Goal: Task Accomplishment & Management: Manage account settings

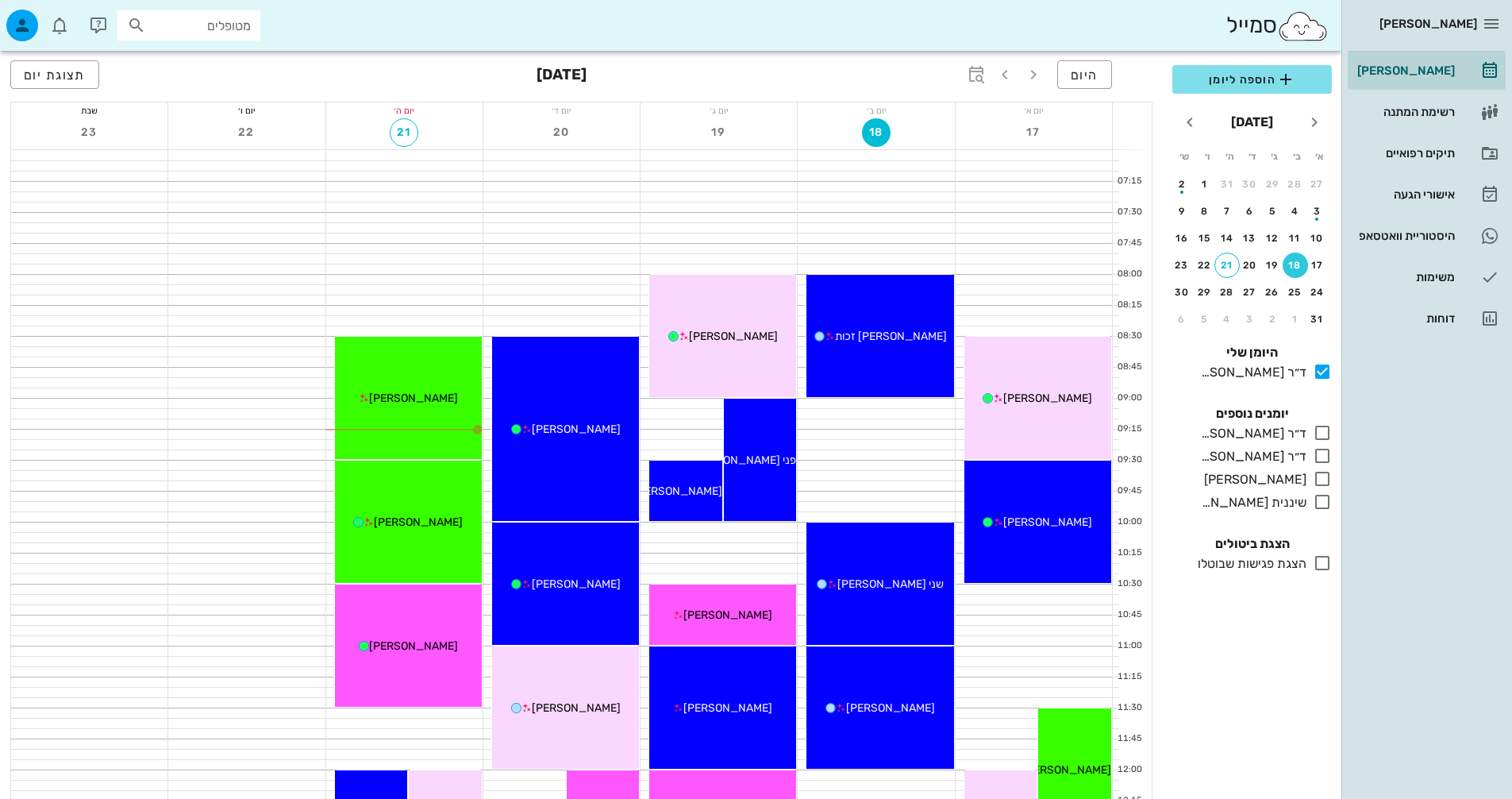
scroll to position [554, 0]
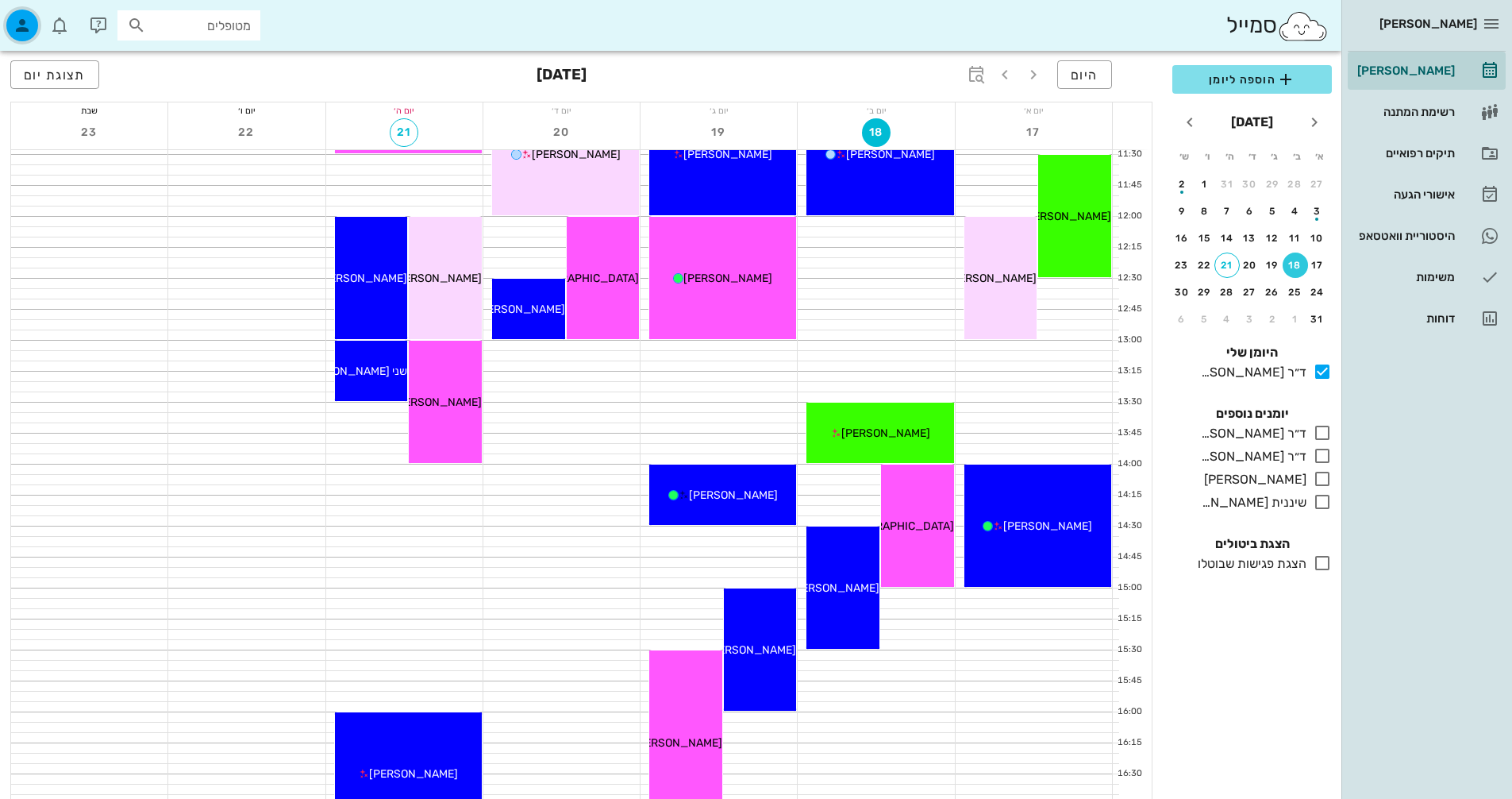
click at [29, 33] on icon "button" at bounding box center [22, 25] width 19 height 19
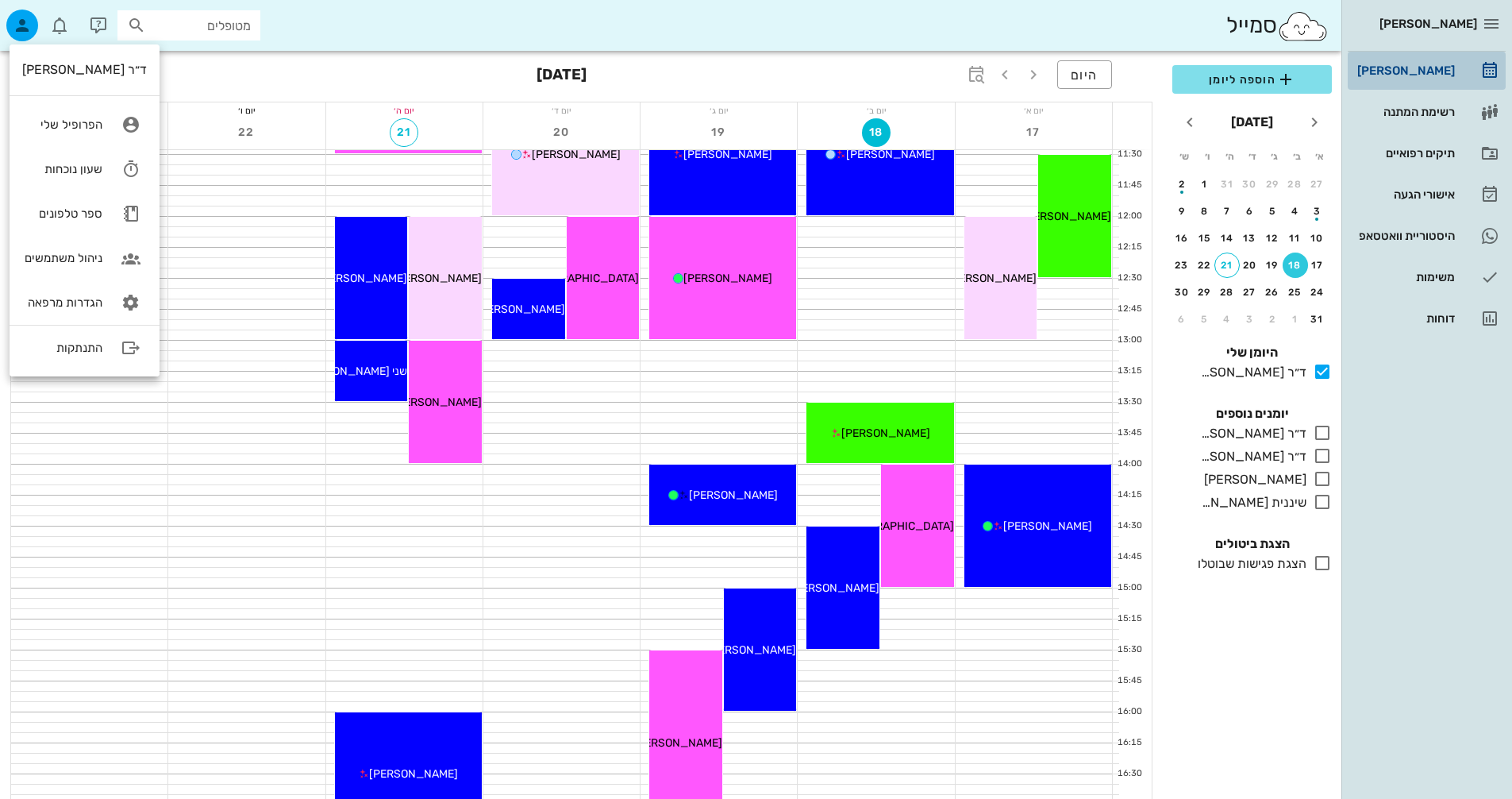
click at [1436, 63] on div "[PERSON_NAME]" at bounding box center [1404, 70] width 101 height 25
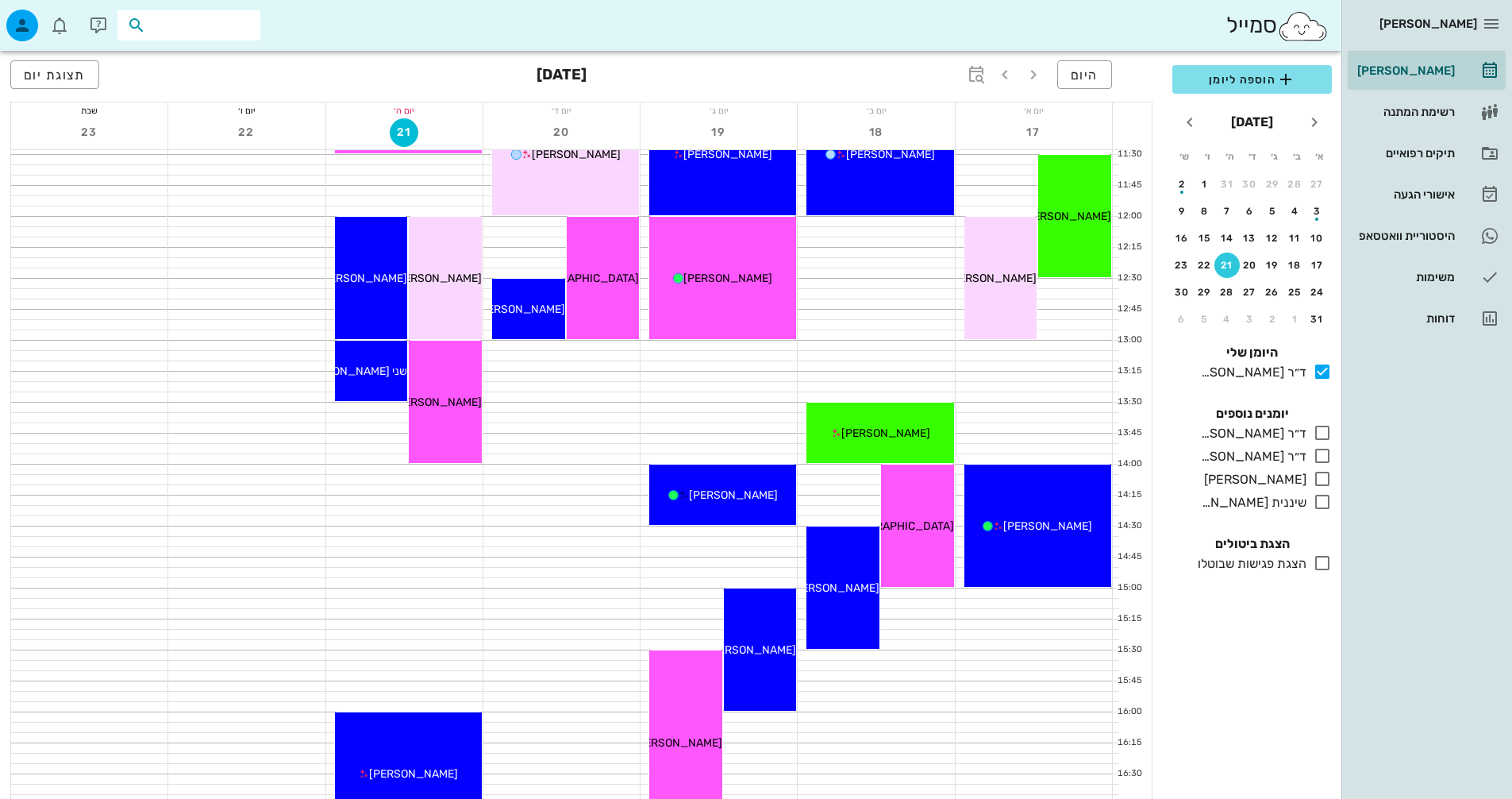
click at [210, 30] on input "text" at bounding box center [200, 25] width 102 height 21
type input "[PERSON_NAME]"
click at [163, 70] on div "0523457606" at bounding box center [160, 75] width 175 height 13
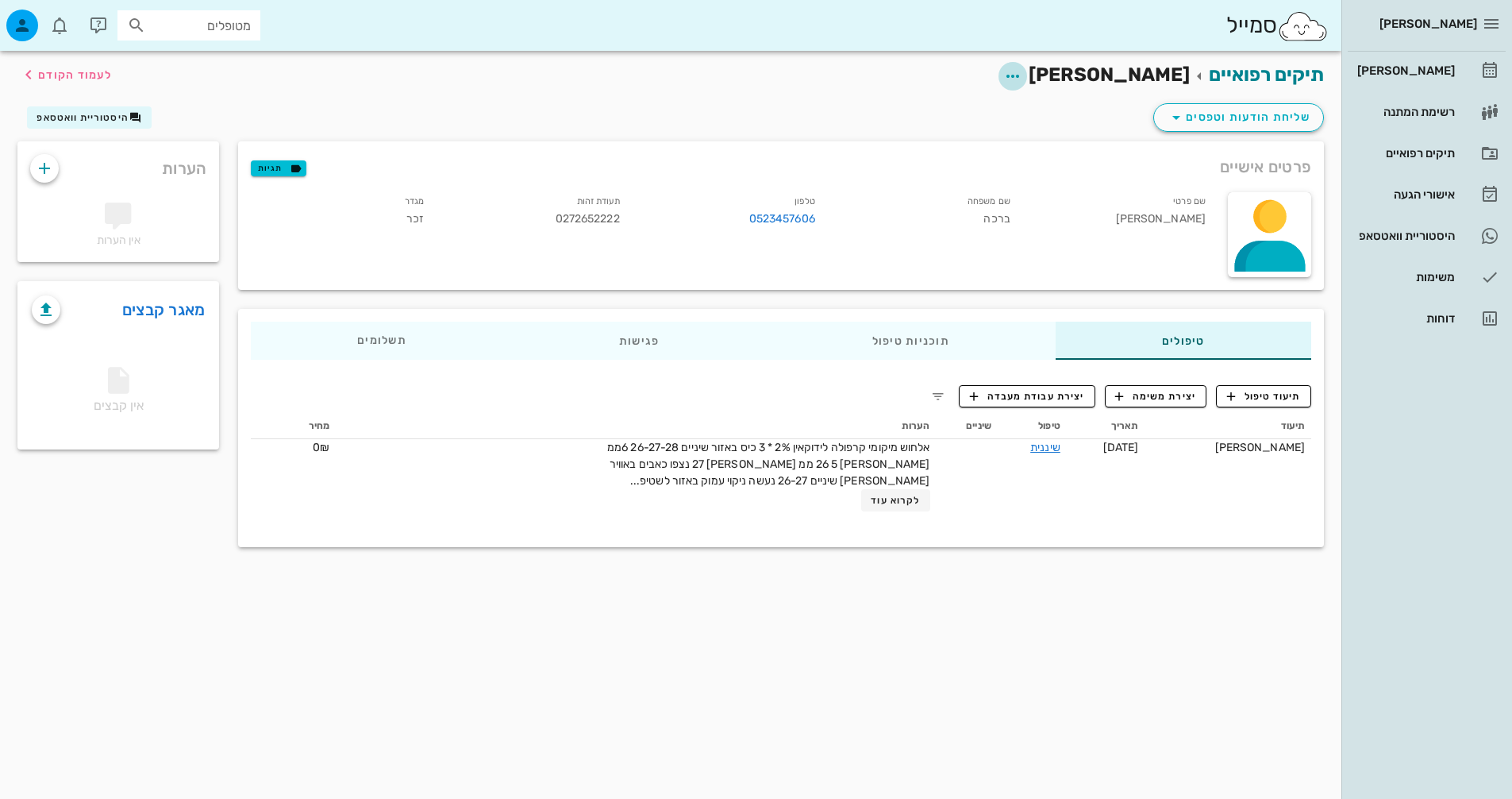
click at [1027, 86] on button "button" at bounding box center [1013, 76] width 29 height 29
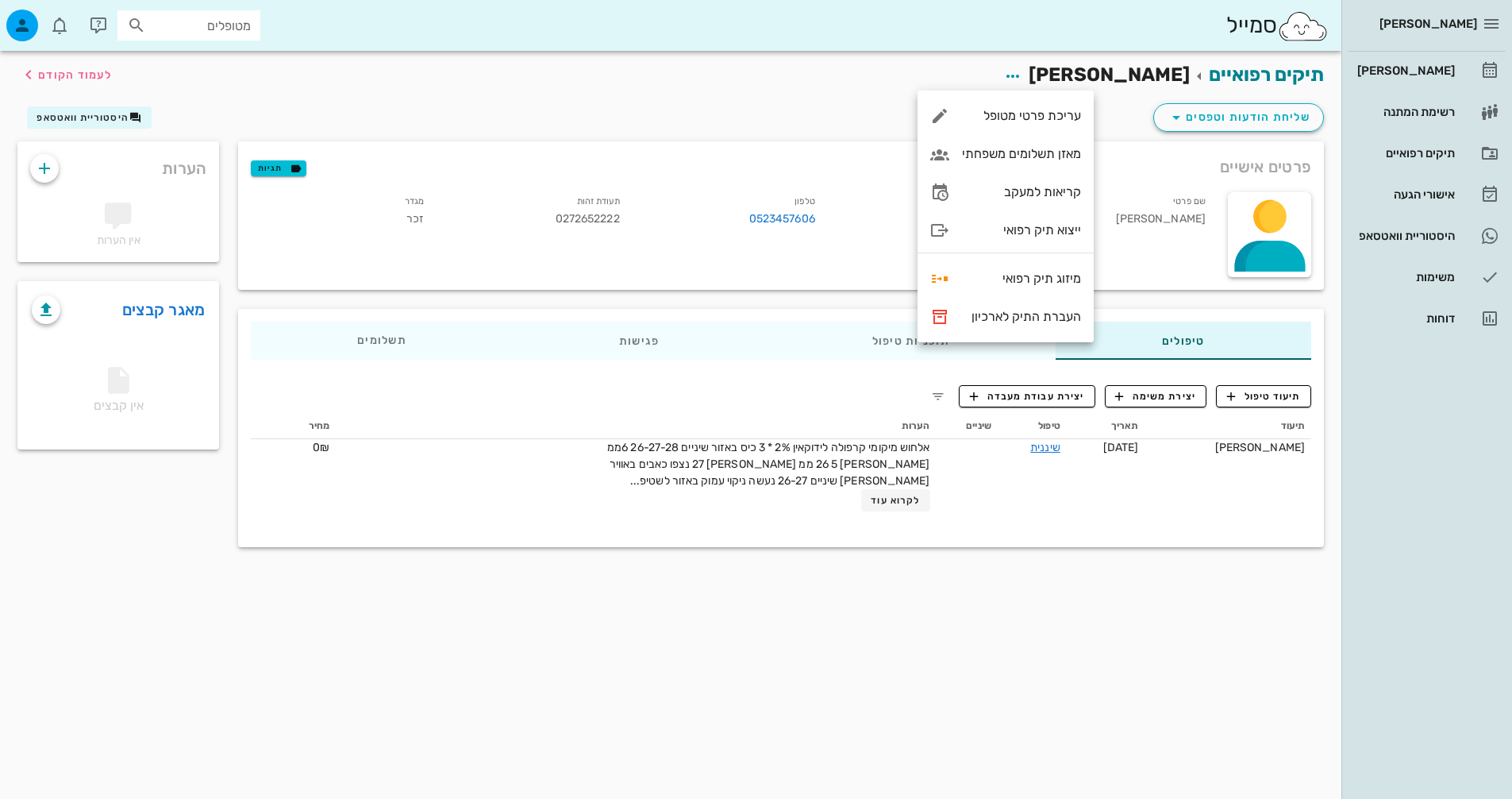
click at [801, 108] on div "שליחת הודעות וטפסים היסטוריית וואטסאפ" at bounding box center [670, 121] width 1326 height 41
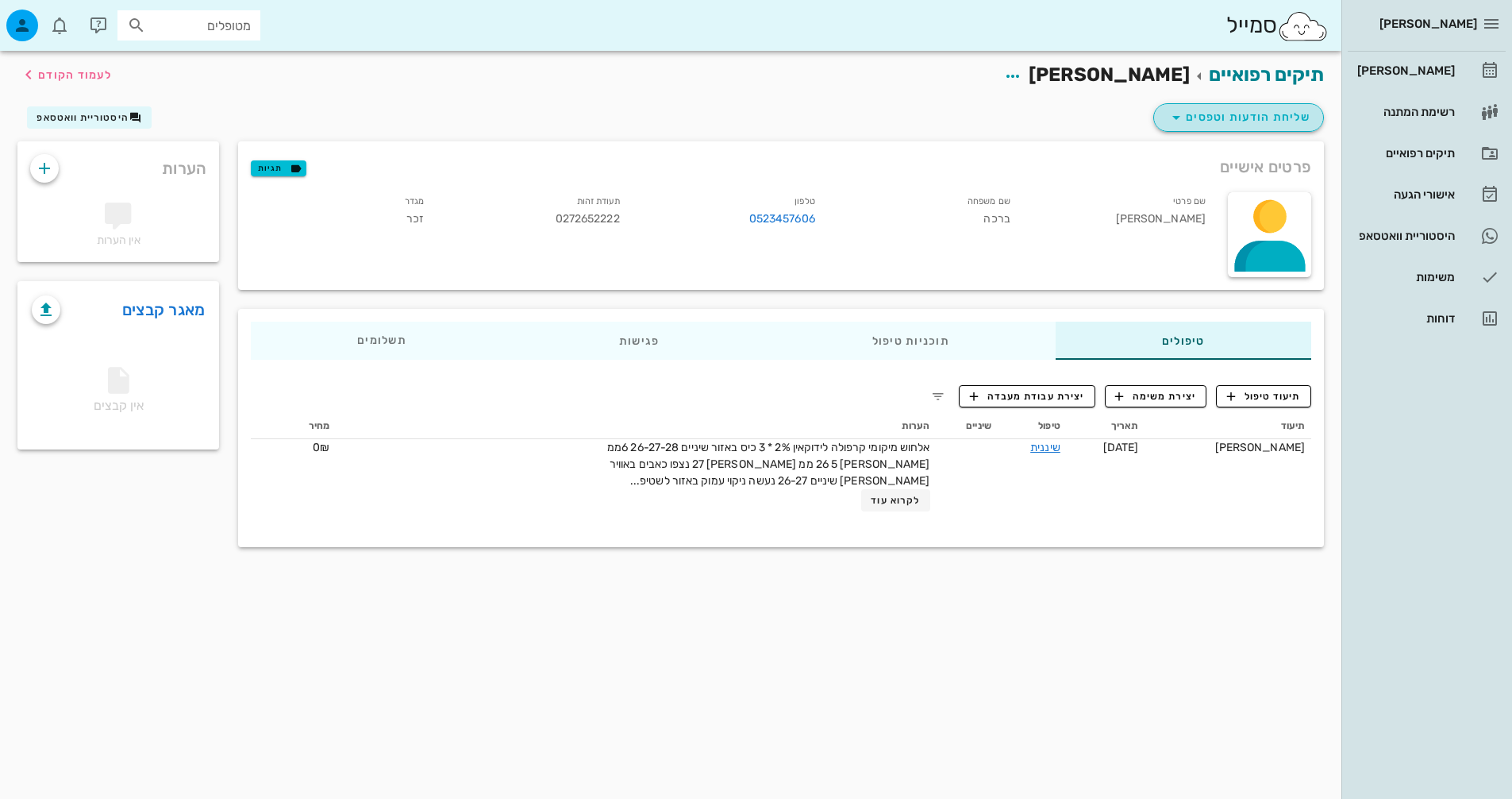
click at [1188, 116] on span "שליחת הודעות וטפסים" at bounding box center [1239, 117] width 144 height 19
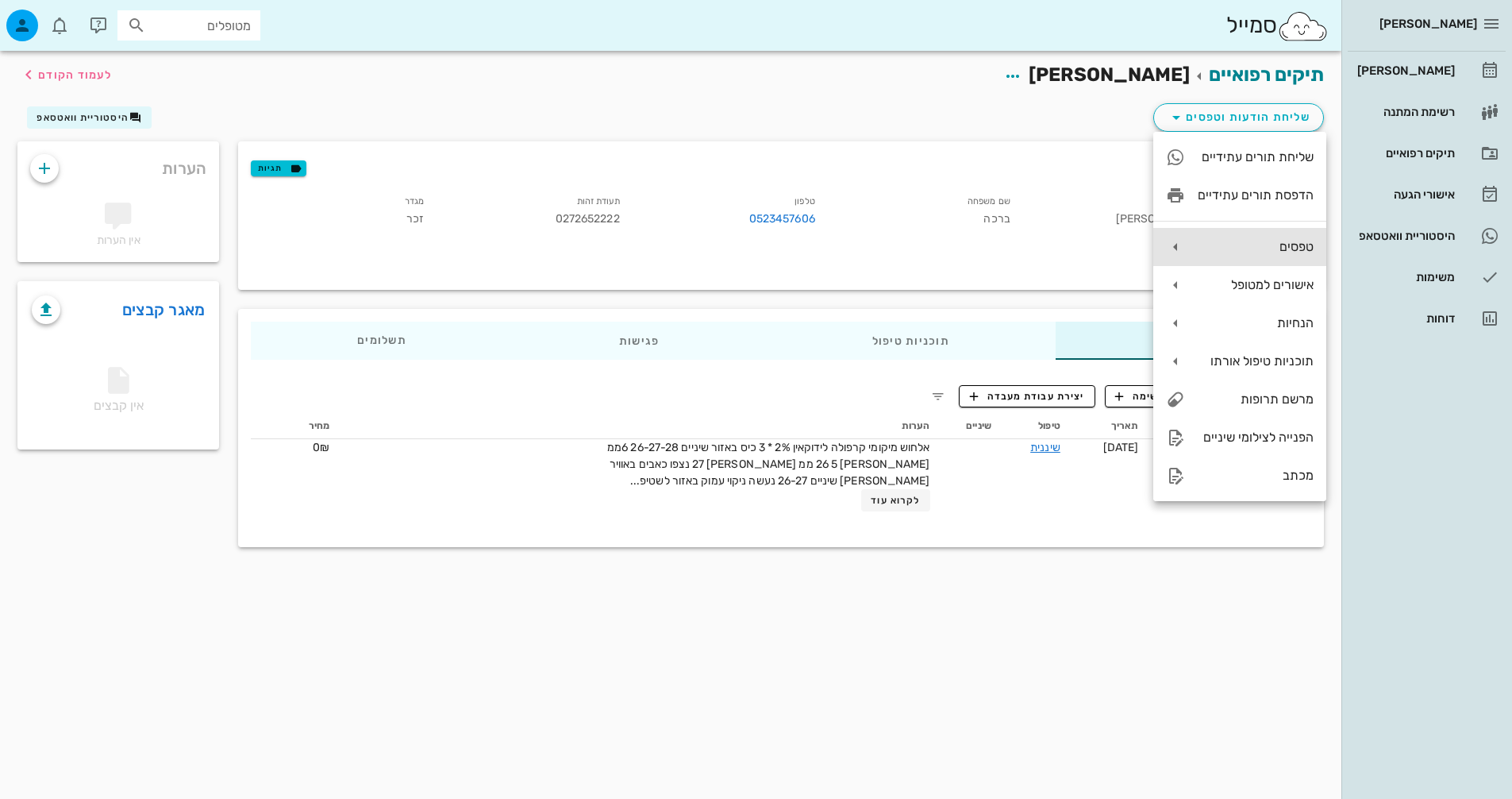
click at [1228, 235] on div "טפסים" at bounding box center [1239, 247] width 173 height 38
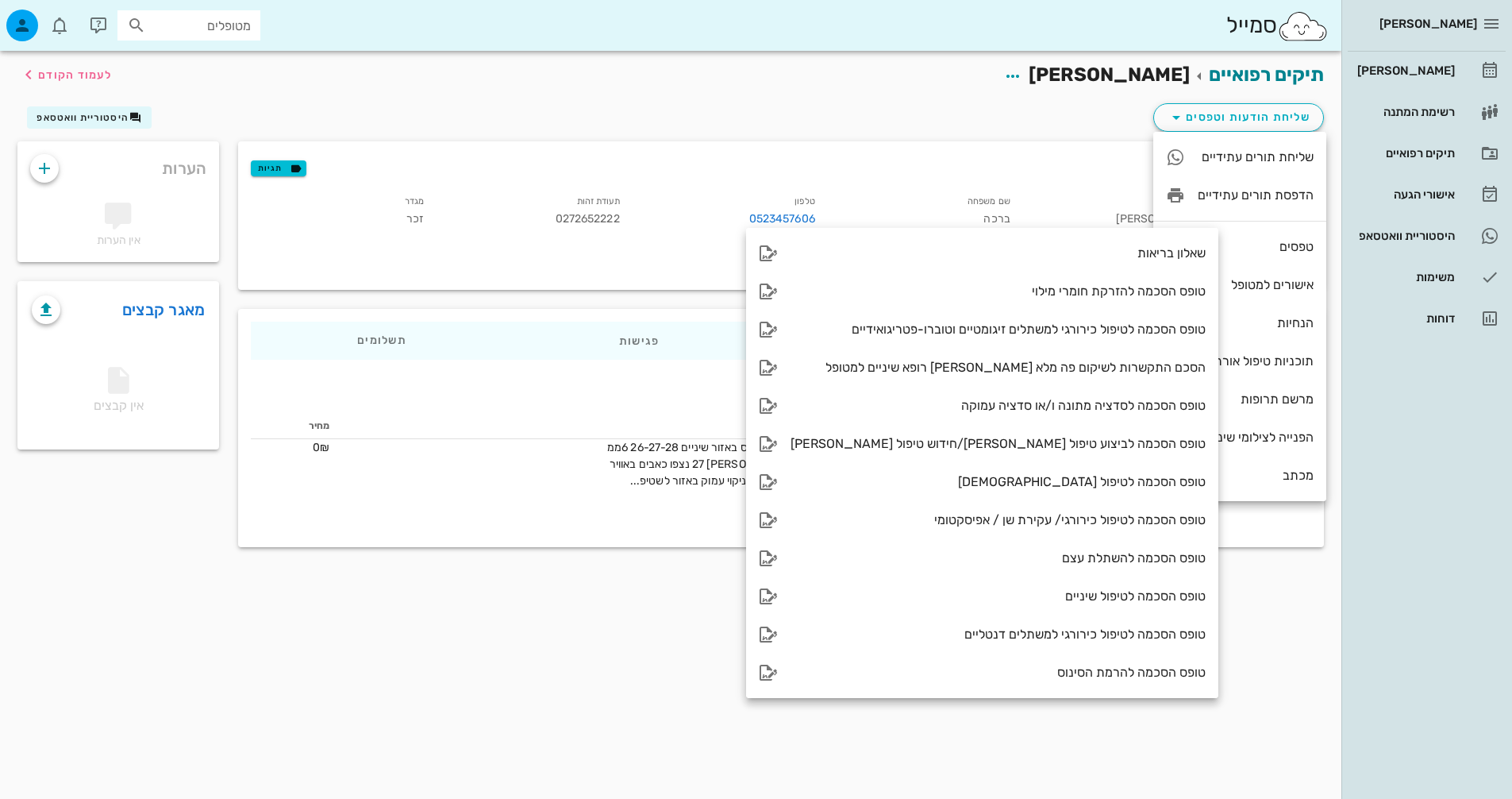
click at [839, 145] on div "פרטים אישיים תגיות" at bounding box center [781, 167] width 1086 height 51
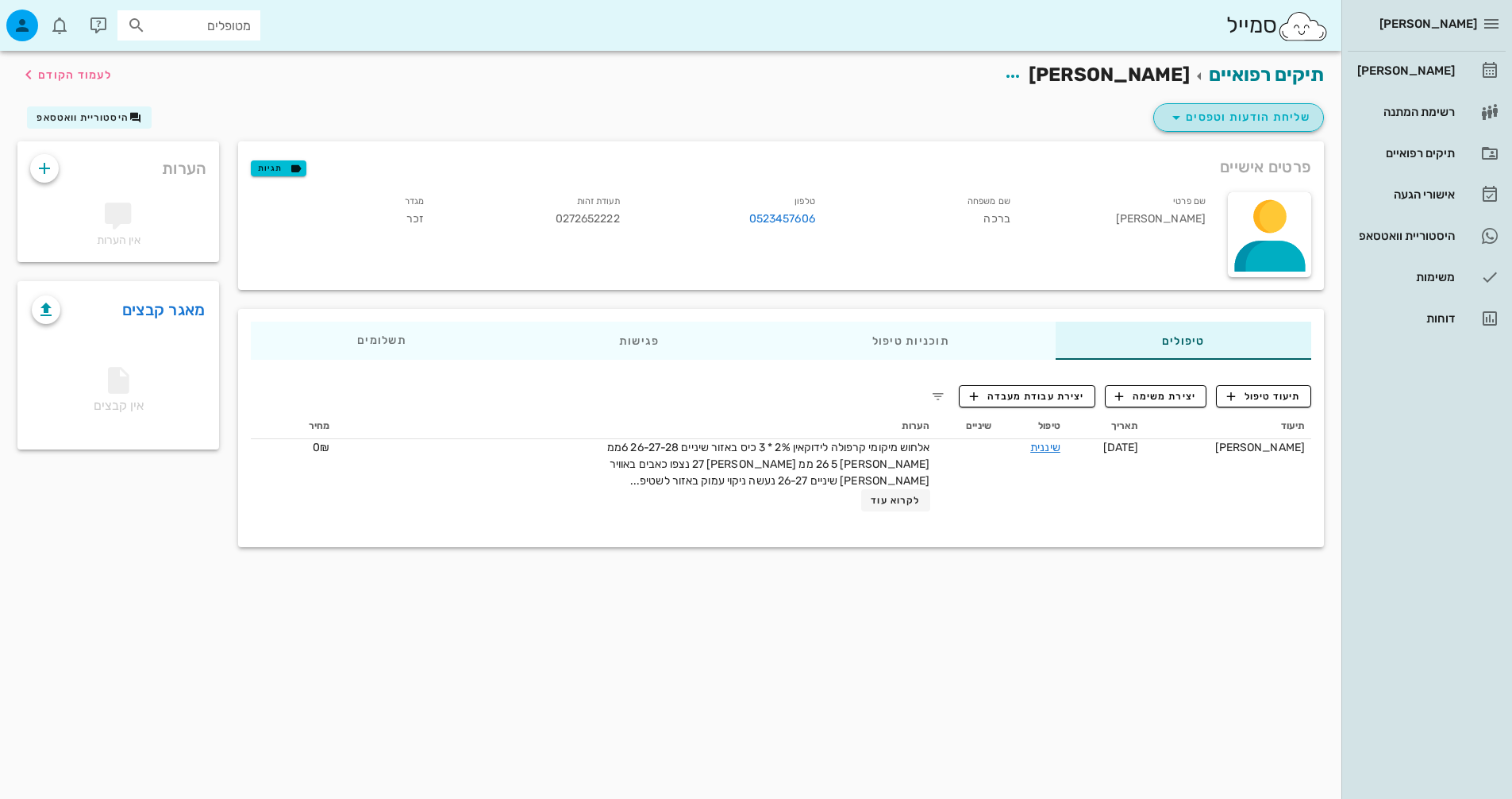
click at [1246, 113] on span "שליחת הודעות וטפסים" at bounding box center [1239, 117] width 144 height 19
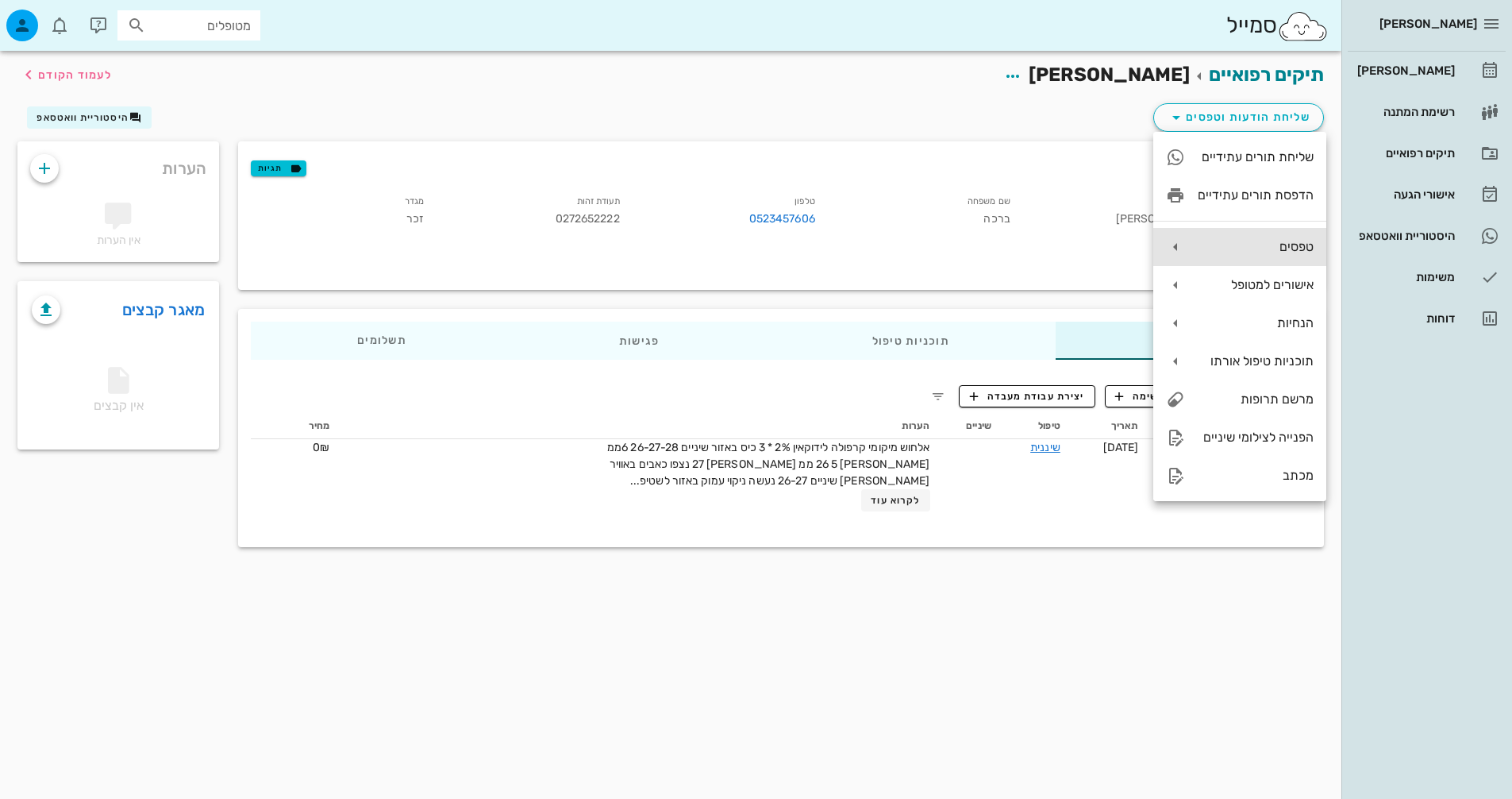
click at [1237, 244] on div "טפסים" at bounding box center [1256, 247] width 116 height 15
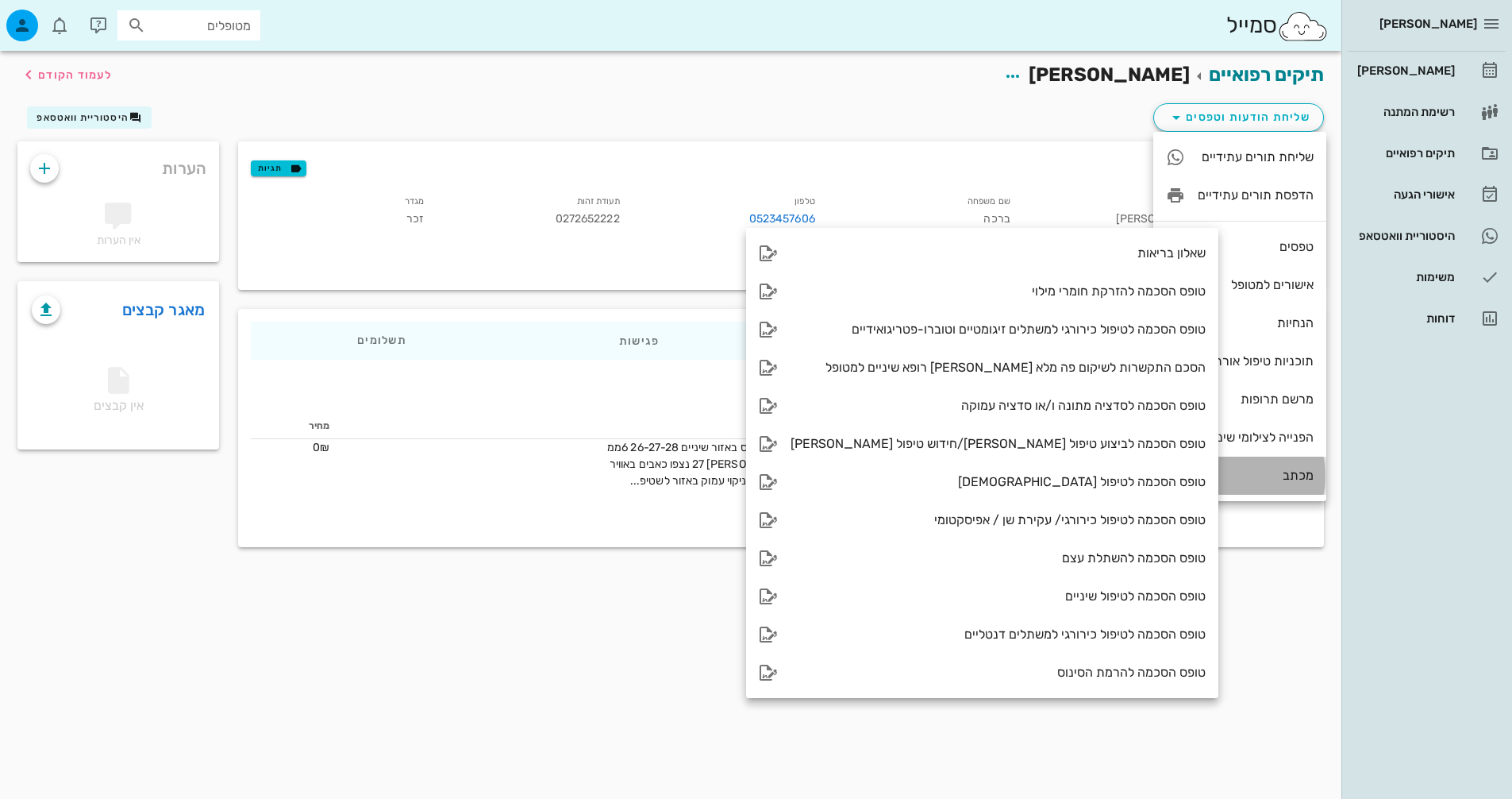
click at [1295, 481] on div "מכתב" at bounding box center [1256, 475] width 116 height 15
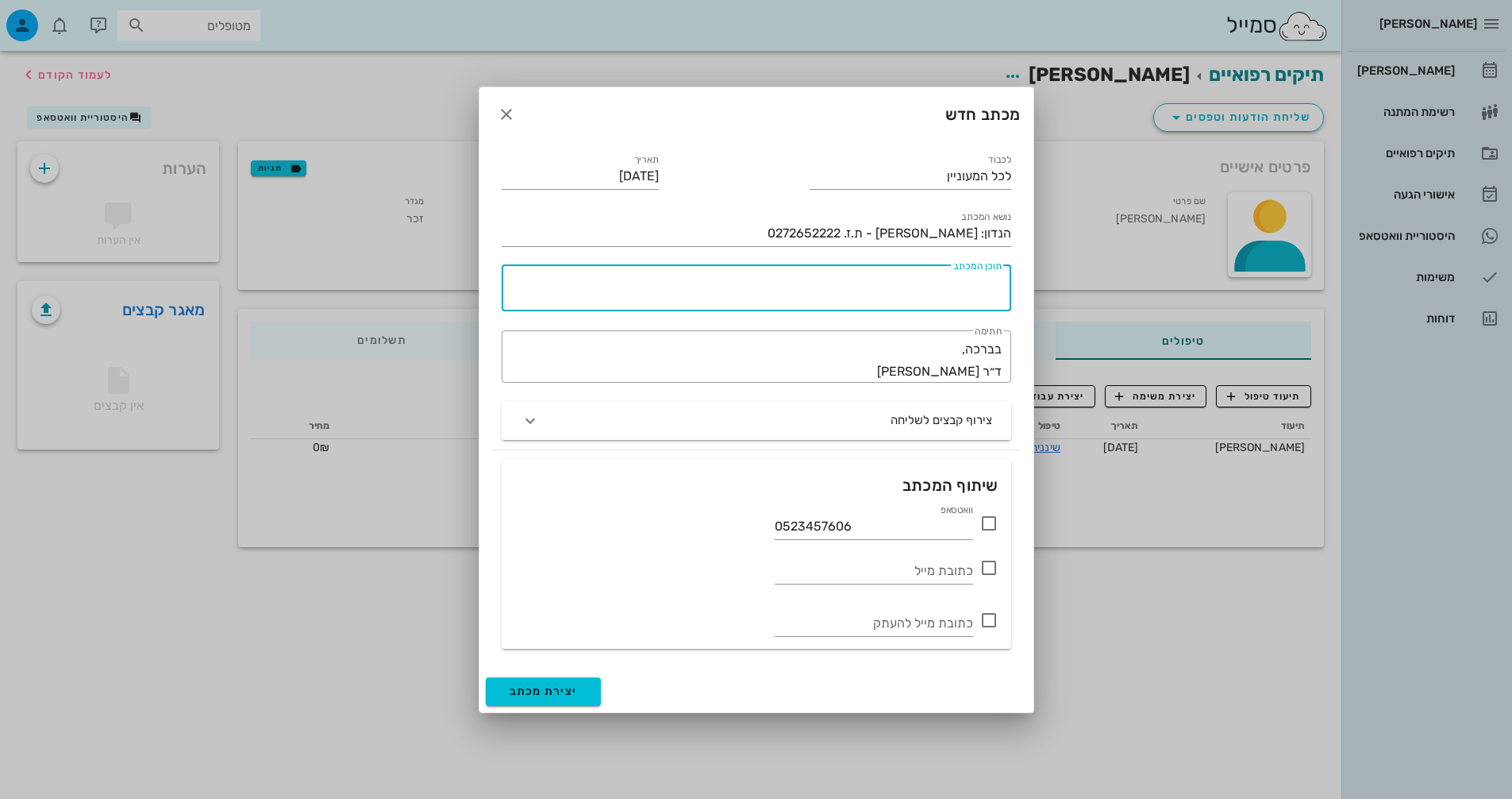
click at [954, 276] on div "תוכן המכתב" at bounding box center [753, 288] width 497 height 46
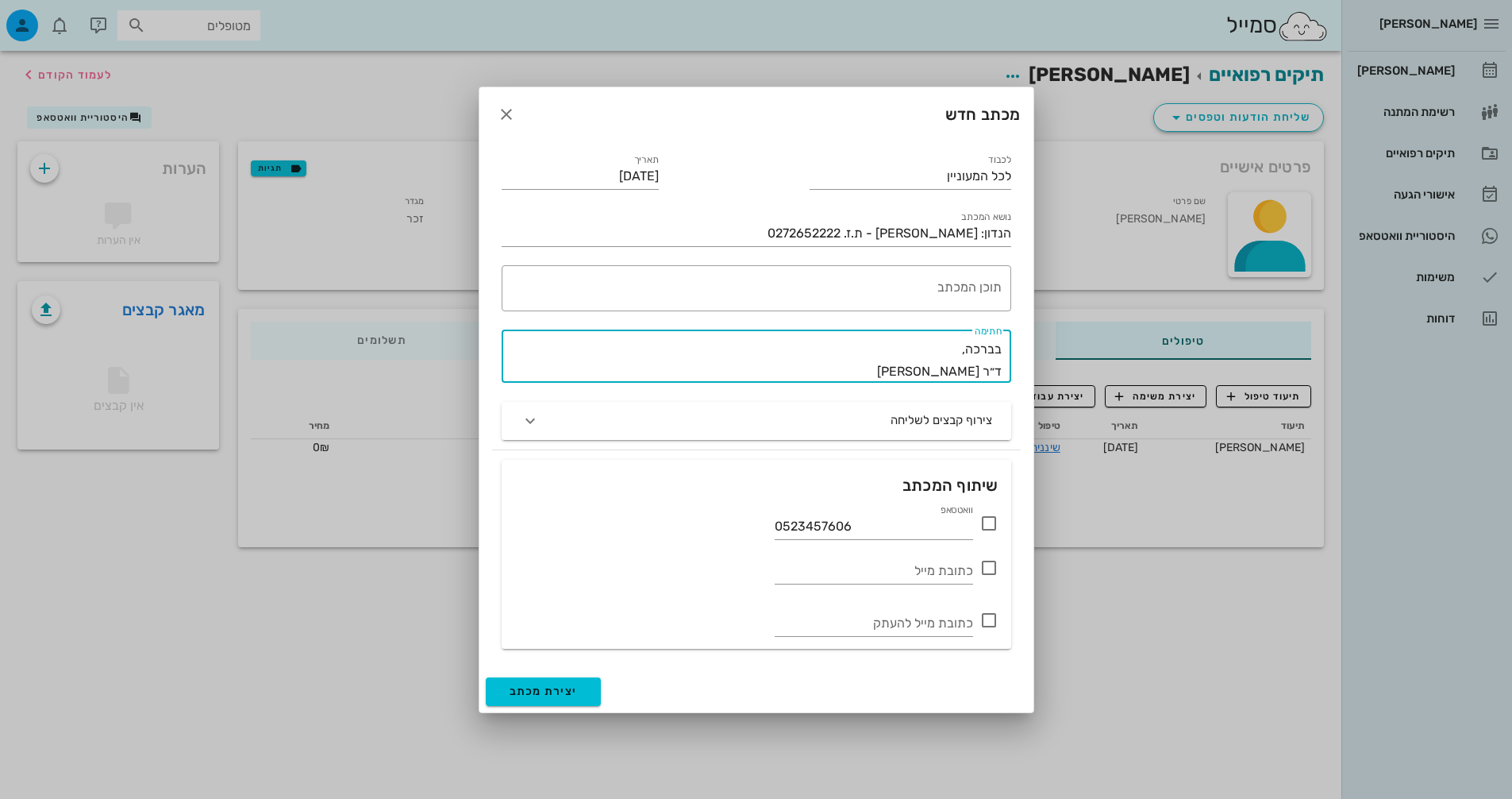
drag, startPoint x: 895, startPoint y: 365, endPoint x: 972, endPoint y: 361, distance: 77.1
click at [972, 361] on textarea "בברכה, ד״ר [PERSON_NAME]" at bounding box center [752, 361] width 500 height 45
click at [977, 361] on textarea "בברכה, ד״ר [PERSON_NAME]" at bounding box center [752, 361] width 500 height 45
click at [969, 370] on textarea "בברכה, ד״ר [PERSON_NAME]" at bounding box center [752, 361] width 500 height 45
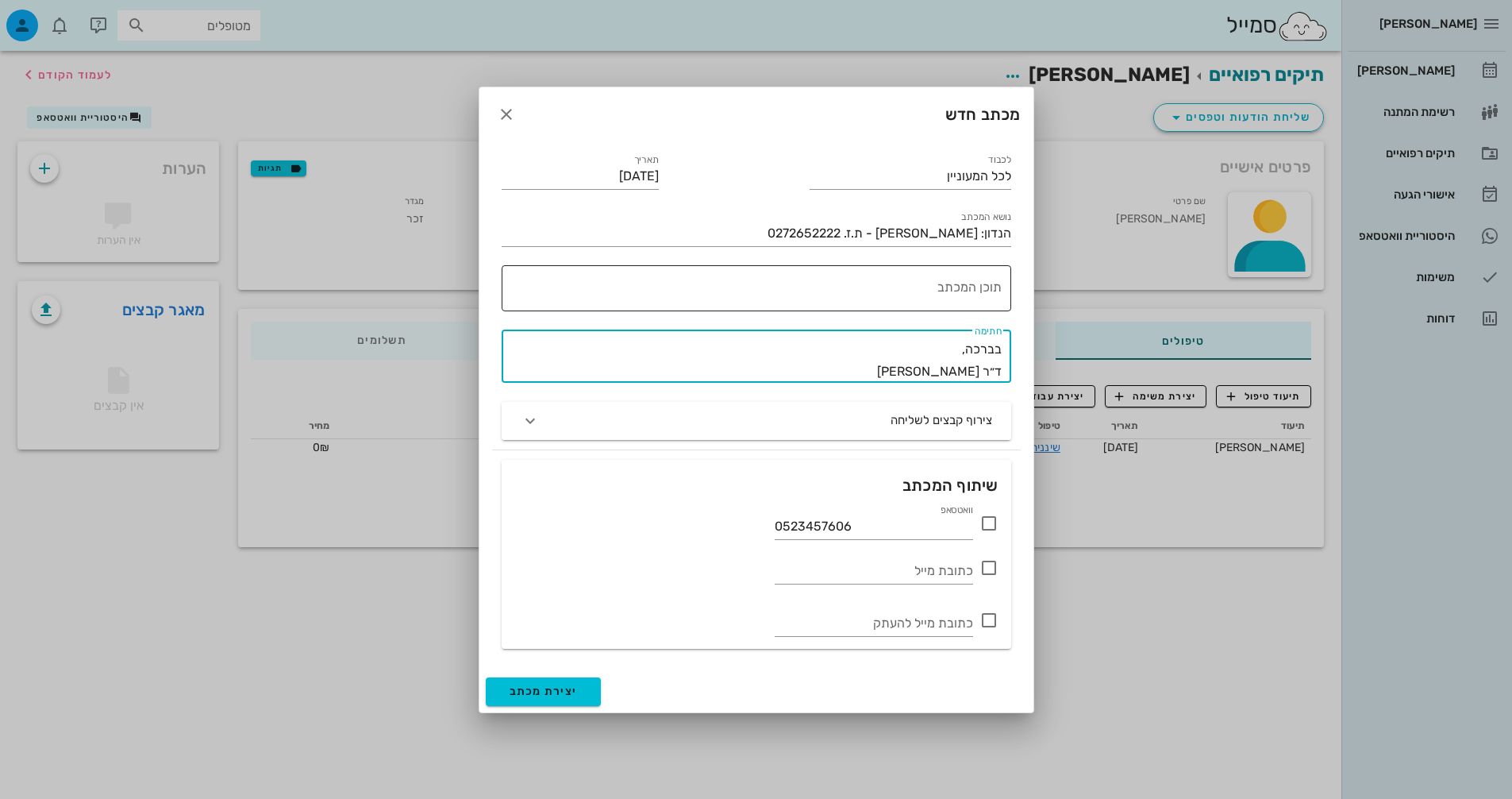
type textarea "בברכה, ד״ר [PERSON_NAME]"
click at [929, 290] on textarea "תוכן המכתב" at bounding box center [753, 292] width 497 height 38
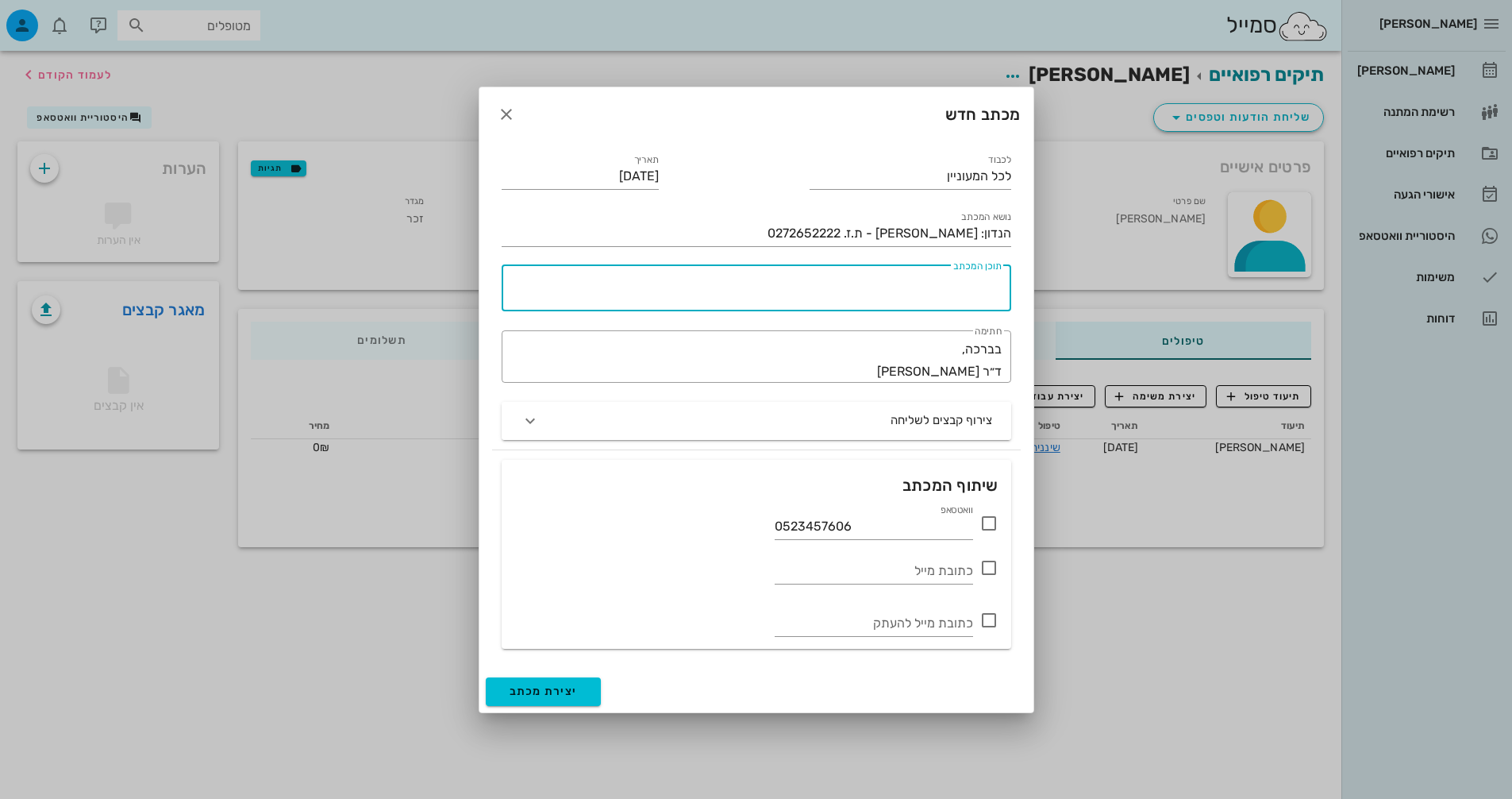
click at [993, 527] on icon at bounding box center [989, 523] width 19 height 19
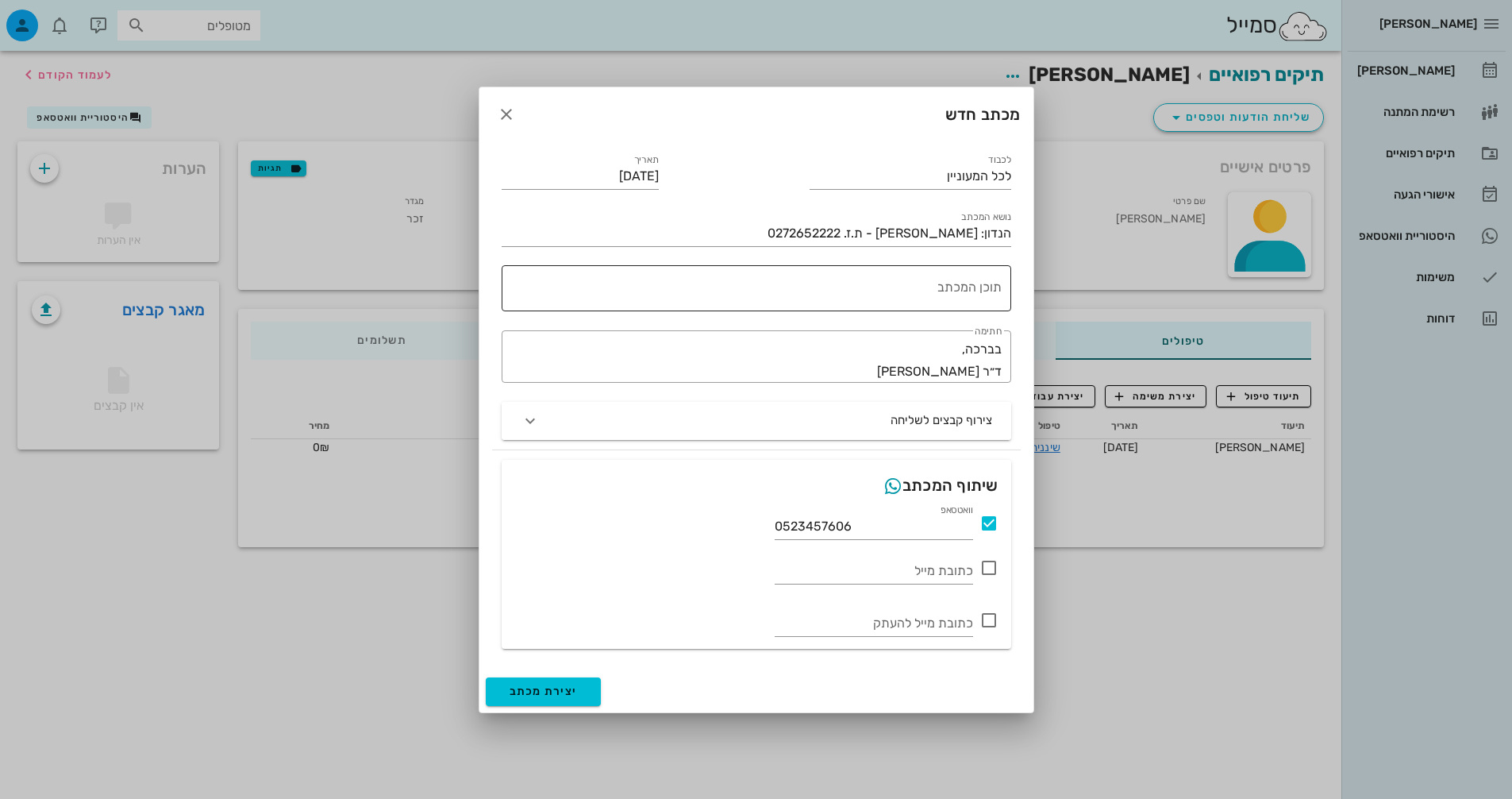
click at [977, 294] on textarea "תוכן המכתב" at bounding box center [753, 292] width 497 height 38
type textarea "היום ביצענו"
click at [507, 103] on button "button" at bounding box center [506, 114] width 29 height 29
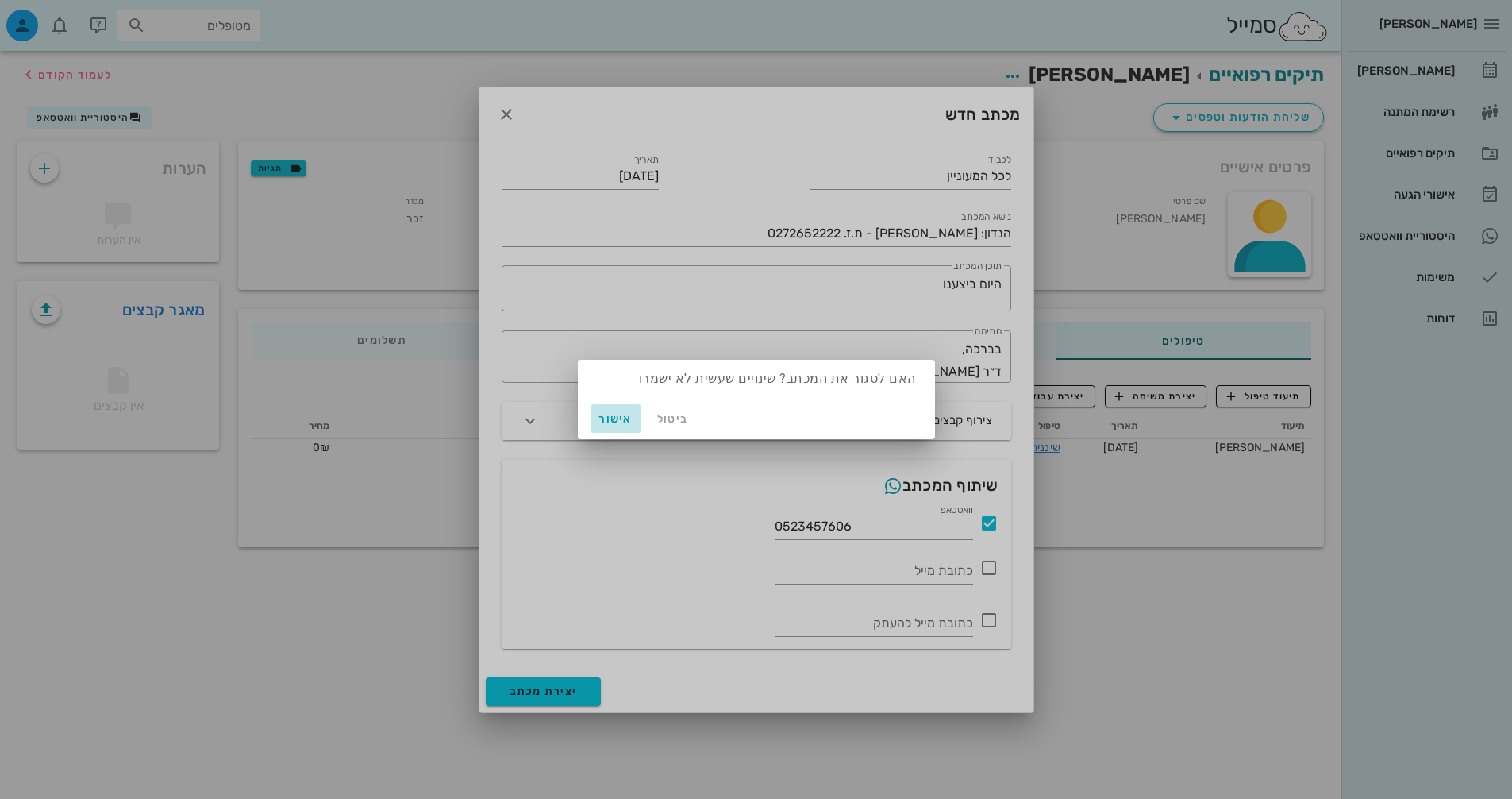
click at [624, 420] on span "אישור" at bounding box center [615, 419] width 38 height 13
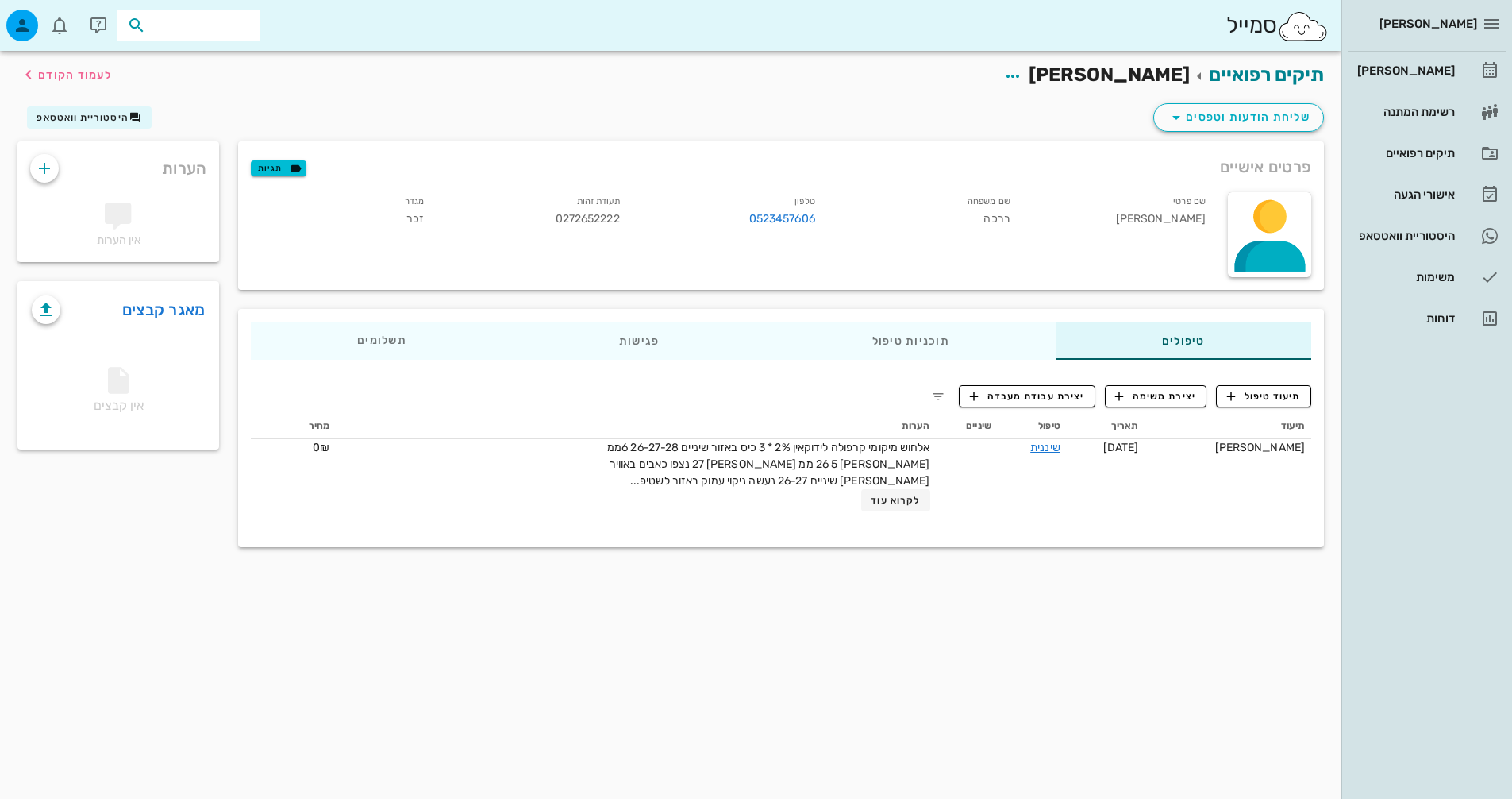
click at [187, 27] on input "text" at bounding box center [200, 25] width 102 height 21
type input "[PERSON_NAME]"
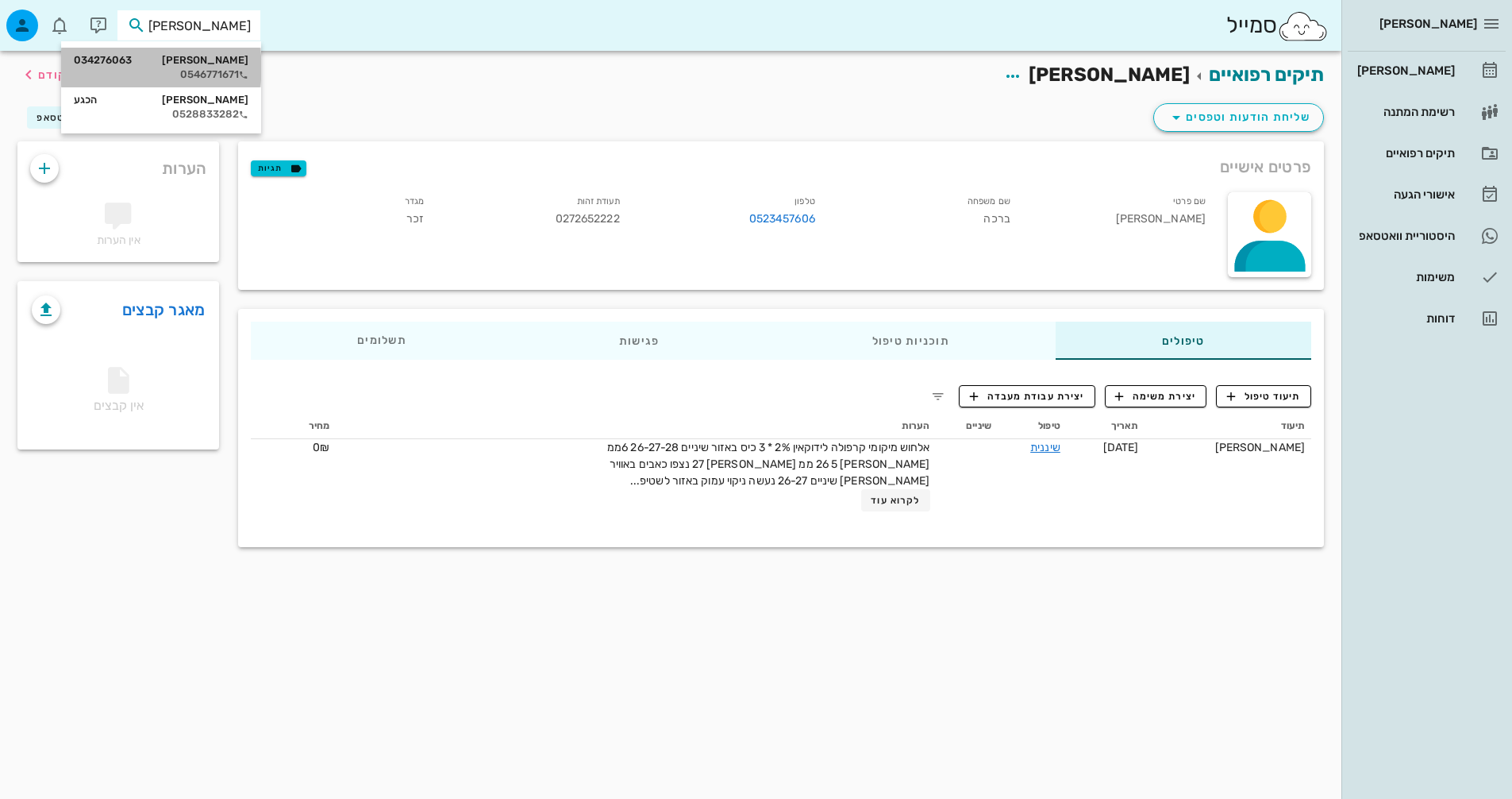
click at [173, 71] on div "0546771671" at bounding box center [161, 75] width 175 height 13
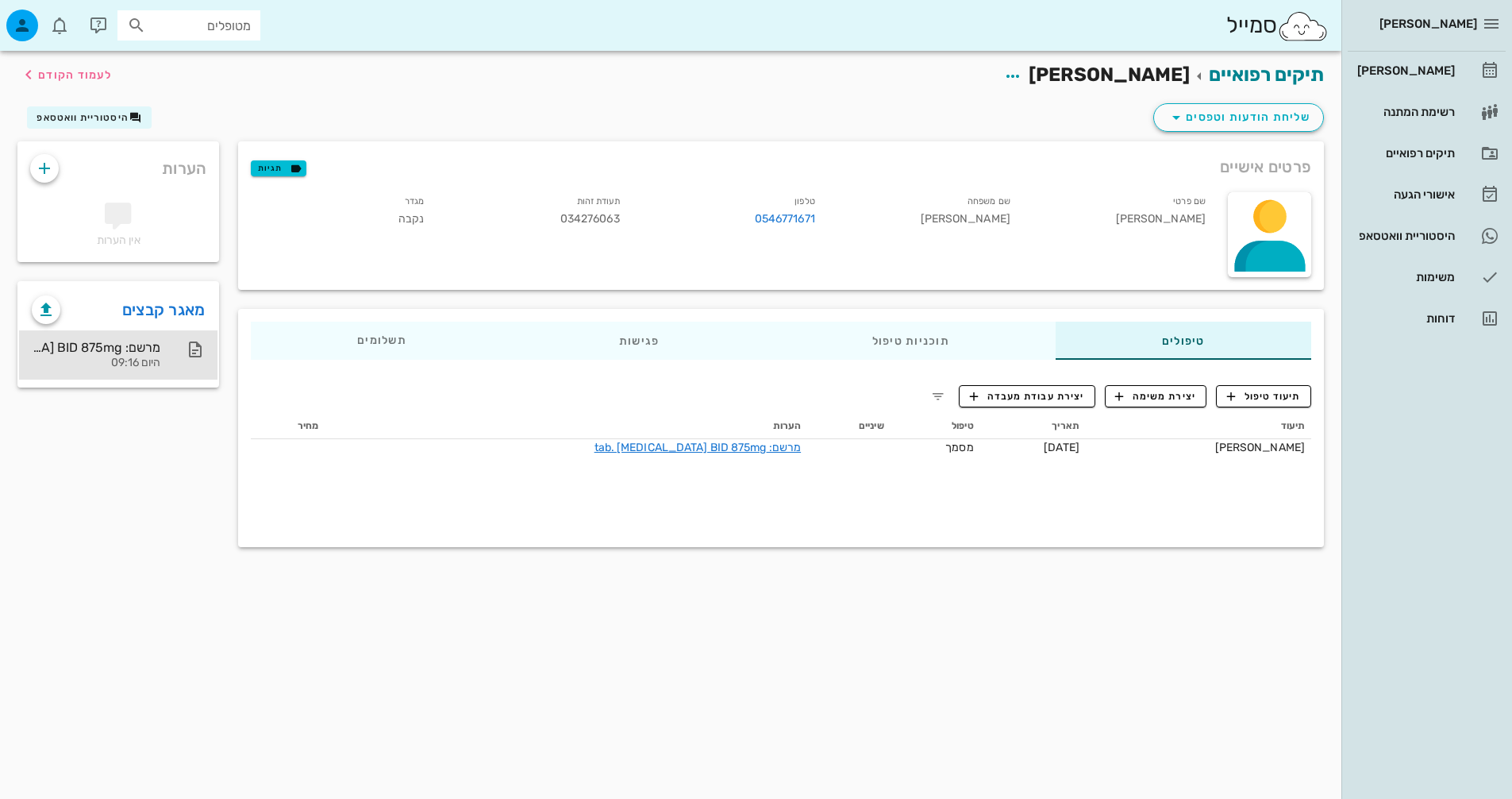
click at [173, 352] on div at bounding box center [187, 349] width 35 height 19
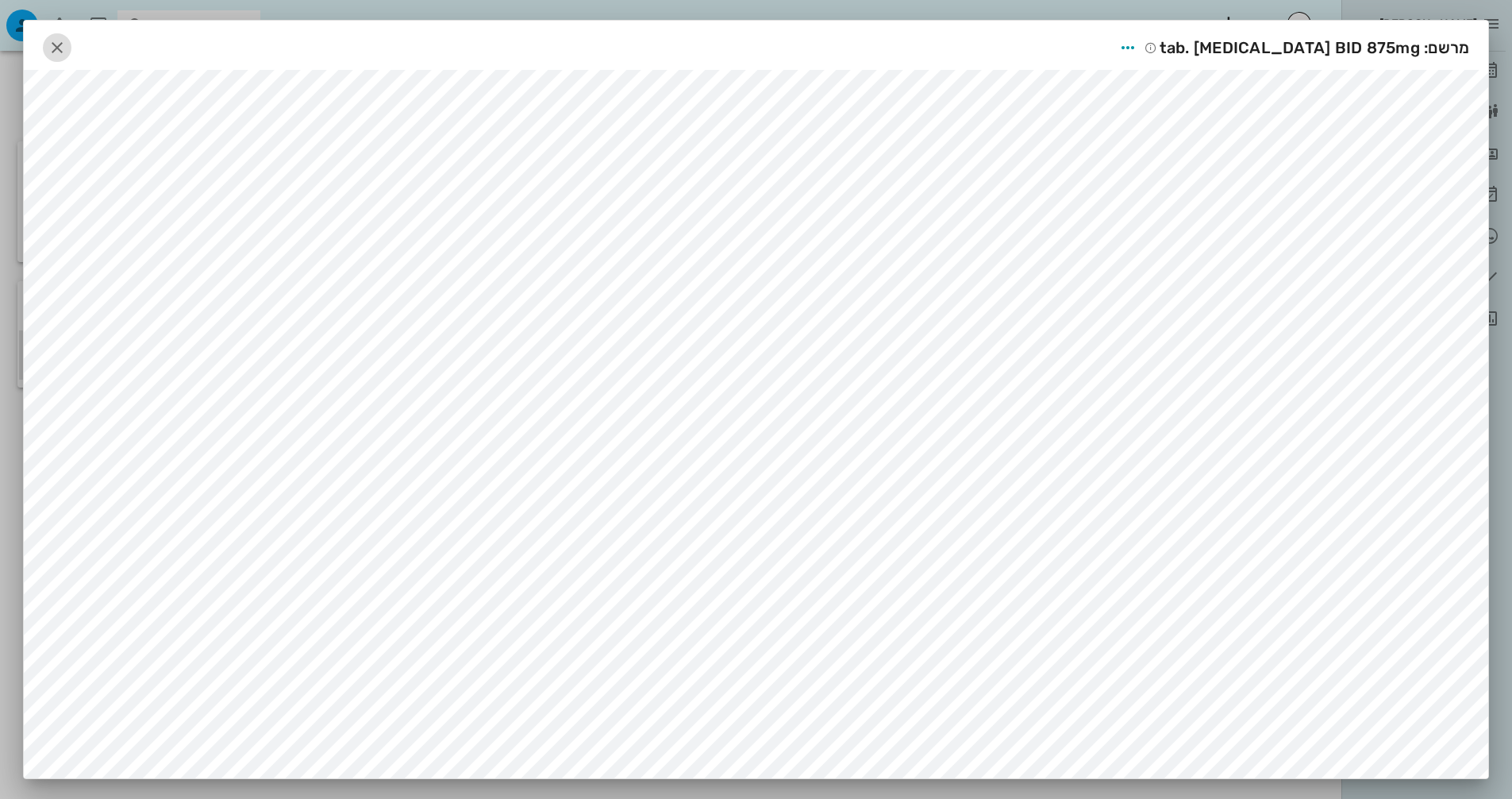
click at [61, 43] on icon "button" at bounding box center [57, 48] width 19 height 19
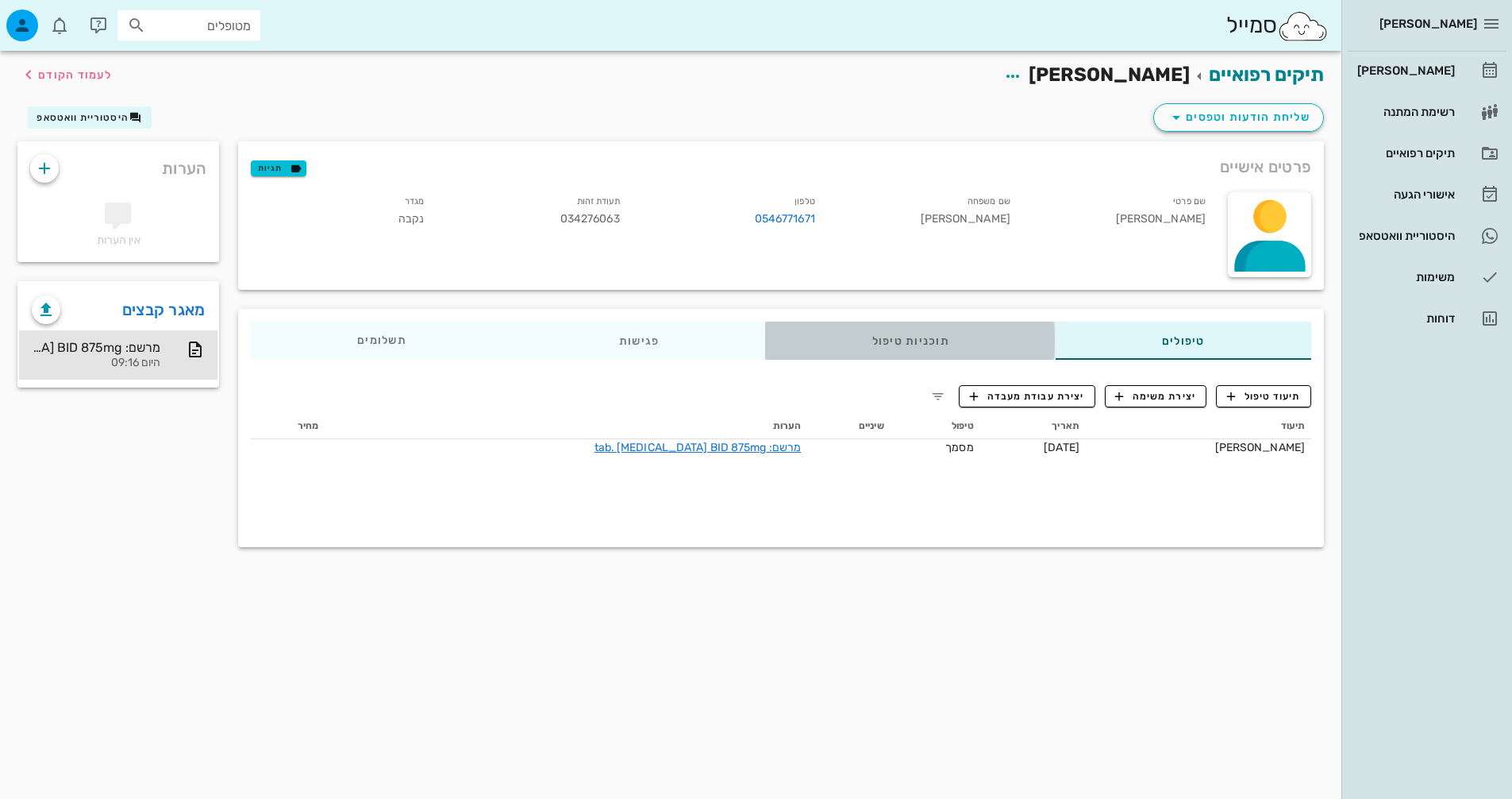
click at [958, 344] on div "תוכניות טיפול" at bounding box center [911, 341] width 290 height 38
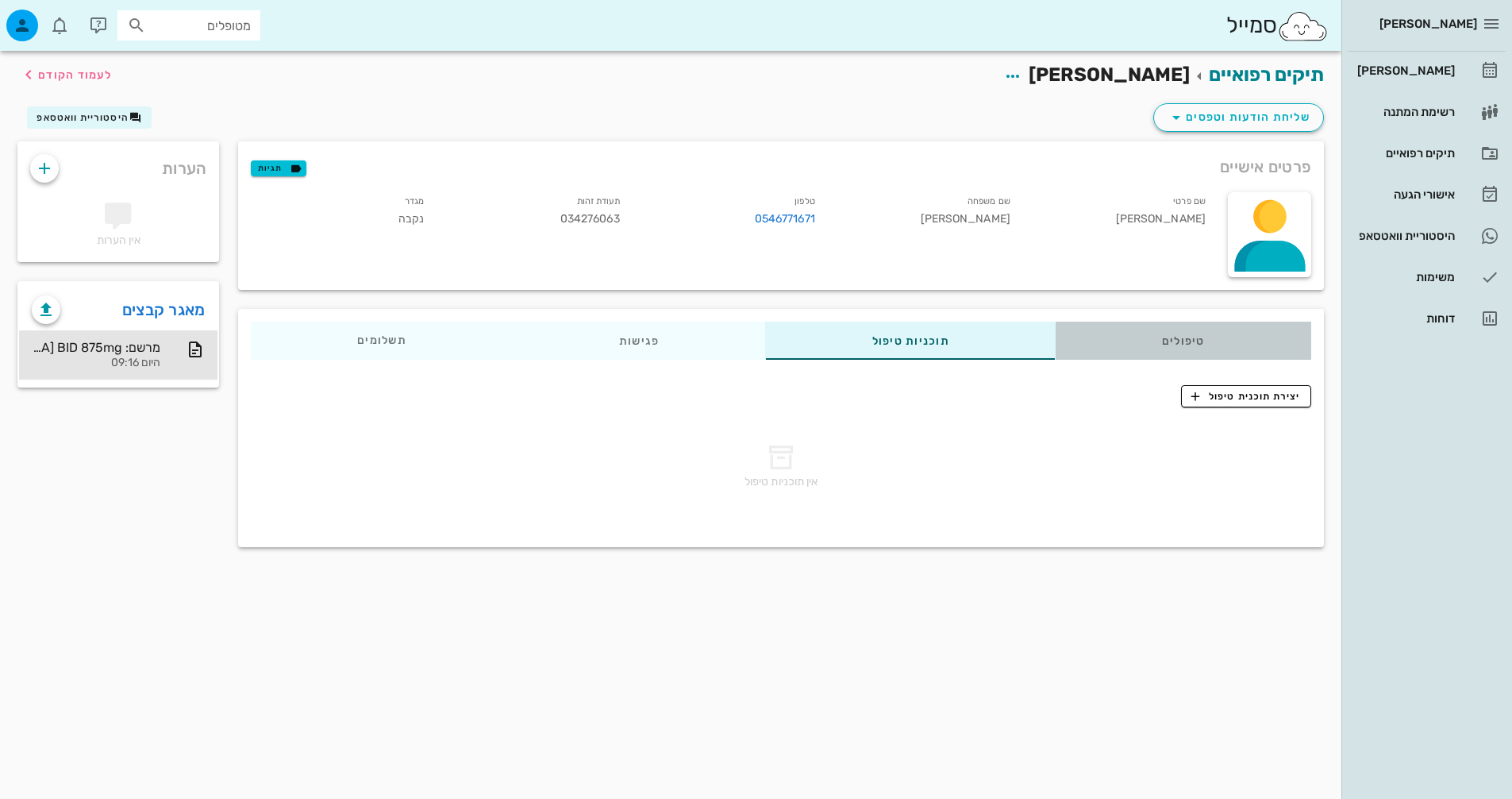
click at [1179, 359] on div "טיפולים" at bounding box center [1183, 341] width 255 height 38
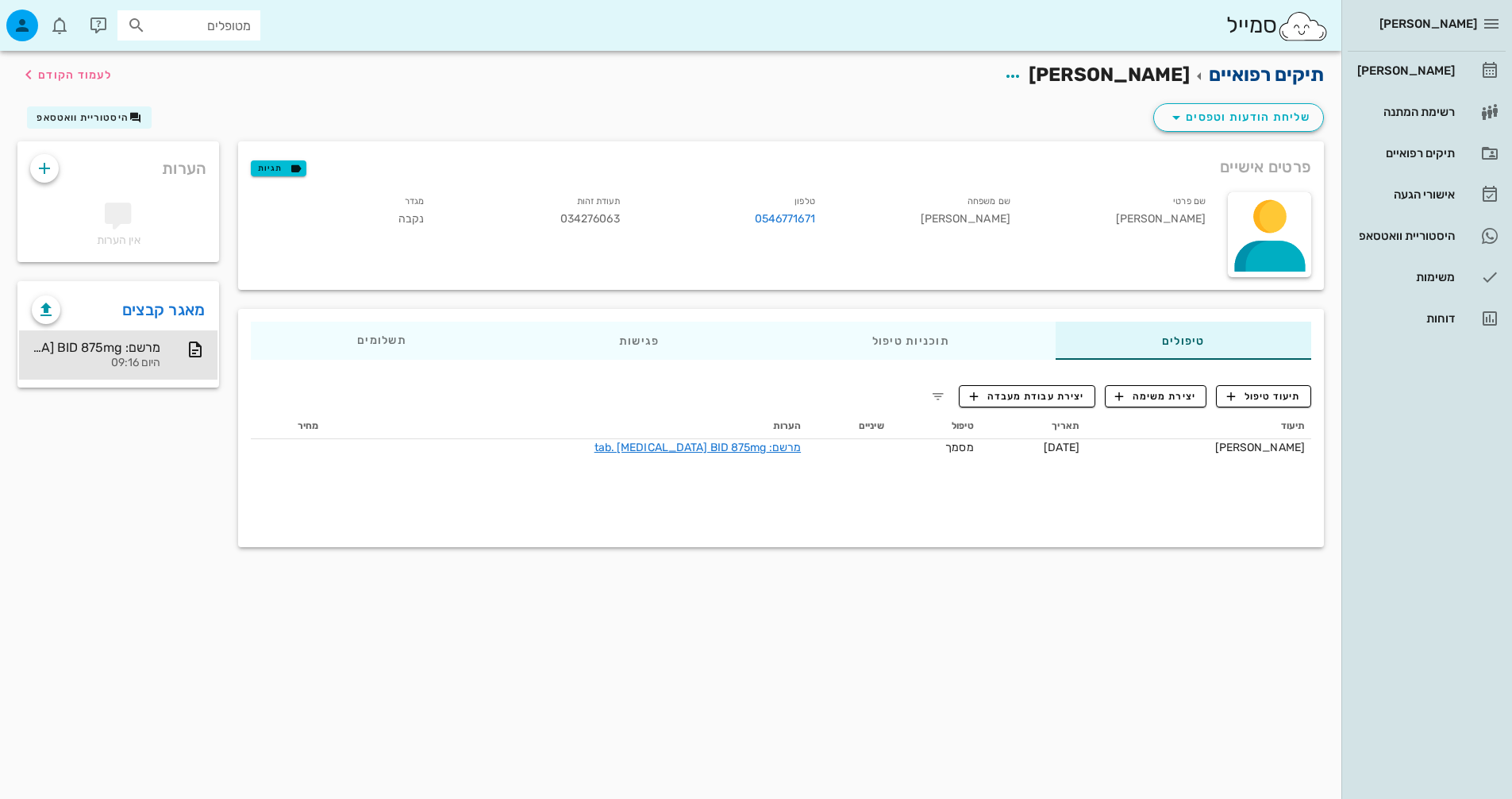
click at [1245, 74] on link "תיקים רפואיים" at bounding box center [1266, 75] width 115 height 22
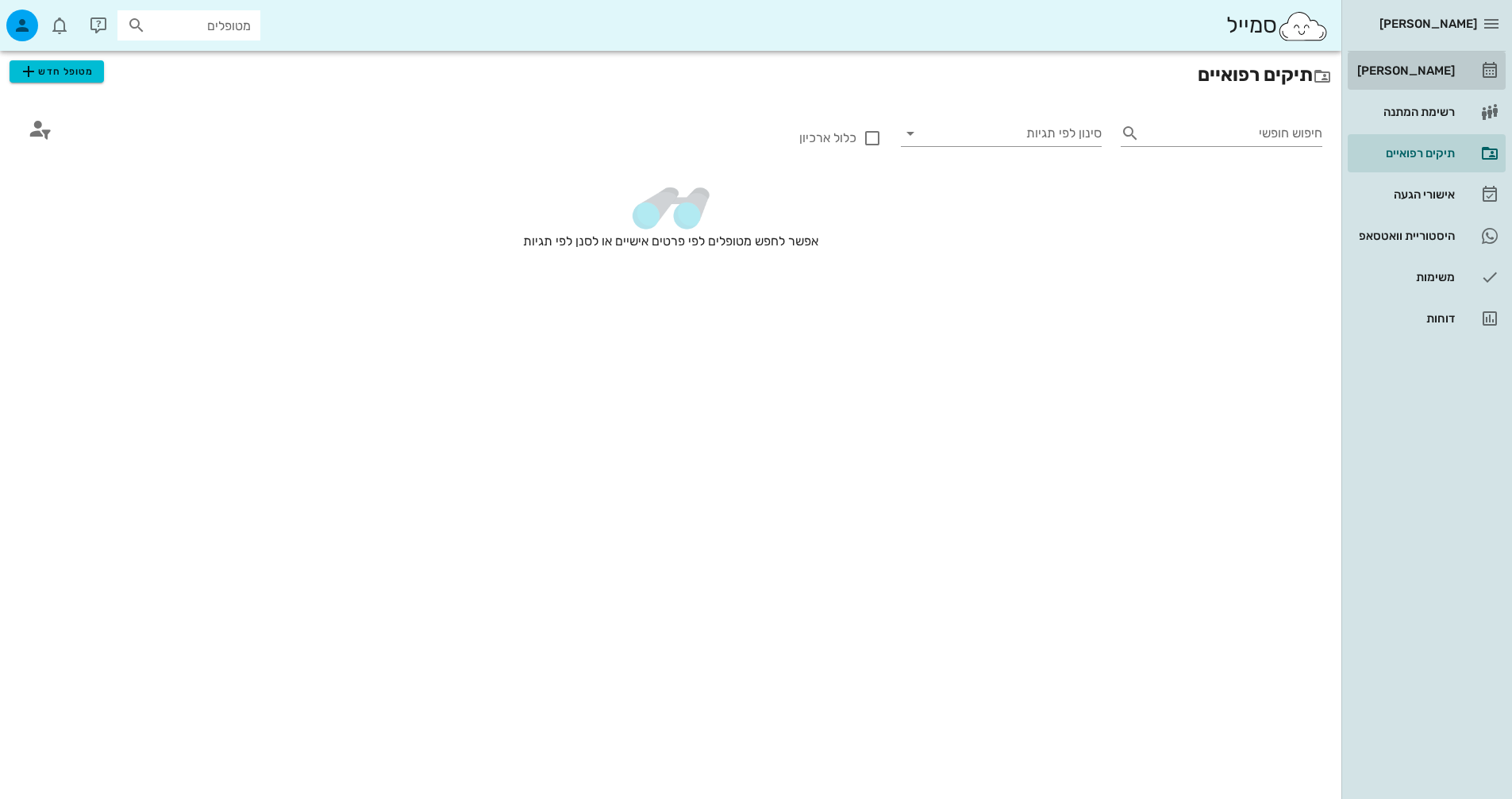
click at [1440, 67] on div "[PERSON_NAME]" at bounding box center [1404, 71] width 101 height 13
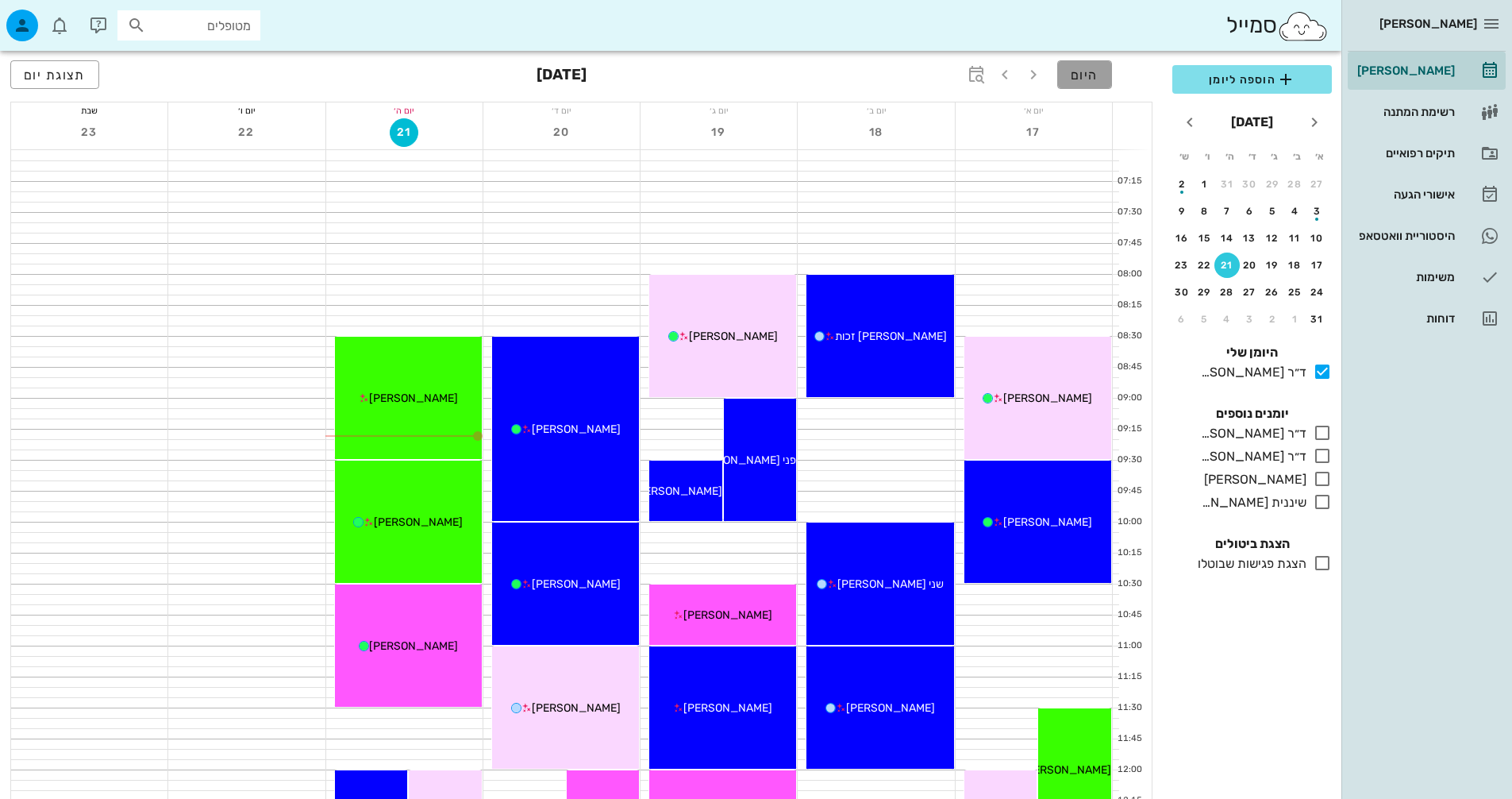
click at [1111, 76] on button "היום" at bounding box center [1085, 75] width 55 height 29
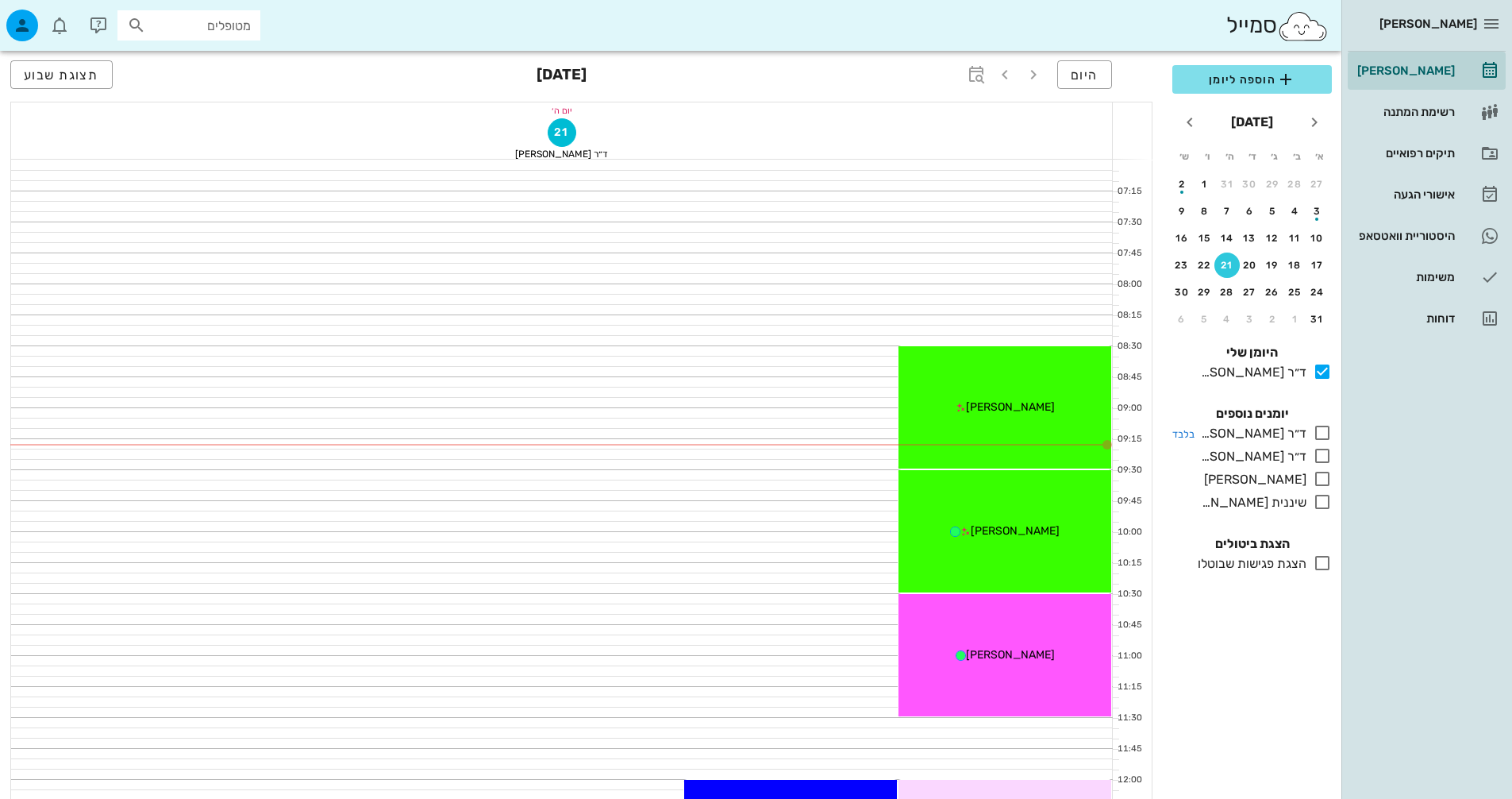
click at [1322, 425] on icon at bounding box center [1322, 432] width 19 height 19
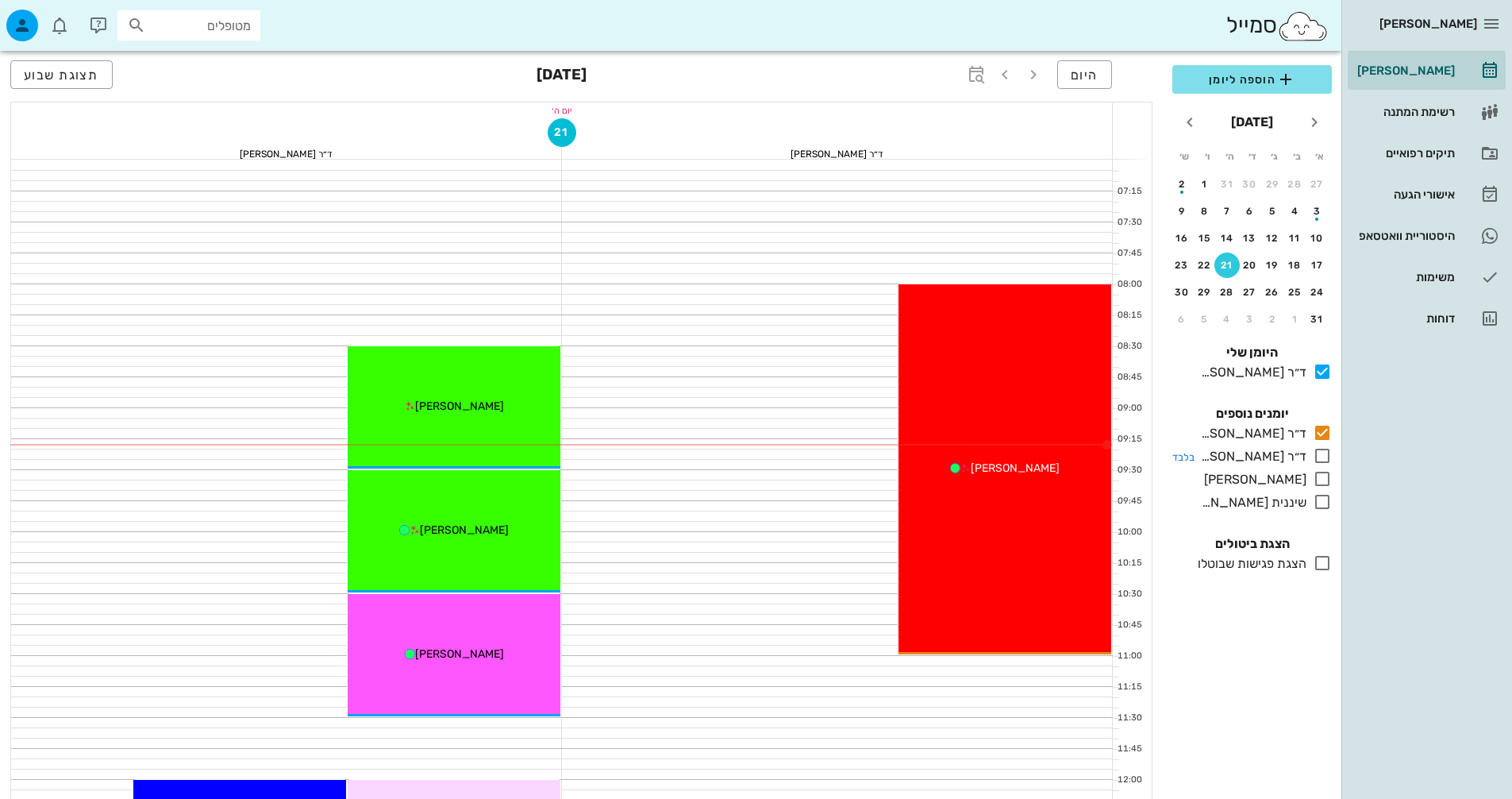
click at [1325, 458] on icon at bounding box center [1322, 456] width 19 height 19
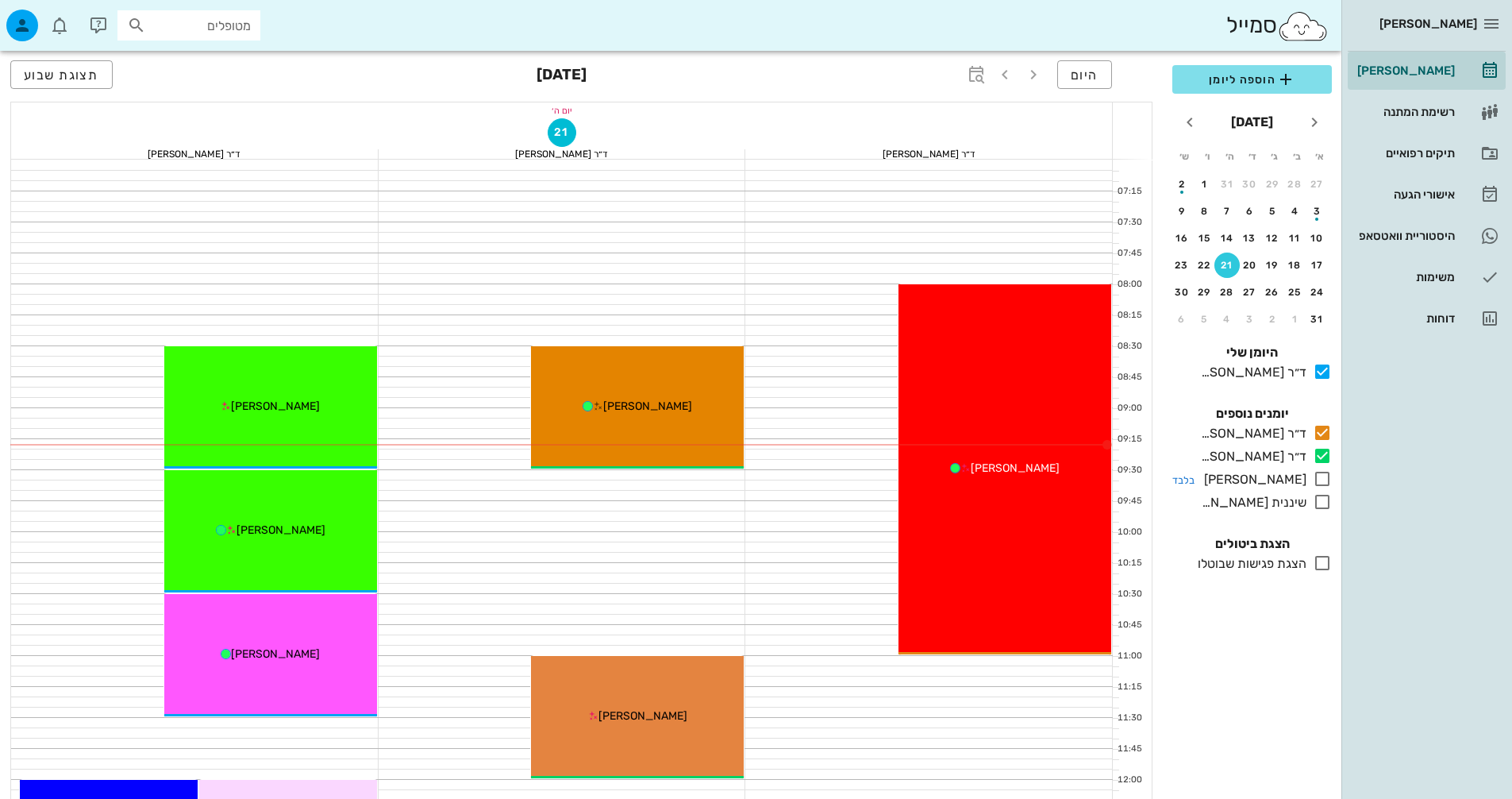
click at [1327, 473] on icon at bounding box center [1322, 479] width 19 height 19
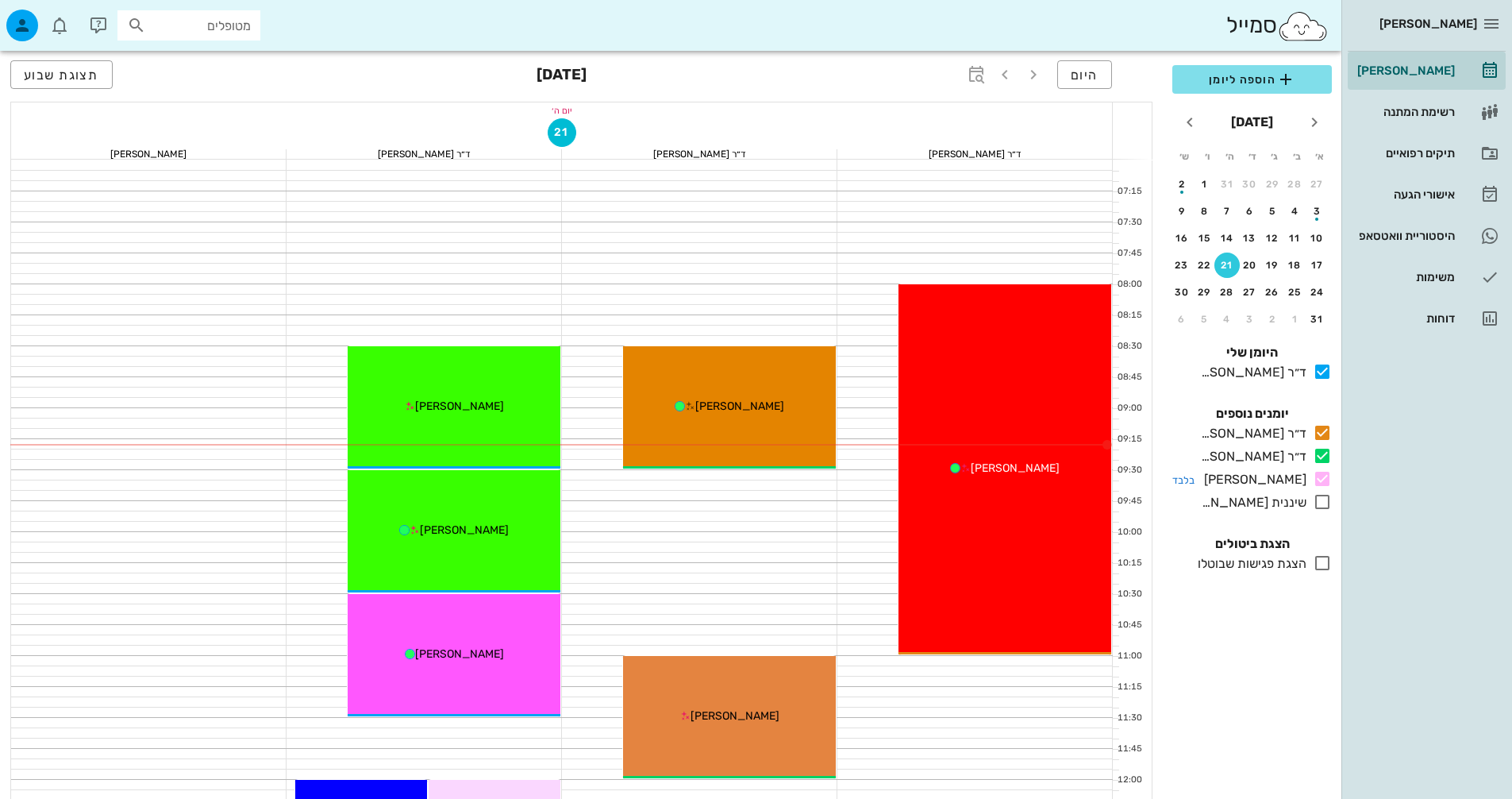
click at [1325, 478] on icon at bounding box center [1322, 479] width 19 height 19
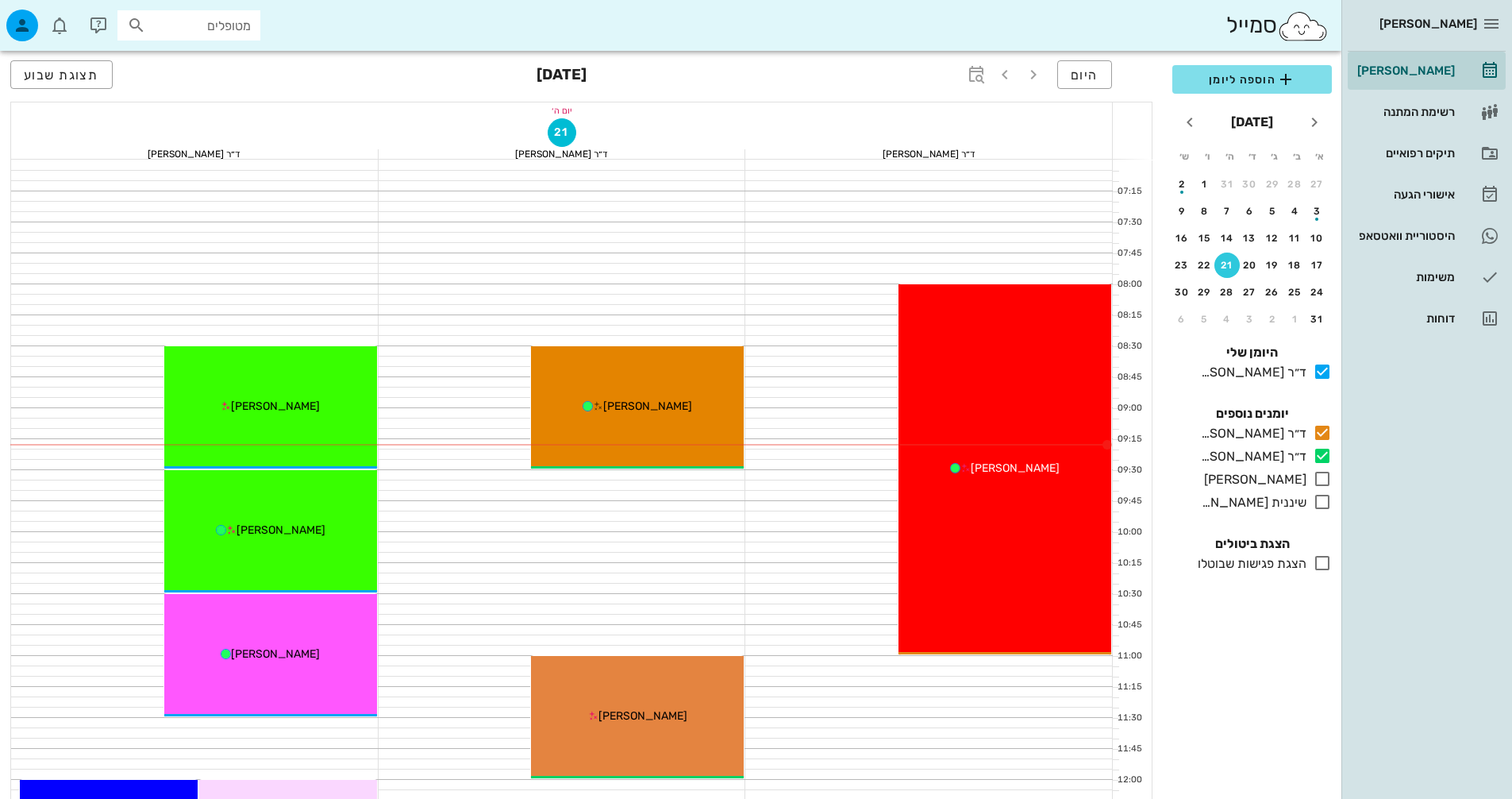
scroll to position [80, 0]
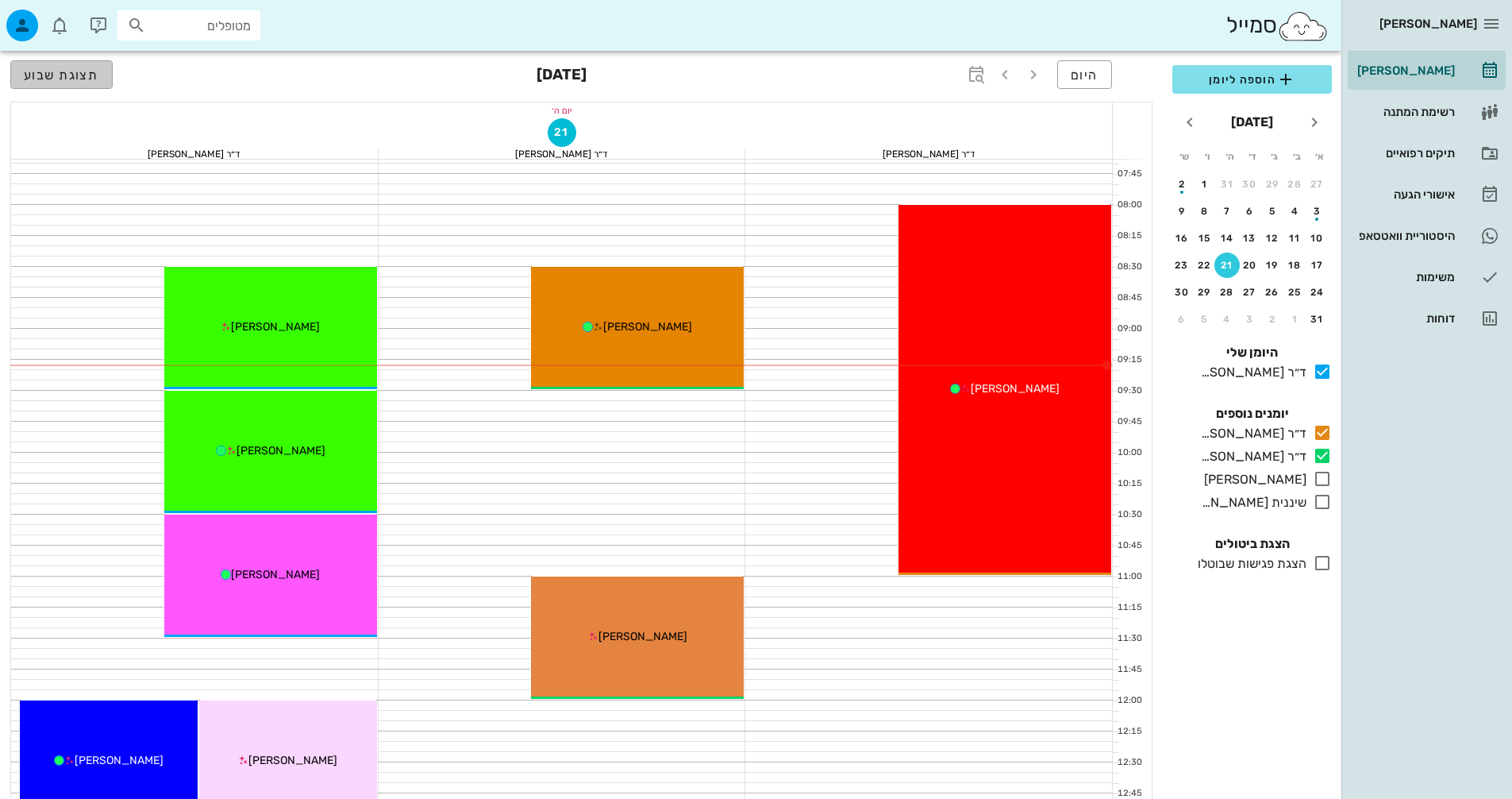
click at [79, 69] on span "תצוגת שבוע" at bounding box center [61, 75] width 76 height 15
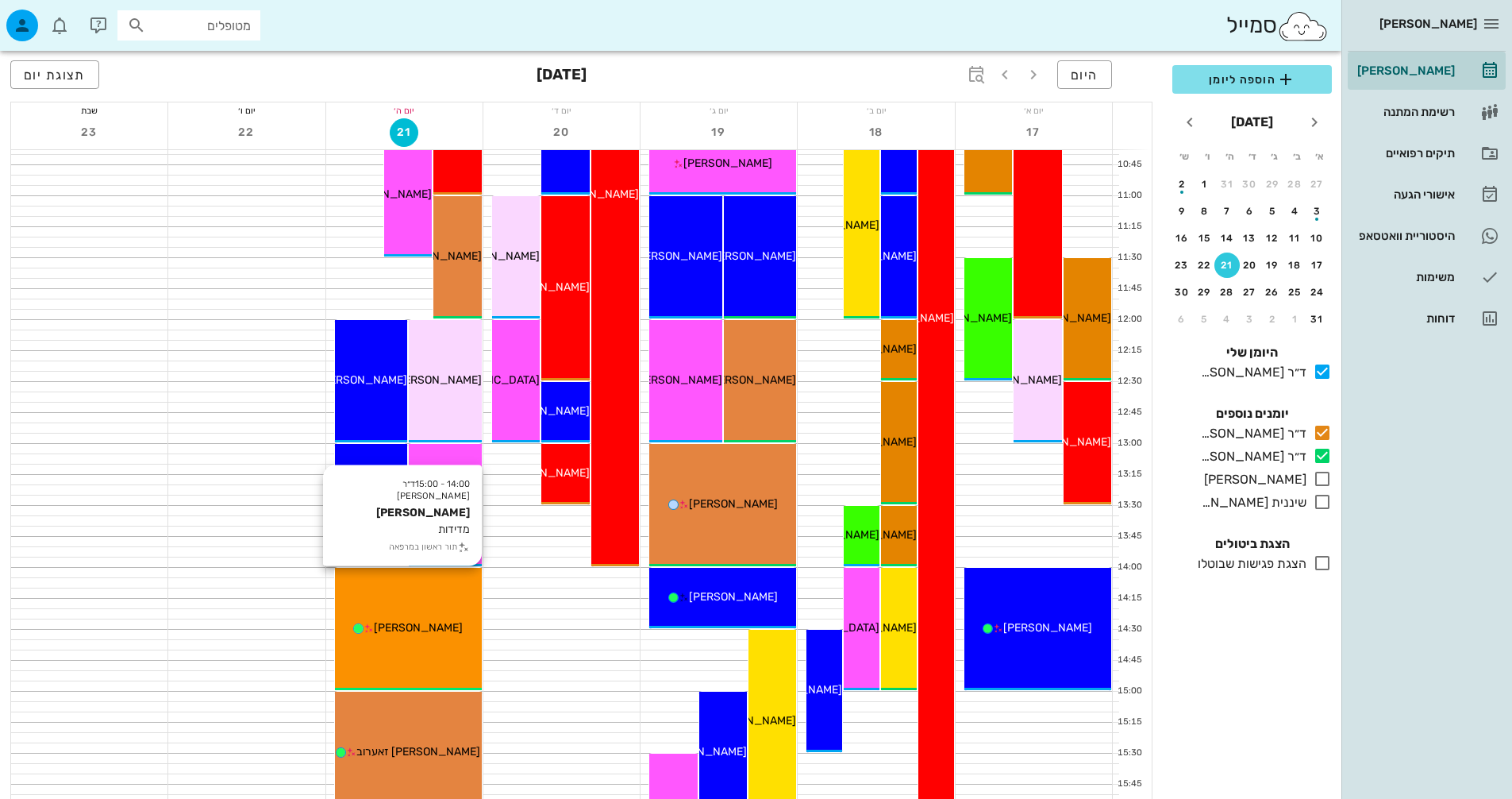
scroll to position [476, 0]
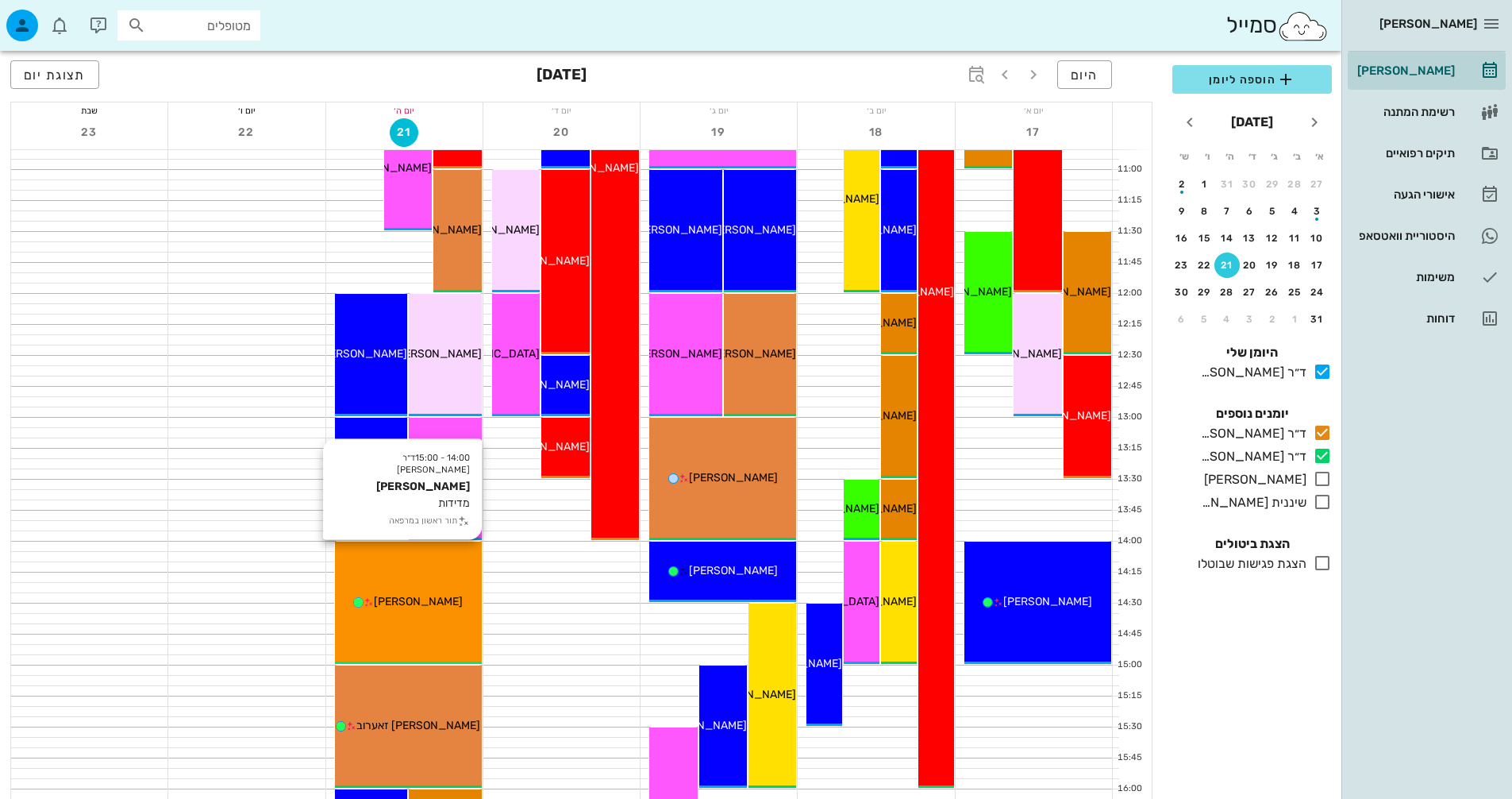
click at [454, 582] on div "14:00 - 15:00 ד״ר [PERSON_NAME] [PERSON_NAME] מדידות תור ראשון במרפאה [PERSON_N…" at bounding box center [408, 603] width 147 height 123
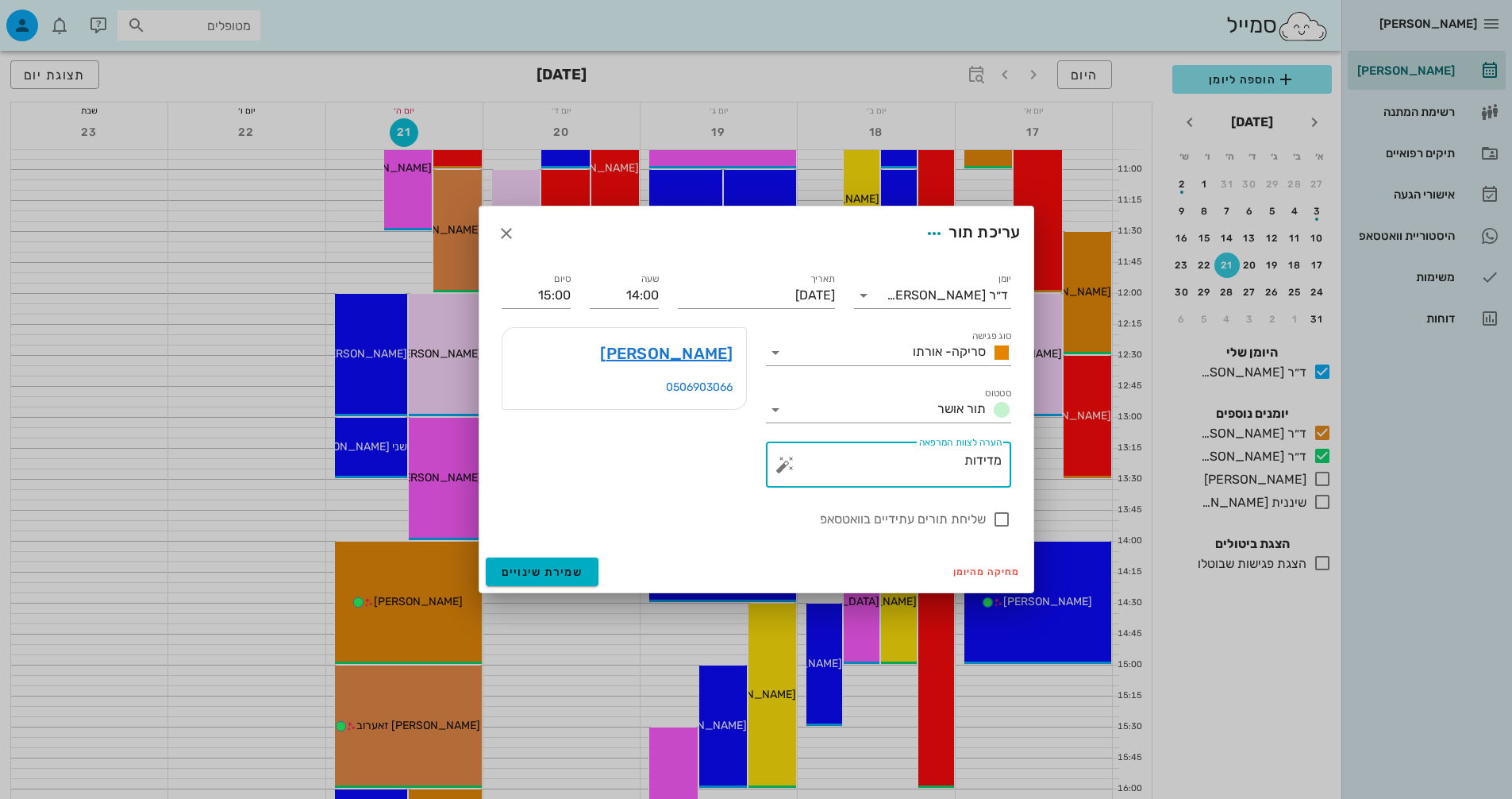
click at [979, 475] on textarea "מדידות" at bounding box center [895, 468] width 213 height 38
click at [965, 470] on textarea "מדידות" at bounding box center [895, 468] width 213 height 38
type textarea "סדים"
click at [922, 339] on div "סוג פגישה סריקה- אורתו" at bounding box center [888, 347] width 245 height 35
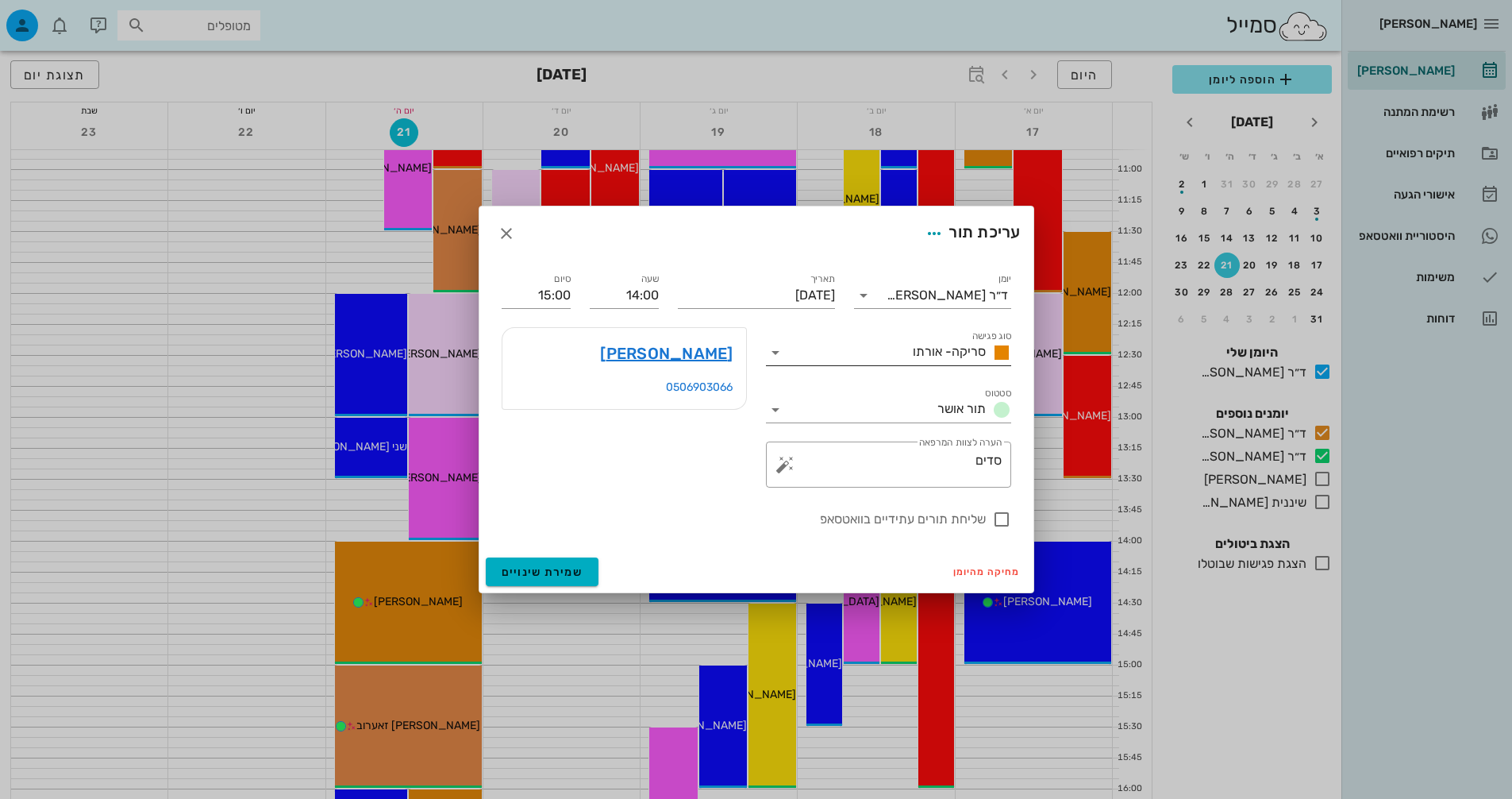
click at [922, 350] on span "סריקה- אורתו" at bounding box center [949, 352] width 73 height 15
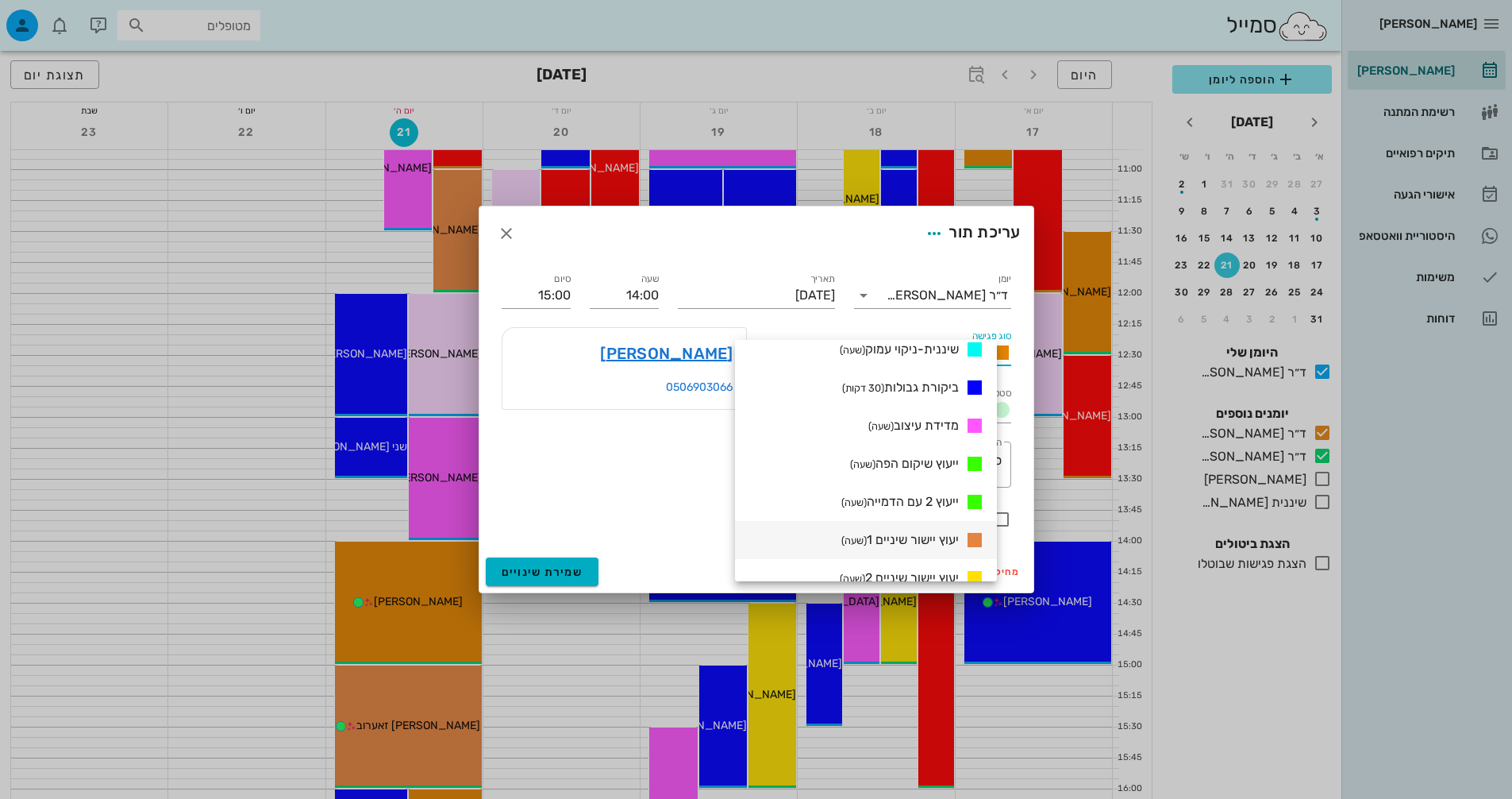
scroll to position [896, 0]
drag, startPoint x: 952, startPoint y: 527, endPoint x: 882, endPoint y: 322, distance: 216.6
click at [882, 322] on div "סוג פגישה סריקה- אורתו" at bounding box center [888, 346] width 265 height 57
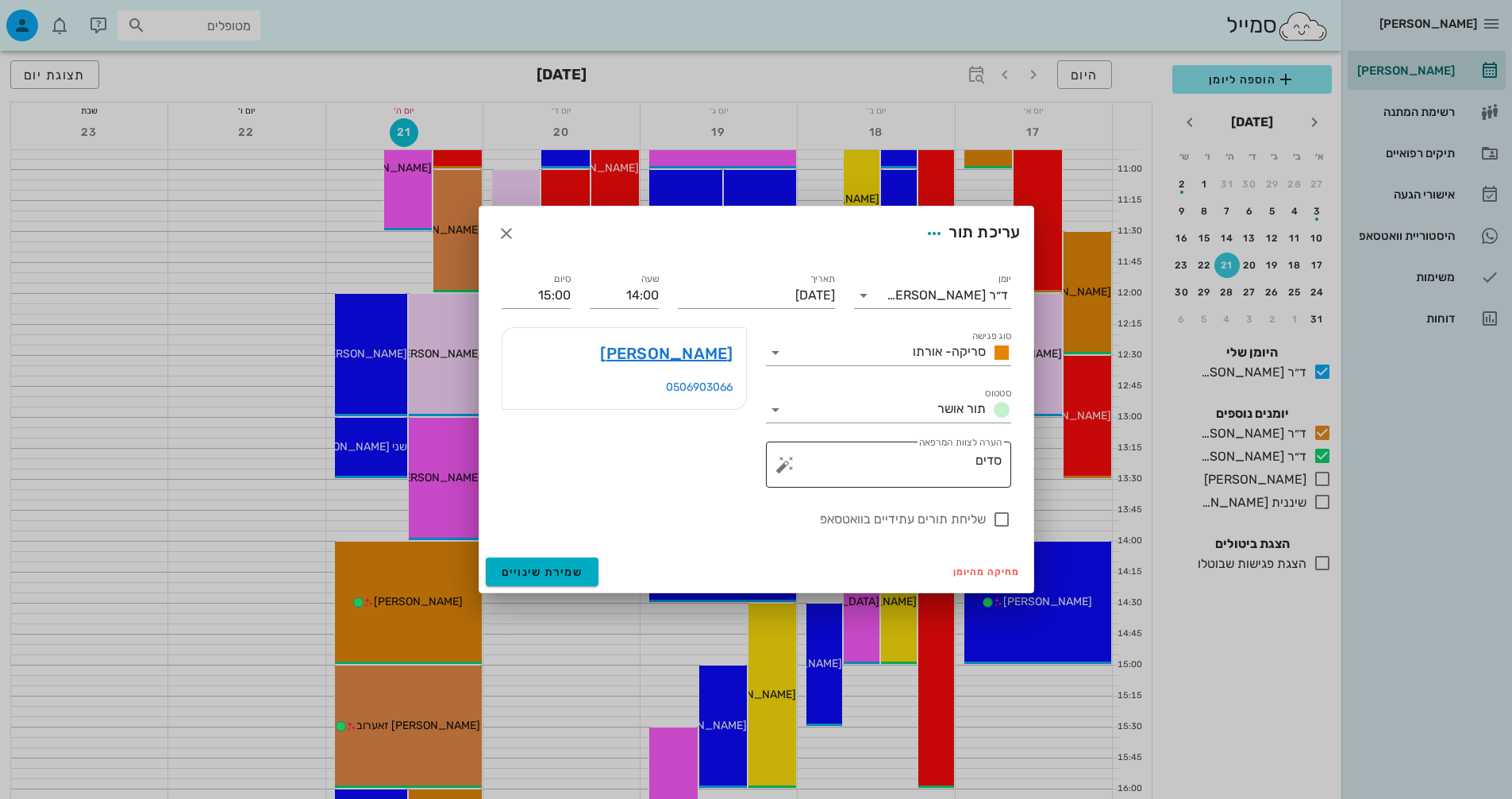
scroll to position [0, 0]
click at [942, 356] on span "סריקה- אורתו" at bounding box center [949, 352] width 73 height 15
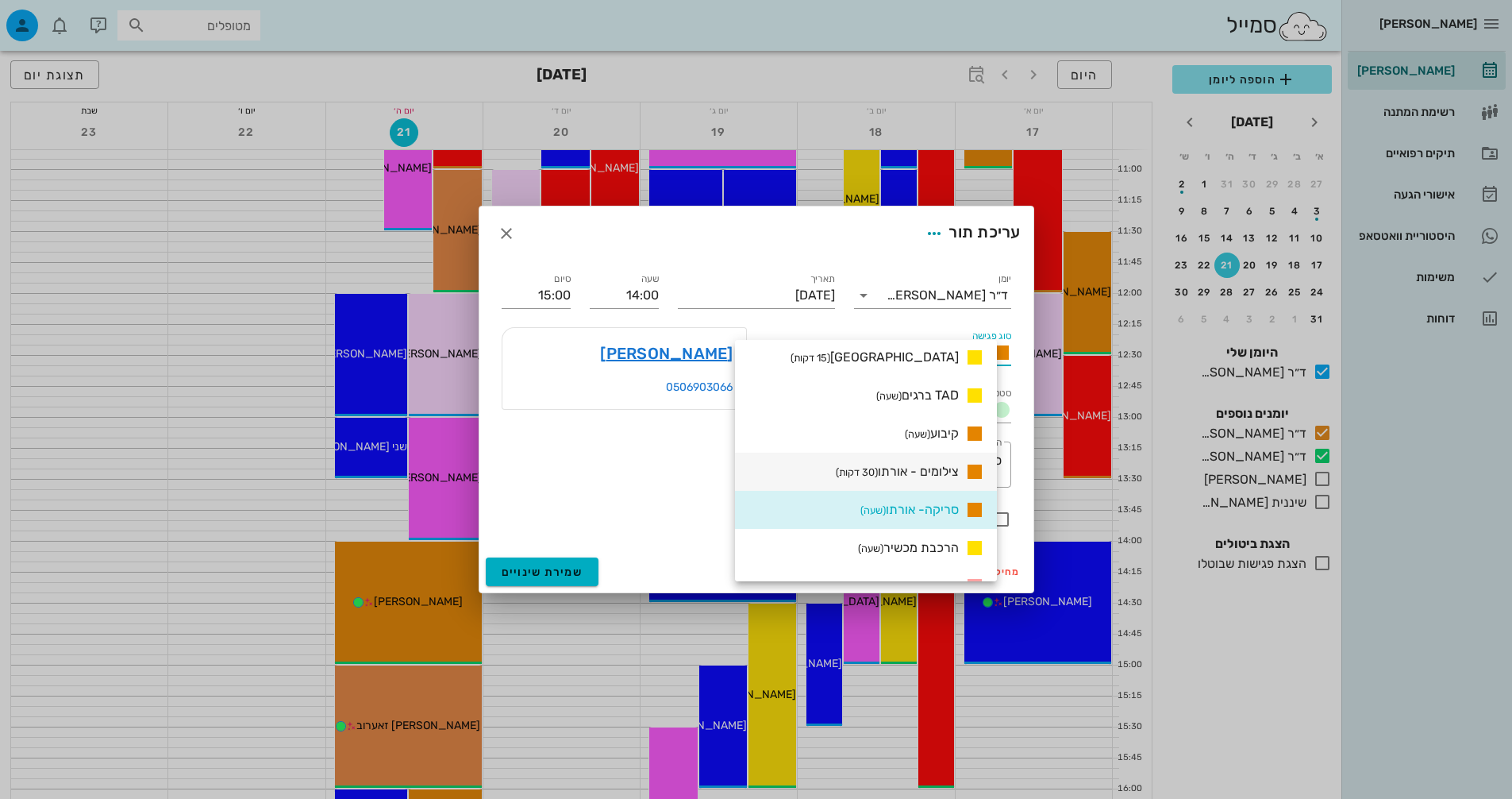
scroll to position [1293, 0]
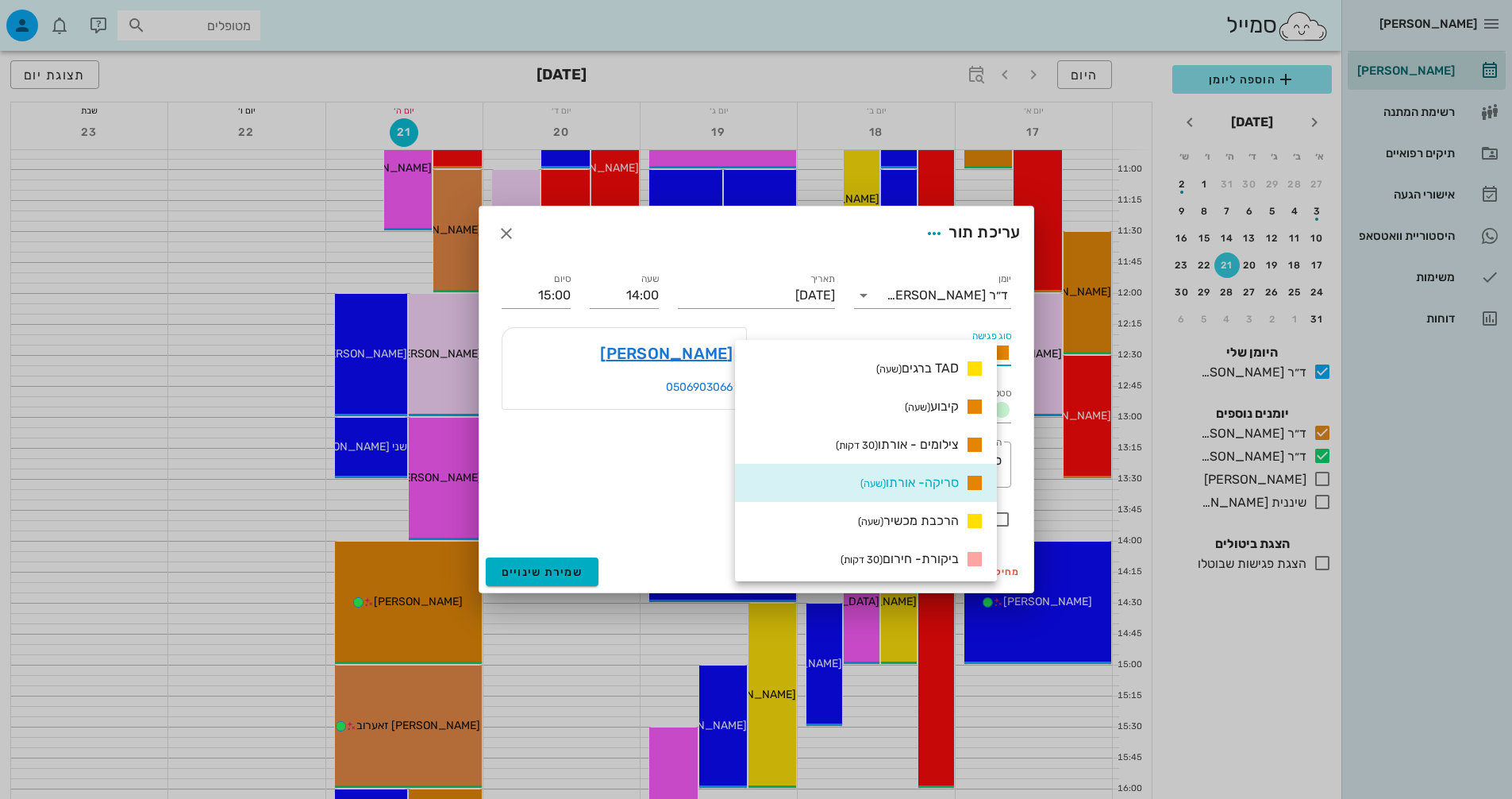
click at [593, 440] on div "[PERSON_NAME] 0506903066" at bounding box center [624, 408] width 265 height 180
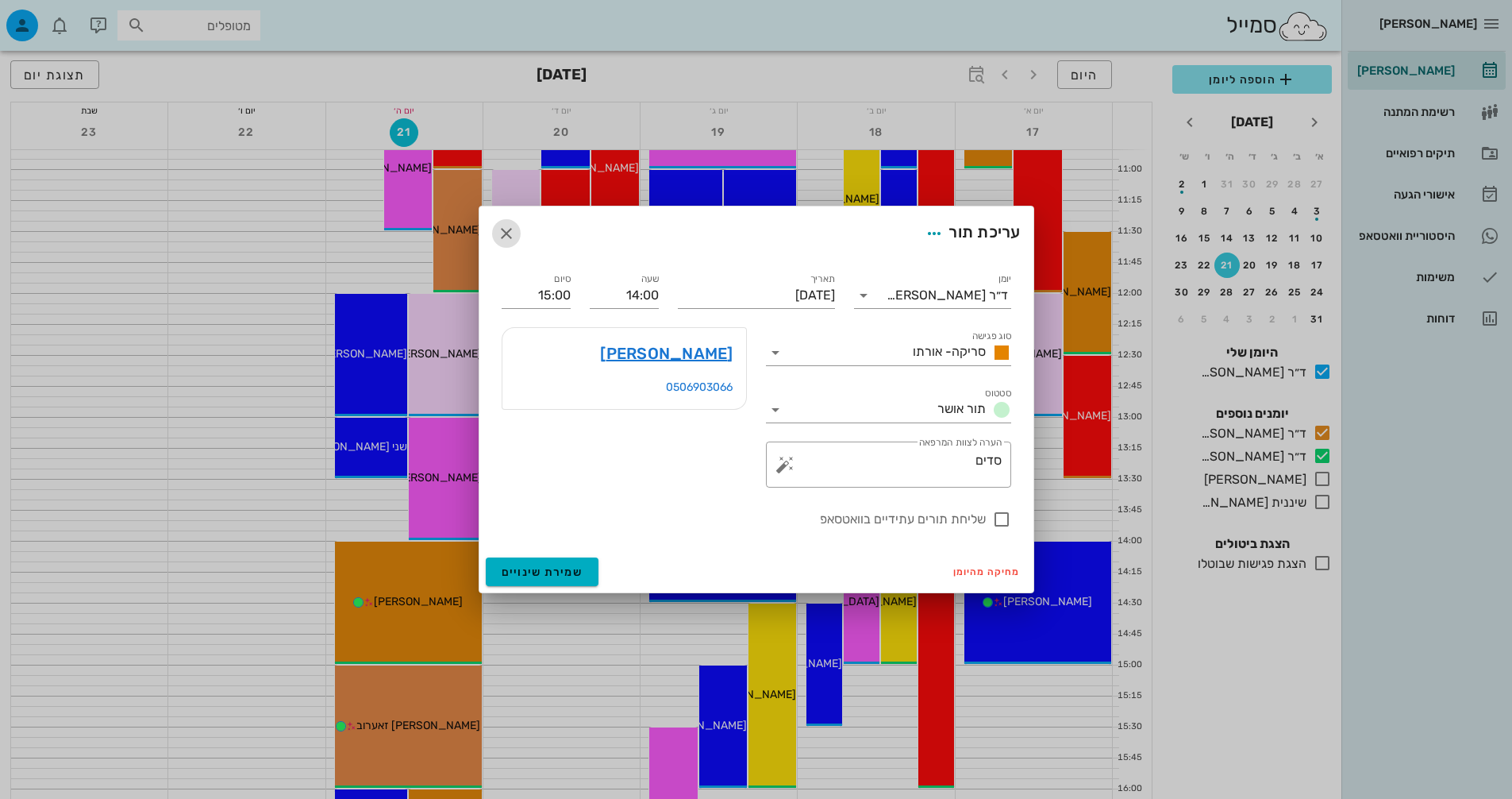
click at [511, 240] on icon "button" at bounding box center [506, 233] width 19 height 19
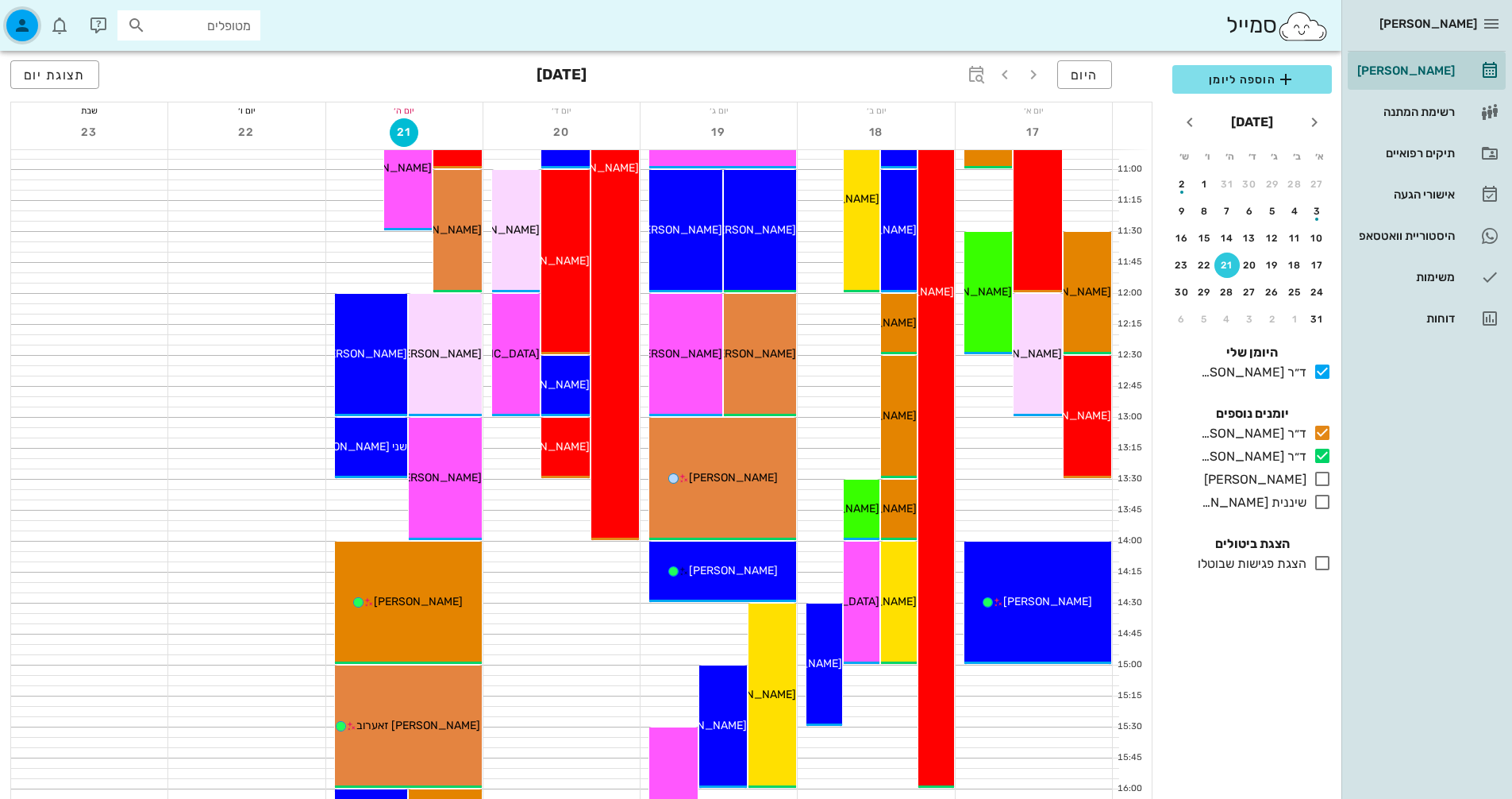
click at [23, 20] on icon "button" at bounding box center [22, 25] width 19 height 19
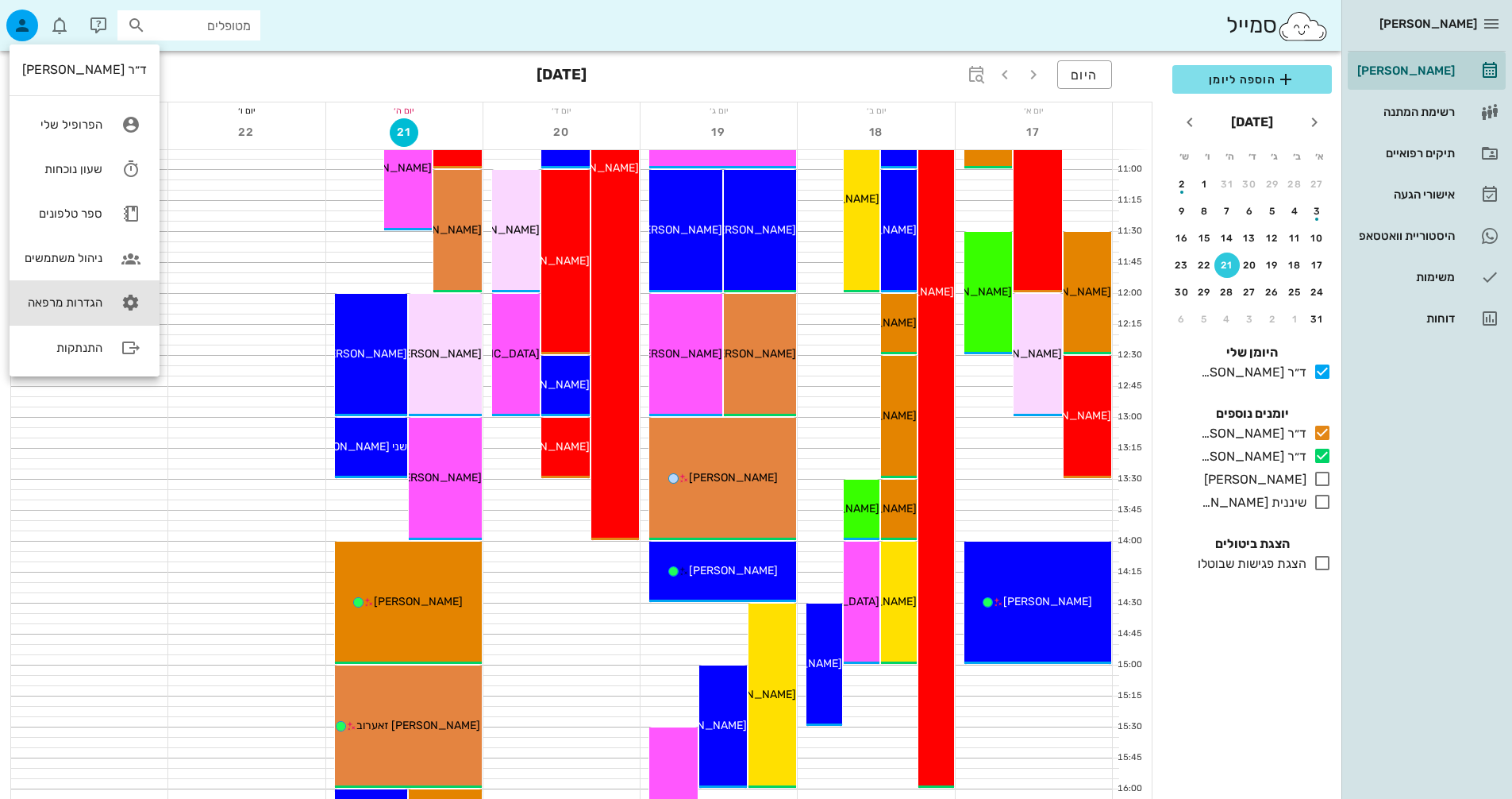
click at [85, 295] on link "הגדרות מרפאה" at bounding box center [84, 303] width 150 height 45
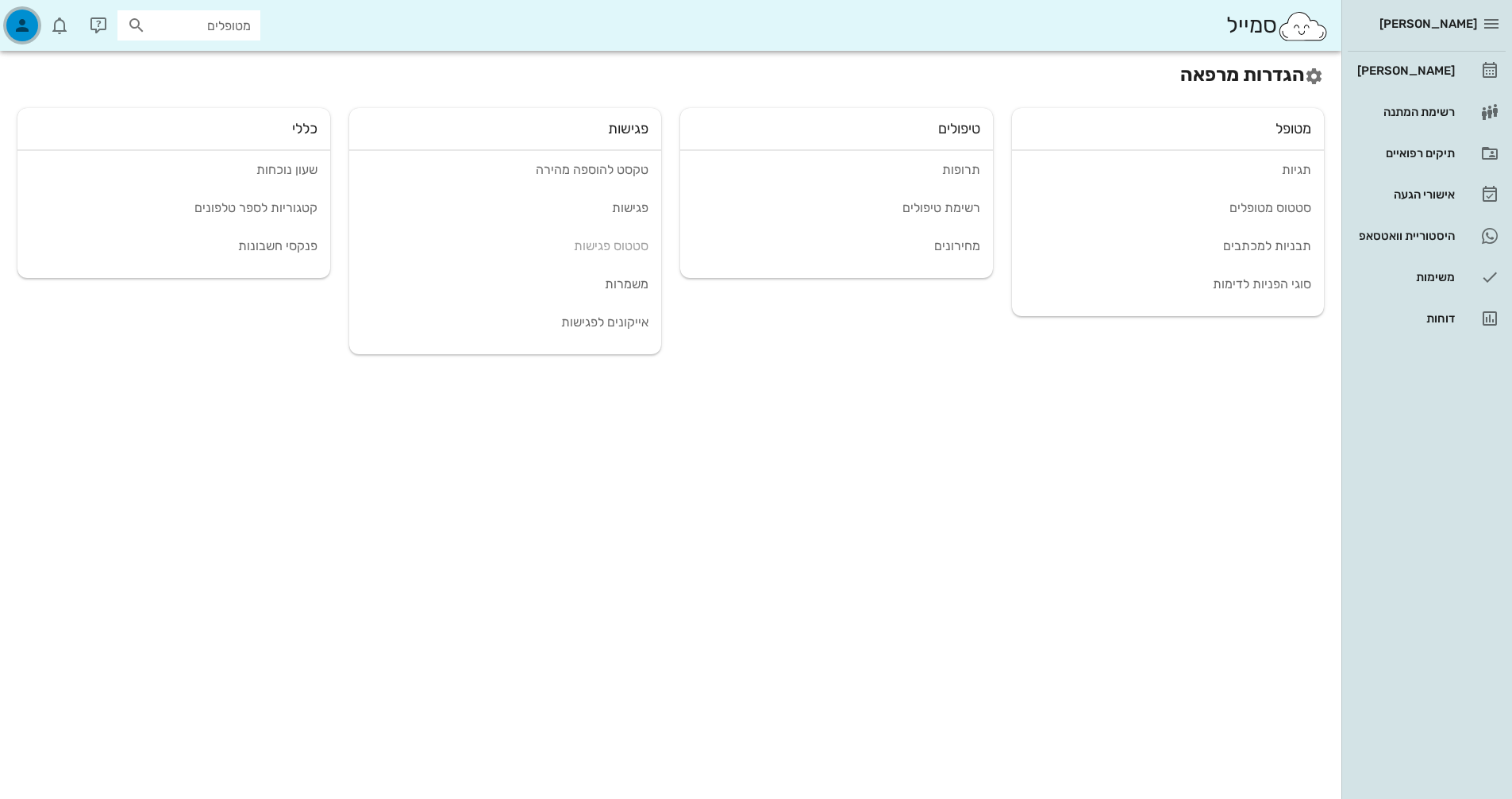
click at [22, 26] on icon "button" at bounding box center [22, 25] width 19 height 19
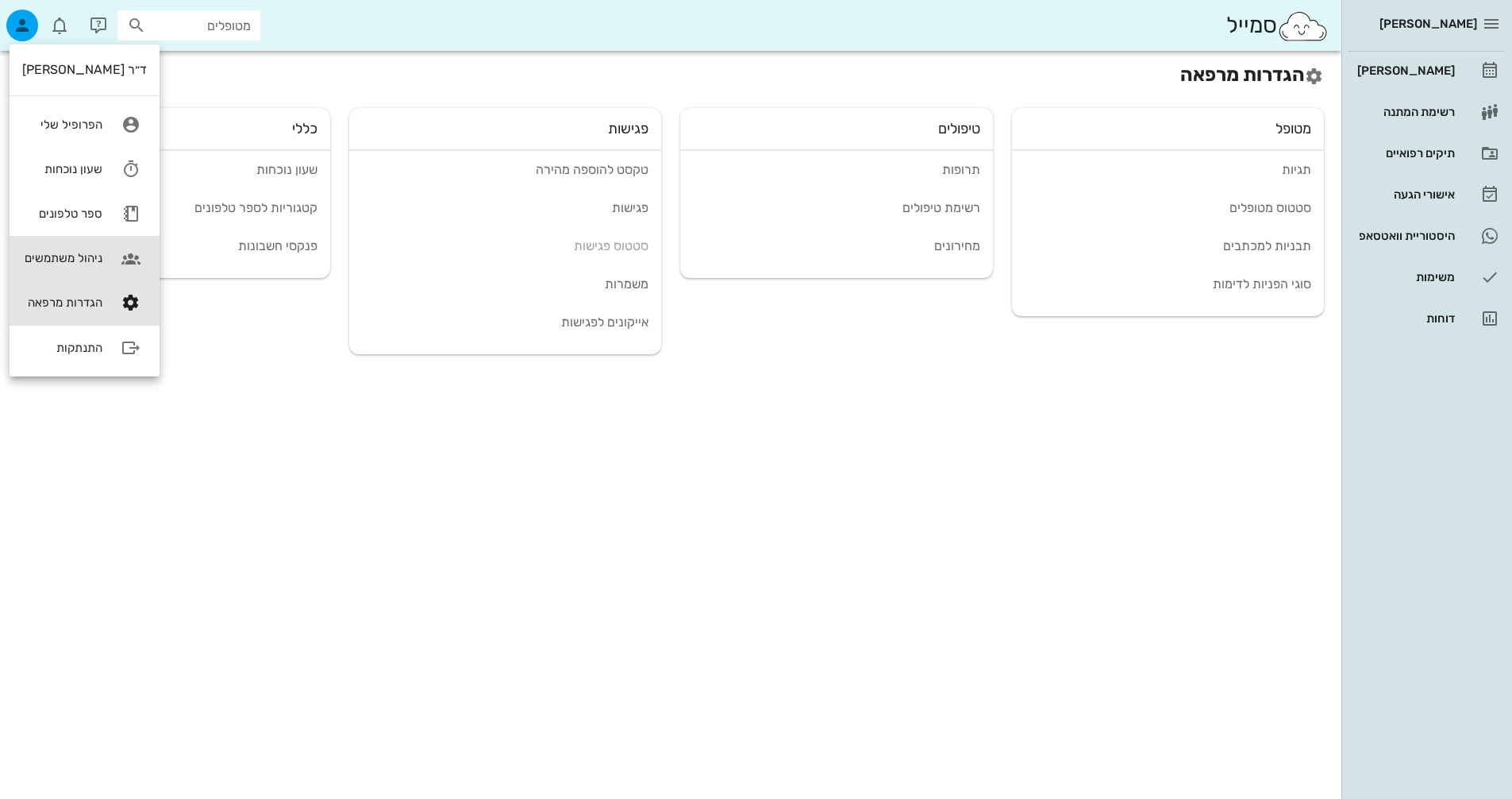
click at [77, 255] on div "ניהול משתמשים" at bounding box center [63, 257] width 80 height 14
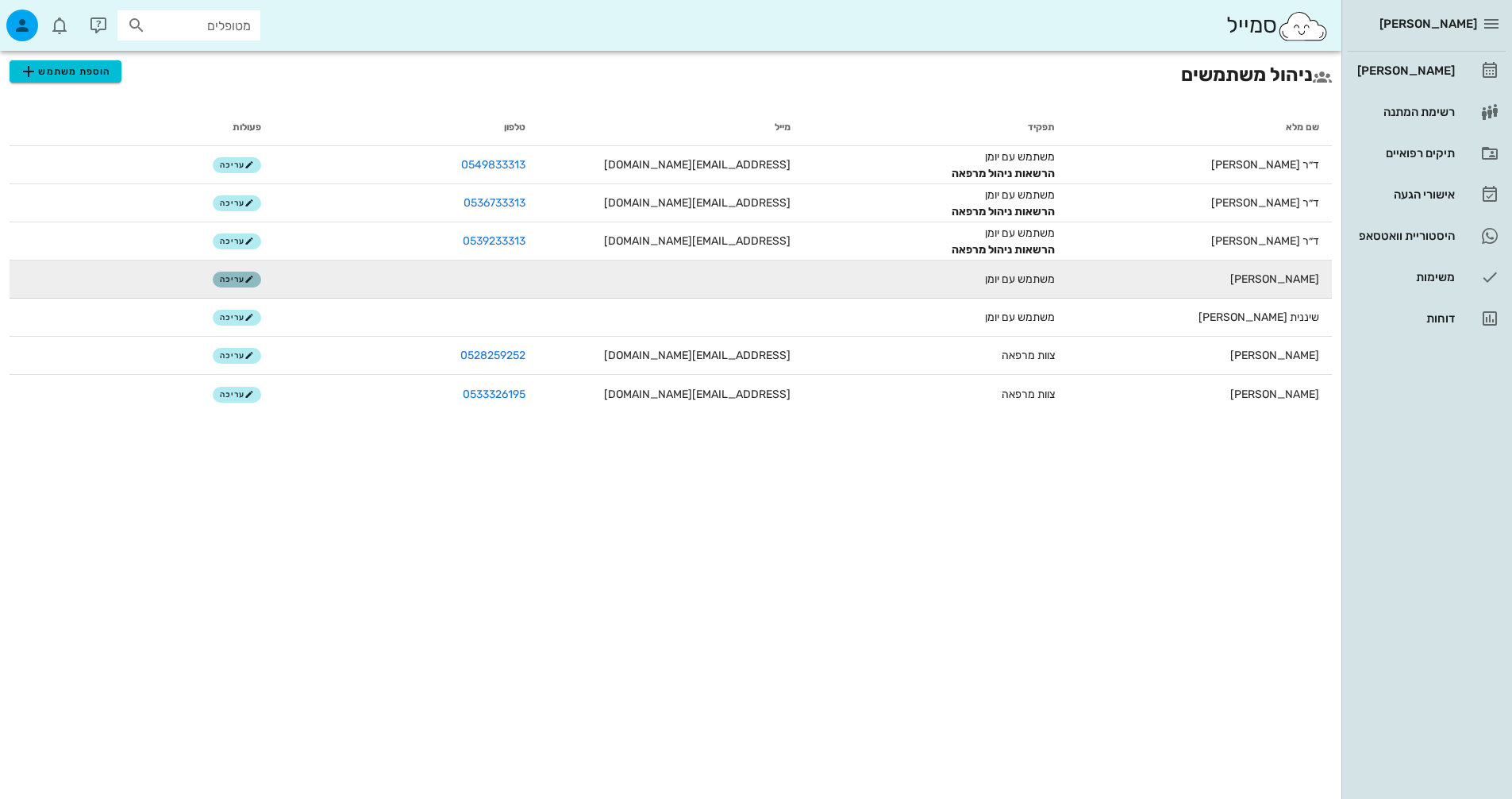
click at [248, 280] on icon "button" at bounding box center [249, 280] width 9 height 9
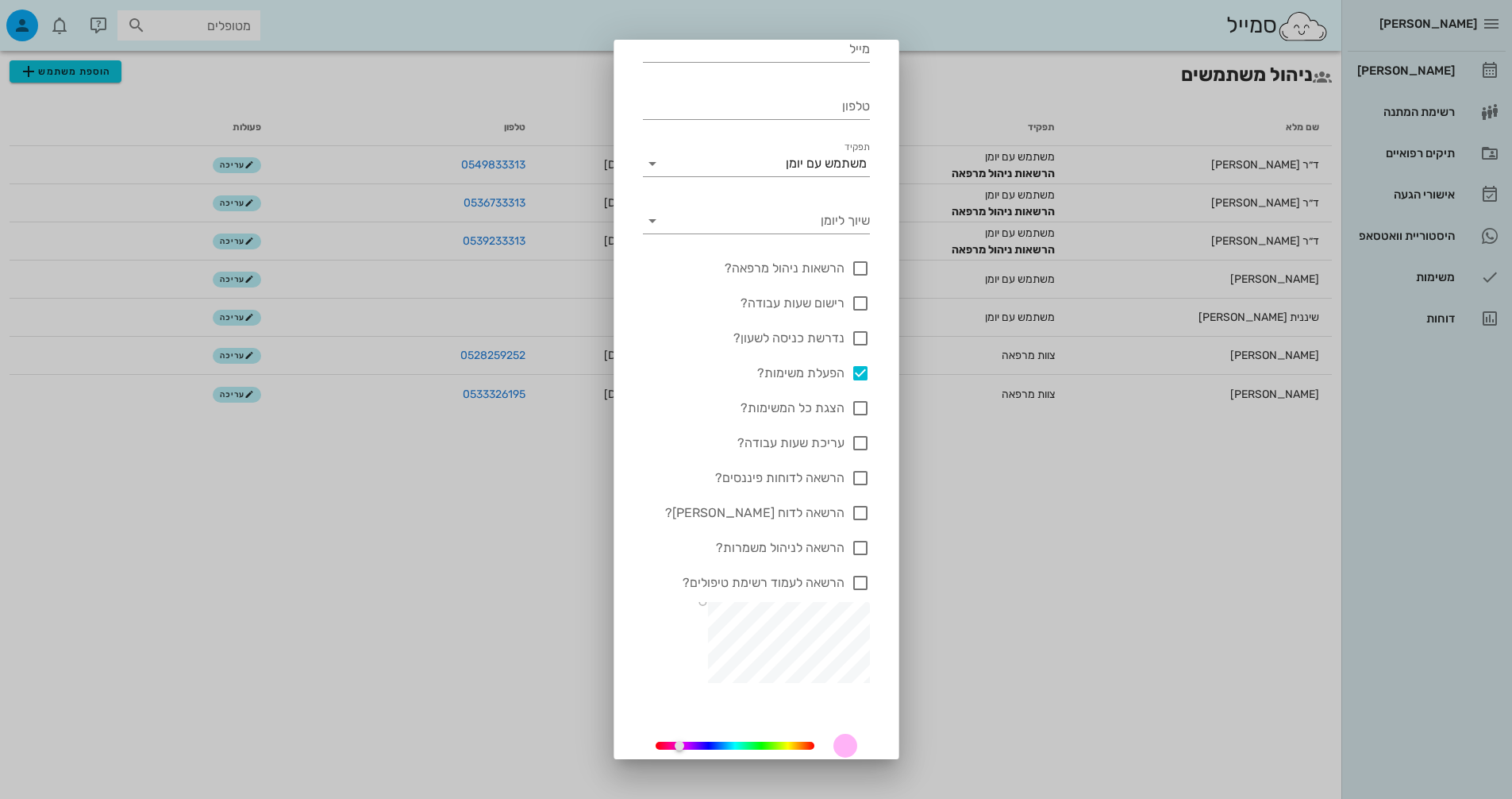
scroll to position [159, 0]
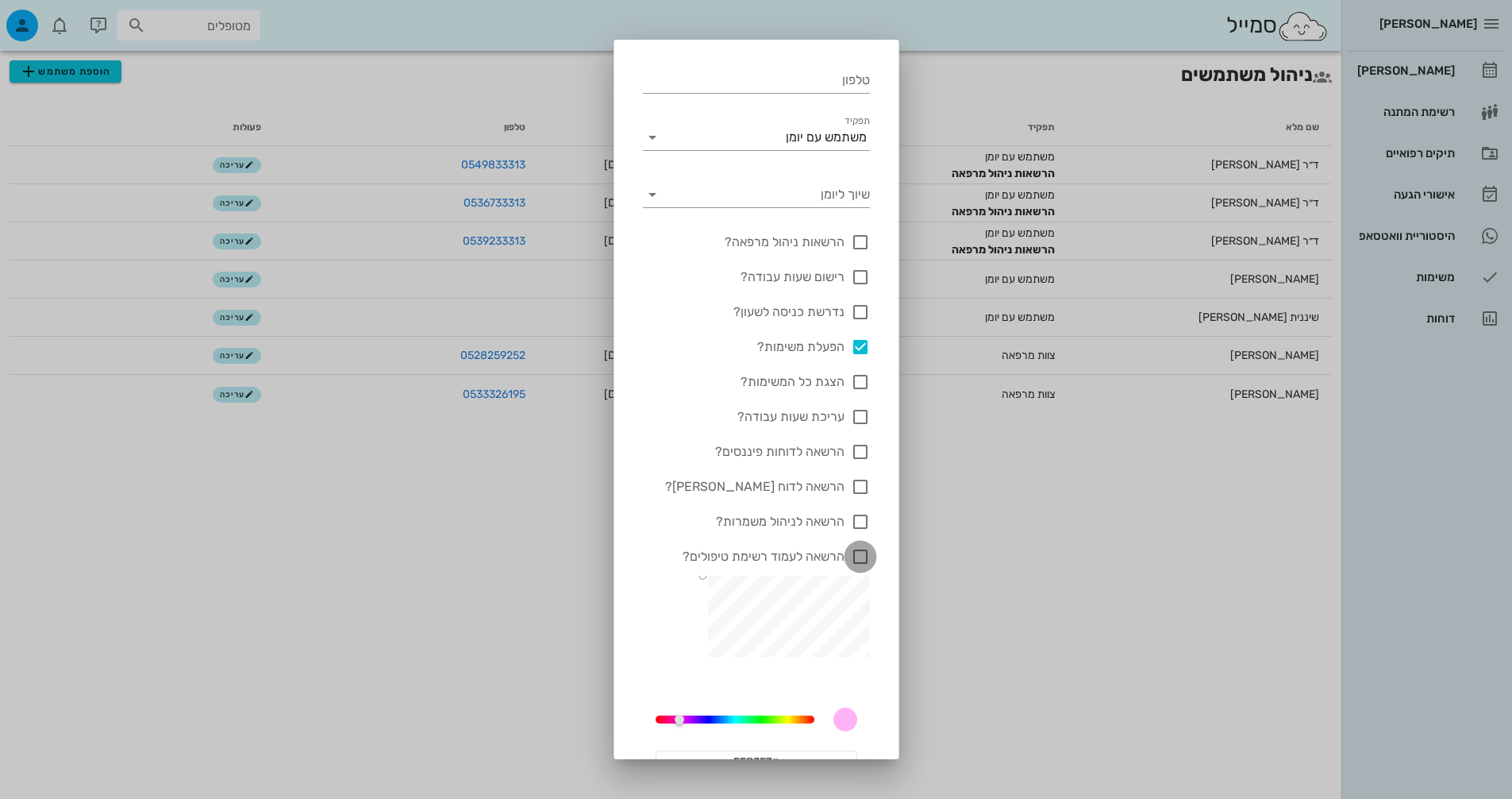
click at [858, 554] on div at bounding box center [860, 557] width 27 height 27
checkbox input "true"
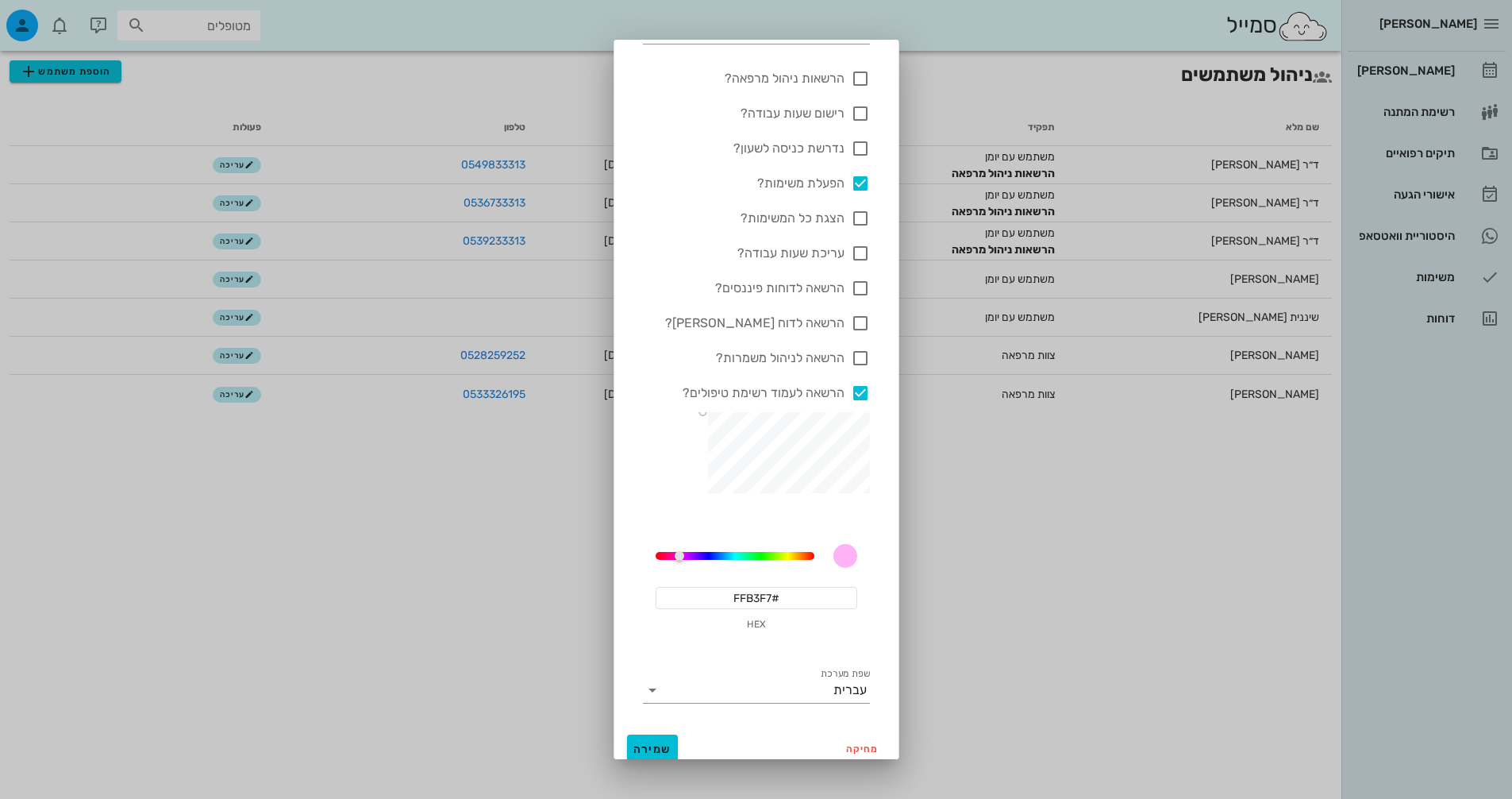
scroll to position [334, 0]
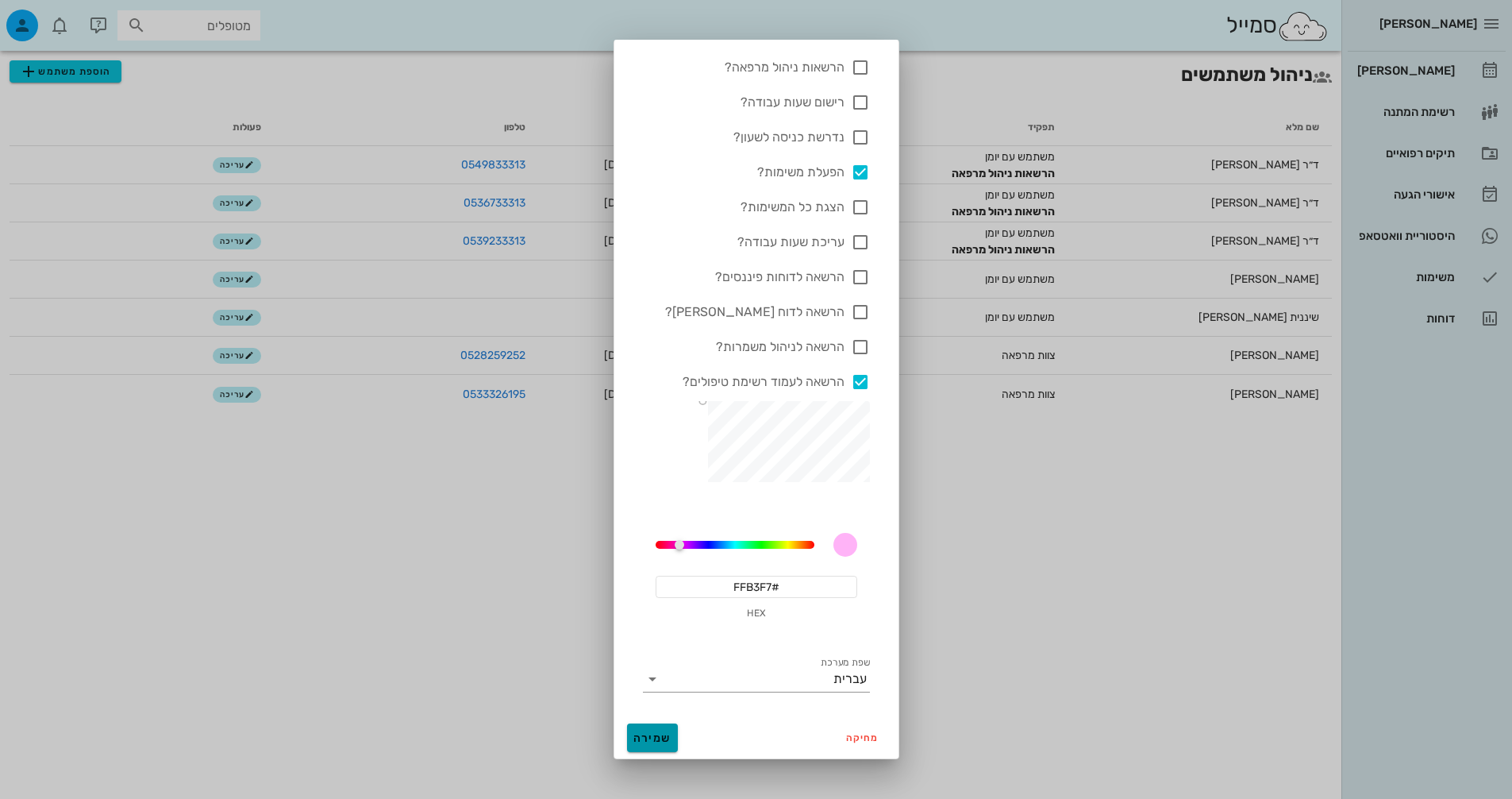
click at [678, 731] on button "שמירה" at bounding box center [653, 737] width 50 height 29
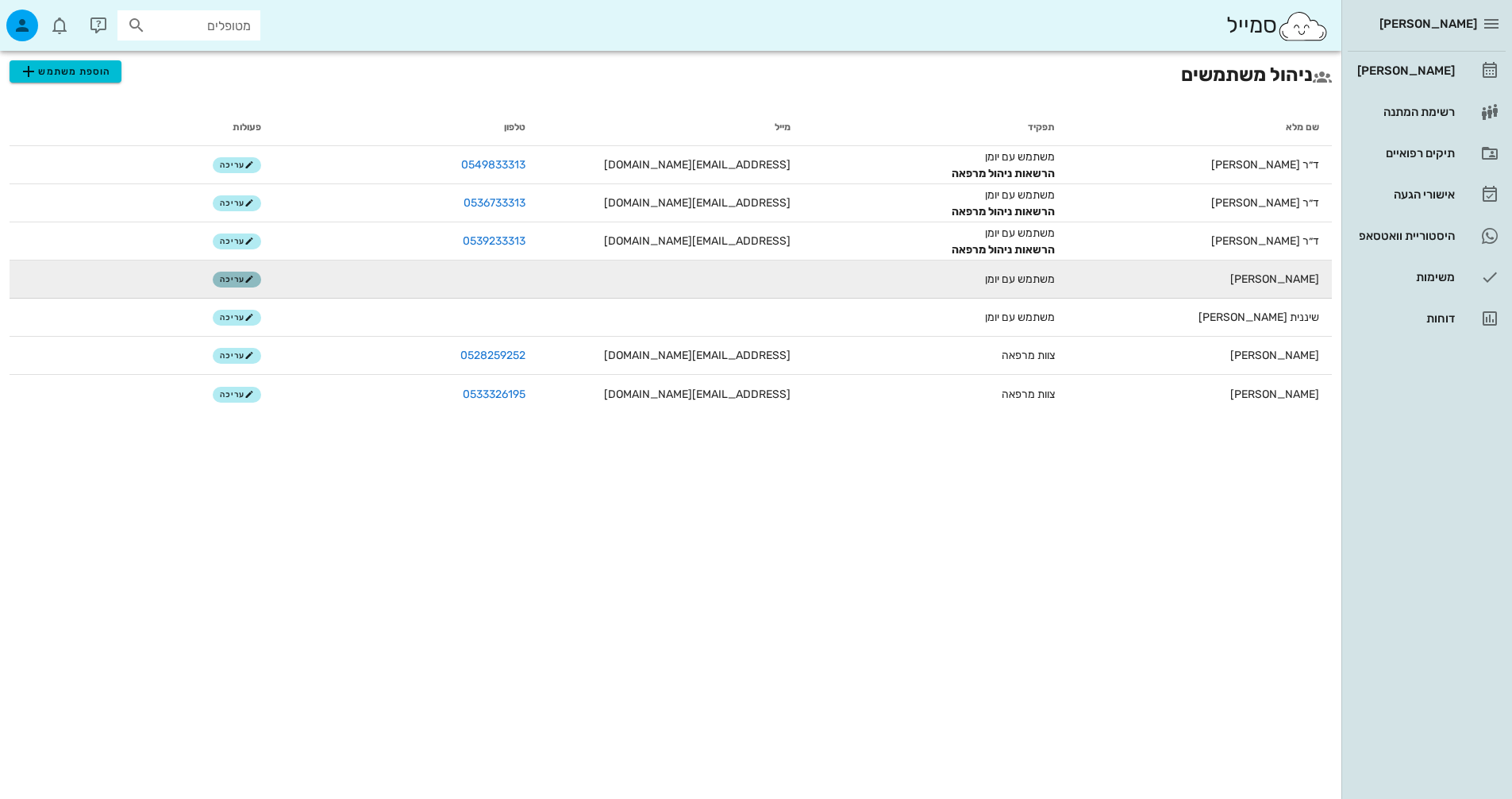
click at [238, 276] on span "עריכה" at bounding box center [237, 280] width 35 height 9
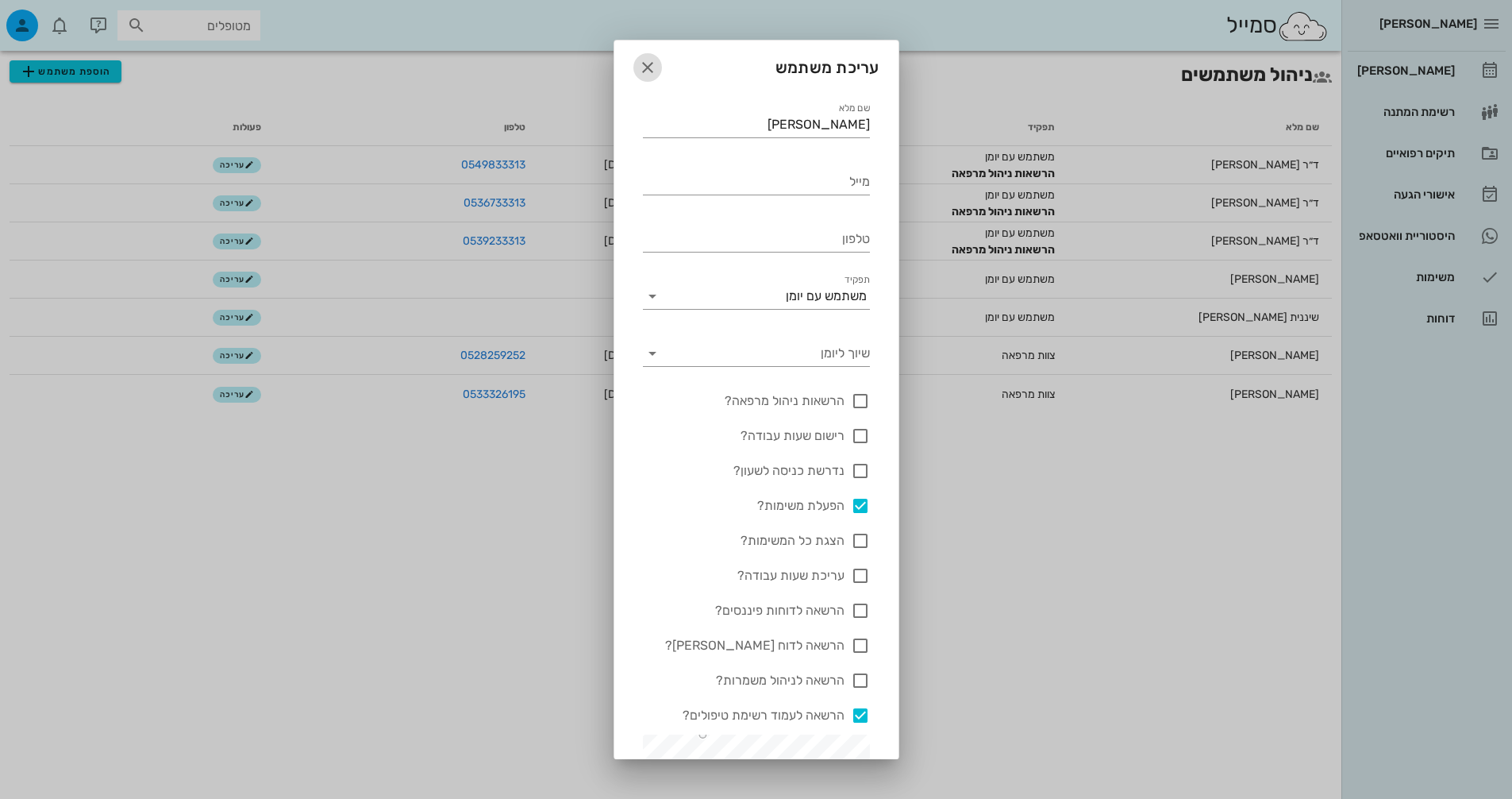
click at [655, 72] on icon "button" at bounding box center [648, 67] width 19 height 19
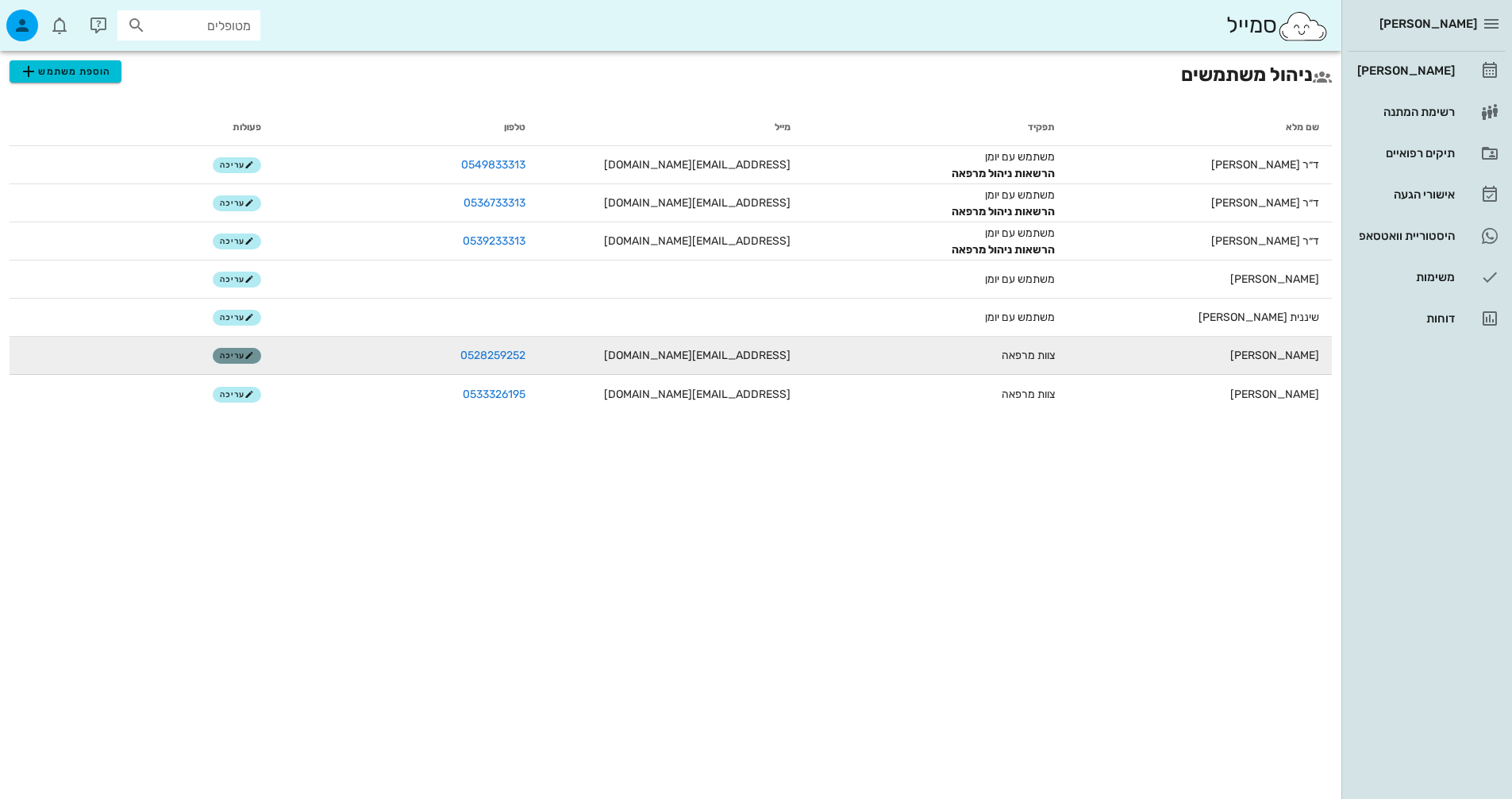
click at [254, 355] on icon "button" at bounding box center [249, 356] width 9 height 9
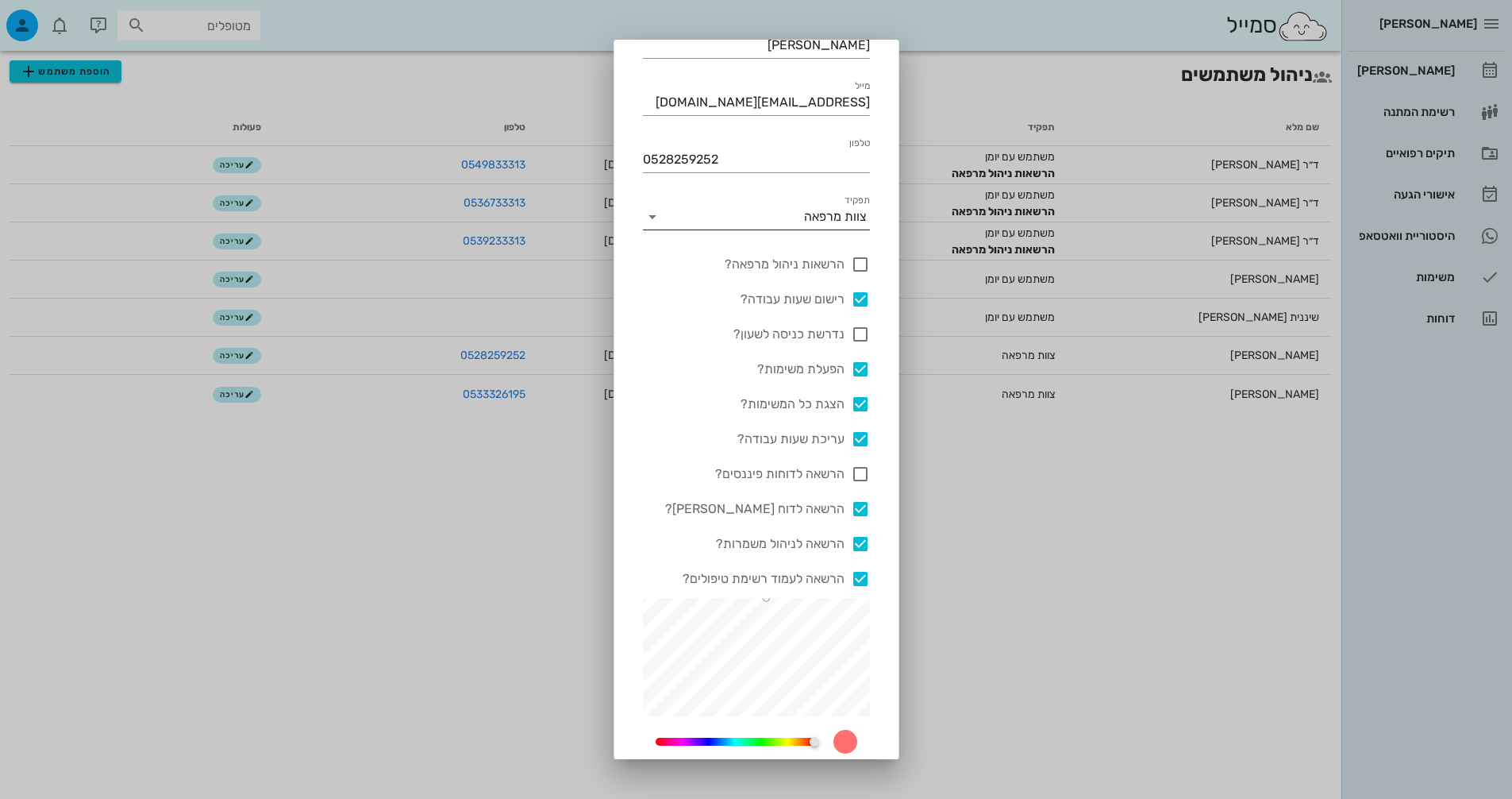
scroll to position [0, 0]
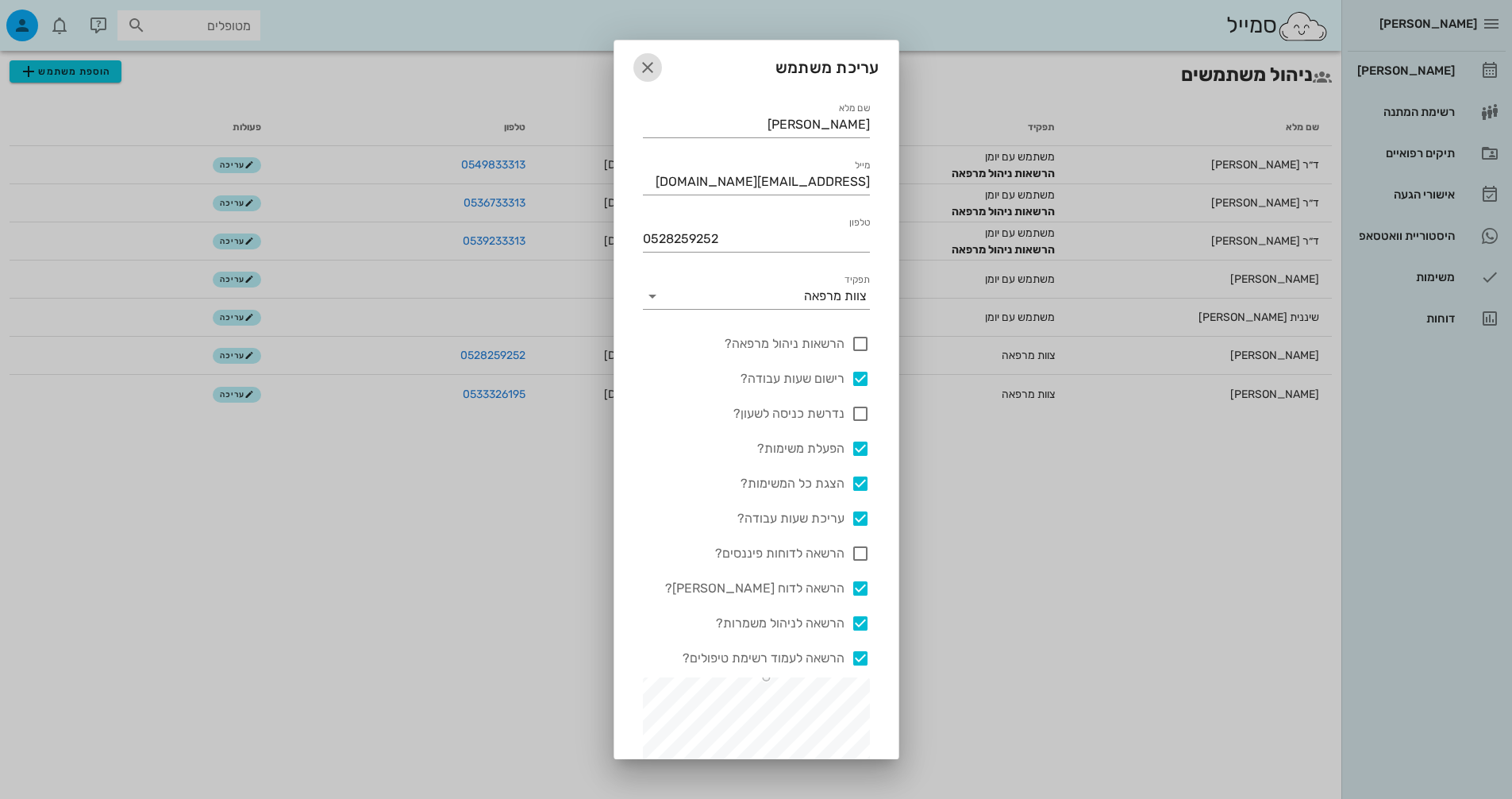
click at [662, 65] on span "button" at bounding box center [647, 67] width 29 height 19
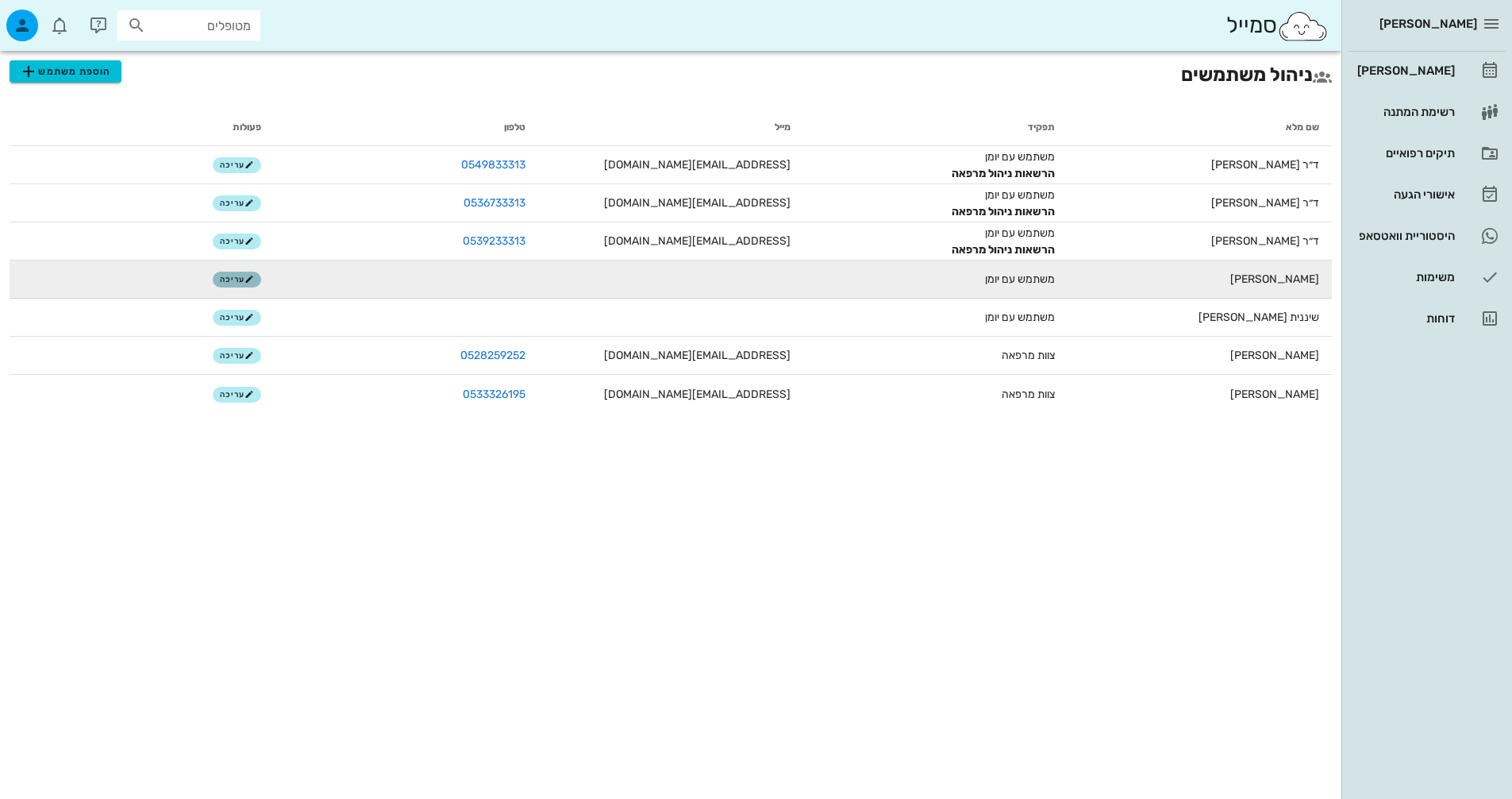
click at [254, 274] on button "עריכה" at bounding box center [238, 279] width 49 height 16
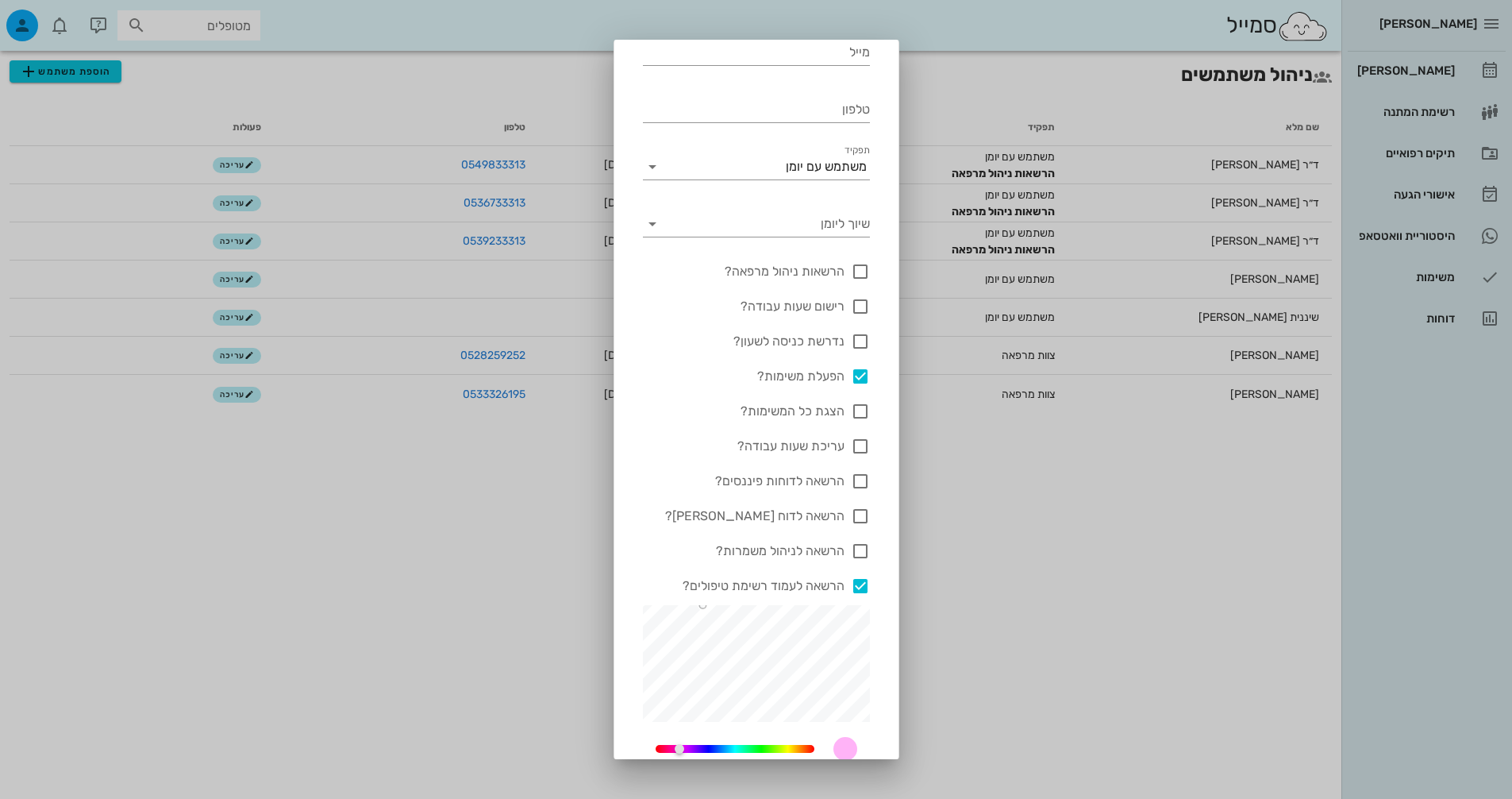
scroll to position [334, 0]
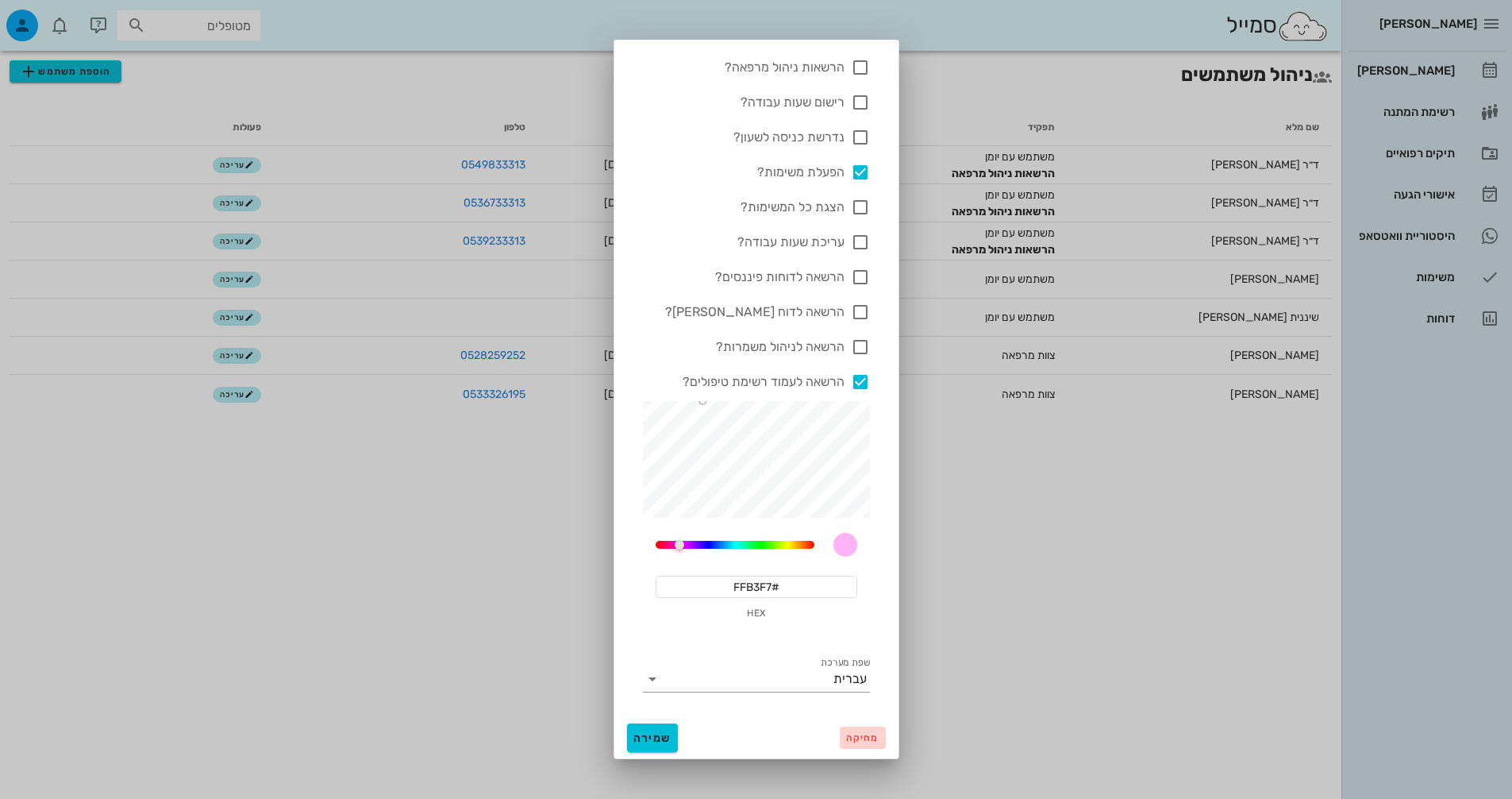
click at [864, 736] on span "מחיקה" at bounding box center [862, 738] width 33 height 11
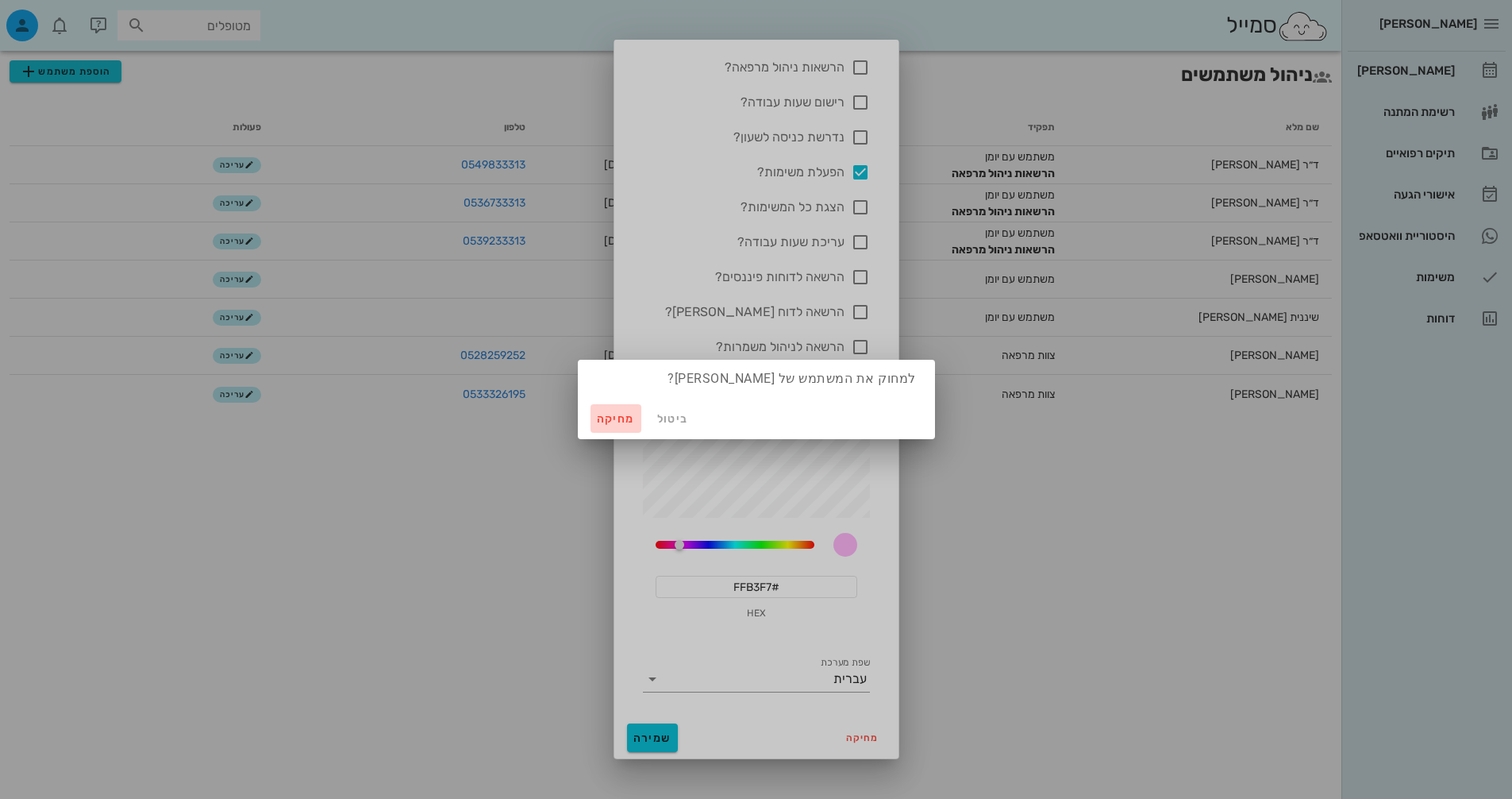
drag, startPoint x: 611, startPoint y: 404, endPoint x: 612, endPoint y: 418, distance: 14.0
click at [611, 405] on button "מחיקה" at bounding box center [616, 418] width 50 height 29
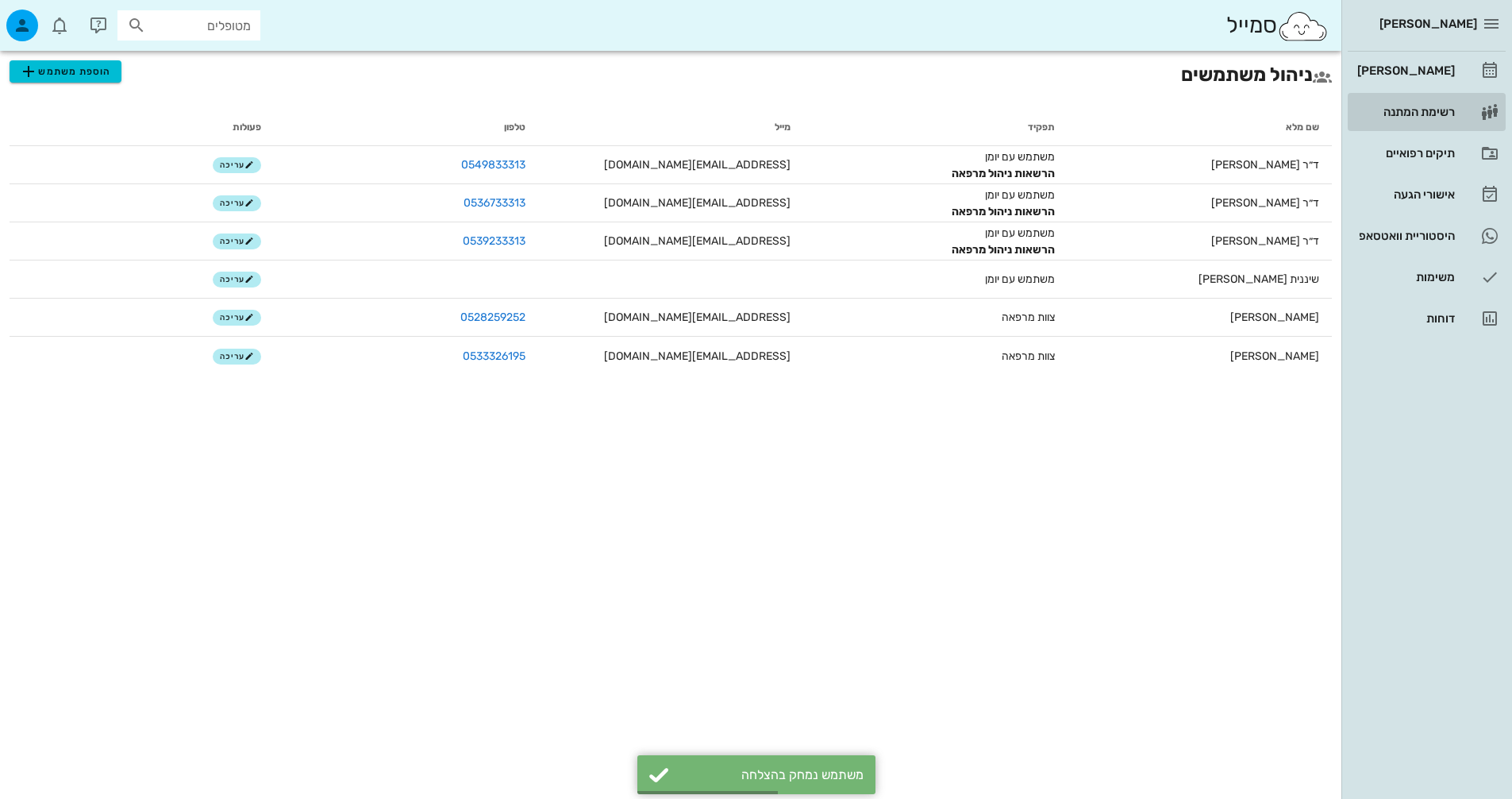
click at [1464, 109] on link "רשימת המתנה" at bounding box center [1426, 111] width 158 height 38
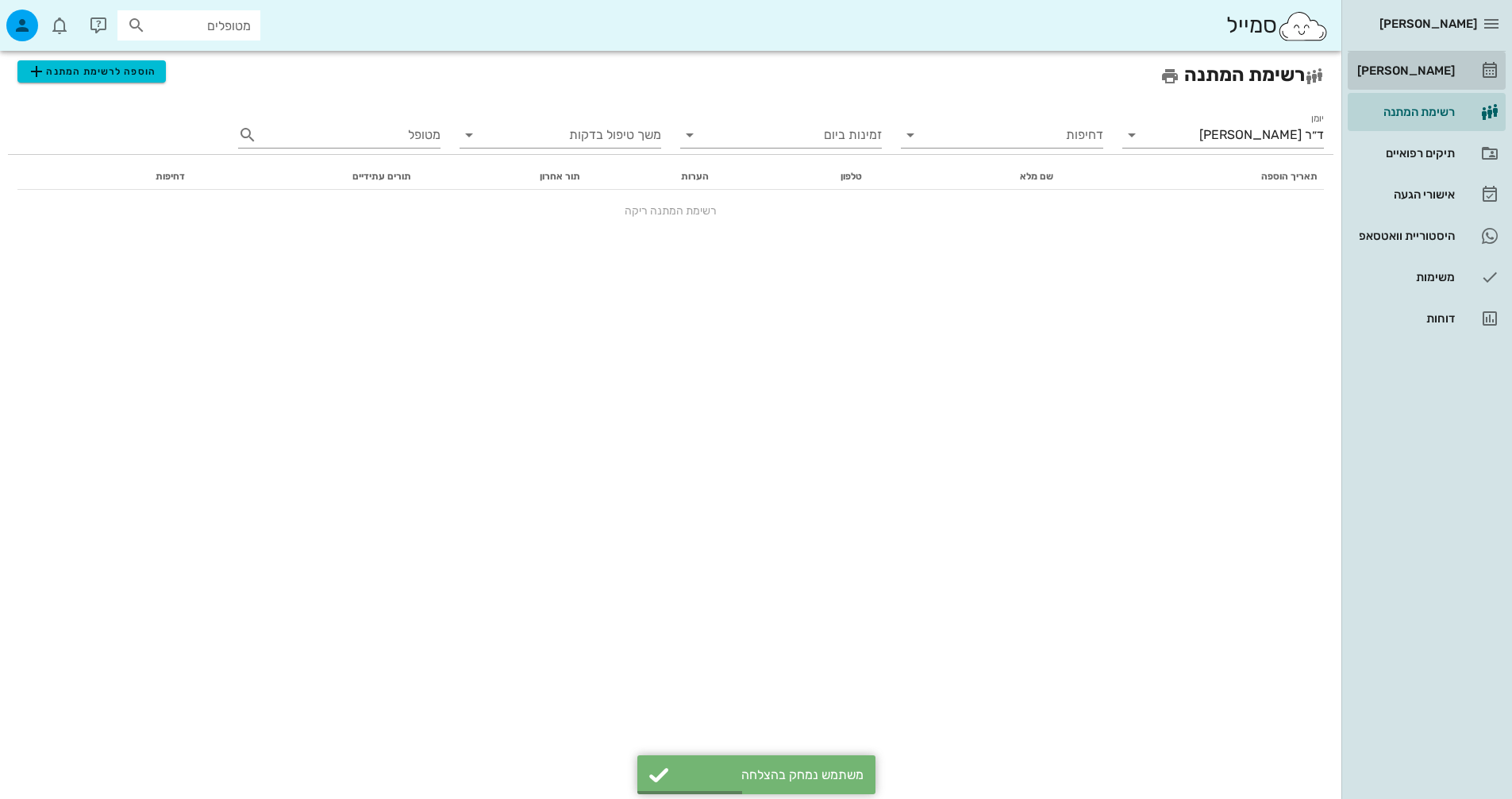
click at [1451, 80] on div "[PERSON_NAME]" at bounding box center [1404, 70] width 101 height 25
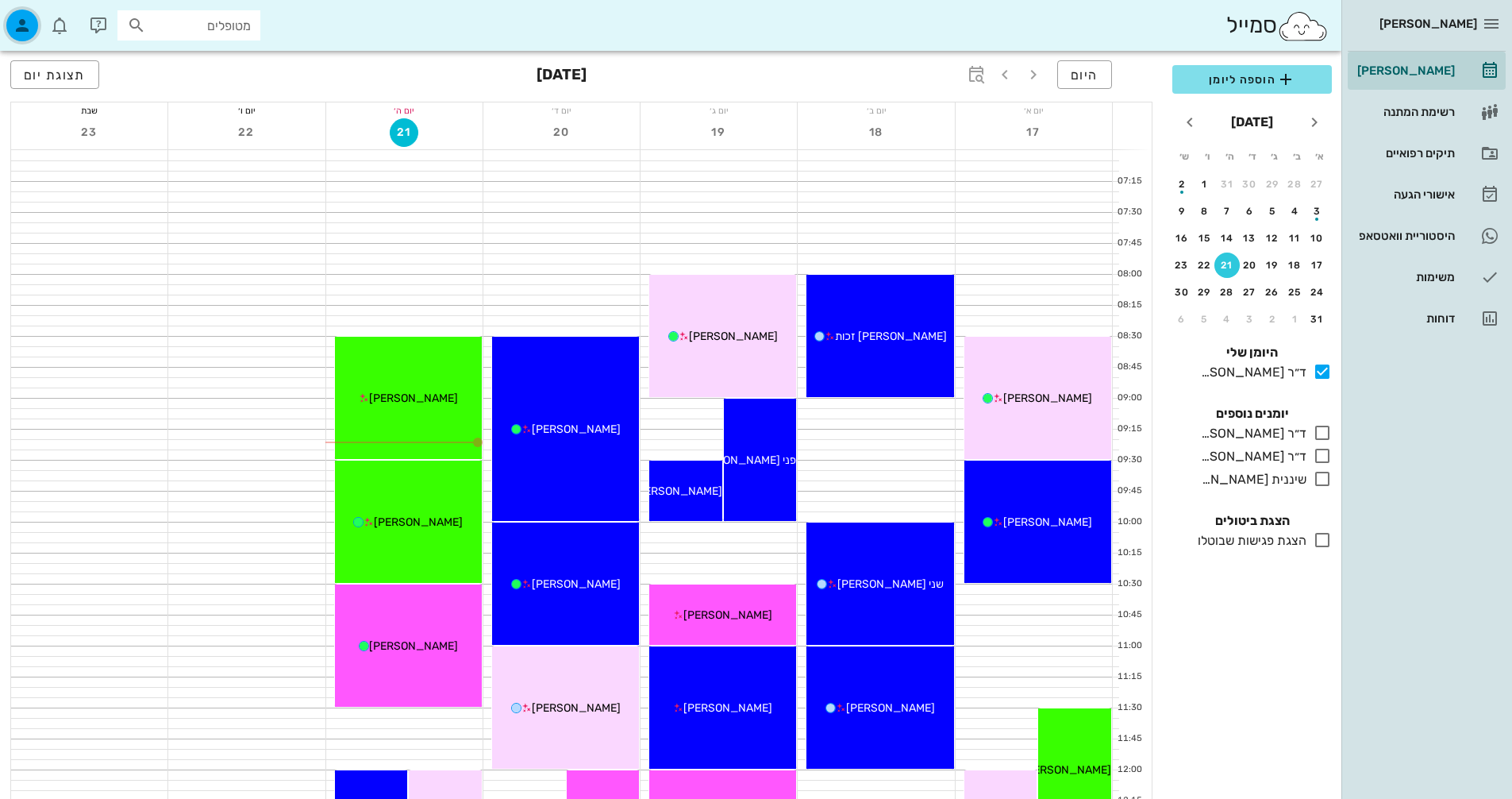
click at [27, 23] on icon "button" at bounding box center [22, 25] width 19 height 19
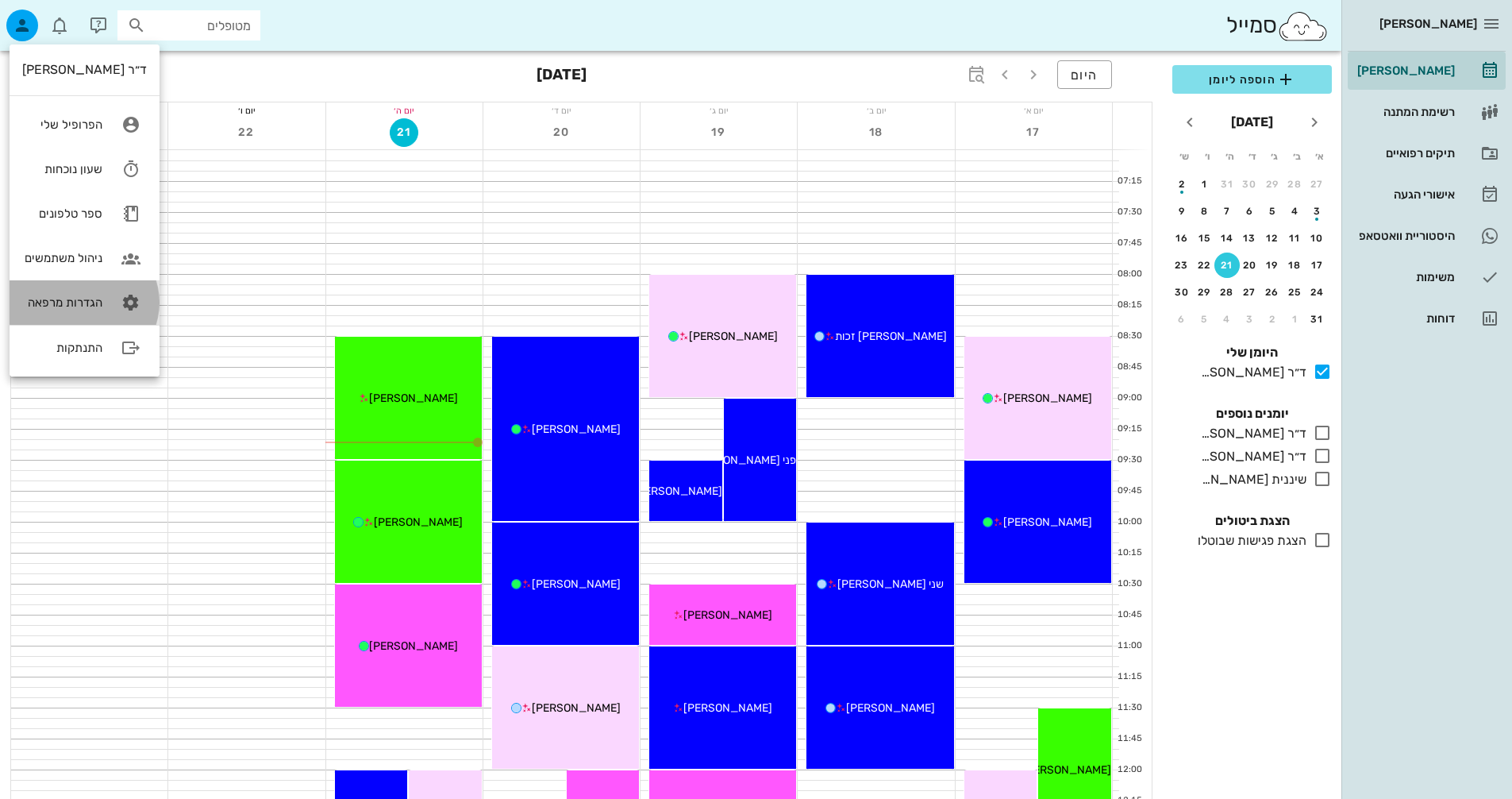
click at [84, 300] on div "הגדרות מרפאה" at bounding box center [63, 302] width 80 height 14
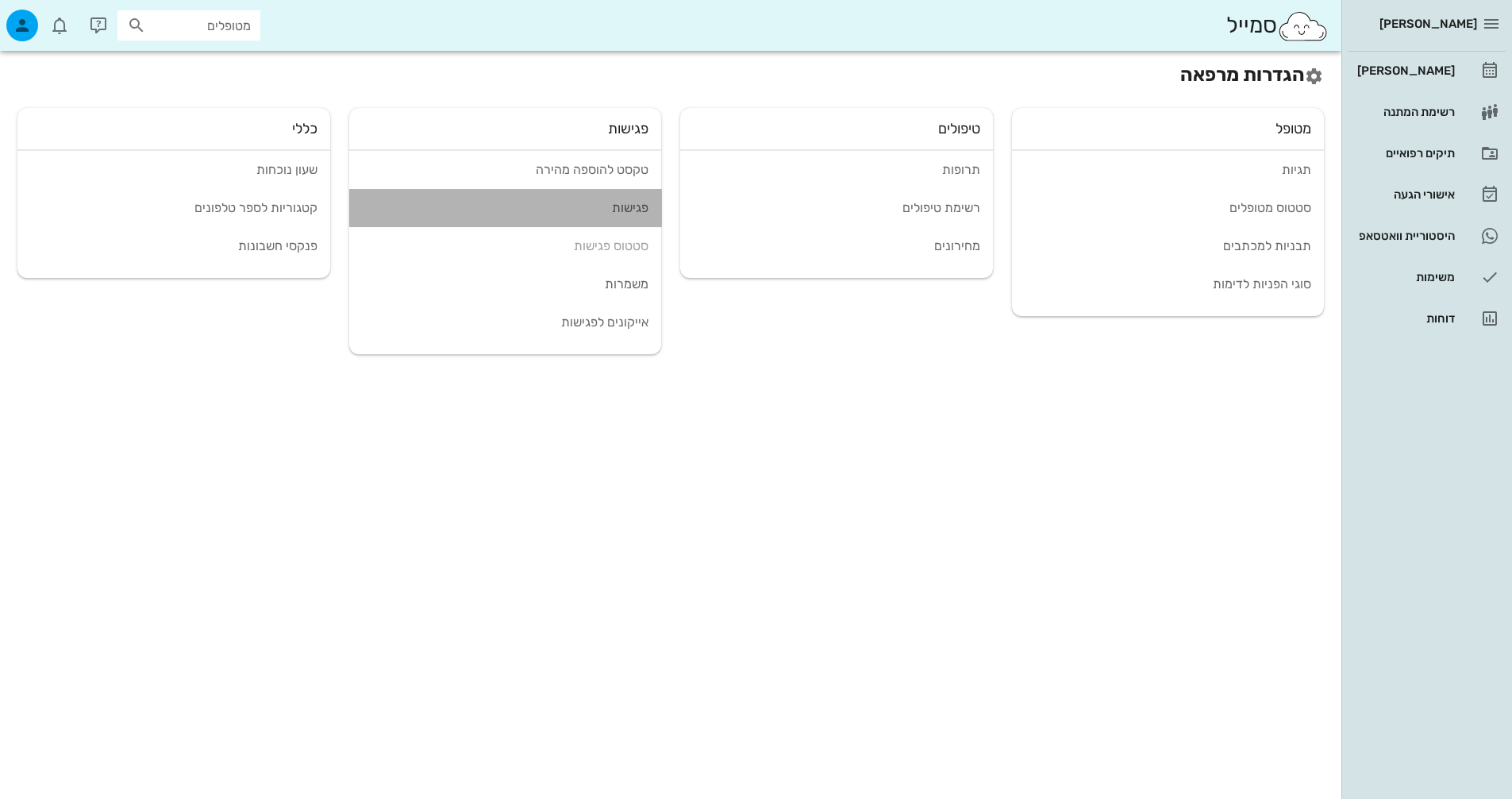
click at [632, 202] on div "פגישות" at bounding box center [505, 208] width 287 height 15
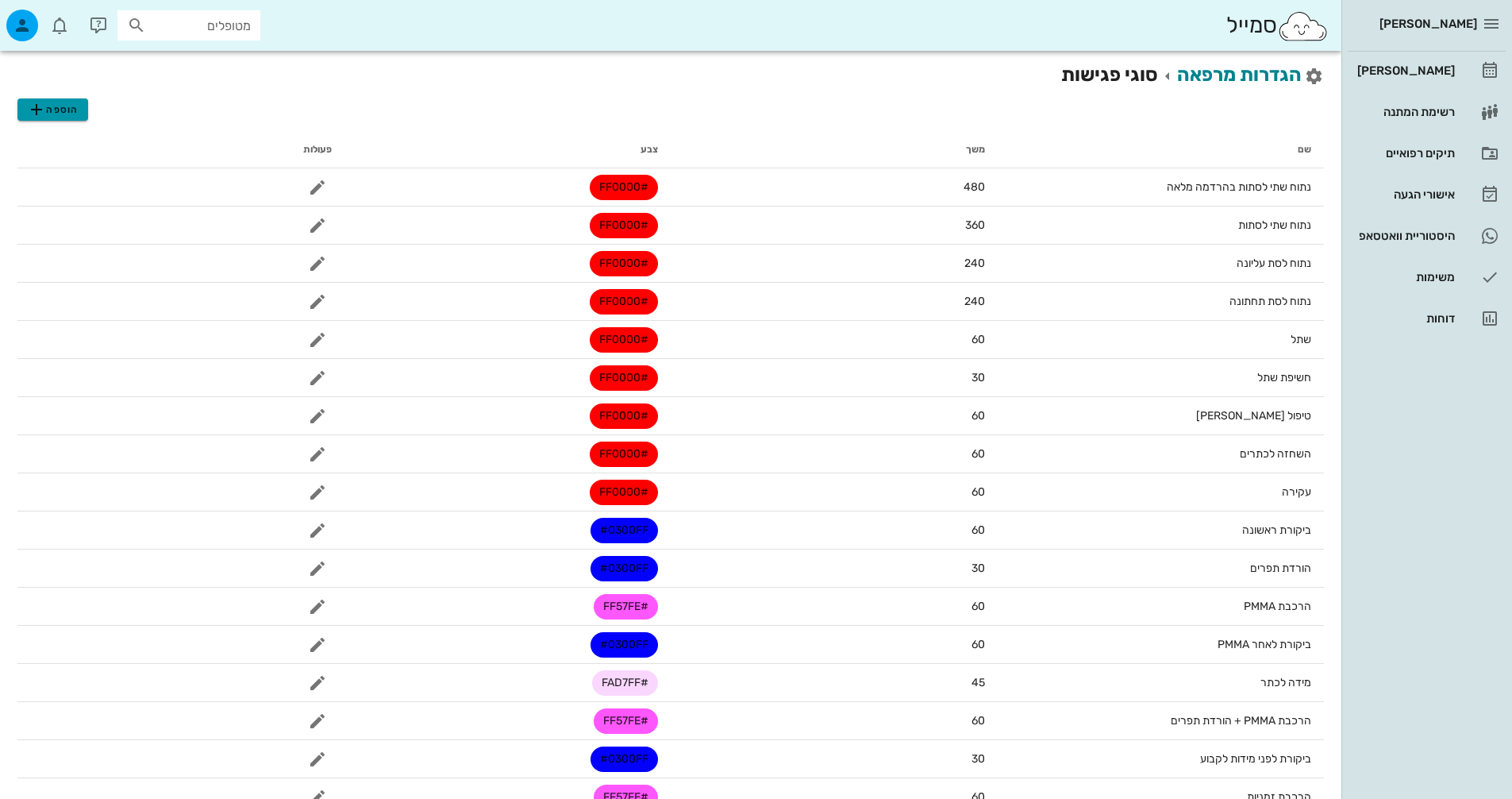
click at [56, 112] on span "הוספה" at bounding box center [52, 109] width 50 height 19
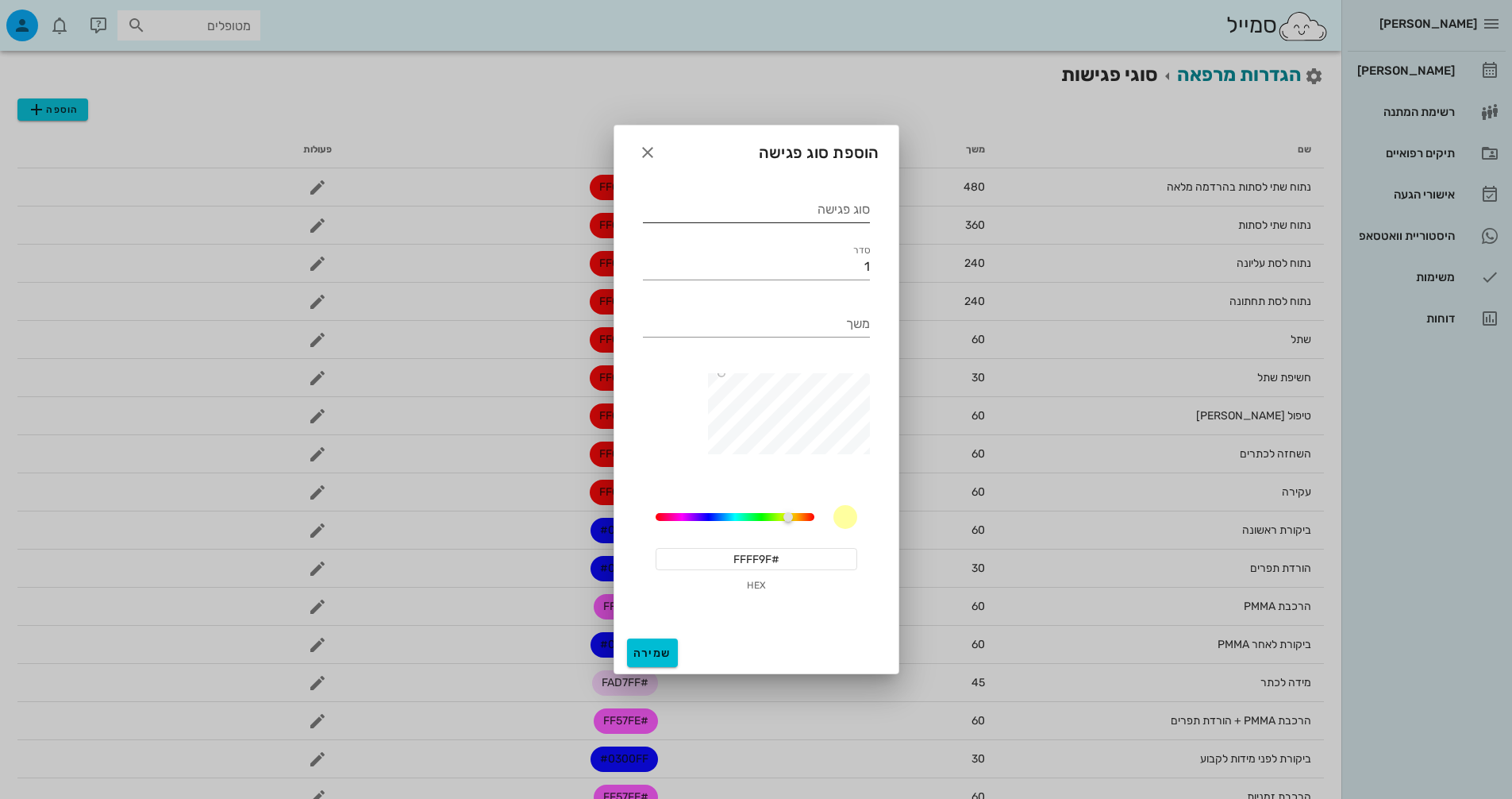
click at [810, 202] on input "סוג פגישה" at bounding box center [756, 210] width 227 height 25
click at [791, 282] on div "סדר 1" at bounding box center [756, 260] width 246 height 57
click at [836, 255] on input "1" at bounding box center [756, 267] width 227 height 25
click at [810, 196] on div "סוג פגישה סדים FINISH" at bounding box center [756, 204] width 227 height 35
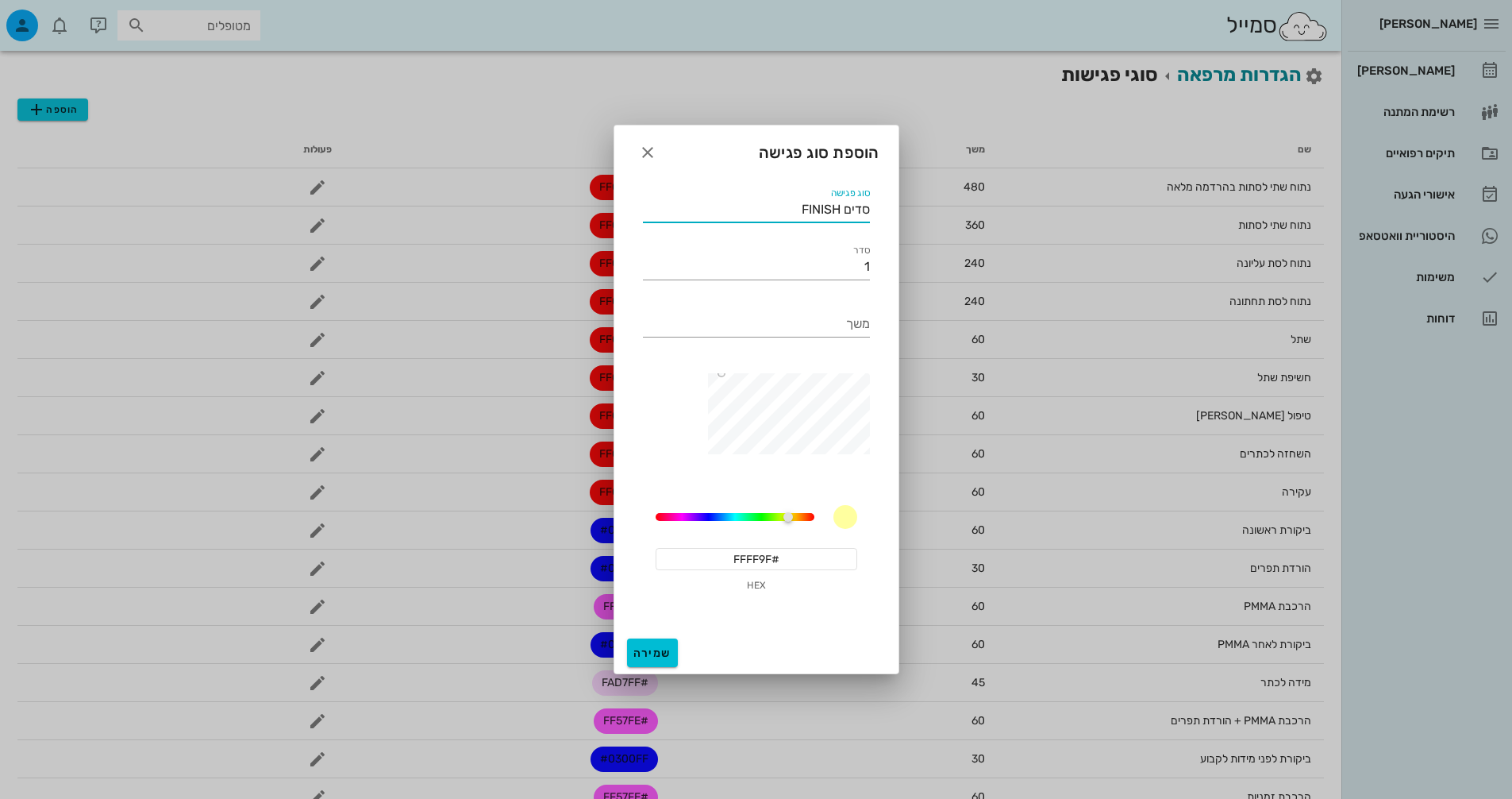
click at [814, 210] on input "סדים FINISH" at bounding box center [756, 210] width 227 height 25
type input "סדים לסיום"
click at [852, 270] on input "1" at bounding box center [756, 267] width 227 height 25
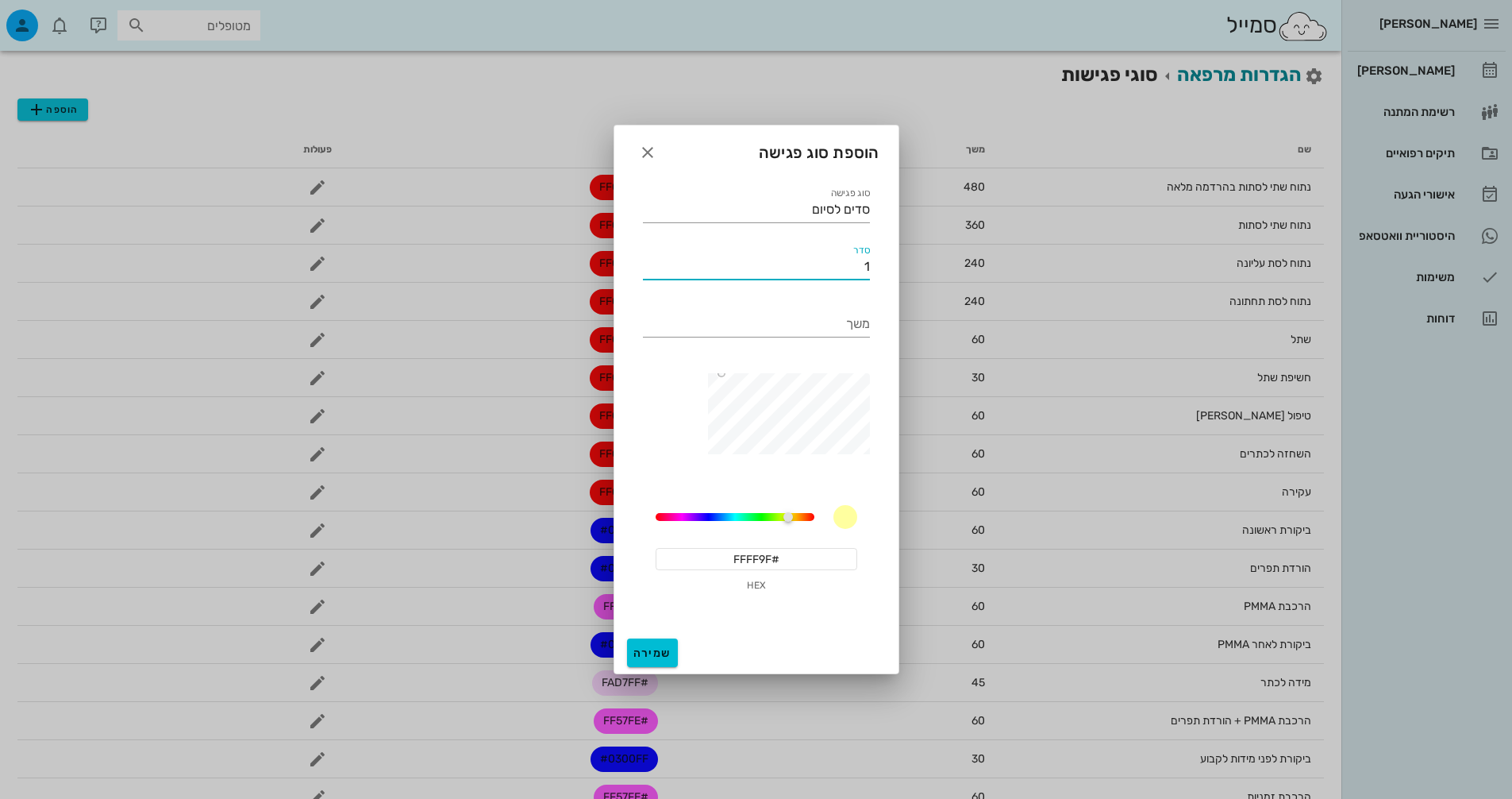
click at [852, 270] on input "1" at bounding box center [756, 267] width 227 height 25
type input "35"
click at [829, 318] on input "משך" at bounding box center [756, 324] width 227 height 25
click at [828, 323] on input "משך" at bounding box center [756, 324] width 227 height 25
type input "ש"
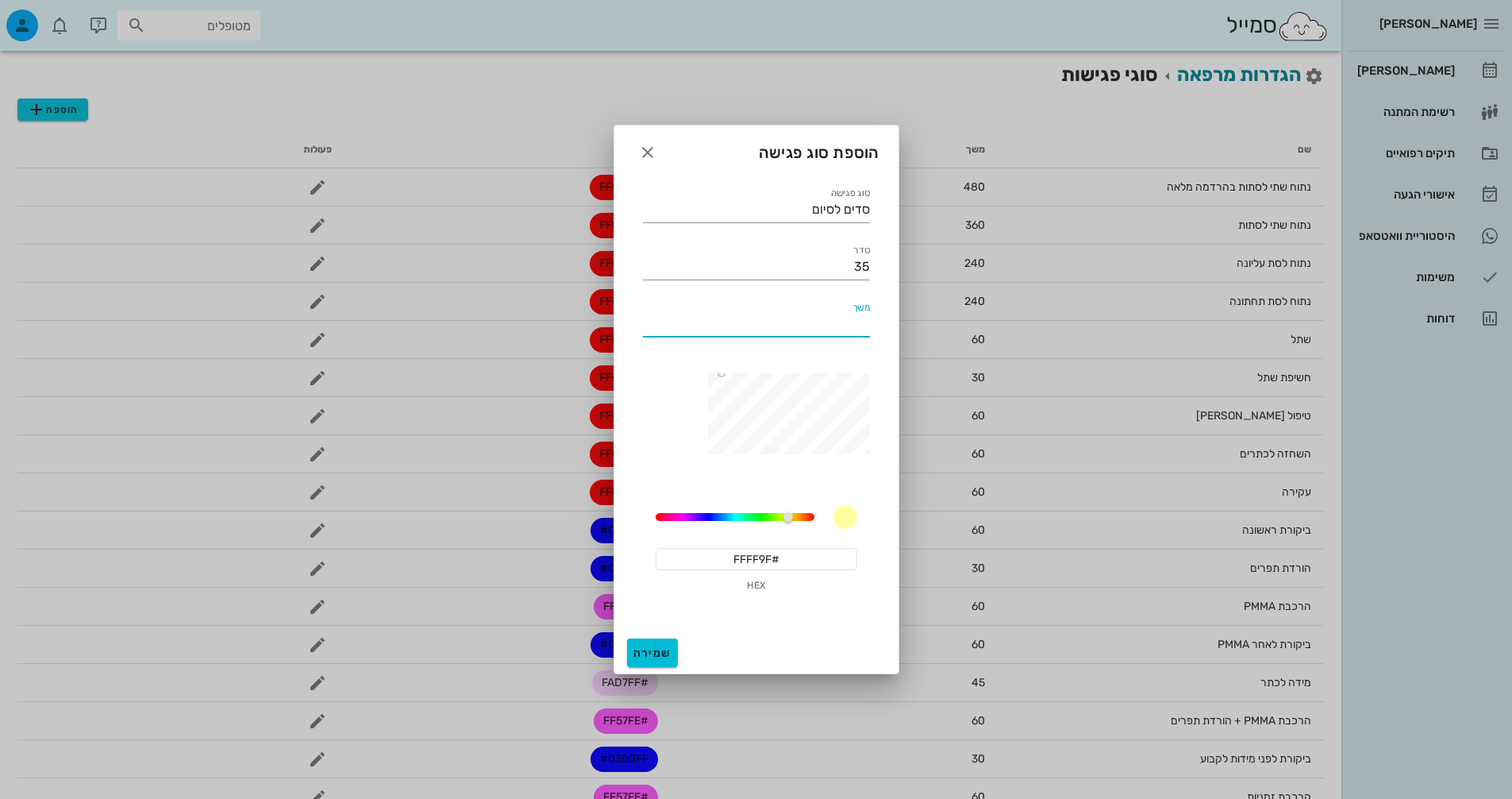
click at [753, 554] on input "#FFFF9F" at bounding box center [756, 559] width 202 height 22
click at [658, 657] on span "שמירה" at bounding box center [652, 653] width 38 height 13
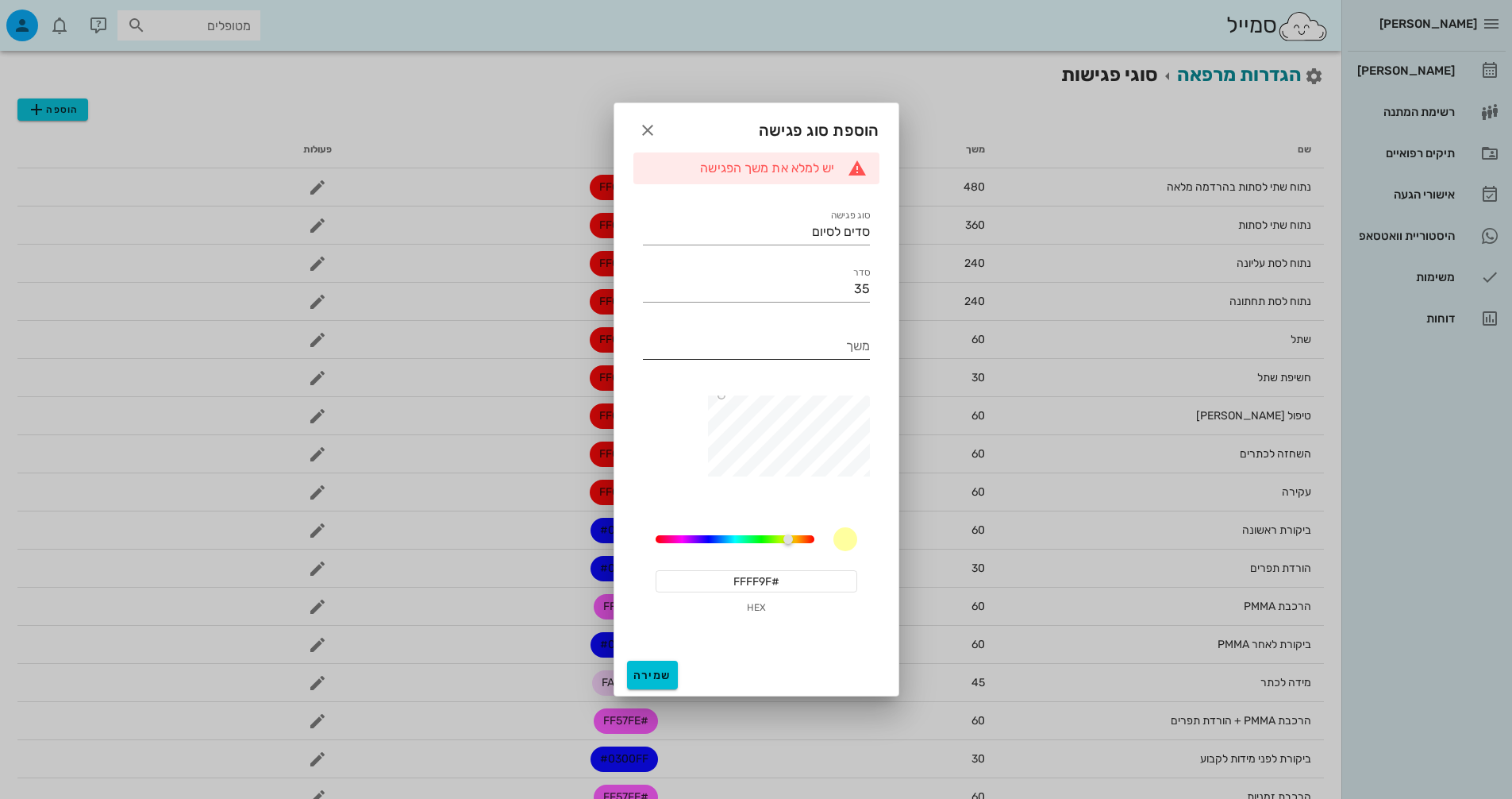
click at [829, 327] on div "משך" at bounding box center [756, 350] width 227 height 52
click at [830, 350] on input "משך" at bounding box center [756, 346] width 227 height 25
type input "30"
click at [655, 679] on span "שמירה" at bounding box center [652, 676] width 38 height 13
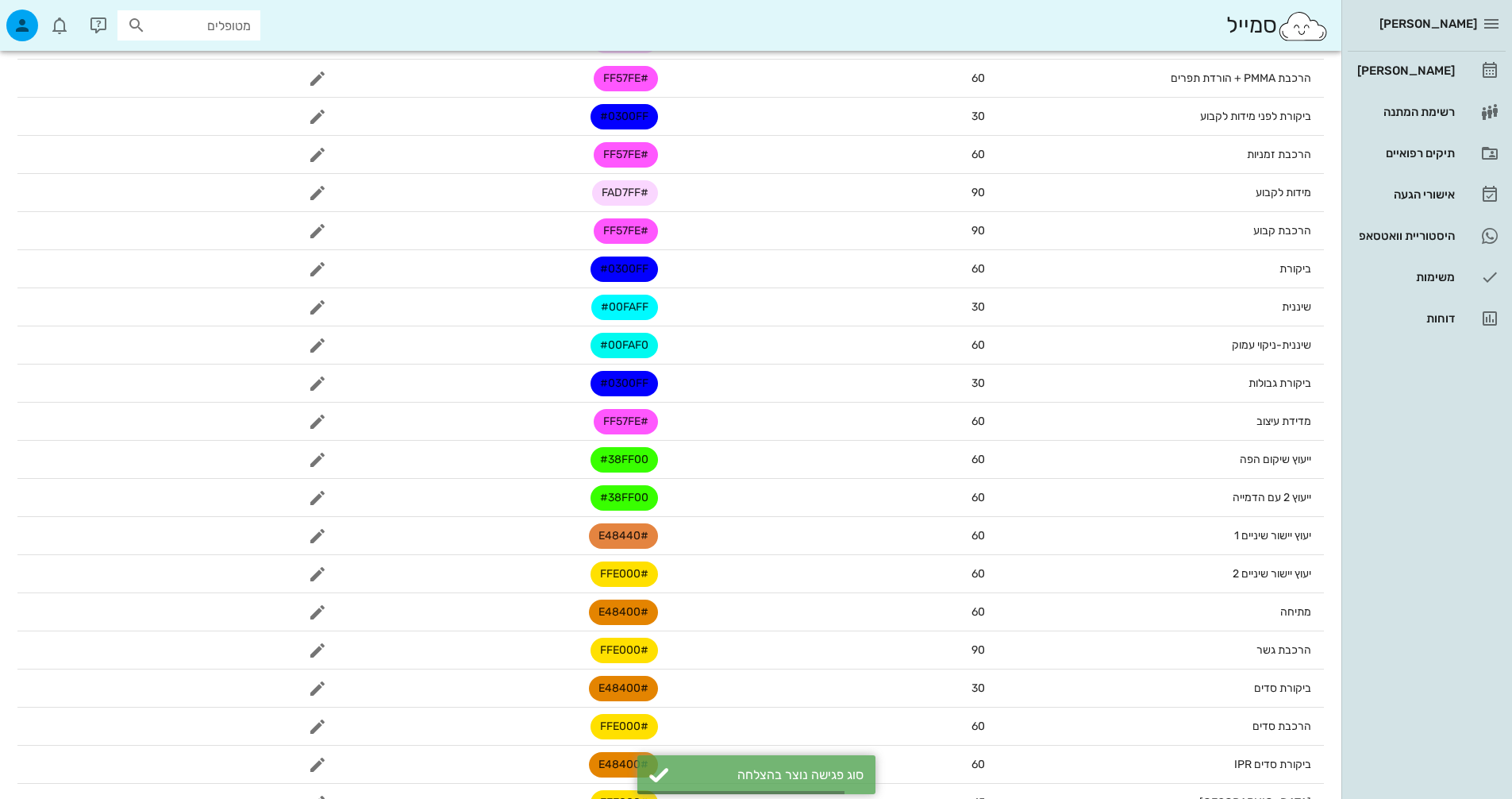
scroll to position [1027, 0]
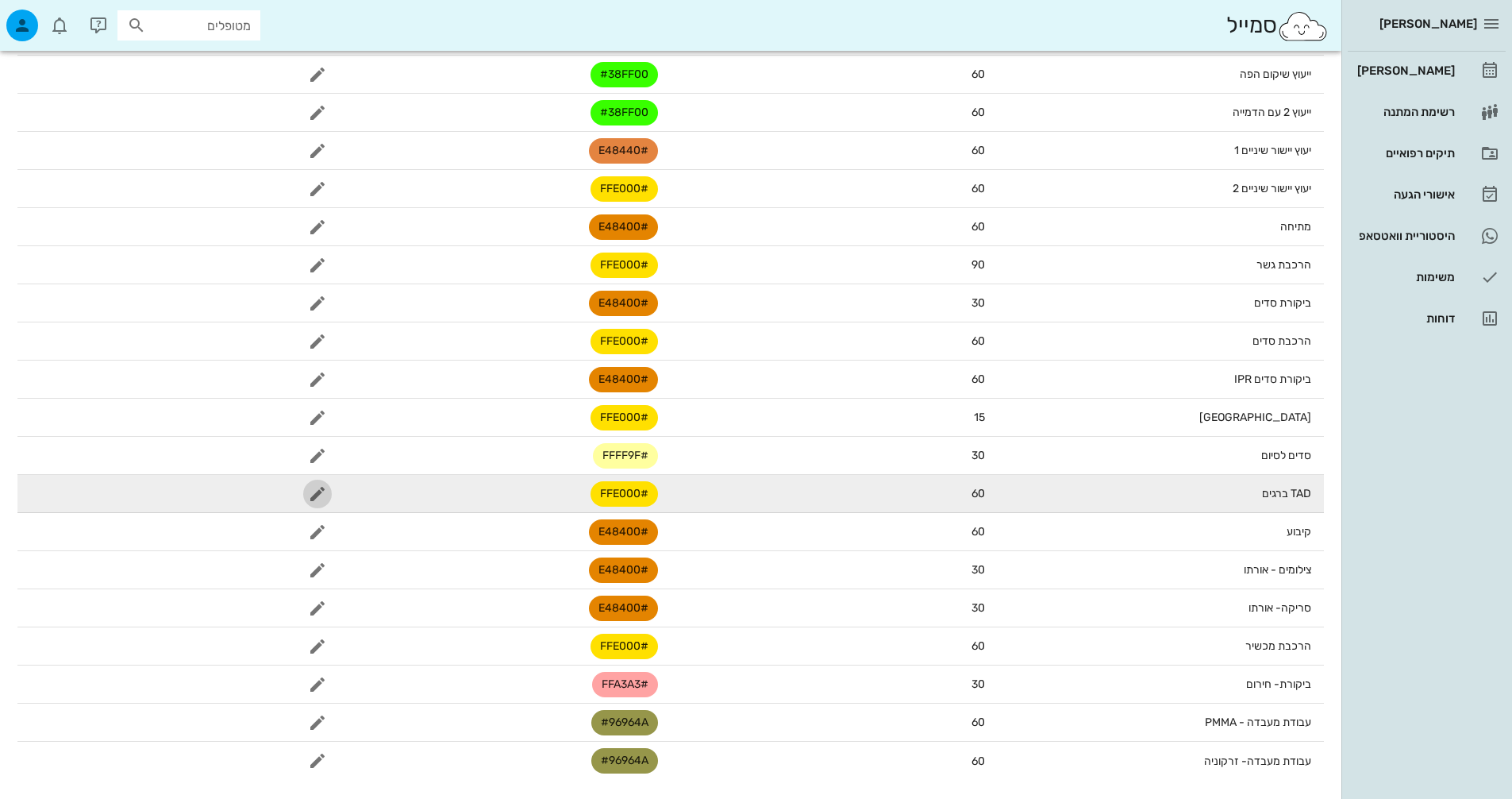
click at [303, 487] on span "button" at bounding box center [317, 494] width 29 height 19
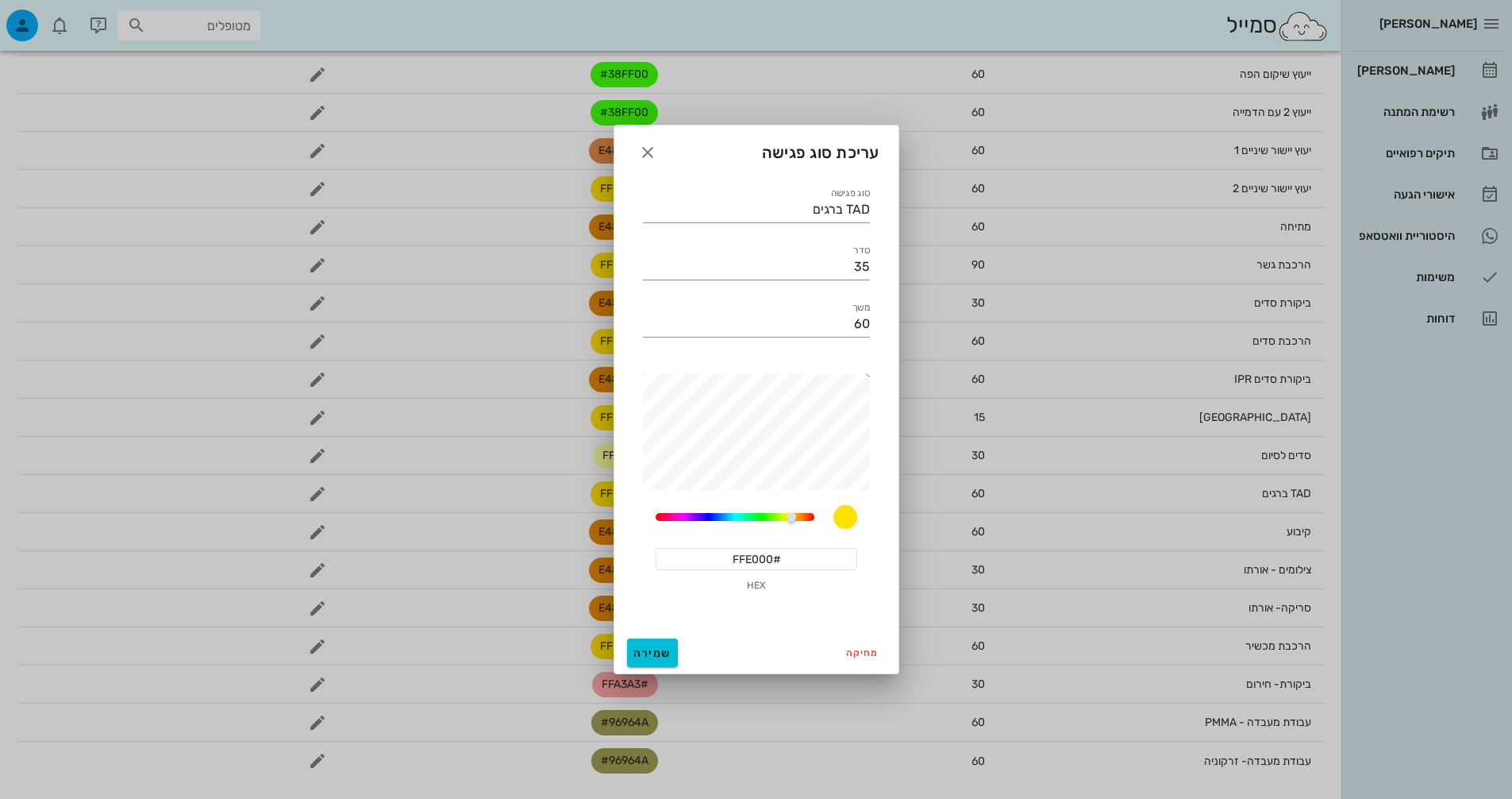
click at [728, 555] on input "#FFE000" at bounding box center [756, 559] width 202 height 22
click at [612, 148] on div at bounding box center [756, 400] width 1512 height 799
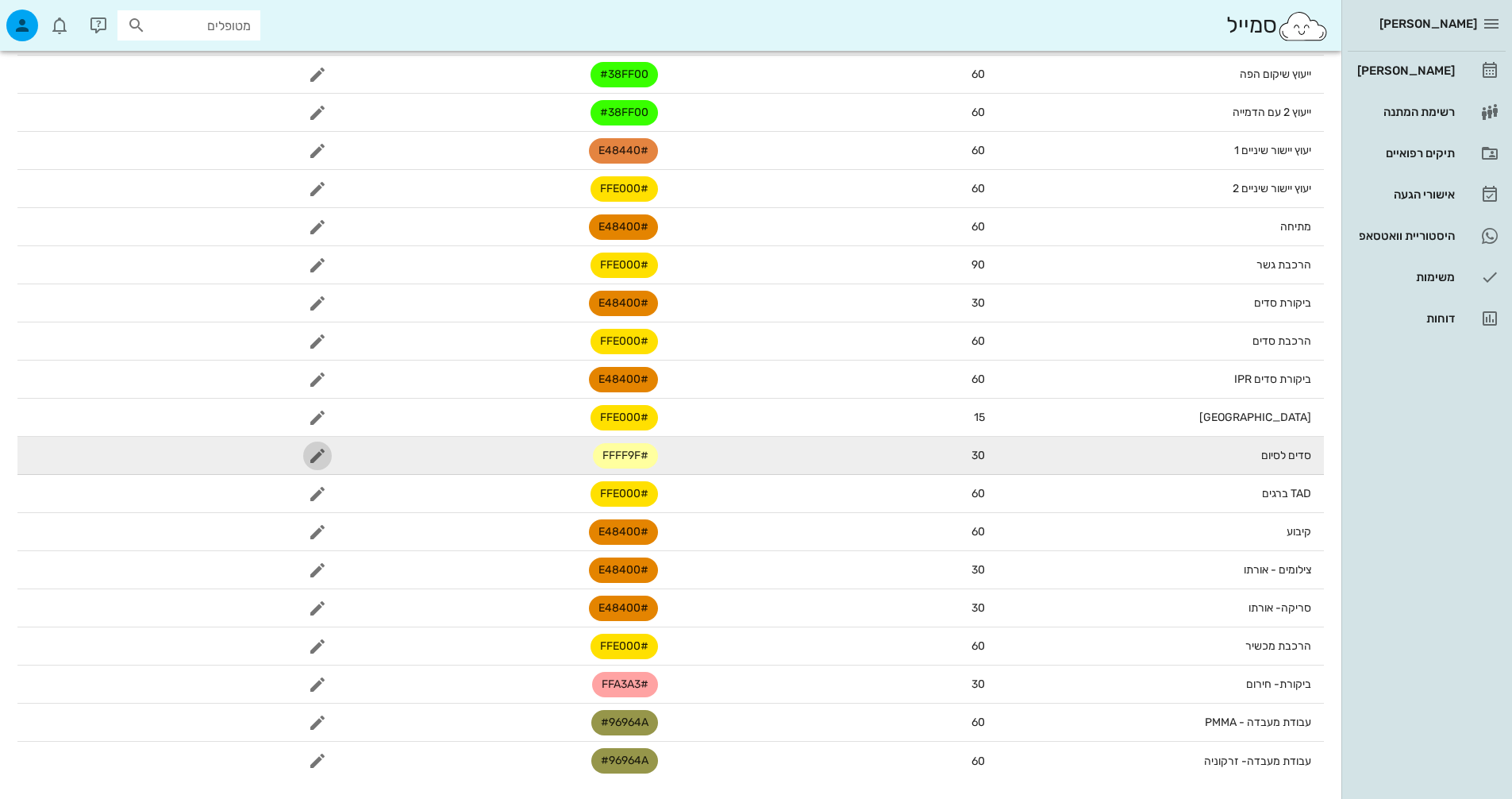
click at [322, 457] on icon "button" at bounding box center [317, 456] width 19 height 19
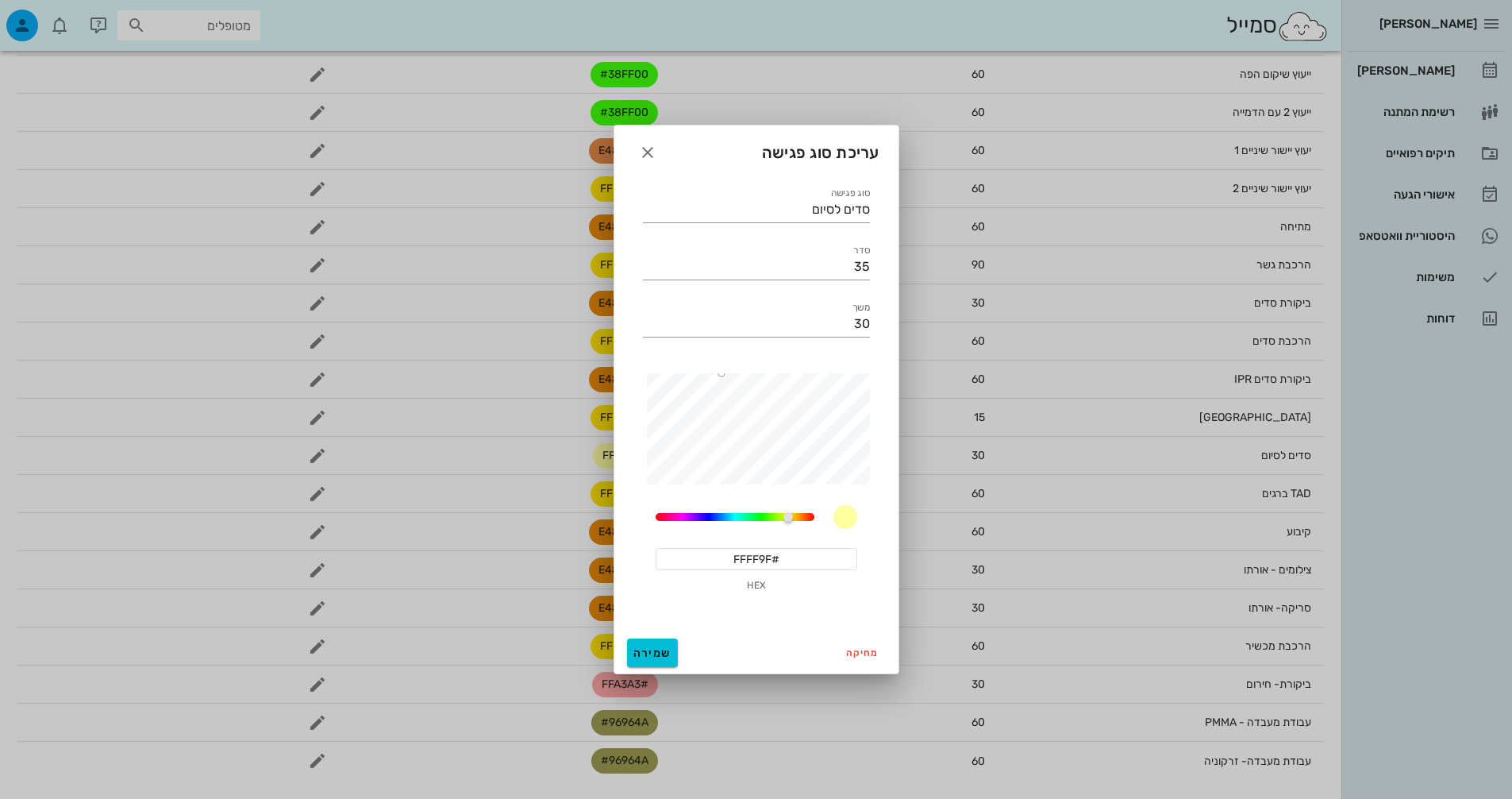
click at [767, 561] on input "#FFFF9F" at bounding box center [756, 559] width 202 height 22
click at [779, 560] on input "#FFFF9F" at bounding box center [756, 559] width 202 height 22
click at [780, 560] on input "#FFFF9F" at bounding box center [756, 559] width 202 height 22
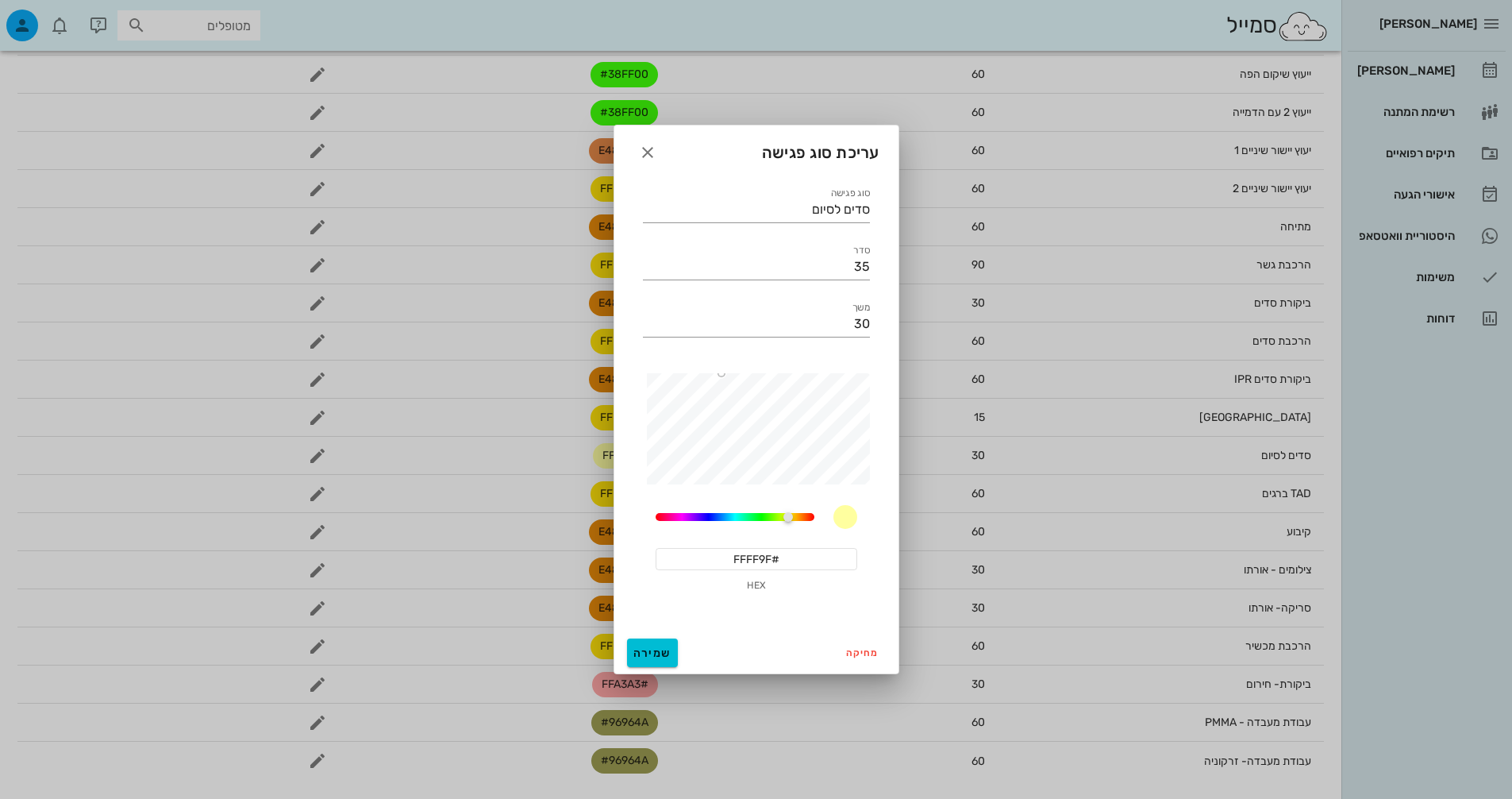
click at [780, 560] on input "#FFFF9F" at bounding box center [756, 559] width 202 height 22
paste input "E000"
type input "#FFE000"
click at [655, 640] on button "שמירה" at bounding box center [653, 653] width 50 height 29
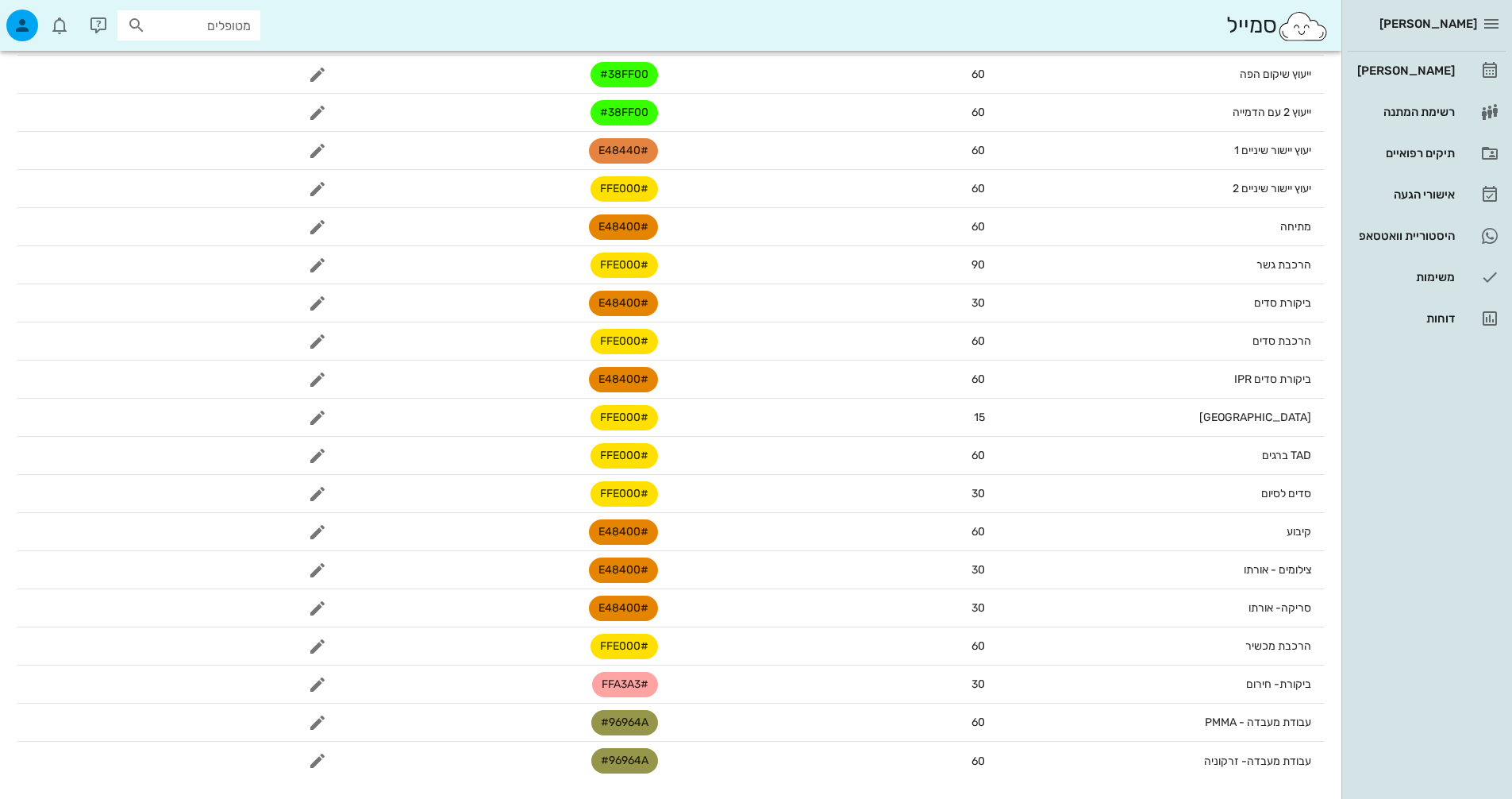
scroll to position [392, 0]
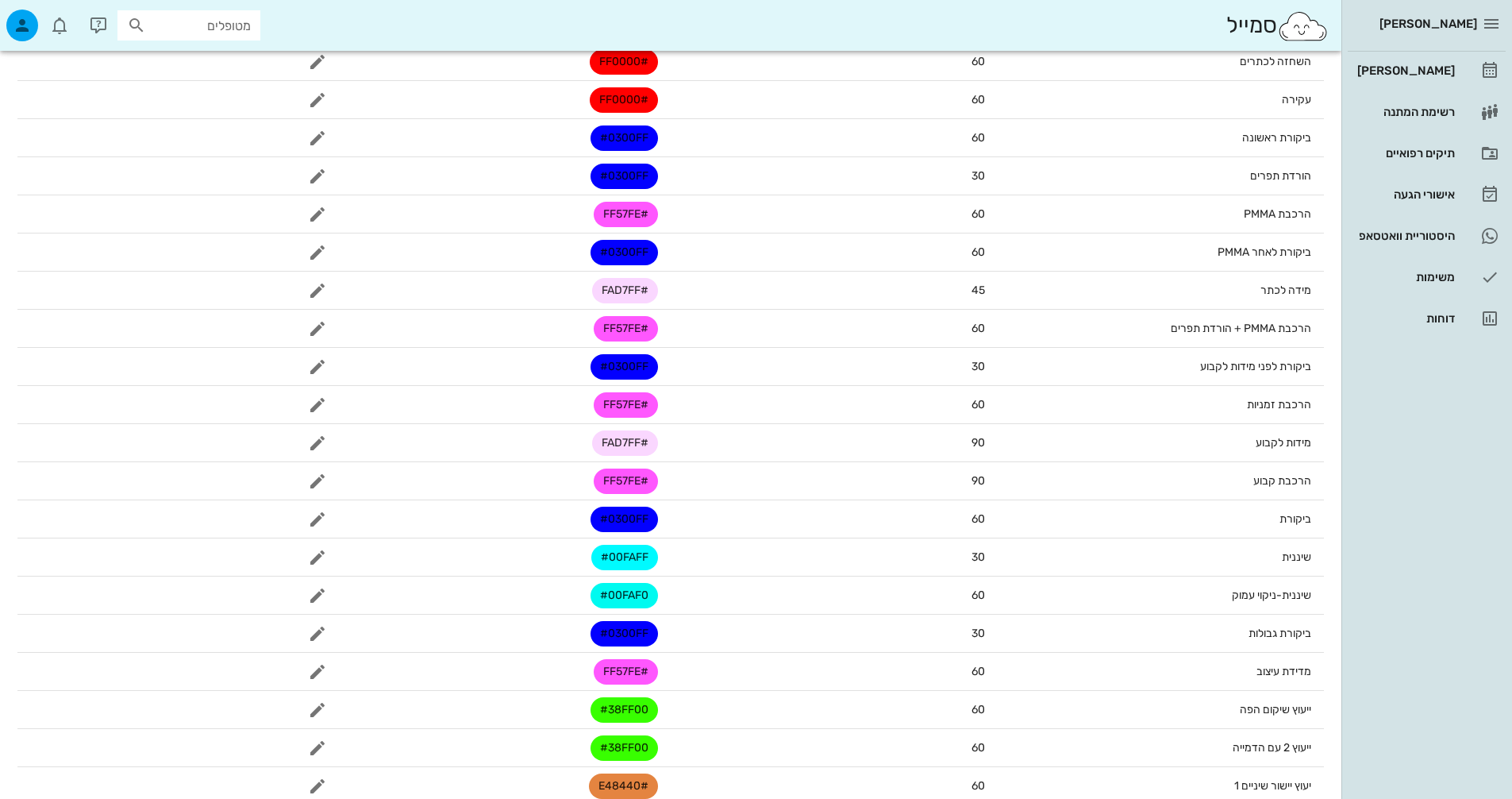
click at [242, 24] on input "מטופלים" at bounding box center [200, 25] width 102 height 21
type input "[PERSON_NAME]"
click at [235, 67] on div "[PERSON_NAME] 206361438 0532767440" at bounding box center [160, 67] width 175 height 39
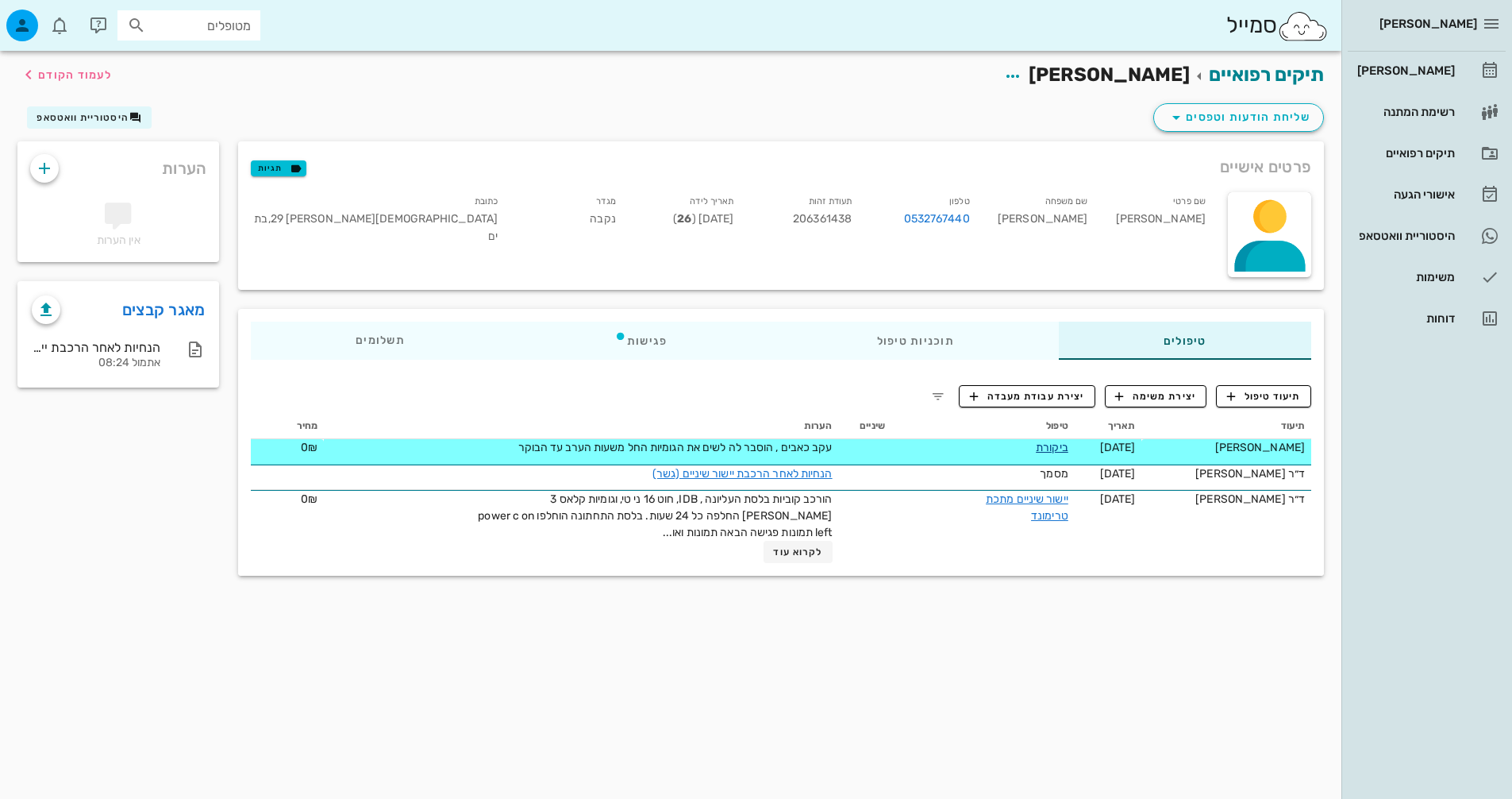
click at [1052, 447] on link "ביקורת" at bounding box center [1052, 447] width 33 height 13
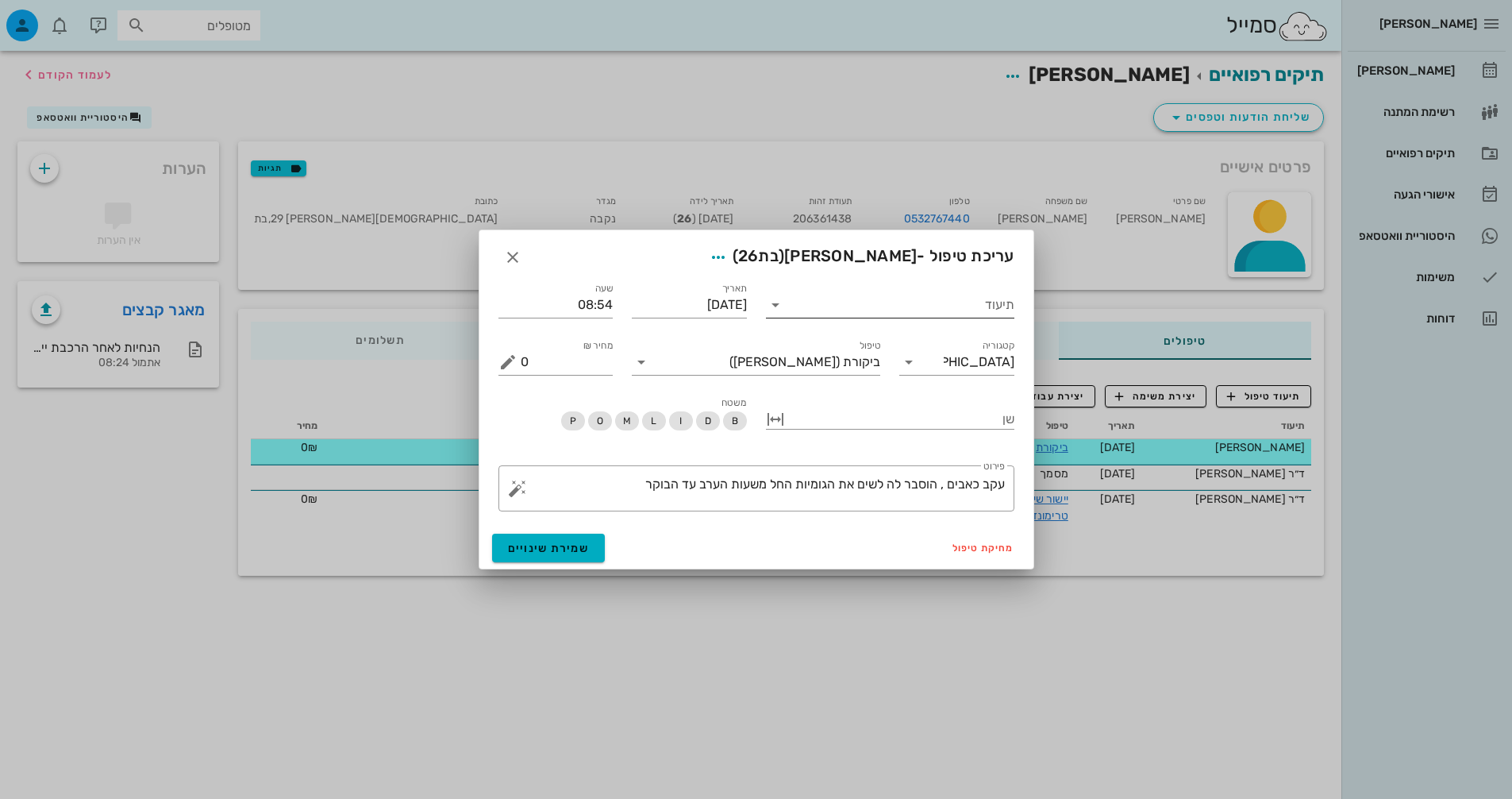
click at [955, 304] on input "תיעוד" at bounding box center [901, 304] width 226 height 25
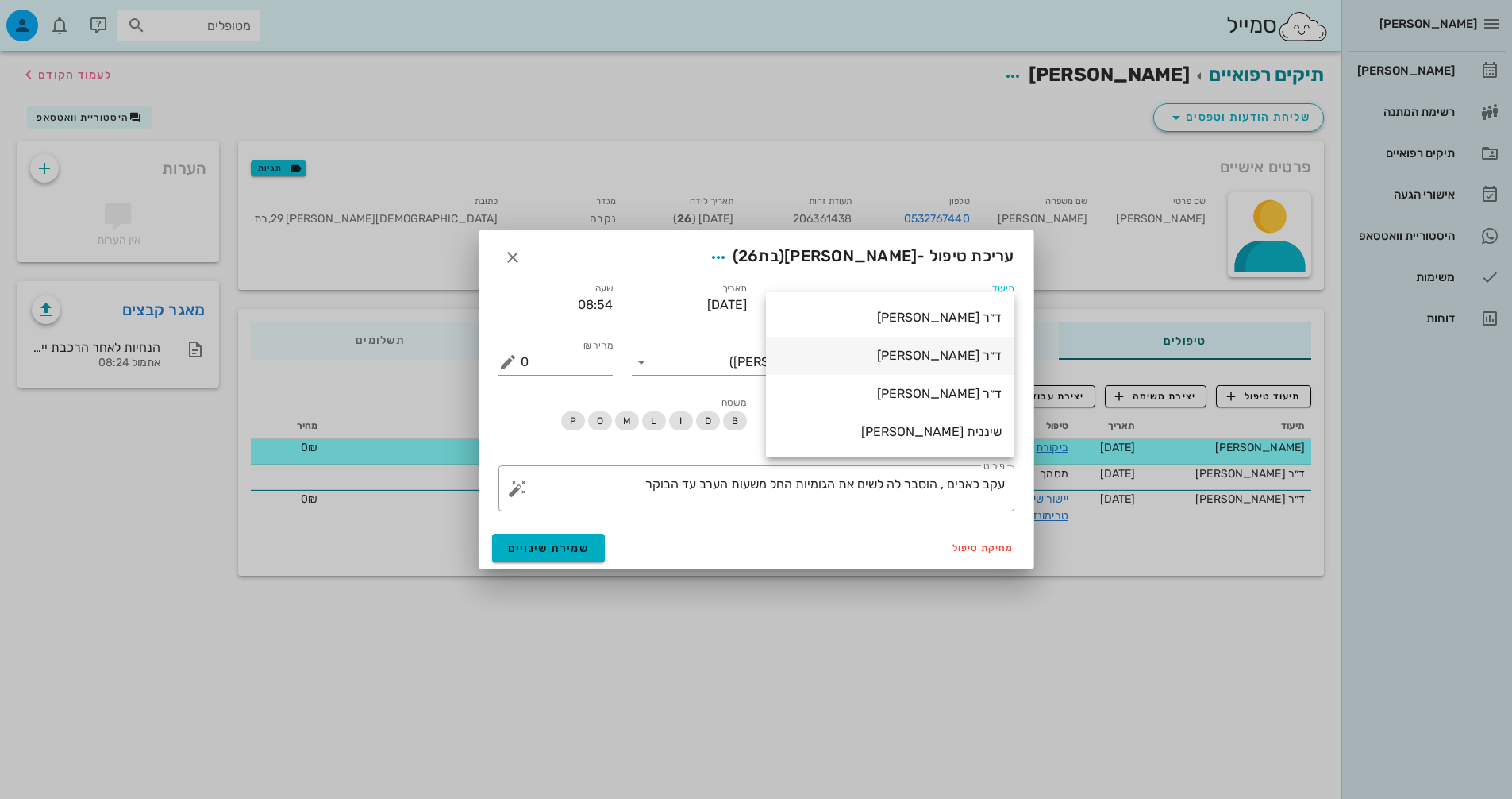
click at [975, 358] on div "ד״ר [PERSON_NAME]" at bounding box center [890, 356] width 223 height 15
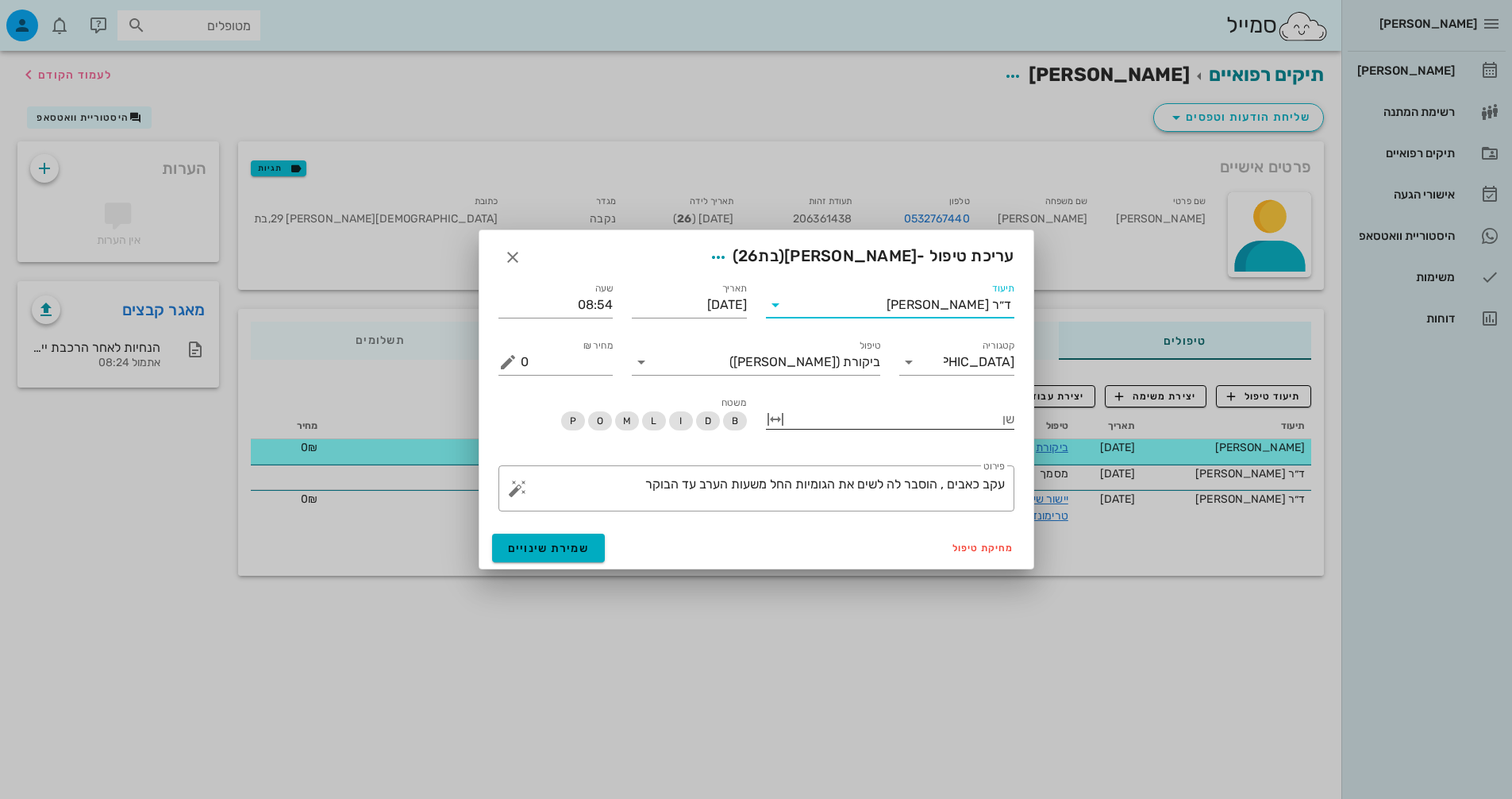
click at [931, 411] on div at bounding box center [901, 417] width 226 height 21
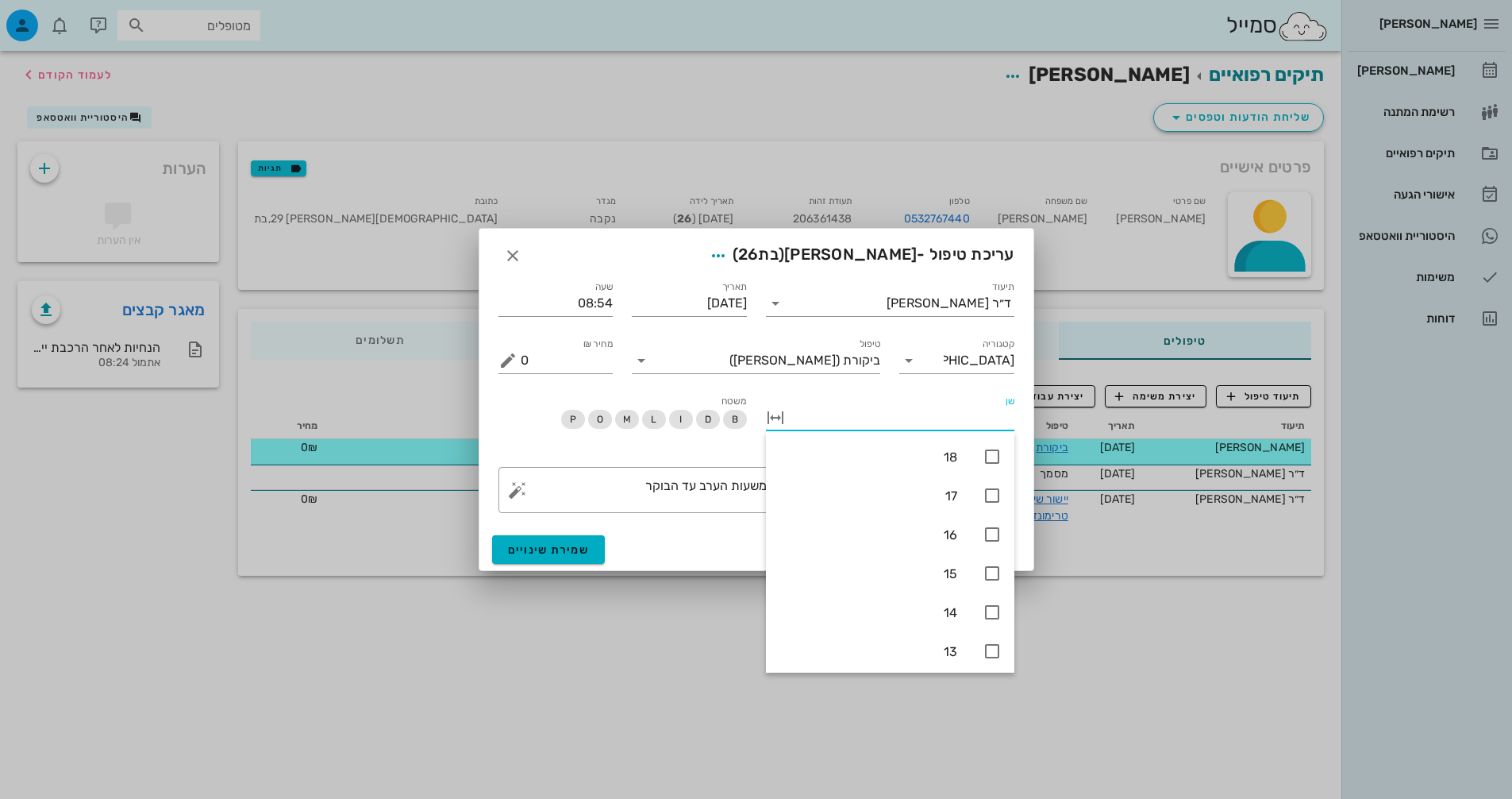
click at [932, 411] on input "שן" at bounding box center [901, 417] width 226 height 25
click at [665, 449] on div "משטח B D I L M O P" at bounding box center [623, 420] width 267 height 75
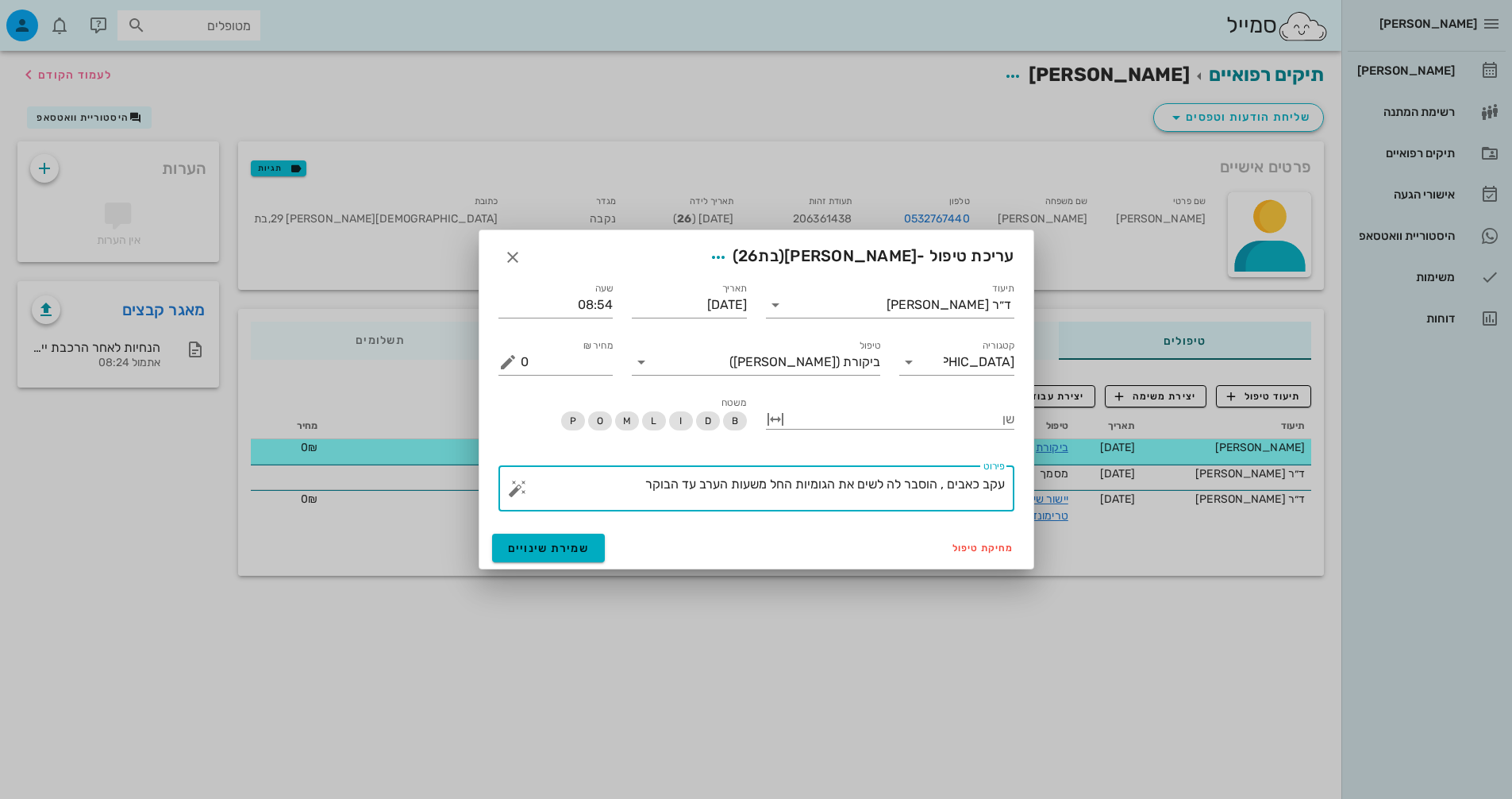
click at [649, 487] on textarea "עקב כאבים , הוסבר לה לשים את הגומיות החל משעות הערב עד הבוקר" at bounding box center [763, 492] width 484 height 38
type textarea "עקב כאבים , הוסבר לה לשים את הגומיות החל משעות הערב עד הבוקר בטלפון"
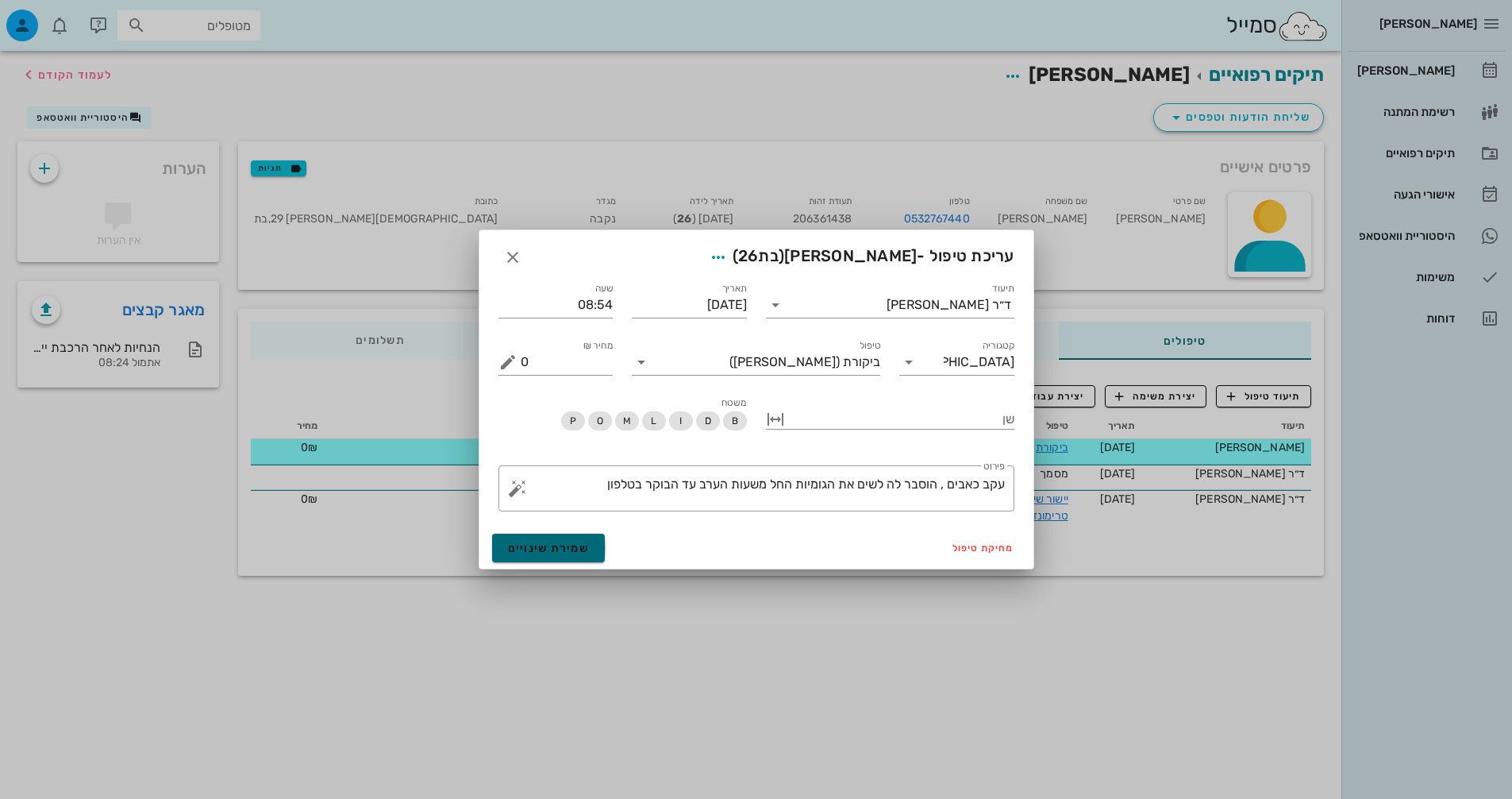
click at [558, 551] on span "שמירת שינויים" at bounding box center [548, 548] width 81 height 13
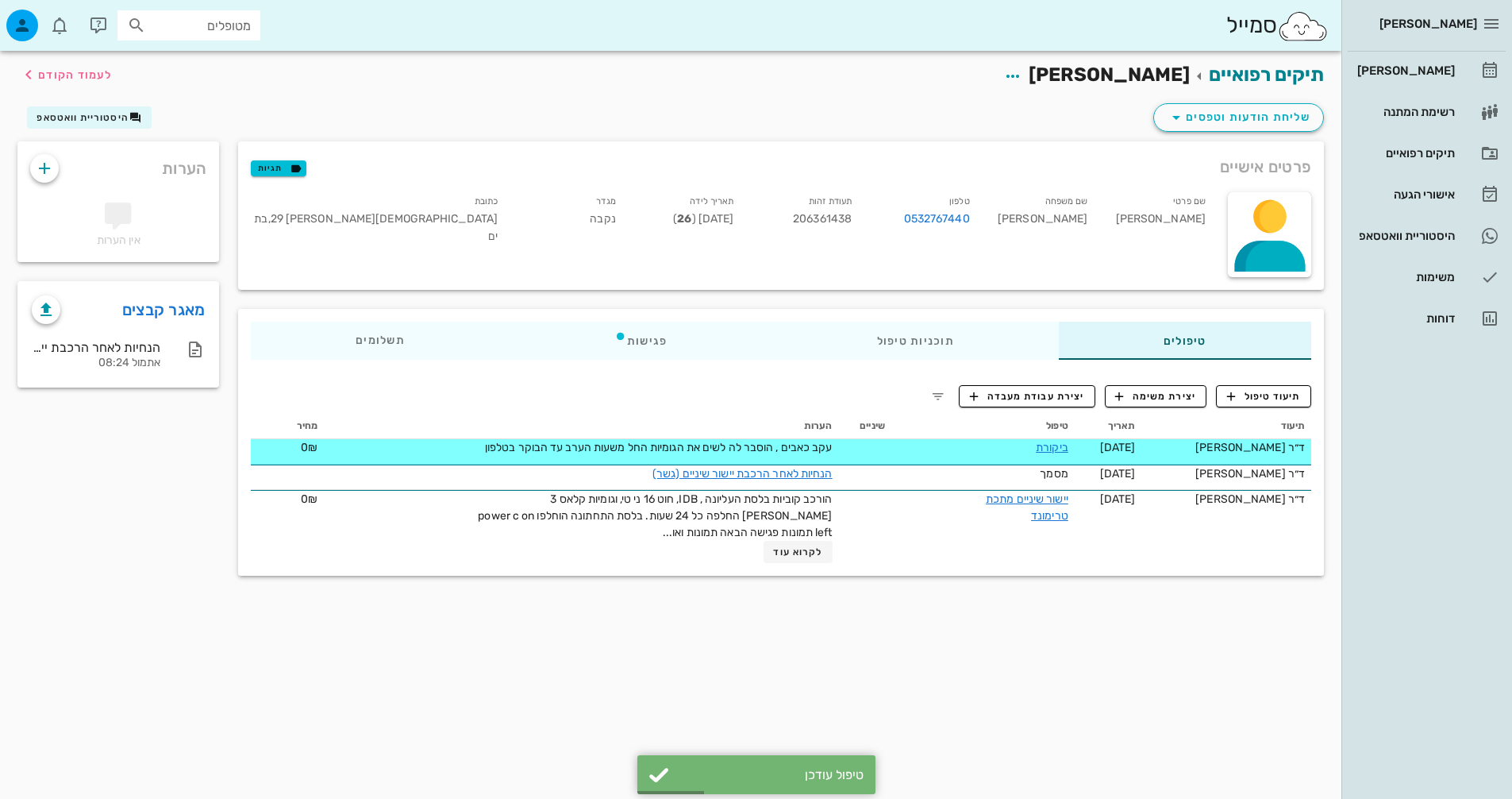
click at [202, 27] on input "מטופלים" at bounding box center [200, 25] width 102 height 21
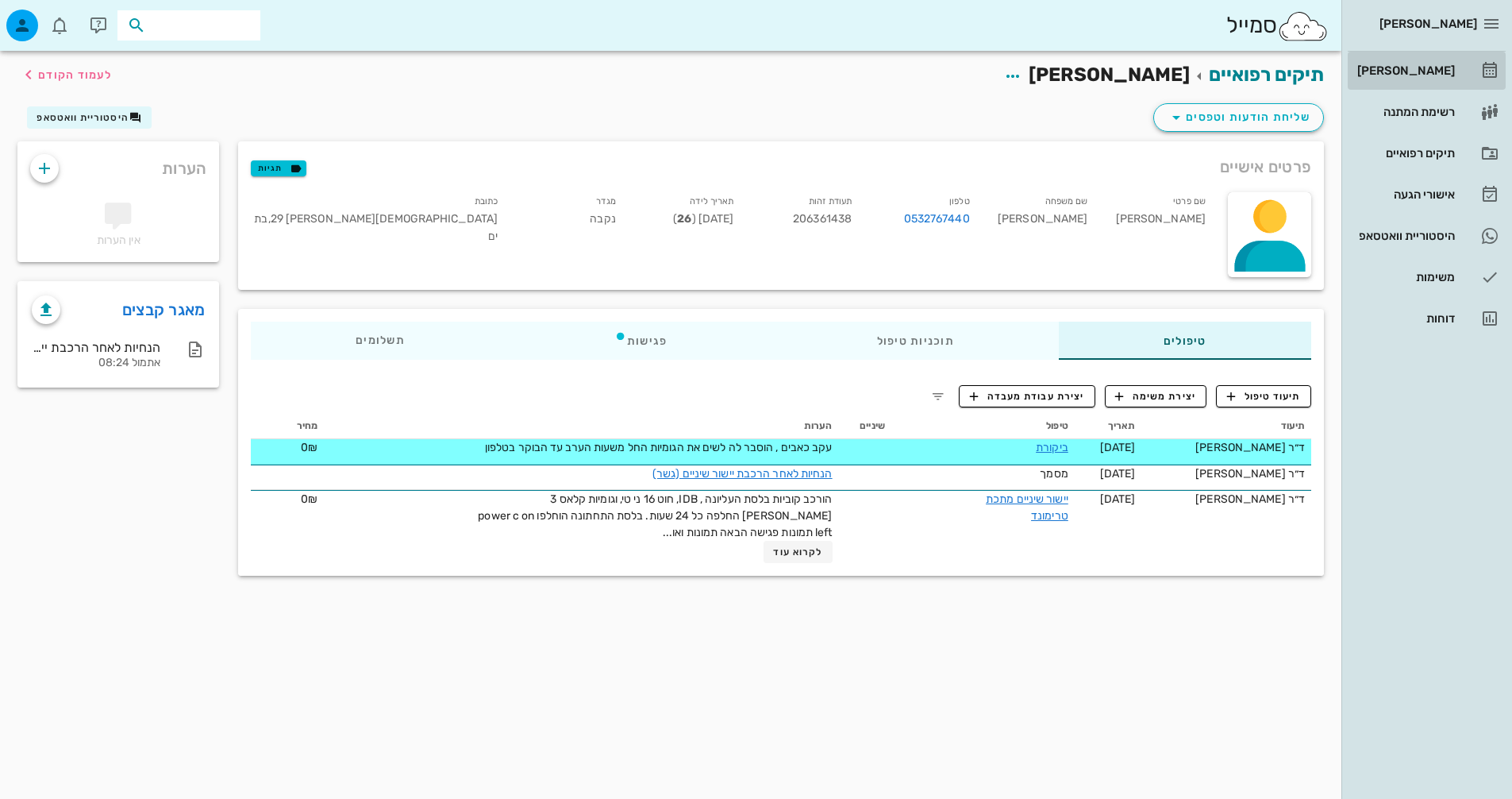
click at [1422, 62] on div "[PERSON_NAME]" at bounding box center [1404, 70] width 101 height 25
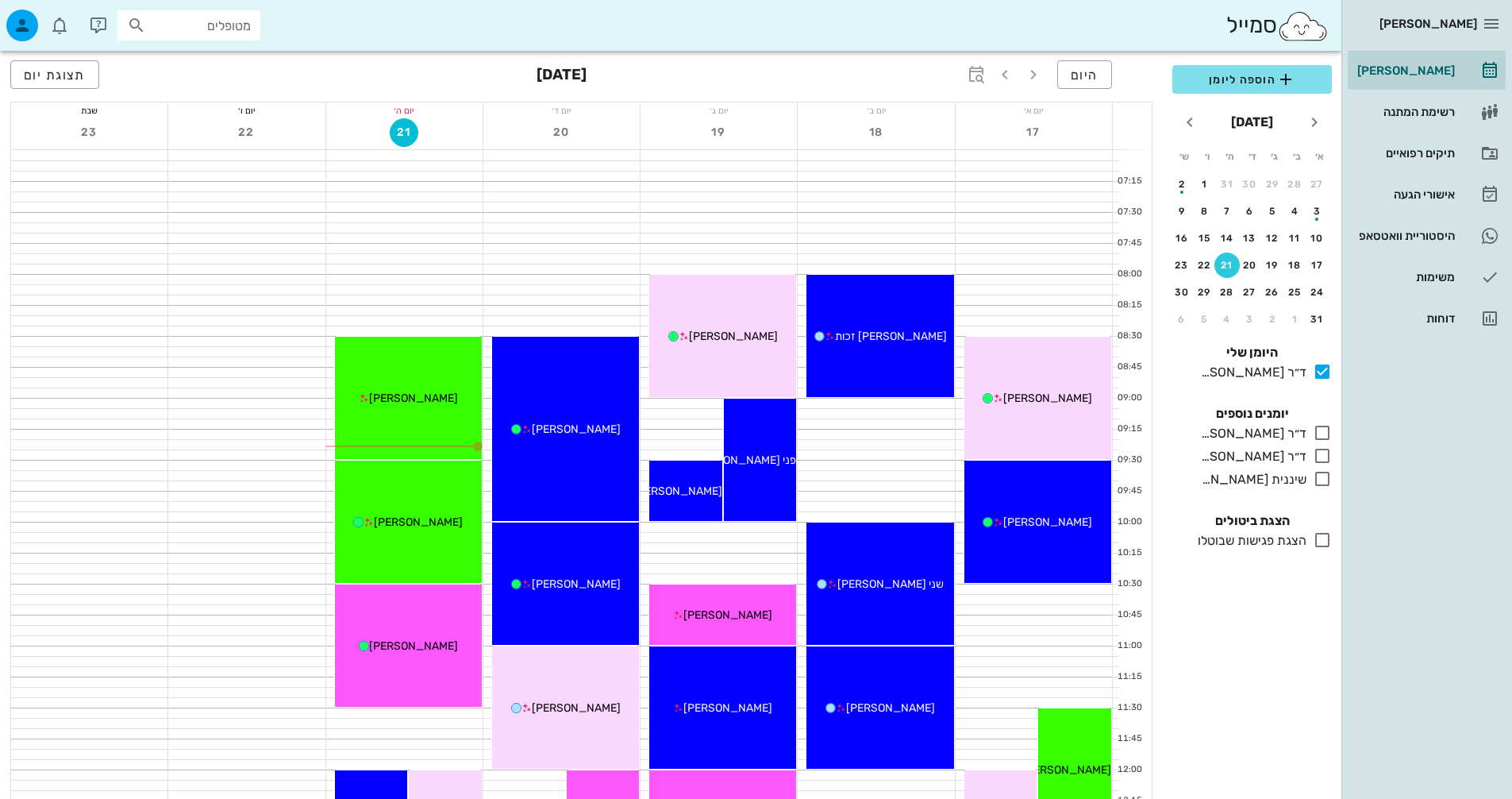
click at [1320, 433] on icon at bounding box center [1322, 432] width 19 height 19
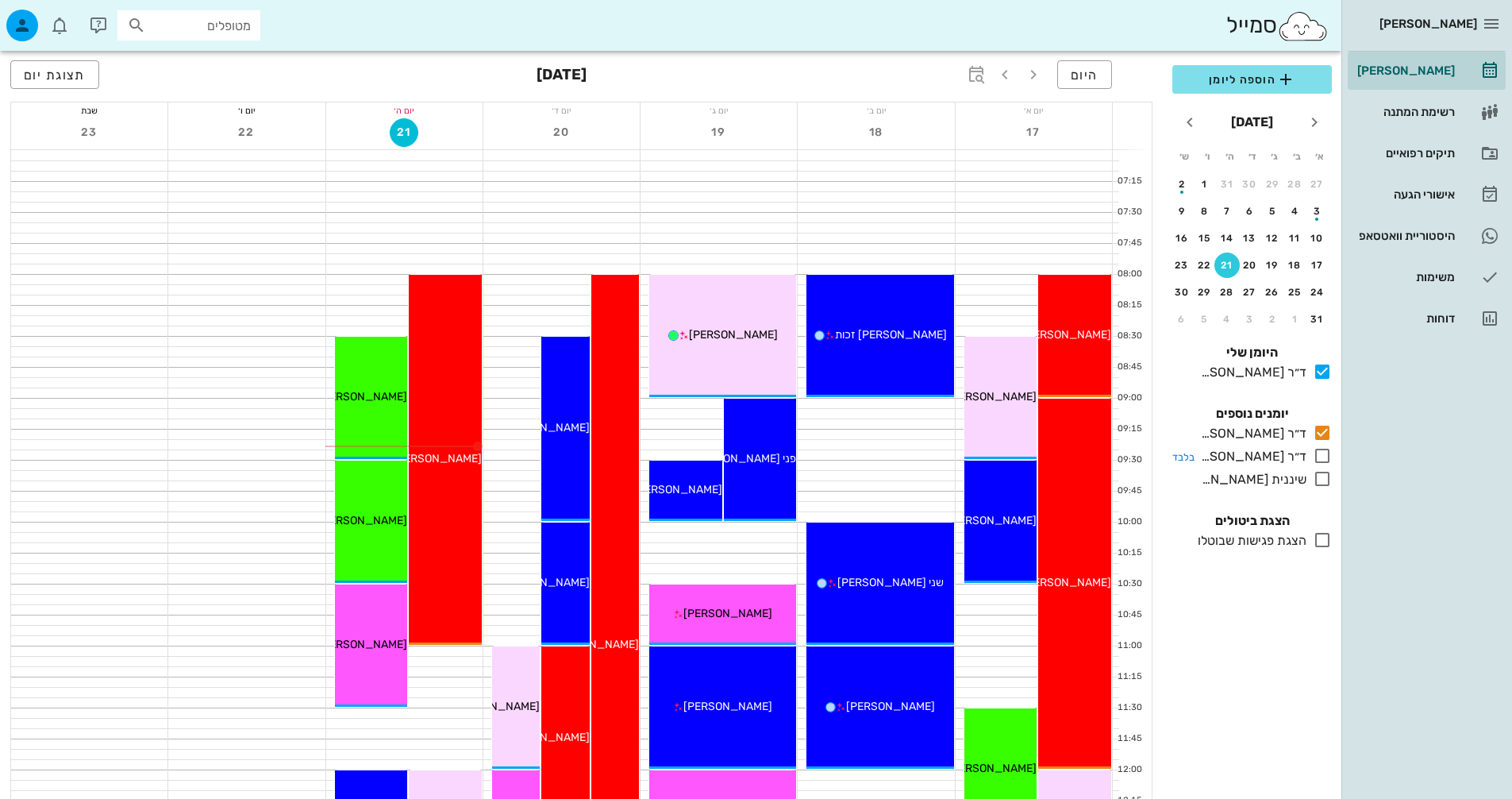
click at [1327, 449] on icon at bounding box center [1322, 456] width 19 height 19
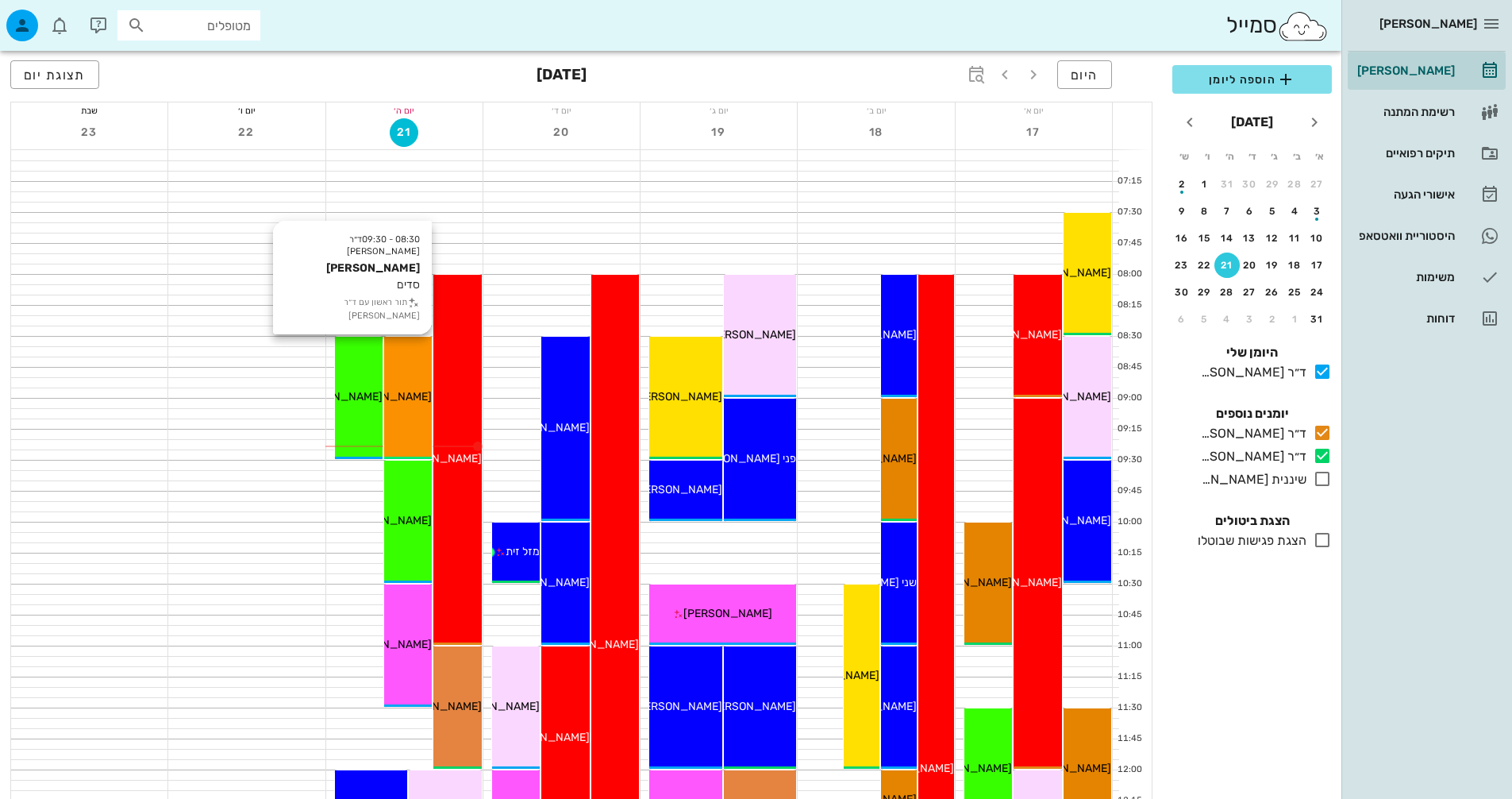
click at [402, 353] on div "08:30 - 09:30 ד״ר [PERSON_NAME] [PERSON_NAME] סדים תור ראשון עם ד״ר [PERSON_NAM…" at bounding box center [408, 398] width 48 height 123
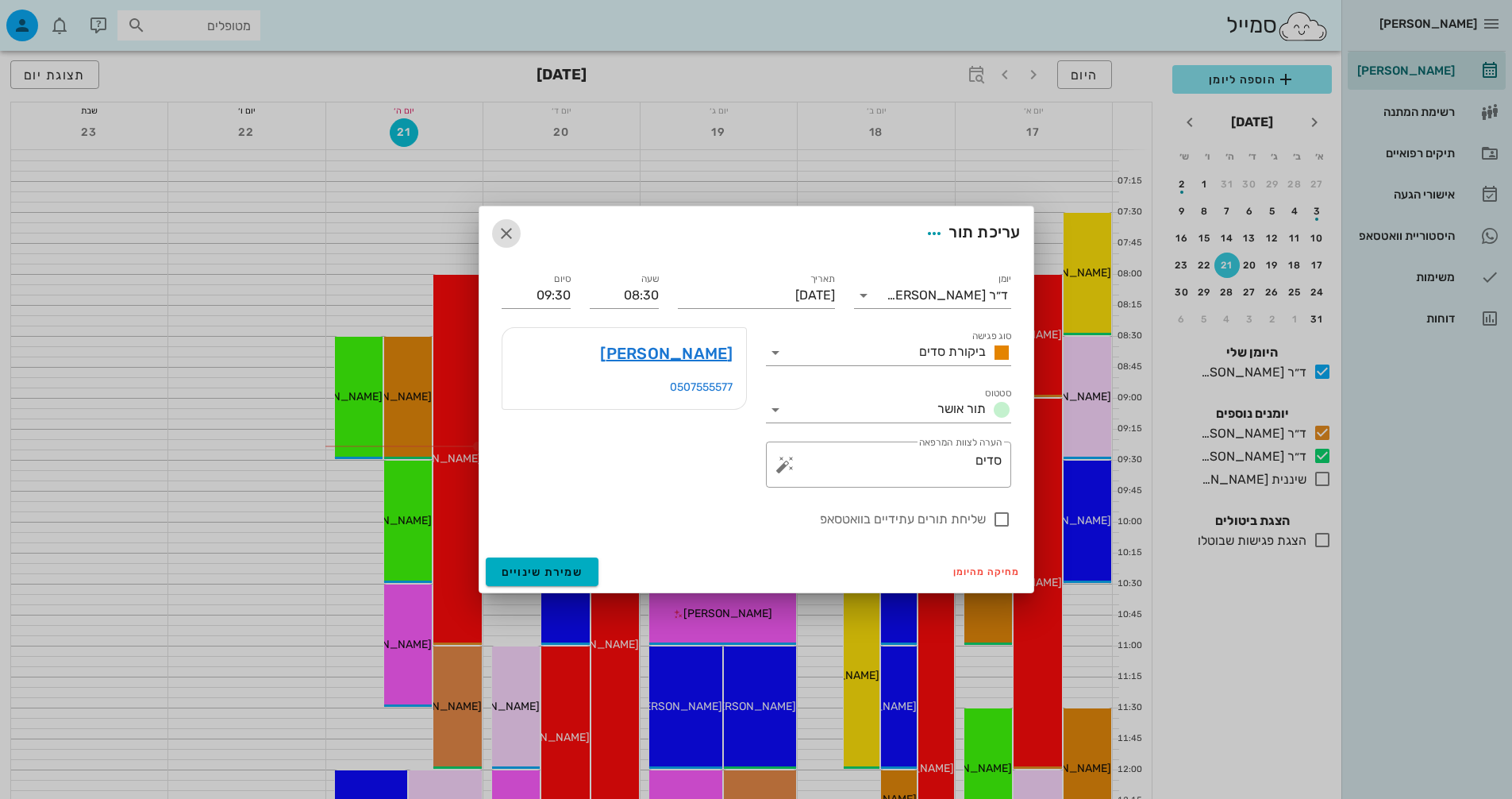
click at [502, 234] on icon "button" at bounding box center [506, 233] width 19 height 19
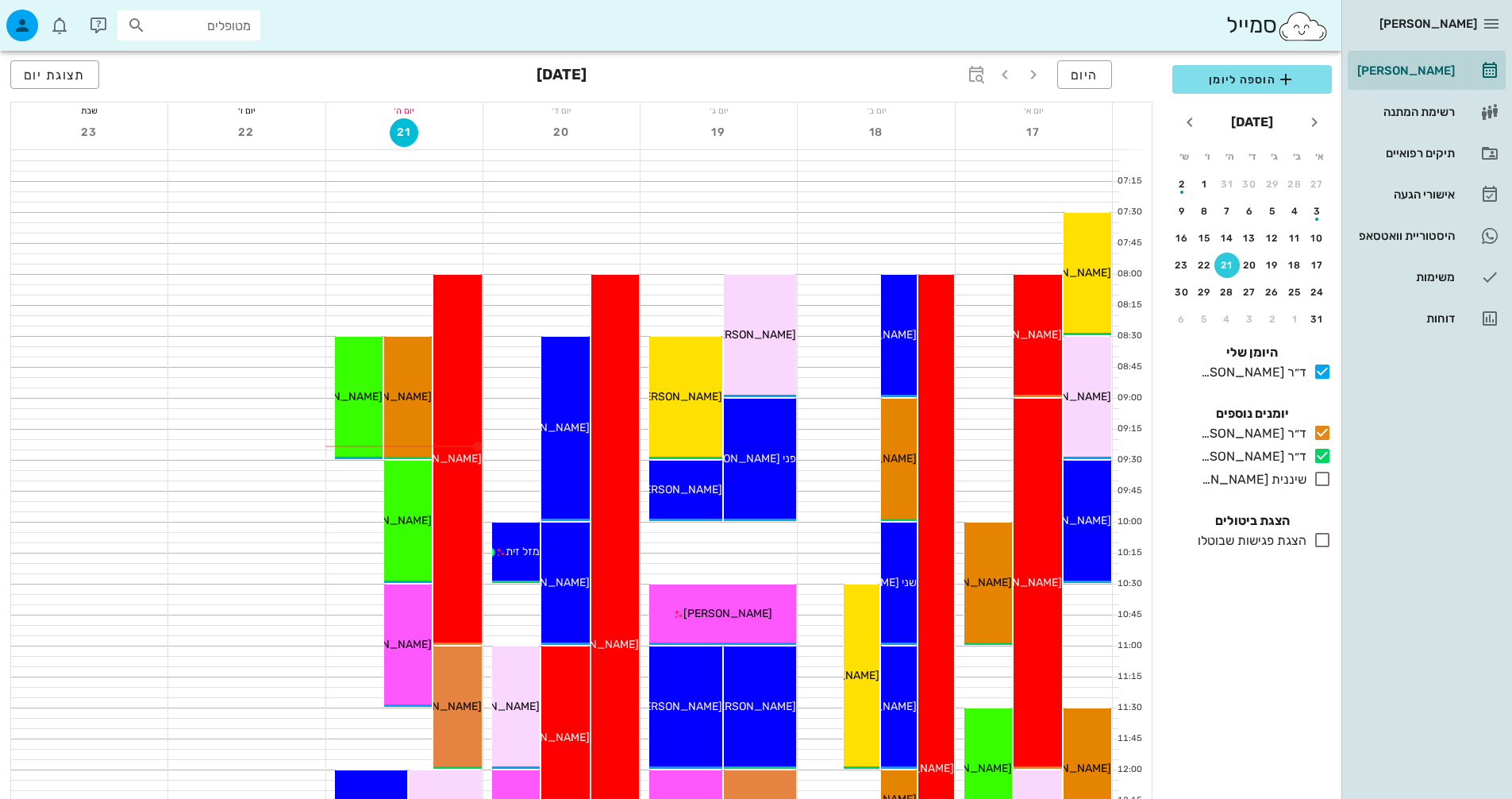
click at [190, 22] on input "מטופלים" at bounding box center [200, 25] width 102 height 21
type input "[PERSON_NAME]"
click at [168, 65] on div "[PERSON_NAME] 206361438" at bounding box center [160, 61] width 175 height 13
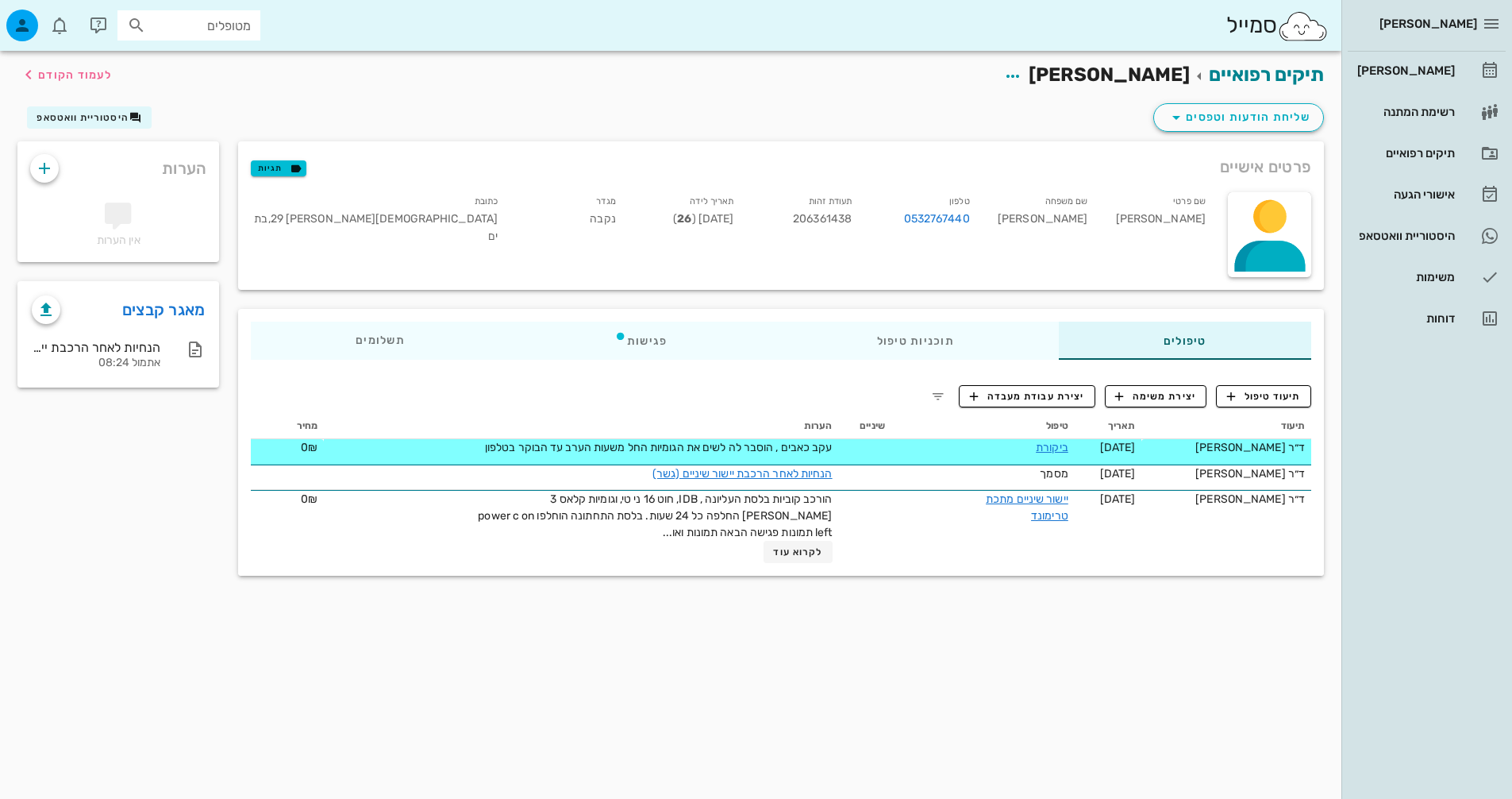
click at [1030, 444] on div "ביקורת" at bounding box center [1008, 447] width 119 height 17
click at [1038, 444] on link "ביקורת" at bounding box center [1052, 447] width 33 height 13
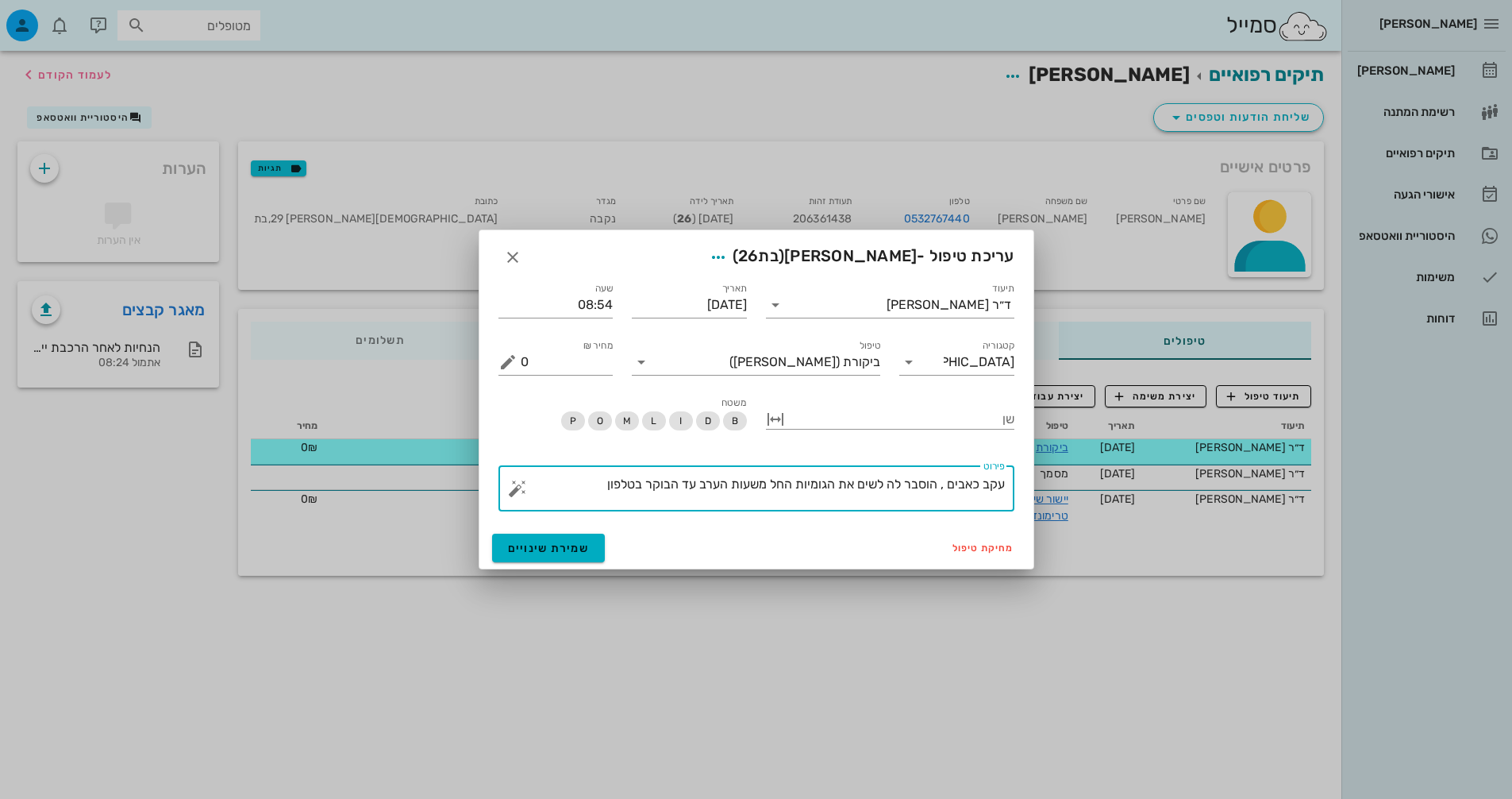
click at [595, 491] on textarea "עקב כאבים , הוסבר לה לשים את הגומיות החל משעות הערב עד הבוקר בטלפון" at bounding box center [763, 492] width 484 height 38
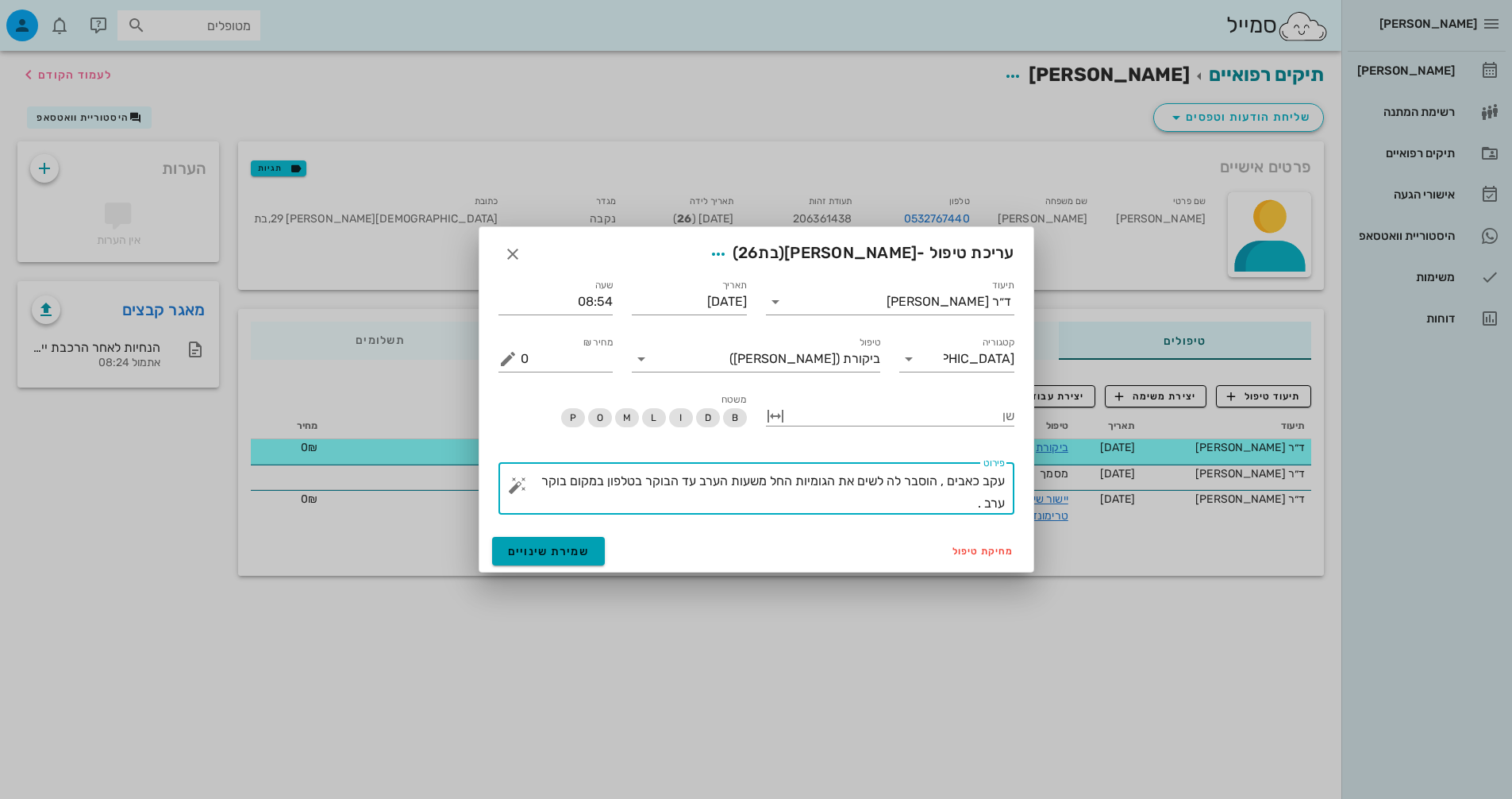
type textarea "עקב כאבים , הוסבר לה לשים את הגומיות החל משעות הערב עד הבוקר בטלפון במקום בוקר …"
click at [569, 545] on span "שמירת שינויים" at bounding box center [548, 551] width 81 height 13
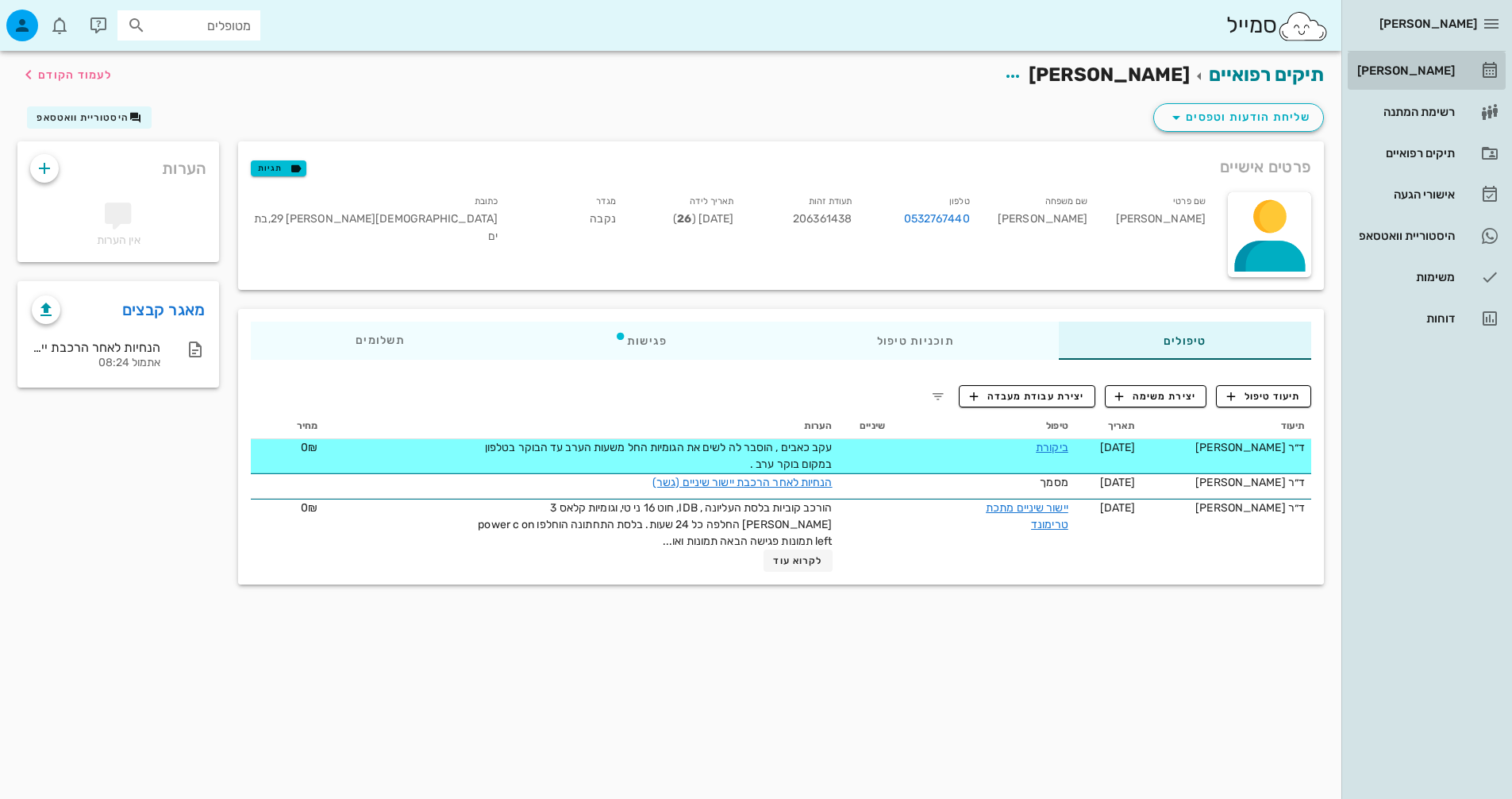
click at [1445, 62] on div "[PERSON_NAME]" at bounding box center [1404, 70] width 101 height 25
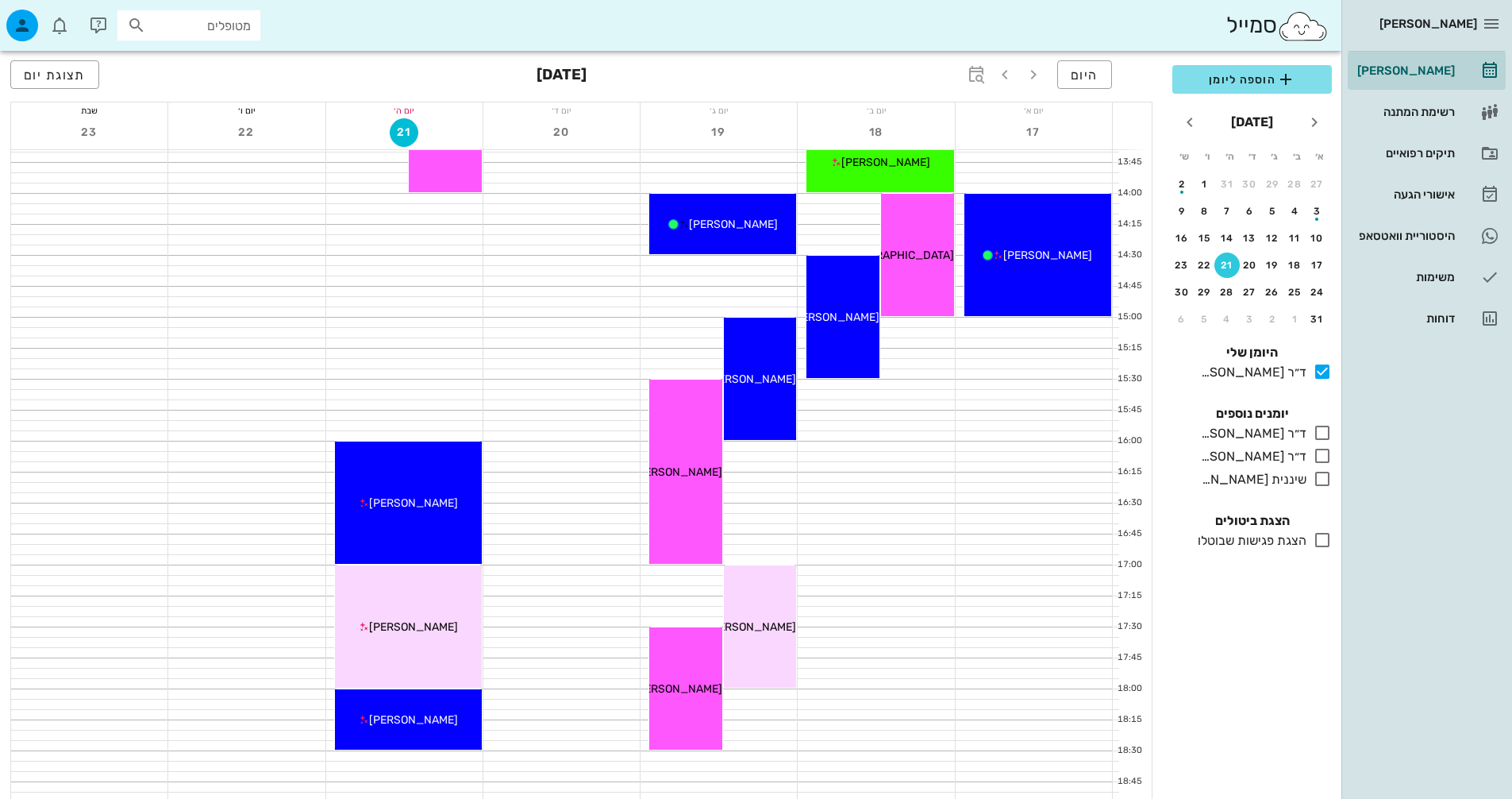
scroll to position [794, 0]
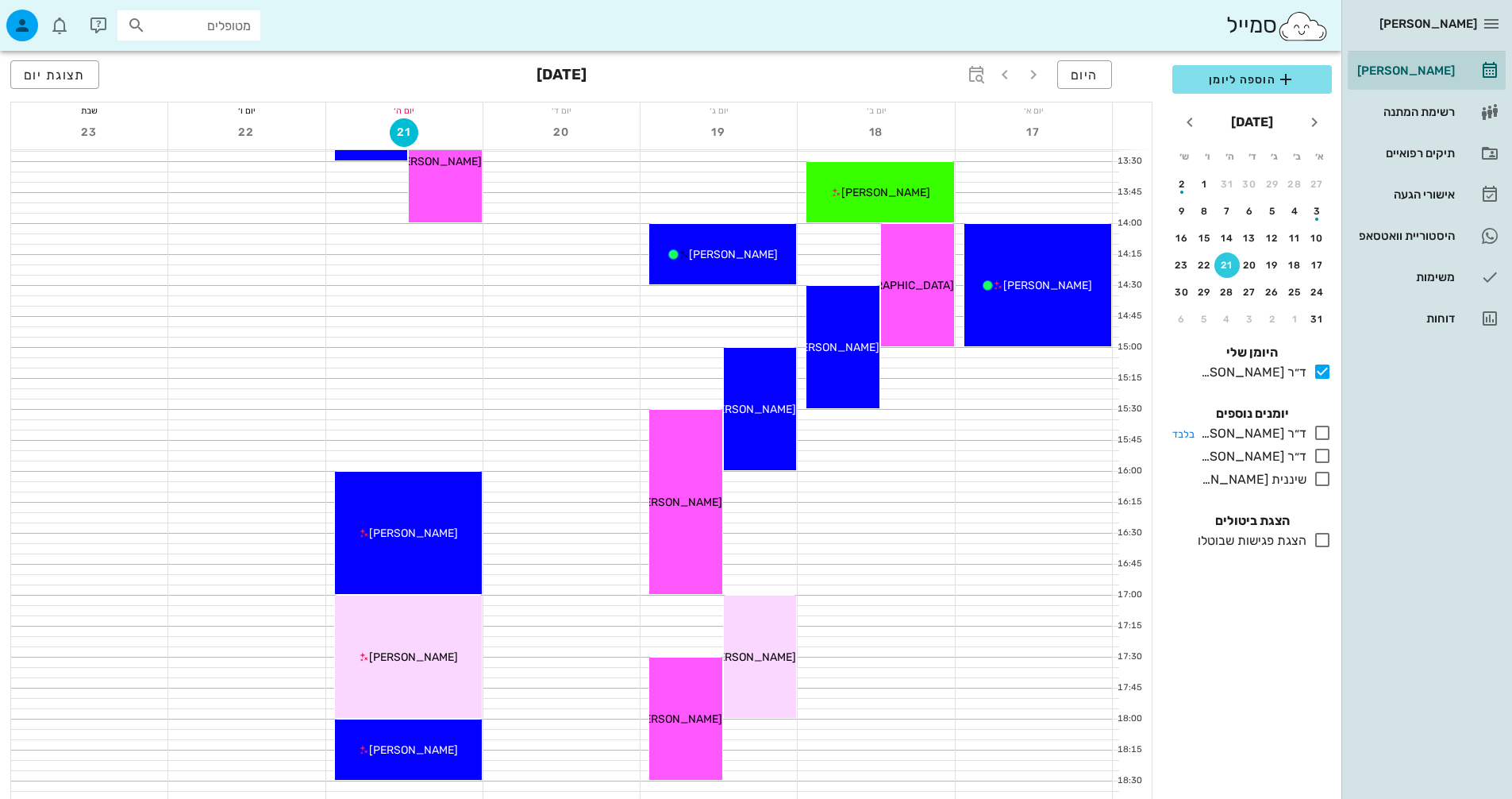
click at [1320, 437] on icon at bounding box center [1322, 432] width 19 height 19
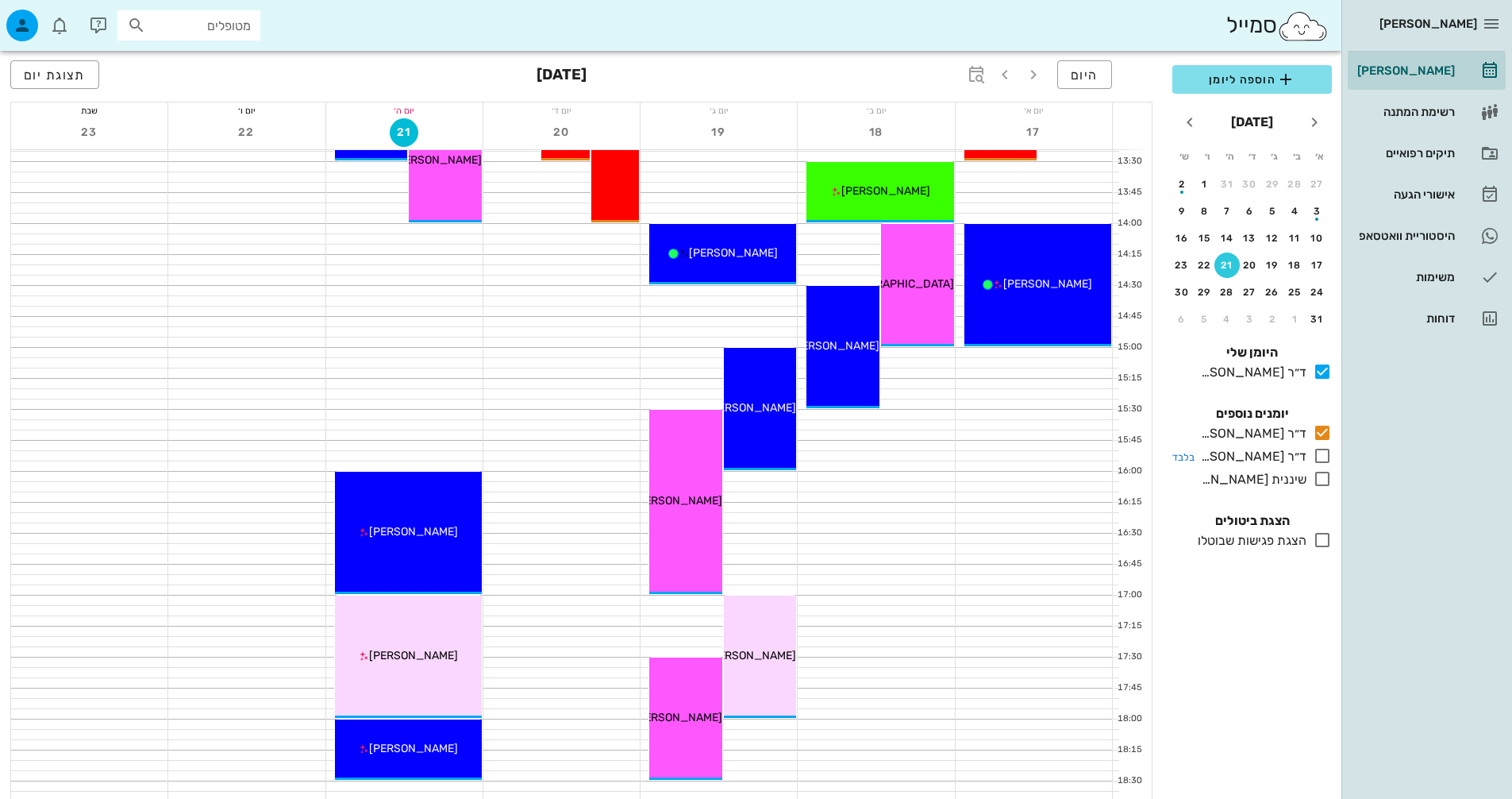
click at [1332, 457] on icon at bounding box center [1322, 456] width 19 height 19
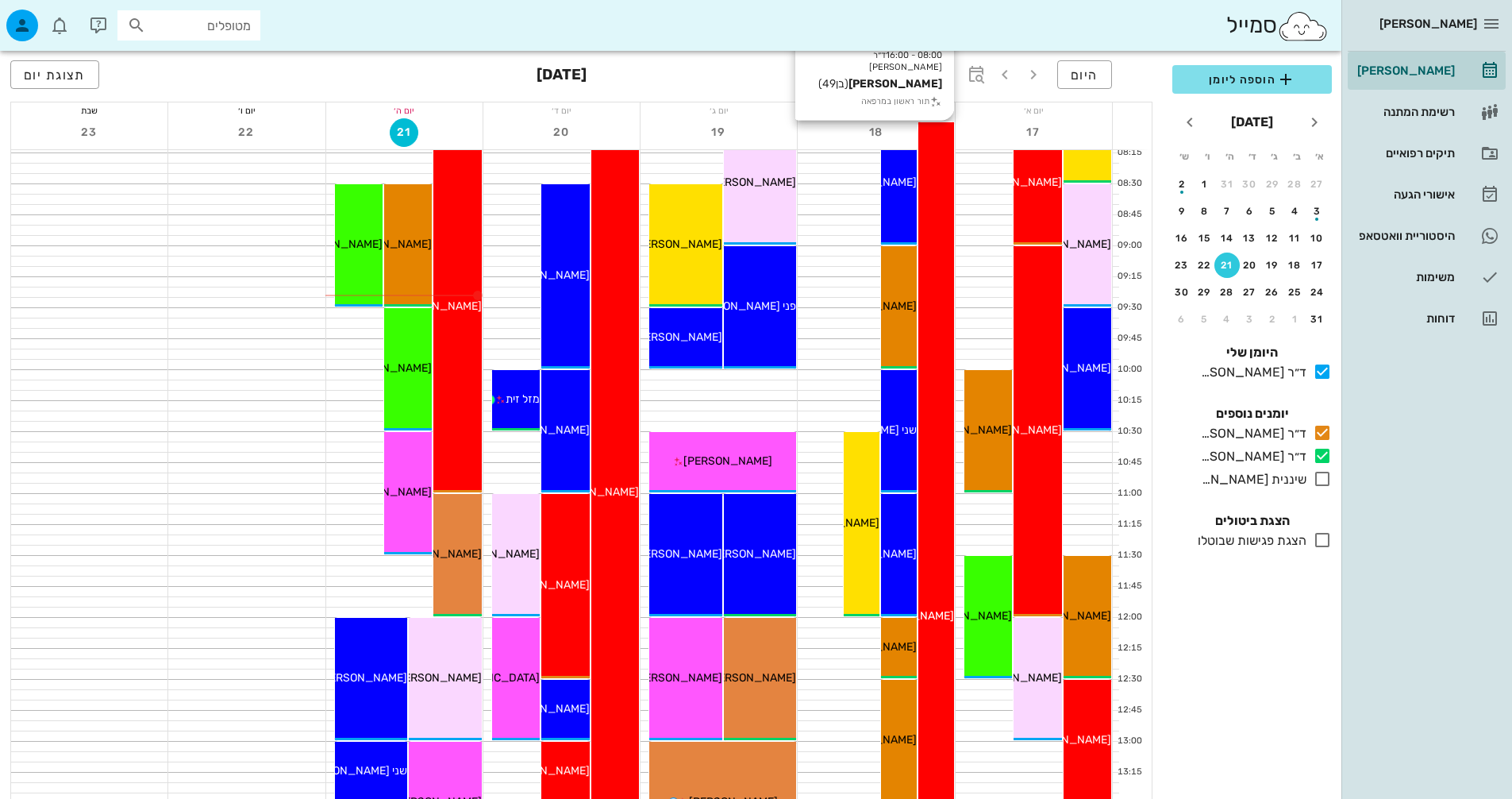
scroll to position [159, 0]
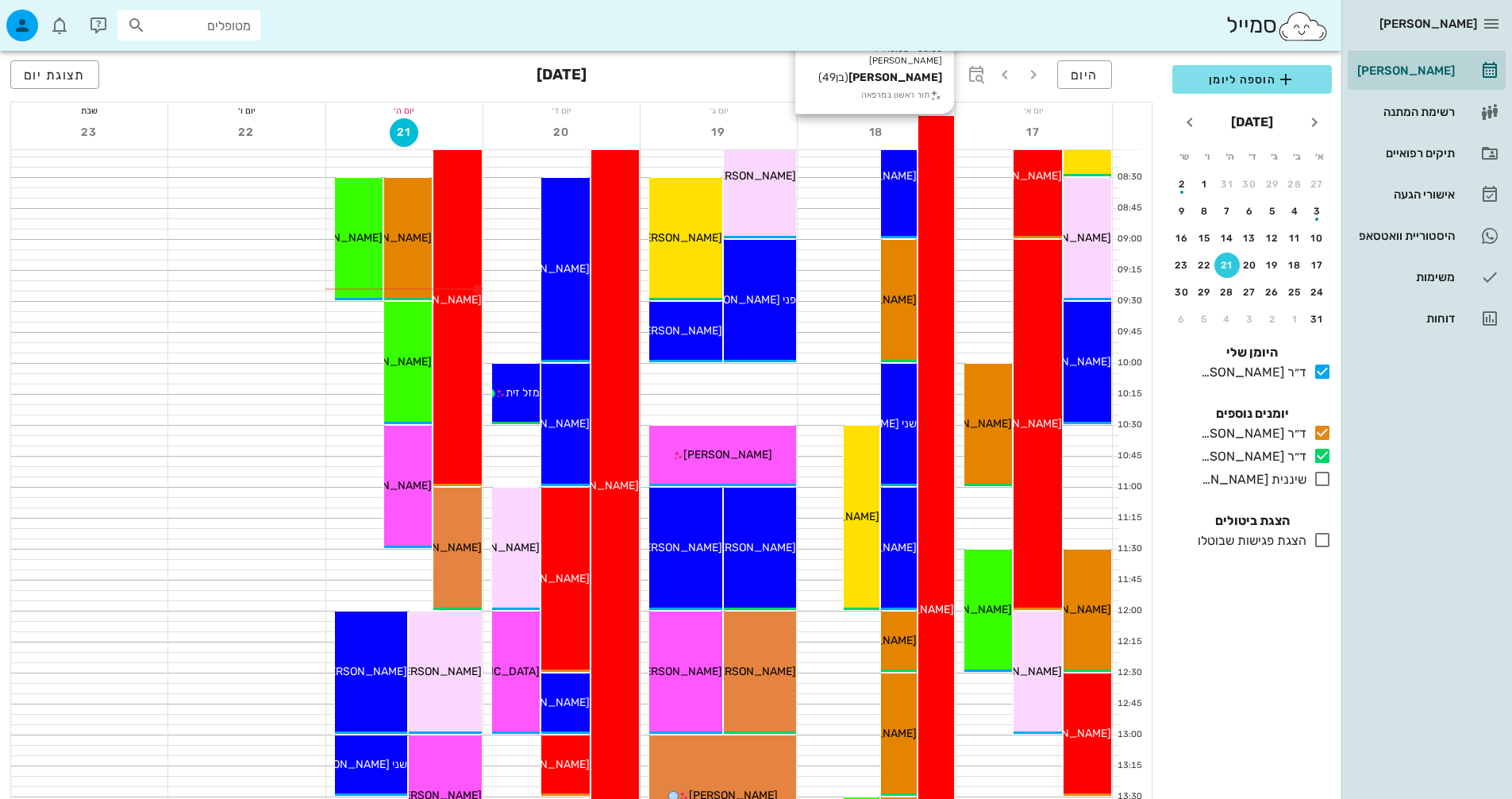
click at [933, 525] on div "08:00 - 16:00 ד״ר [PERSON_NAME] [PERSON_NAME] (בן 49 ) תור ראשון במרפאה [PERSON…" at bounding box center [936, 611] width 36 height 990
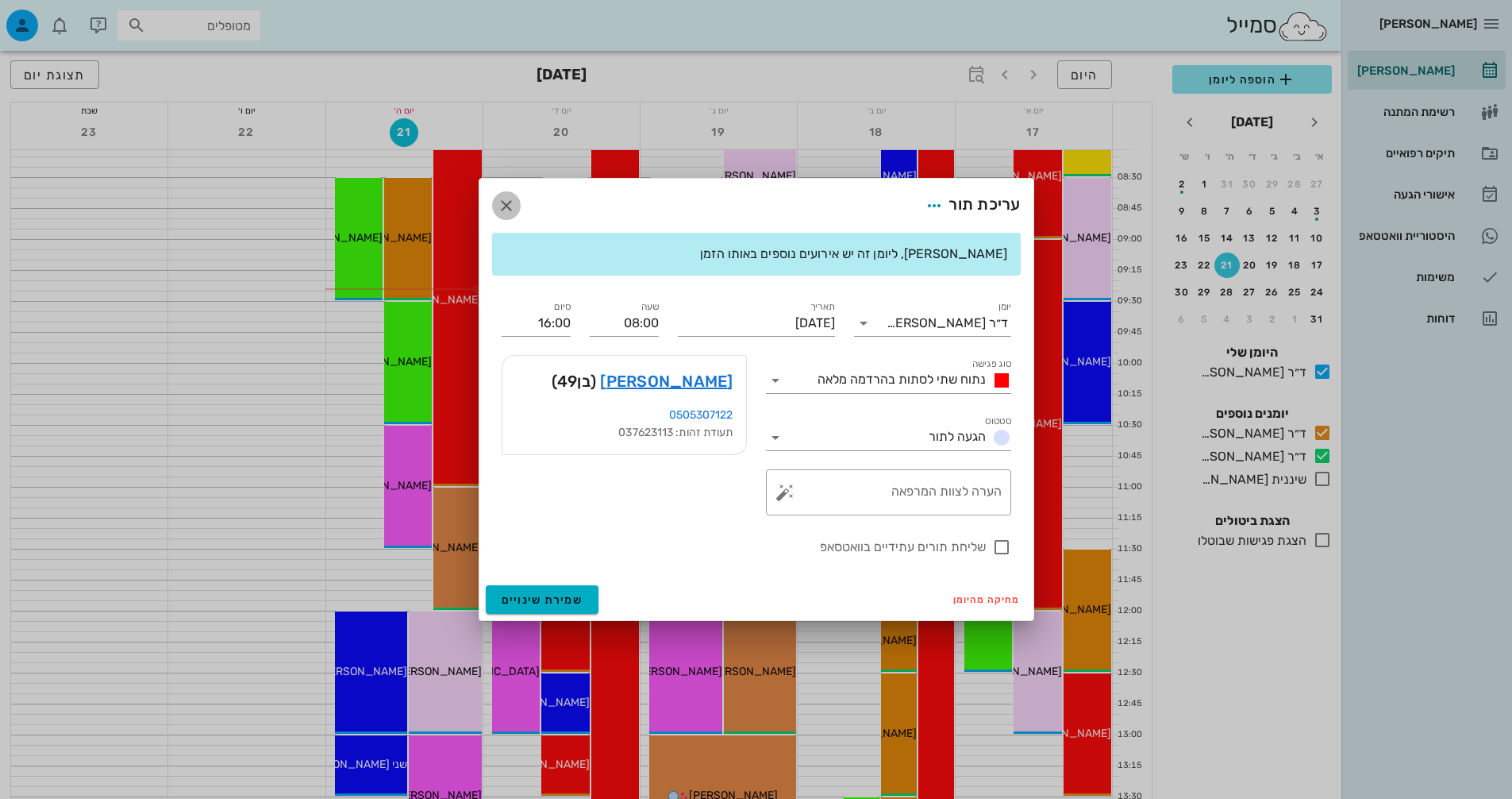
click at [503, 211] on icon "button" at bounding box center [506, 206] width 19 height 19
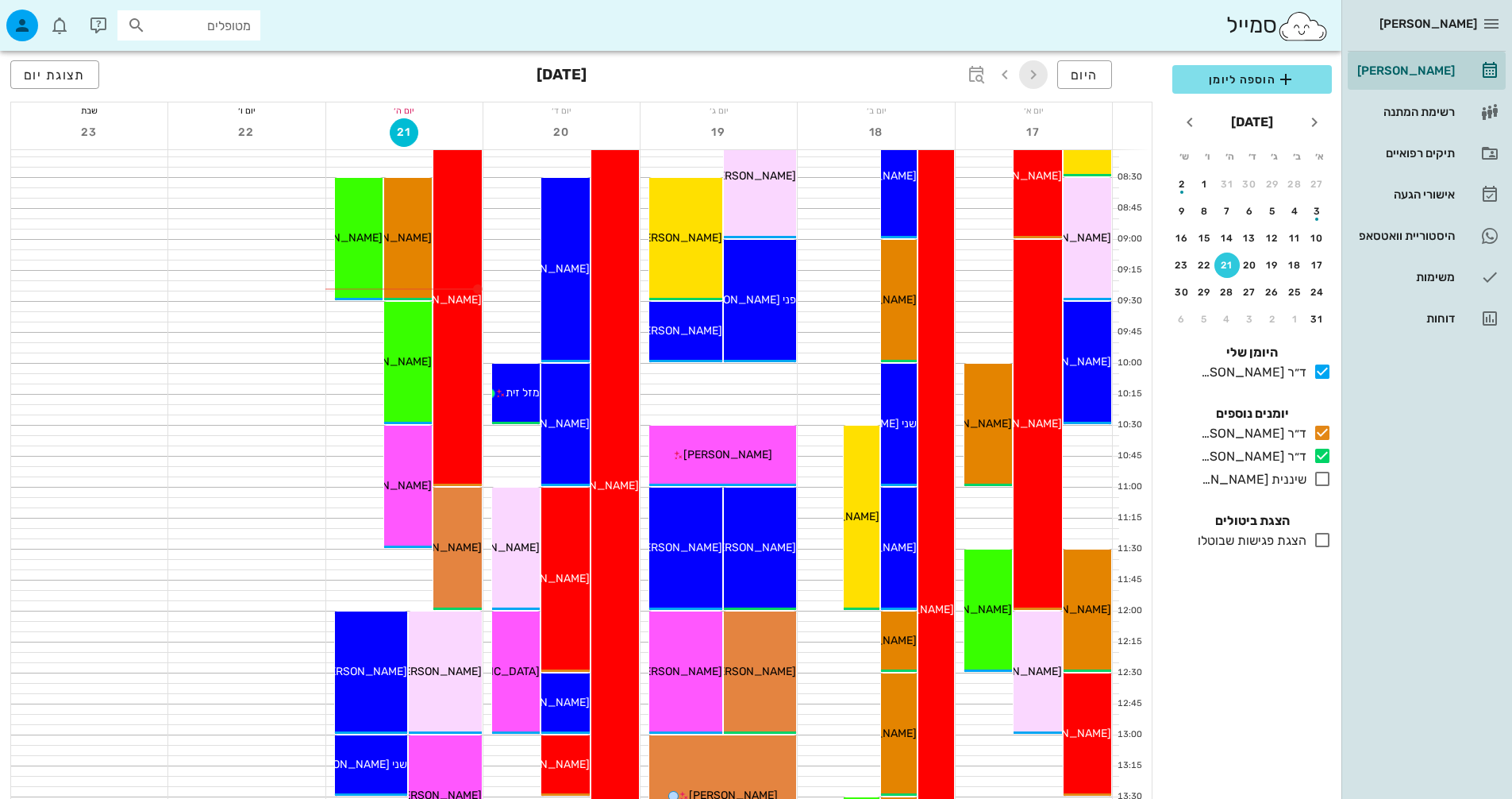
click at [1044, 72] on span "button" at bounding box center [1033, 75] width 29 height 19
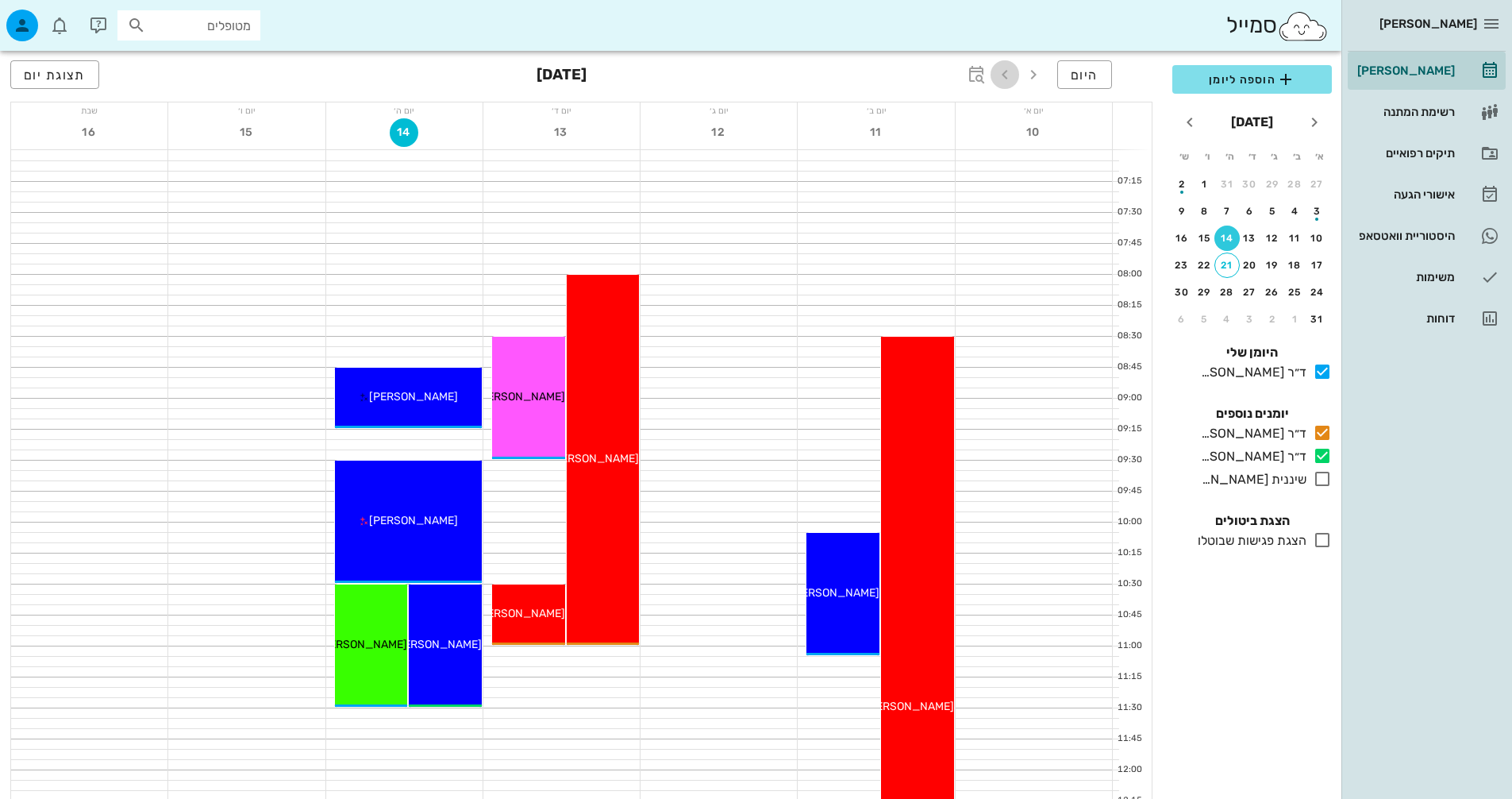
click at [1015, 81] on span "button" at bounding box center [1004, 75] width 29 height 19
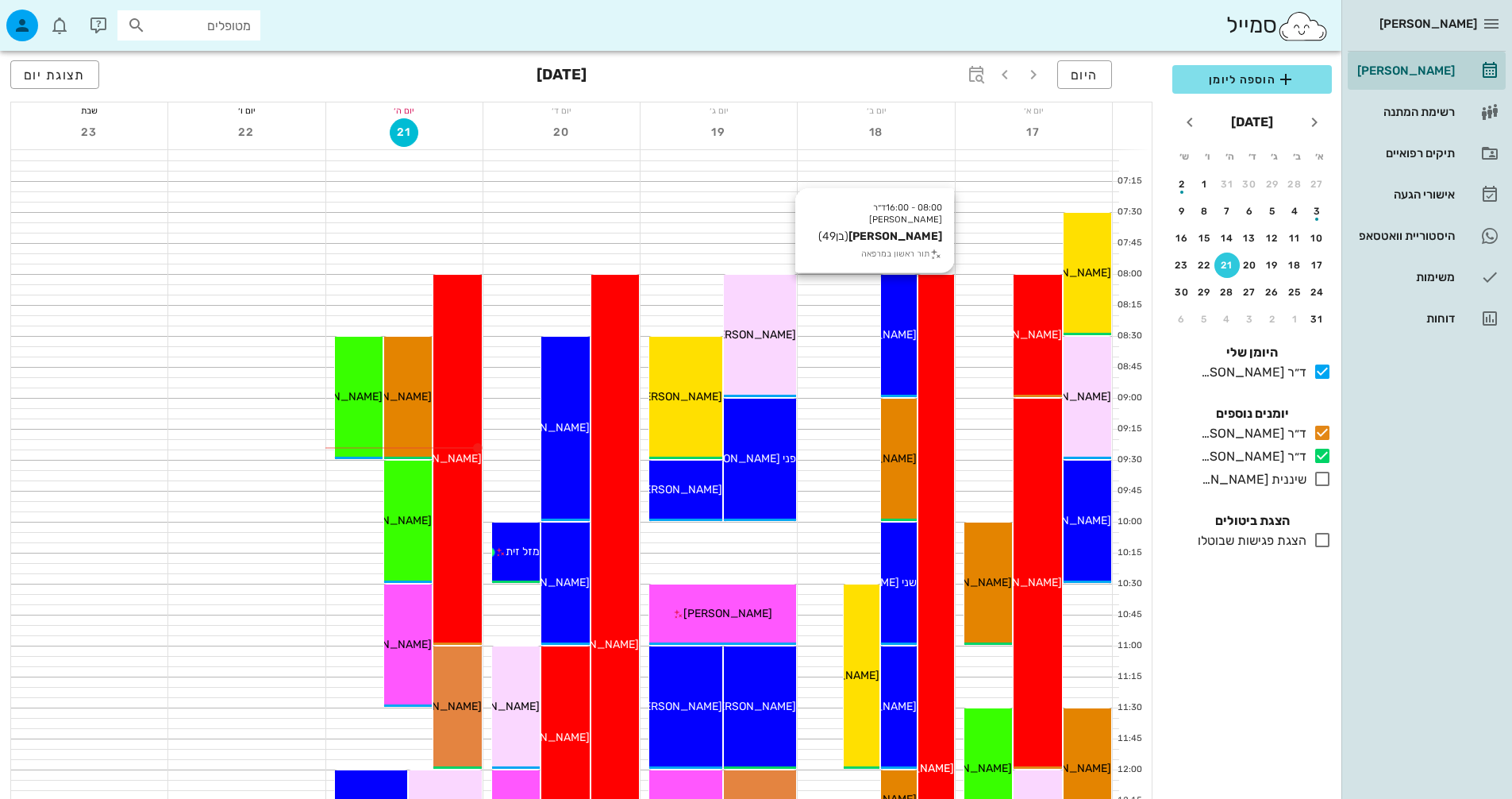
click at [940, 510] on div "08:00 - 16:00 ד״ר [PERSON_NAME] [PERSON_NAME] (בן 49 ) תור ראשון במרפאה [PERSON…" at bounding box center [936, 770] width 36 height 990
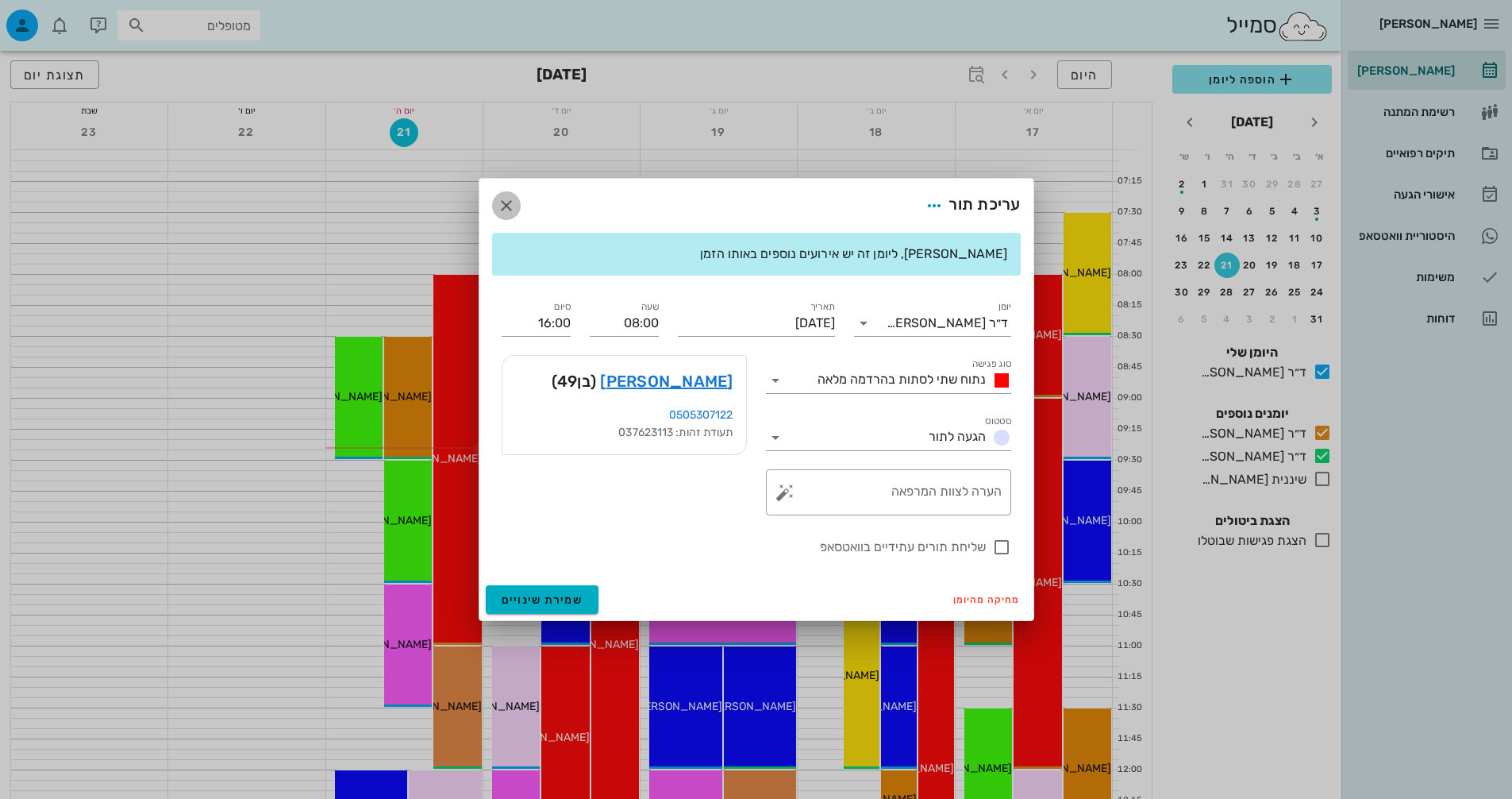
click at [509, 202] on icon "button" at bounding box center [506, 206] width 19 height 19
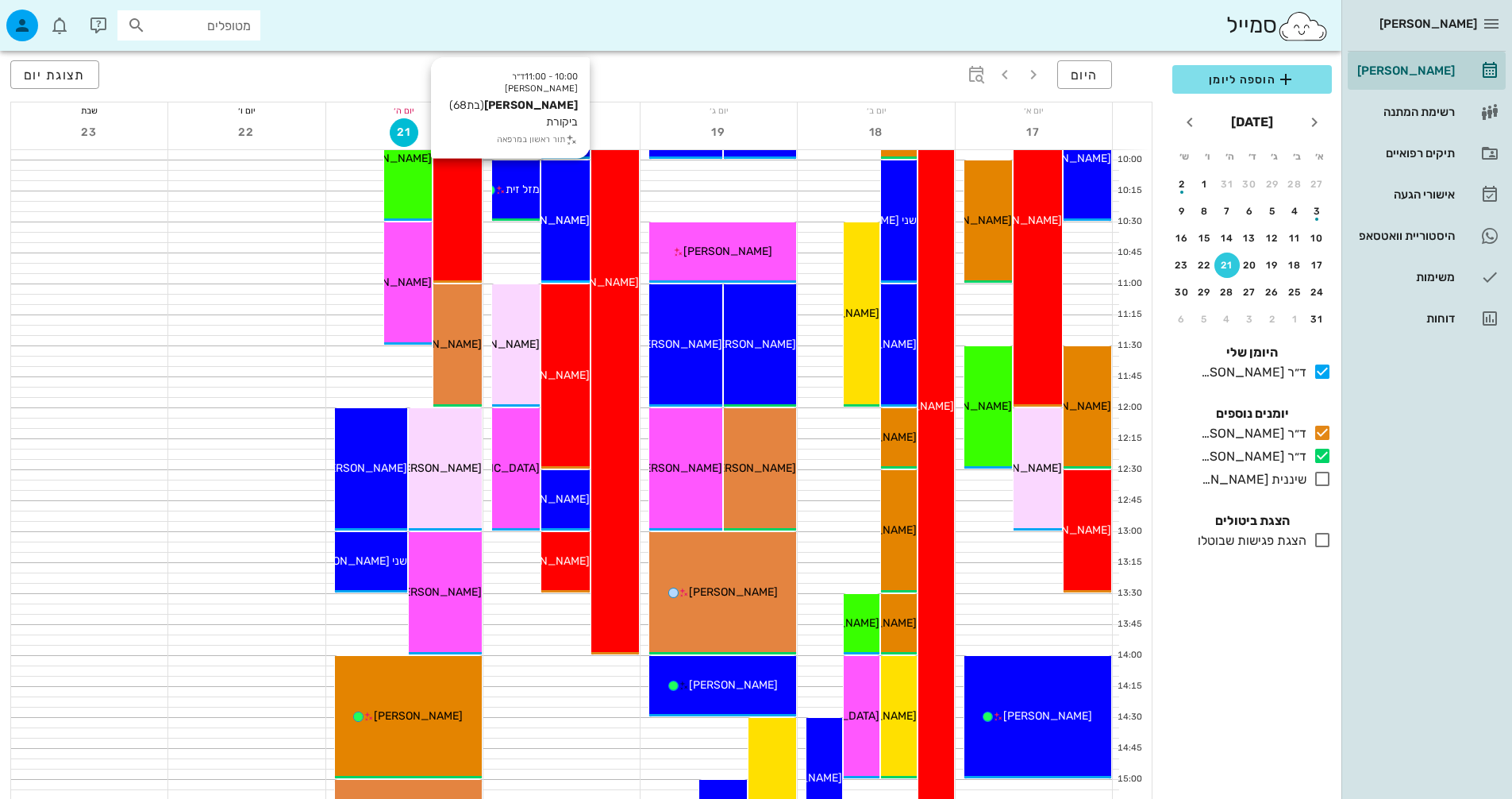
scroll to position [159, 0]
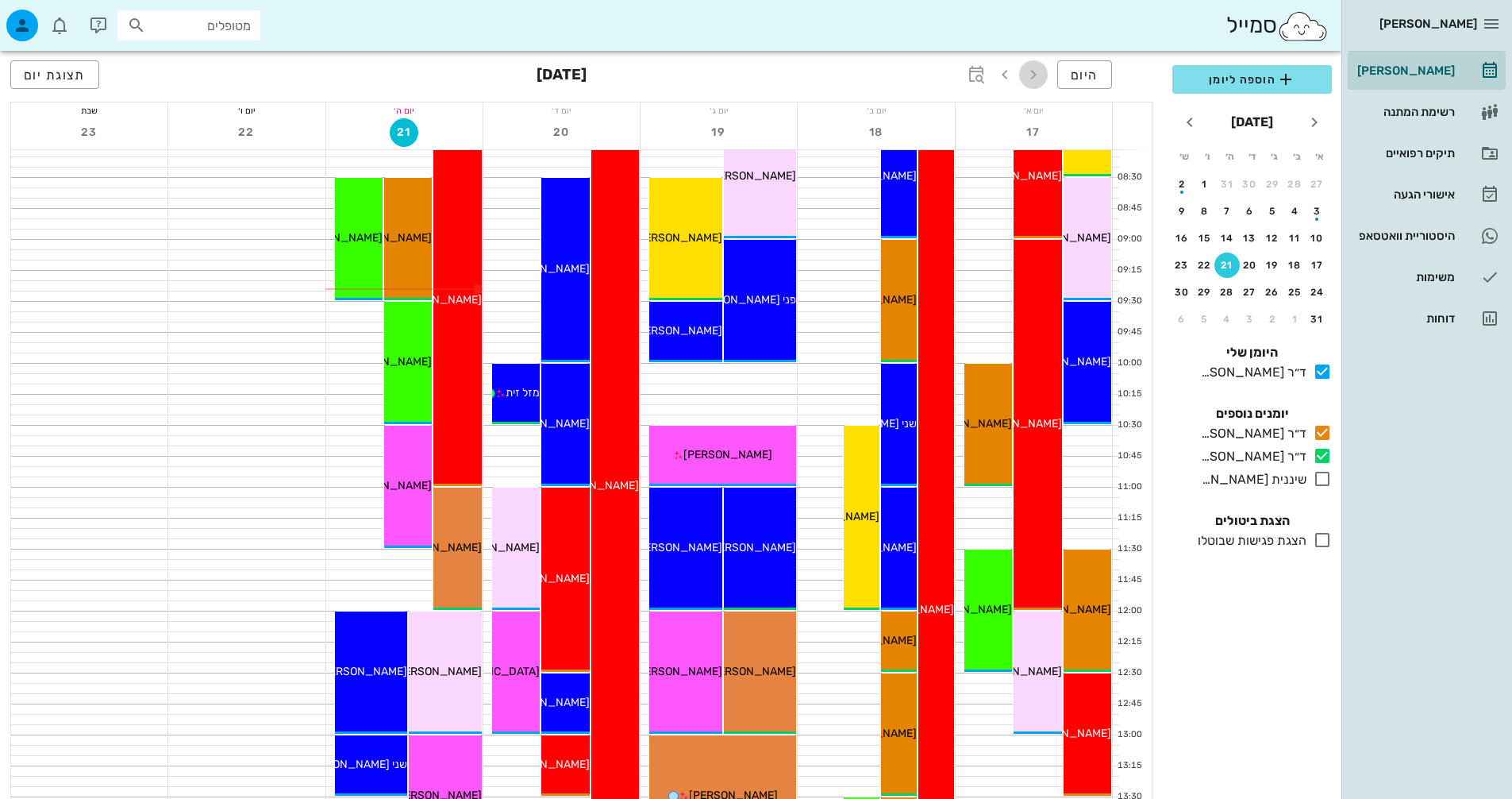
click at [1043, 74] on icon "button" at bounding box center [1033, 75] width 19 height 19
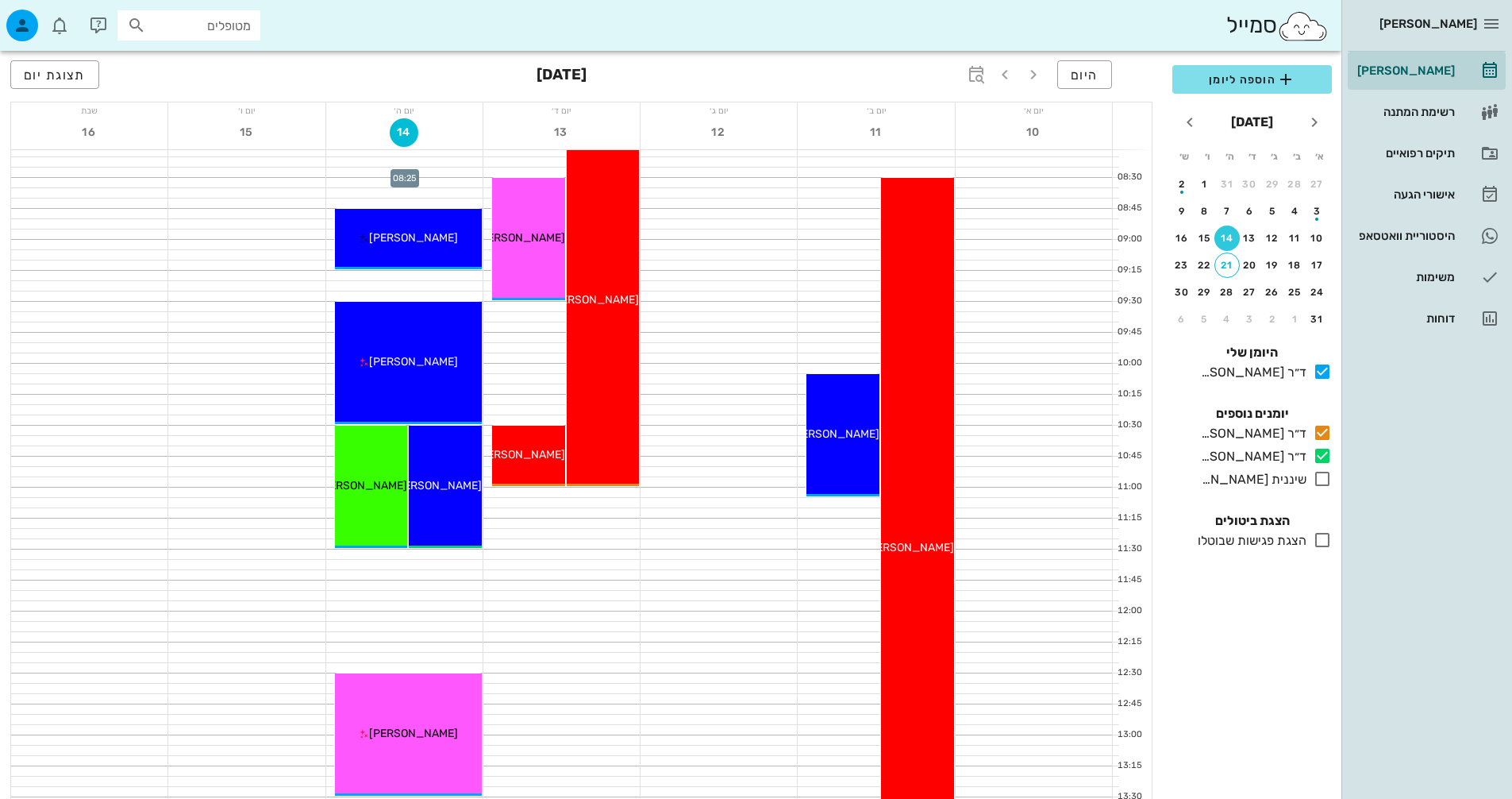
click at [405, 172] on div at bounding box center [404, 172] width 156 height 9
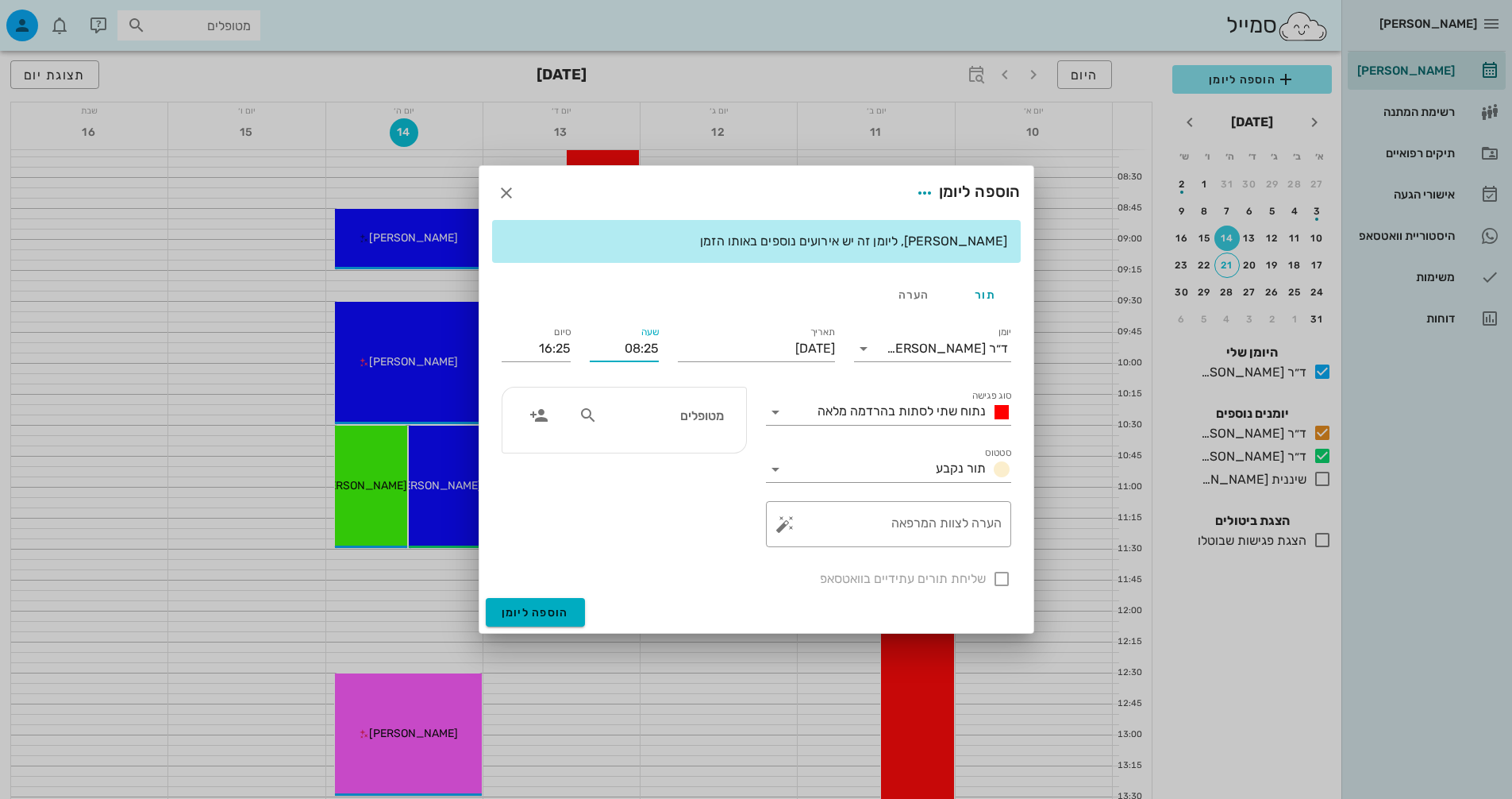
click at [649, 351] on input "08:25" at bounding box center [625, 348] width 69 height 25
type input "08:00"
type input "16:00"
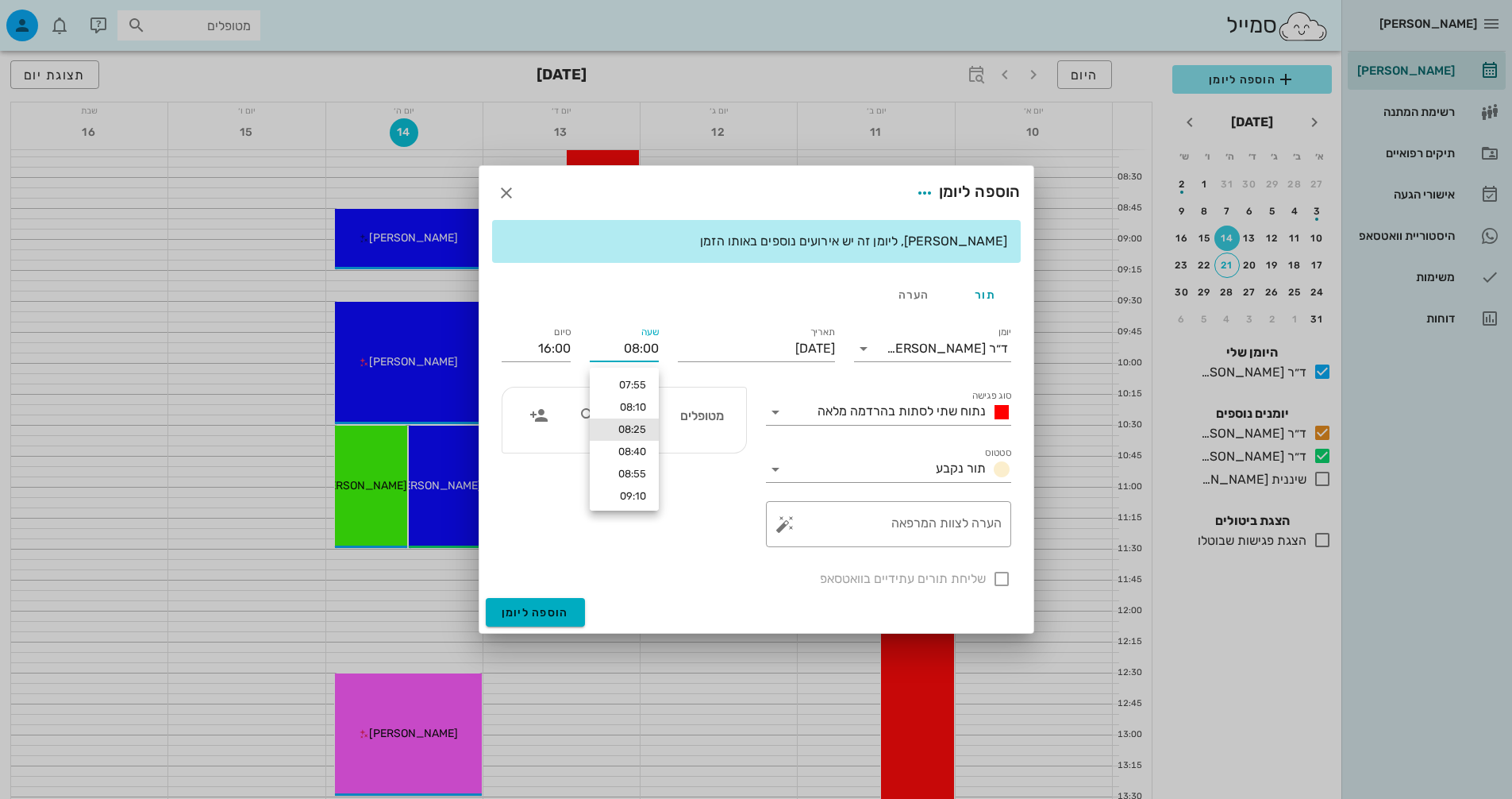
click at [738, 517] on div "מטופלים" at bounding box center [624, 467] width 265 height 180
click at [688, 414] on input "מטופלים" at bounding box center [662, 415] width 122 height 21
type input "[PERSON_NAME]"
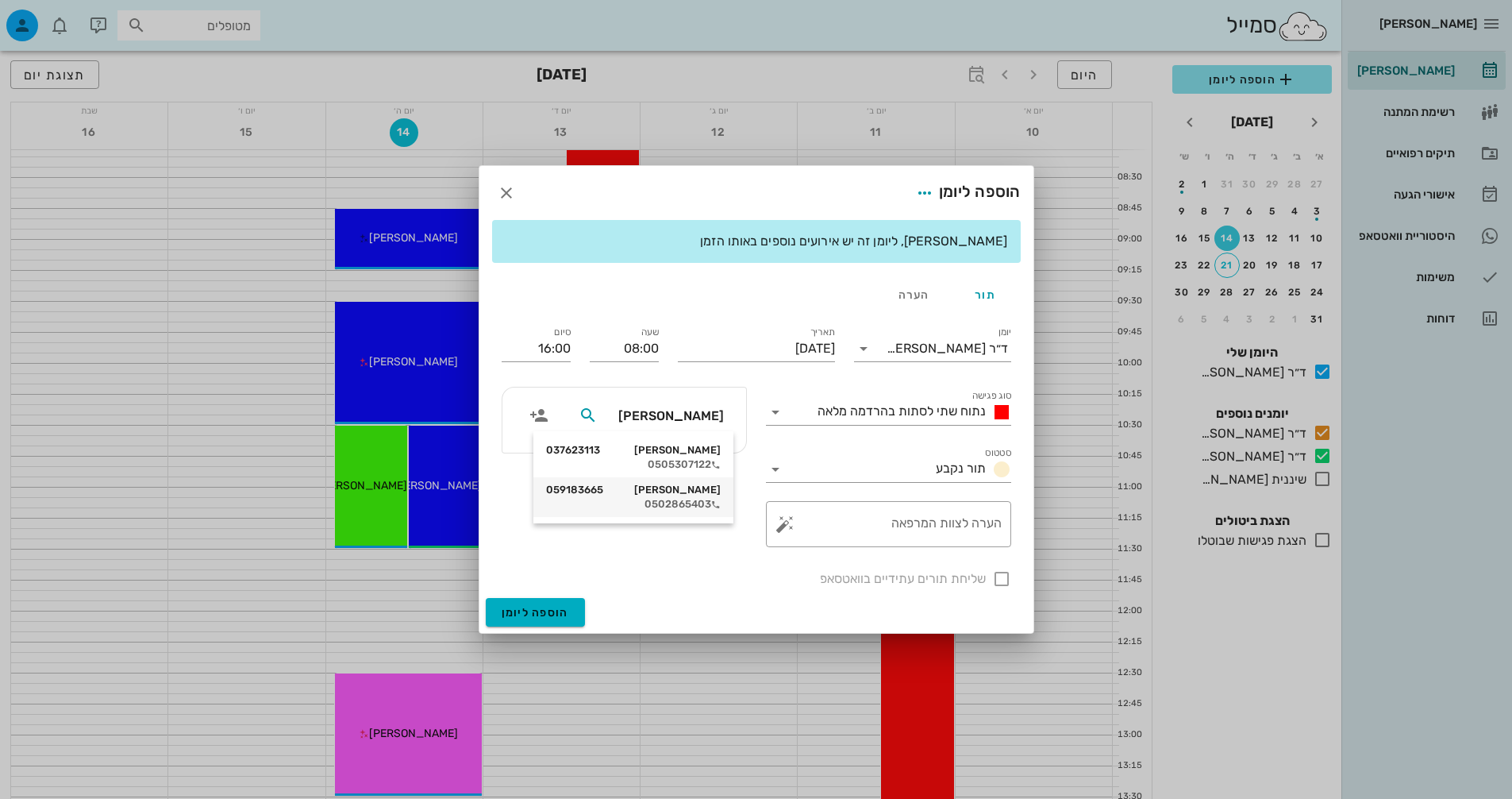
click at [685, 498] on div "0502865403" at bounding box center [633, 504] width 175 height 13
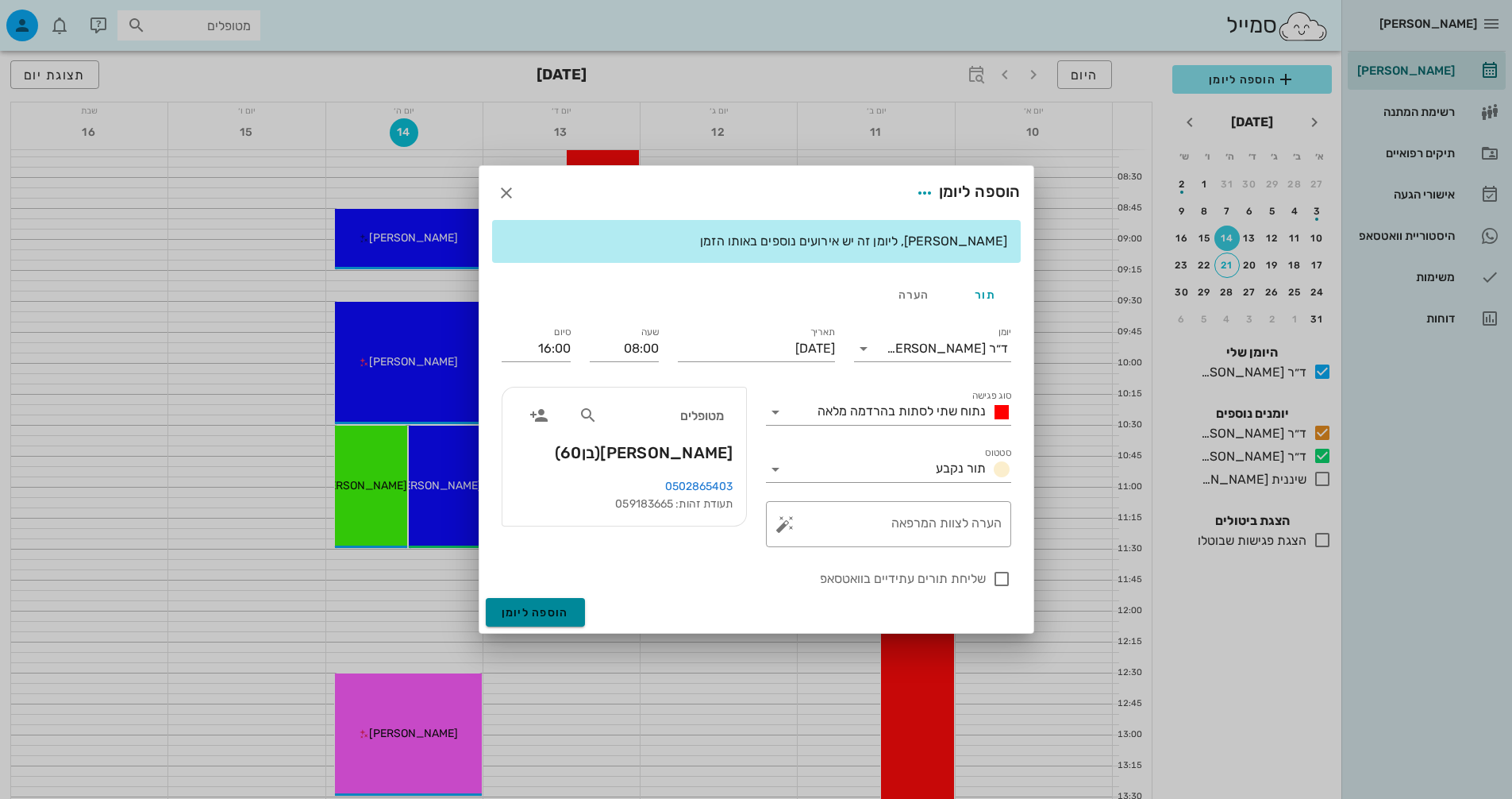
click at [525, 610] on span "הוספה ליומן" at bounding box center [536, 613] width 67 height 13
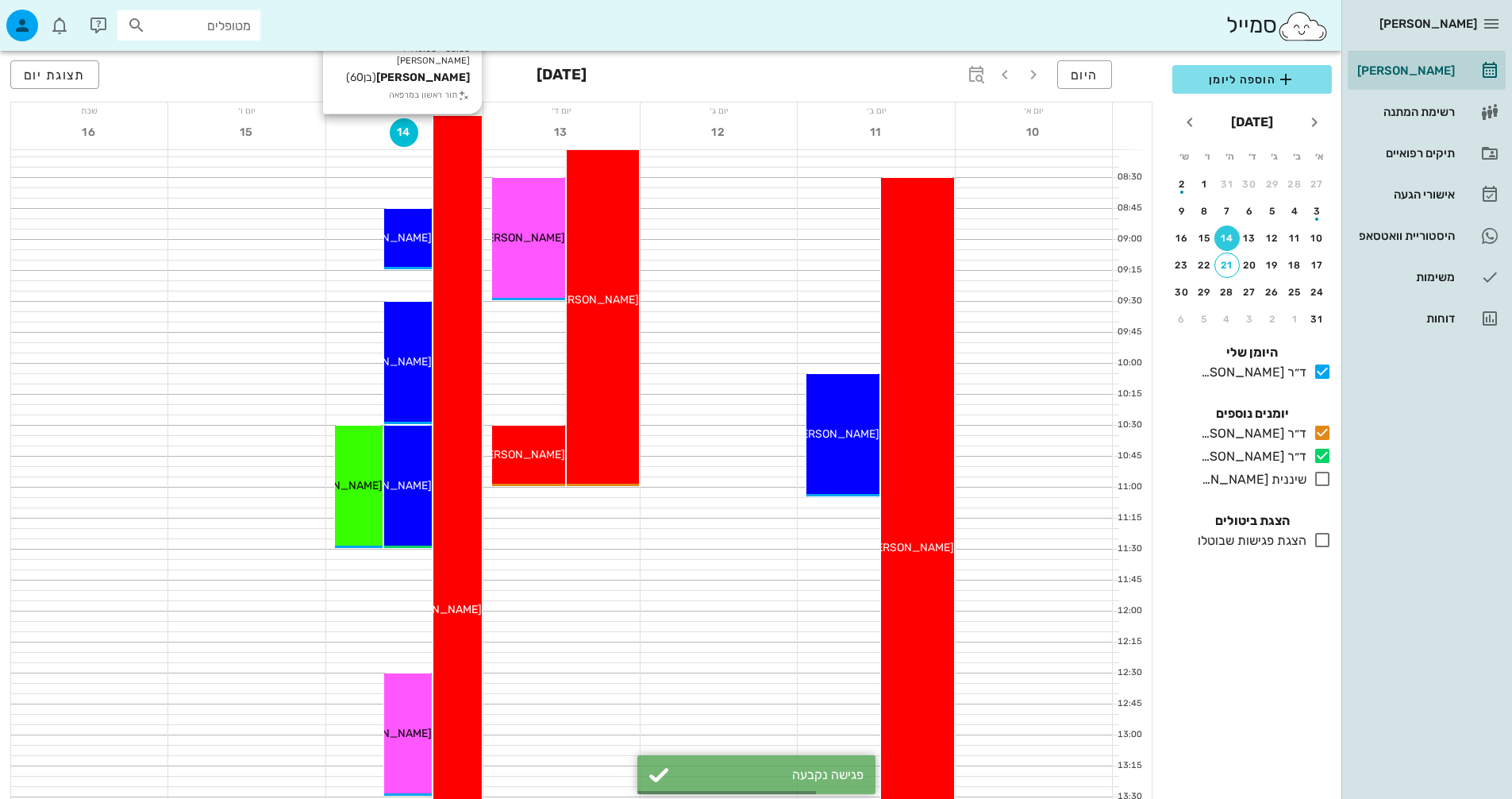
click at [454, 559] on div "08:00 - 16:00 ד״ר [PERSON_NAME] [PERSON_NAME] (בן 60 ) תור ראשון במרפאה [PERSON…" at bounding box center [457, 611] width 48 height 990
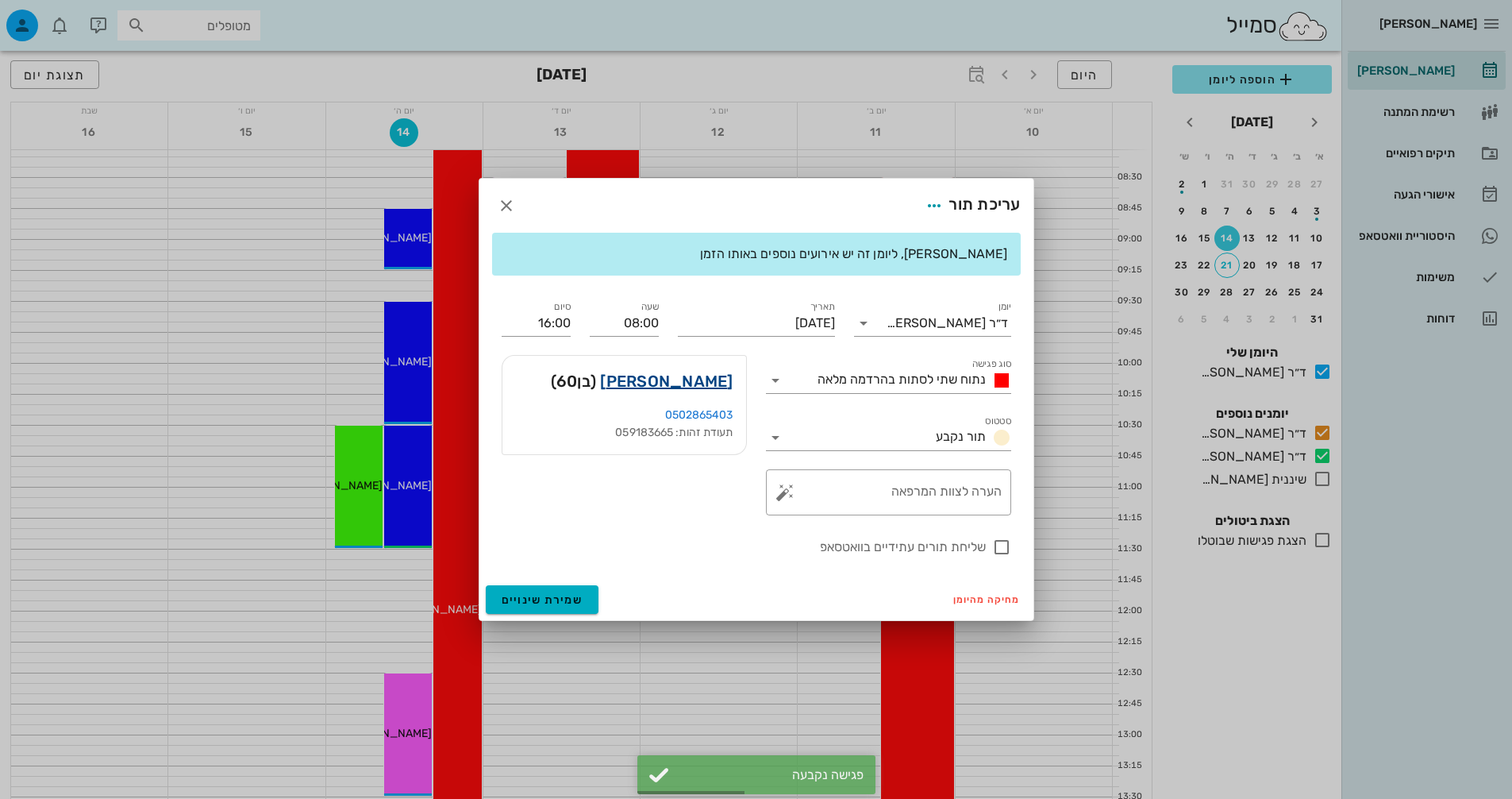
click at [697, 381] on link "[PERSON_NAME]" at bounding box center [667, 381] width 133 height 25
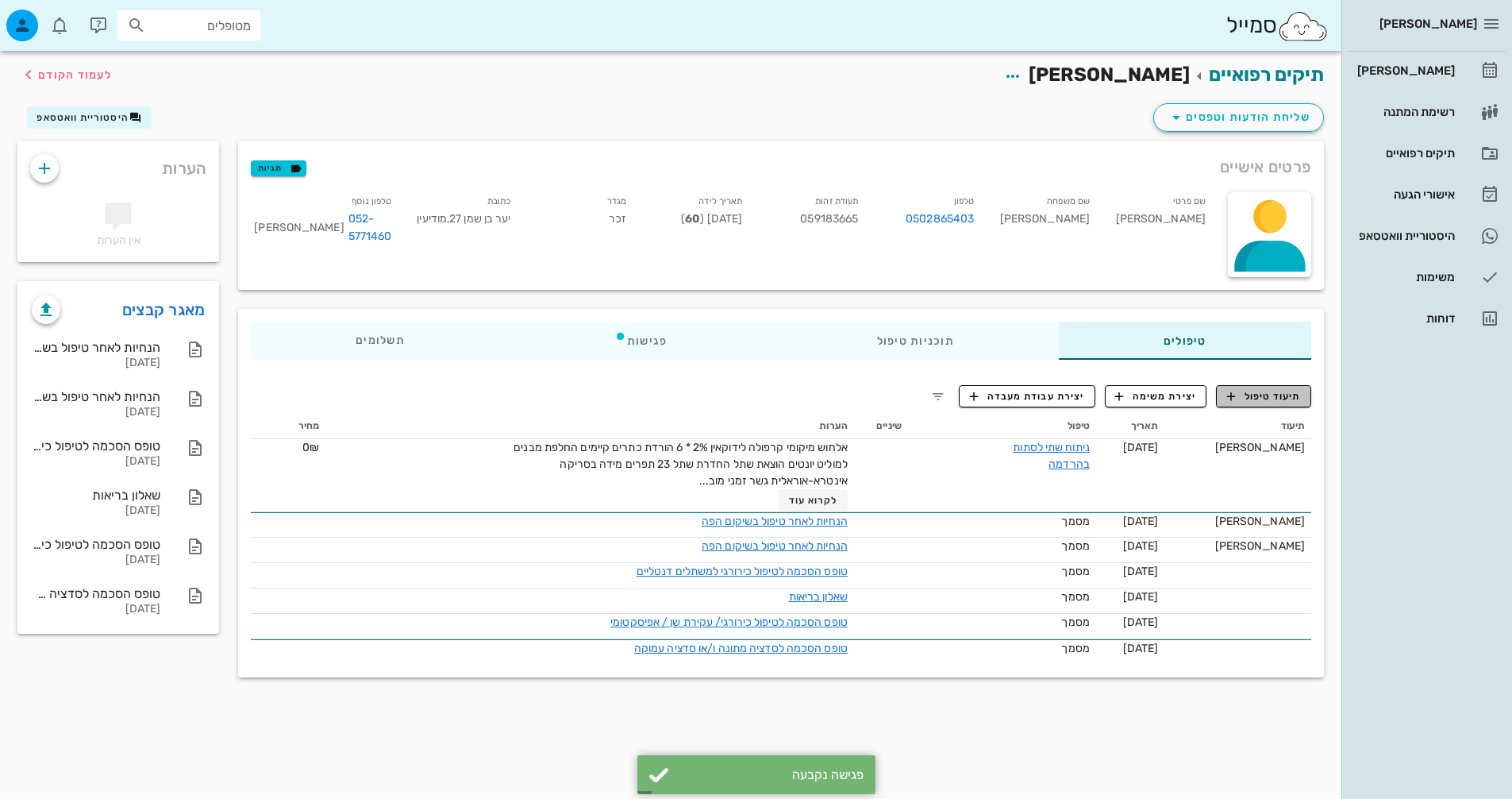
click at [1279, 397] on span "תיעוד טיפול" at bounding box center [1263, 396] width 74 height 14
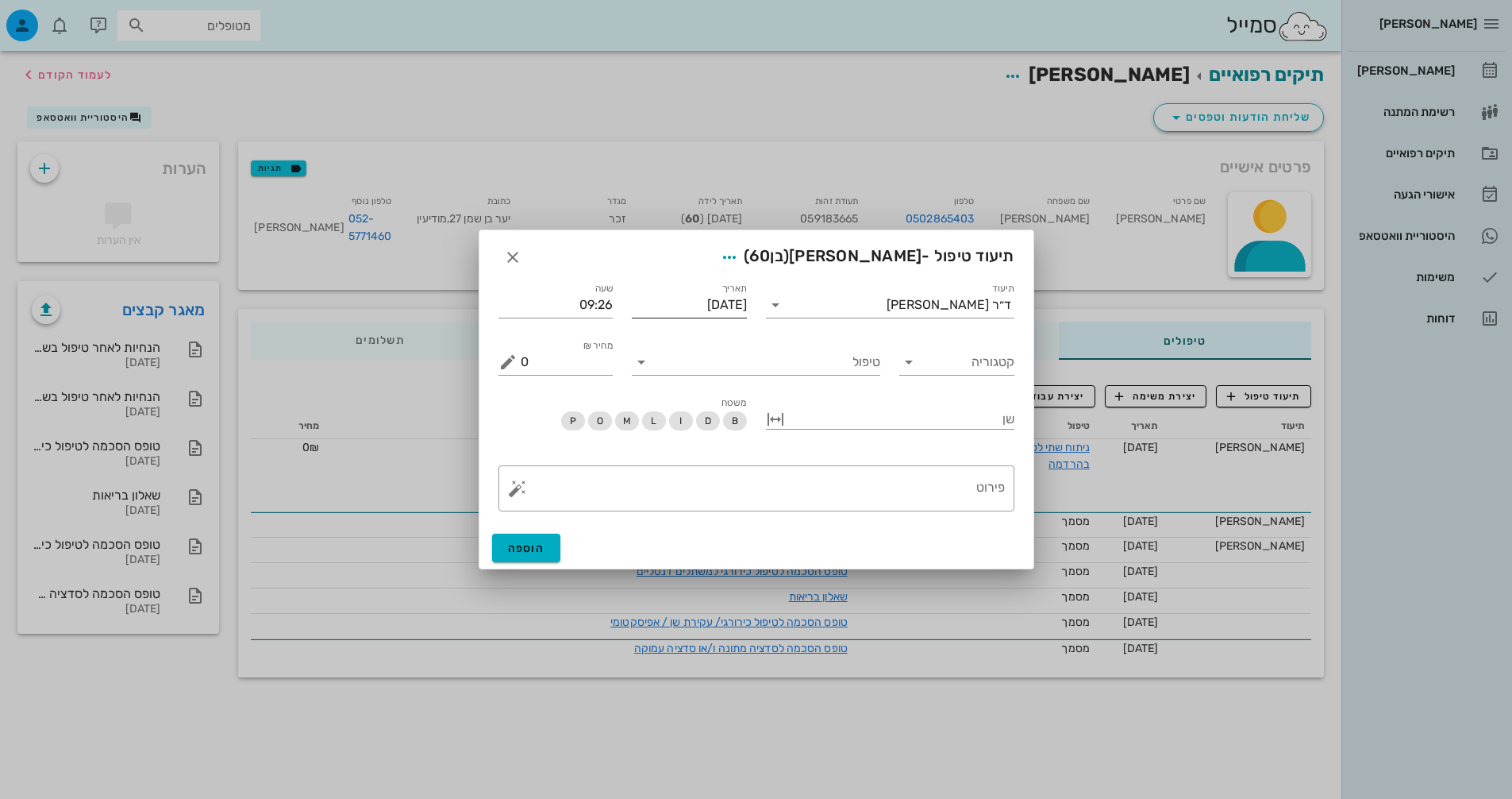
click at [733, 298] on input "[DATE]" at bounding box center [689, 304] width 115 height 25
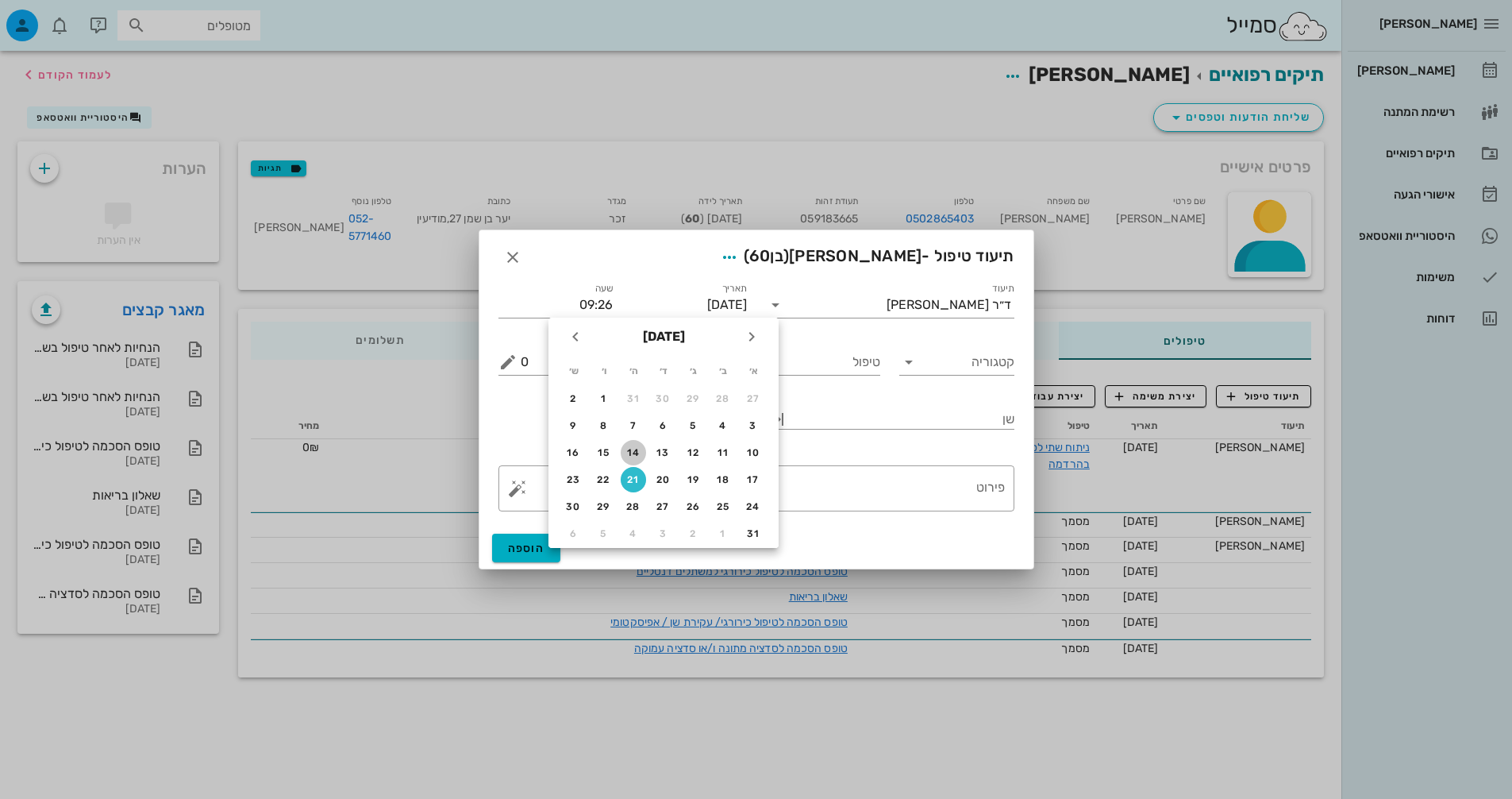
click at [632, 451] on div "14" at bounding box center [633, 453] width 25 height 11
type input "[DATE]"
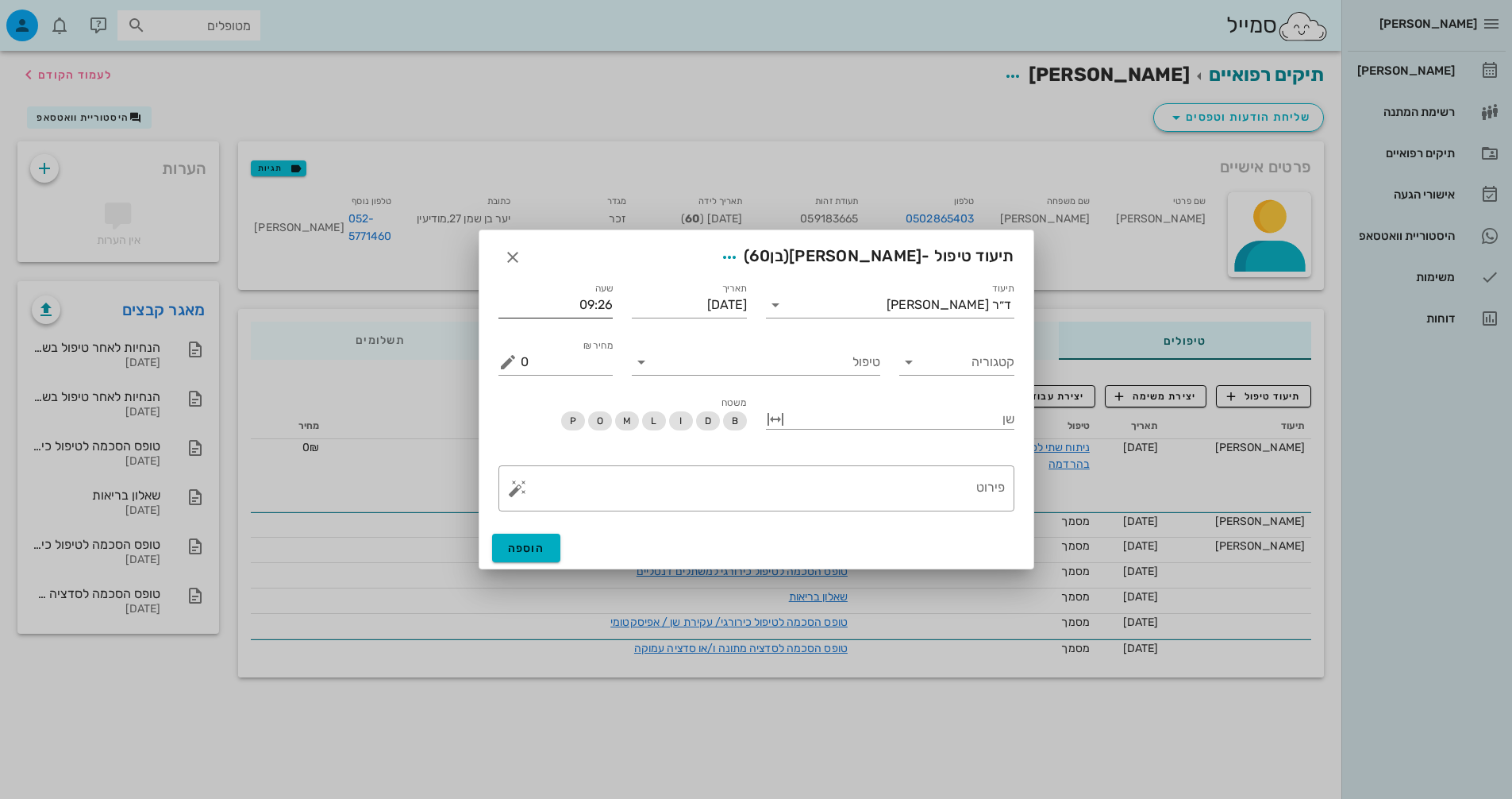
click at [567, 308] on input "09:26" at bounding box center [555, 304] width 115 height 25
type input "12:00"
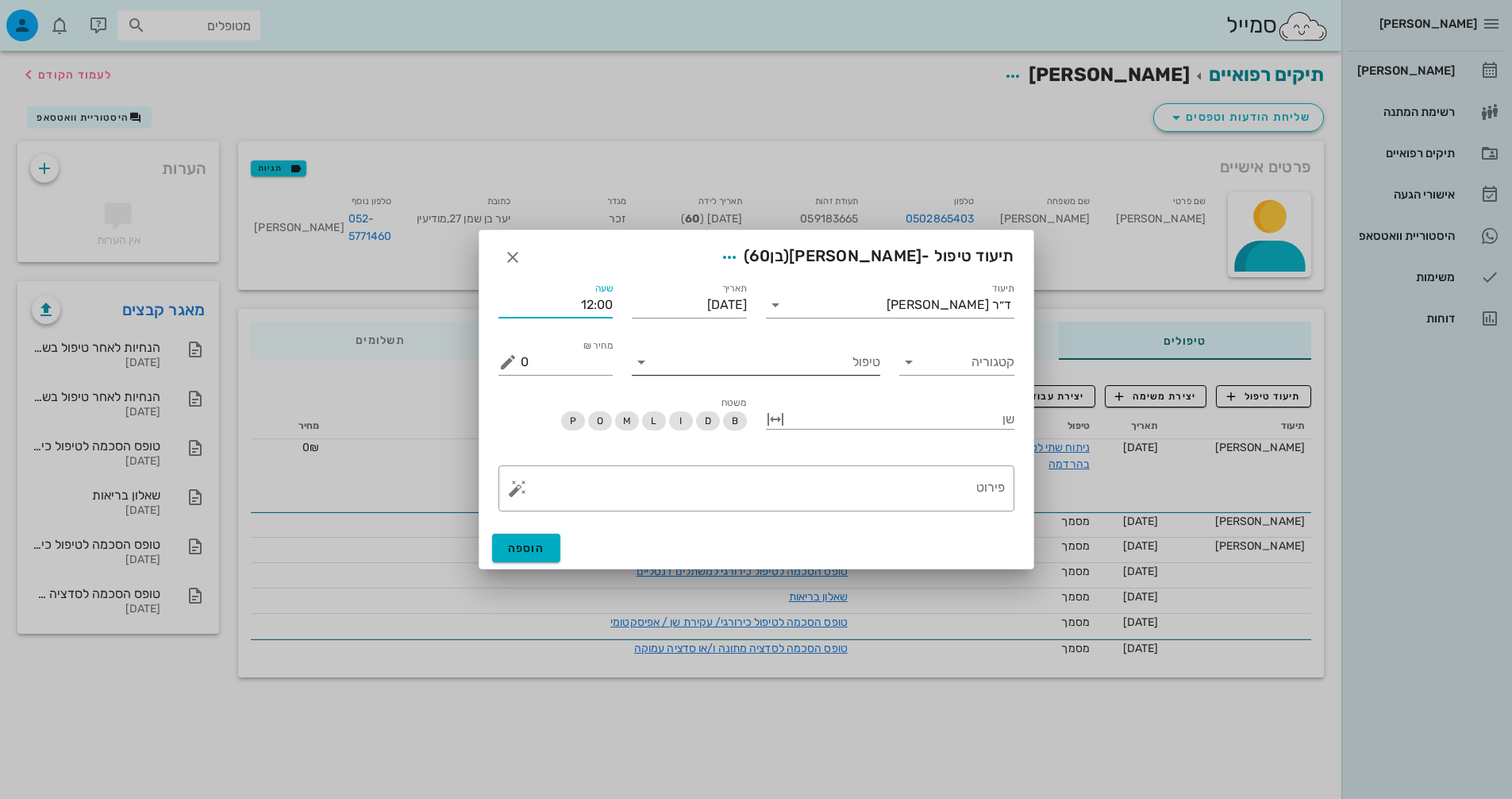
click at [751, 348] on div "טיפול" at bounding box center [756, 356] width 249 height 35
click at [755, 366] on input "טיפול" at bounding box center [768, 362] width 226 height 25
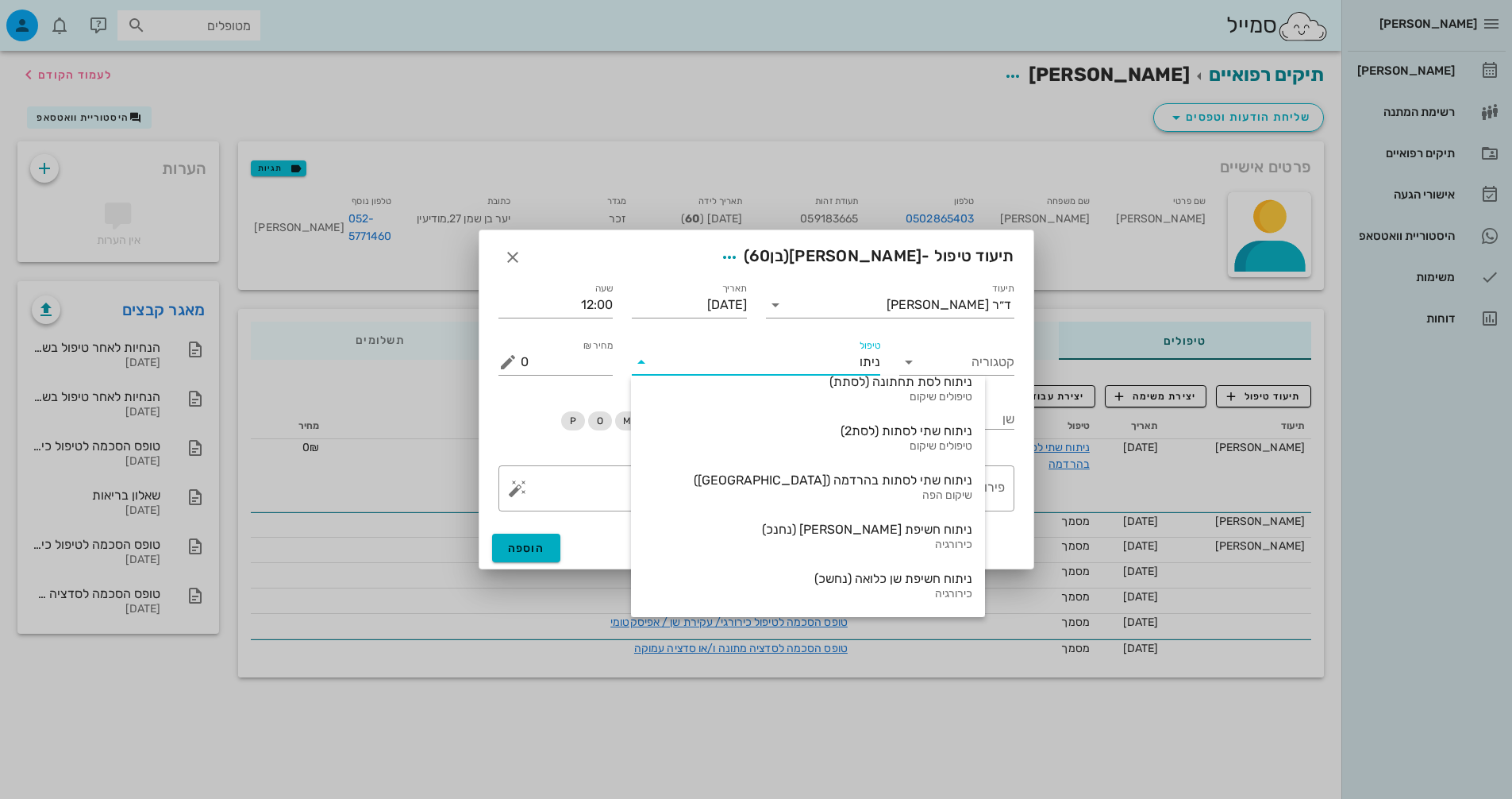
scroll to position [66, 0]
type input "ניתוח"
click at [813, 490] on div "שיקום הפה" at bounding box center [807, 496] width 328 height 13
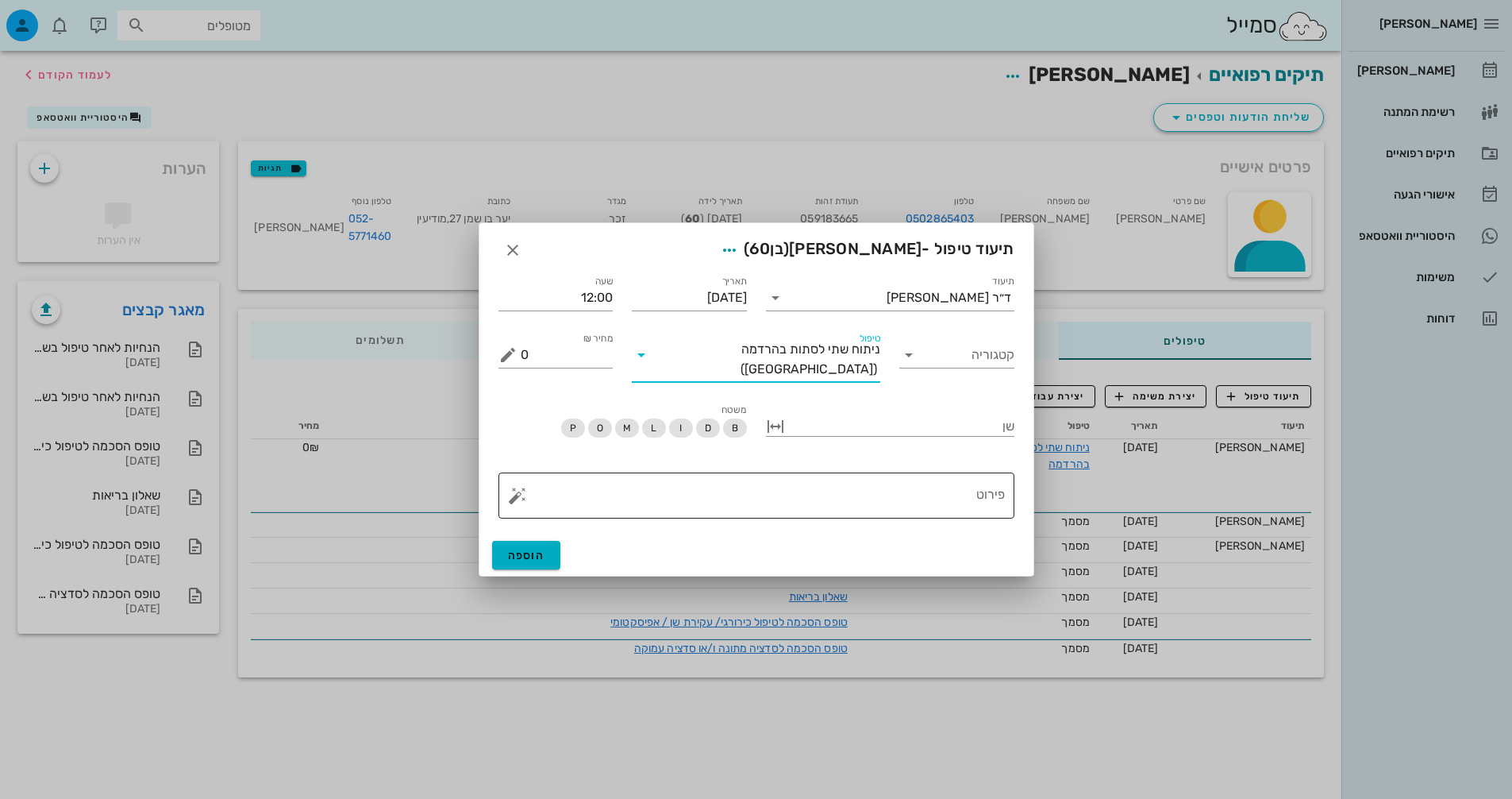
click at [943, 491] on textarea "פירוט" at bounding box center [763, 500] width 484 height 38
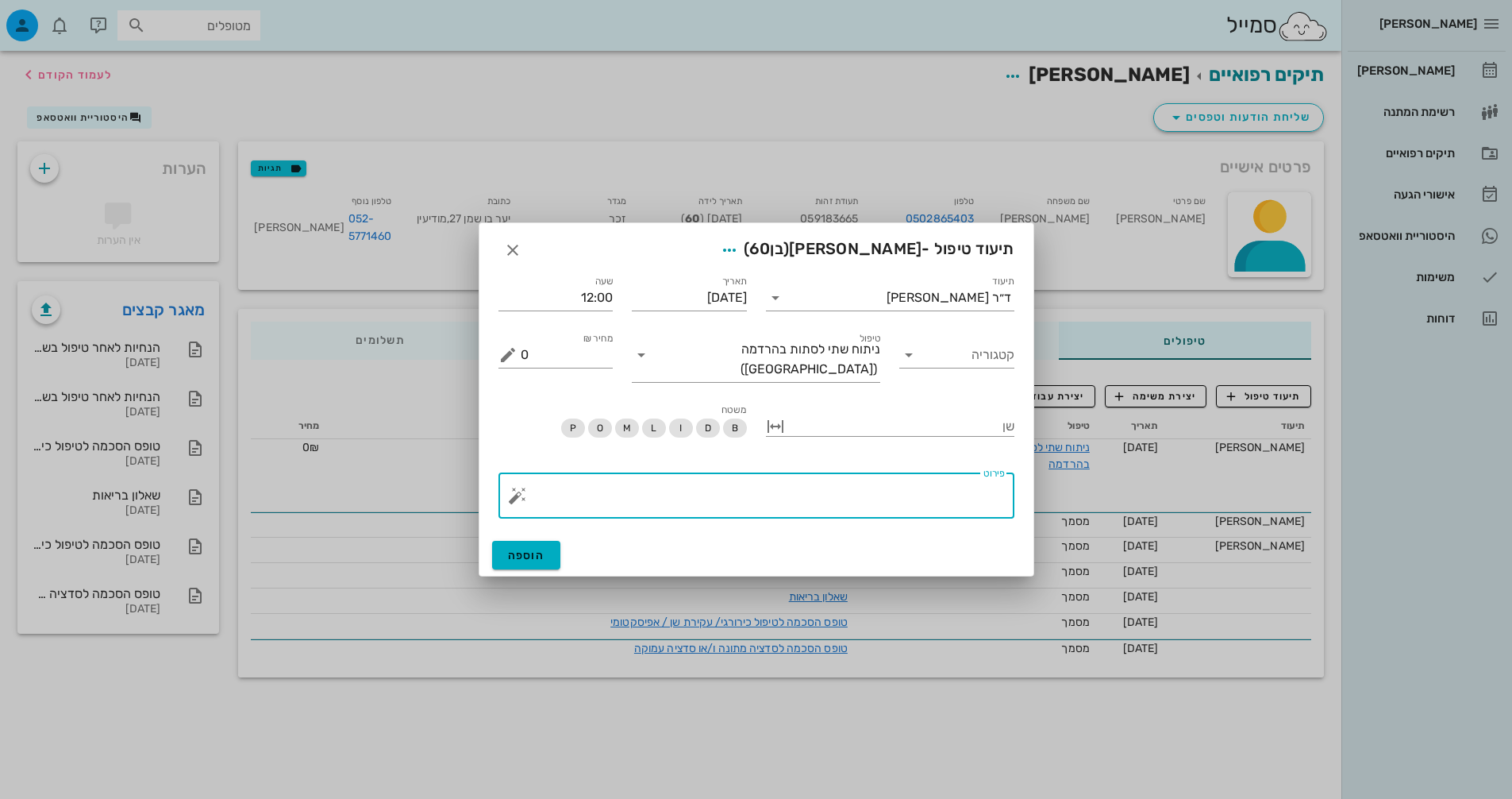
click at [528, 491] on textarea "פירוט" at bounding box center [763, 500] width 484 height 38
click at [510, 495] on button "button" at bounding box center [517, 496] width 19 height 19
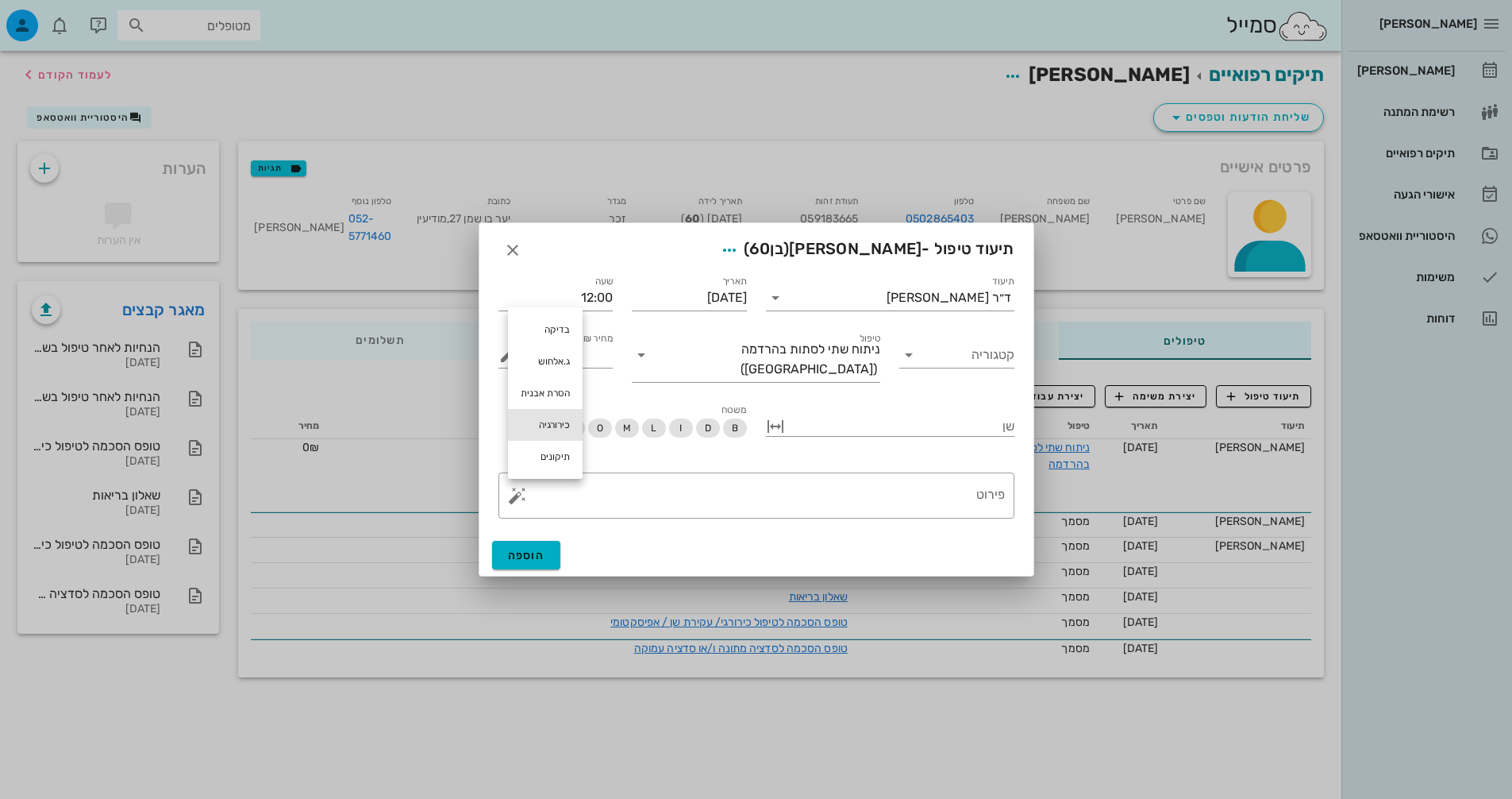
click at [546, 421] on div "כירורגיה" at bounding box center [545, 425] width 75 height 32
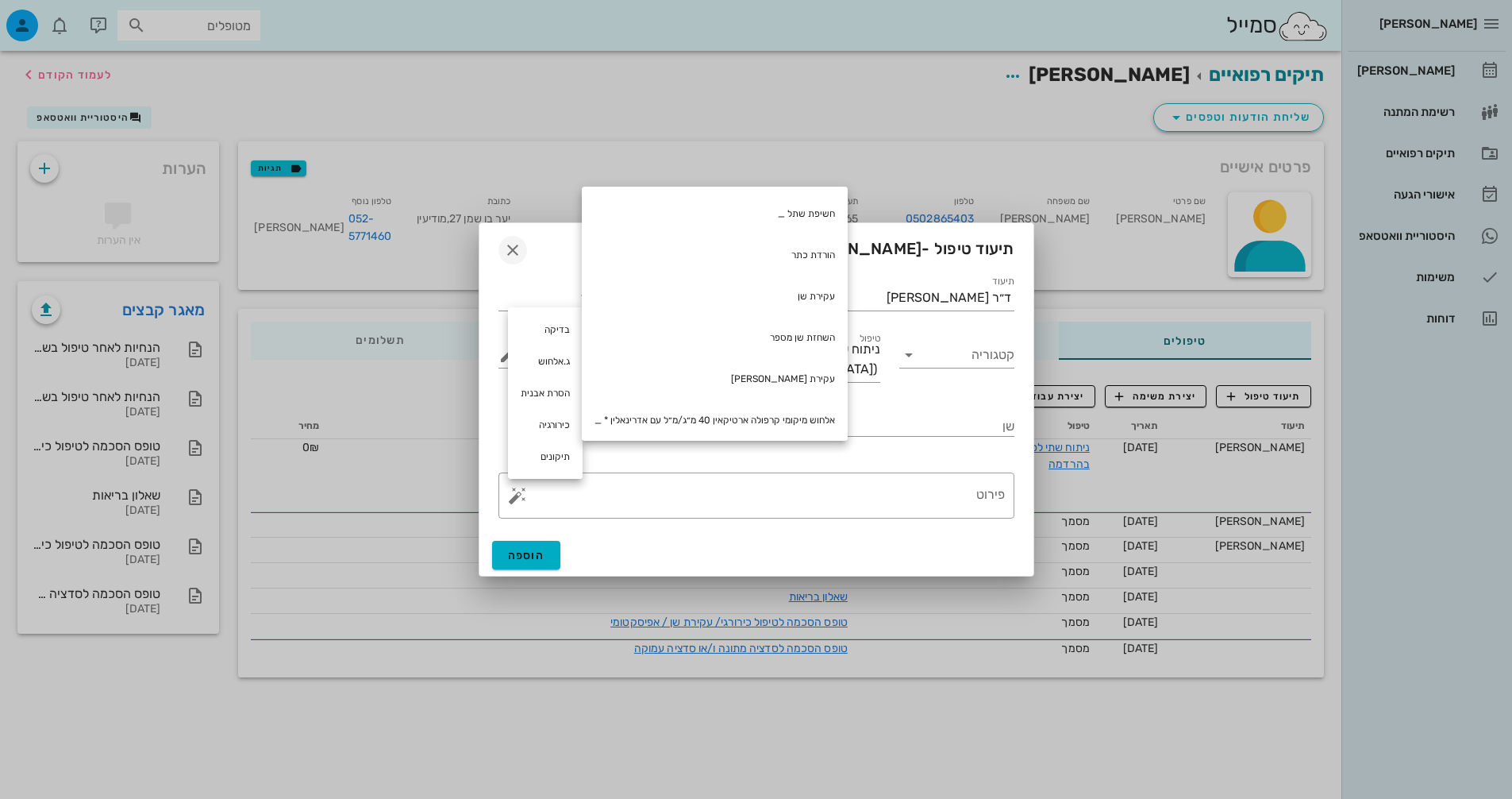
click at [504, 264] on div "תיעוד טיפול - [PERSON_NAME] (בן 60 )" at bounding box center [756, 248] width 554 height 50
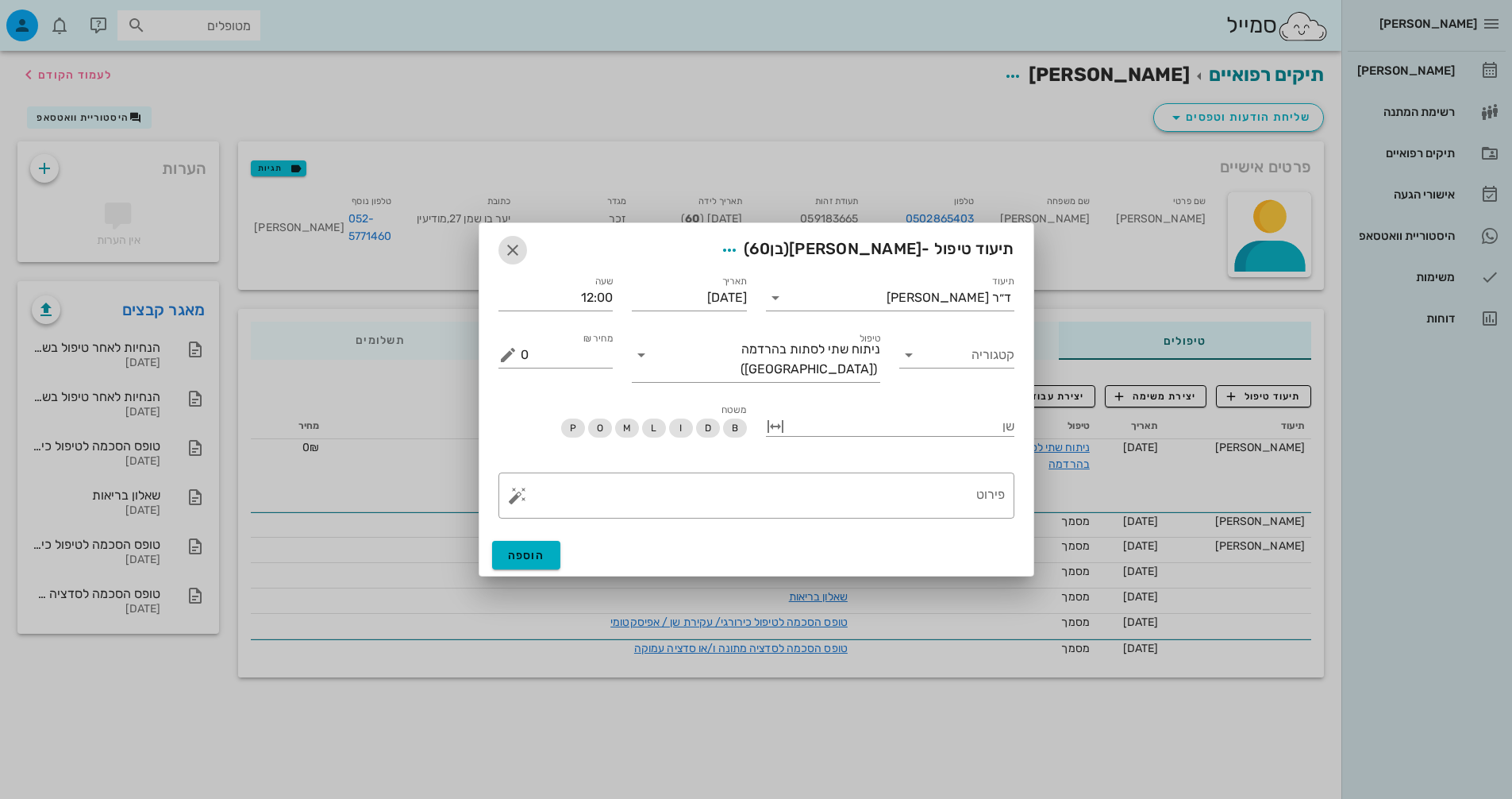
click at [504, 260] on icon "button" at bounding box center [512, 250] width 19 height 19
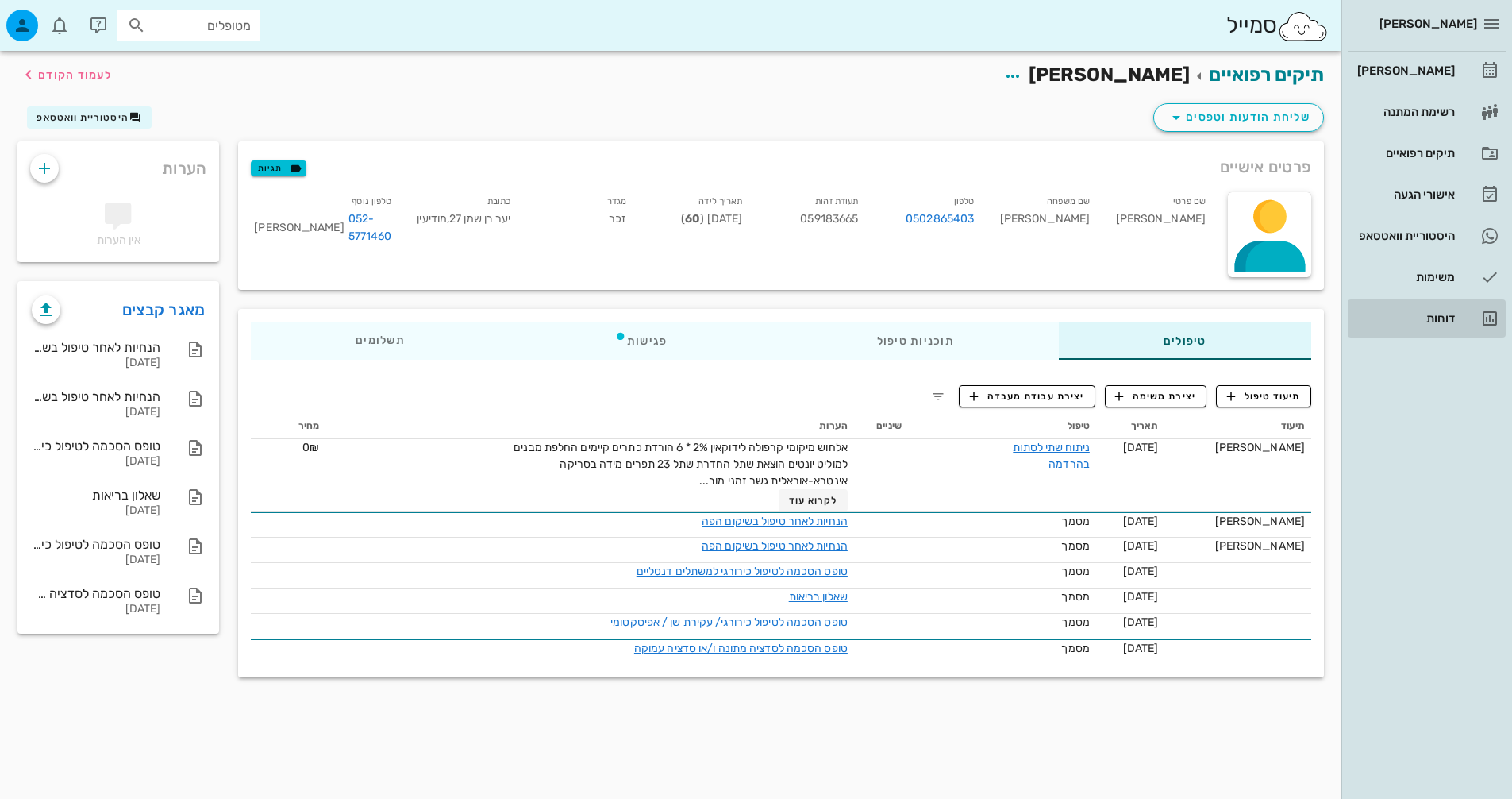
click at [1416, 313] on div "דוחות" at bounding box center [1404, 319] width 101 height 13
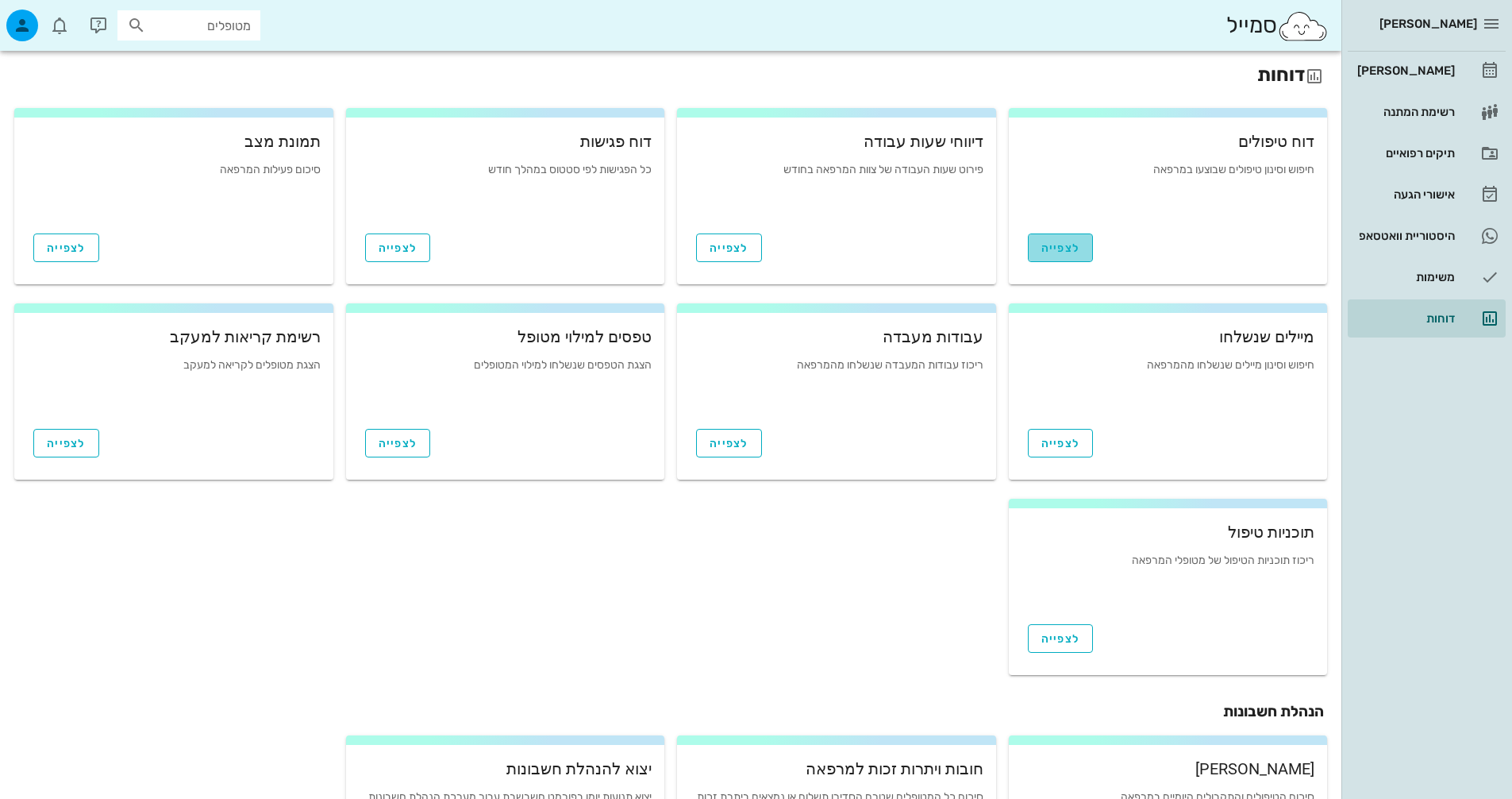
click at [1077, 259] on link "לצפייה" at bounding box center [1060, 248] width 65 height 29
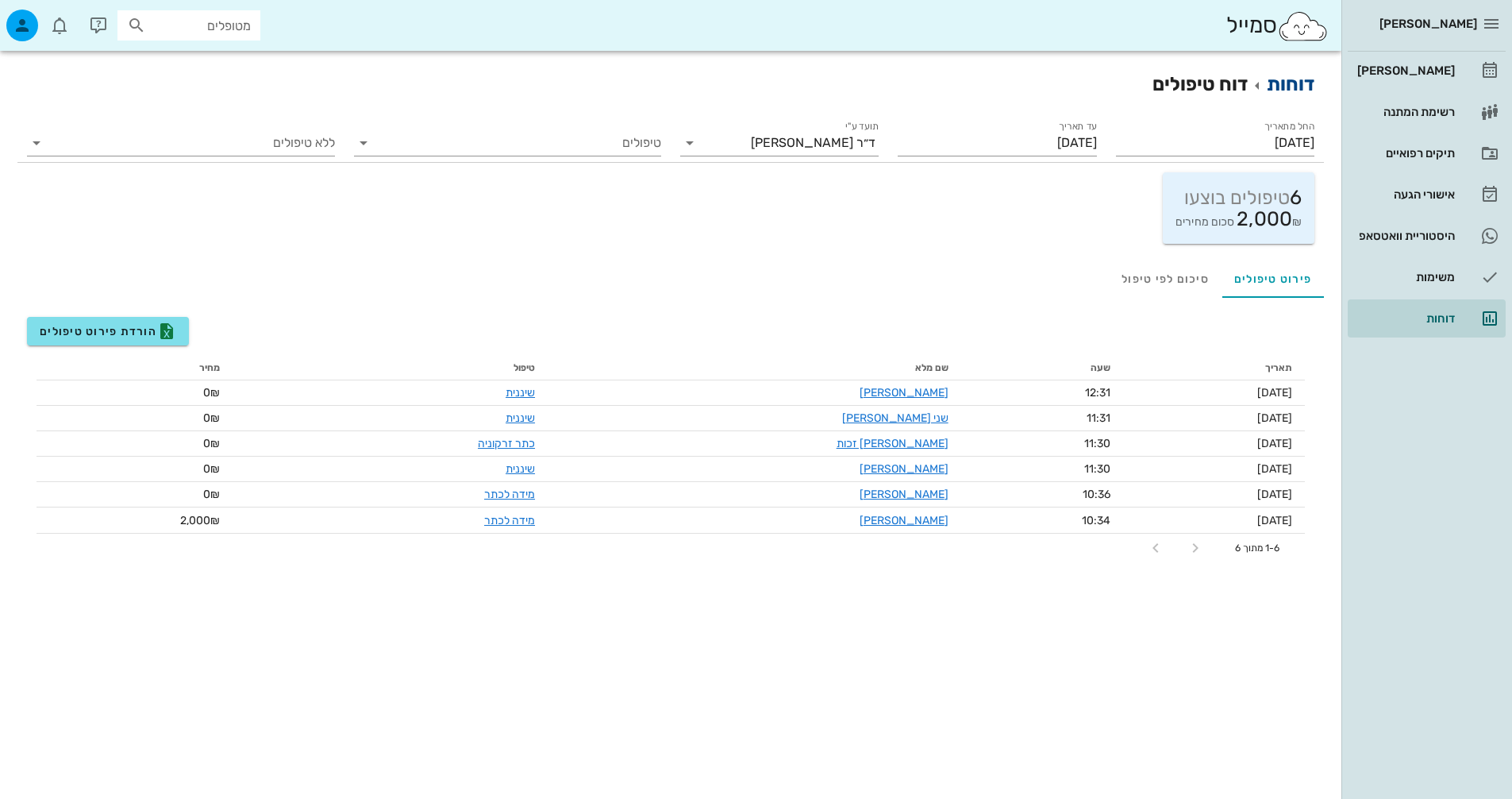
click at [1301, 80] on link "דוחות" at bounding box center [1290, 84] width 48 height 22
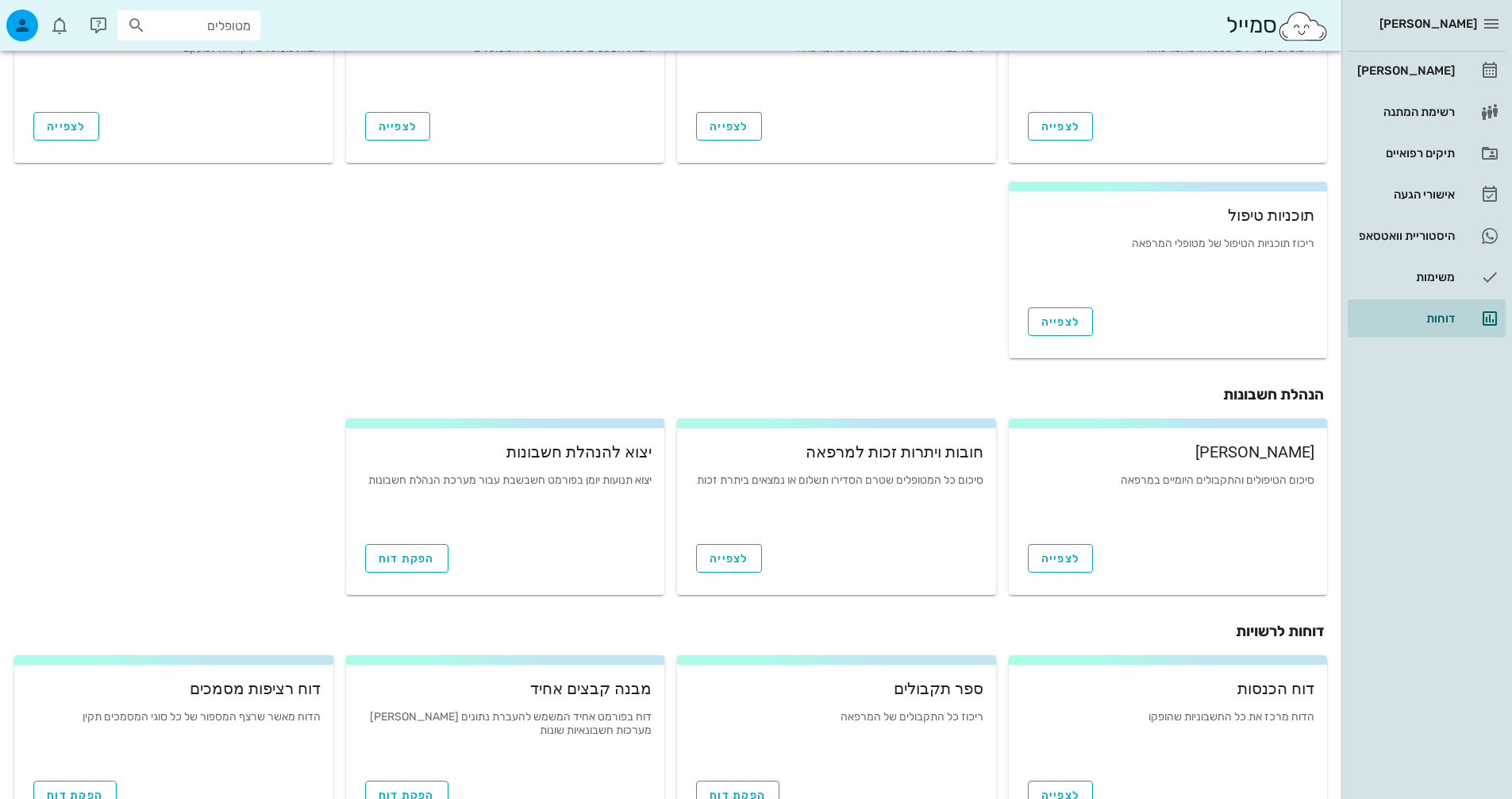
scroll to position [318, 0]
click at [1060, 551] on span "לצפייה" at bounding box center [1061, 558] width 39 height 13
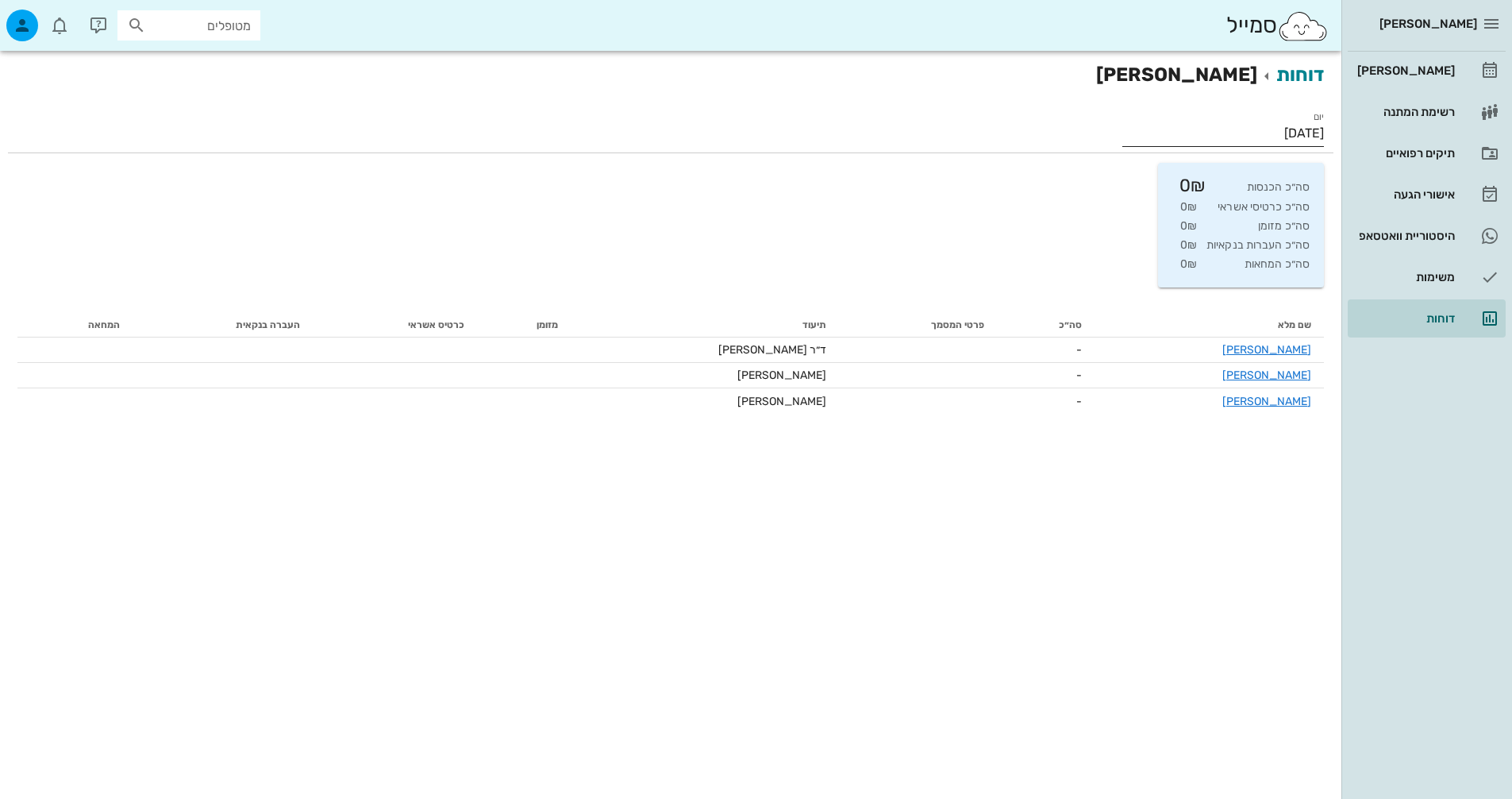
click at [1284, 130] on input "[DATE]" at bounding box center [1223, 133] width 202 height 25
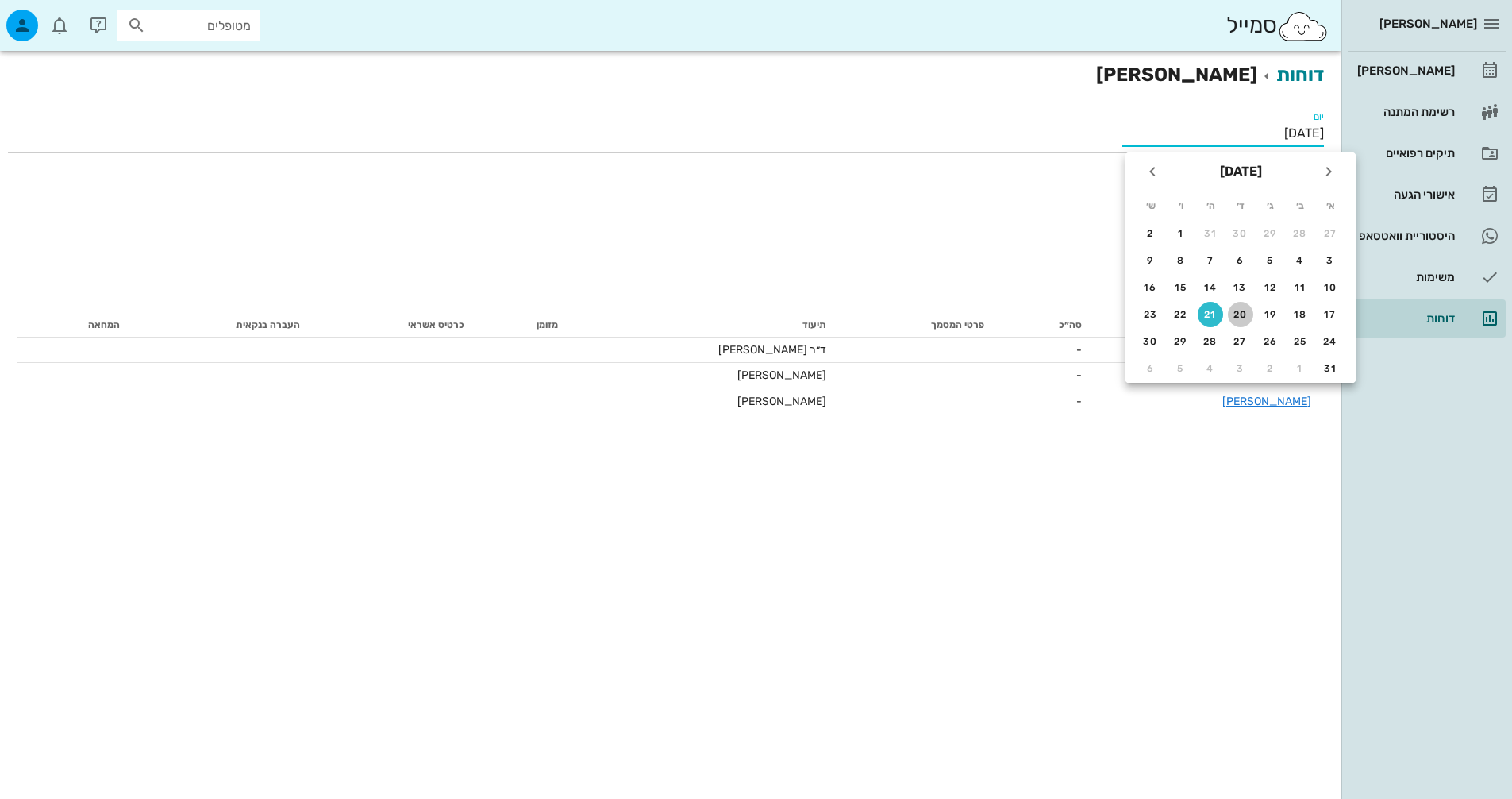
click at [1233, 318] on div "20" at bounding box center [1240, 314] width 25 height 11
type input "[DATE]"
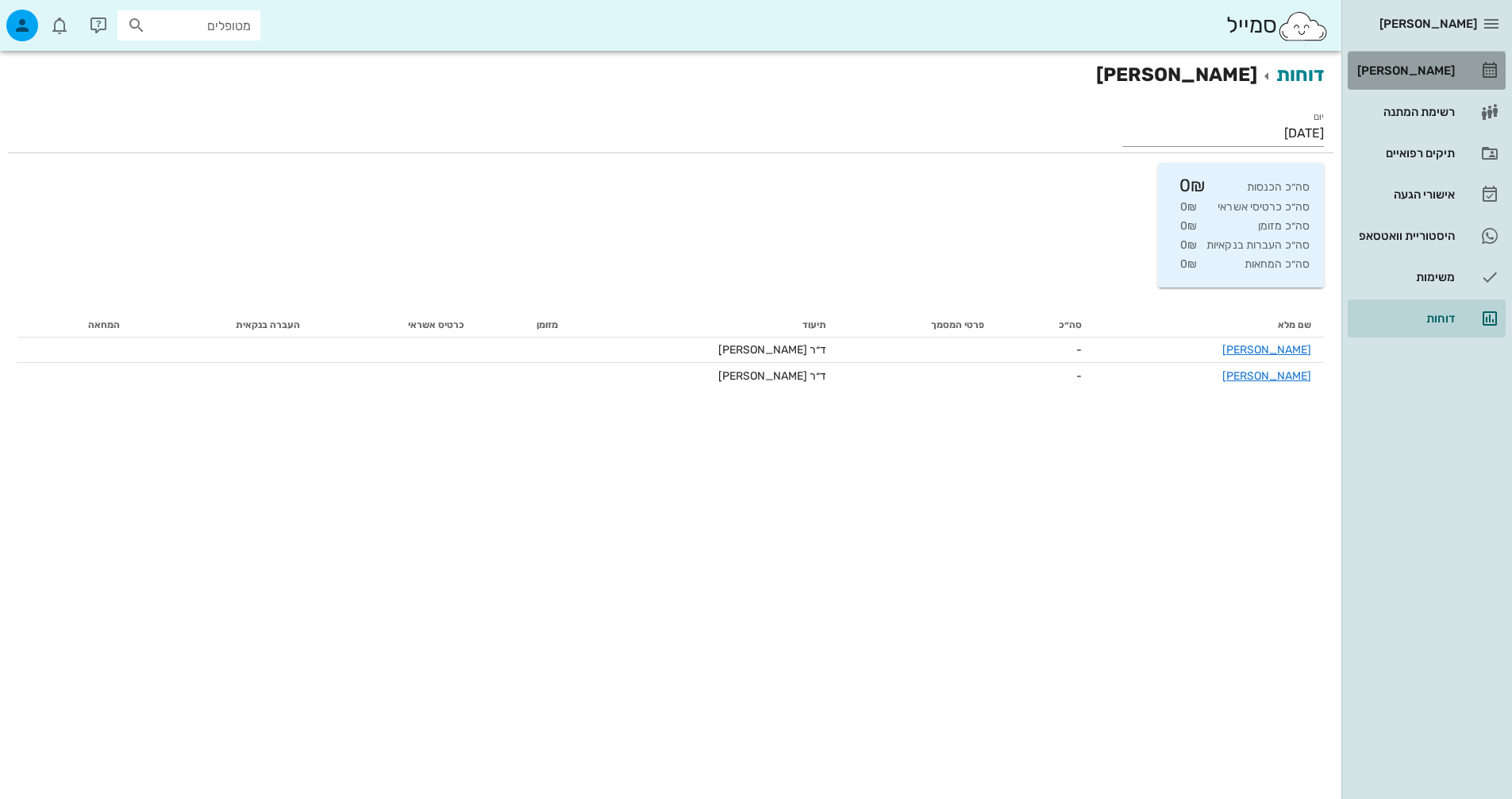
click at [1461, 70] on link "[PERSON_NAME]" at bounding box center [1426, 70] width 158 height 38
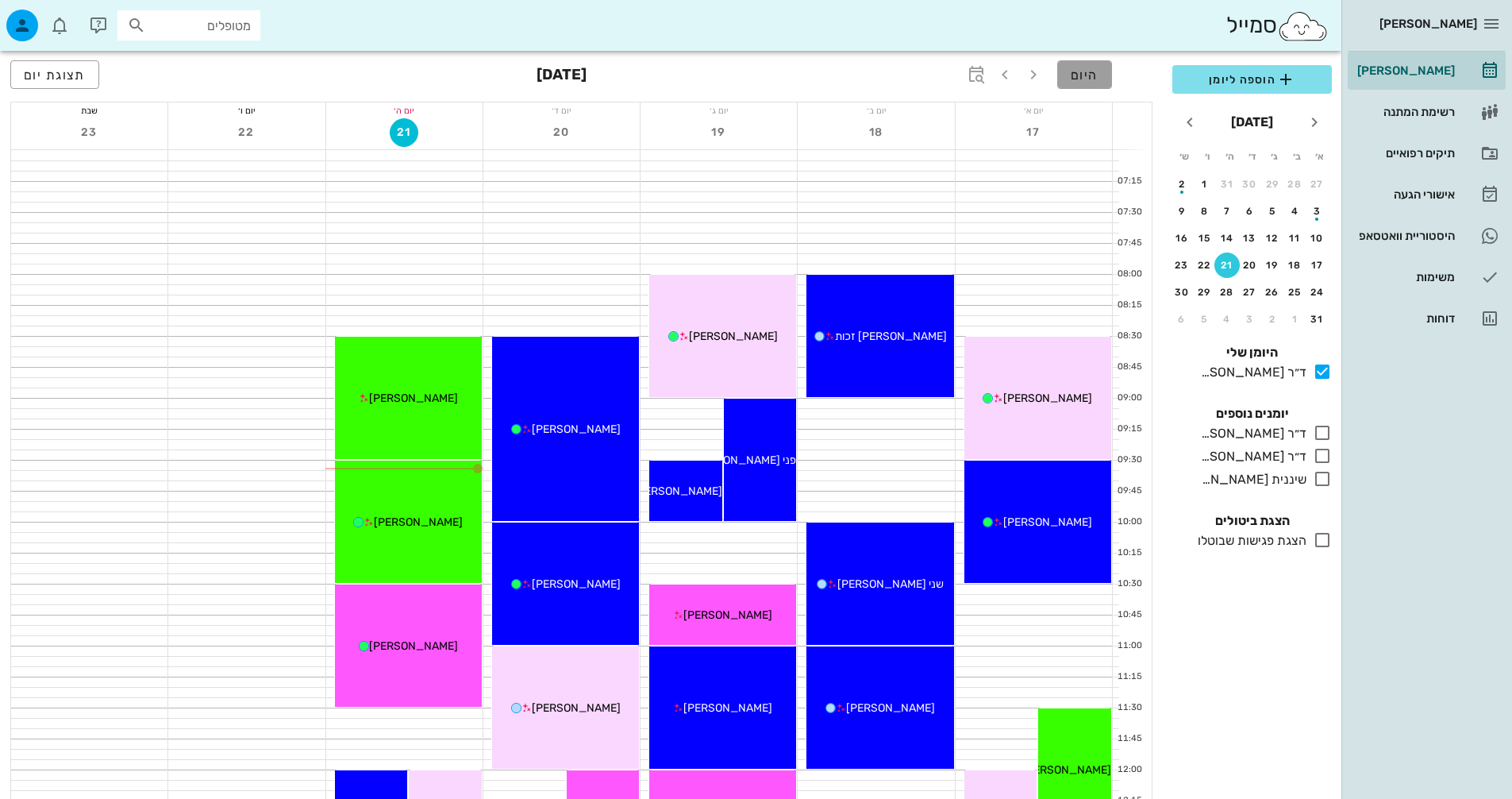
click at [1085, 63] on button "היום" at bounding box center [1085, 75] width 55 height 29
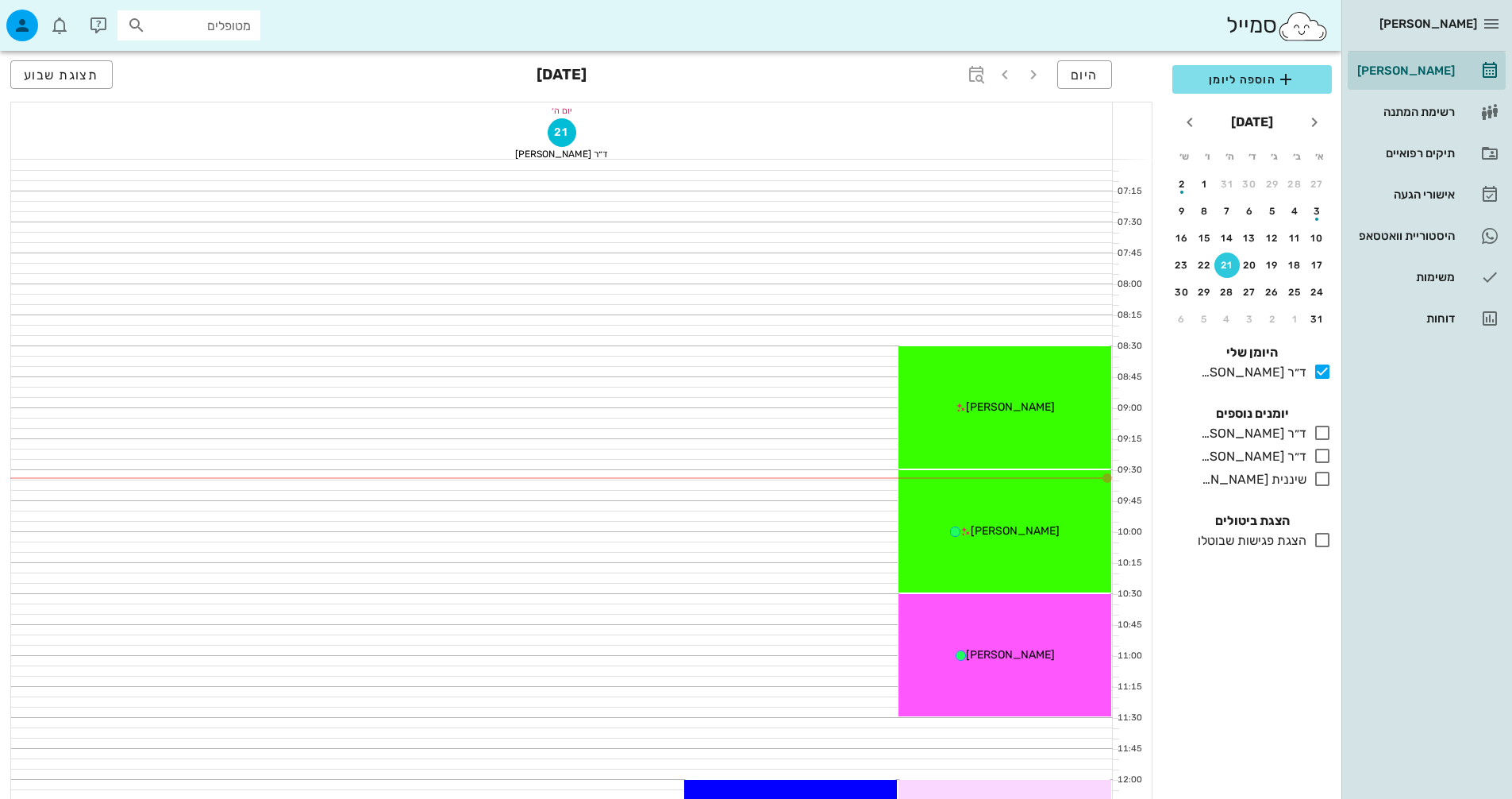
click at [1340, 430] on div "כולם יומנים נוספים ד״ר [PERSON_NAME] בלבד ד״ר [PERSON_NAME] בלבד שיננית [PERSON…" at bounding box center [1252, 448] width 179 height 108
click at [1326, 433] on icon at bounding box center [1322, 432] width 19 height 19
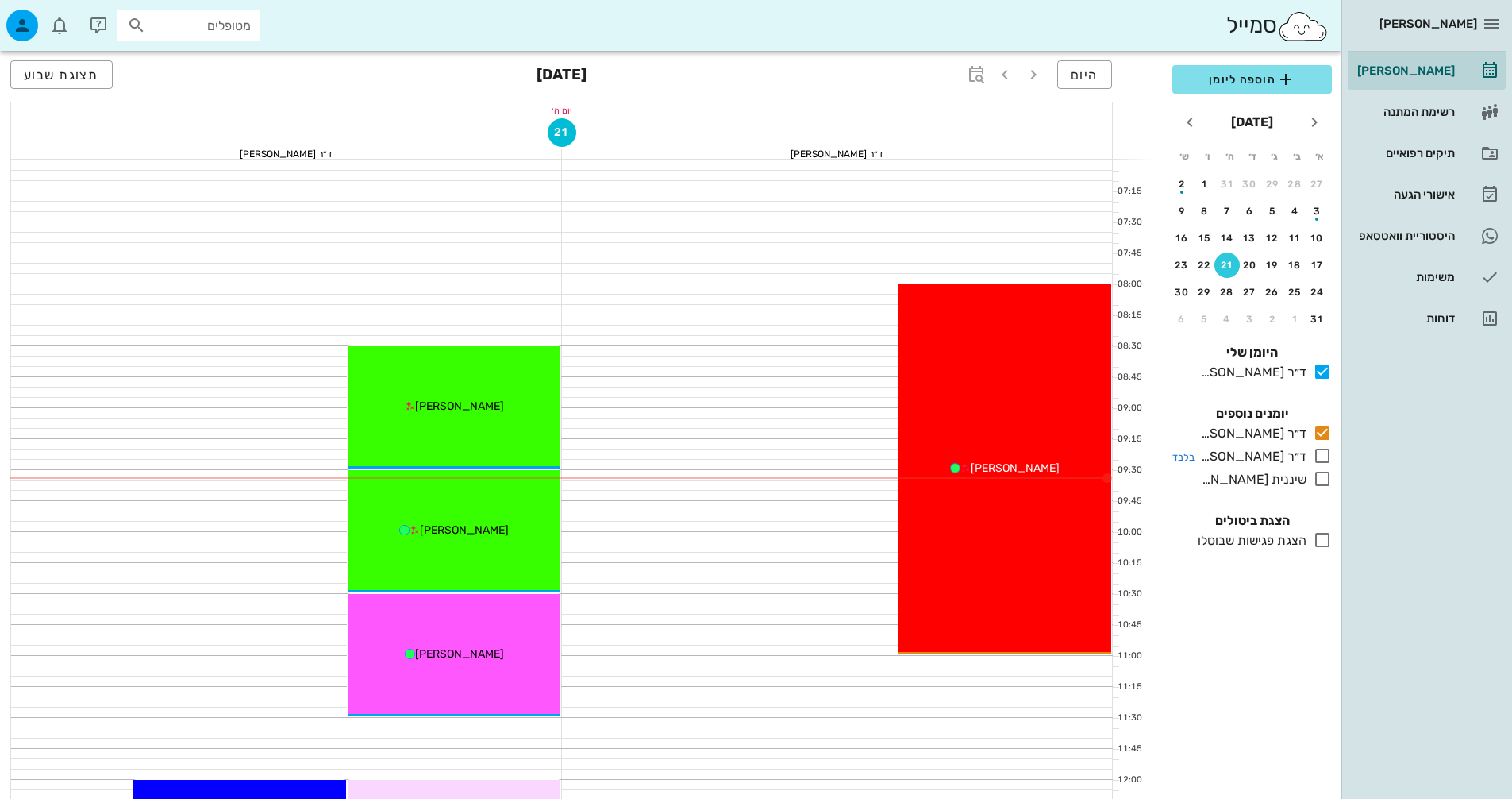
click at [1317, 461] on icon at bounding box center [1322, 456] width 19 height 19
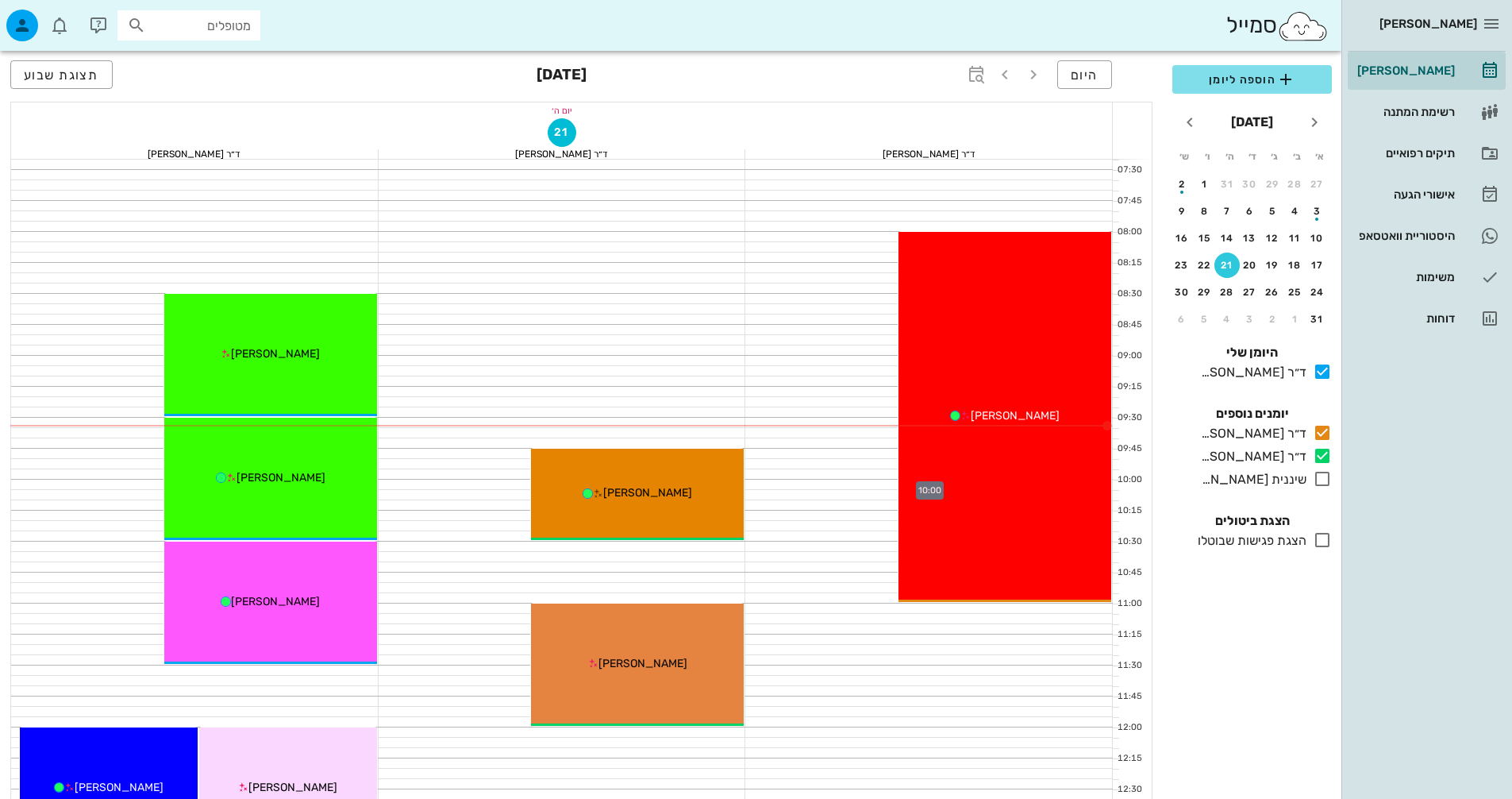
scroll to position [80, 0]
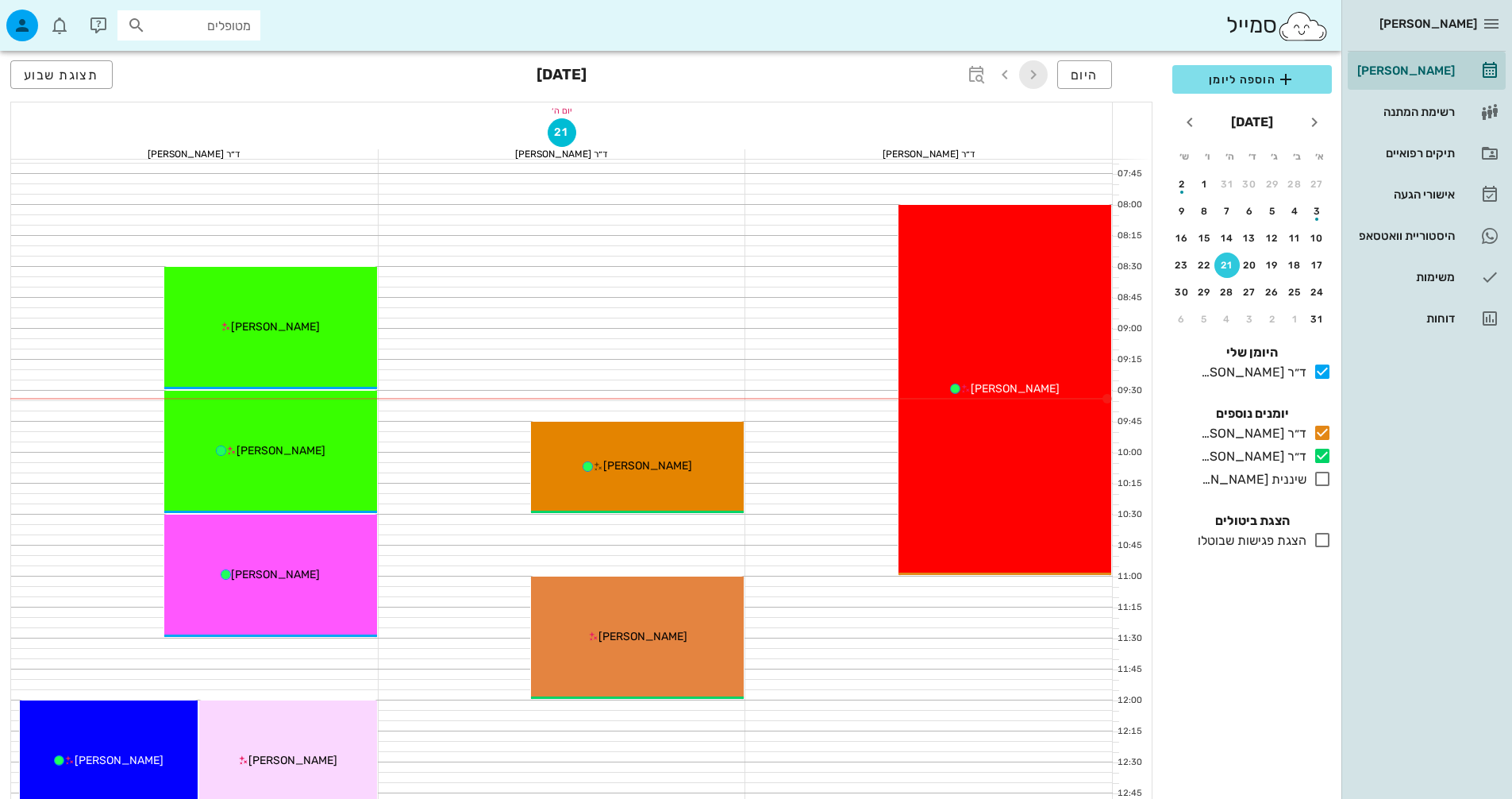
click at [1037, 65] on icon "button" at bounding box center [1033, 75] width 19 height 19
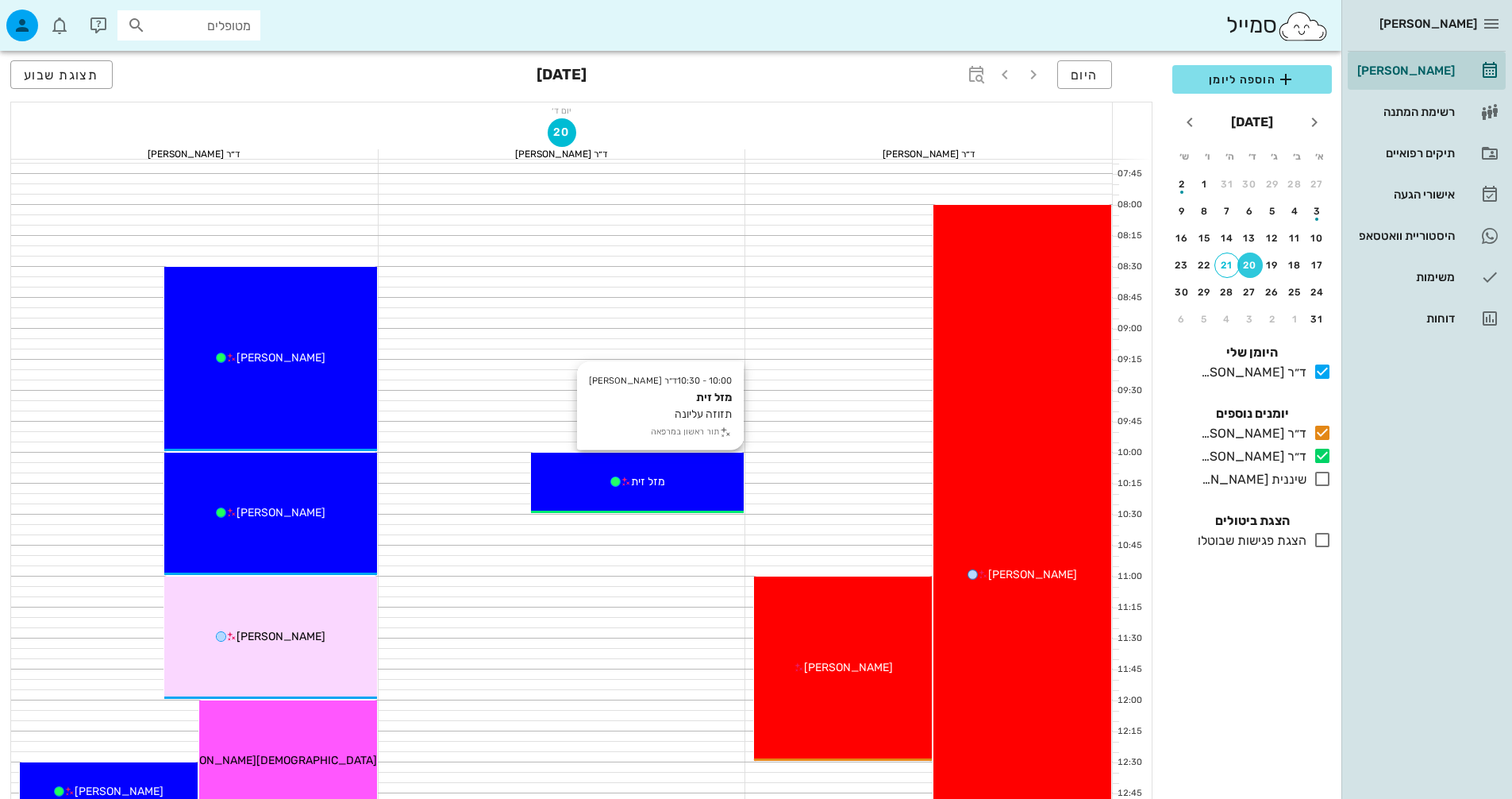
click at [697, 482] on div "מזל זית" at bounding box center [638, 482] width 213 height 17
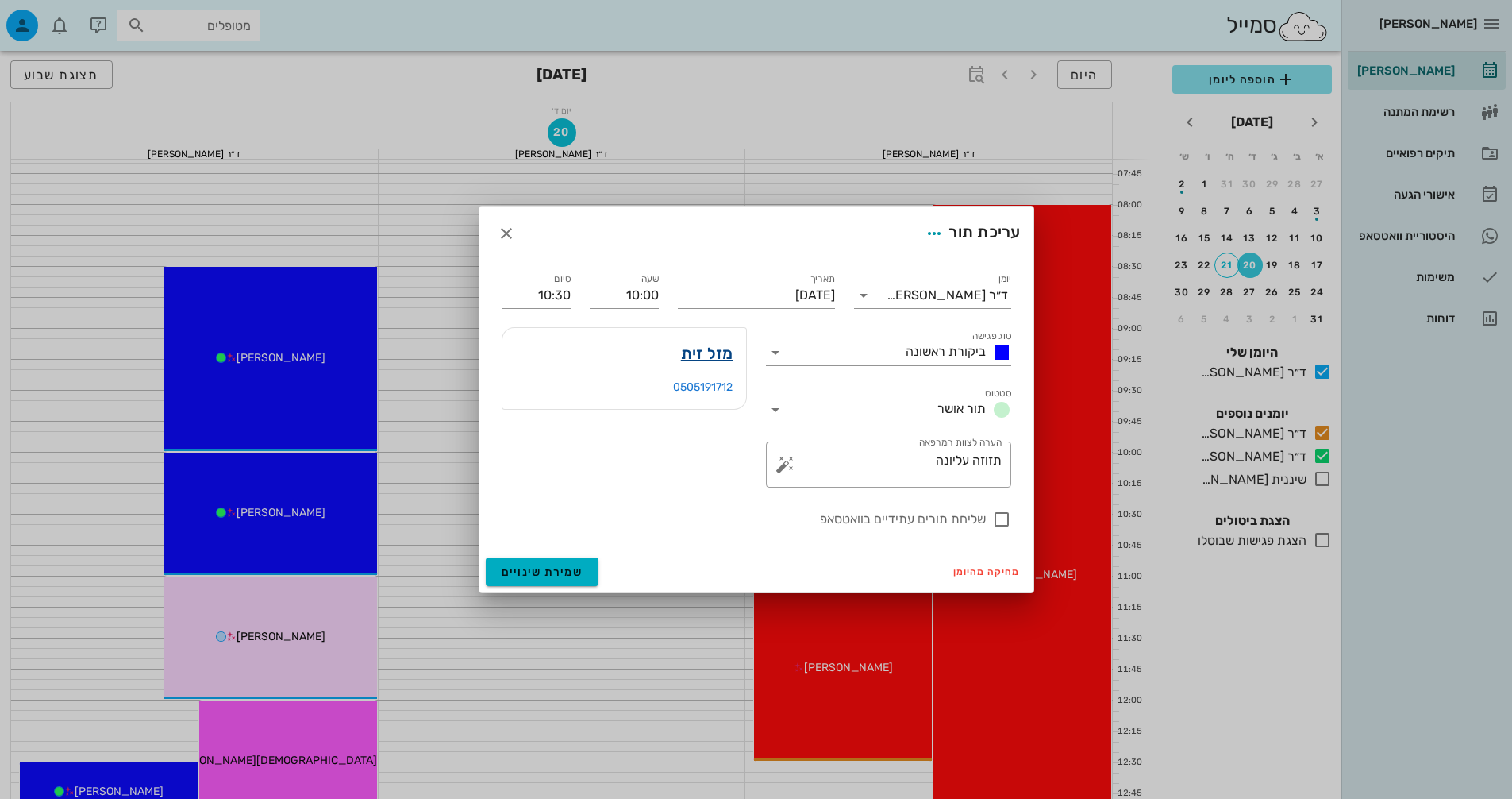
click at [728, 355] on link "מזל זית" at bounding box center [707, 353] width 52 height 25
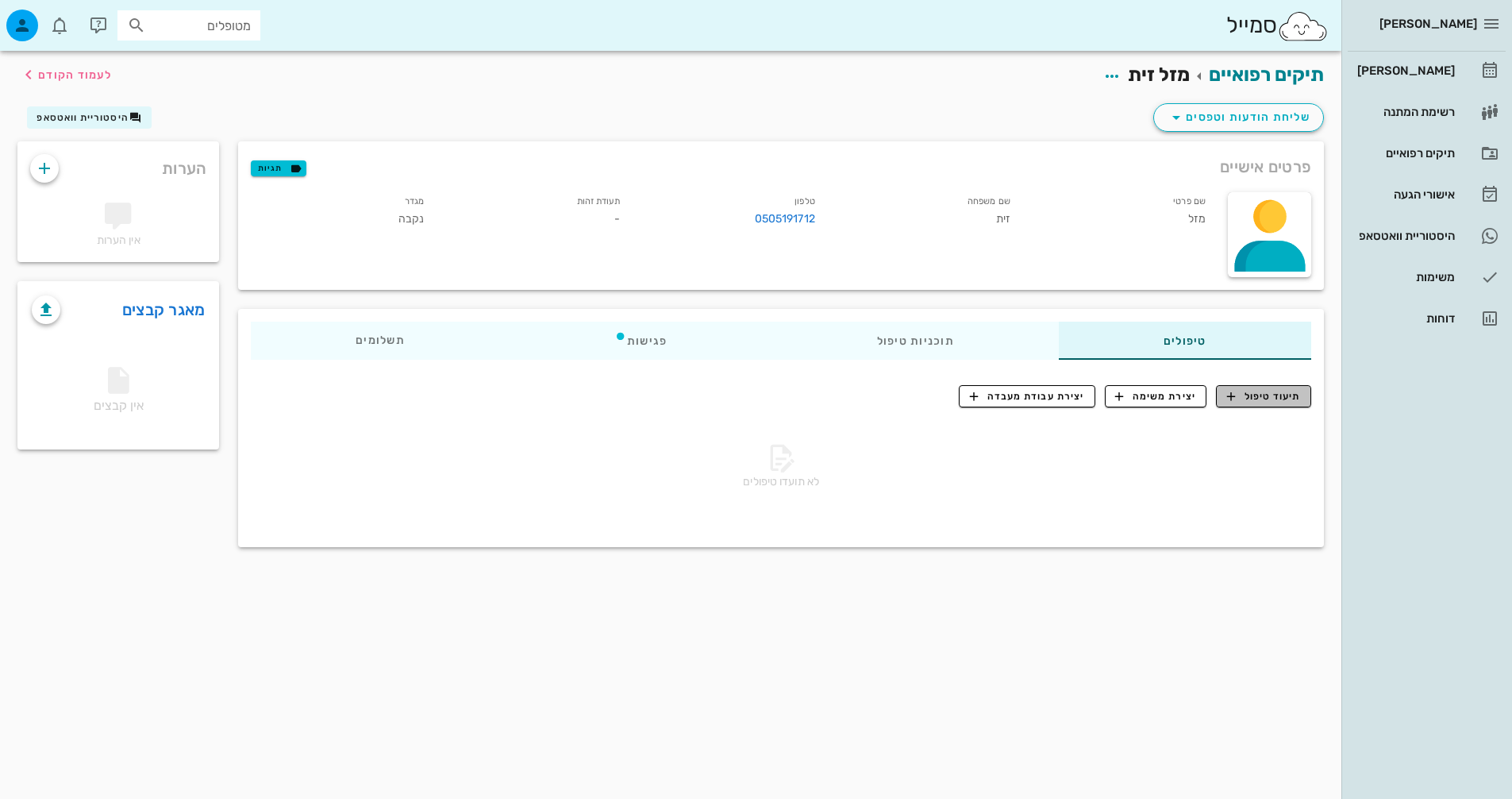
click at [1274, 396] on span "תיעוד טיפול" at bounding box center [1263, 396] width 74 height 14
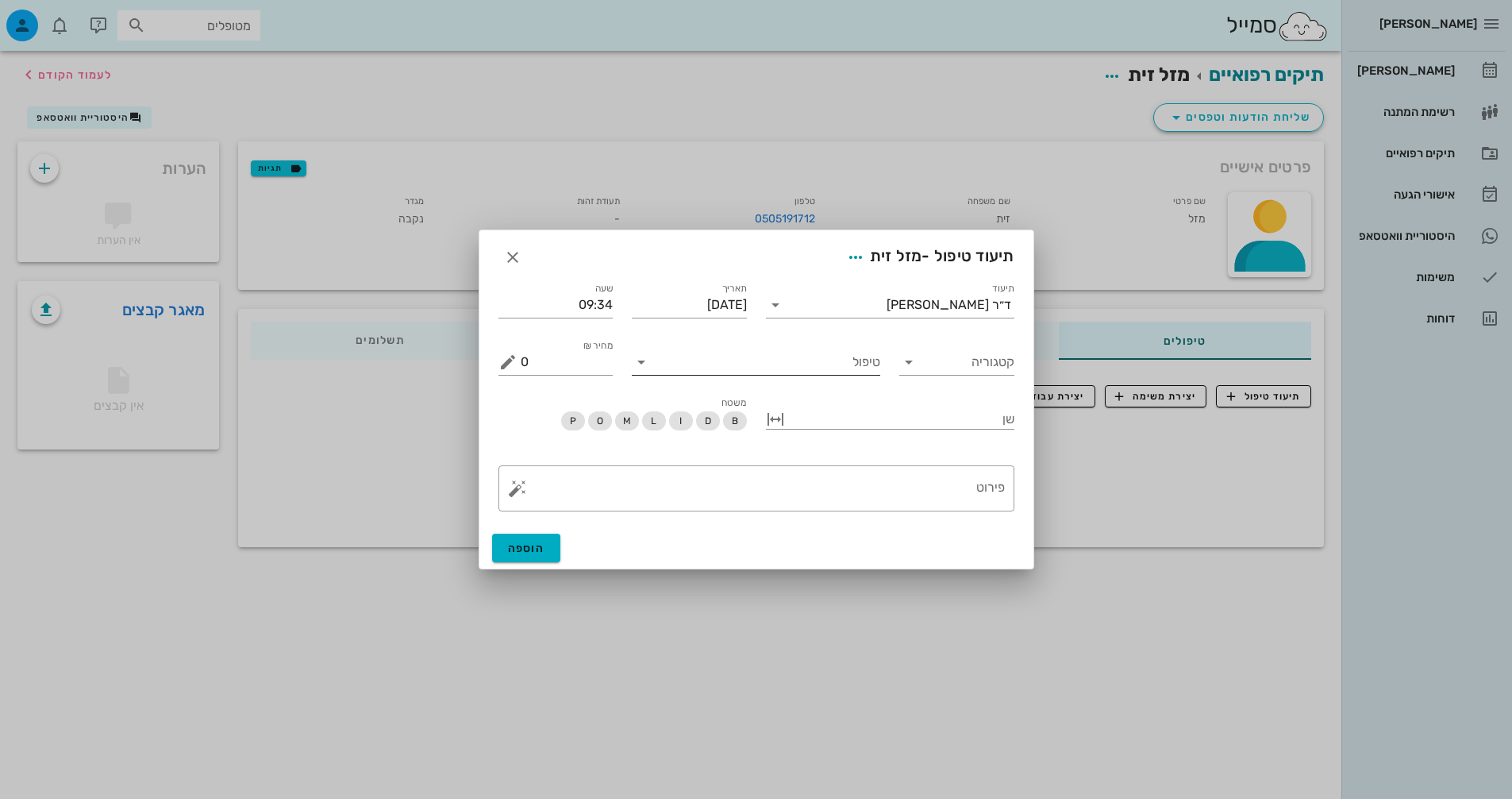
click at [860, 363] on input "טיפול" at bounding box center [768, 362] width 226 height 25
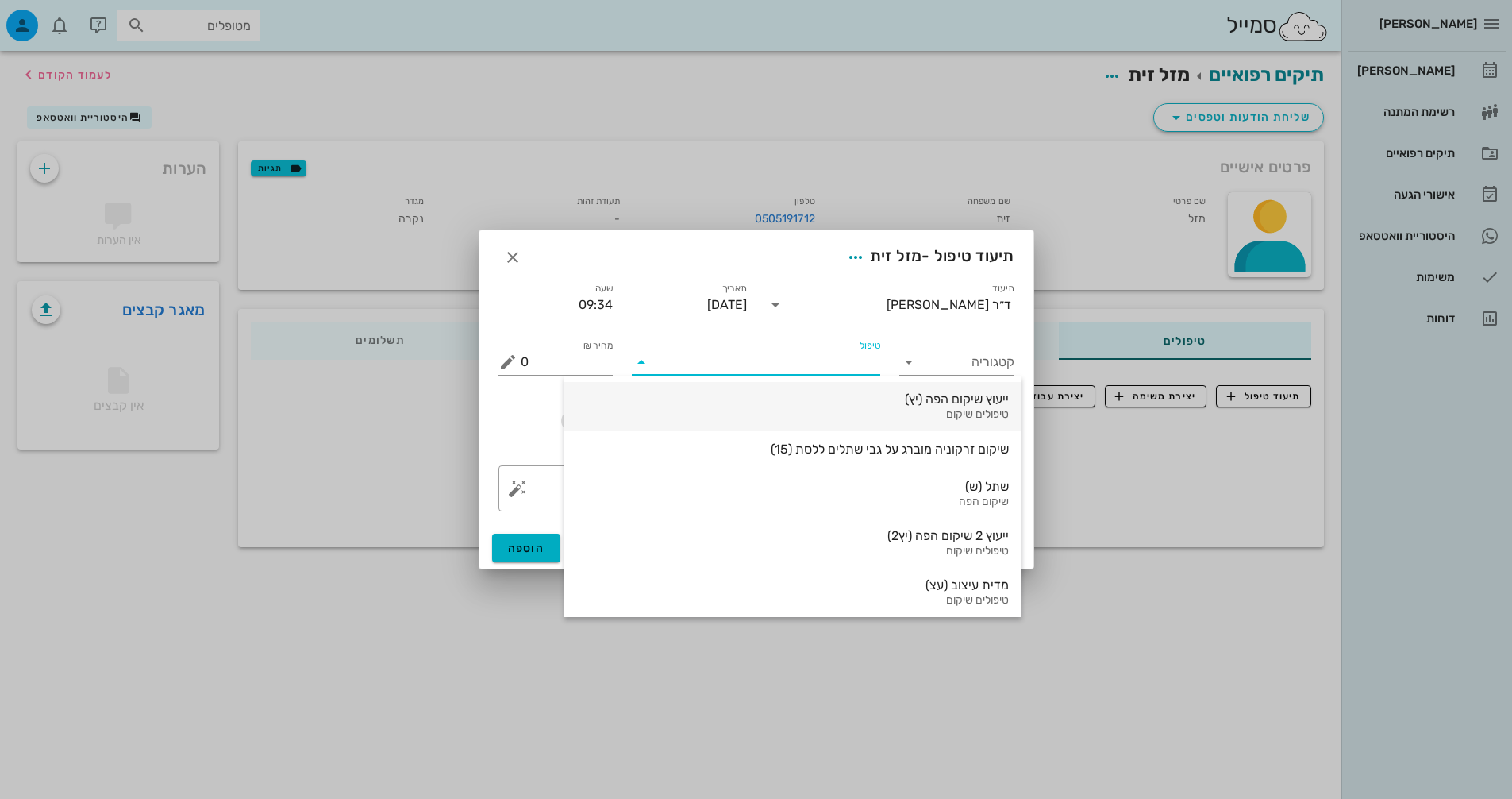
click at [849, 414] on div "טיפולים שיקום" at bounding box center [793, 414] width 432 height 13
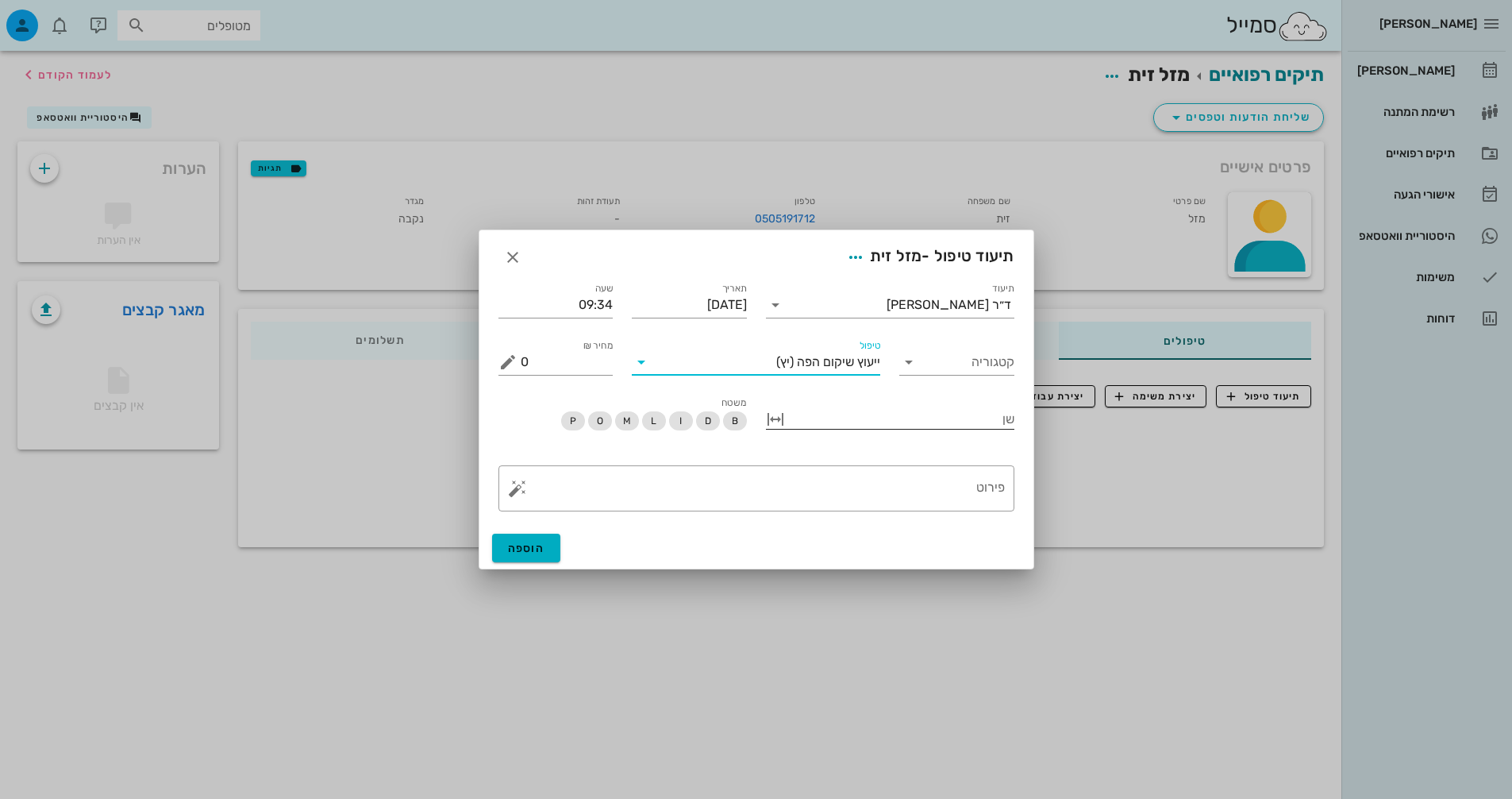
click at [957, 423] on div at bounding box center [901, 417] width 226 height 21
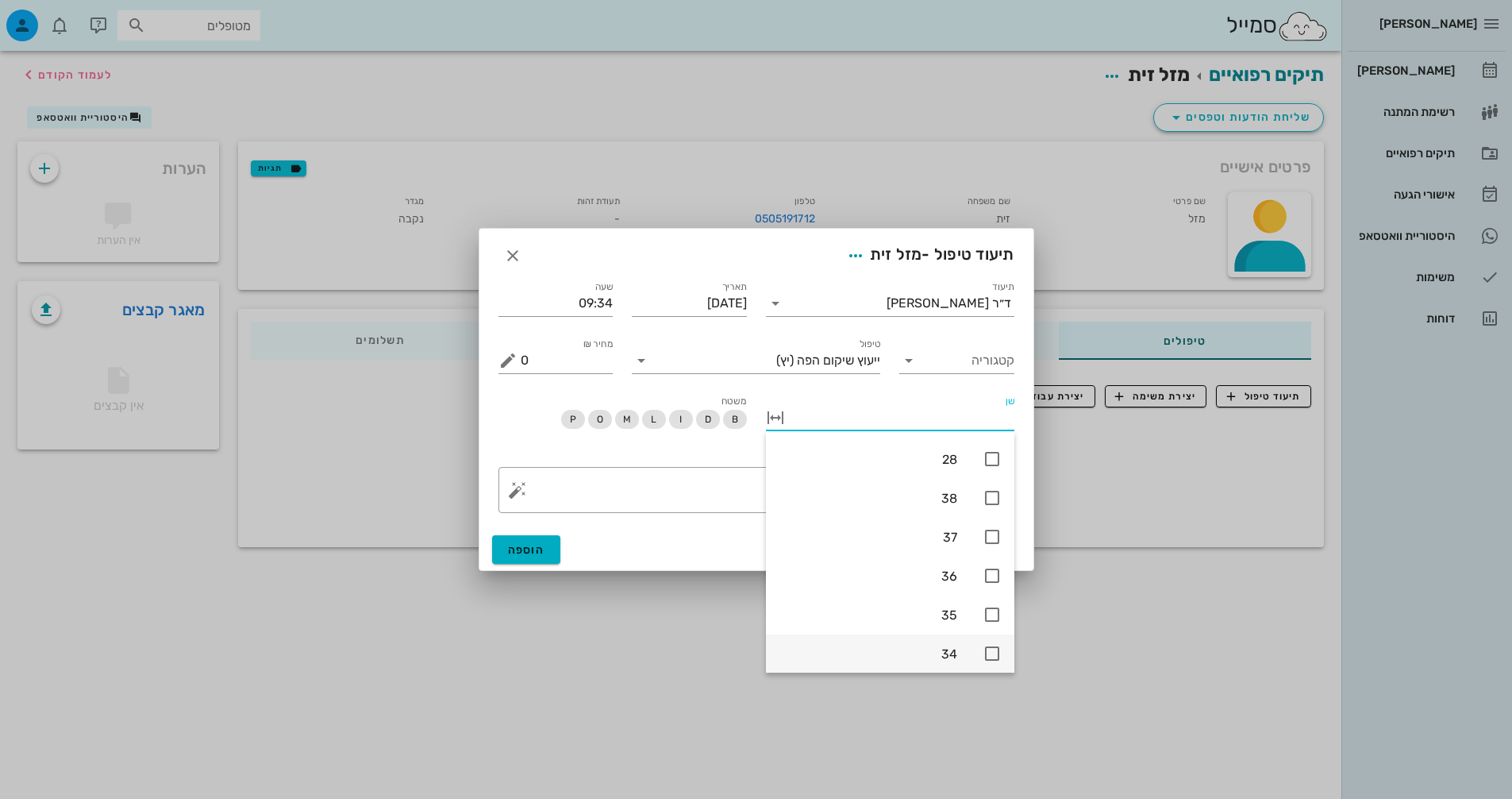
scroll to position [476, 0]
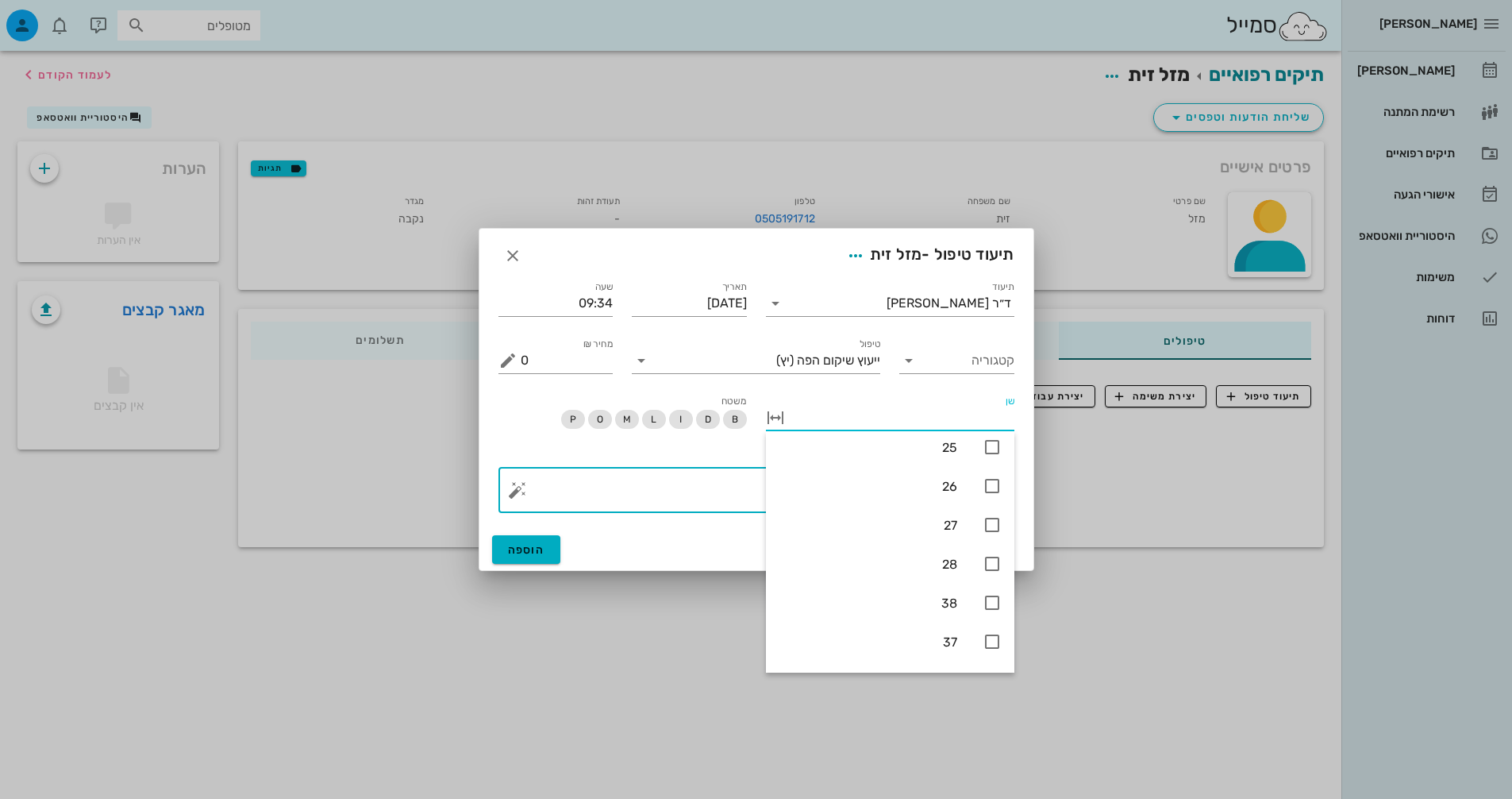
click at [722, 495] on textarea "פירוט" at bounding box center [763, 494] width 484 height 38
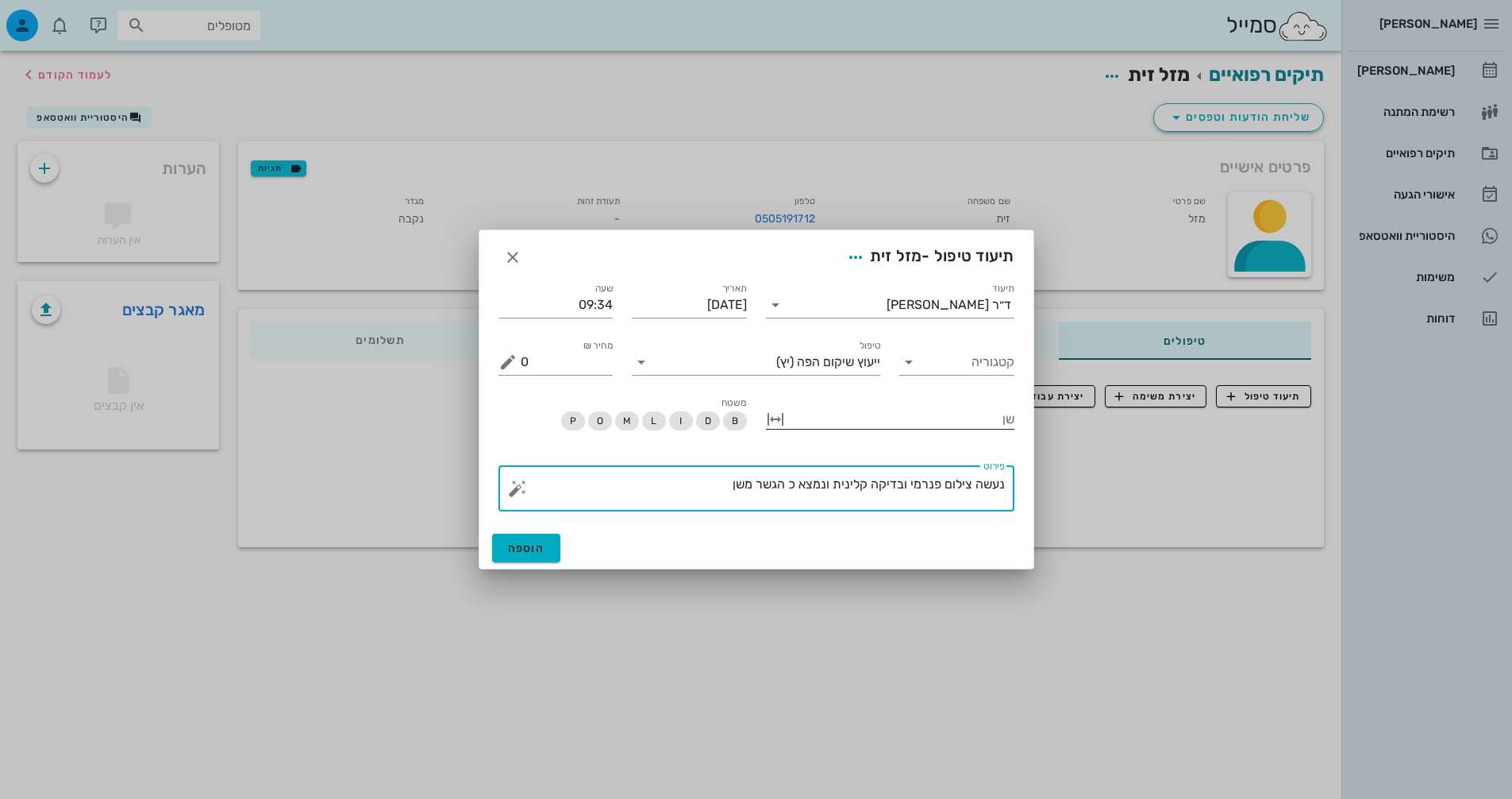
click at [935, 413] on div at bounding box center [901, 417] width 226 height 21
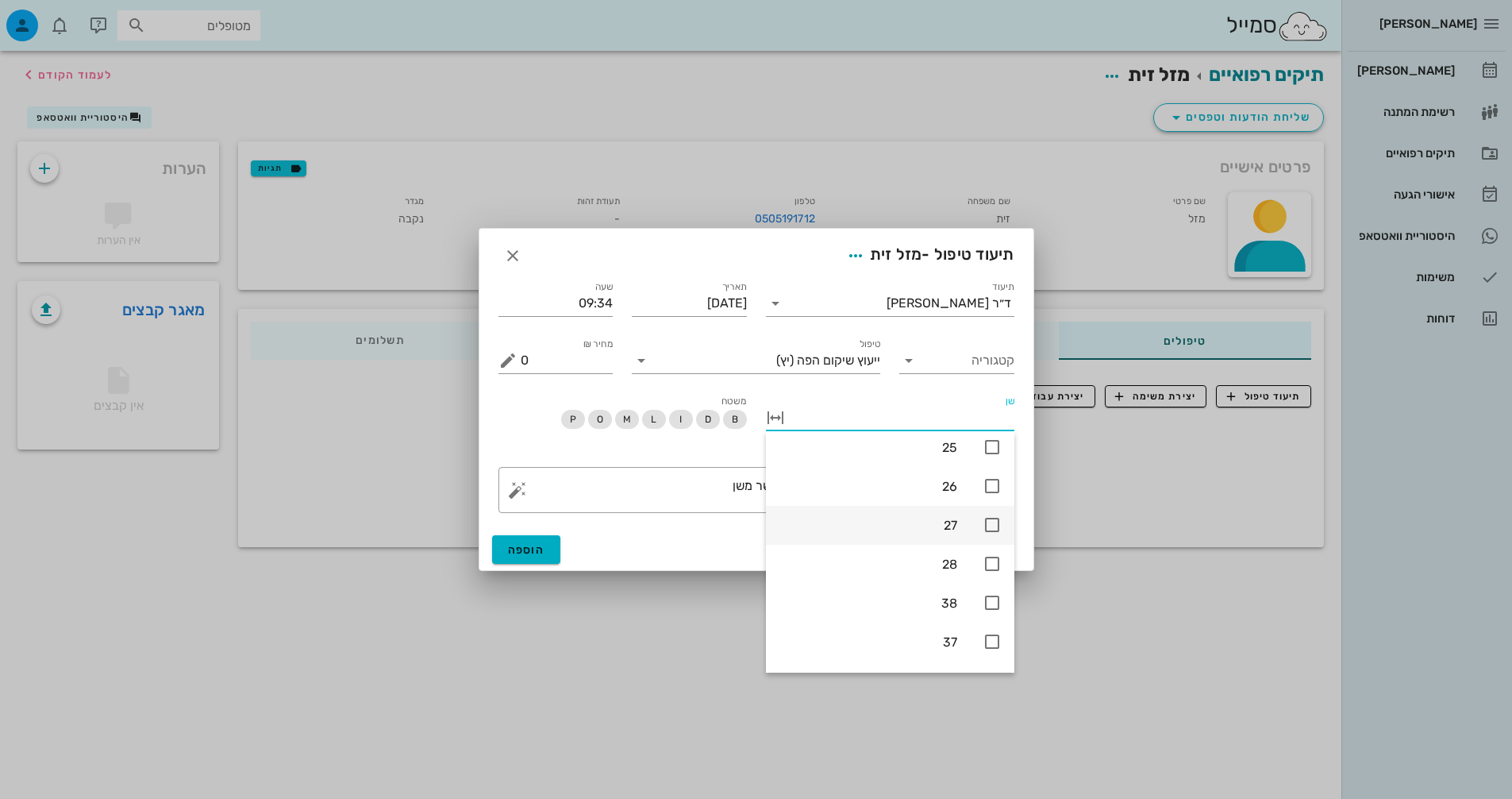
scroll to position [318, 0]
click at [1007, 569] on div "24" at bounding box center [890, 568] width 249 height 39
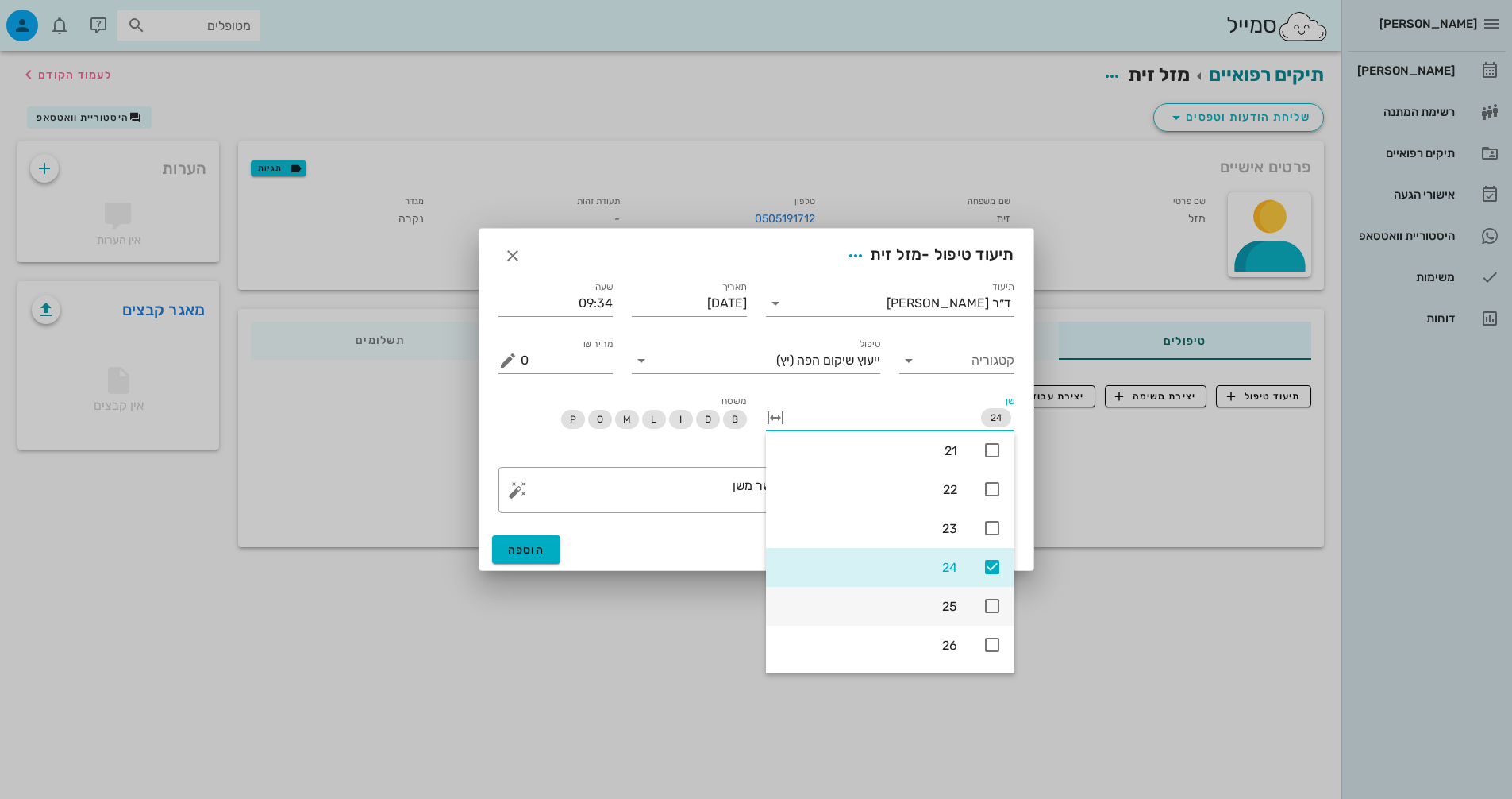
scroll to position [397, 0]
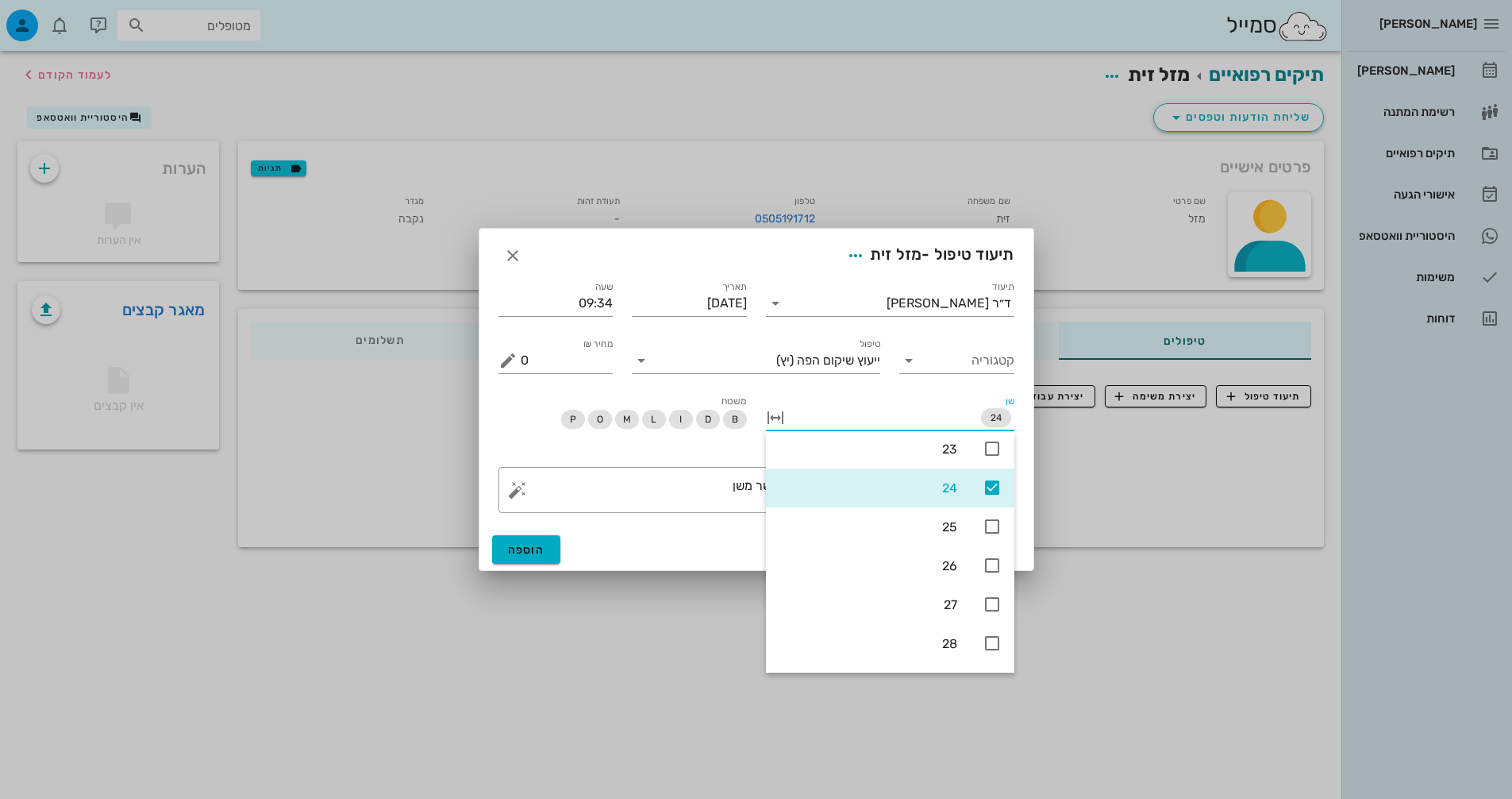
click at [990, 499] on div "24" at bounding box center [890, 488] width 249 height 39
click at [708, 504] on textarea "נעשה צילום פנרמי ובדיקה קלינית ונמצא כ הגשר משן" at bounding box center [763, 494] width 484 height 38
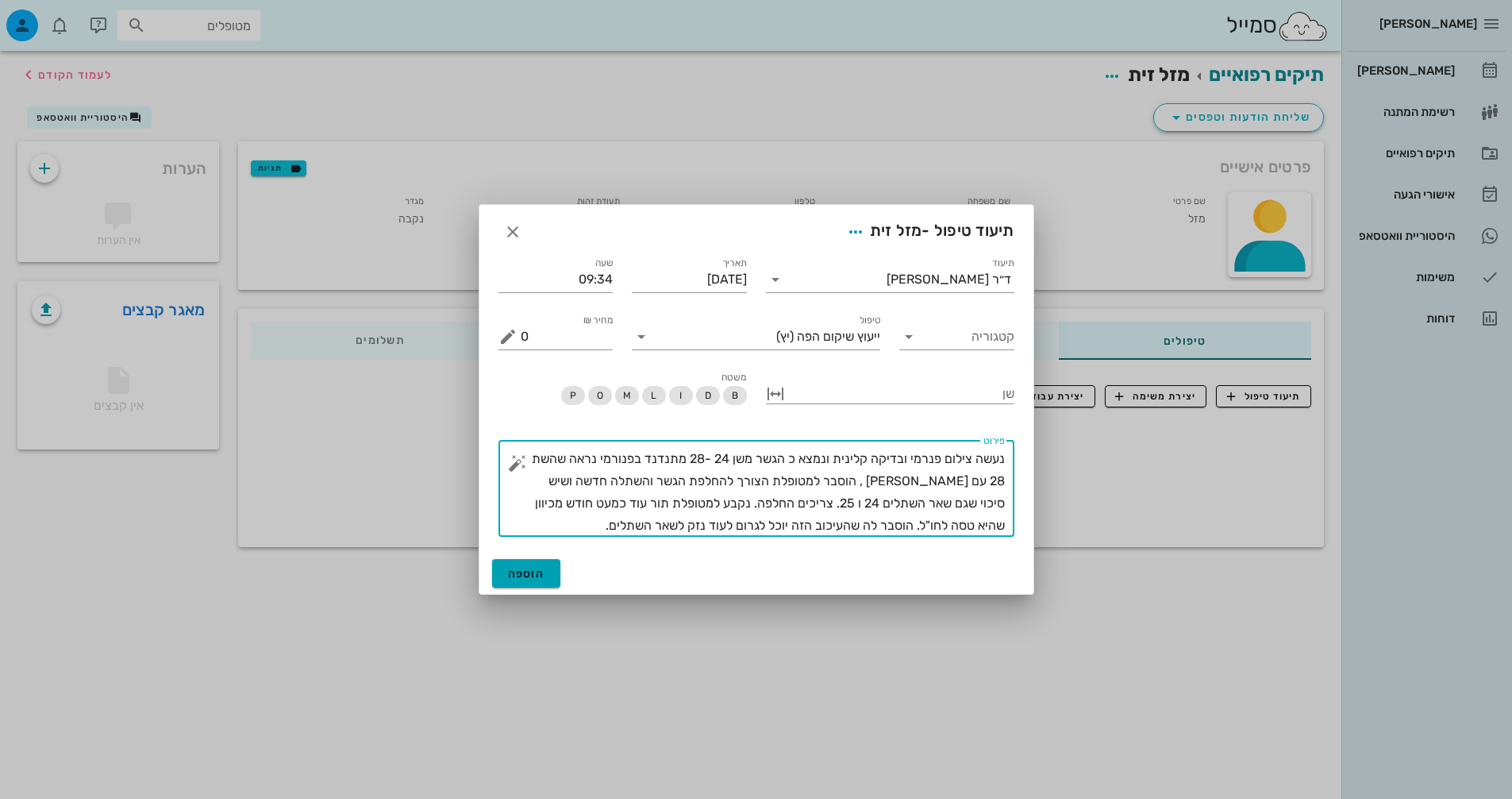
type textarea "נעשה צילום פנרמי ובדיקה קלינית ונמצא כ הגשר משן 24 -28 מתנדנד בפנורמי נראה שהשת…"
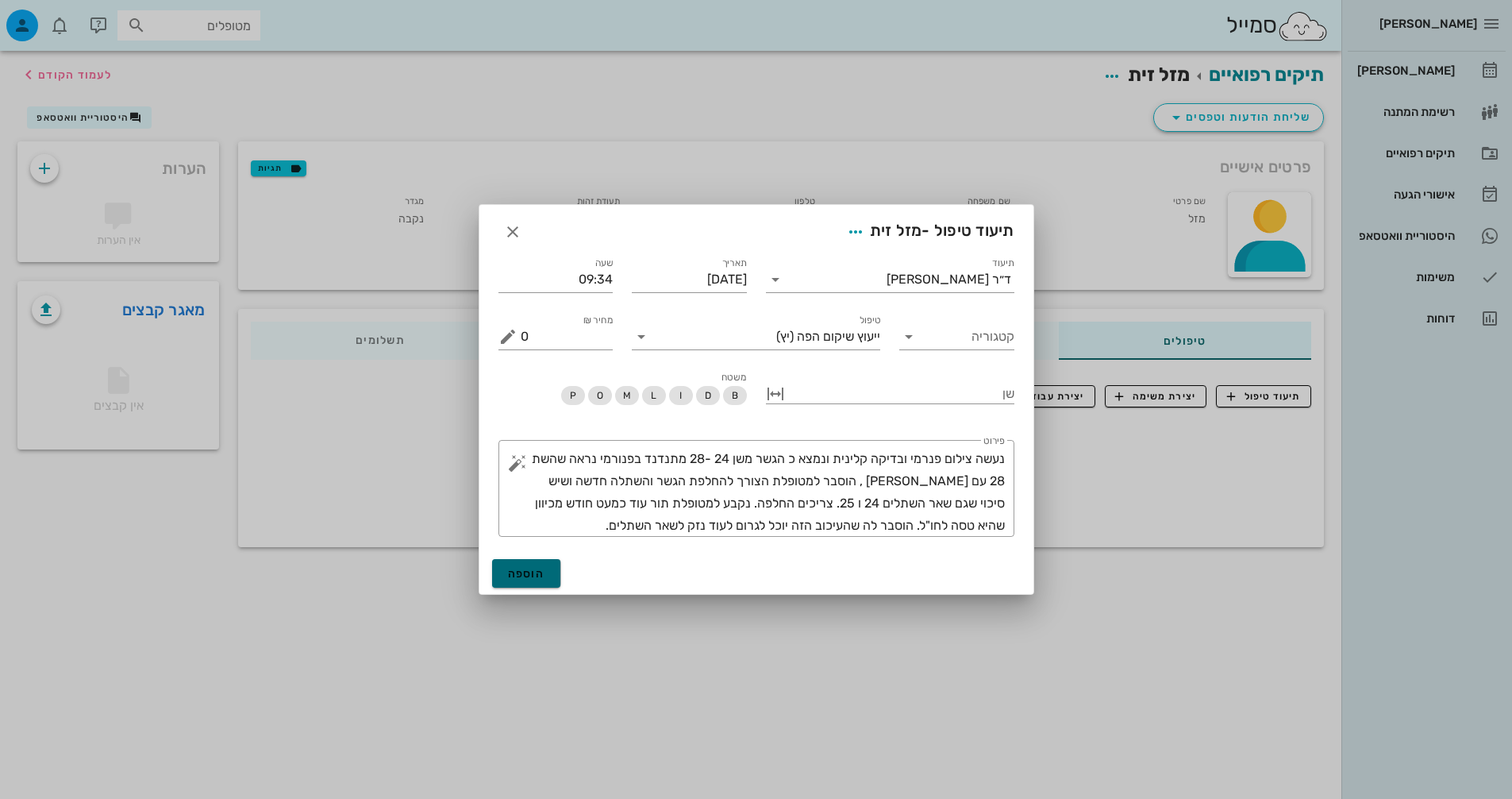
click at [534, 574] on span "הוספה" at bounding box center [526, 574] width 37 height 13
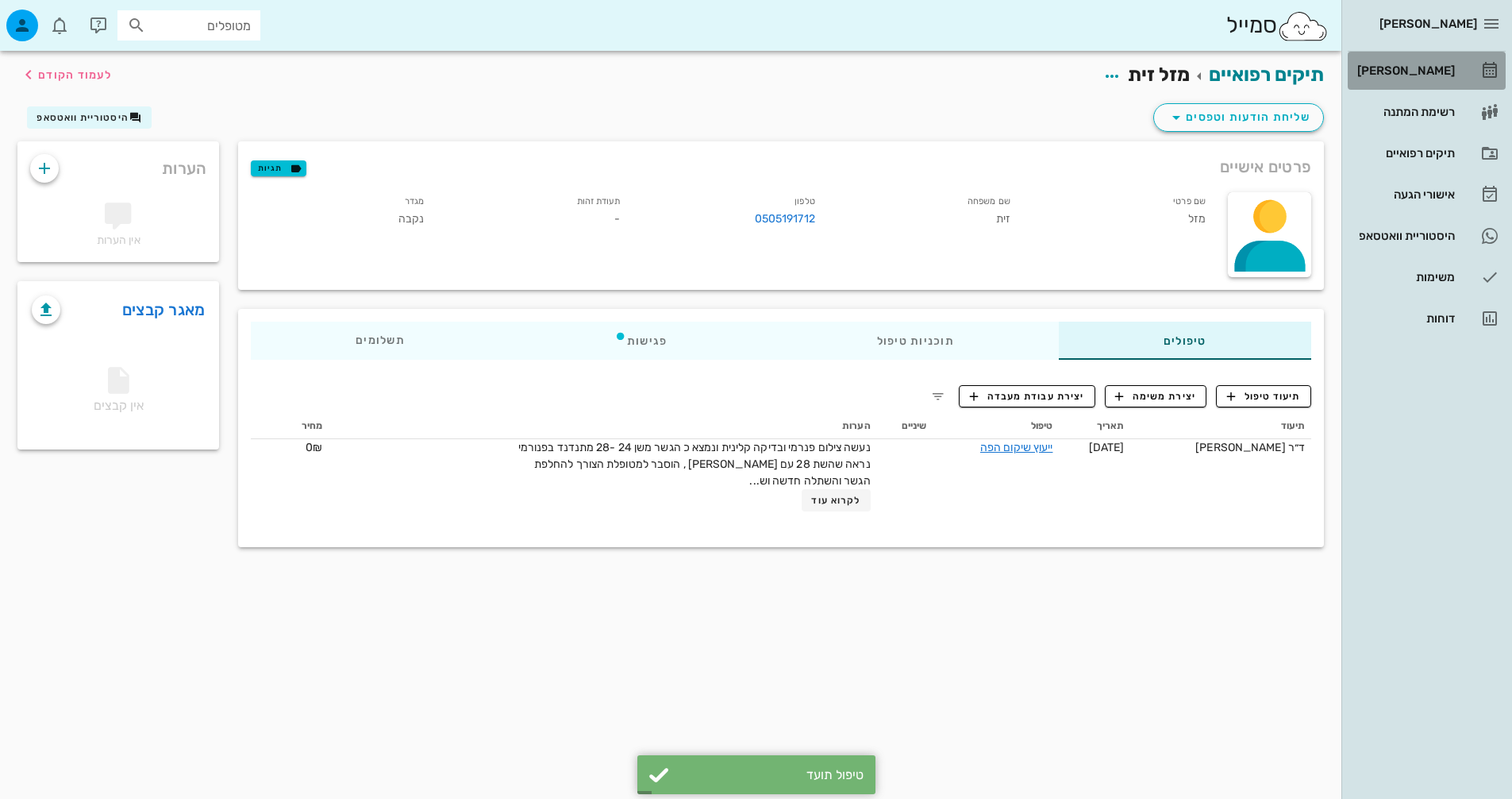
click at [1439, 72] on div "[PERSON_NAME]" at bounding box center [1404, 71] width 101 height 13
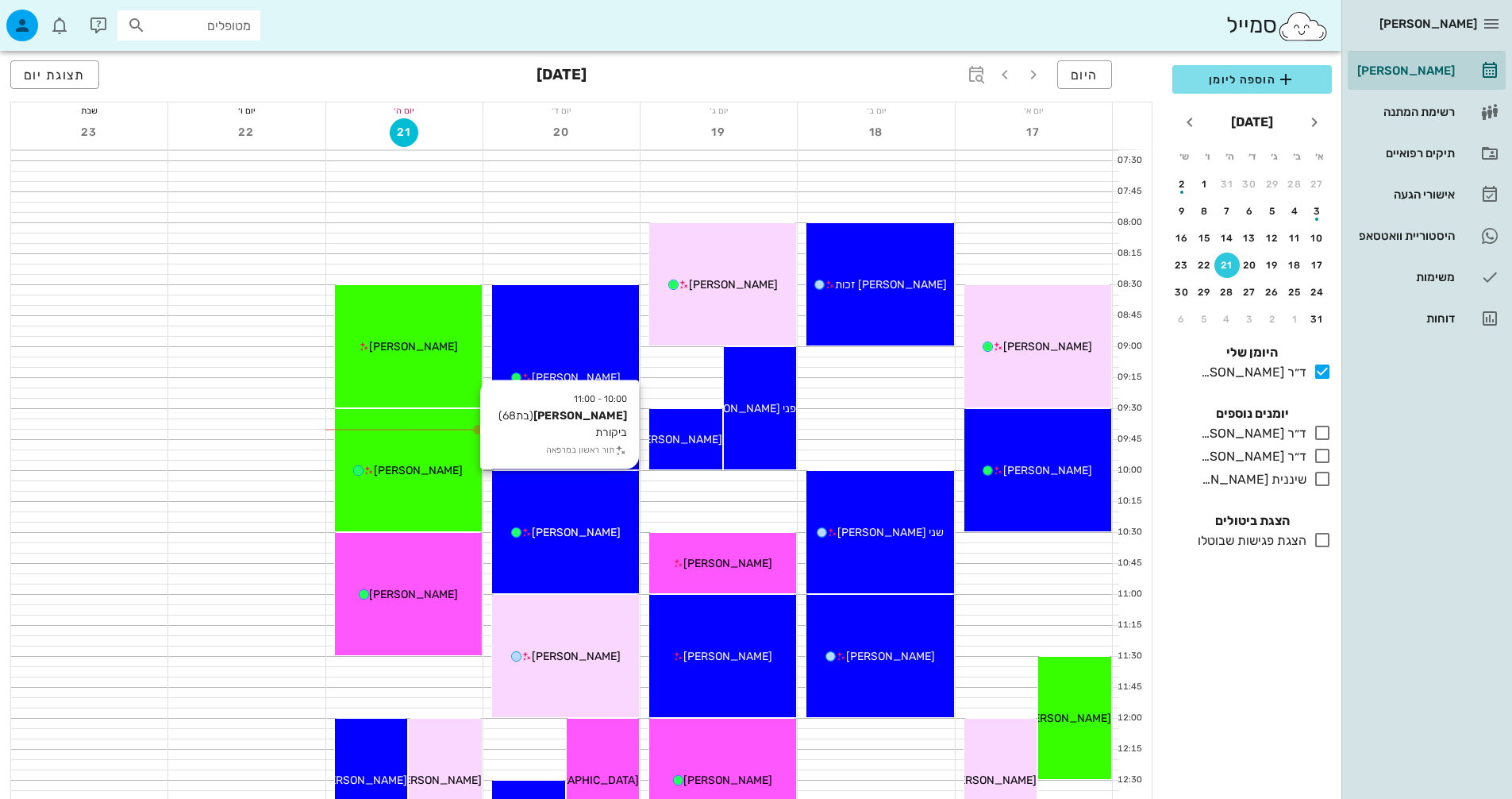
scroll to position [80, 0]
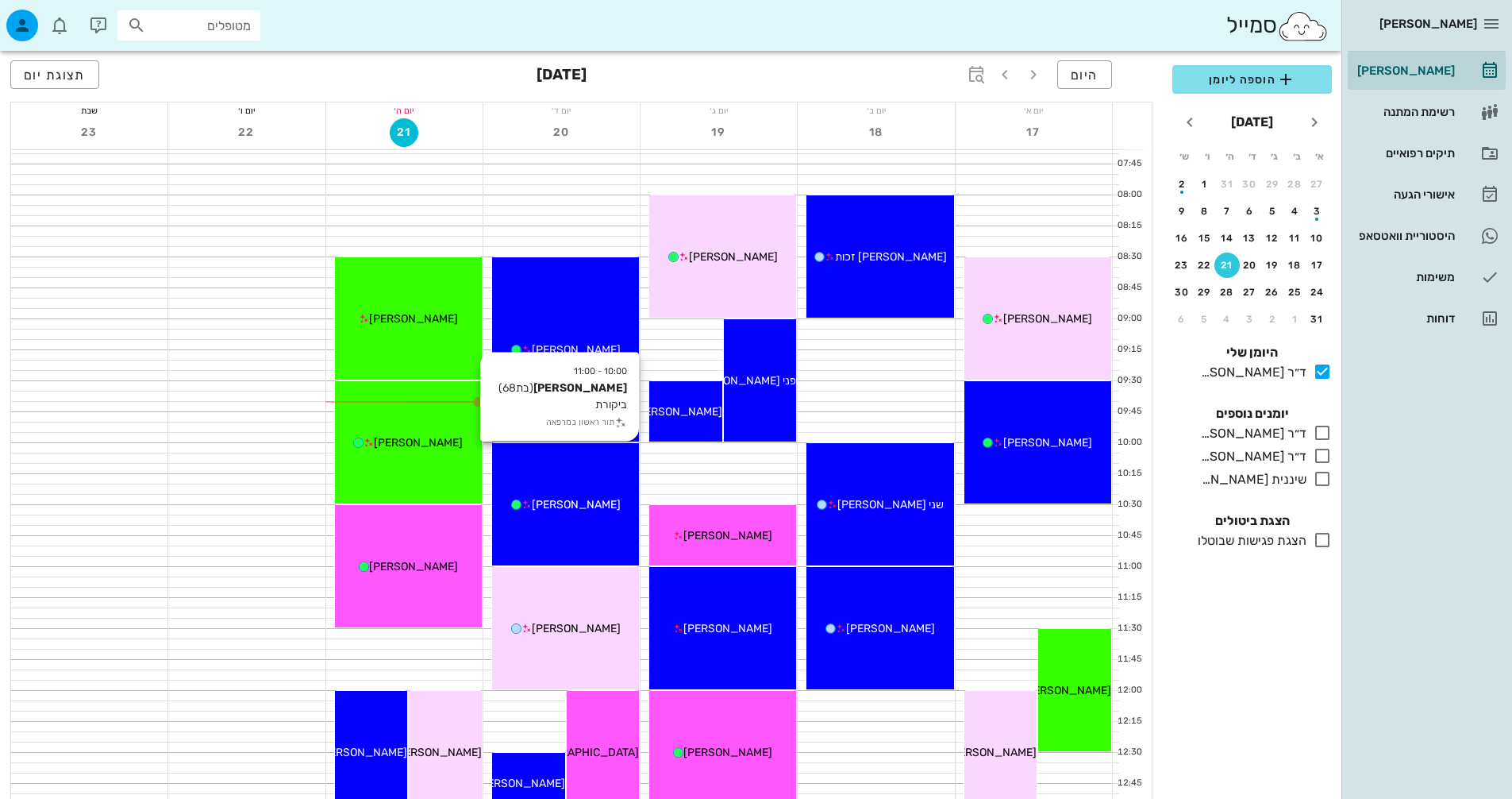
click at [570, 498] on span "[PERSON_NAME]" at bounding box center [576, 504] width 89 height 13
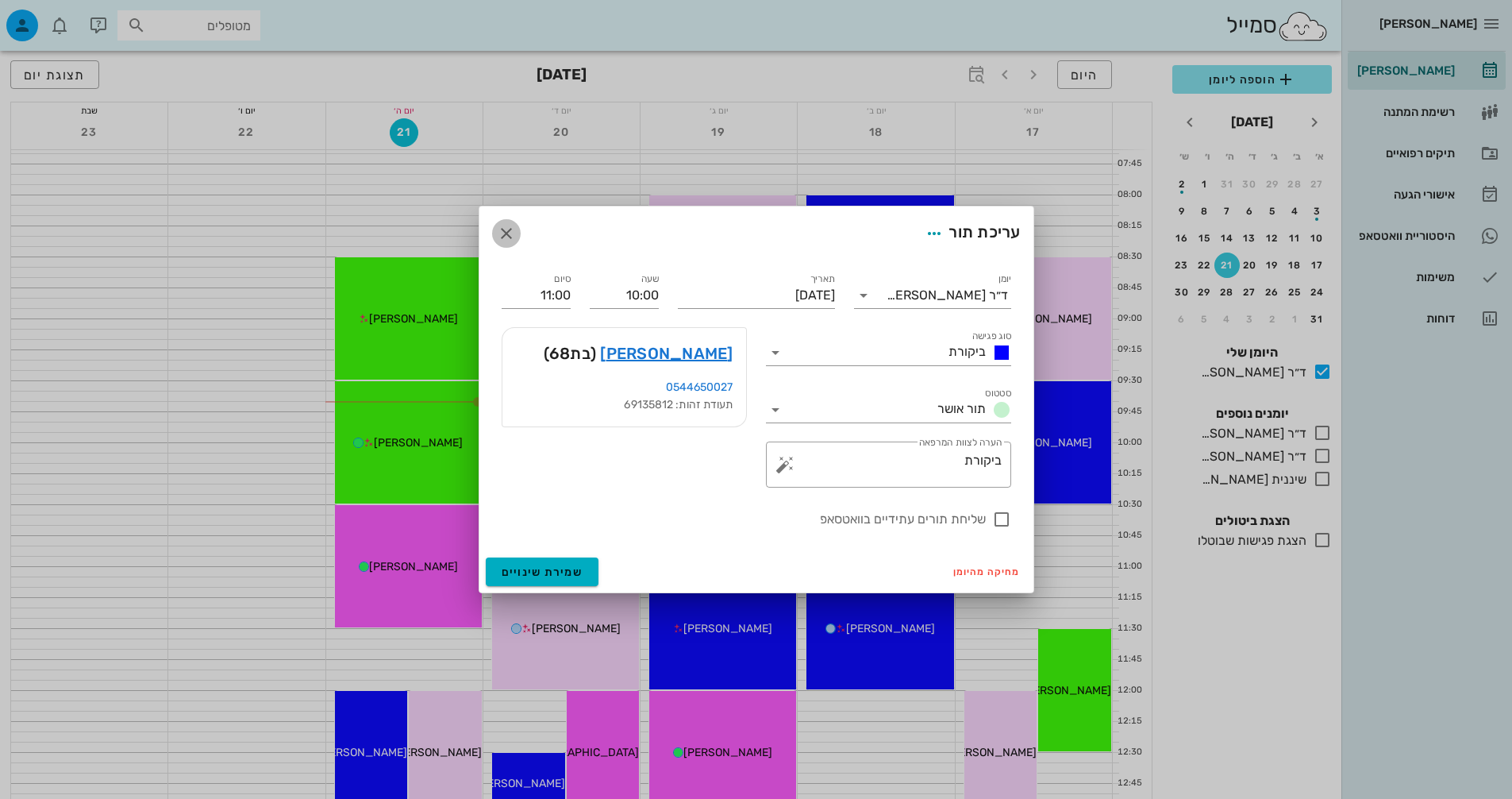
click at [510, 232] on icon "button" at bounding box center [506, 233] width 19 height 19
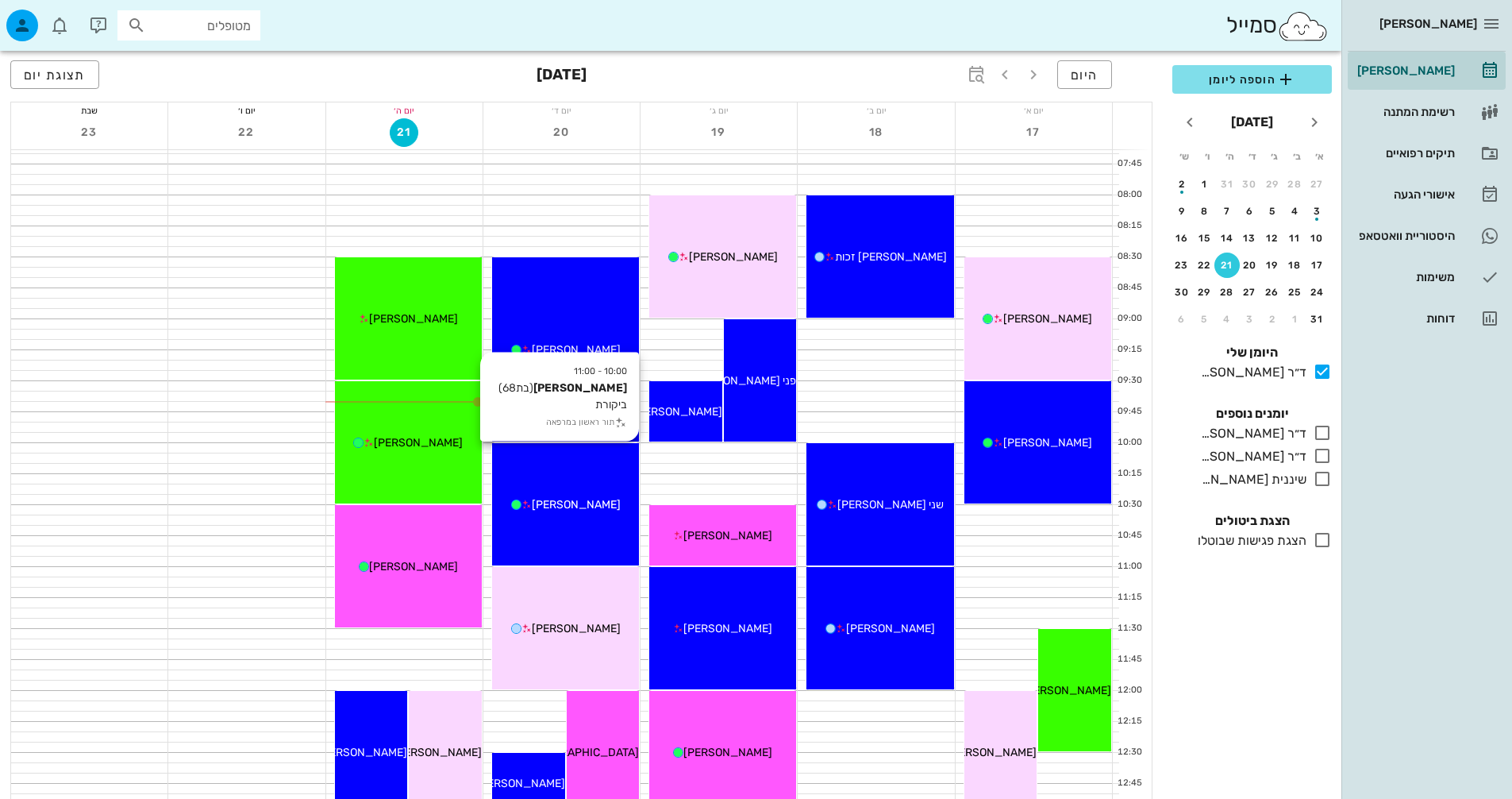
click at [578, 525] on div "10:00 - 11:00 [PERSON_NAME] (בת 68 ) ביקורת תור ראשון במרפאה [PERSON_NAME]" at bounding box center [565, 504] width 147 height 123
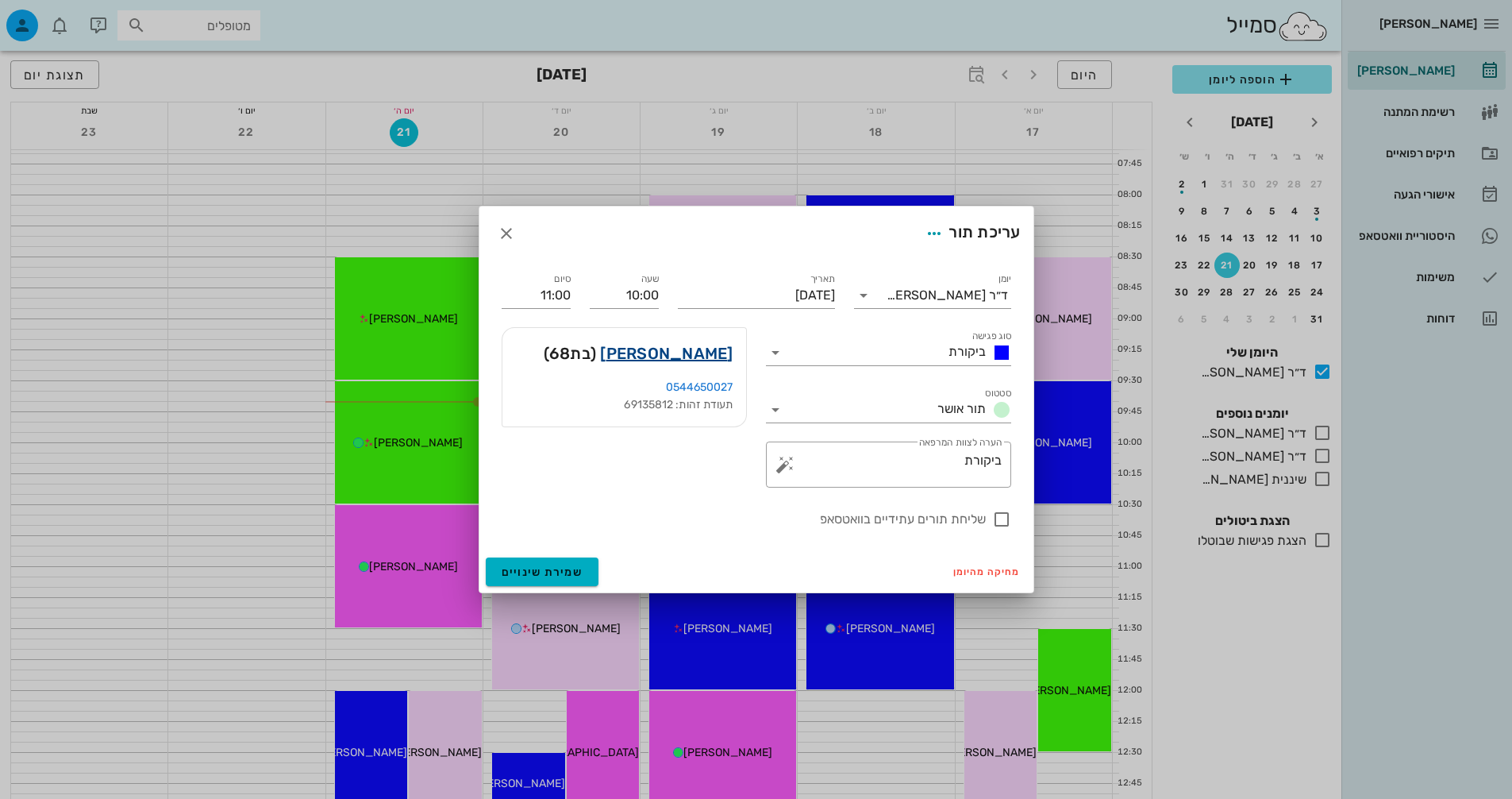
click at [686, 352] on link "[PERSON_NAME]" at bounding box center [667, 353] width 133 height 25
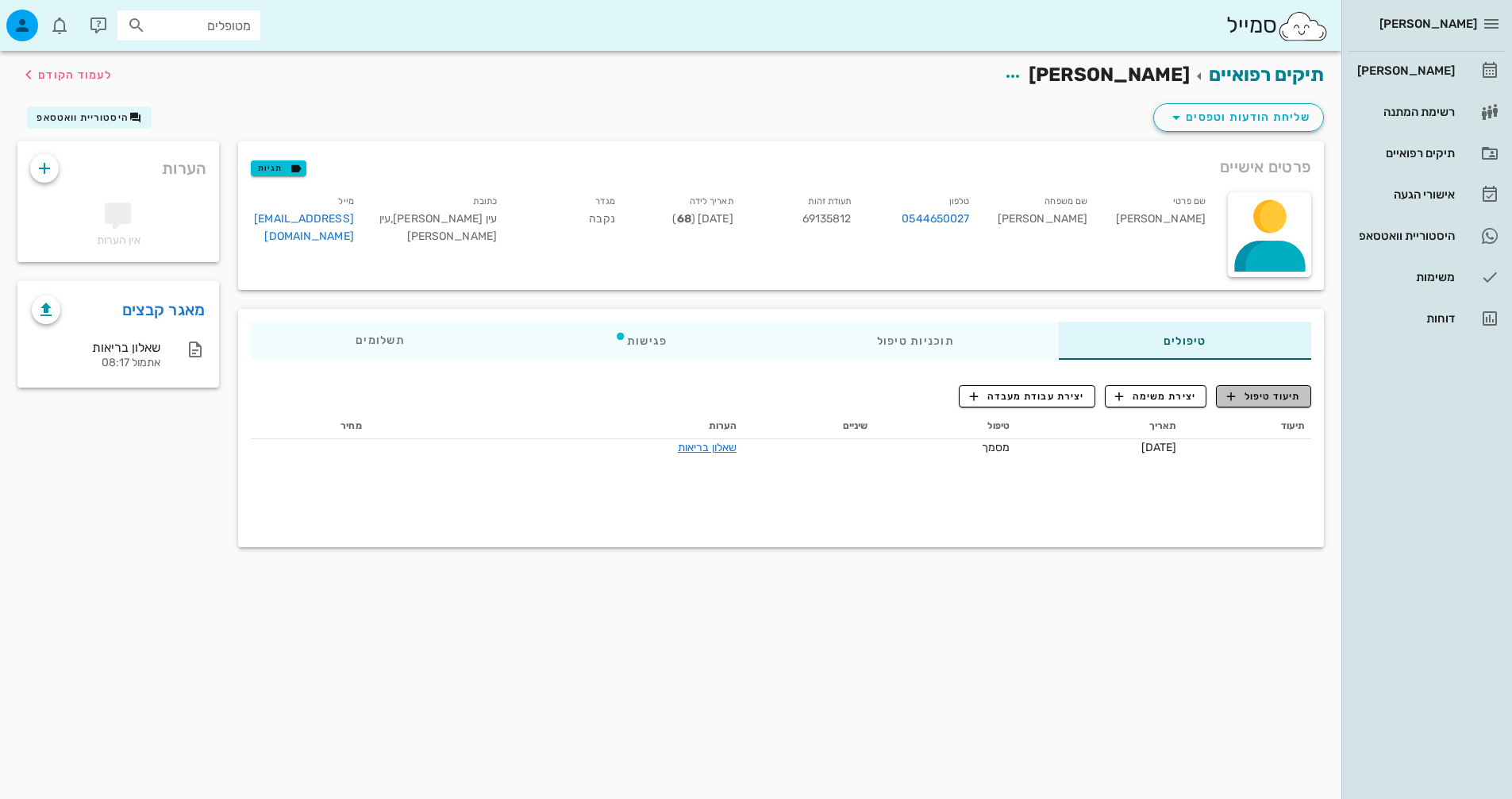
click at [1273, 396] on span "תיעוד טיפול" at bounding box center [1263, 396] width 74 height 14
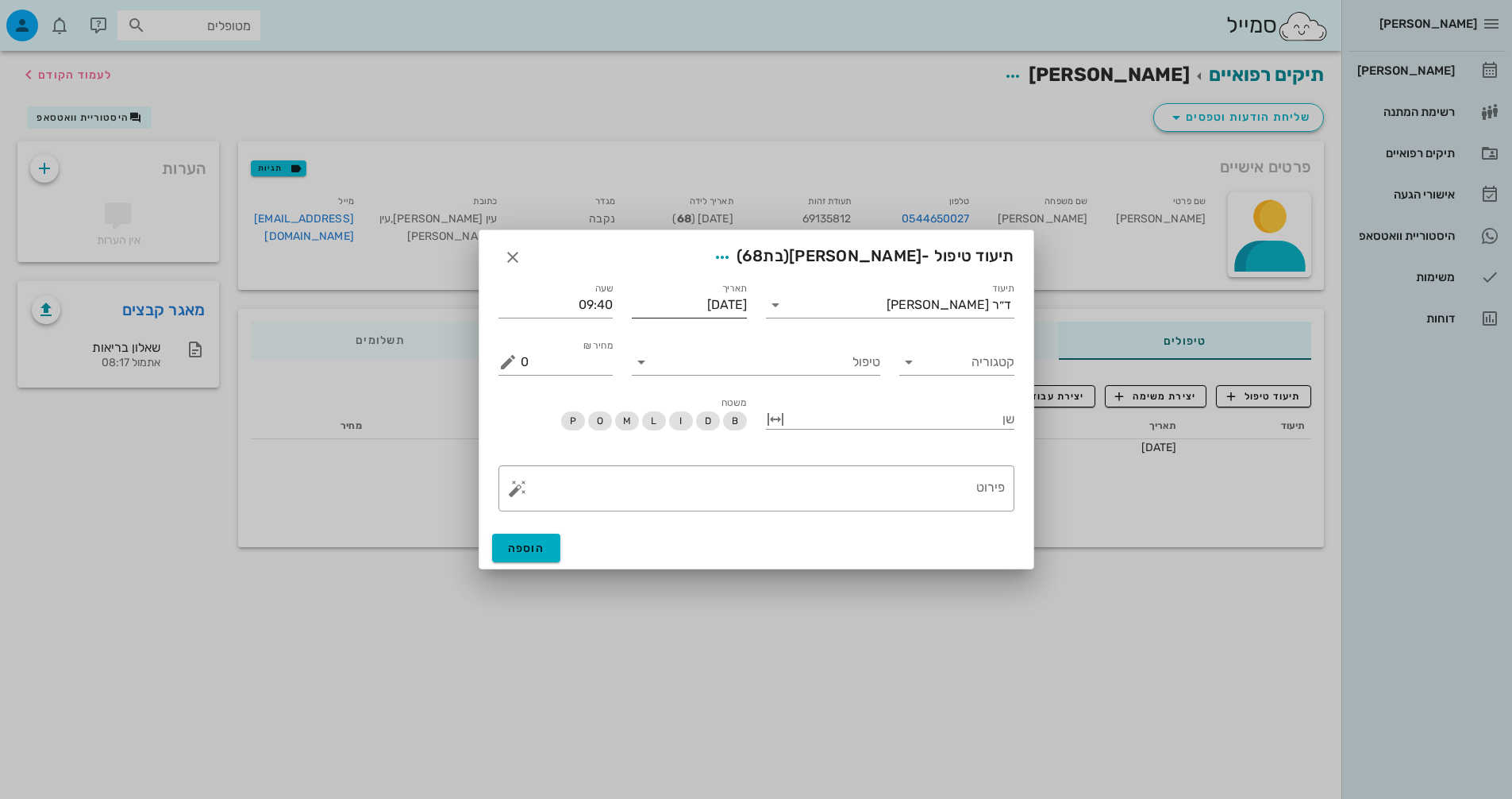
click at [696, 310] on input "[DATE]" at bounding box center [689, 304] width 115 height 25
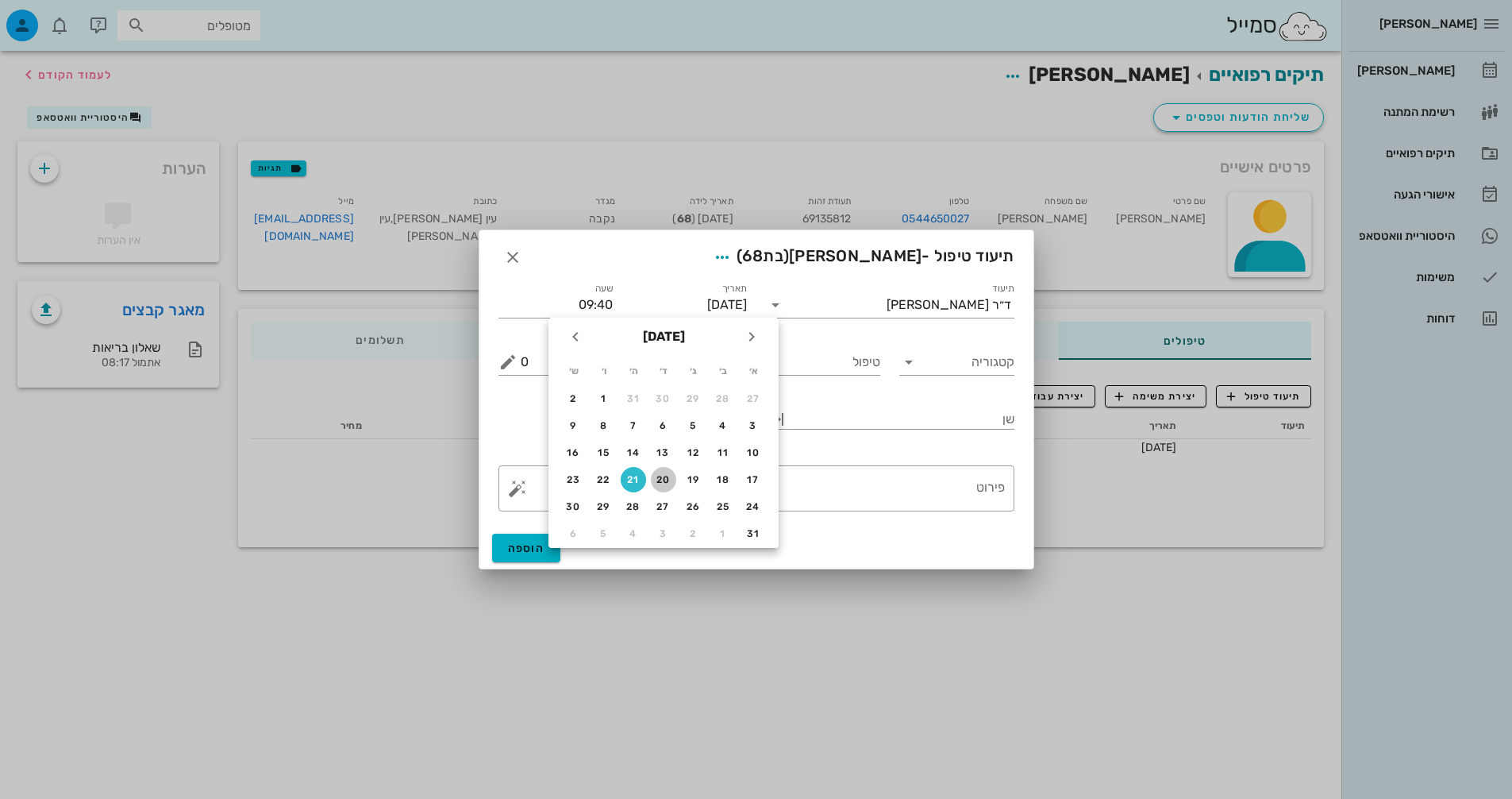
click at [666, 473] on button "20" at bounding box center [663, 479] width 25 height 25
type input "[DATE]"
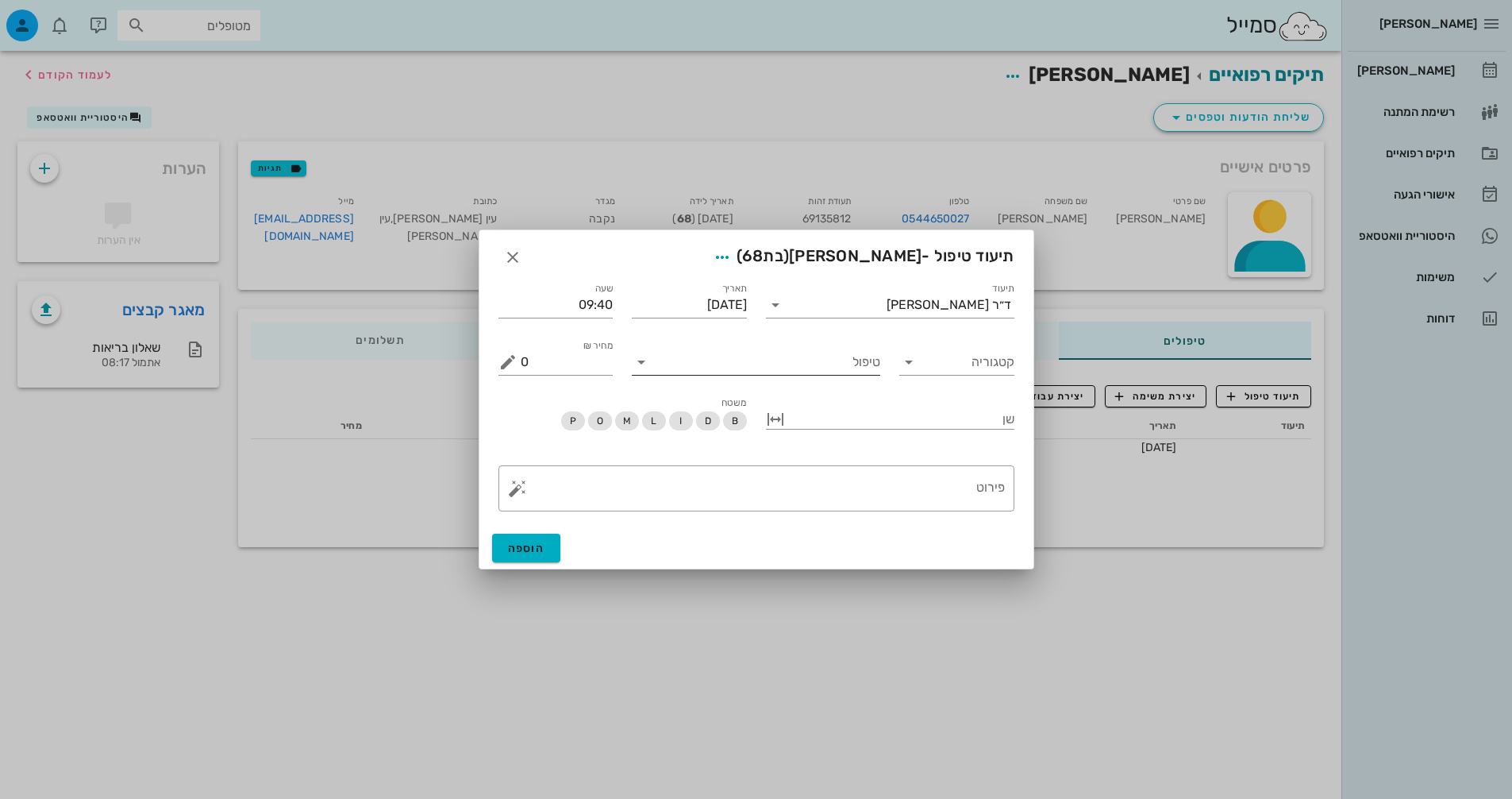
click at [788, 360] on input "טיפול" at bounding box center [768, 362] width 226 height 25
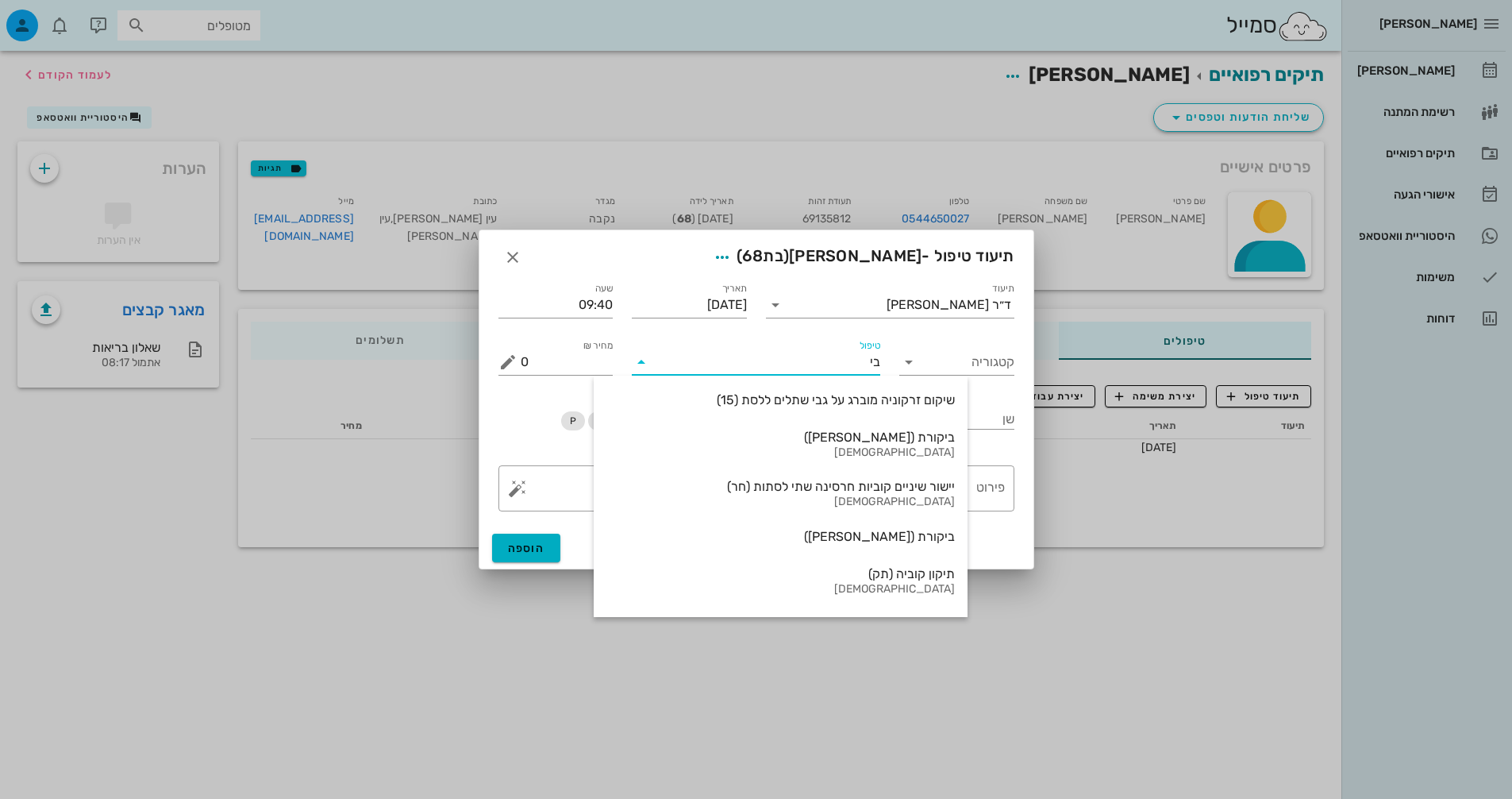
type input "[PERSON_NAME]"
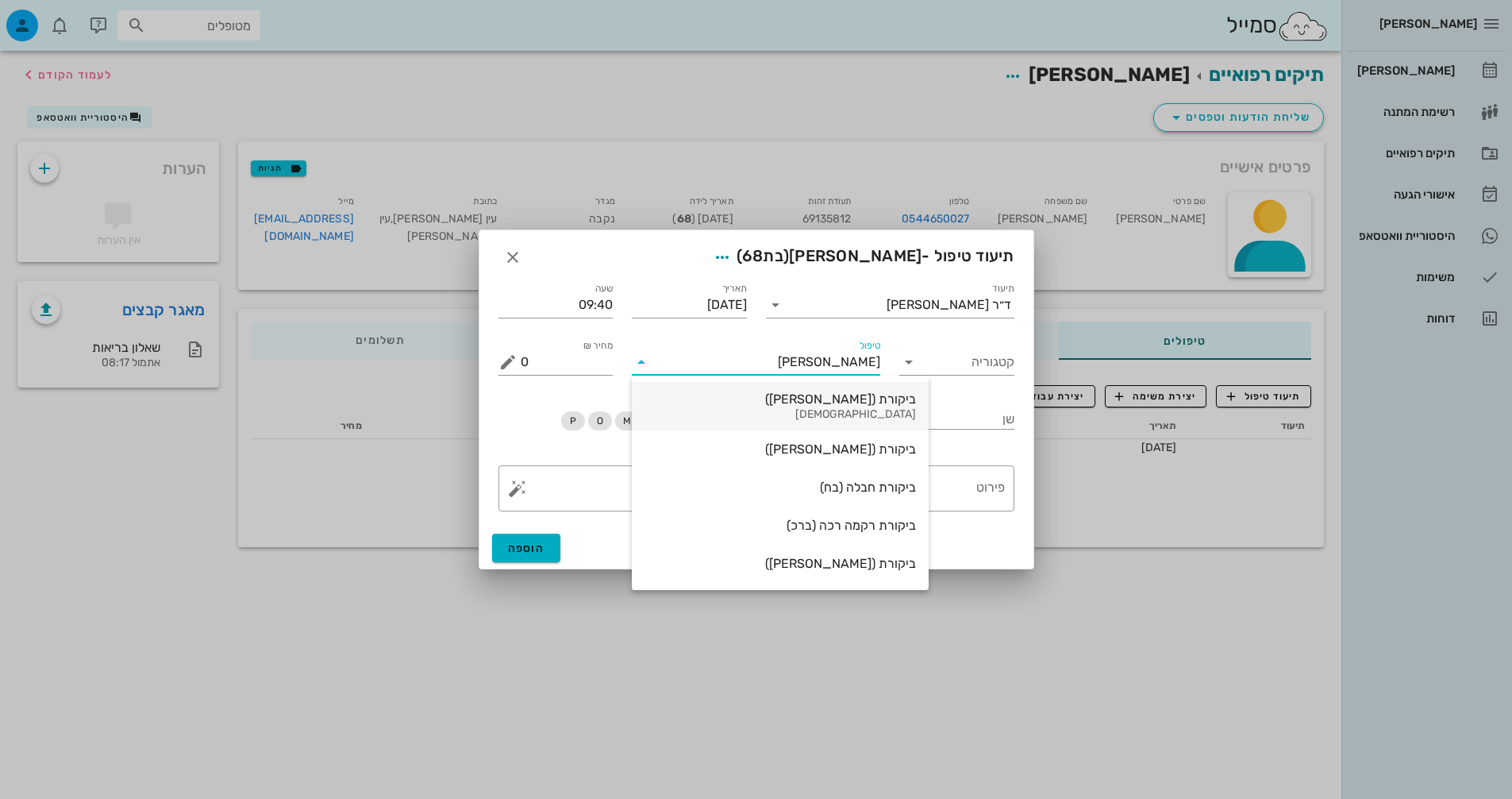
click at [791, 414] on div "[DEMOGRAPHIC_DATA]" at bounding box center [780, 414] width 271 height 13
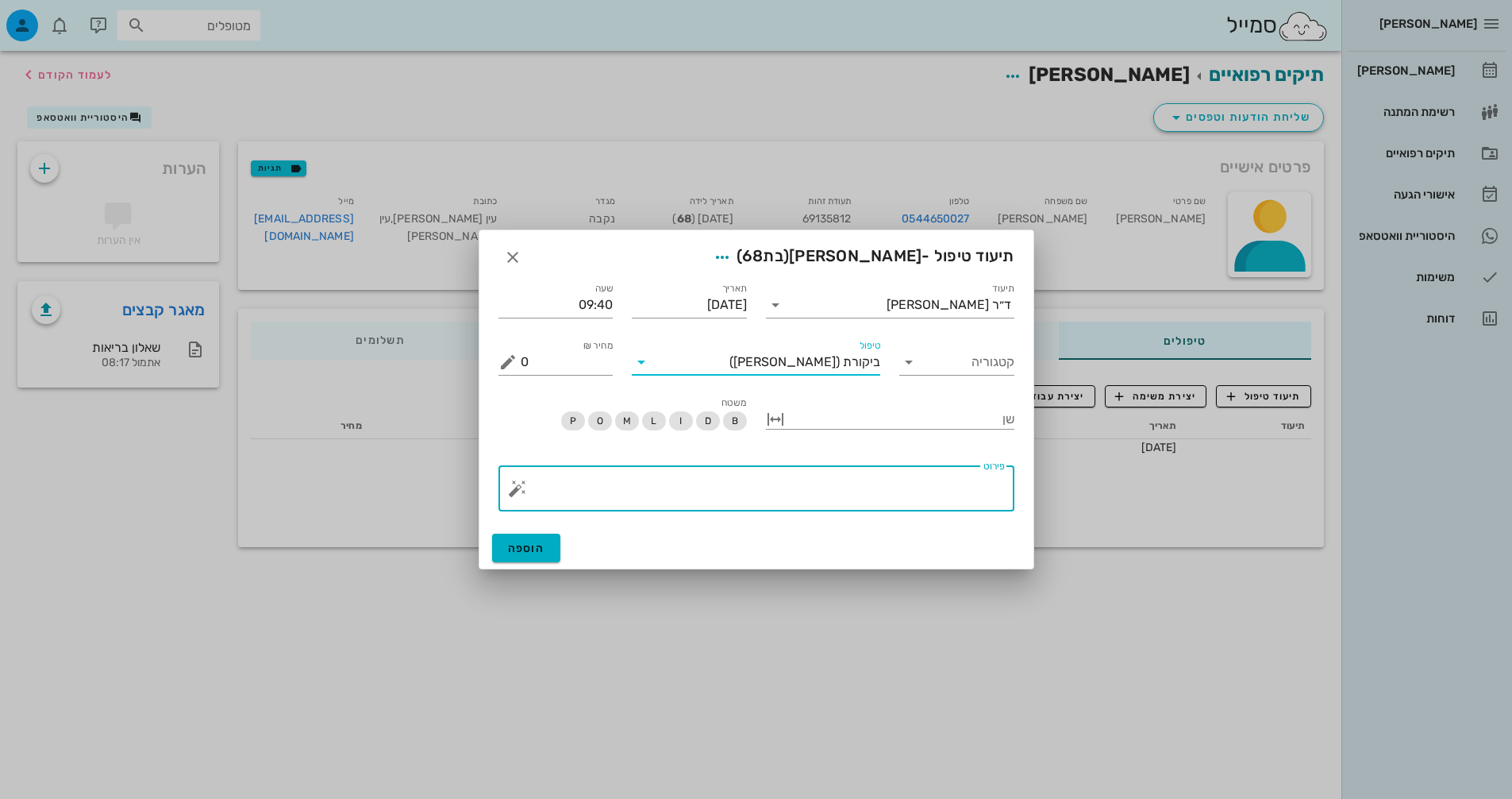
click at [910, 476] on textarea "פירוט" at bounding box center [763, 492] width 484 height 38
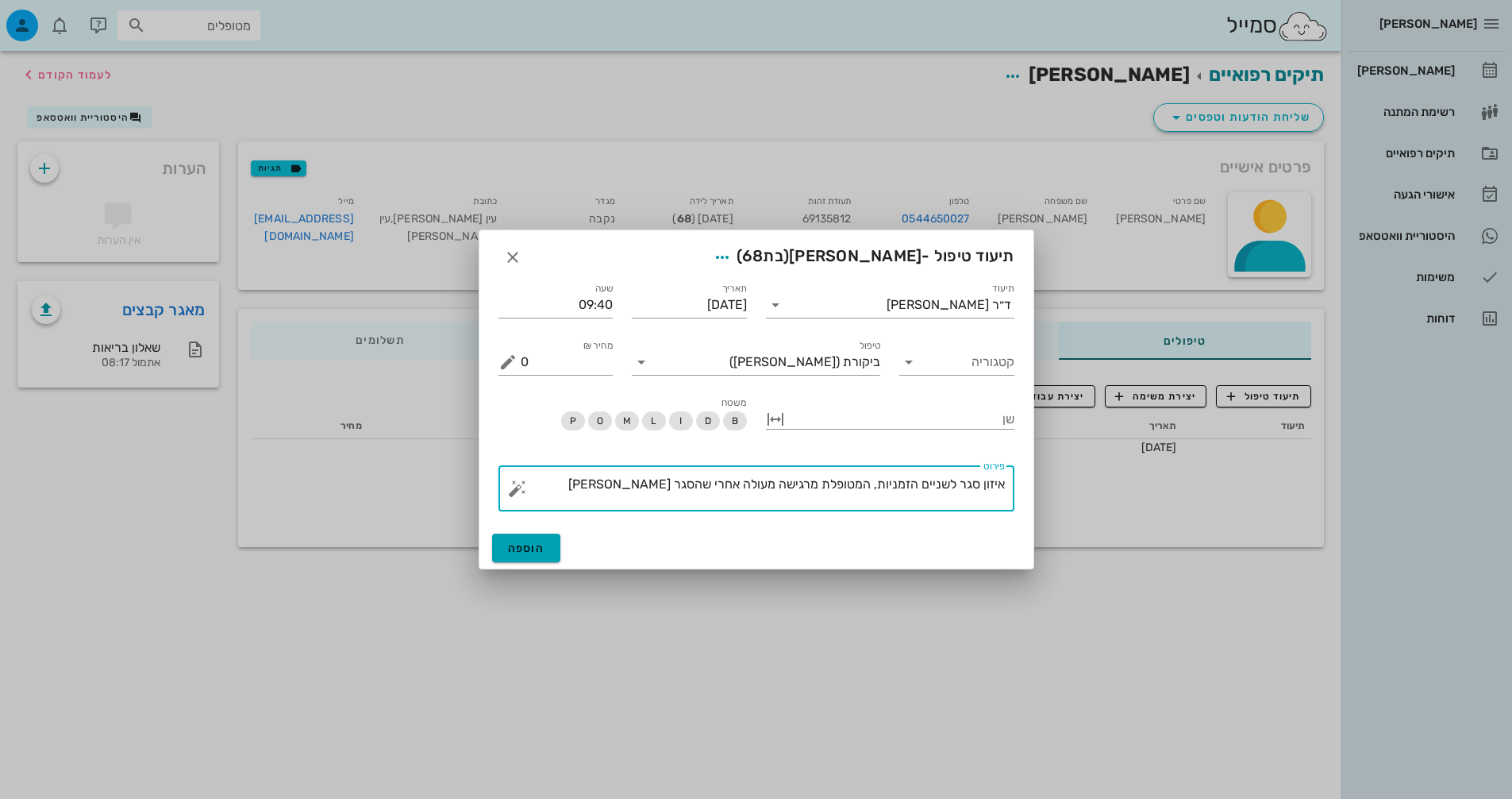
type textarea "איזון סגר לשניים הזמניות, המטופלת מרגישה מעולה אחרי שהסגר [PERSON_NAME]"
click at [517, 543] on span "הוספה" at bounding box center [526, 548] width 37 height 13
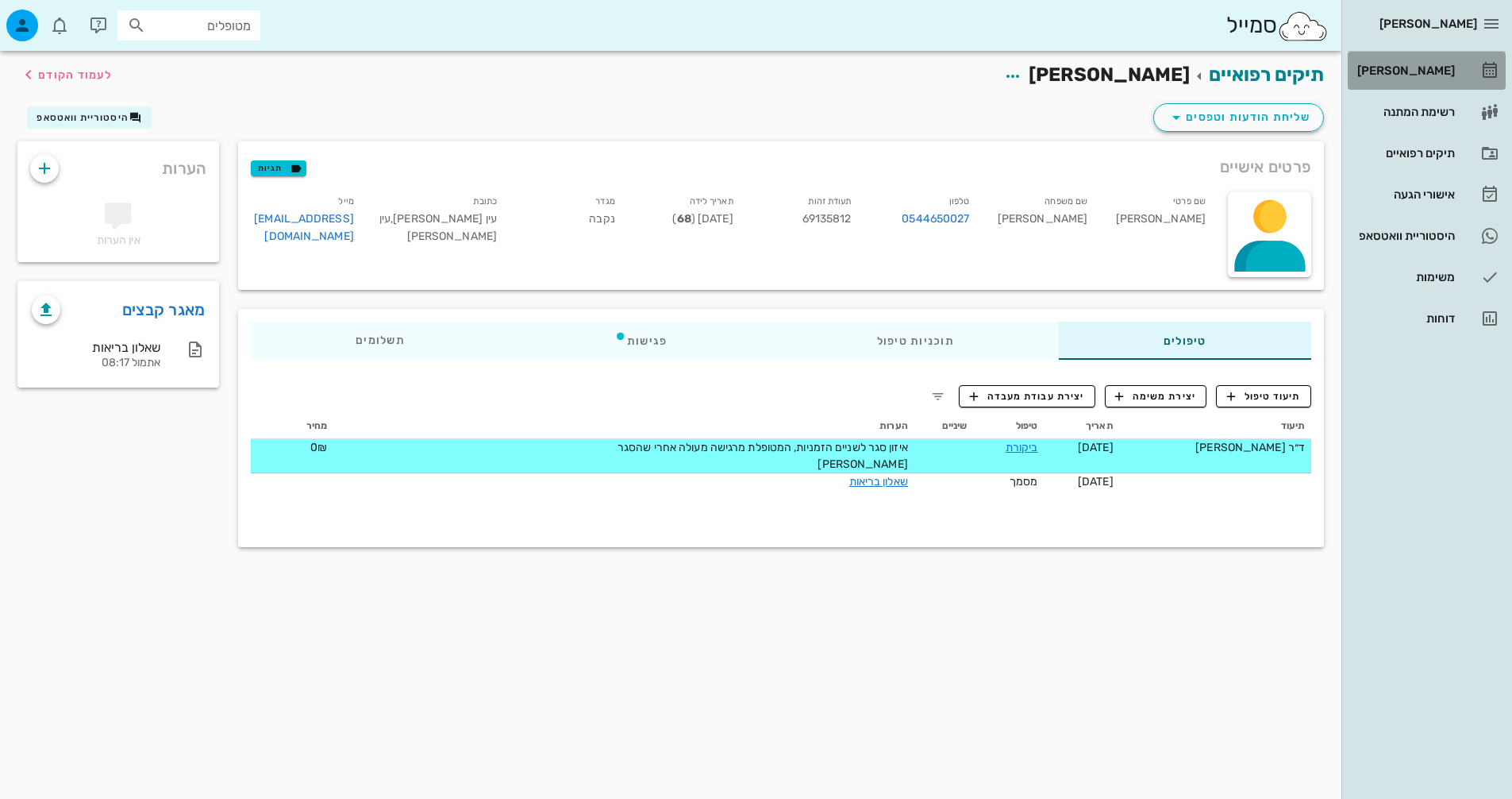
click at [1453, 65] on div "[PERSON_NAME]" at bounding box center [1404, 71] width 101 height 13
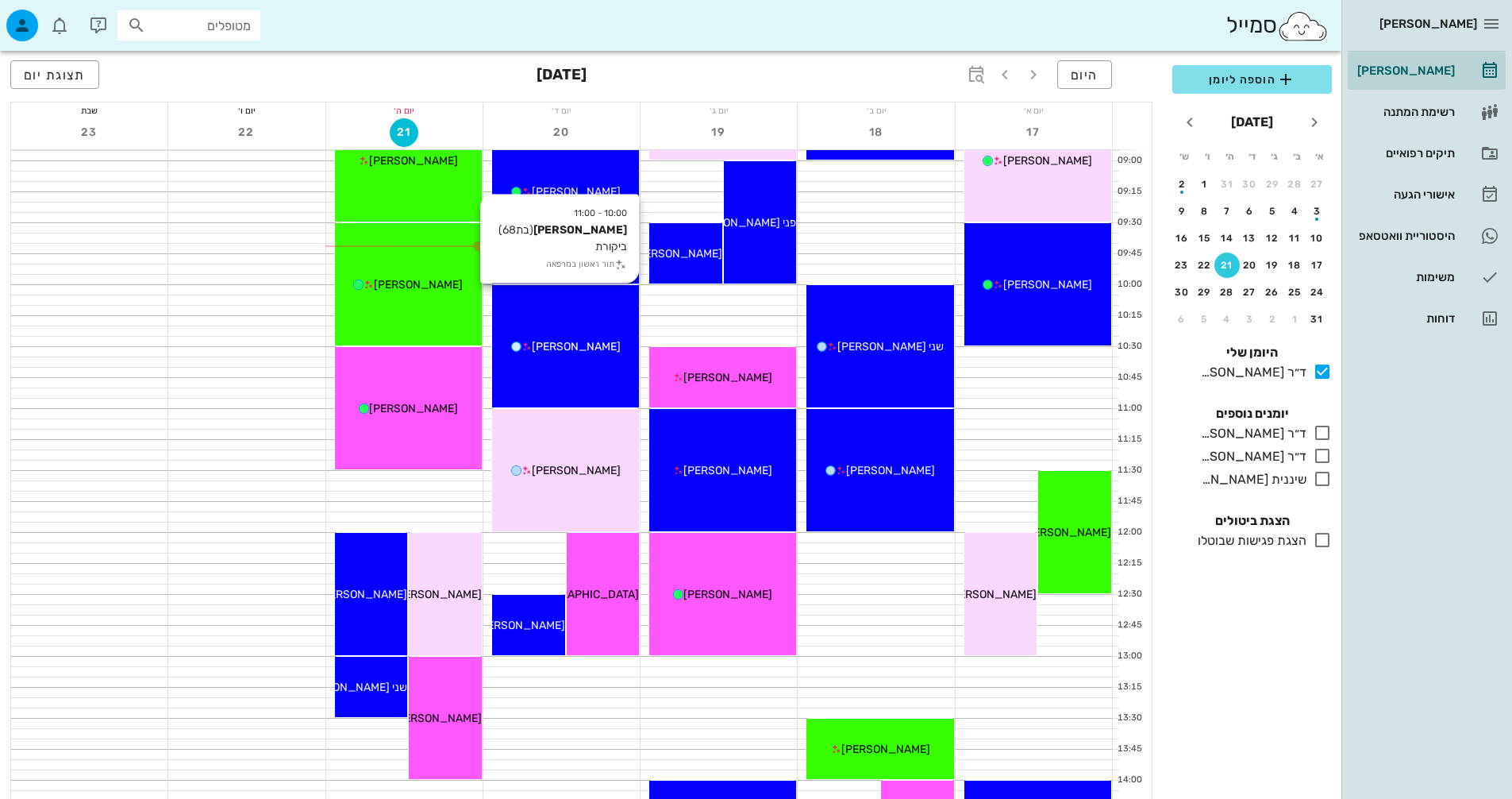
scroll to position [239, 0]
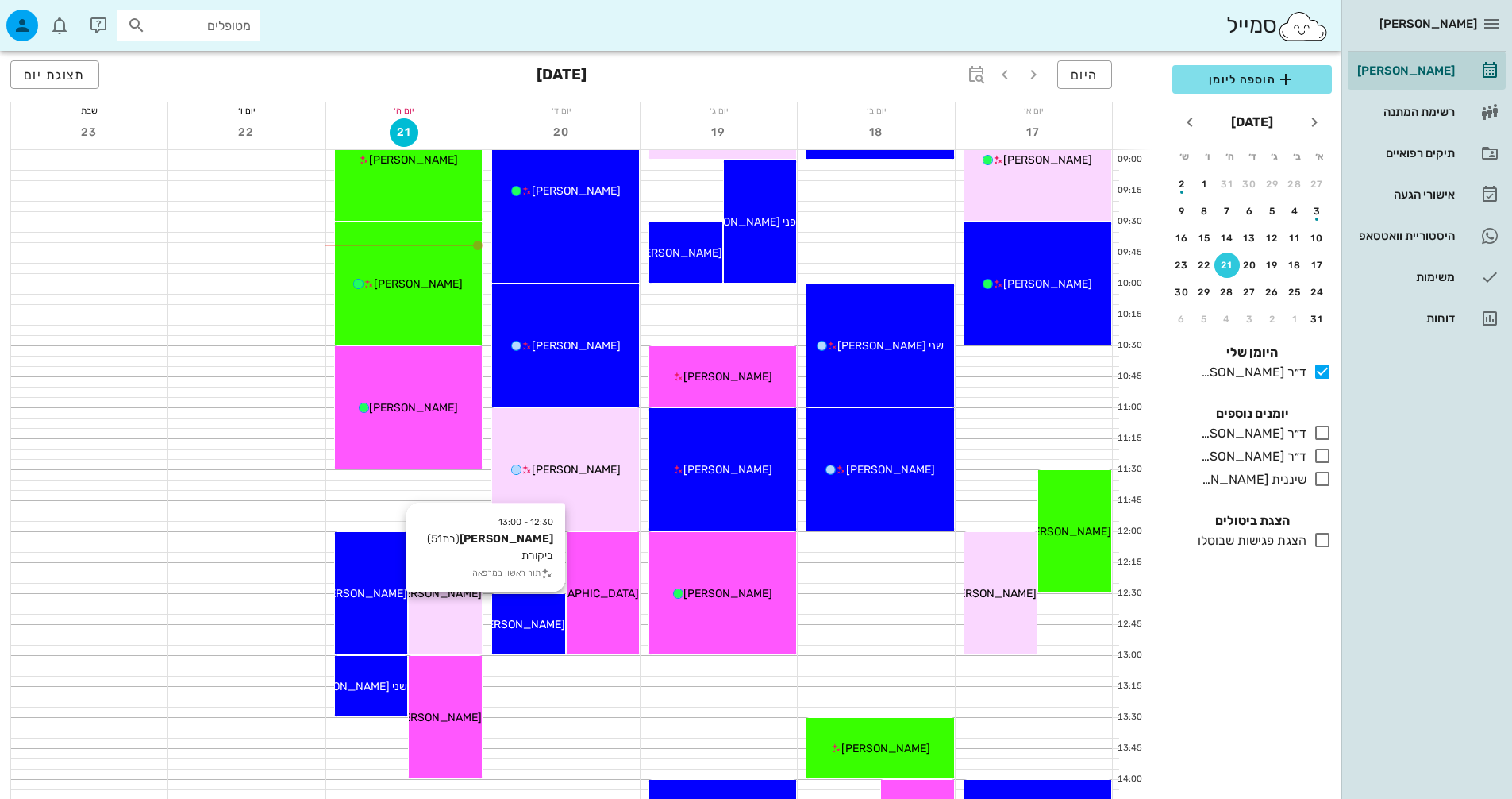
click at [554, 617] on div "[PERSON_NAME]" at bounding box center [528, 625] width 73 height 17
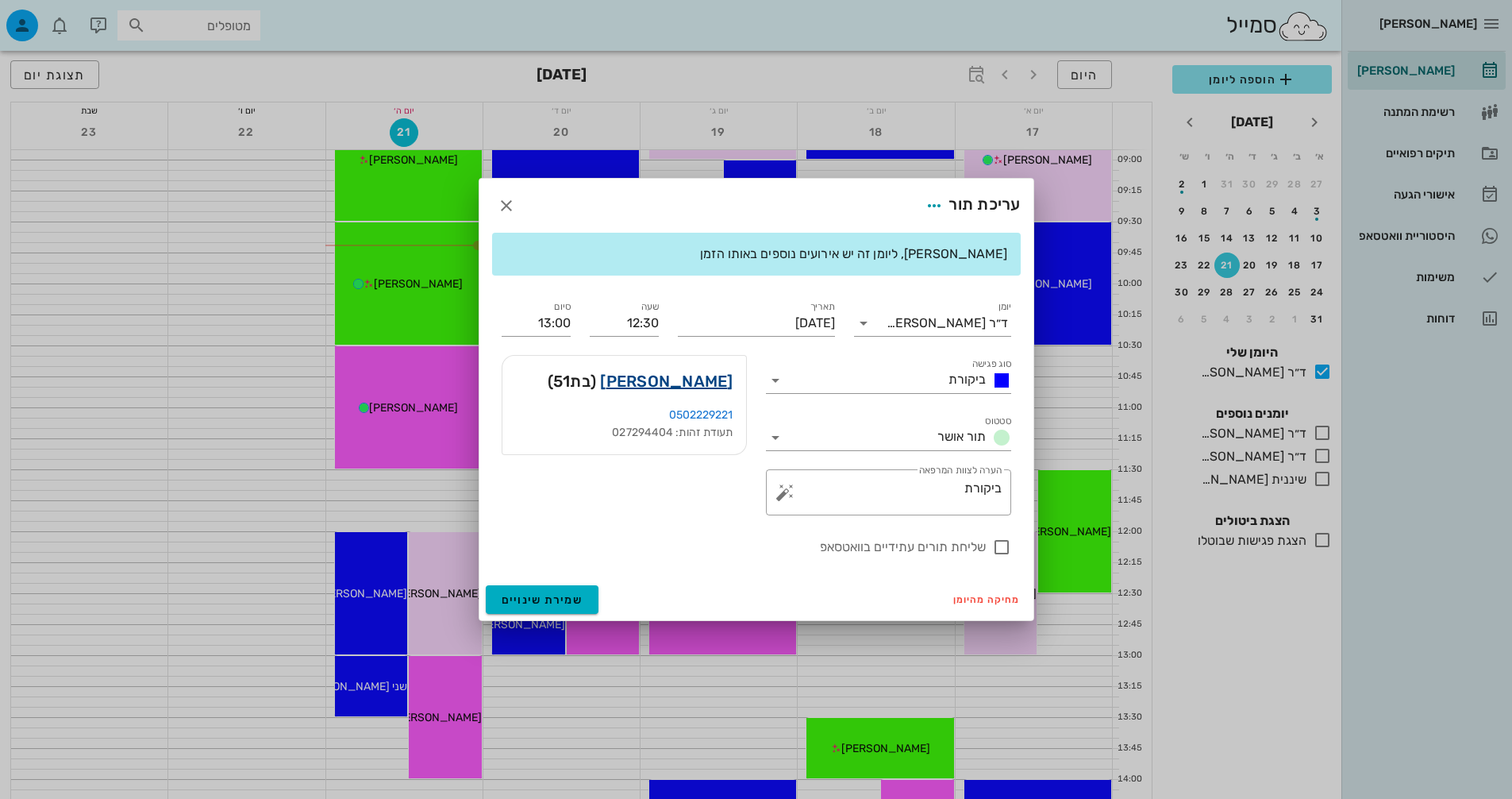
click at [717, 387] on link "[PERSON_NAME]" at bounding box center [667, 381] width 133 height 25
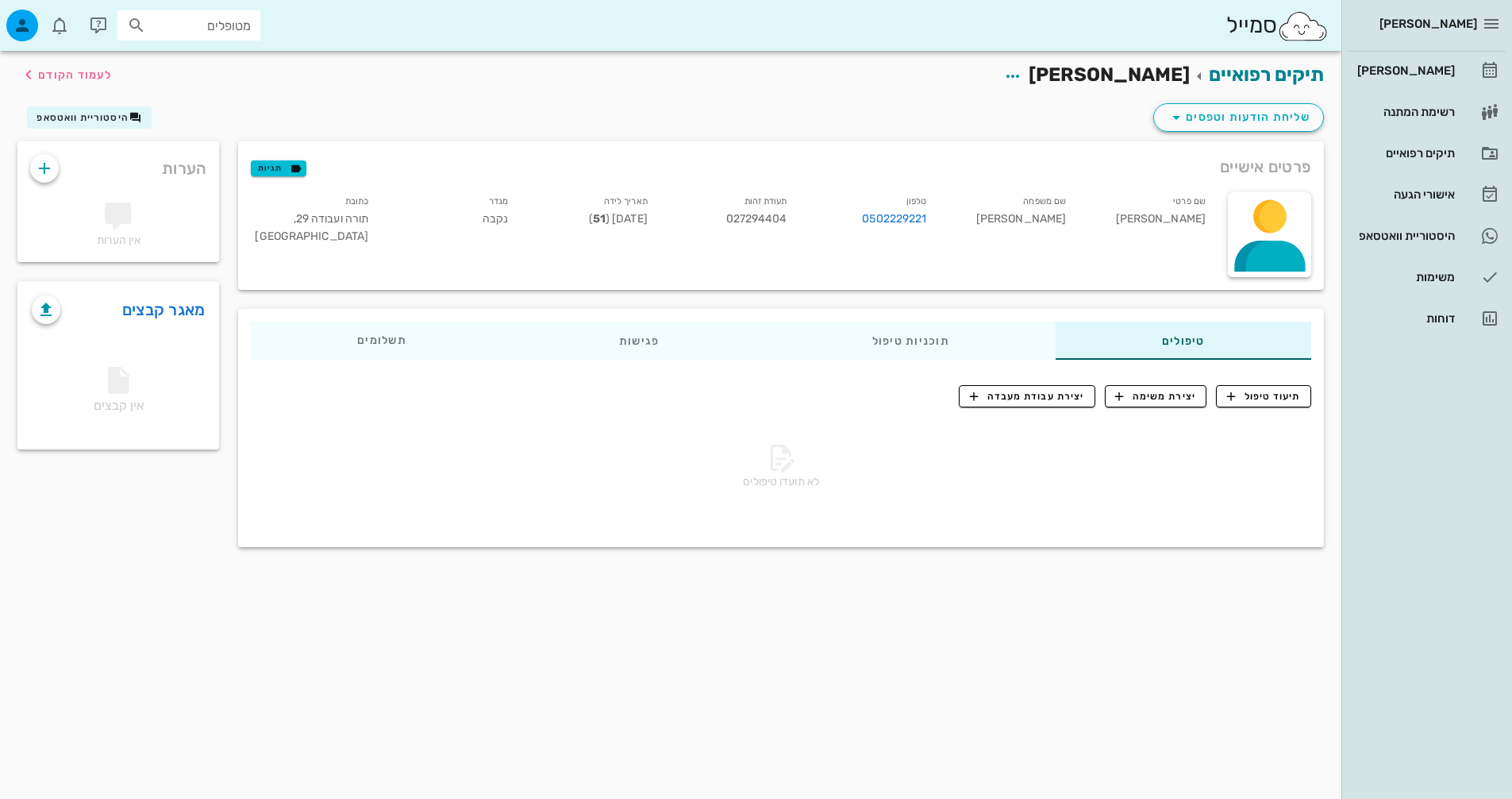
click at [1274, 407] on div "לא תועדו טיפולים" at bounding box center [781, 469] width 1080 height 130
click at [1273, 396] on span "תיעוד טיפול" at bounding box center [1263, 396] width 74 height 14
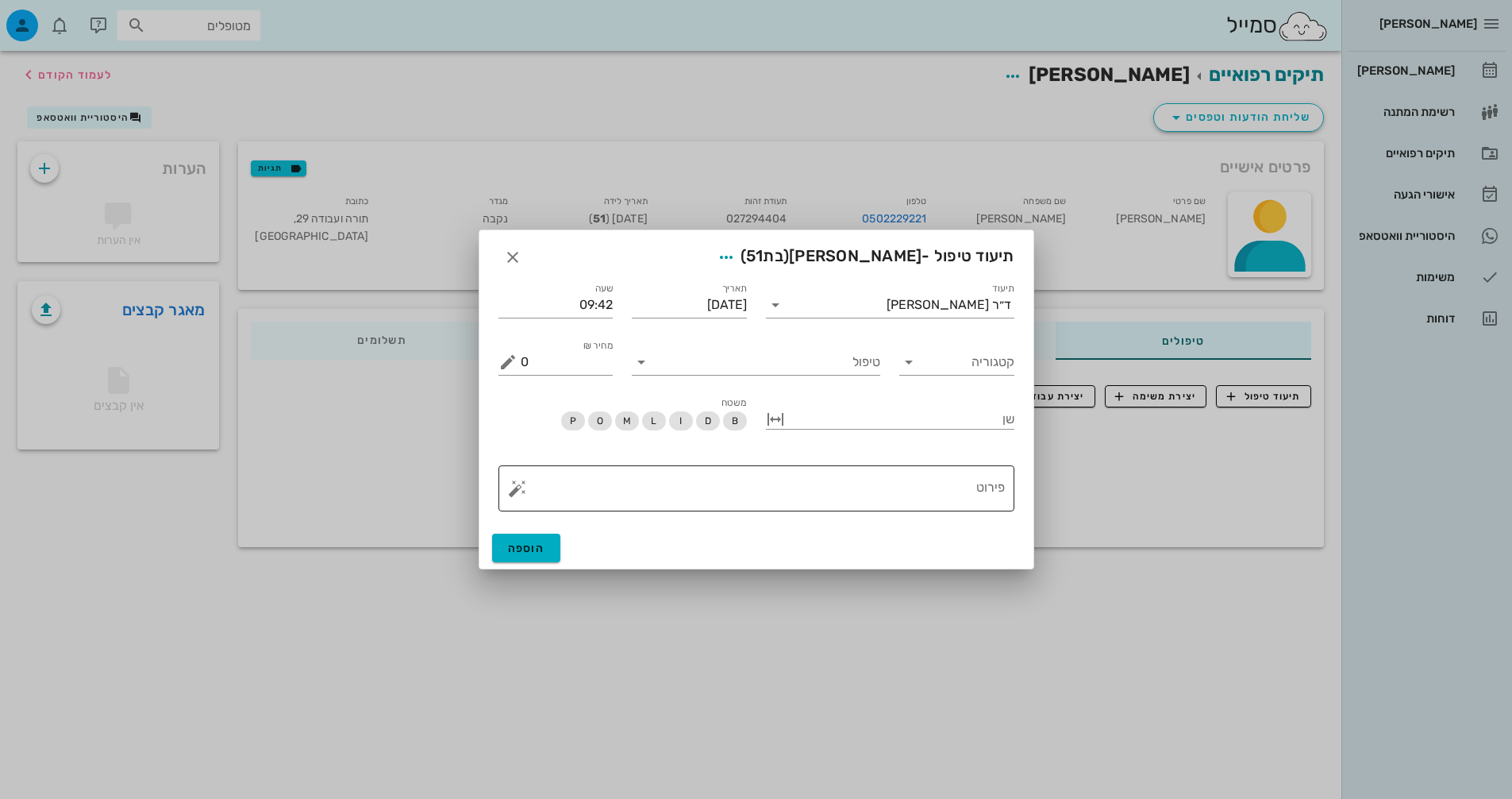
click at [1001, 487] on textarea "פירוט" at bounding box center [763, 492] width 484 height 38
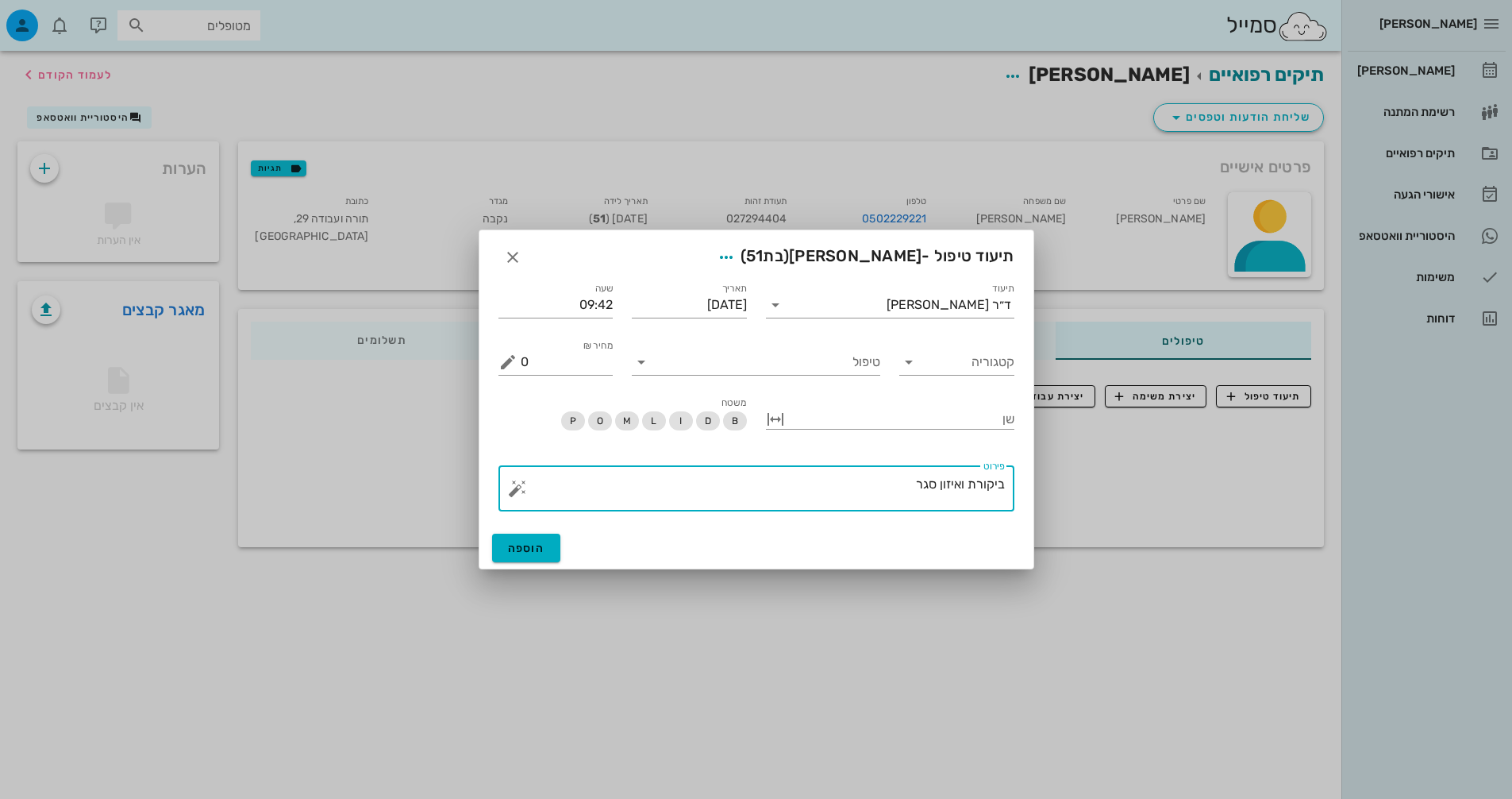
click at [907, 475] on textarea "ביקורת ואיזון סגר" at bounding box center [763, 492] width 484 height 38
click at [926, 494] on textarea "ביקורת ואיזון סגר" at bounding box center [763, 492] width 484 height 38
click at [928, 491] on textarea "ביקורת ואיזון סגר" at bounding box center [763, 492] width 484 height 38
click at [912, 491] on textarea "ביקורת ואיזון סגר" at bounding box center [763, 492] width 484 height 38
type textarea "ביקורת ואיזון סגר ונקבע ץור לציפויים"
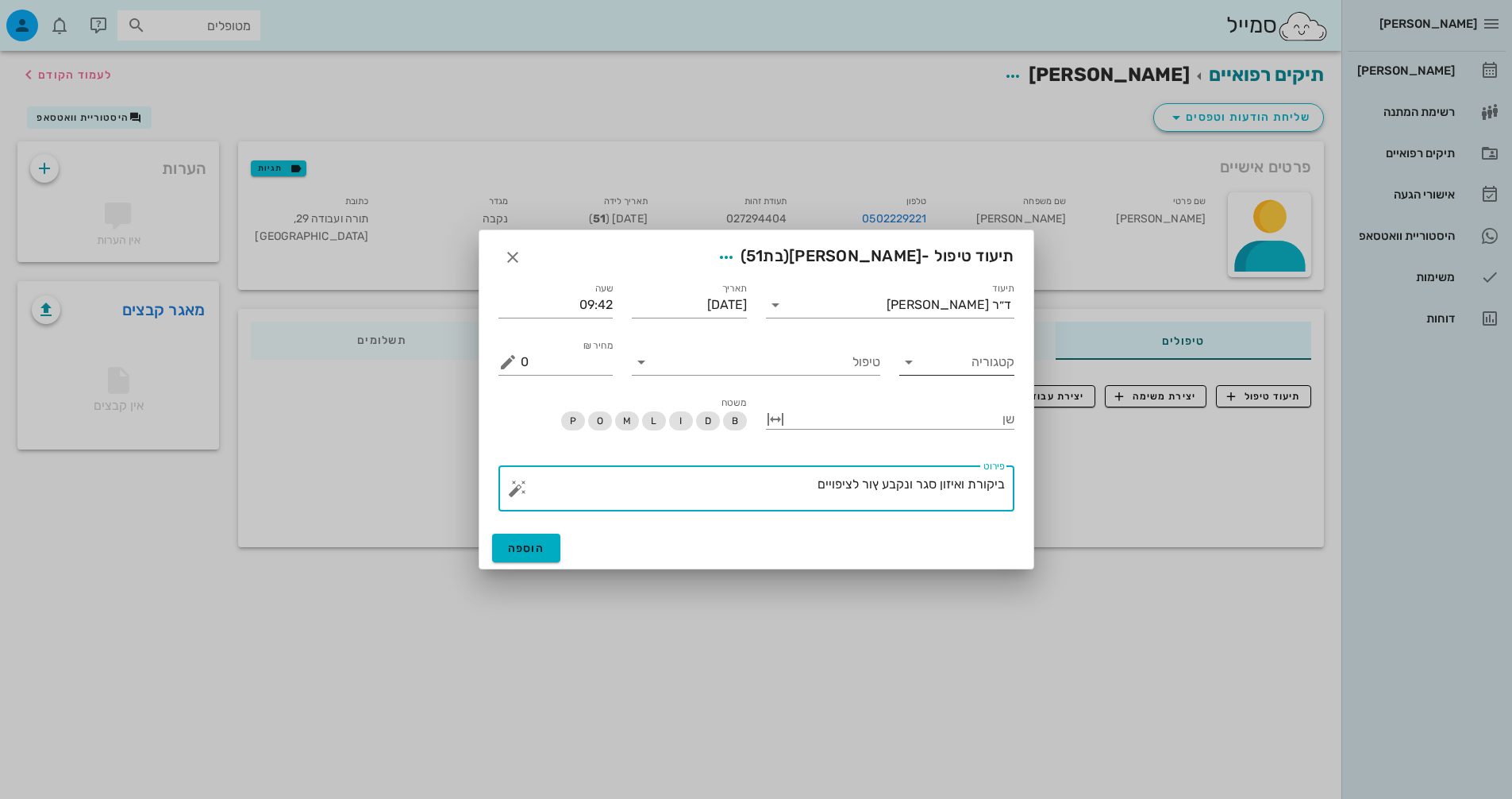
click at [1005, 356] on input "קטגוריה" at bounding box center [970, 362] width 90 height 25
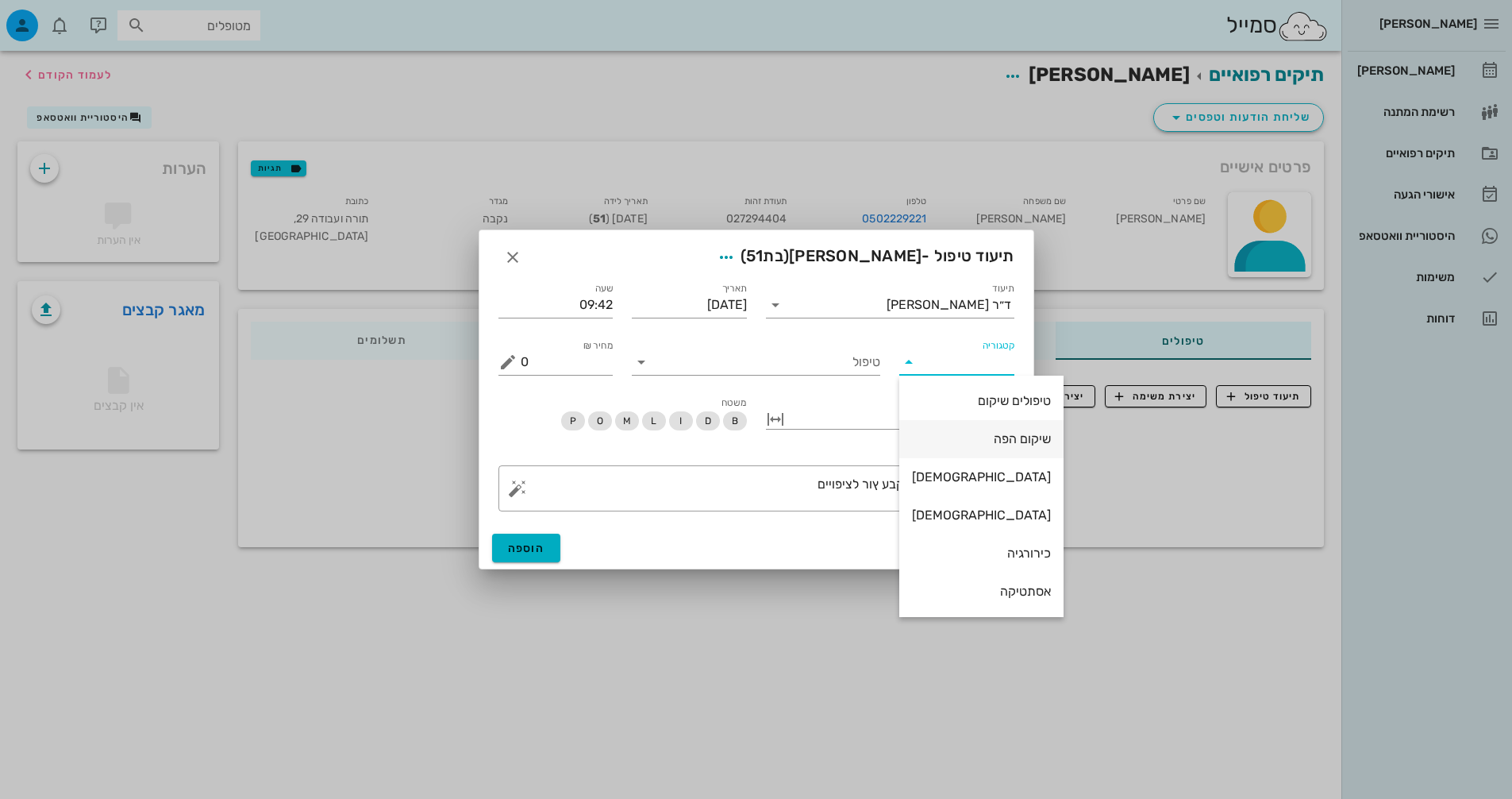
click at [927, 430] on div "שיקום הפה" at bounding box center [981, 439] width 139 height 35
type input "שיקום הפה"
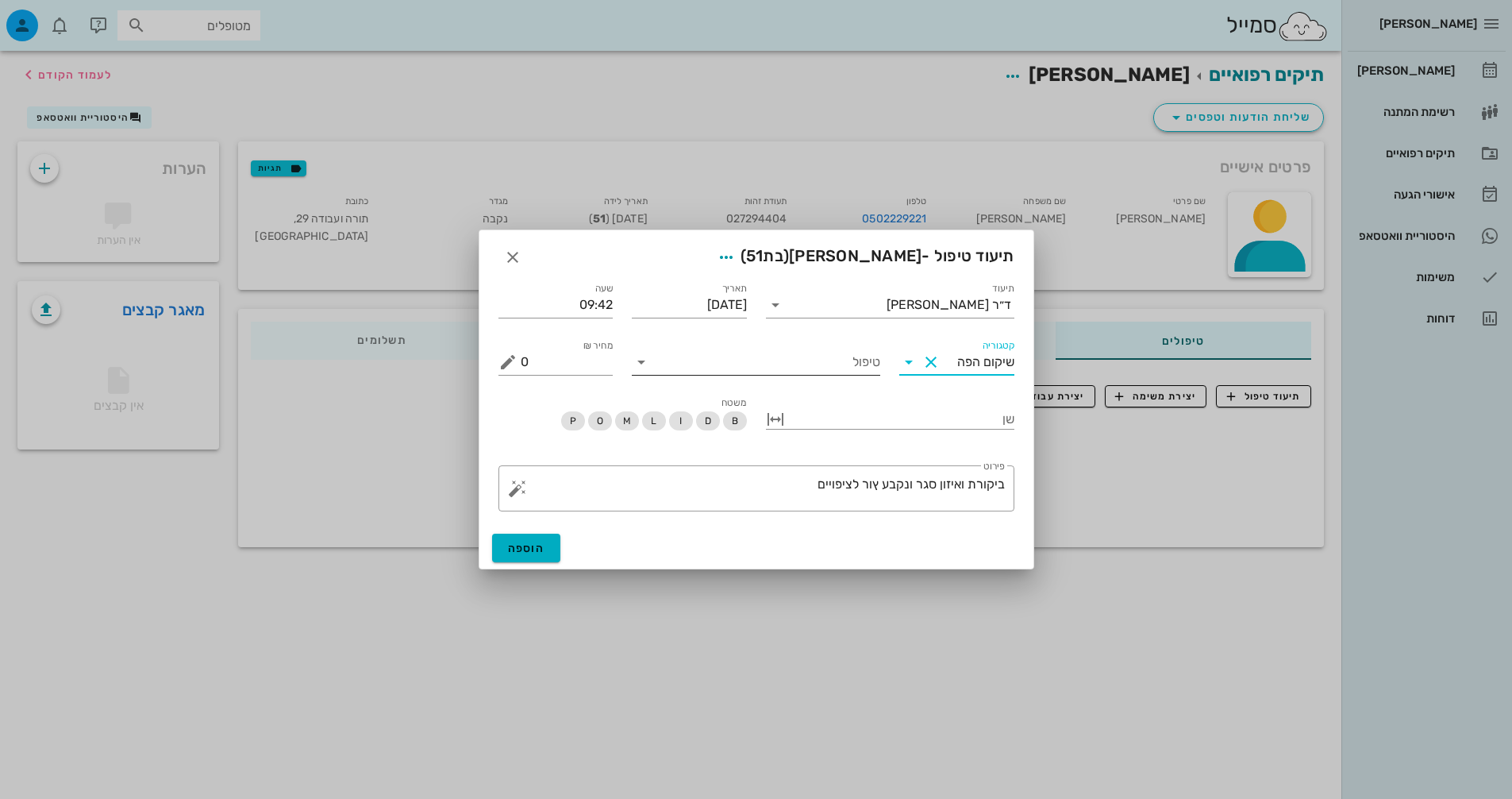
click at [838, 366] on input "טיפול" at bounding box center [768, 362] width 226 height 25
type input "ב"
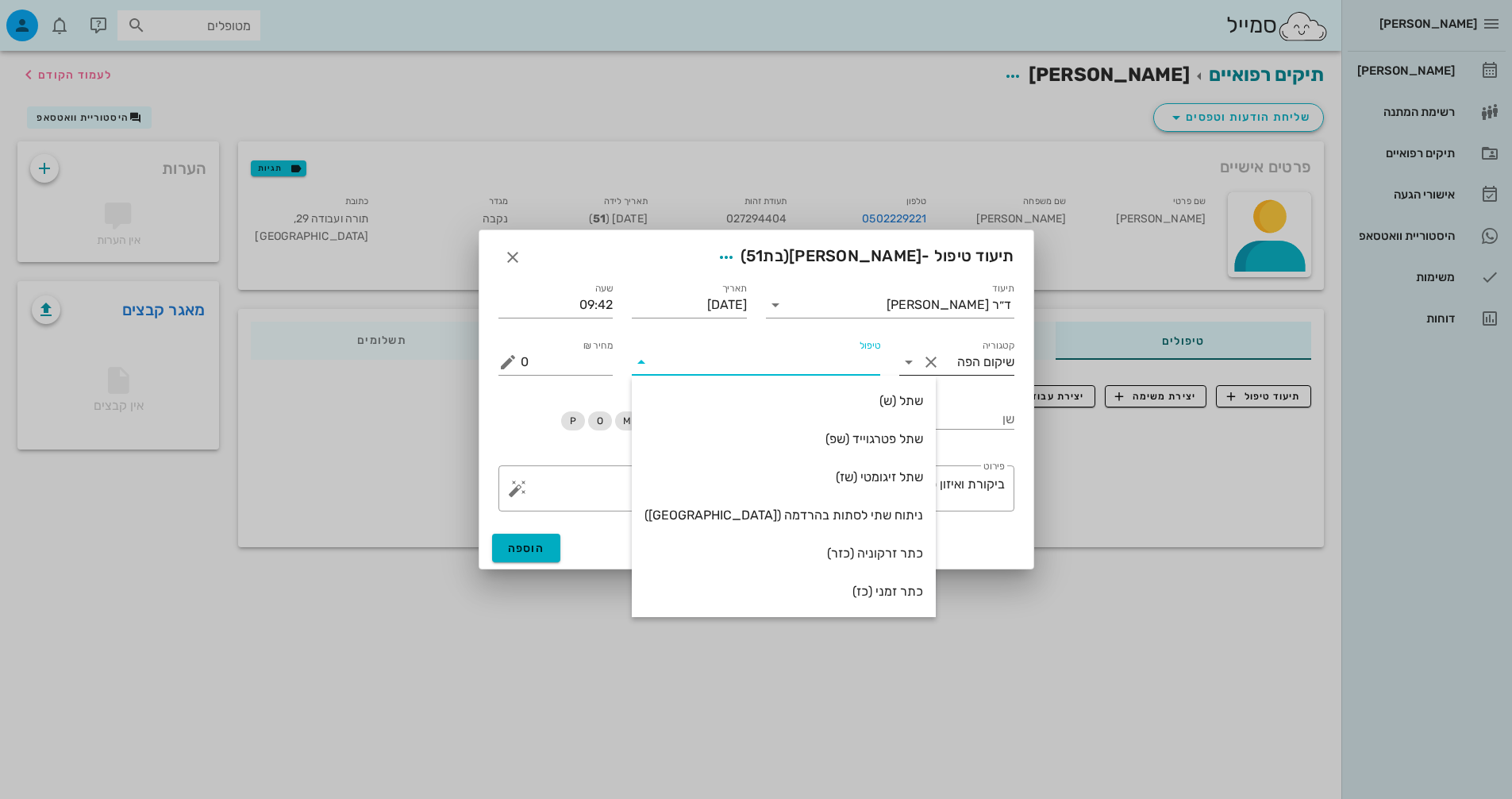
click at [925, 355] on button "Clear קטגוריה" at bounding box center [931, 362] width 19 height 19
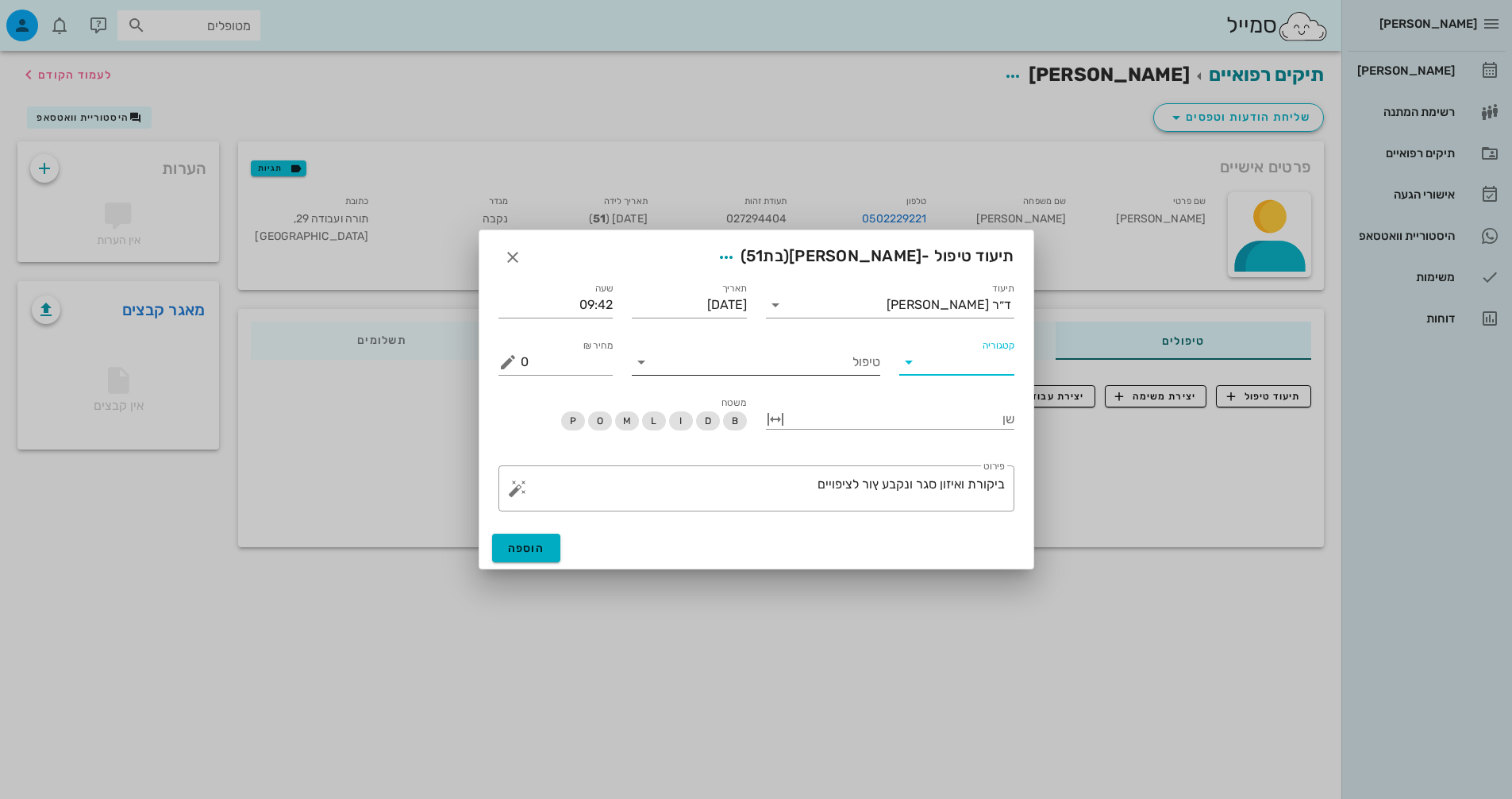
click at [819, 350] on input "טיפול" at bounding box center [768, 362] width 226 height 25
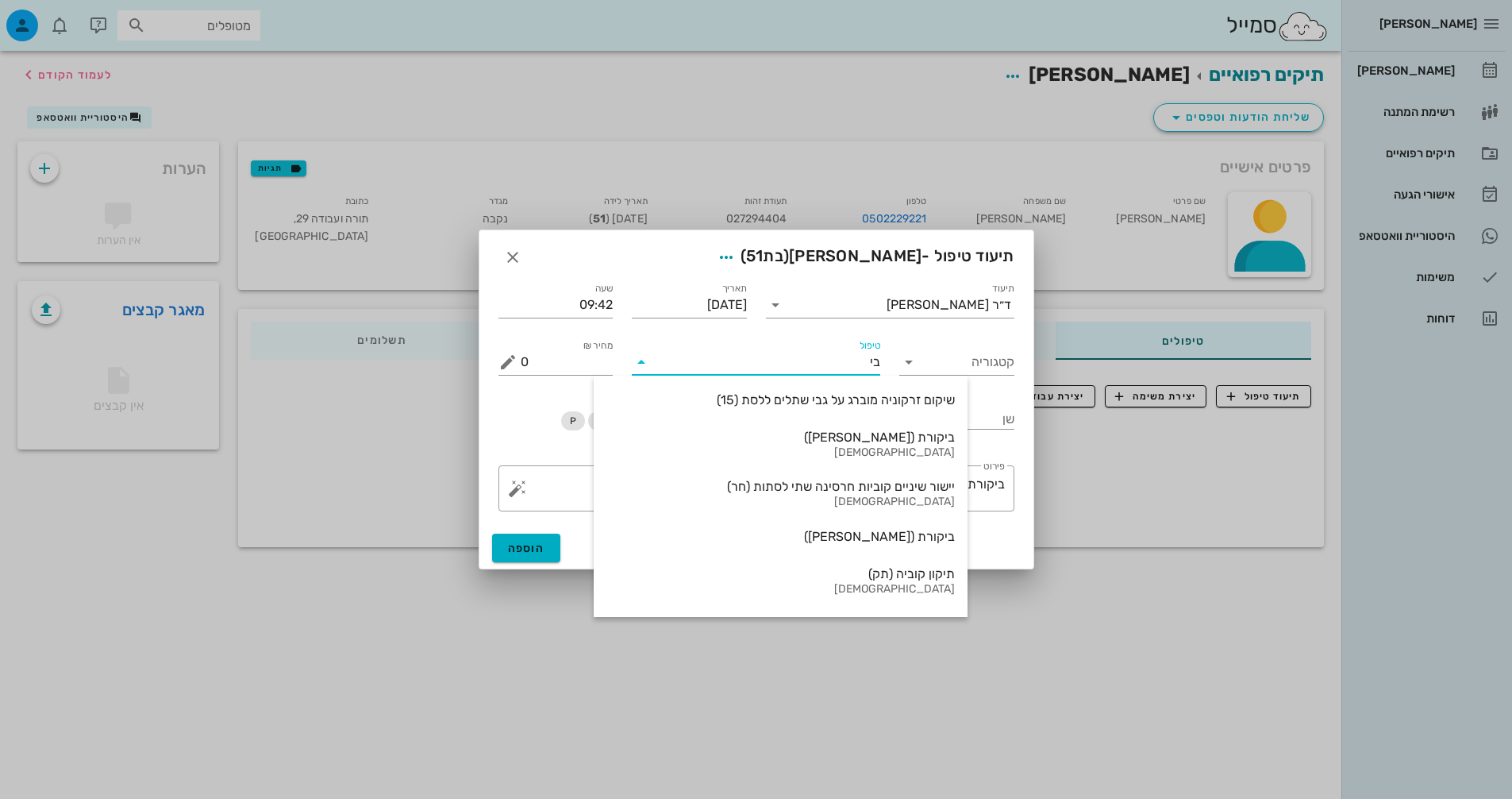
type input "[PERSON_NAME]"
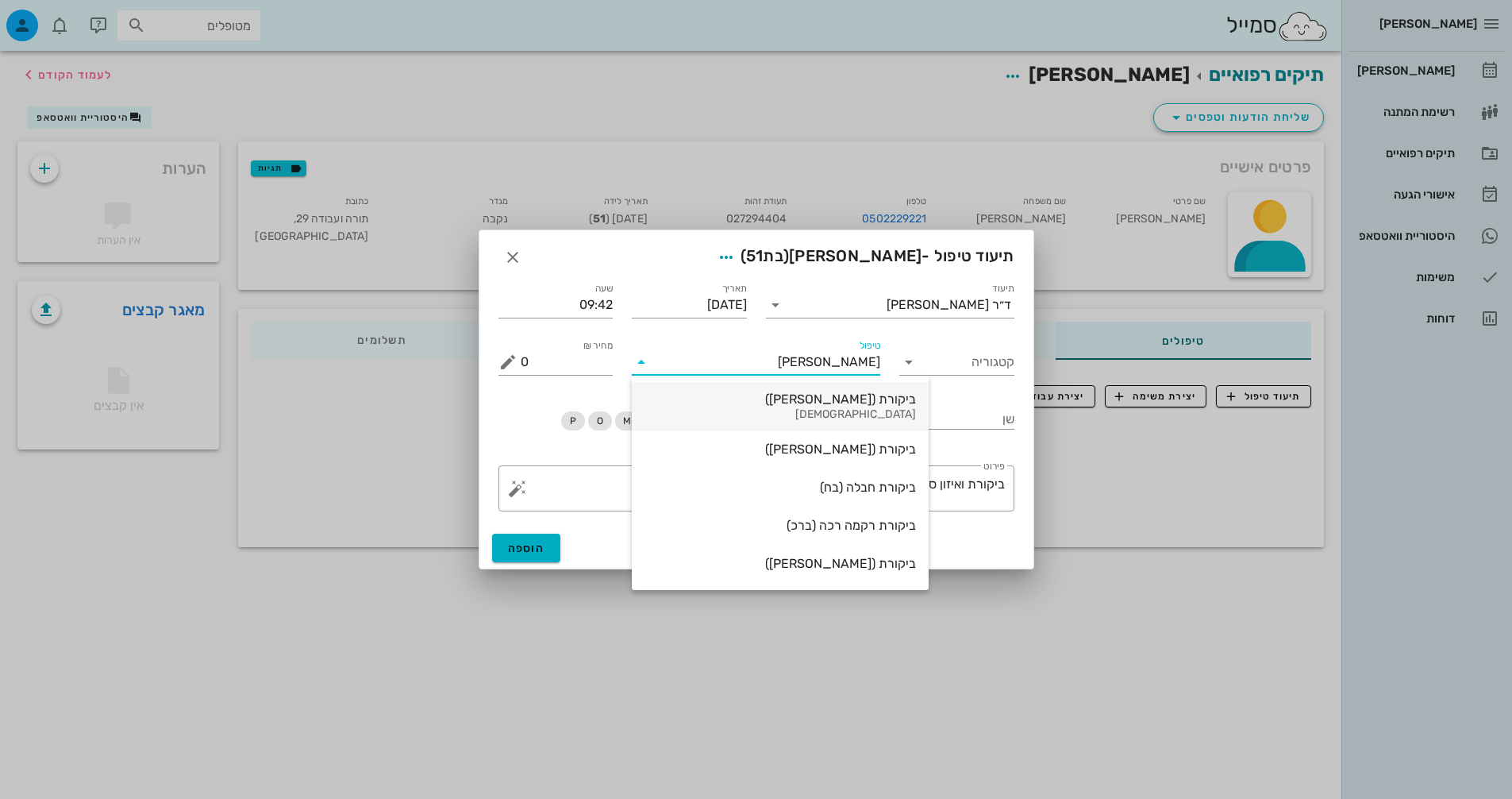
click at [828, 410] on div "[DEMOGRAPHIC_DATA]" at bounding box center [780, 414] width 271 height 13
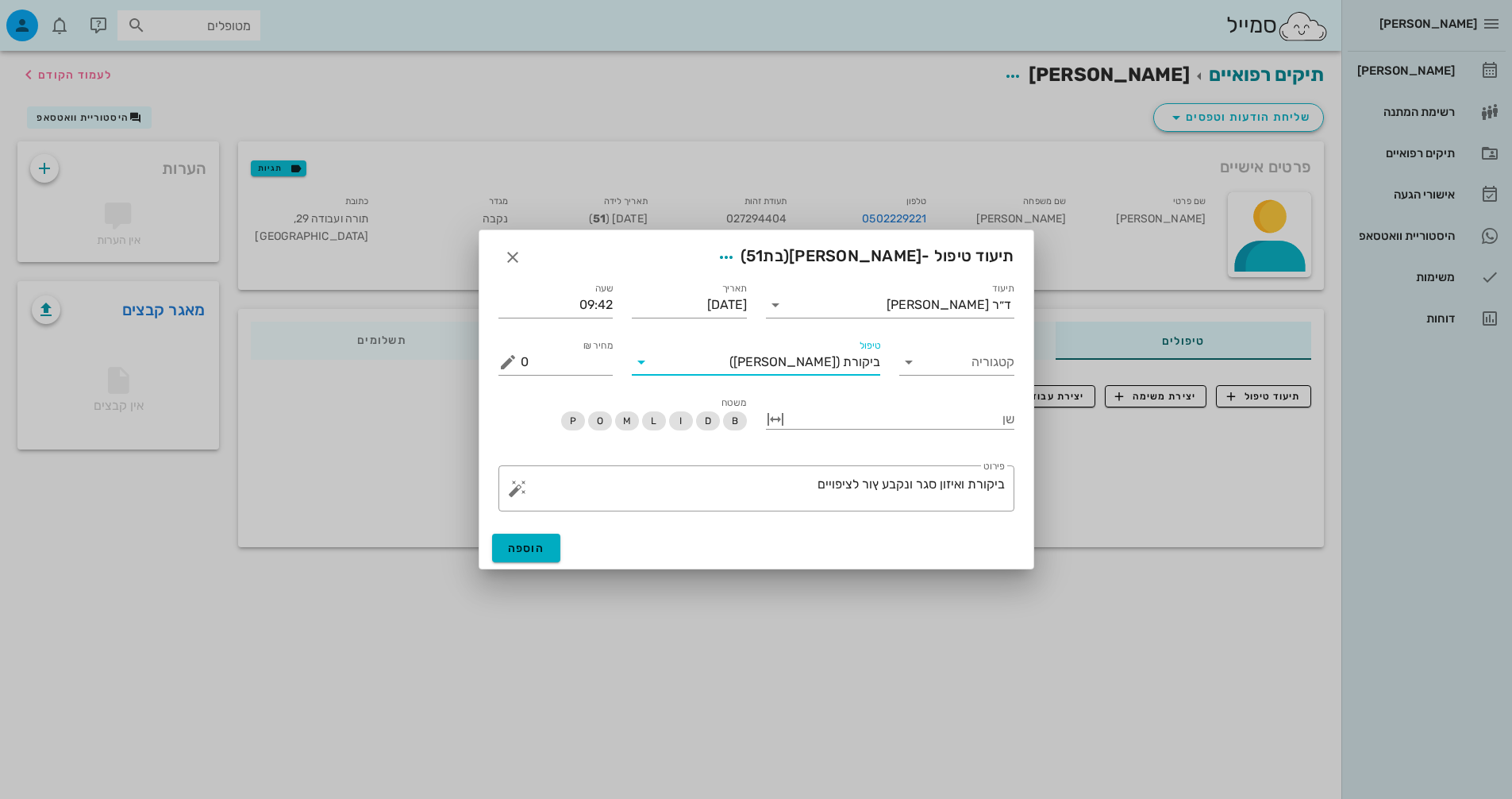
click at [833, 365] on span "([PERSON_NAME])" at bounding box center [785, 361] width 110 height 14
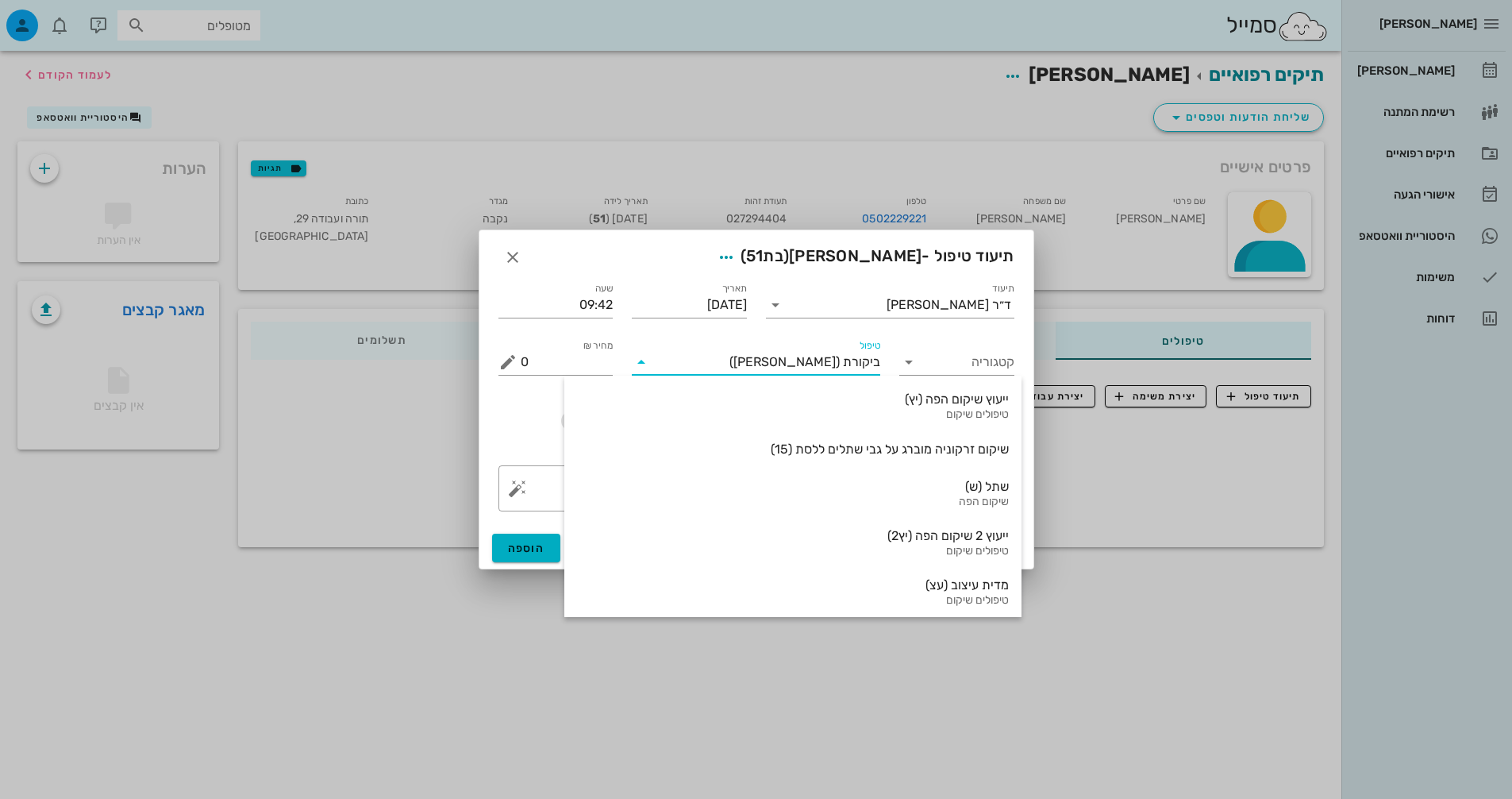
click at [833, 365] on span "([PERSON_NAME])" at bounding box center [785, 361] width 110 height 14
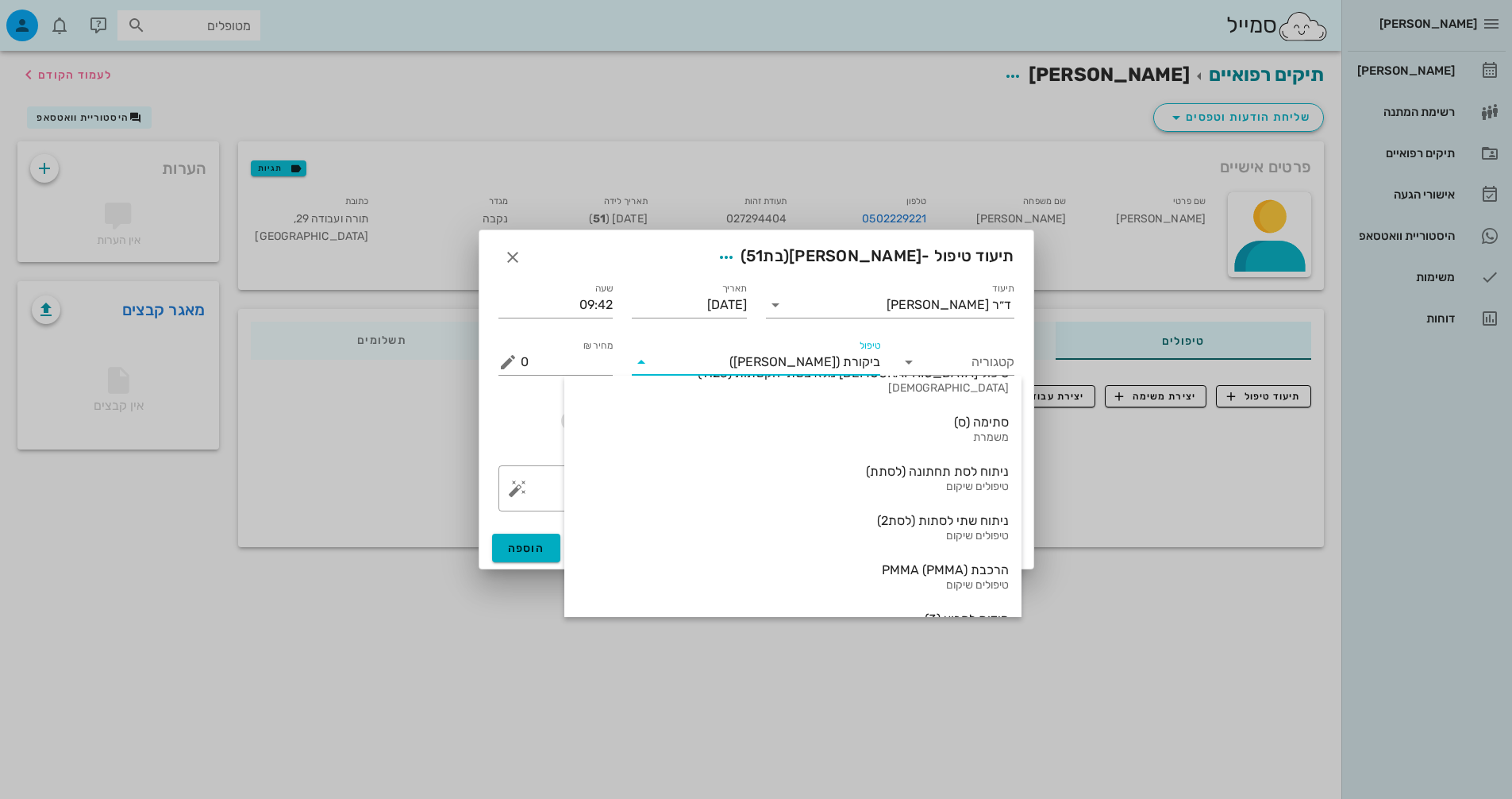
scroll to position [635, 0]
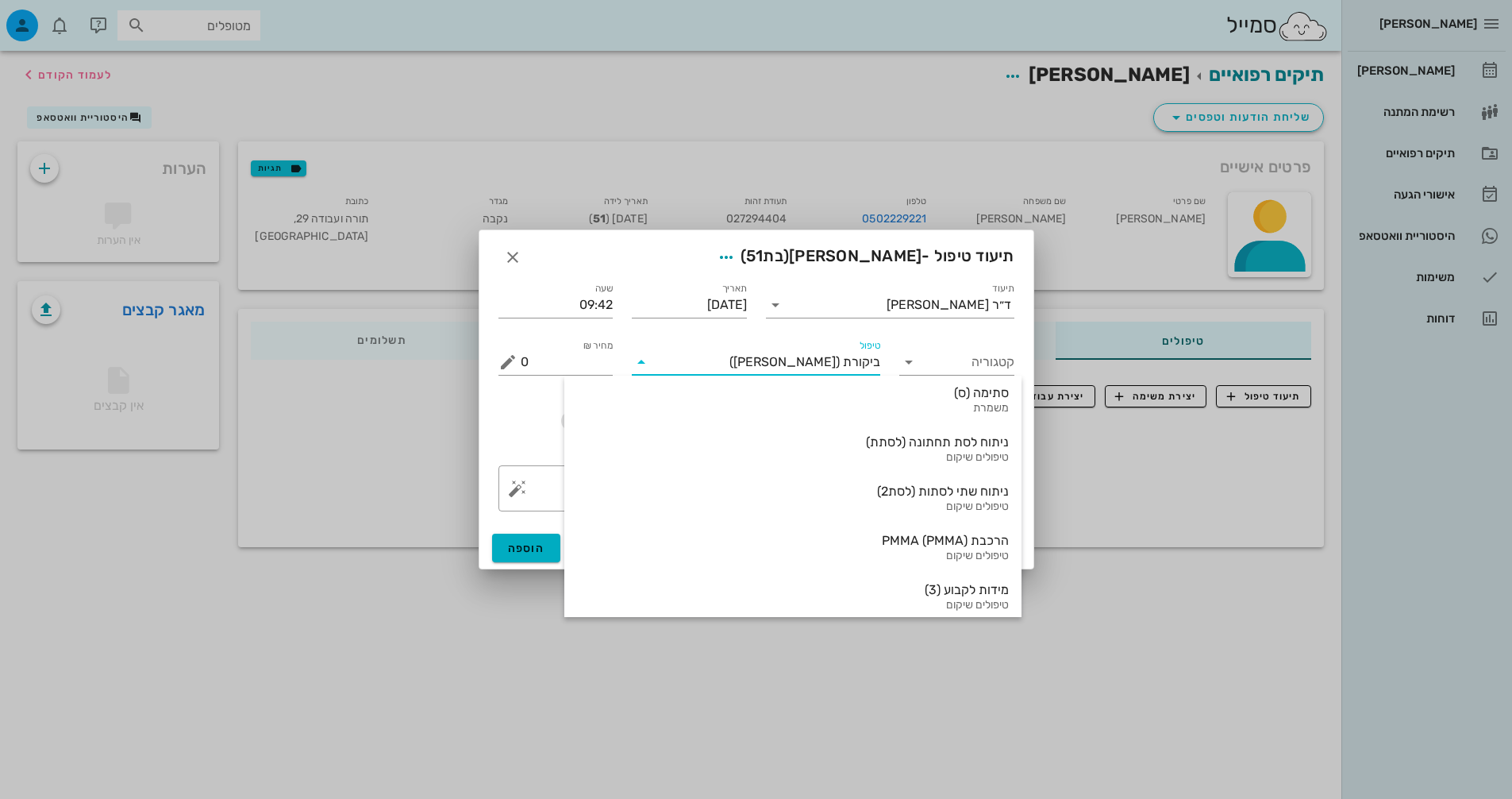
click at [847, 366] on span "ביקורת" at bounding box center [862, 361] width 37 height 14
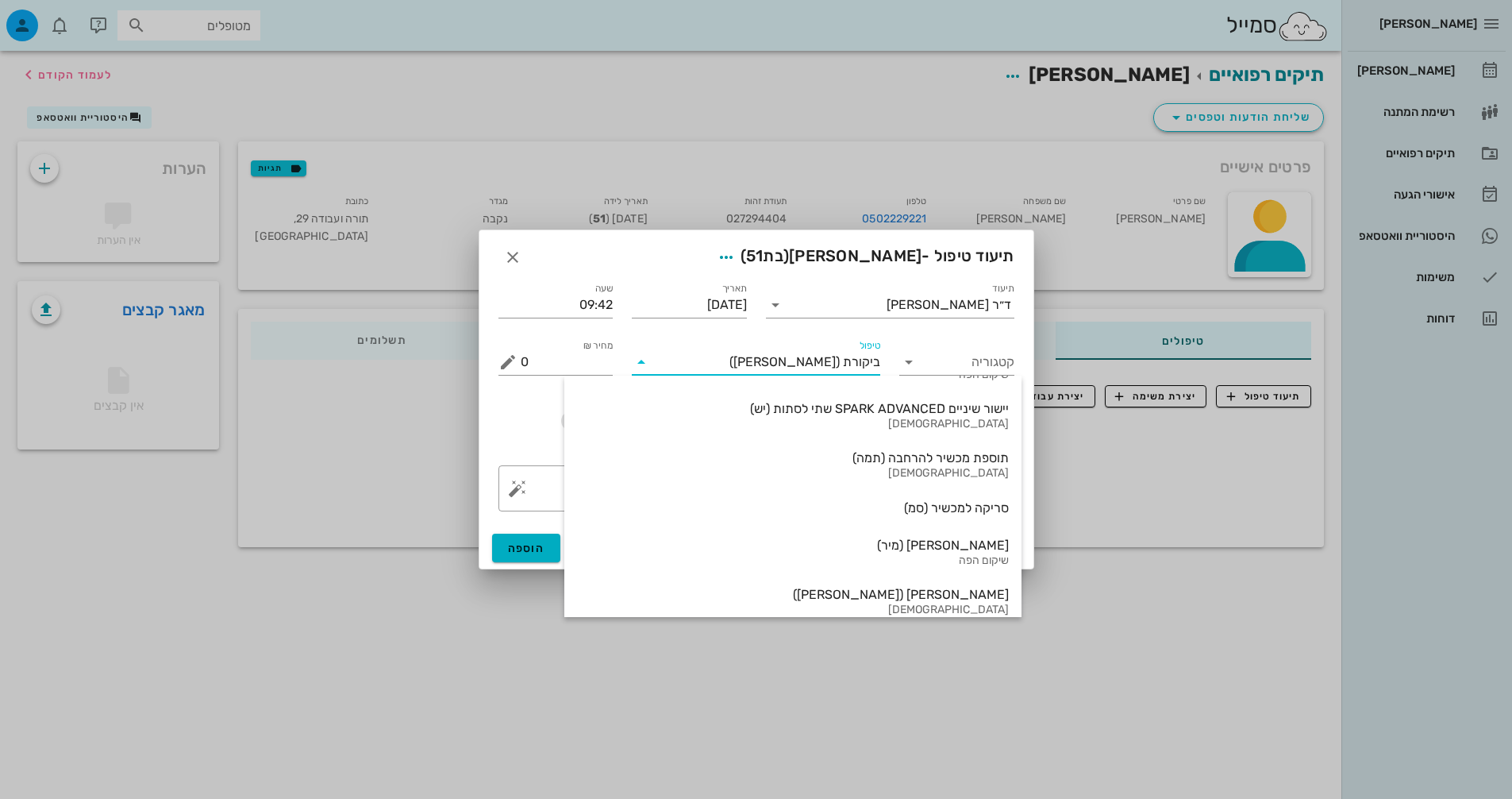
scroll to position [3429, 0]
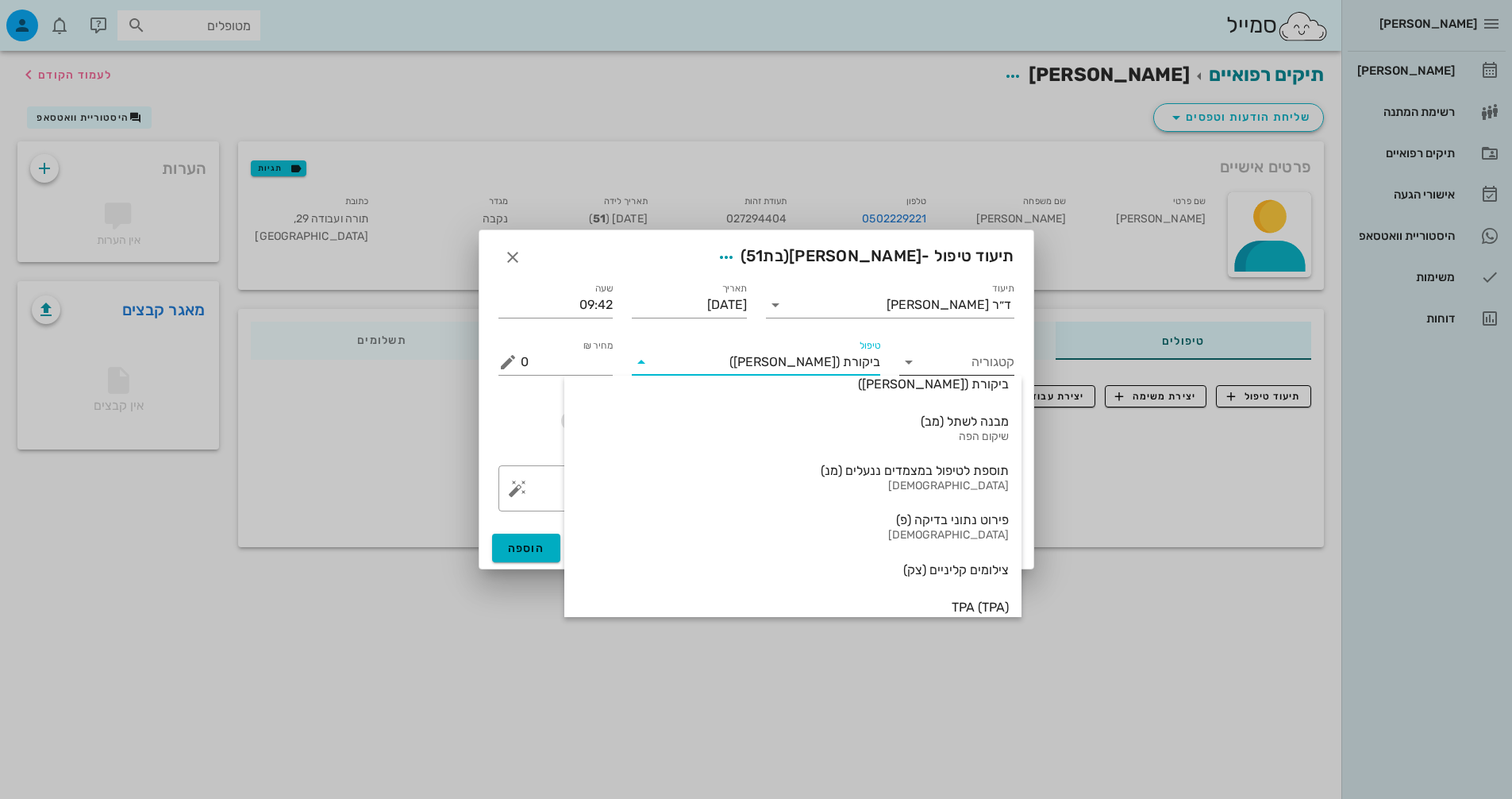
click at [920, 354] on div at bounding box center [911, 362] width 22 height 19
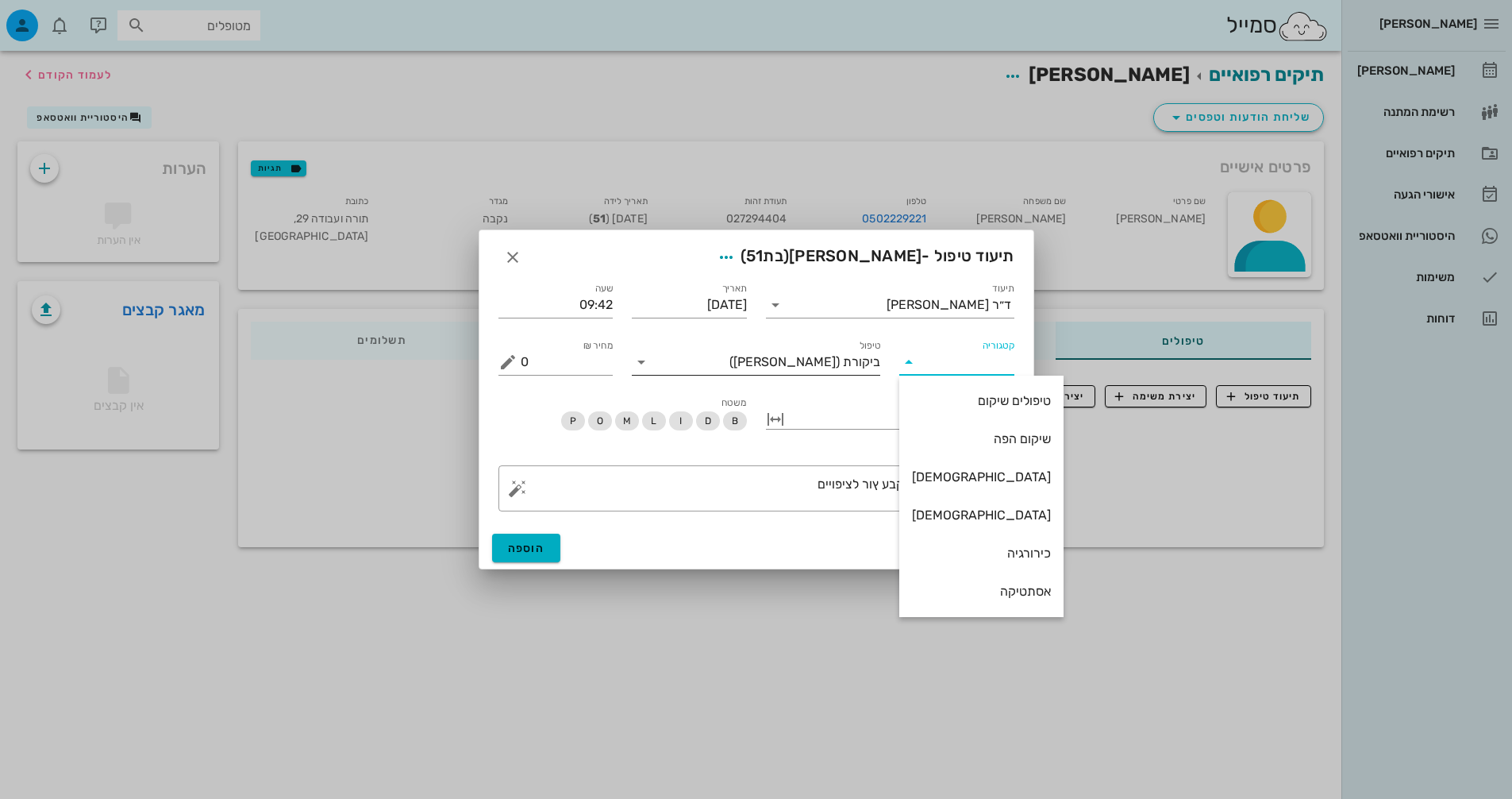
click at [865, 365] on span "ביקורת" at bounding box center [862, 361] width 37 height 14
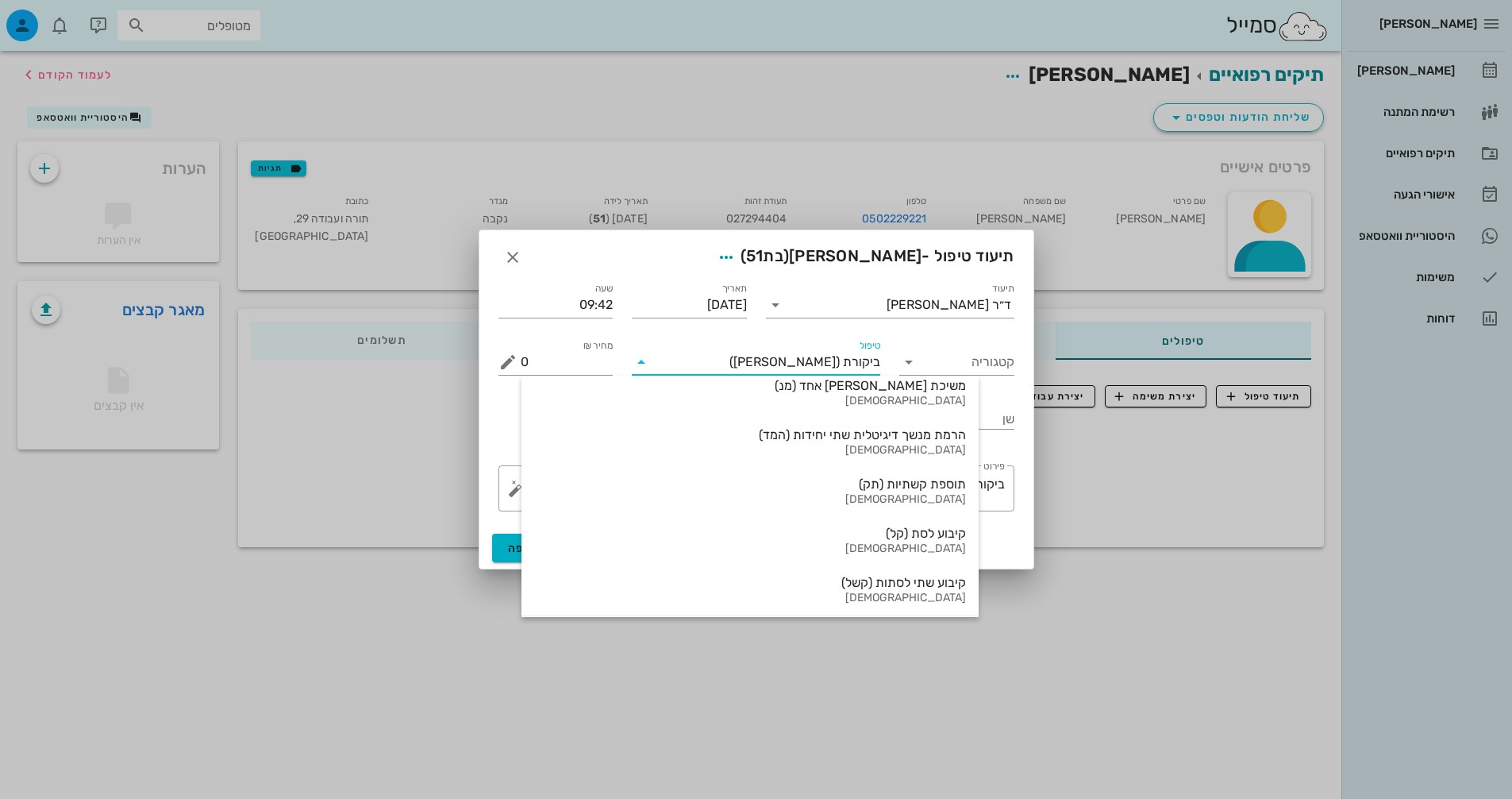
scroll to position [4597, 0]
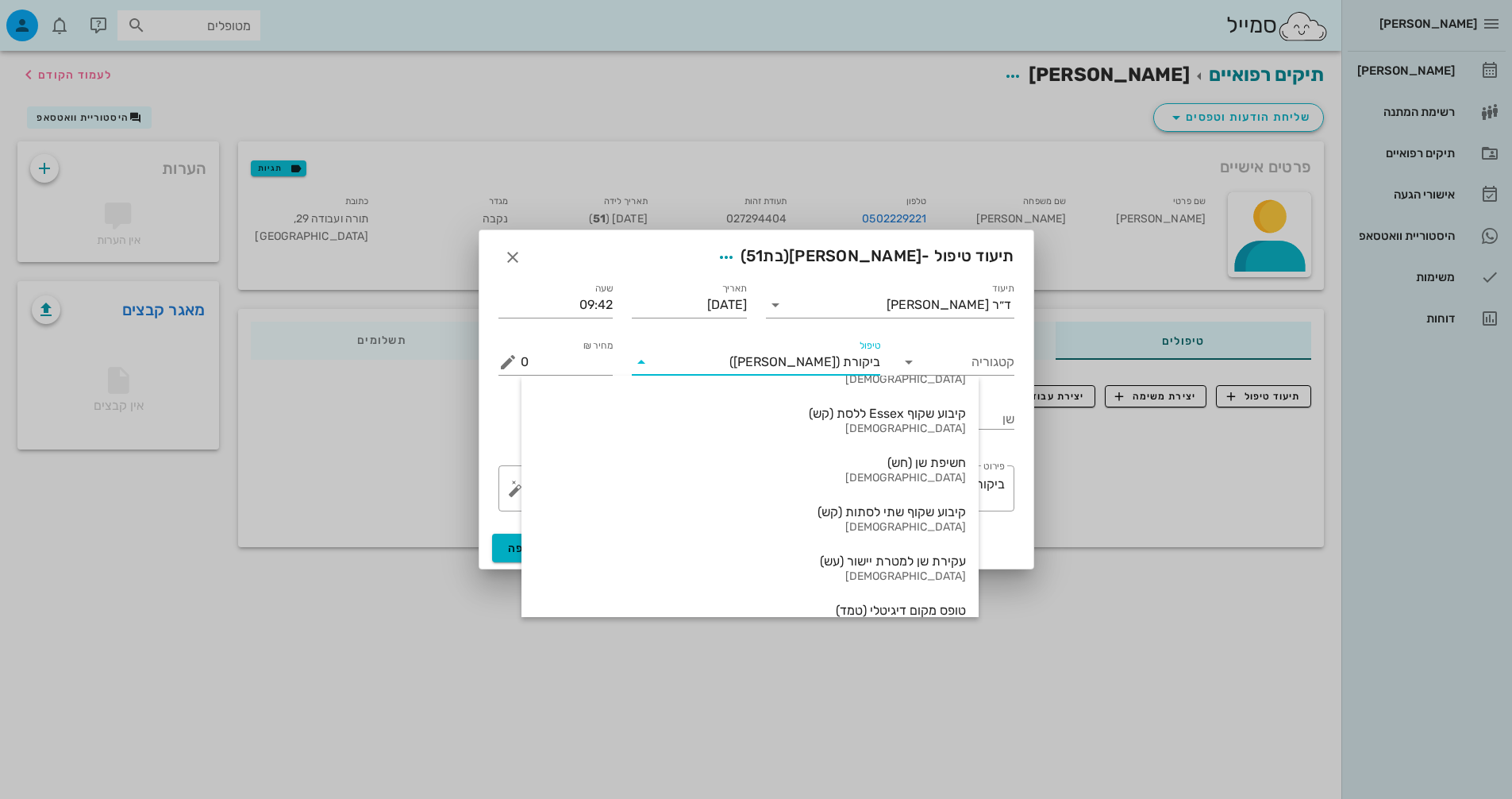
drag, startPoint x: 812, startPoint y: 358, endPoint x: 890, endPoint y: 356, distance: 78.0
click at [892, 354] on div "תיעוד ד״ר [PERSON_NAME] תאריך [DATE] שעה 09:42 קטגוריה טיפול ביקורת ([PERSON_NA…" at bounding box center [756, 327] width 535 height 114
click at [937, 350] on input "קטגוריה" at bounding box center [970, 362] width 90 height 25
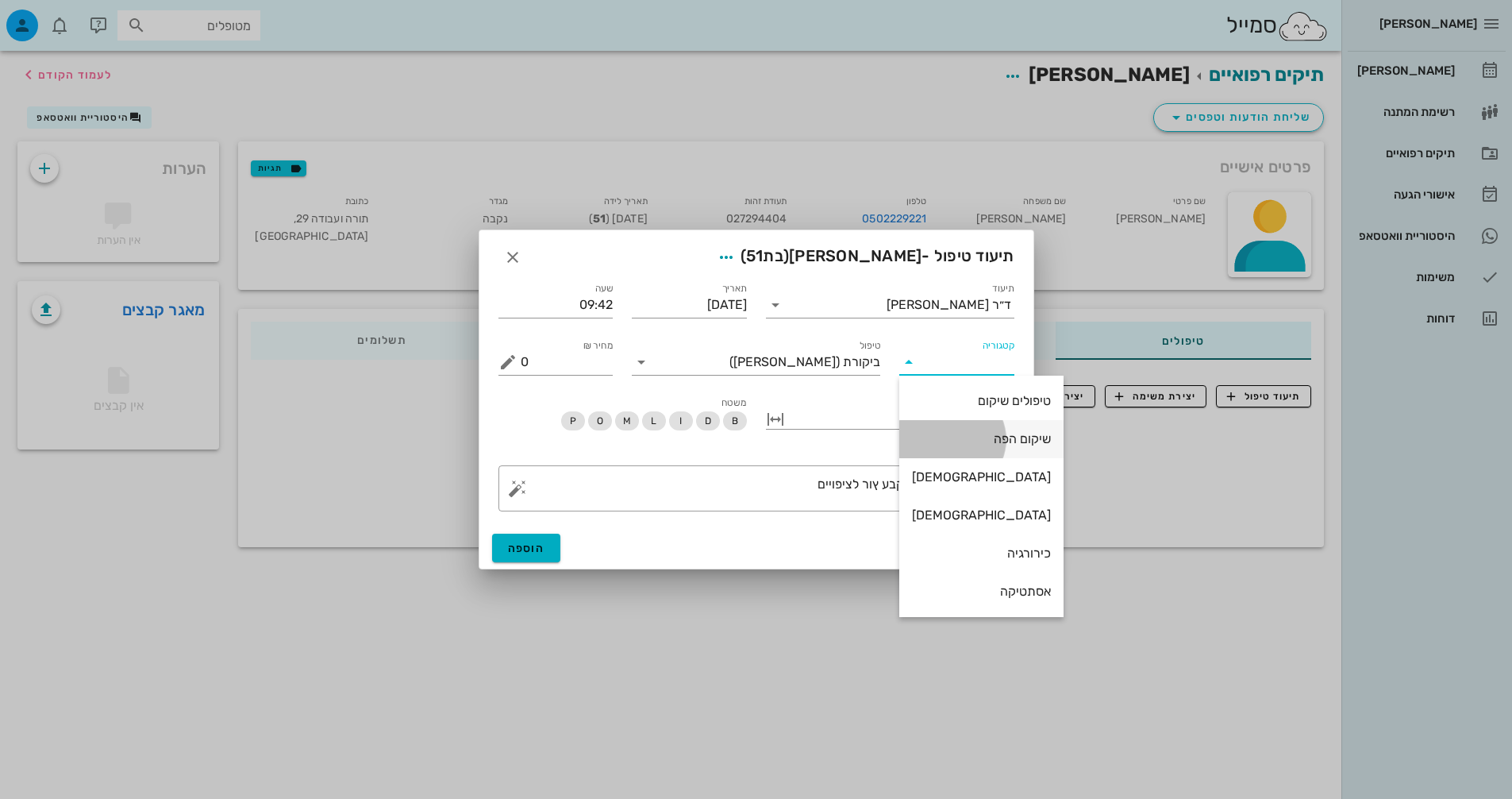
click at [985, 433] on div "שיקום הפה" at bounding box center [981, 439] width 139 height 15
type input "שיקום הפה"
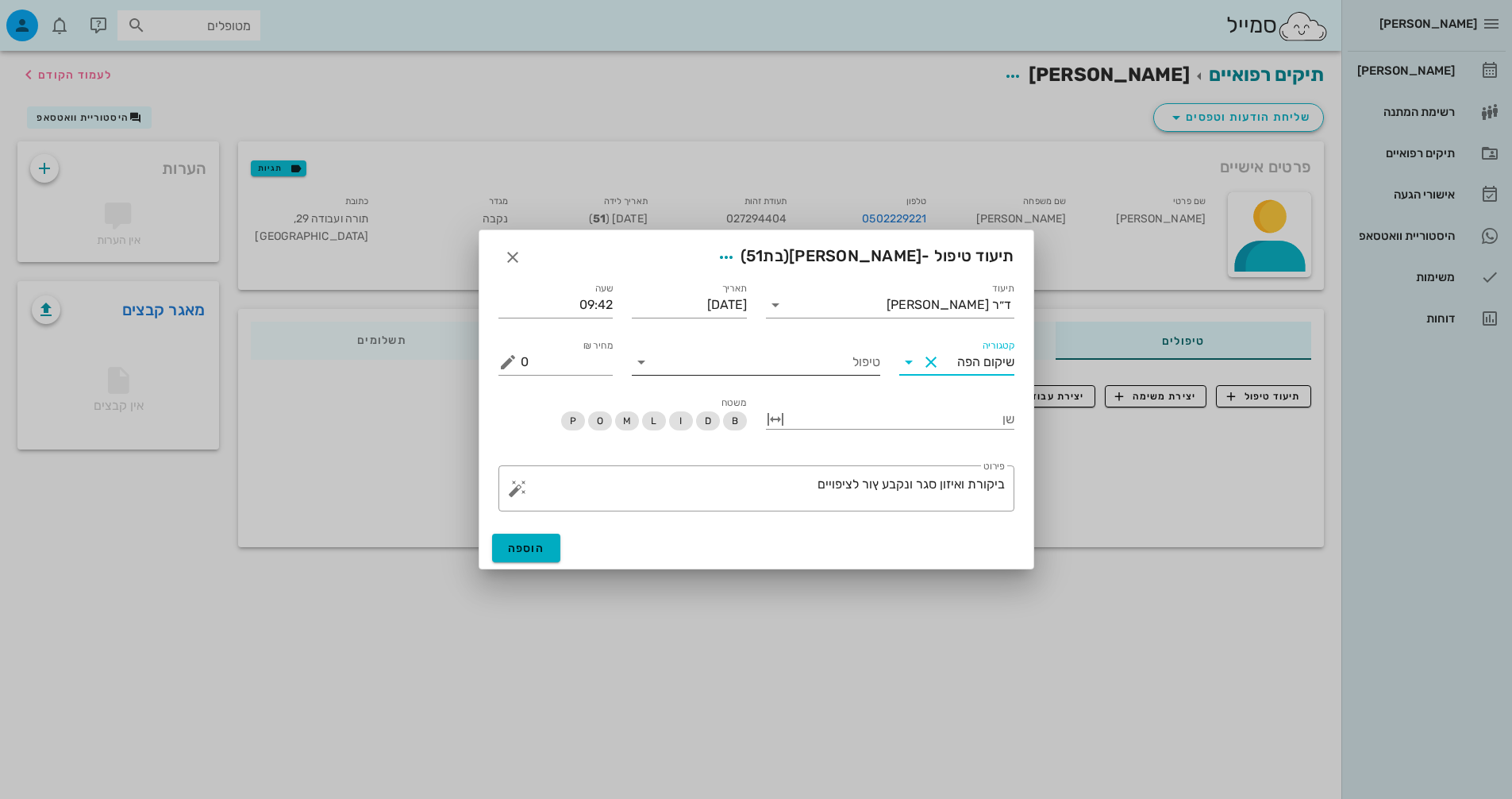
click at [815, 366] on input "טיפול" at bounding box center [768, 362] width 226 height 25
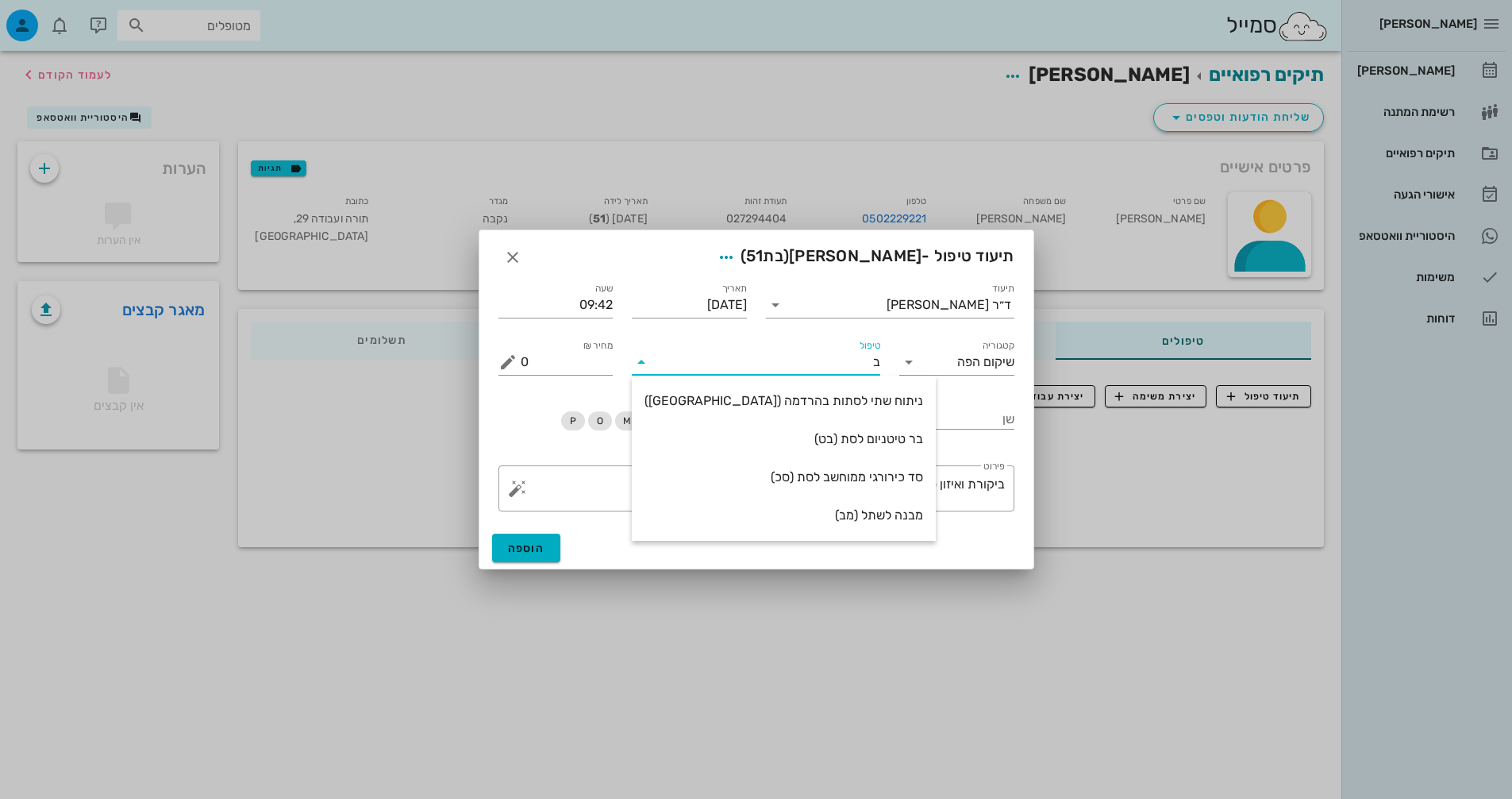
scroll to position [0, 0]
click at [870, 362] on input "בי" at bounding box center [768, 362] width 226 height 25
type input "בי"
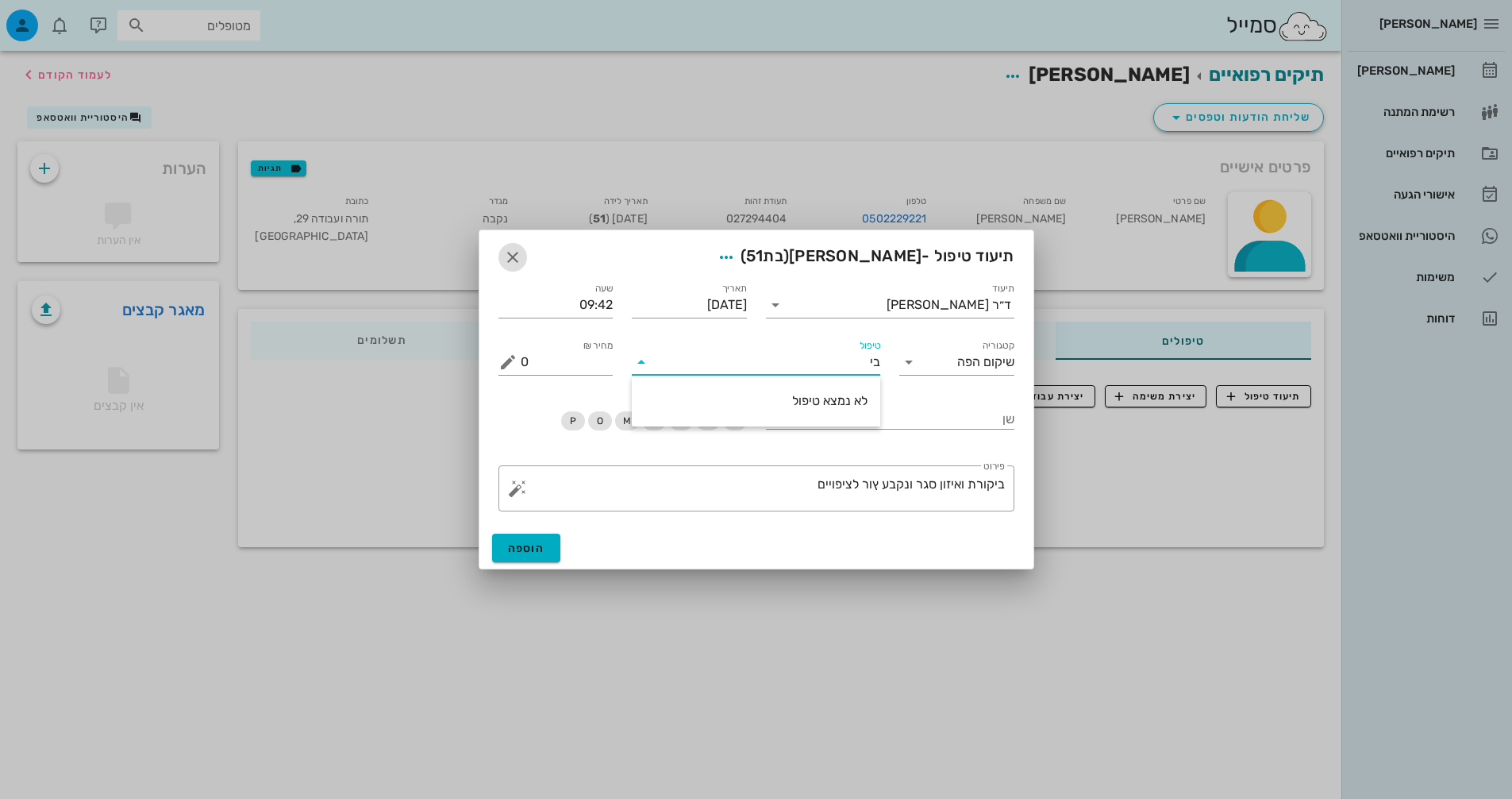
click at [500, 256] on span "button" at bounding box center [512, 257] width 29 height 19
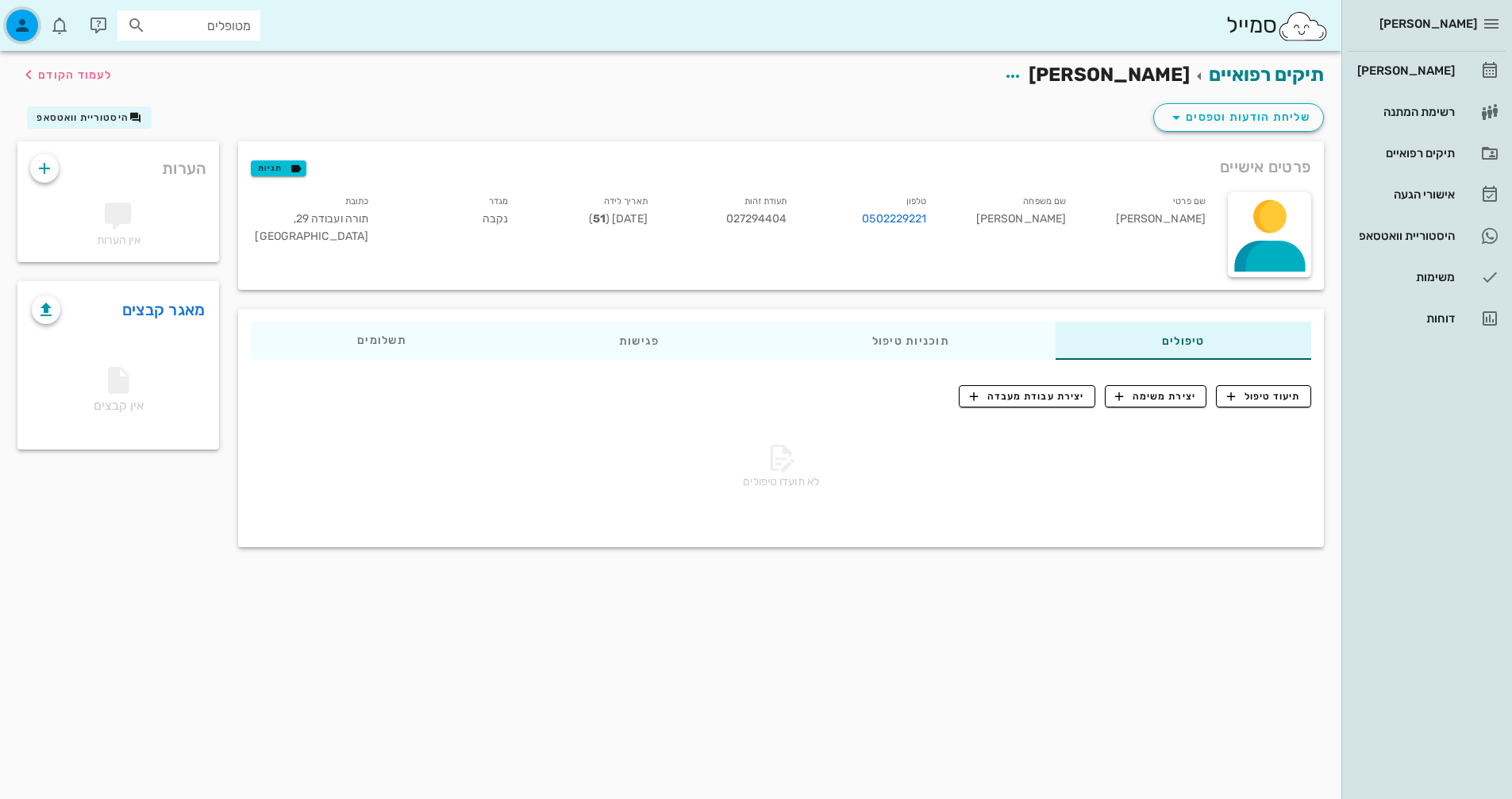
click at [7, 29] on div "button" at bounding box center [22, 25] width 32 height 32
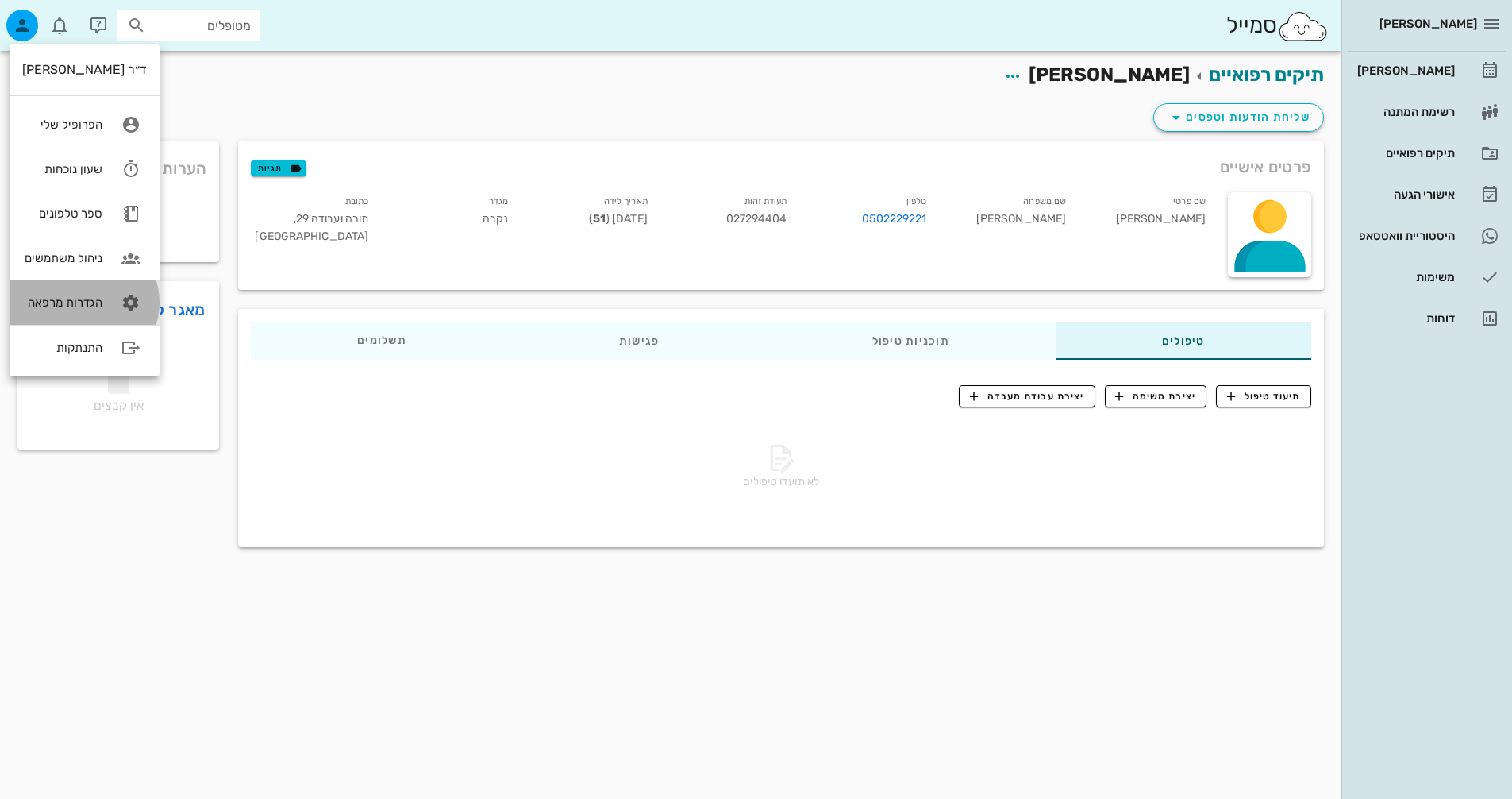
click at [79, 289] on link "הגדרות מרפאה" at bounding box center [84, 303] width 150 height 45
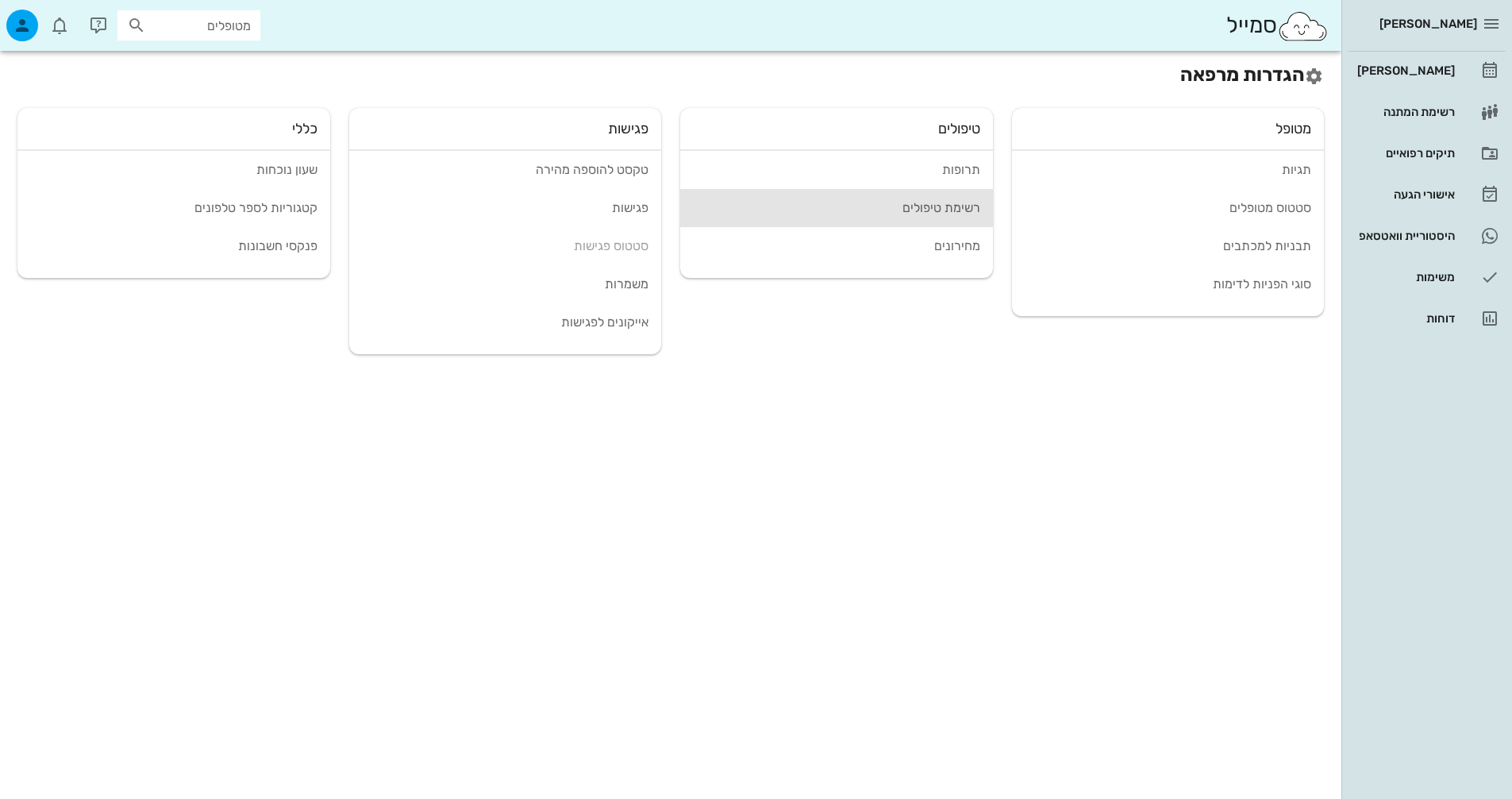
click at [945, 215] on div "רשימת טיפולים" at bounding box center [836, 208] width 287 height 15
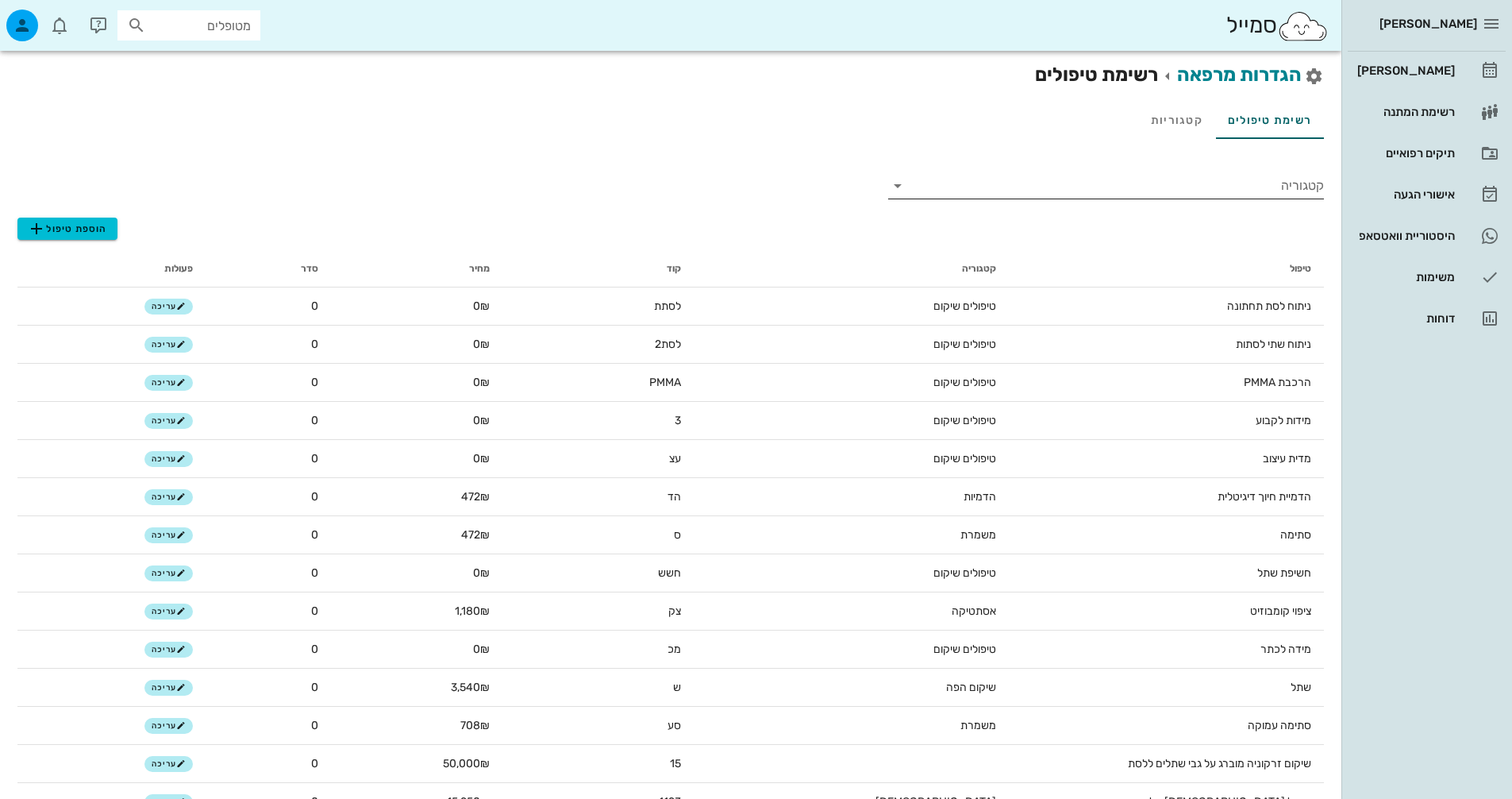
click at [1151, 182] on input "קטגוריה" at bounding box center [1118, 185] width 410 height 25
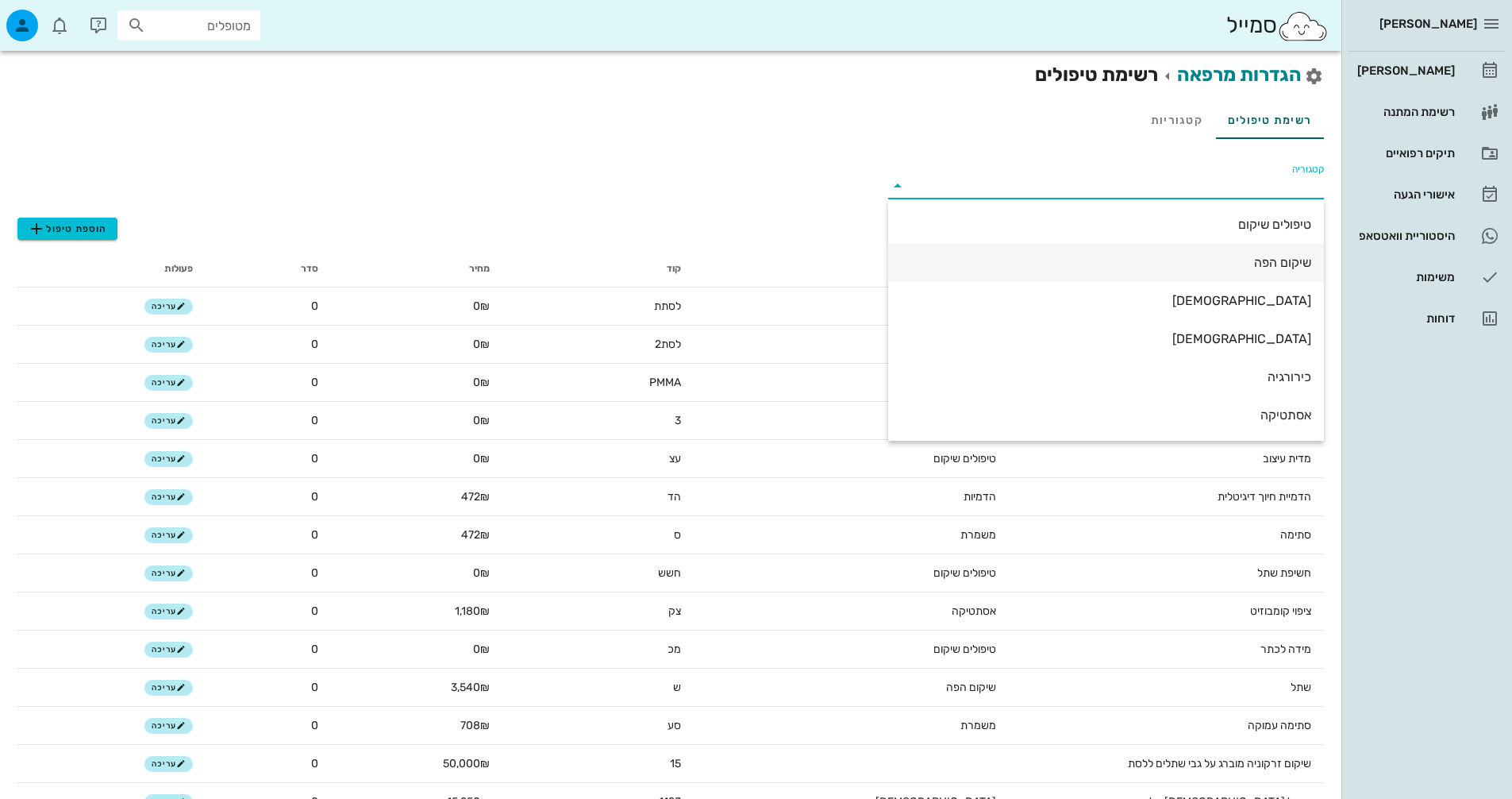
drag, startPoint x: 1236, startPoint y: 219, endPoint x: 1232, endPoint y: 249, distance: 30.3
click at [1232, 249] on div "טיפולים שיקום שיקום הפה אורתו [DEMOGRAPHIC_DATA] כירורגיה אסתטיקה משמרת הדמיות …" at bounding box center [1106, 377] width 436 height 356
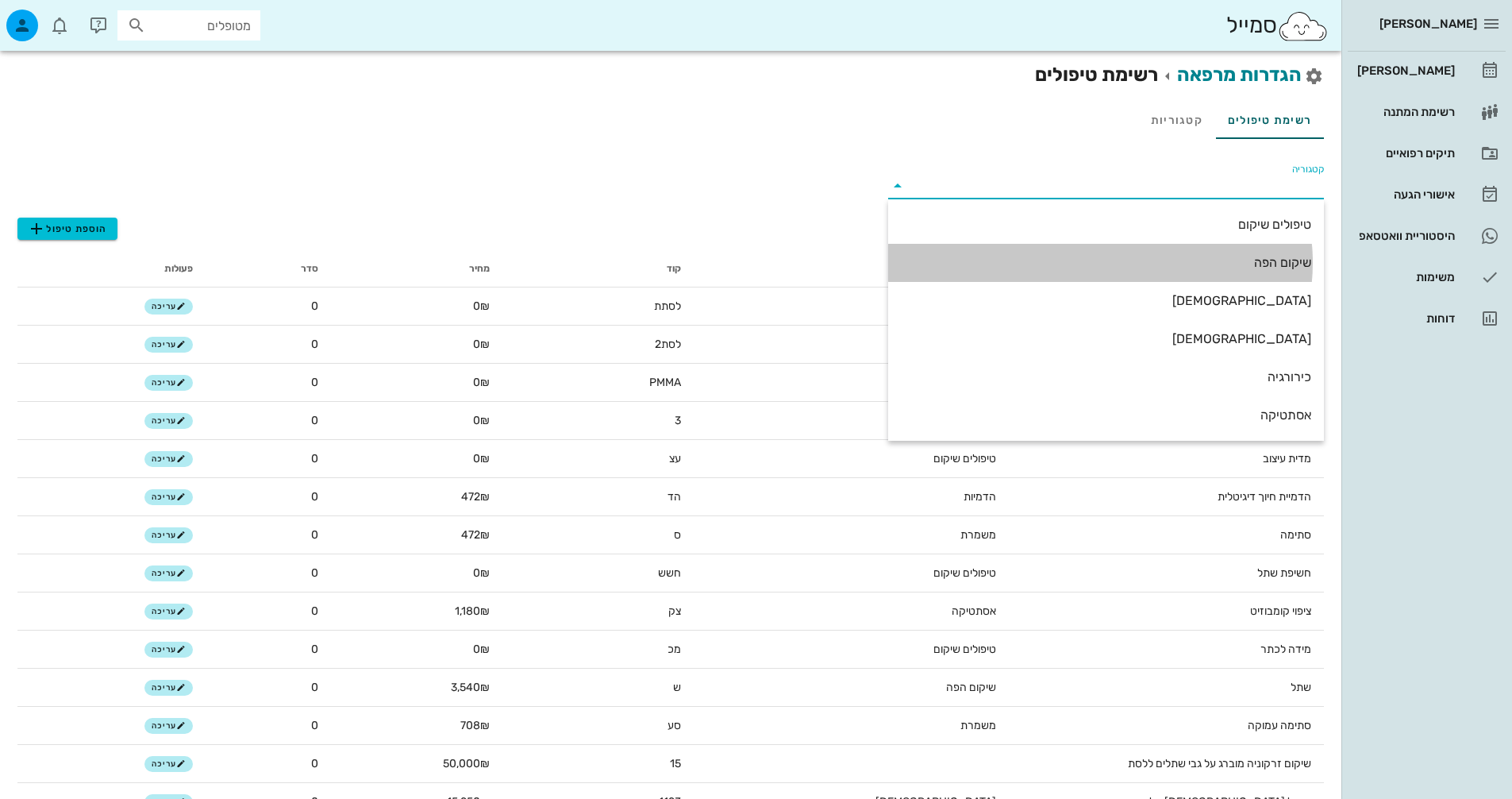
click at [1234, 255] on div "שיקום הפה" at bounding box center [1106, 263] width 410 height 15
type input "שיקום הפה"
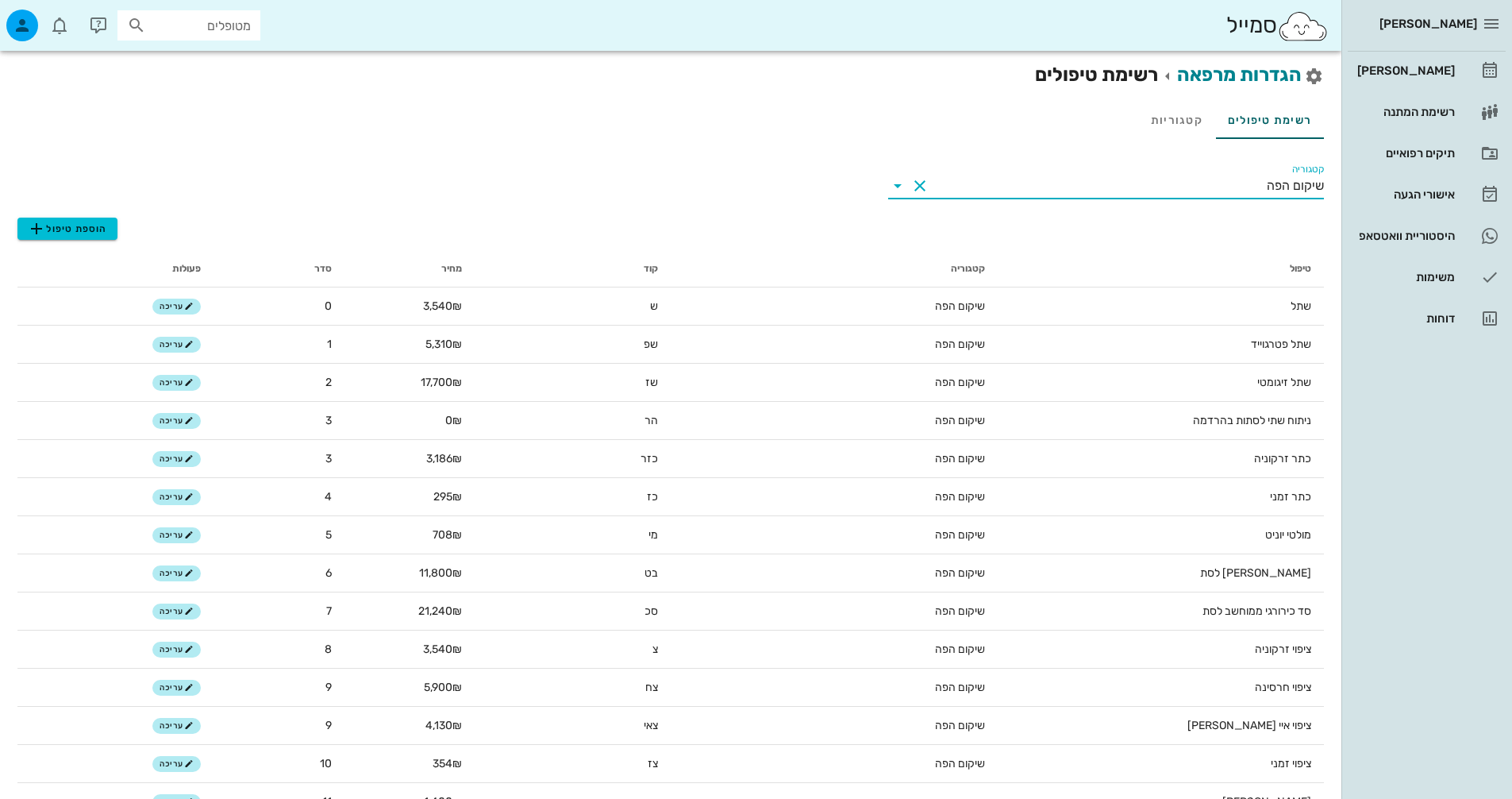
click at [90, 215] on div "הוספת טיפול" at bounding box center [670, 224] width 1306 height 32
click at [84, 234] on span "הוספת טיפול" at bounding box center [67, 228] width 80 height 19
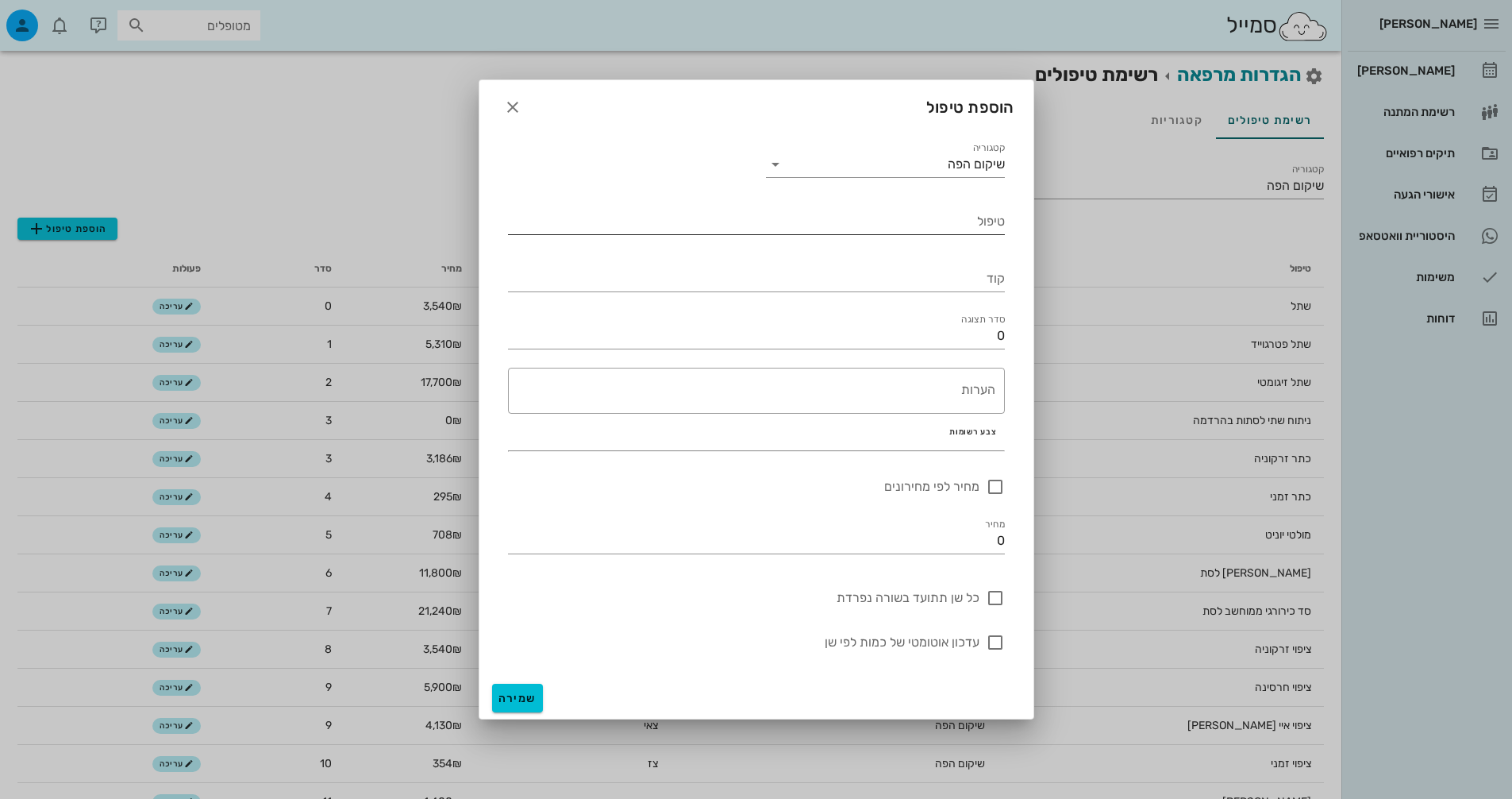
click at [900, 208] on div "טיפול" at bounding box center [756, 216] width 497 height 35
click at [897, 217] on input "טיפול" at bounding box center [756, 221] width 497 height 25
type input "ביקורת"
click at [958, 332] on input "0" at bounding box center [756, 336] width 497 height 25
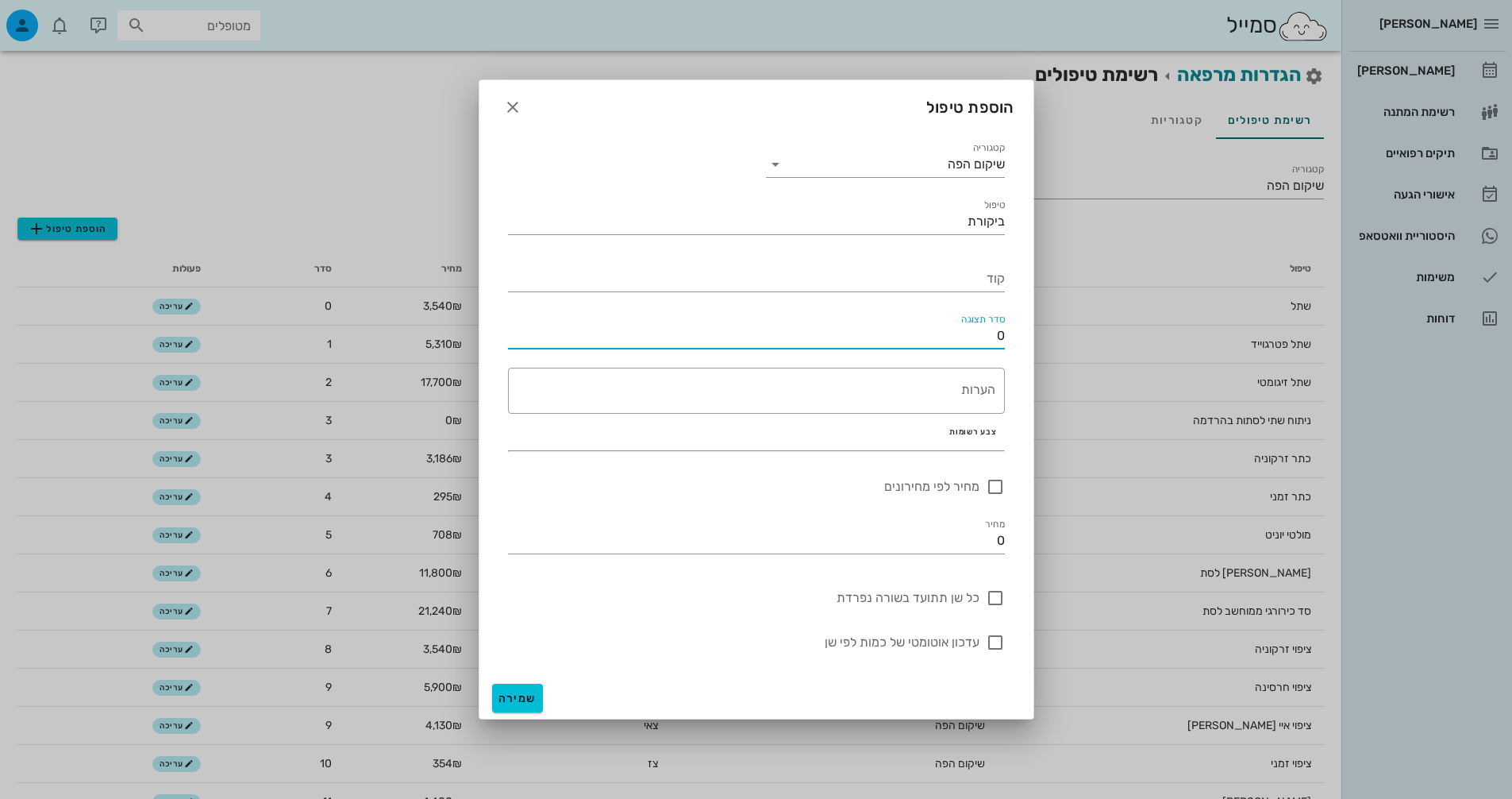
click at [958, 332] on input "0" at bounding box center [756, 336] width 497 height 25
type input "2"
click at [972, 280] on input "קוד" at bounding box center [756, 278] width 497 height 25
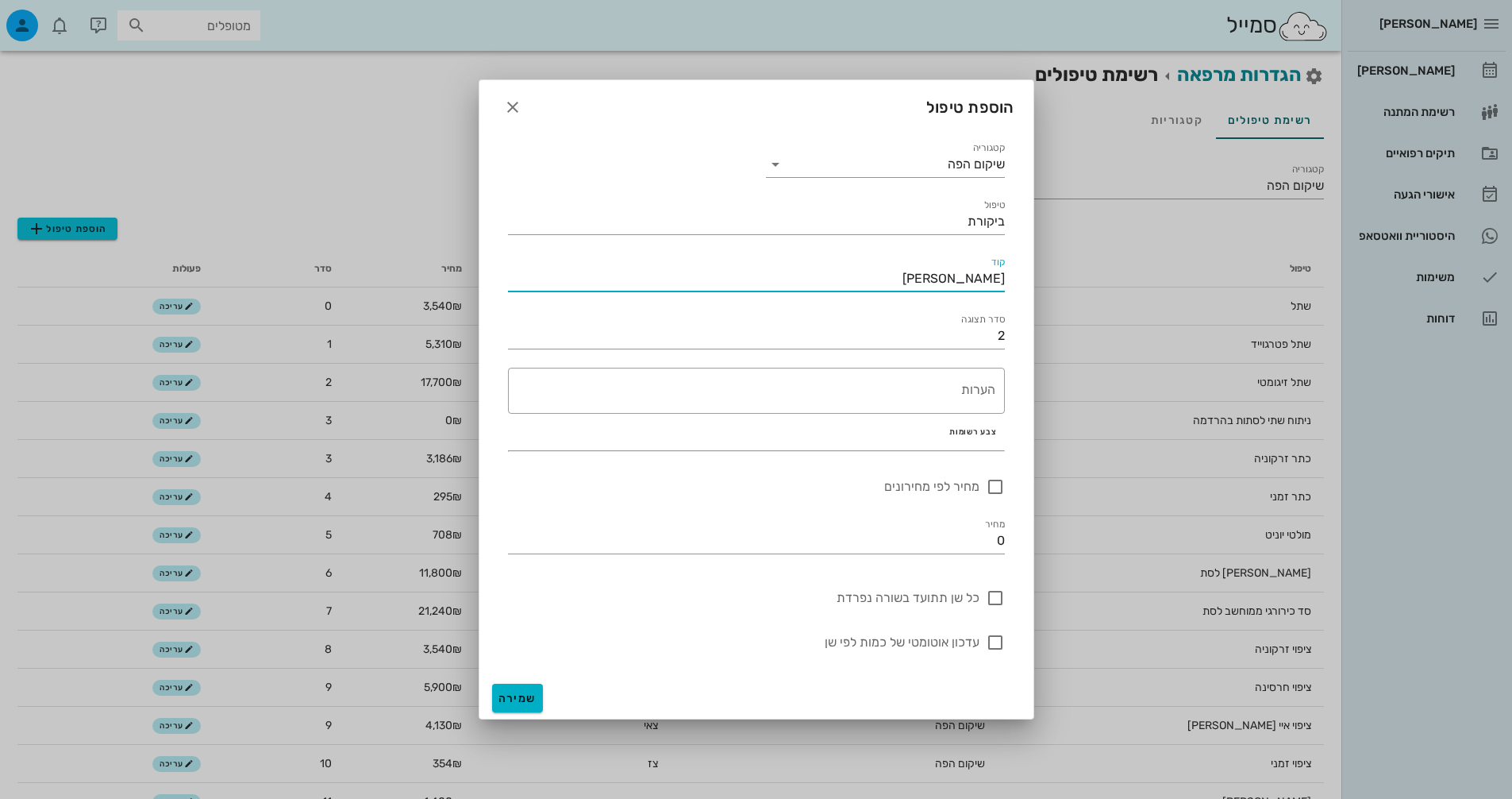
type input "[PERSON_NAME]"
click at [523, 700] on span "שמירה" at bounding box center [517, 698] width 38 height 13
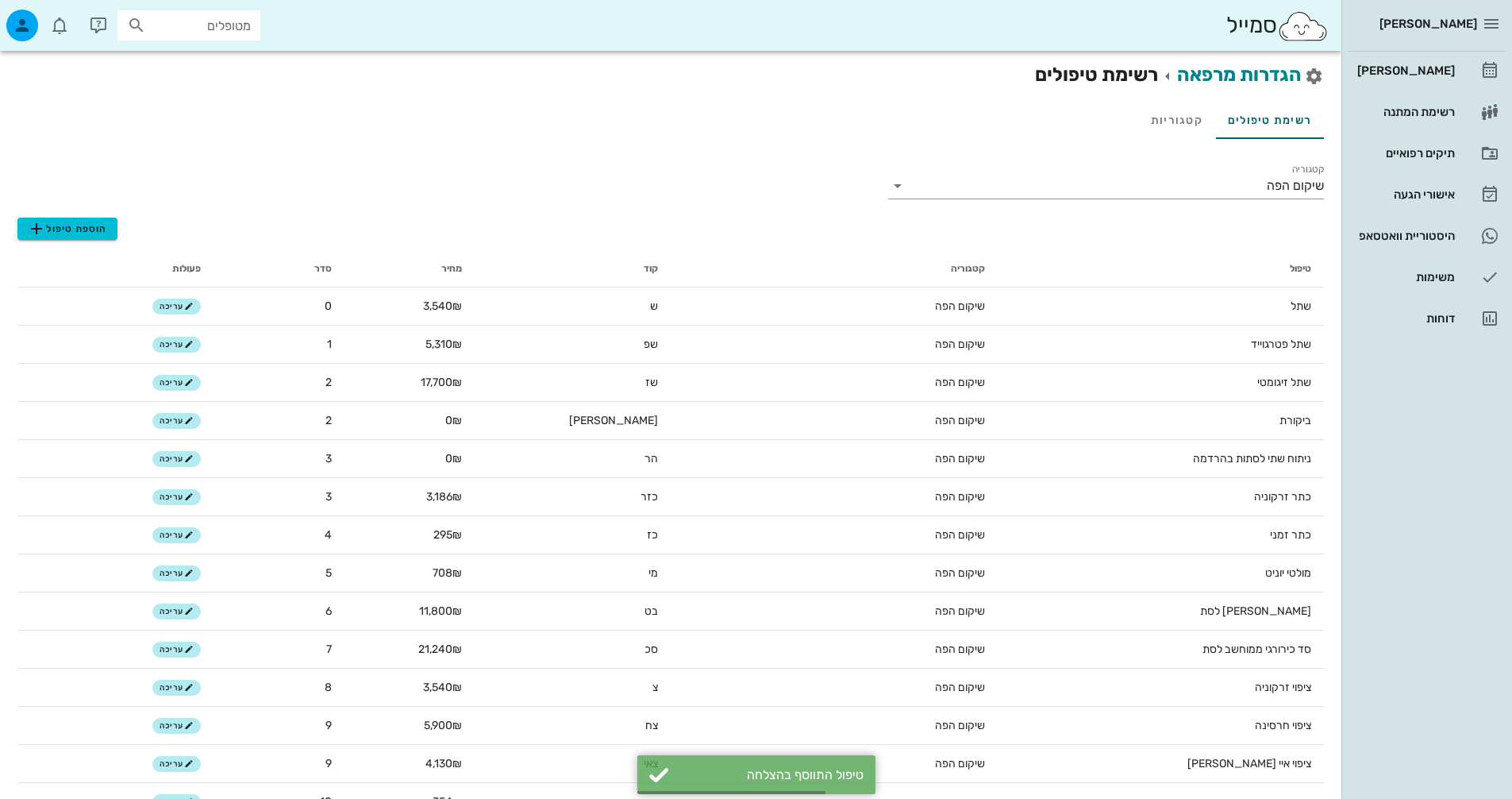
click at [213, 21] on input "מטופלים" at bounding box center [200, 25] width 102 height 21
type input "ש"
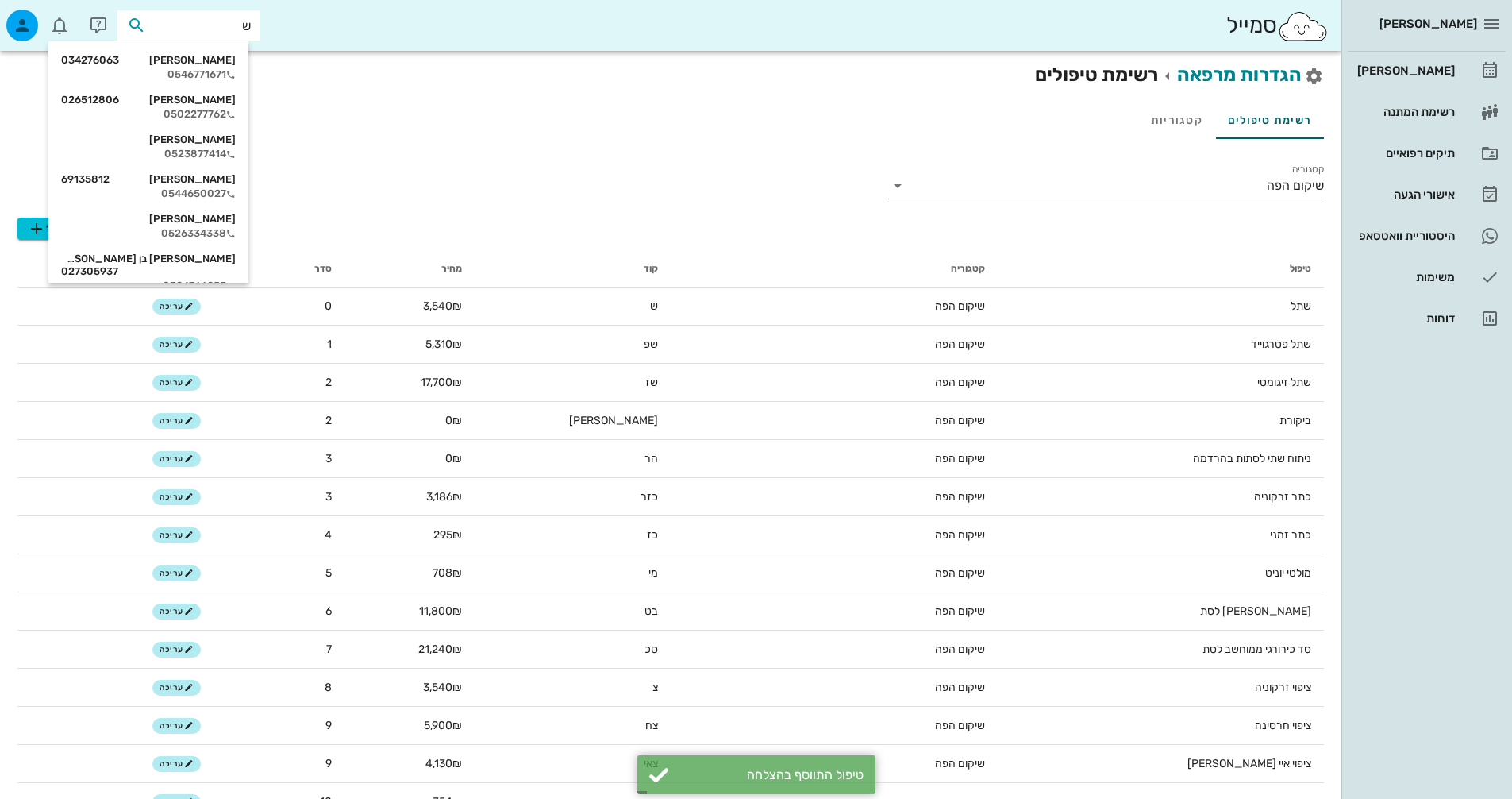
click at [223, 36] on div "ש" at bounding box center [189, 25] width 143 height 30
drag, startPoint x: 225, startPoint y: 35, endPoint x: 295, endPoint y: 32, distance: 70.1
click at [290, 32] on div "סמייל ש" at bounding box center [670, 25] width 1342 height 51
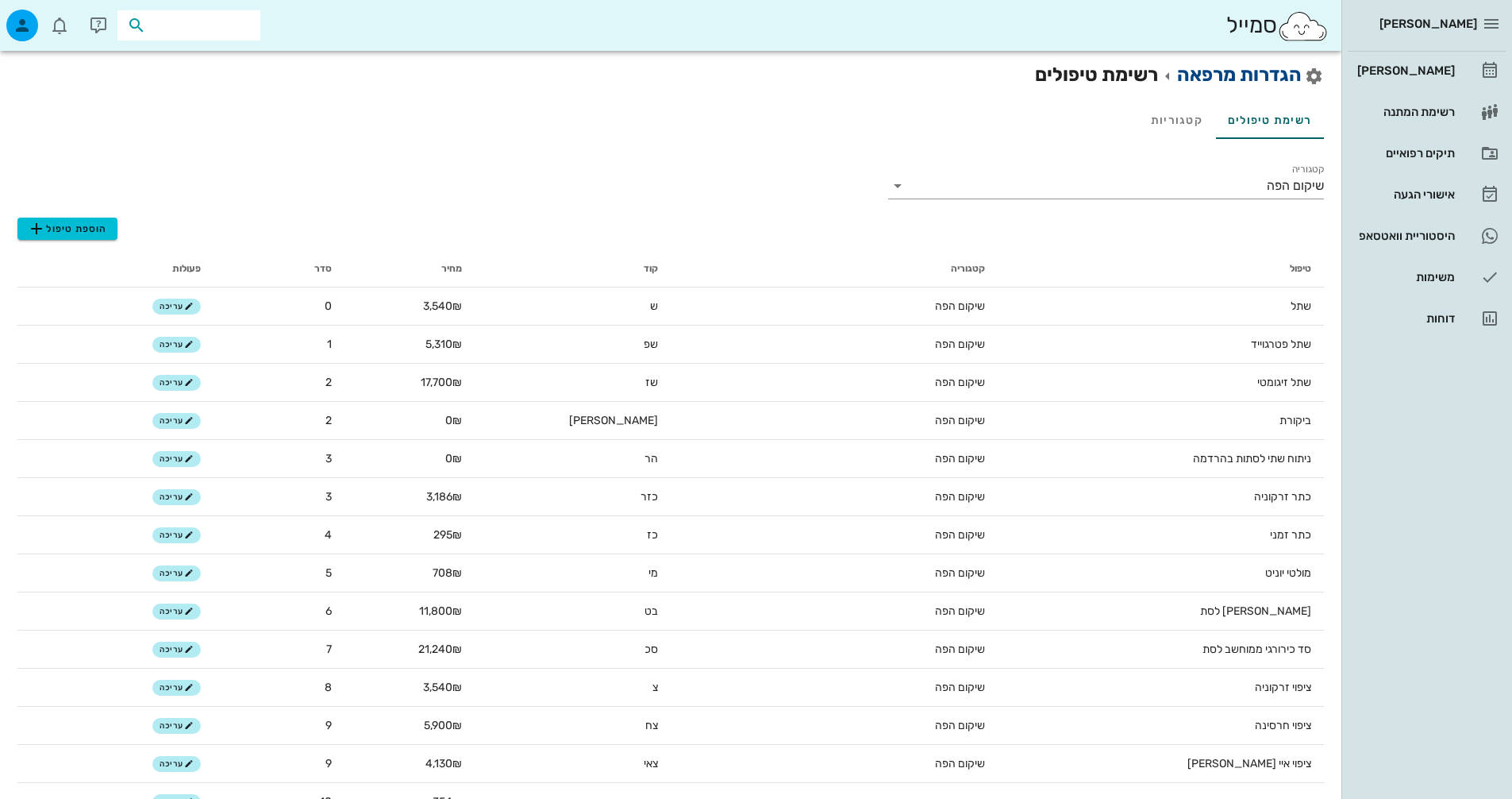
click at [1278, 66] on link "הגדרות מרפאה" at bounding box center [1239, 75] width 124 height 22
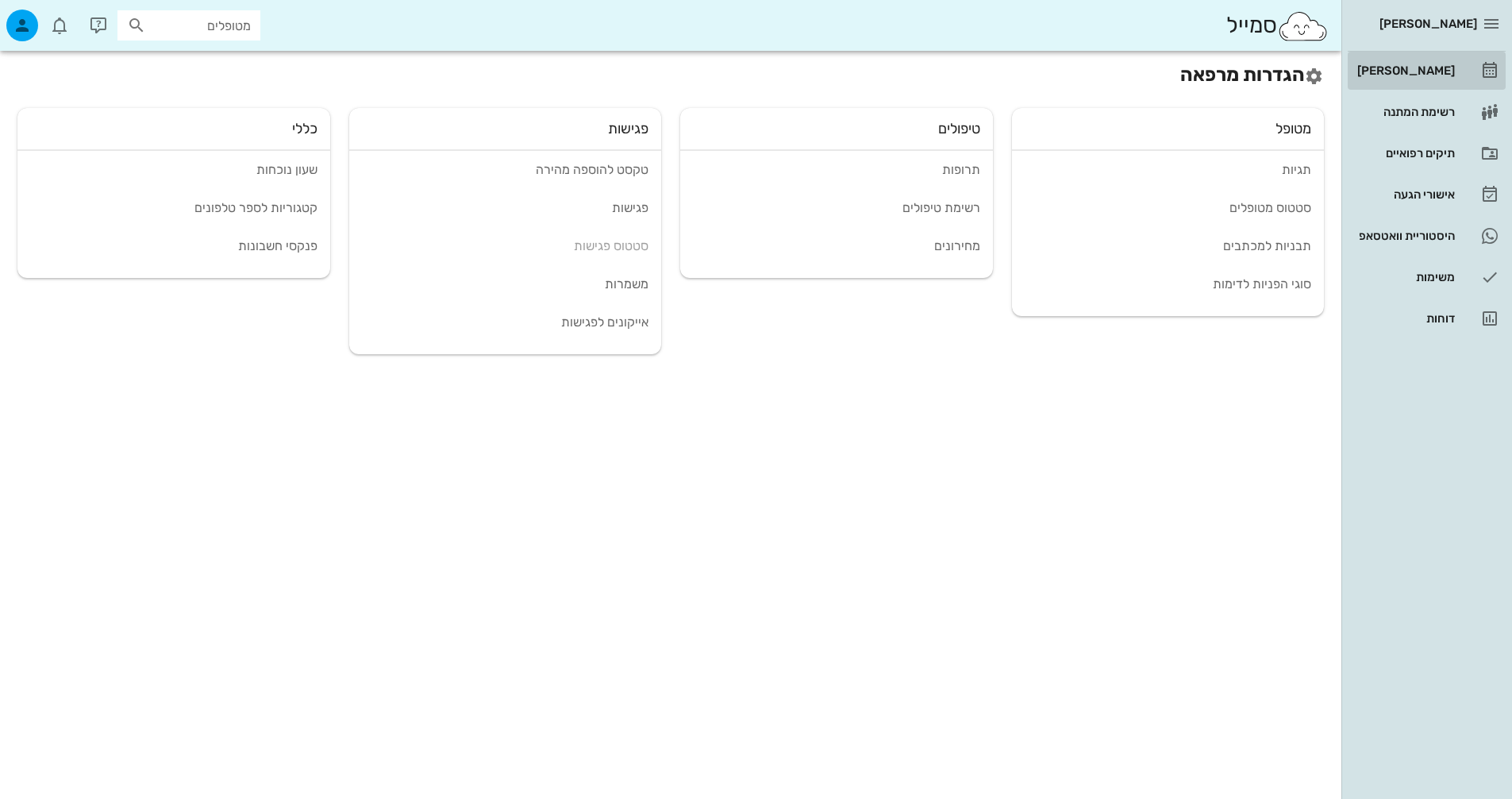
click at [1452, 70] on div "[PERSON_NAME]" at bounding box center [1404, 71] width 101 height 13
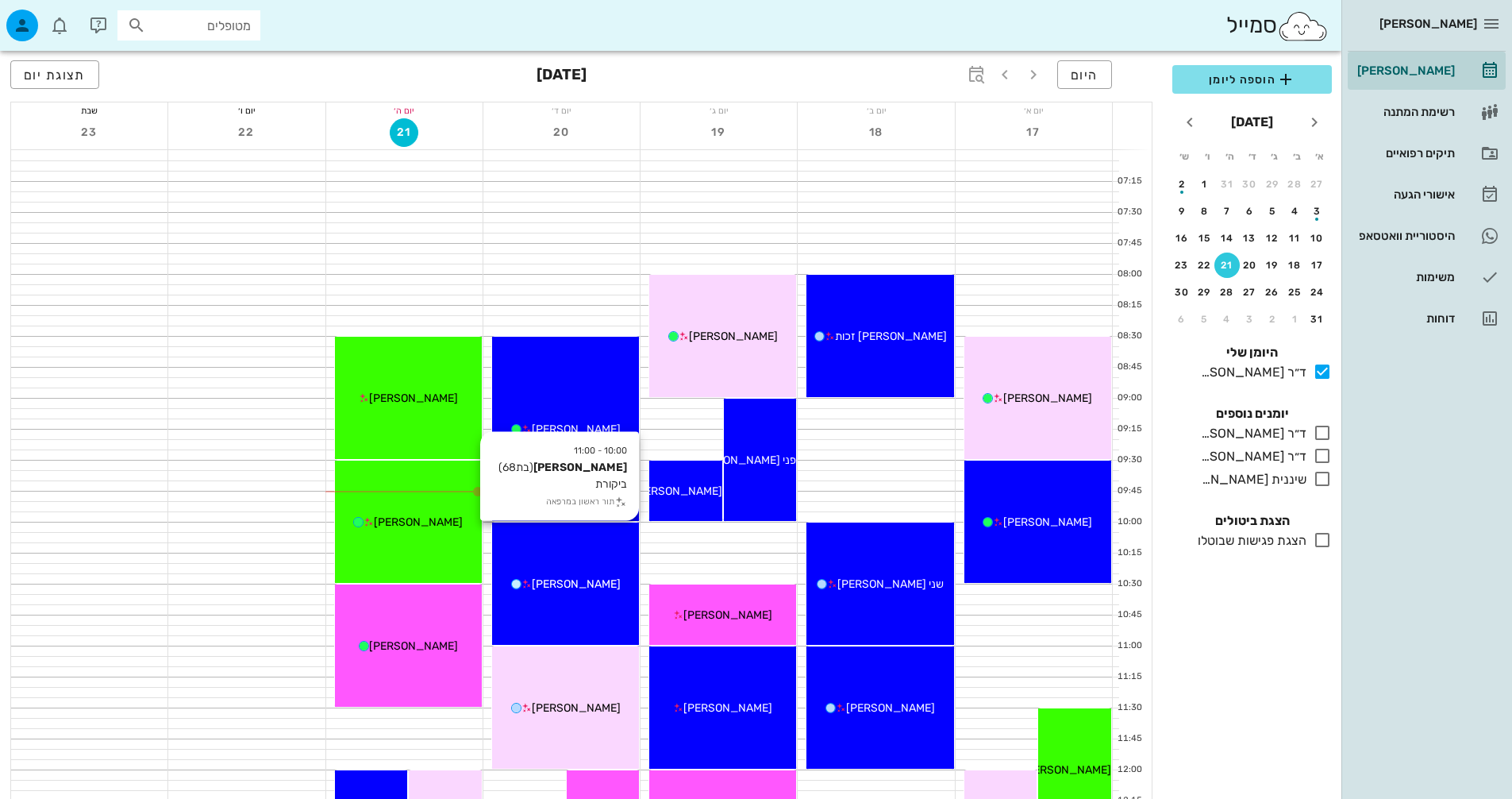
scroll to position [318, 0]
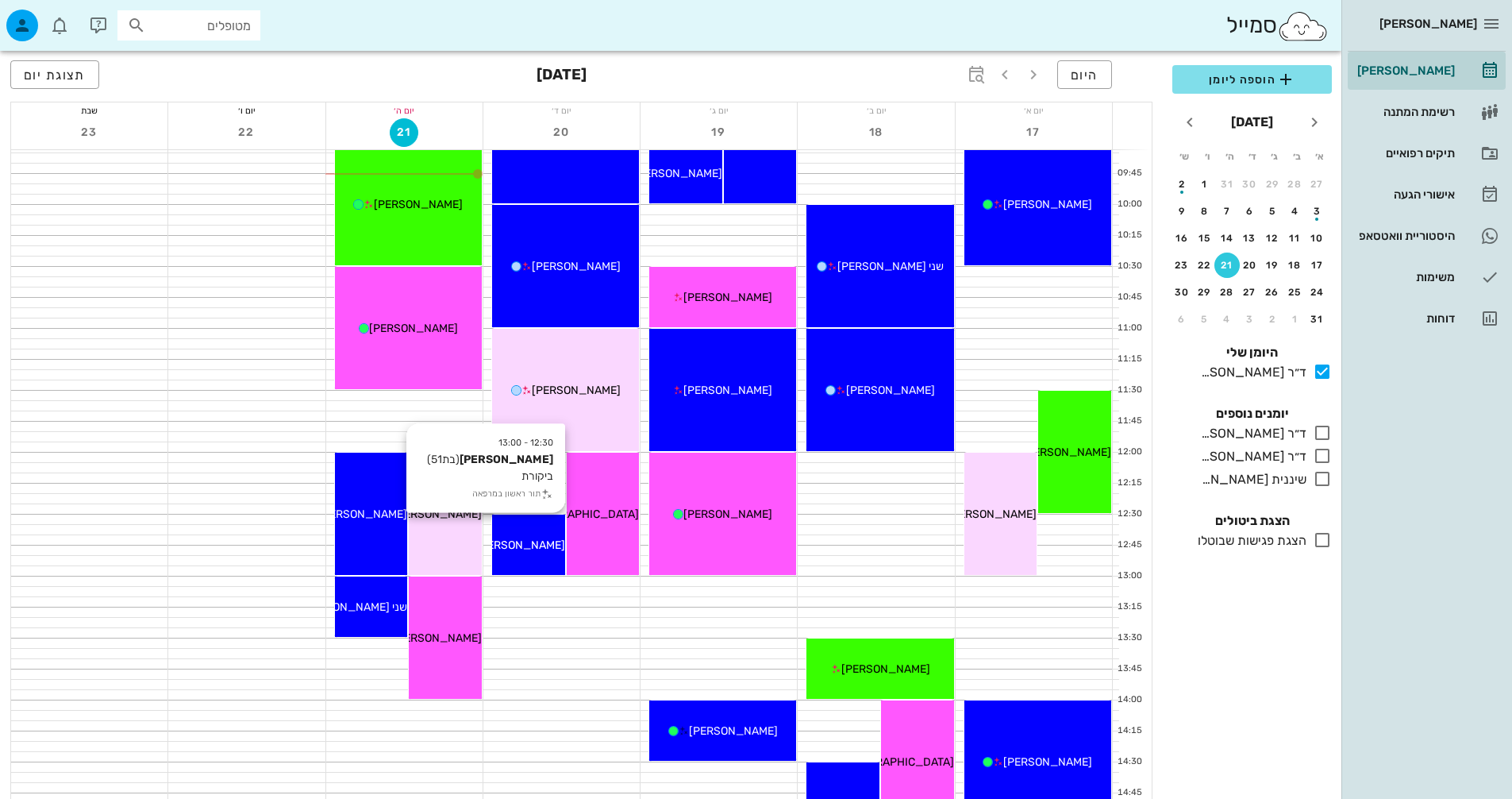
click at [544, 550] on span "[PERSON_NAME]" at bounding box center [520, 545] width 89 height 13
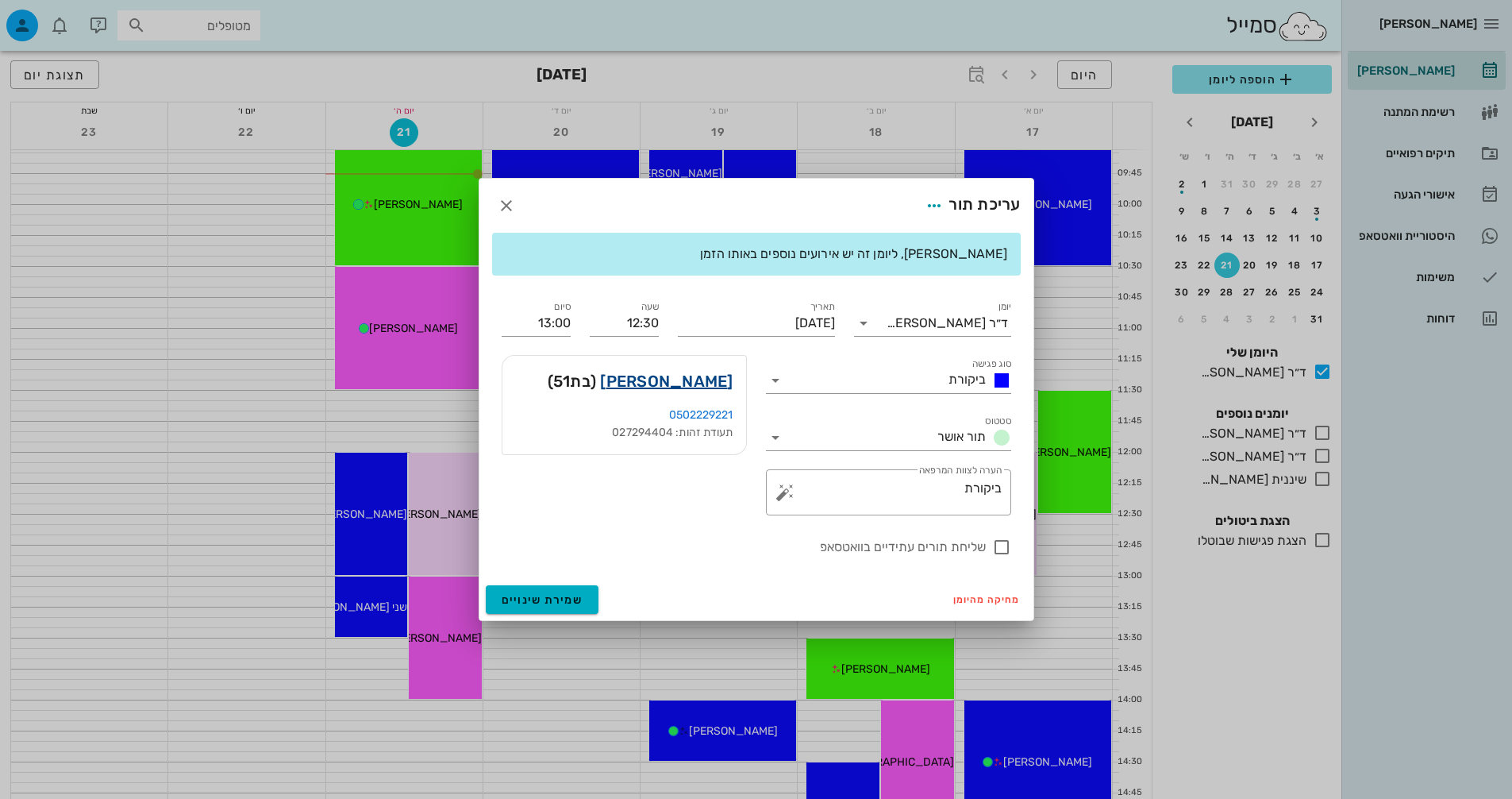
click at [685, 381] on link "[PERSON_NAME]" at bounding box center [667, 381] width 133 height 25
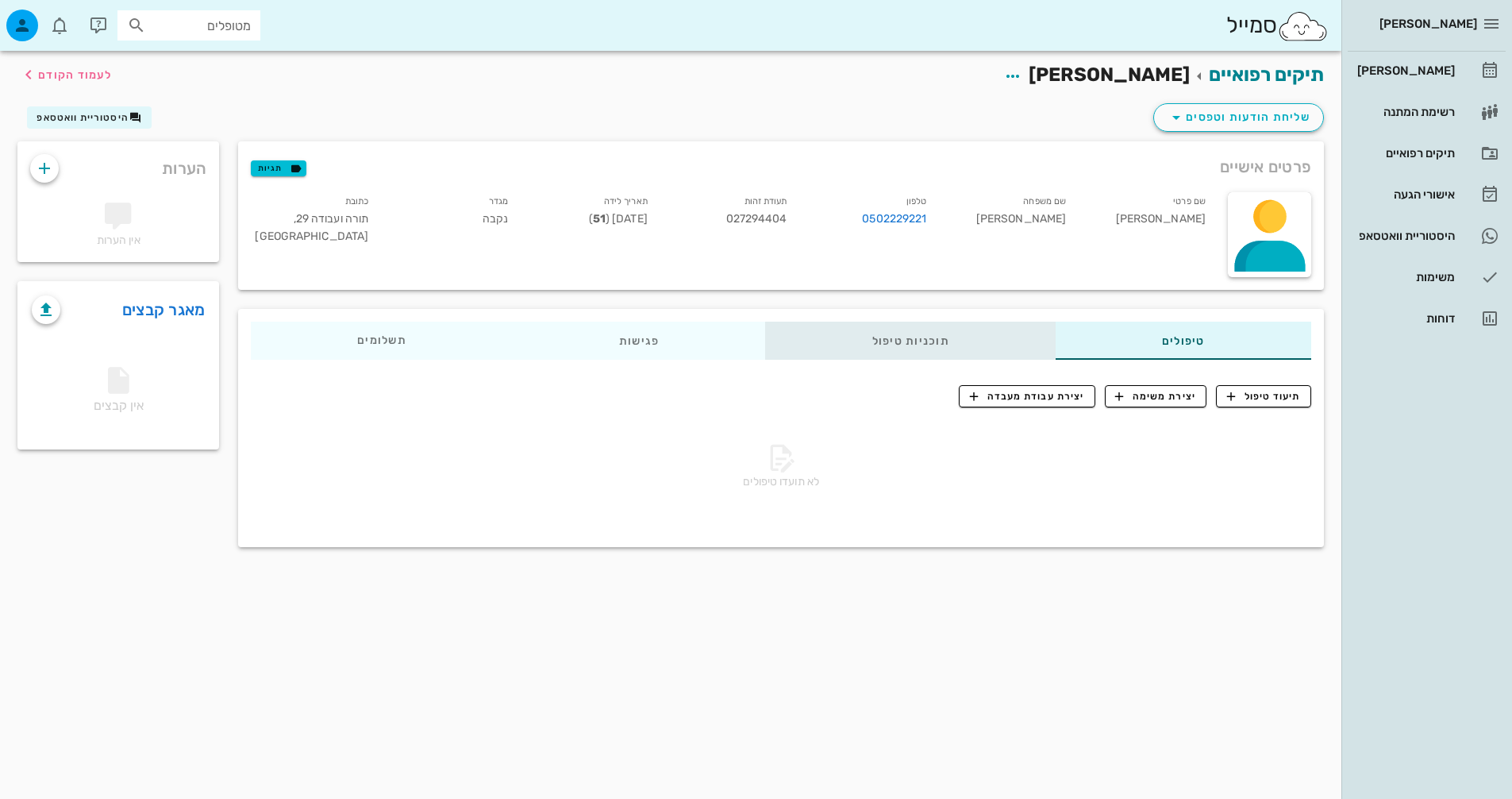
click at [981, 348] on div "תוכניות טיפול" at bounding box center [911, 341] width 290 height 38
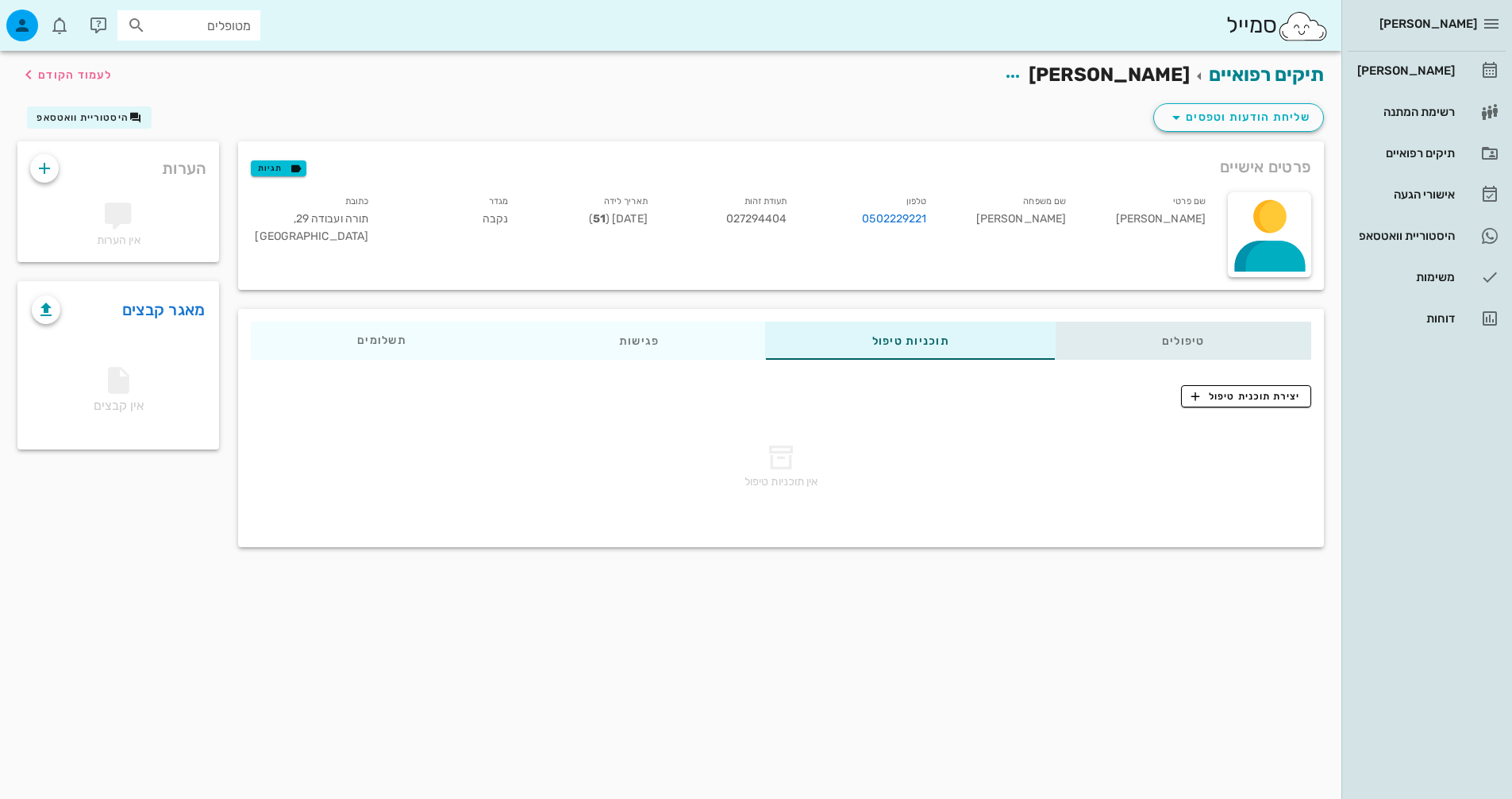
click at [1155, 323] on div "טיפולים" at bounding box center [1183, 341] width 255 height 38
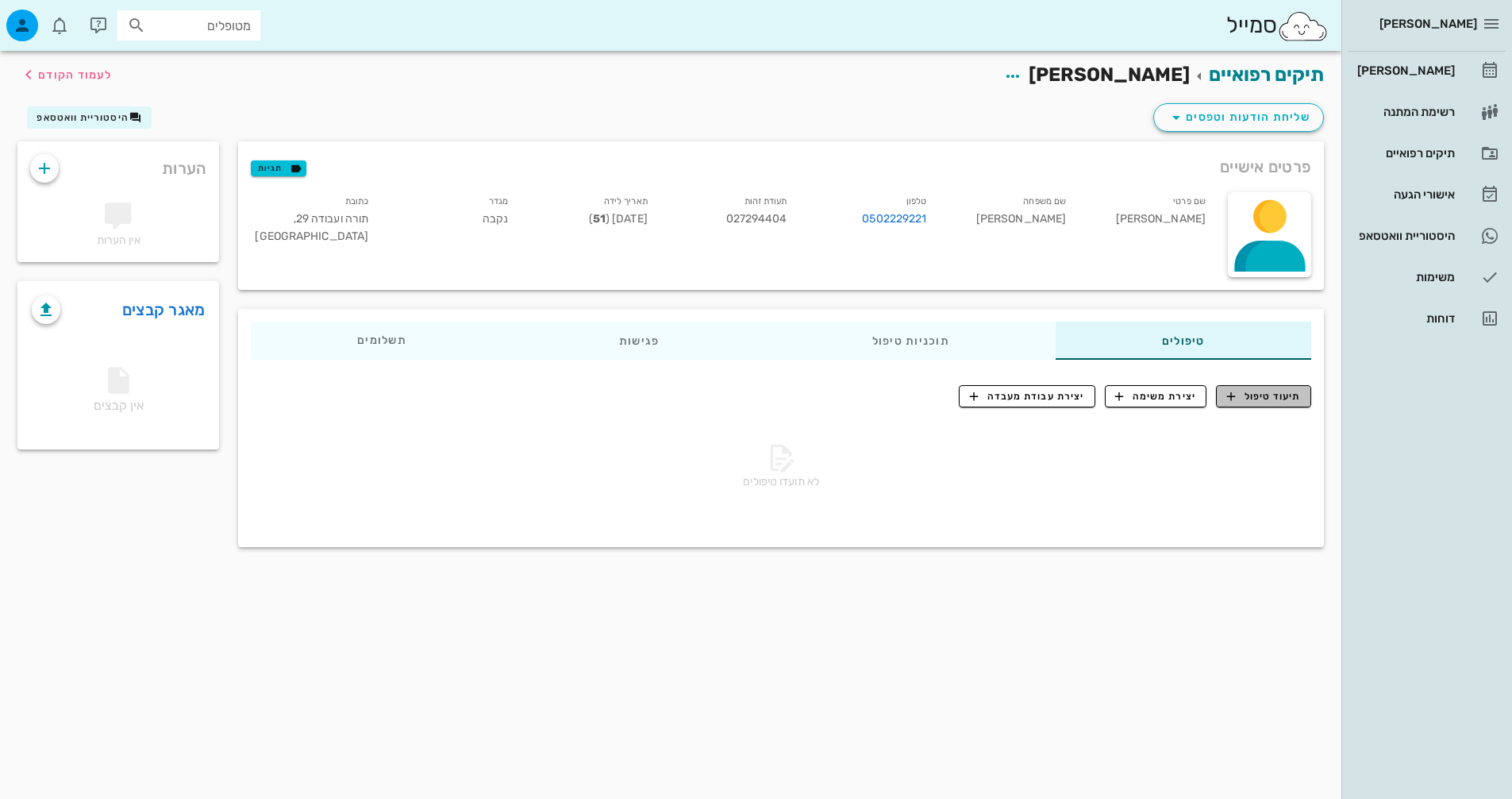
click at [1289, 392] on span "תיעוד טיפול" at bounding box center [1263, 396] width 74 height 14
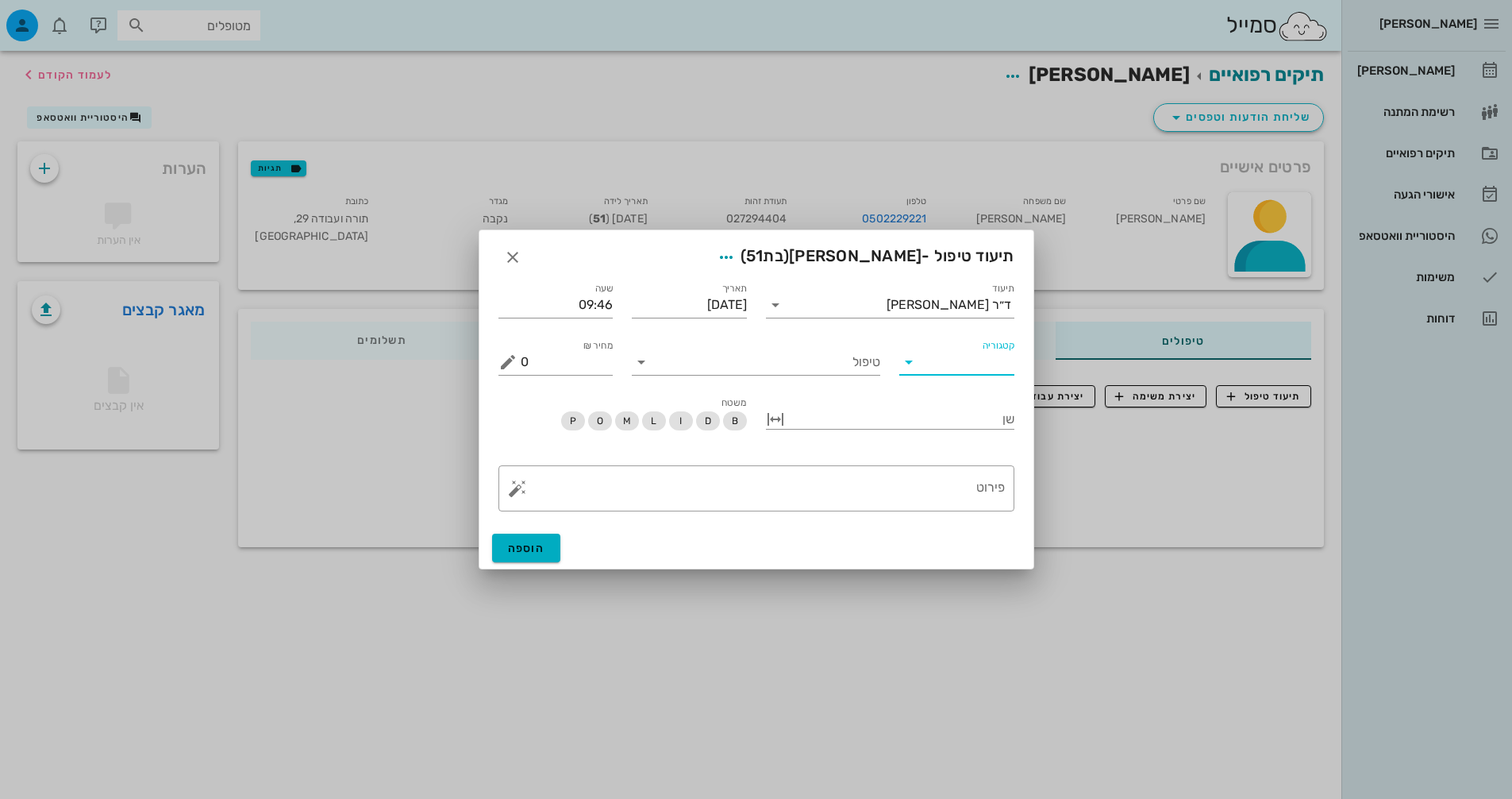
click at [972, 350] on input "קטגוריה" at bounding box center [970, 362] width 90 height 25
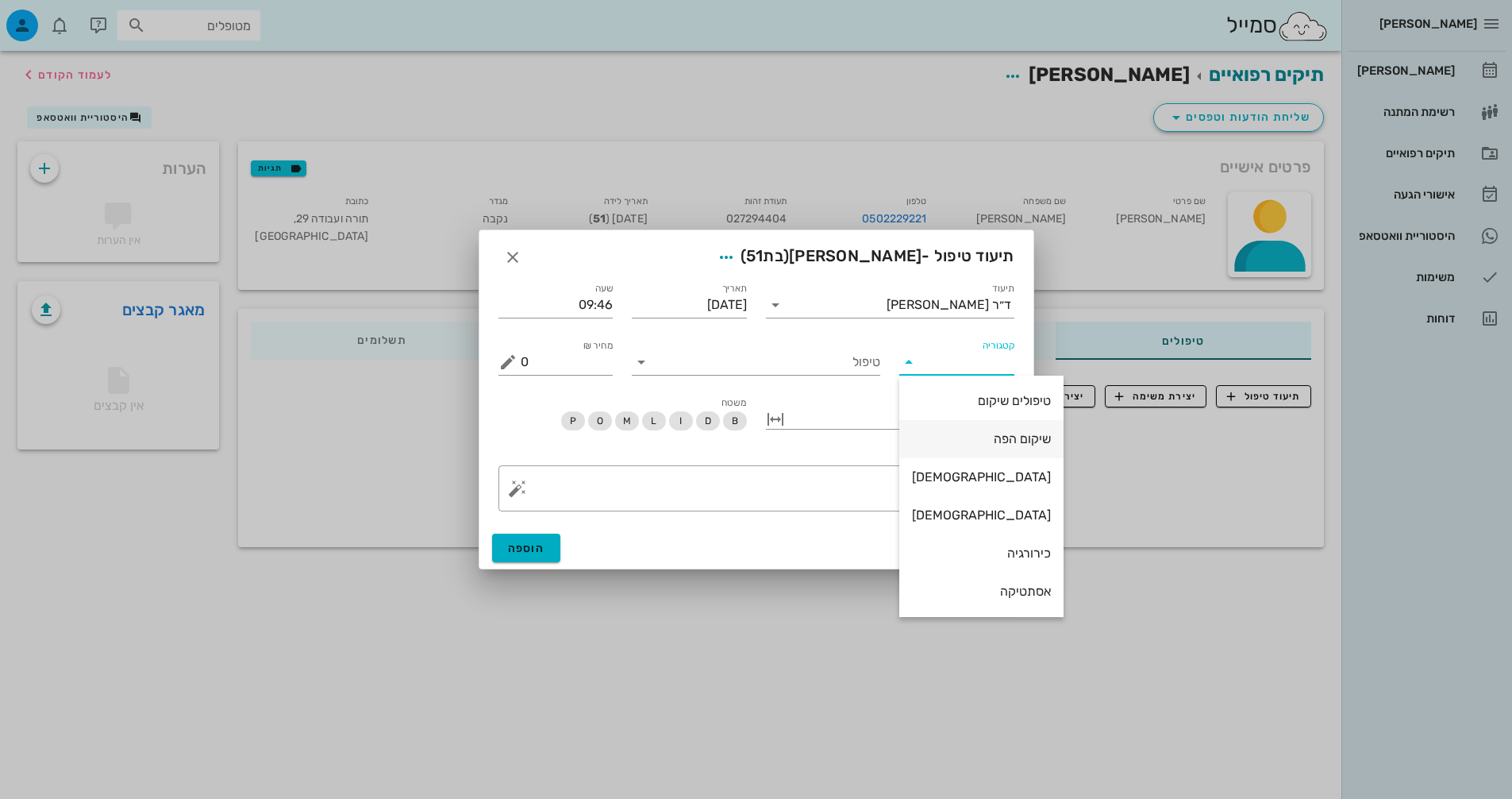
click at [970, 439] on div "שיקום הפה" at bounding box center [981, 439] width 139 height 15
type input "שיקום הפה"
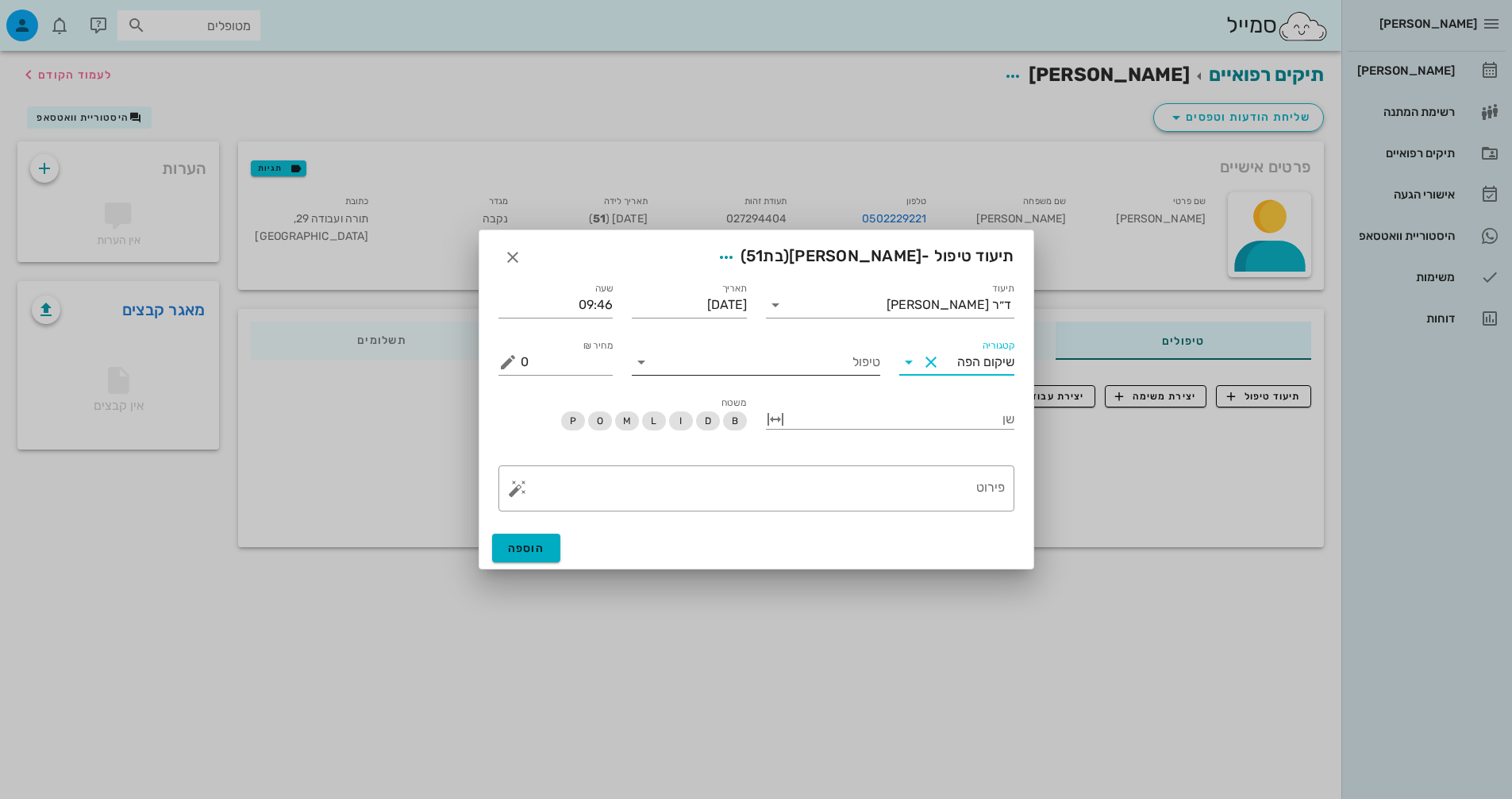
click at [854, 368] on input "טיפול" at bounding box center [768, 362] width 226 height 25
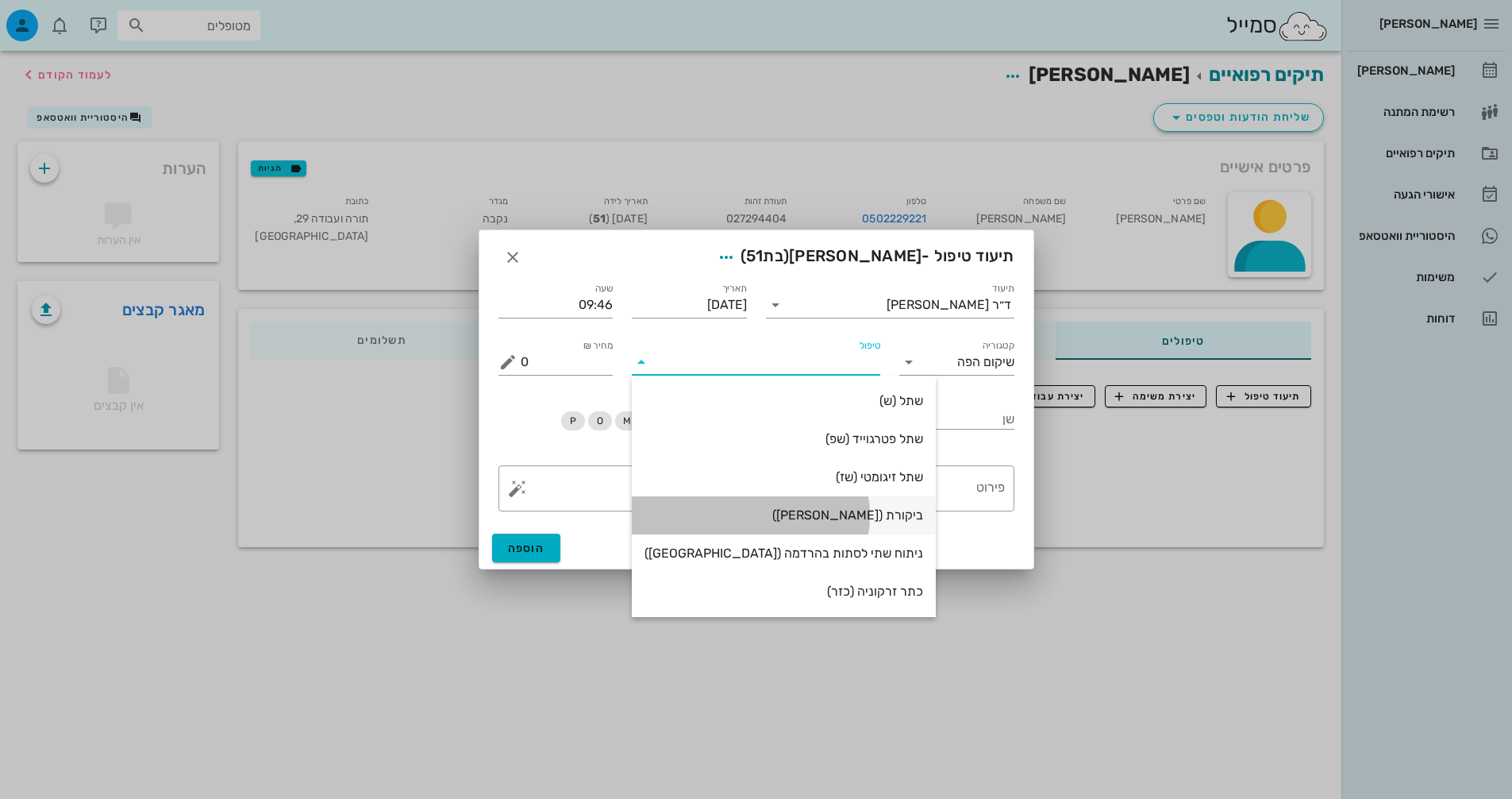
click at [864, 517] on div "ביקורת ([PERSON_NAME])" at bounding box center [784, 515] width 279 height 15
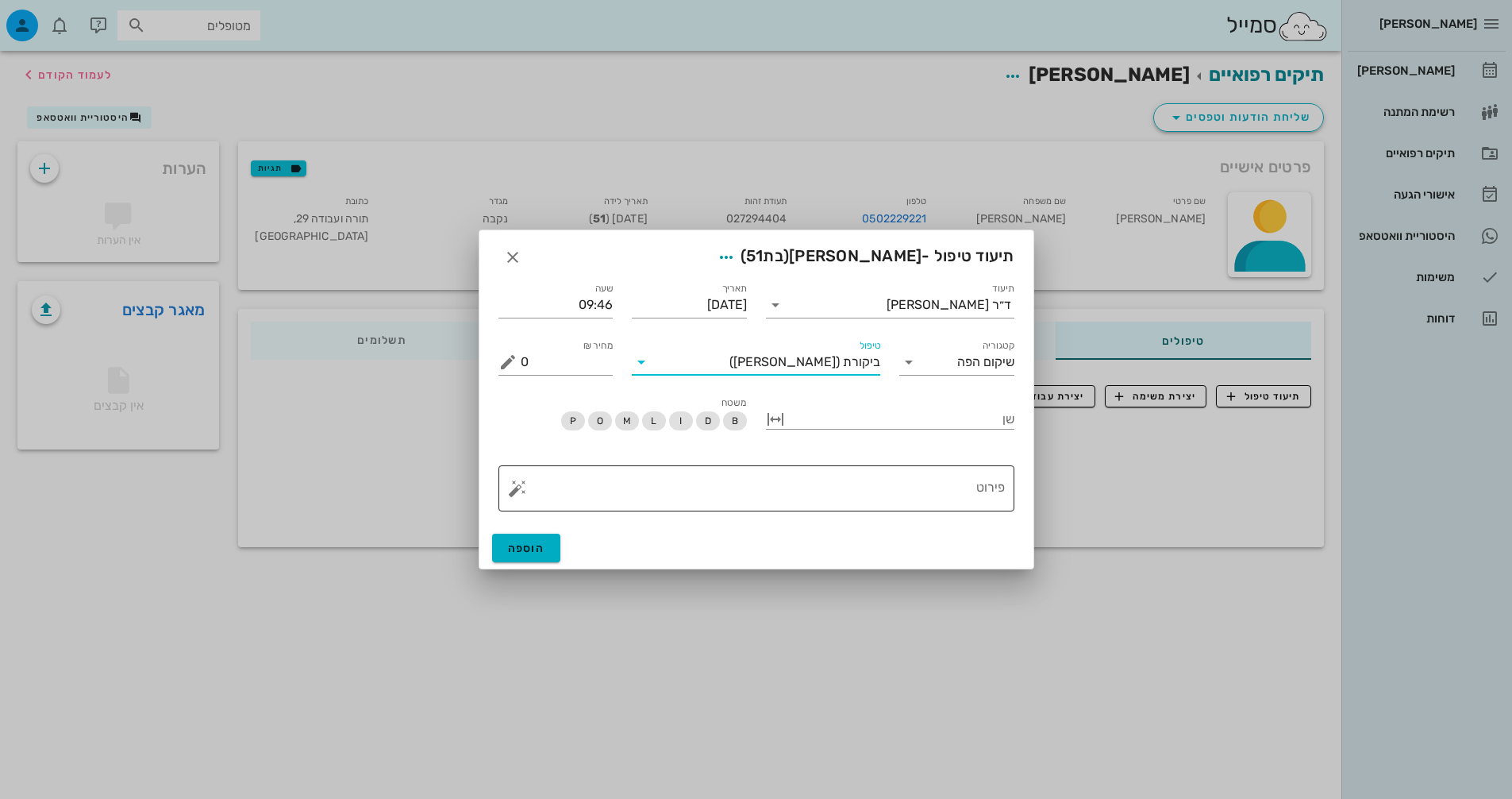
click at [986, 497] on textarea "פירוט" at bounding box center [763, 492] width 484 height 38
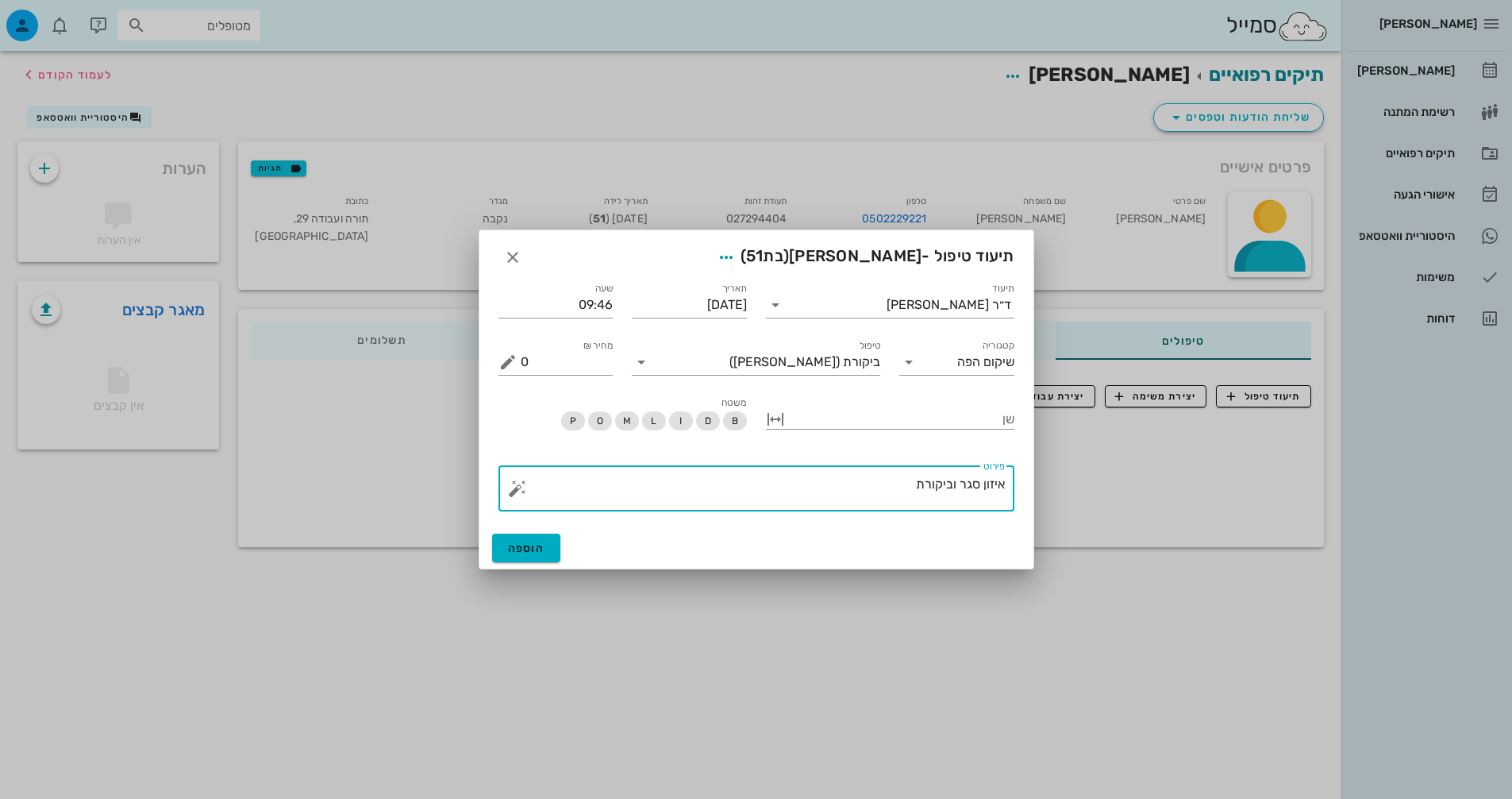
click at [904, 485] on textarea "איזון סגר וביקורת" at bounding box center [763, 492] width 484 height 38
type textarea "איזון סגר בשיניים הזמניות וקביעת תור לציפויים"
click at [516, 553] on span "הוספה" at bounding box center [526, 548] width 37 height 13
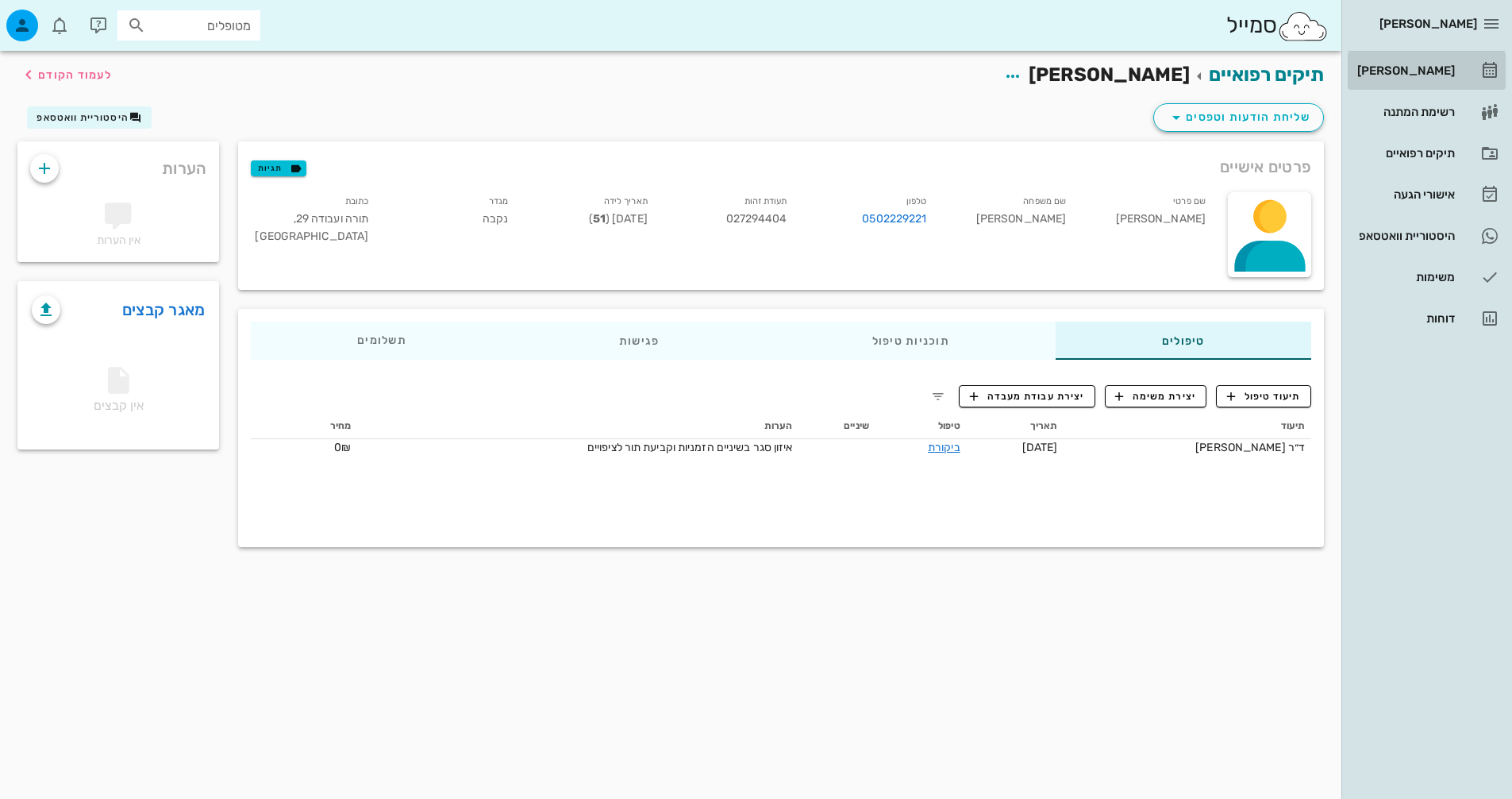
click at [1440, 70] on div "[PERSON_NAME]" at bounding box center [1404, 71] width 101 height 13
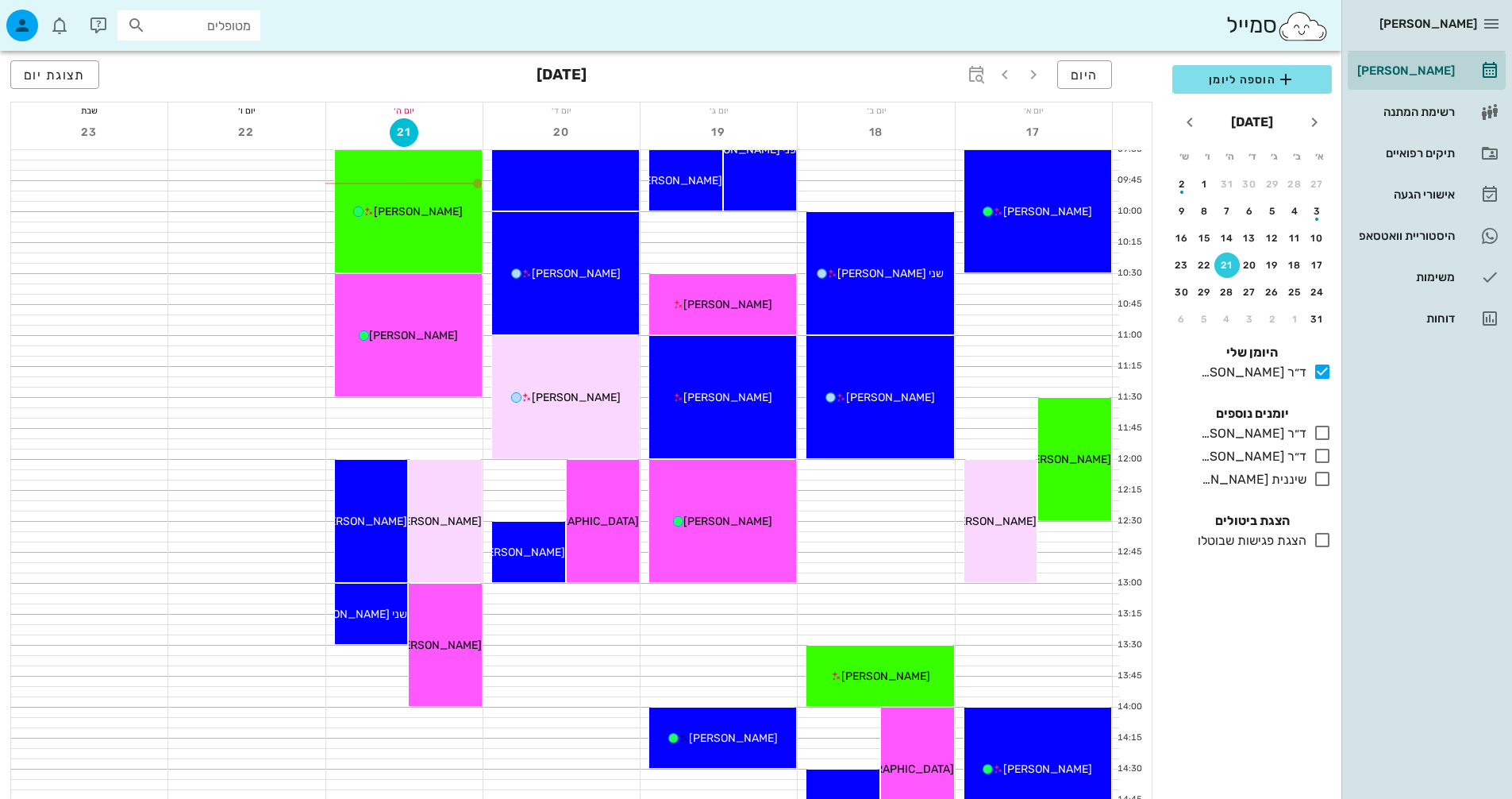
scroll to position [318, 0]
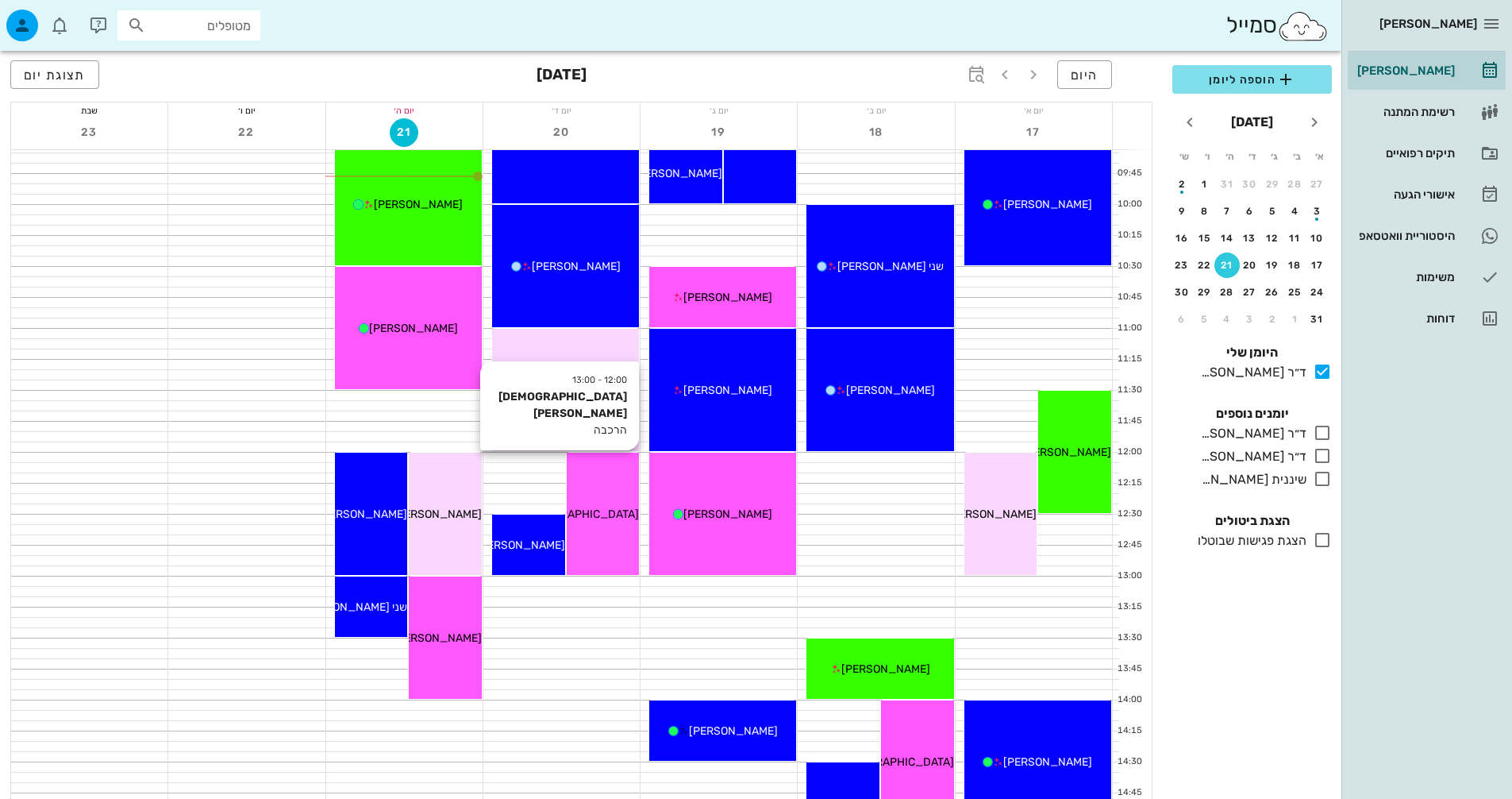
click at [608, 534] on div "12:00 - 13:00 [PERSON_NAME] הרכבה [PERSON_NAME]" at bounding box center [603, 514] width 73 height 123
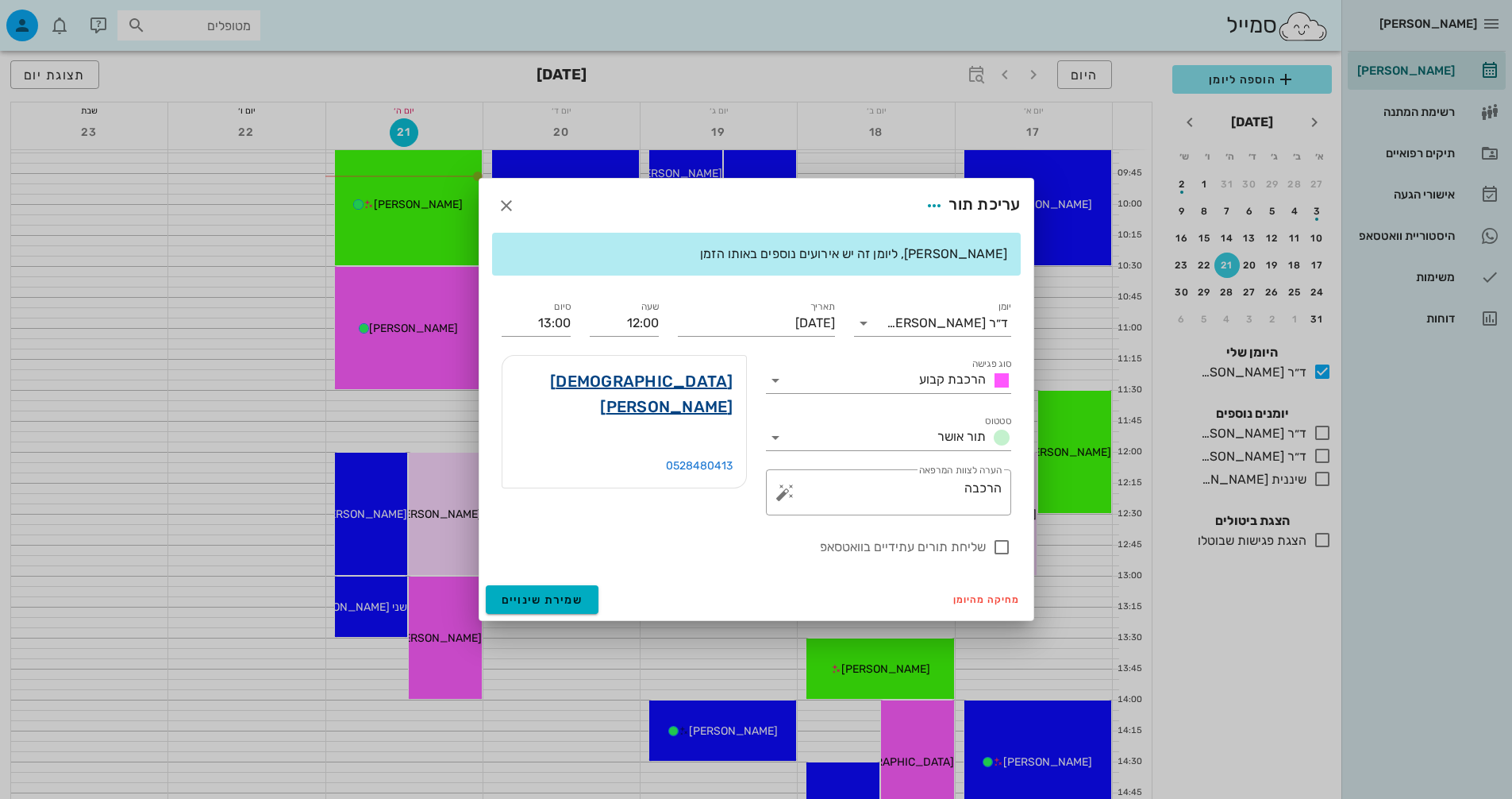
click at [688, 386] on link "[DEMOGRAPHIC_DATA][PERSON_NAME]" at bounding box center [624, 394] width 218 height 51
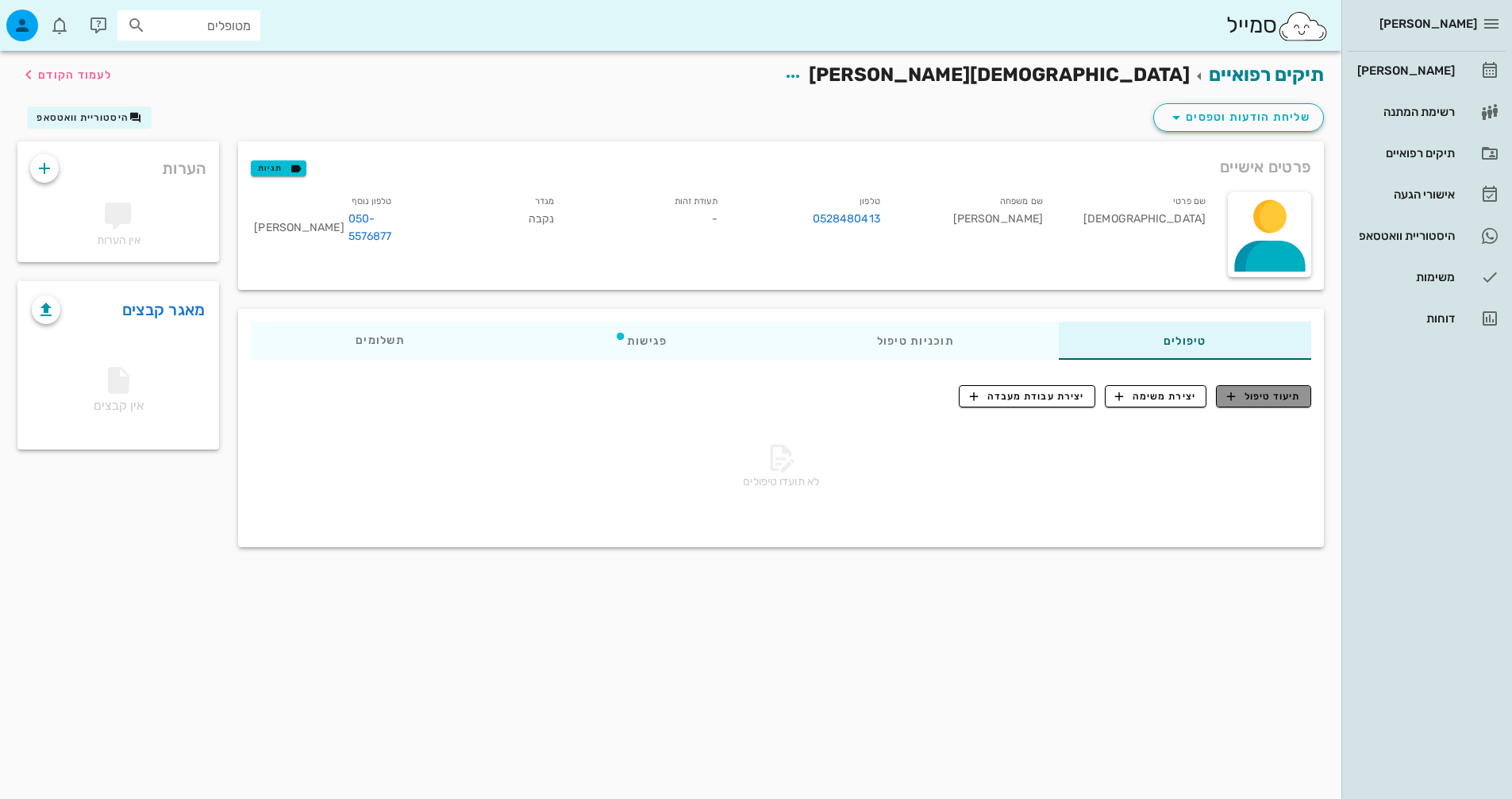
click at [1289, 391] on span "תיעוד טיפול" at bounding box center [1263, 396] width 74 height 14
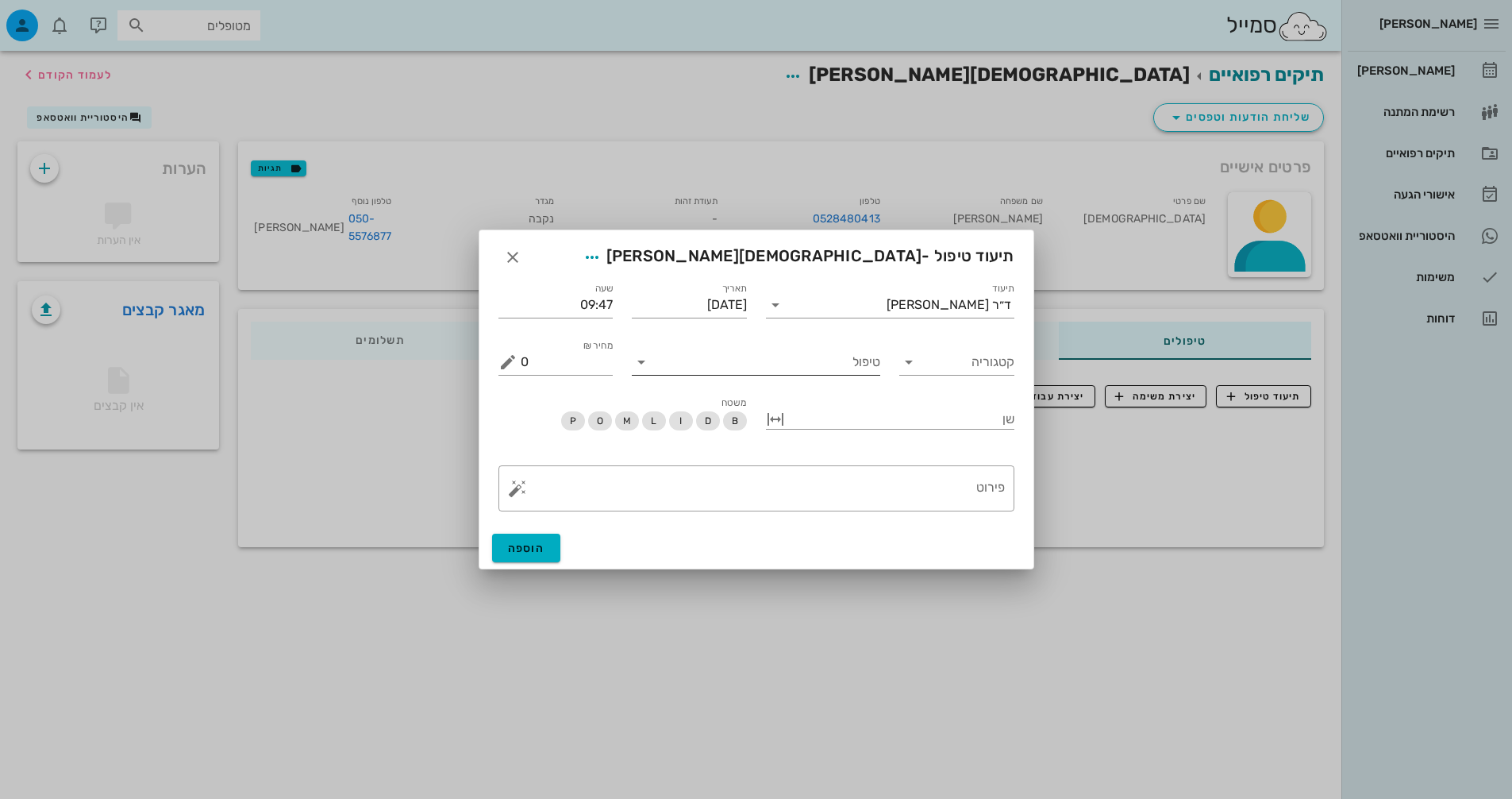
click at [844, 363] on input "טיפול" at bounding box center [768, 362] width 226 height 25
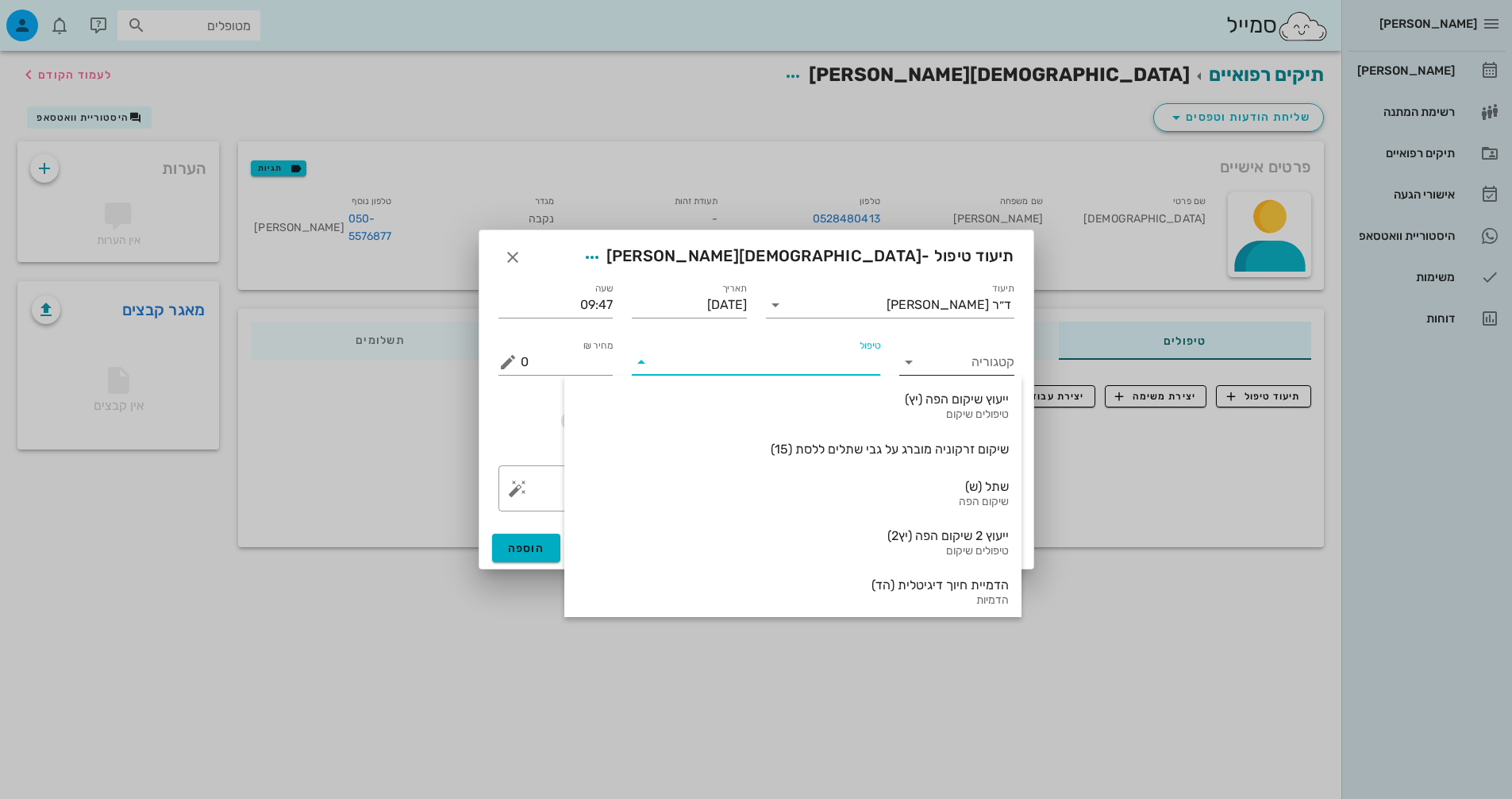
click at [966, 361] on input "קטגוריה" at bounding box center [970, 362] width 90 height 25
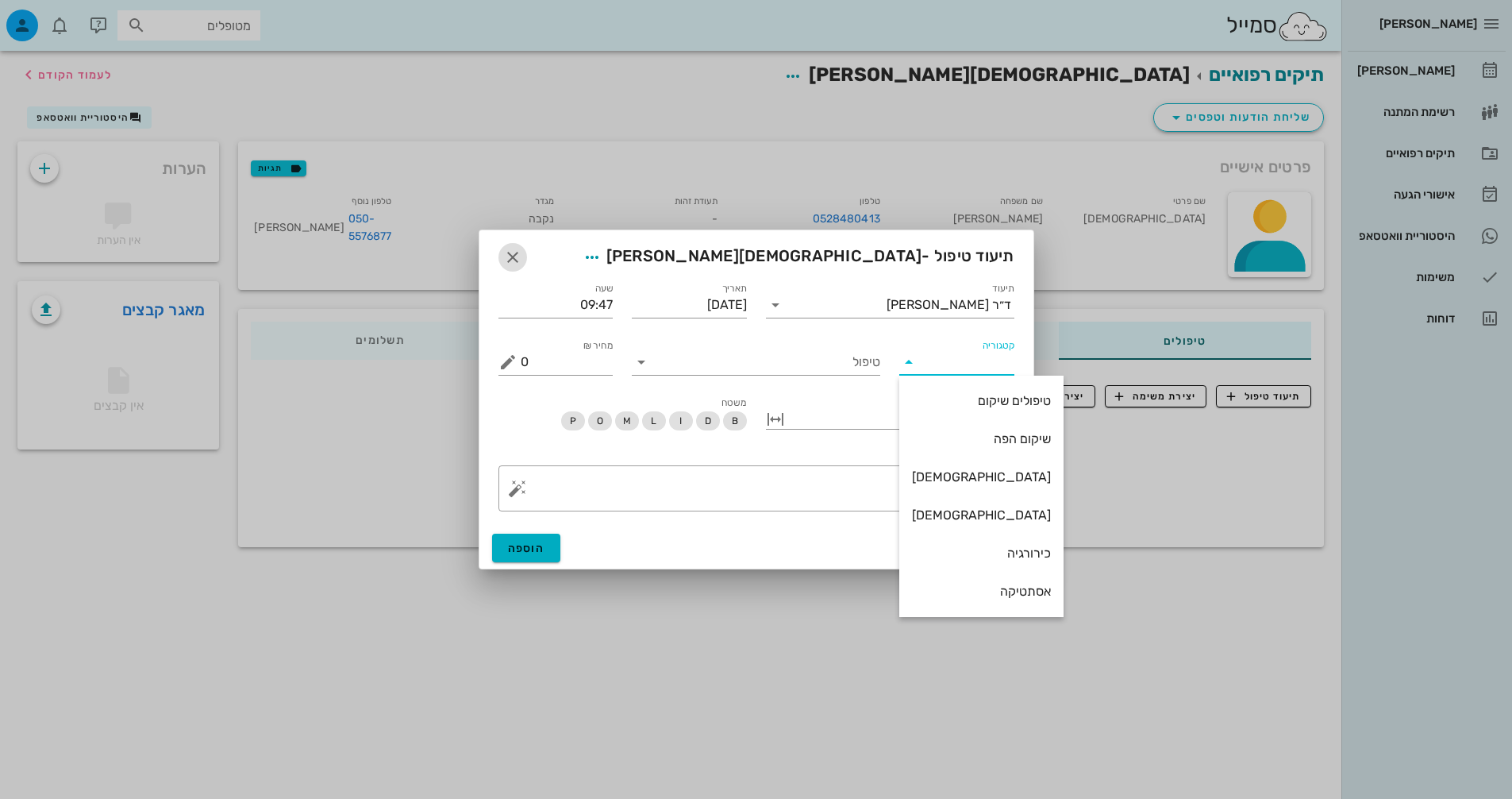
click at [509, 262] on icon "button" at bounding box center [512, 257] width 19 height 19
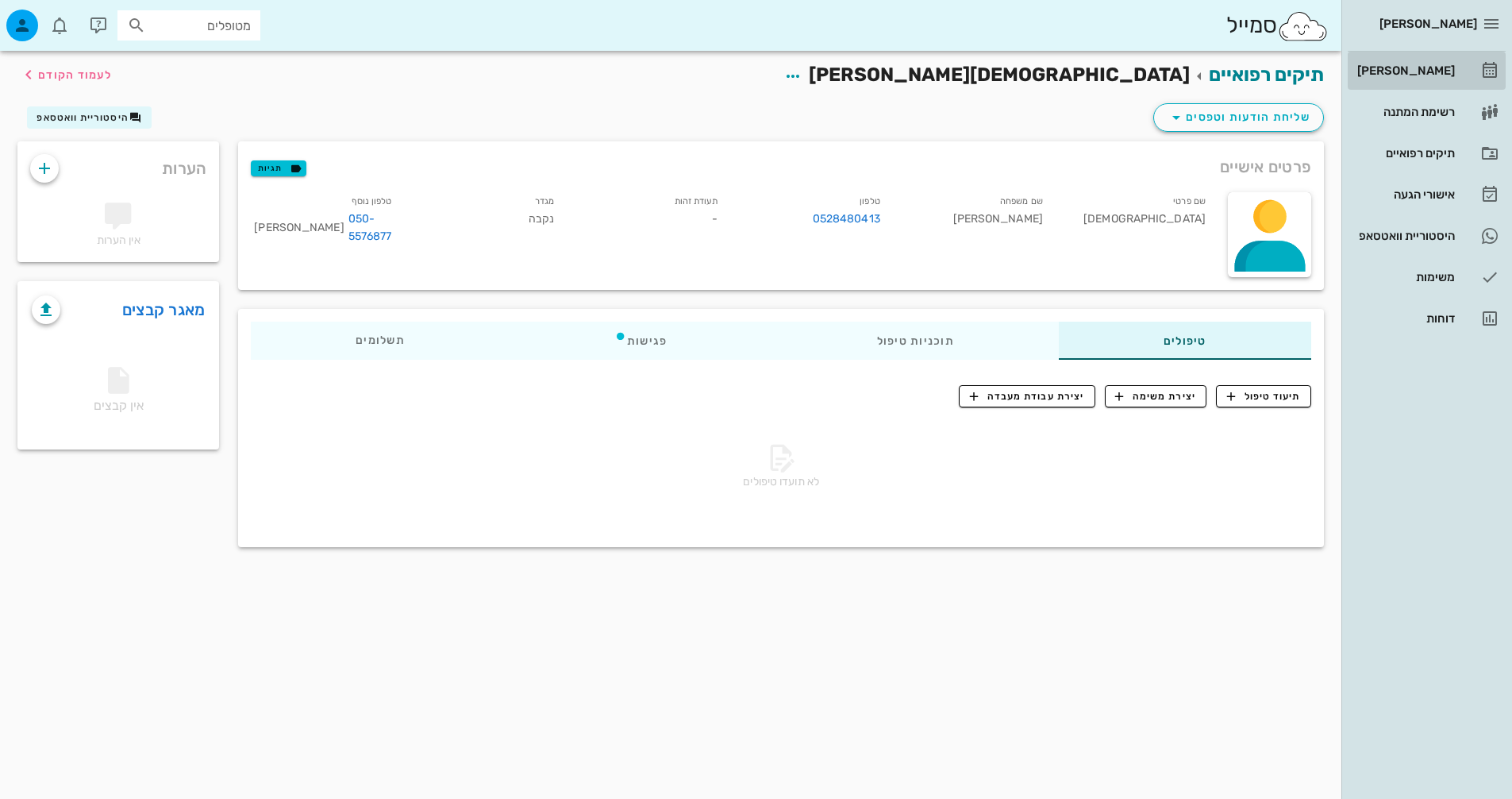
click at [1441, 57] on link "[PERSON_NAME]" at bounding box center [1426, 70] width 158 height 38
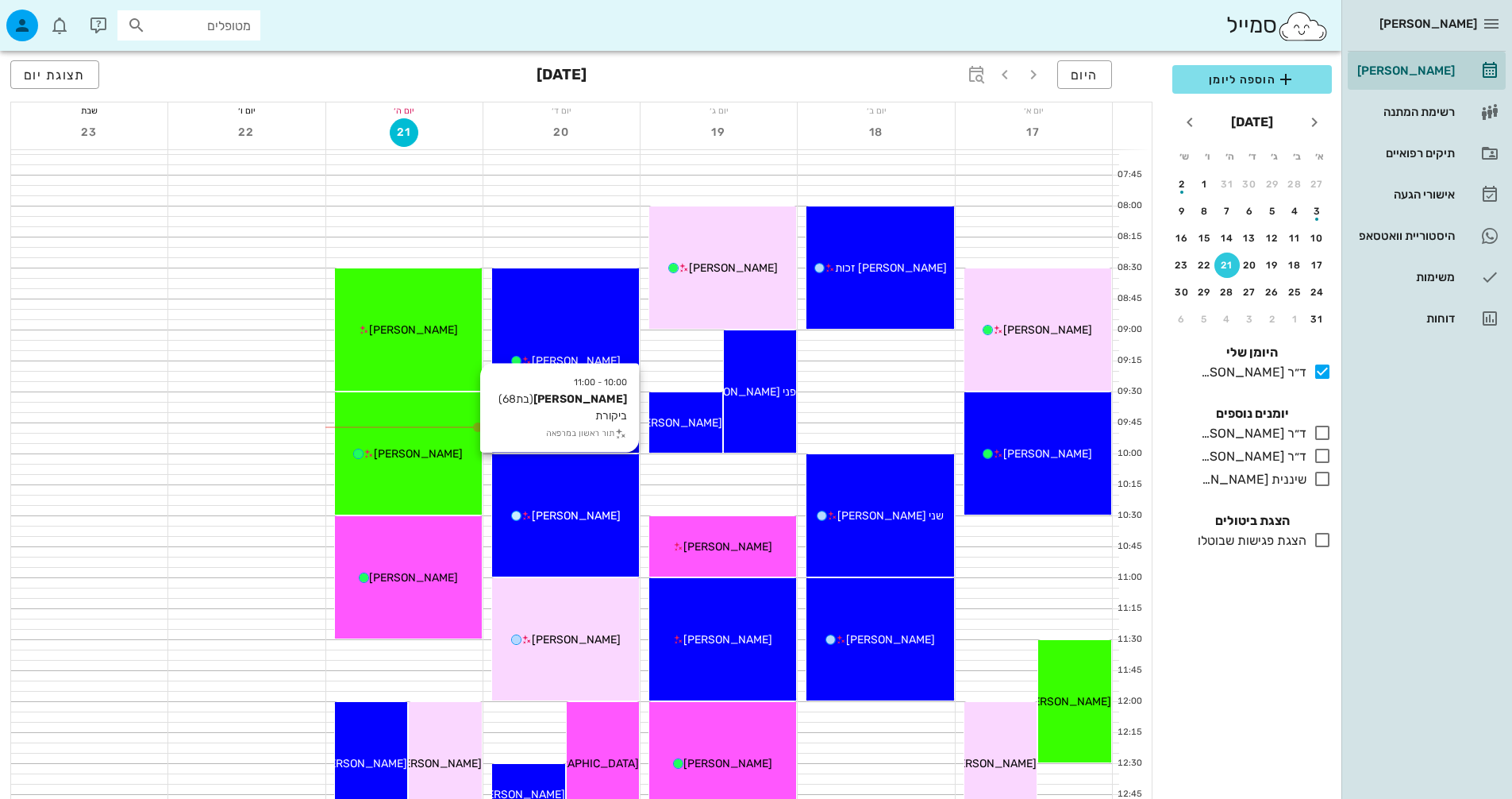
scroll to position [476, 0]
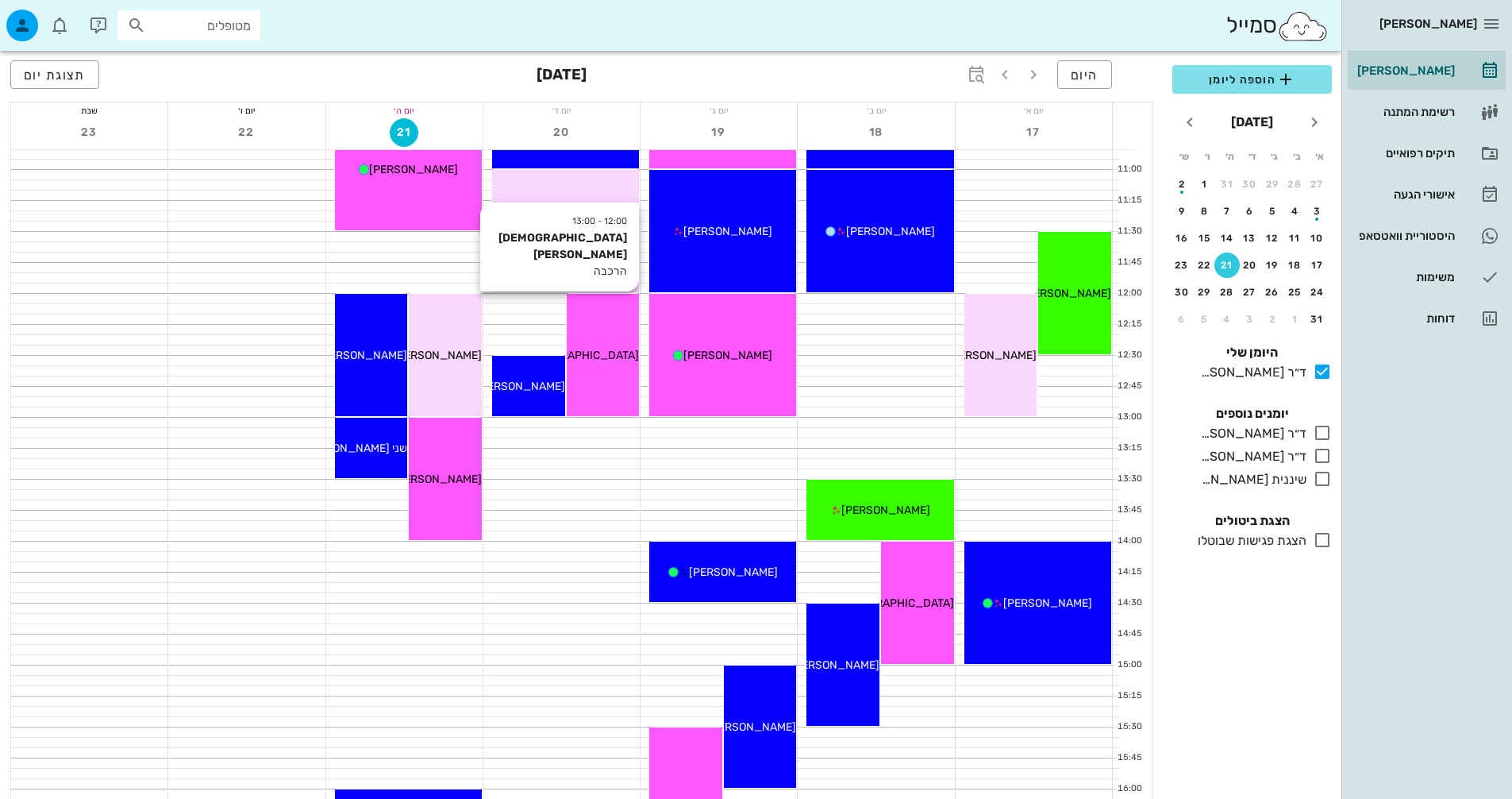
click at [599, 378] on div "12:00 - 13:00 [PERSON_NAME] הרכבה [PERSON_NAME]" at bounding box center [603, 355] width 73 height 123
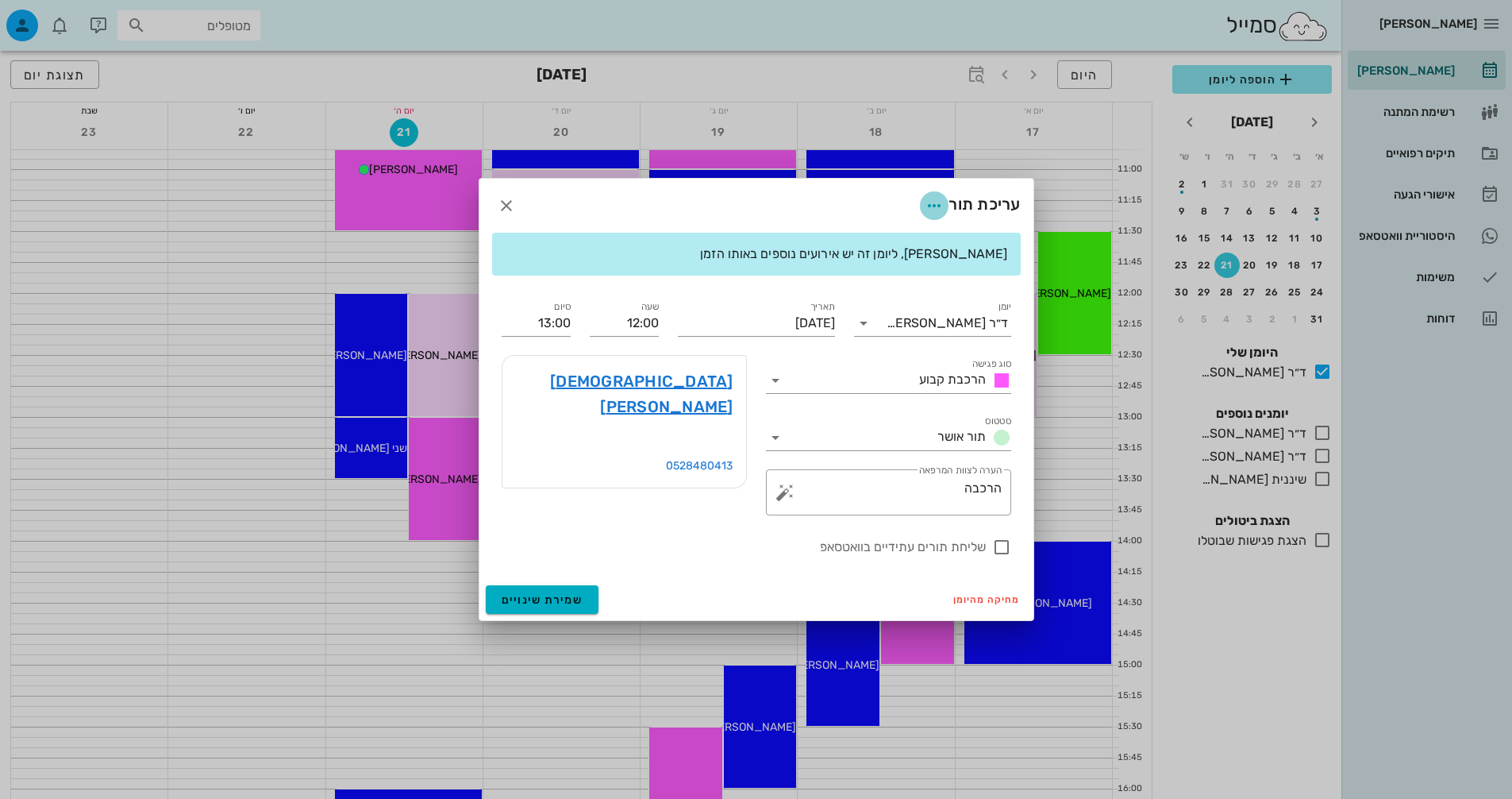
click at [936, 207] on icon "button" at bounding box center [934, 206] width 19 height 19
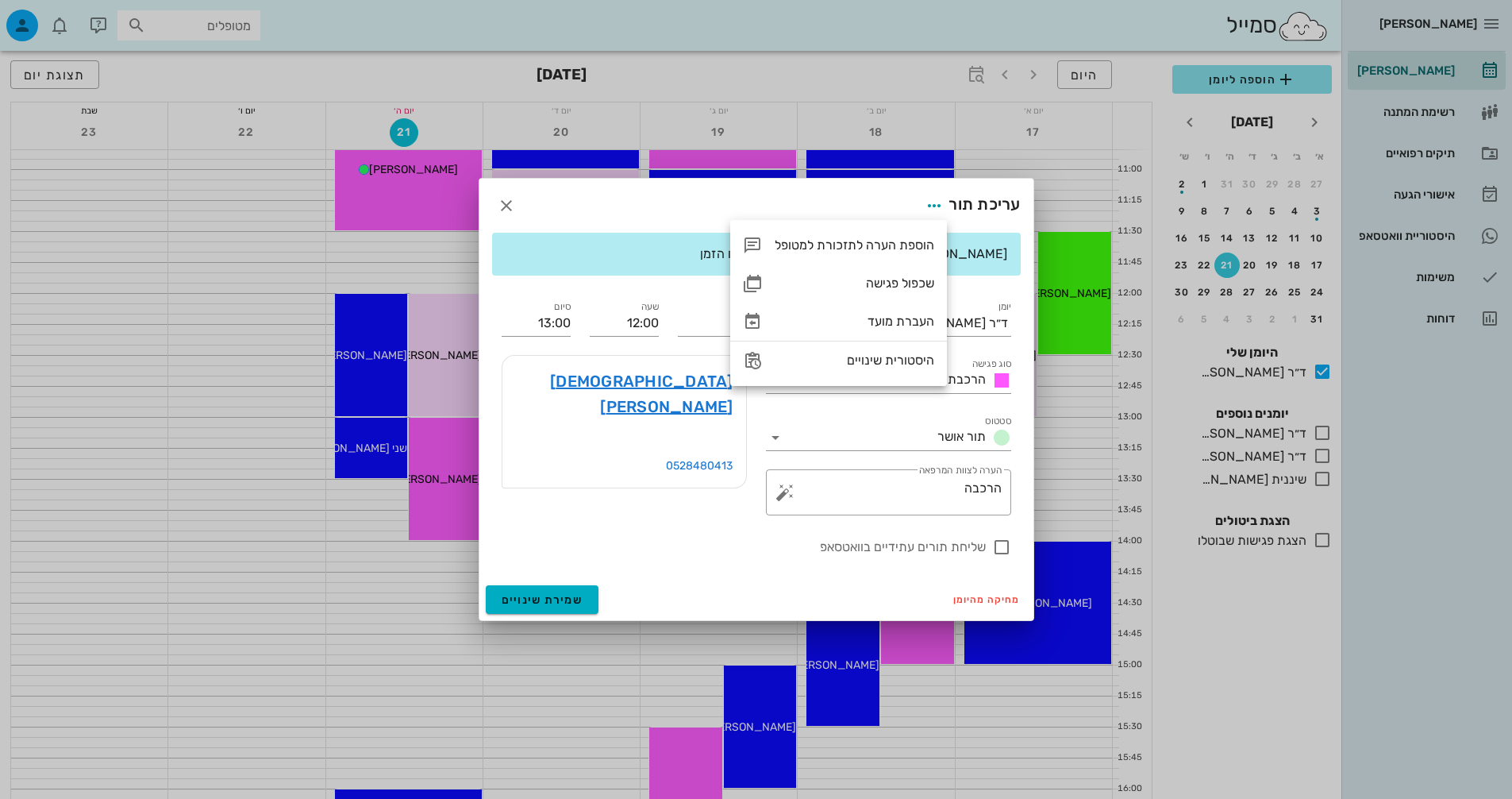
click at [609, 465] on div "[DEMOGRAPHIC_DATA][PERSON_NAME] 0528480413" at bounding box center [624, 435] width 265 height 180
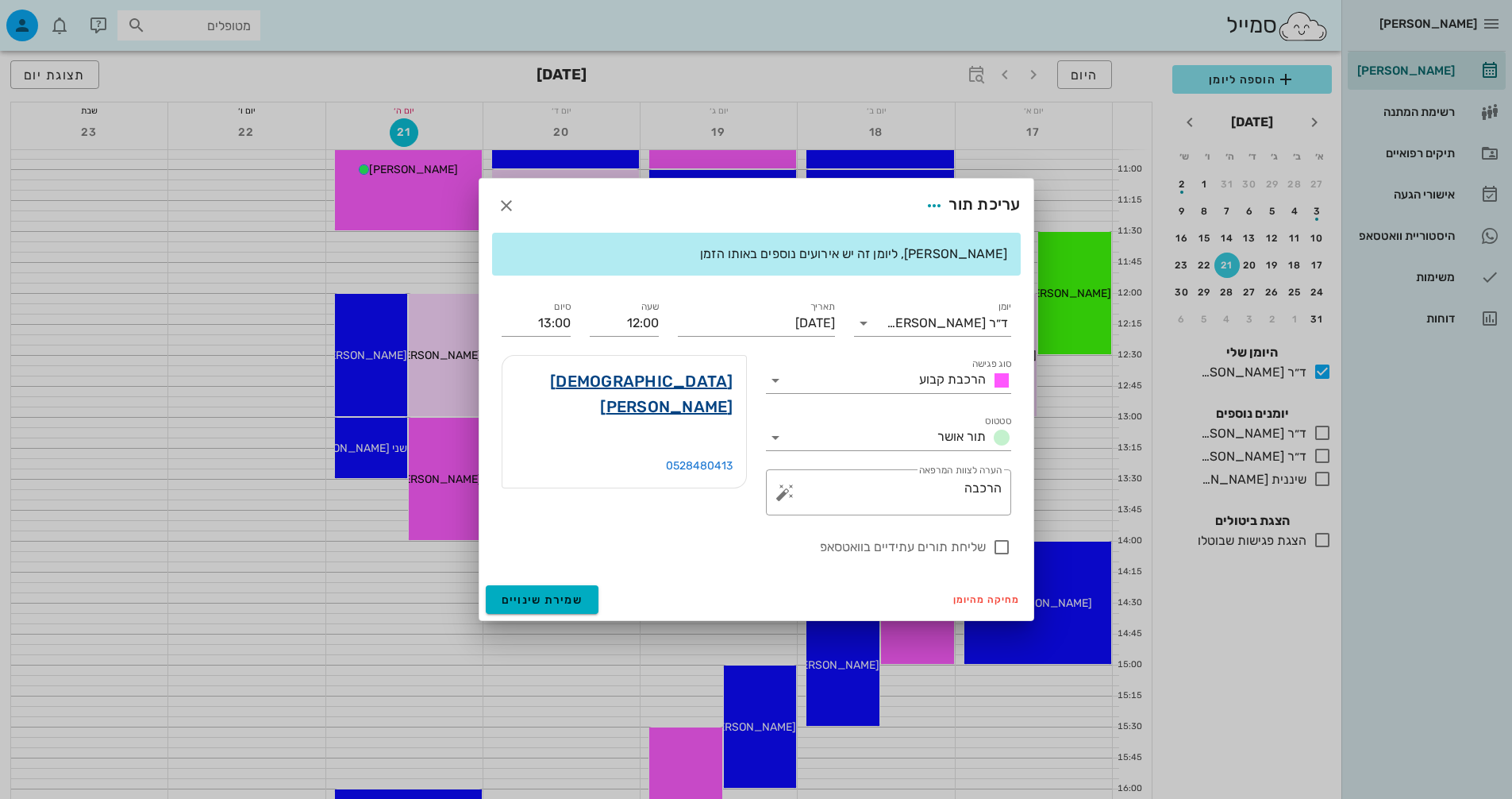
click at [695, 382] on link "[DEMOGRAPHIC_DATA][PERSON_NAME]" at bounding box center [624, 394] width 218 height 51
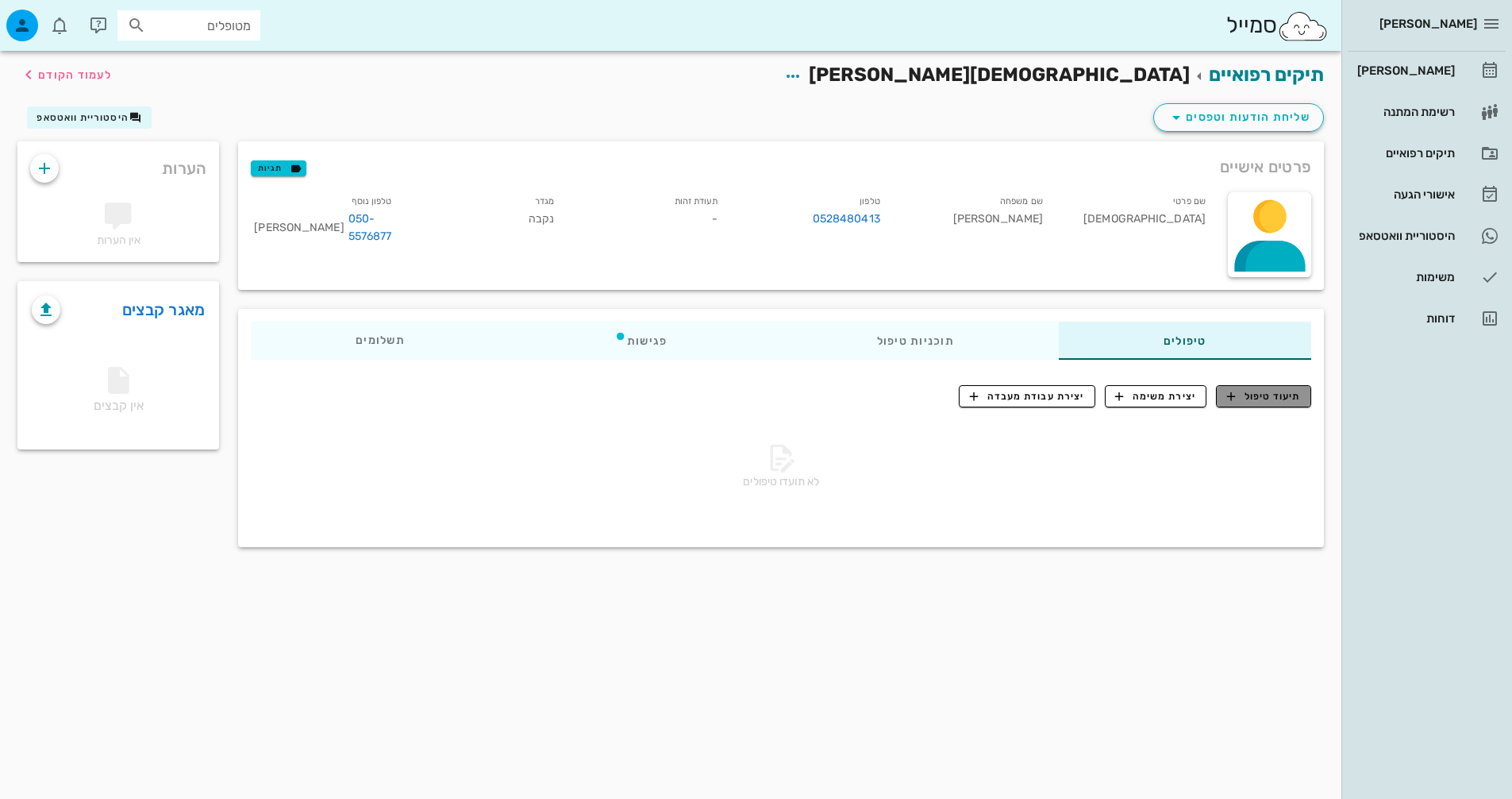
click at [1294, 396] on span "תיעוד טיפול" at bounding box center [1263, 396] width 74 height 14
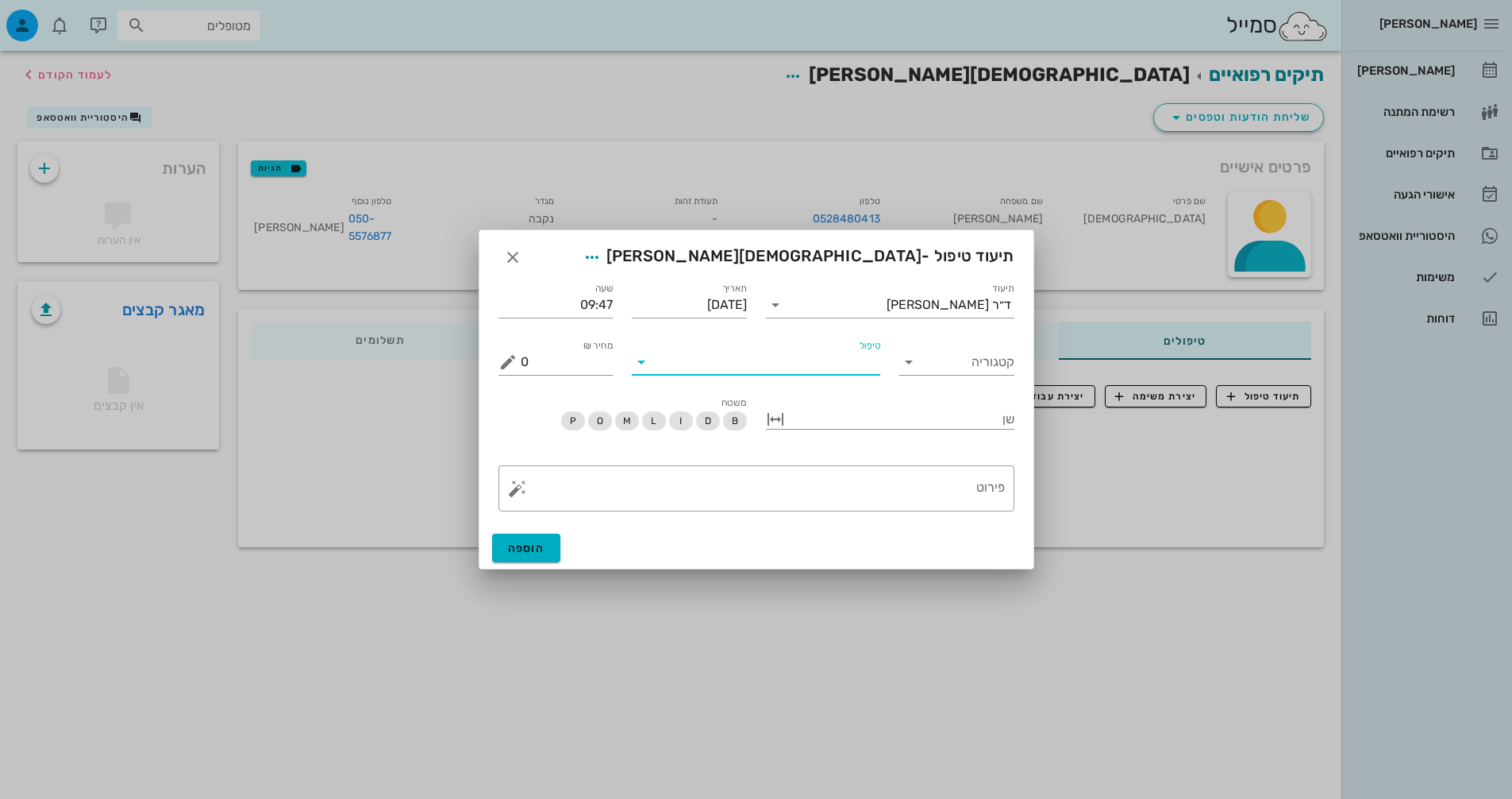
click at [857, 370] on input "טיפול" at bounding box center [768, 362] width 226 height 25
click at [841, 370] on input "הרכבה" at bounding box center [768, 362] width 226 height 25
click at [841, 370] on input "הרכבה" at bounding box center [768, 362] width 226 height 25
type input "הרכבה"
click at [957, 366] on input "קטגוריה" at bounding box center [970, 362] width 90 height 25
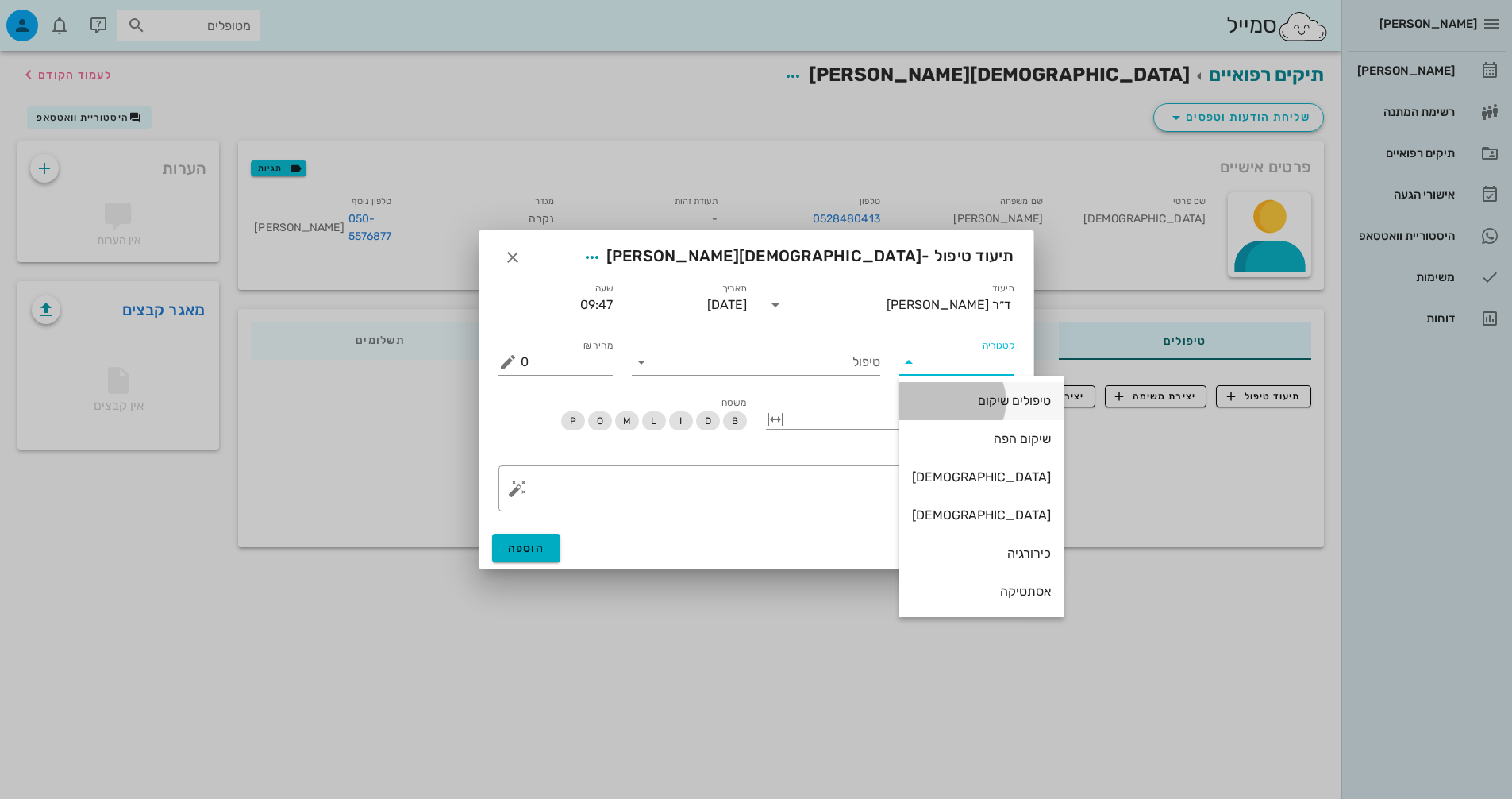
click at [981, 403] on div "טיפולים שיקום" at bounding box center [981, 400] width 139 height 15
type input "טיפולים שיקום"
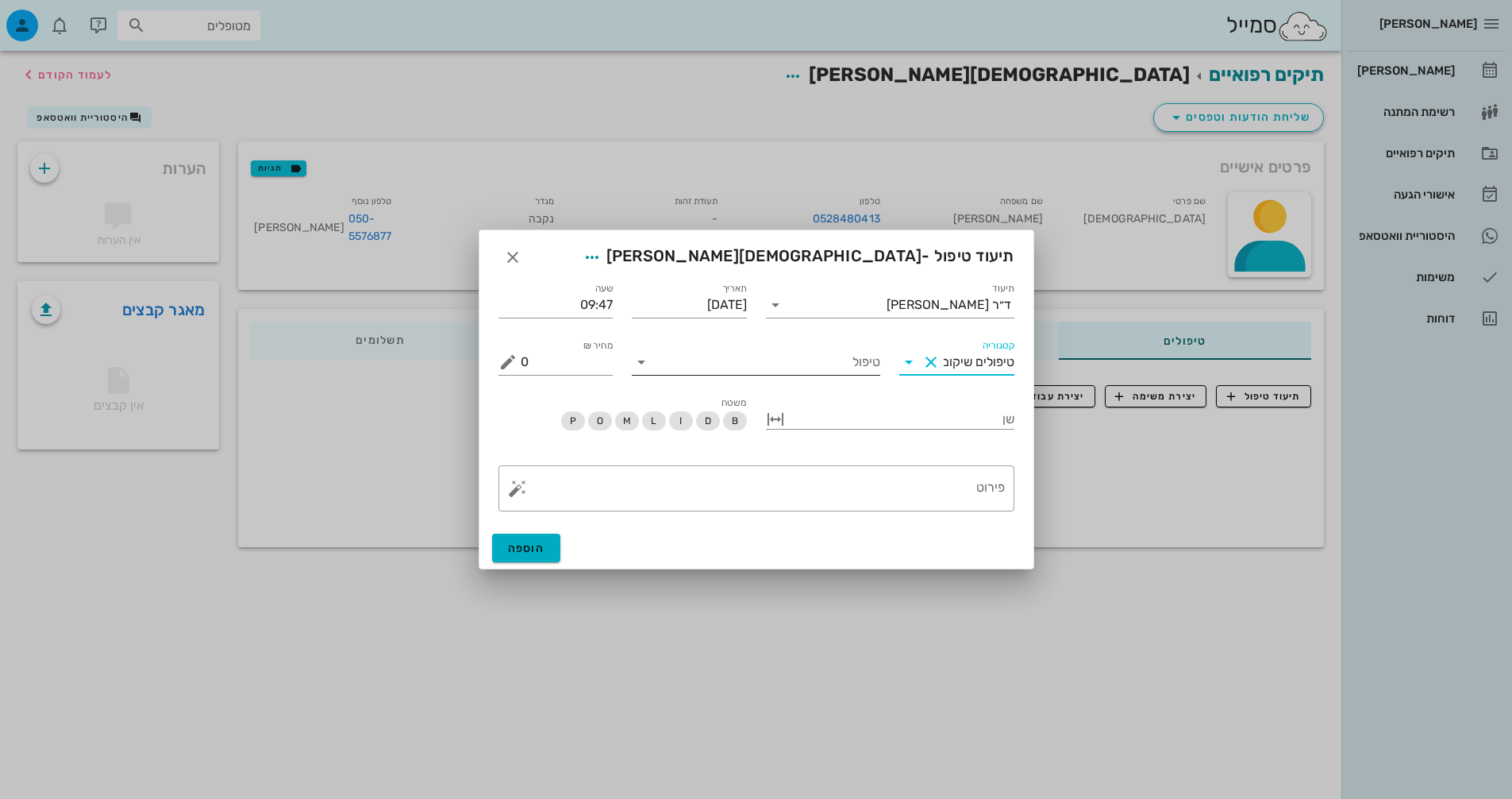
click at [824, 364] on input "טיפול" at bounding box center [768, 362] width 226 height 25
type input "הרכבה"
click at [824, 364] on input "הרכבה" at bounding box center [768, 362] width 226 height 25
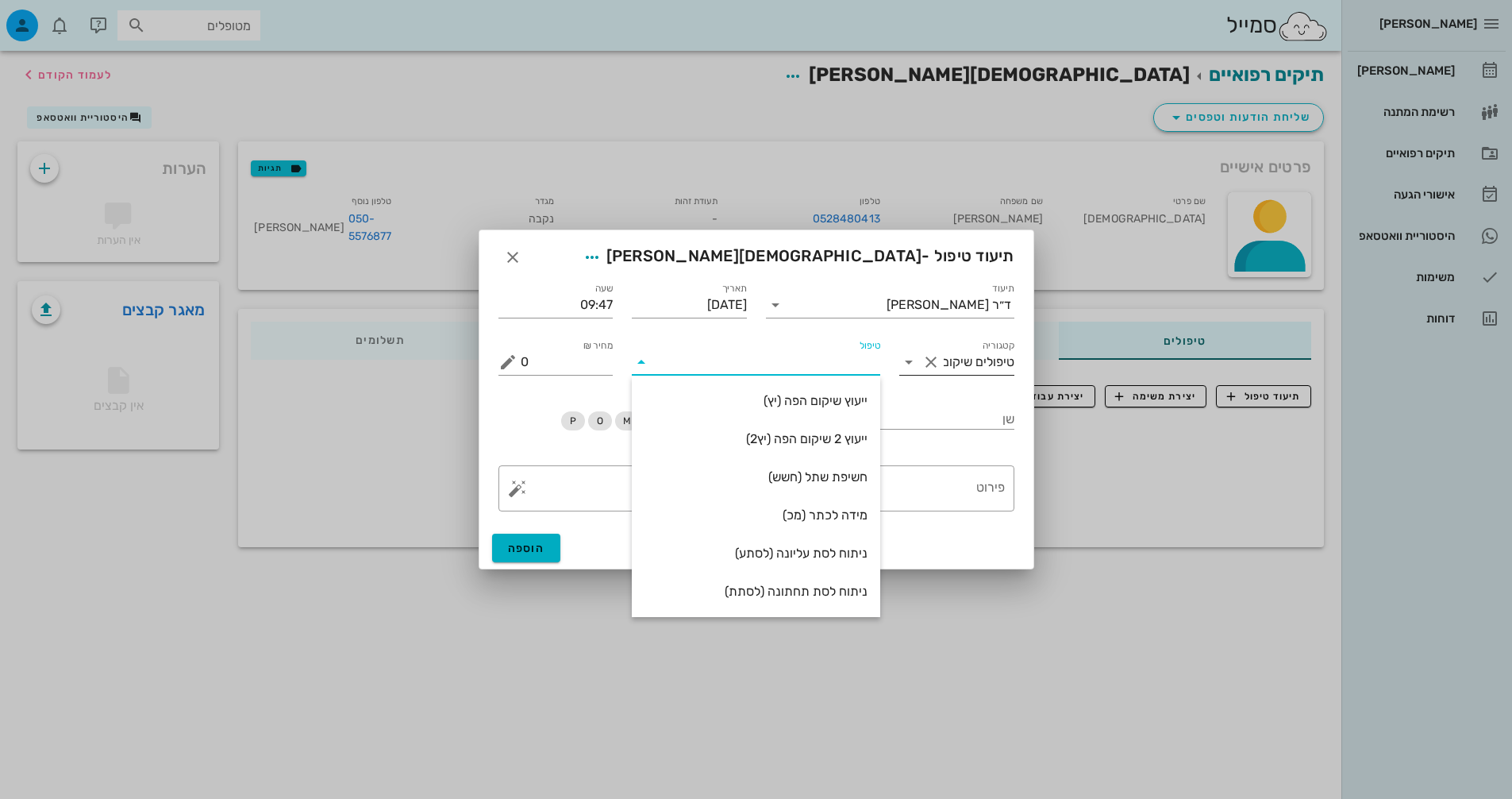
click at [987, 372] on input "טיפולים שיקום" at bounding box center [979, 362] width 71 height 25
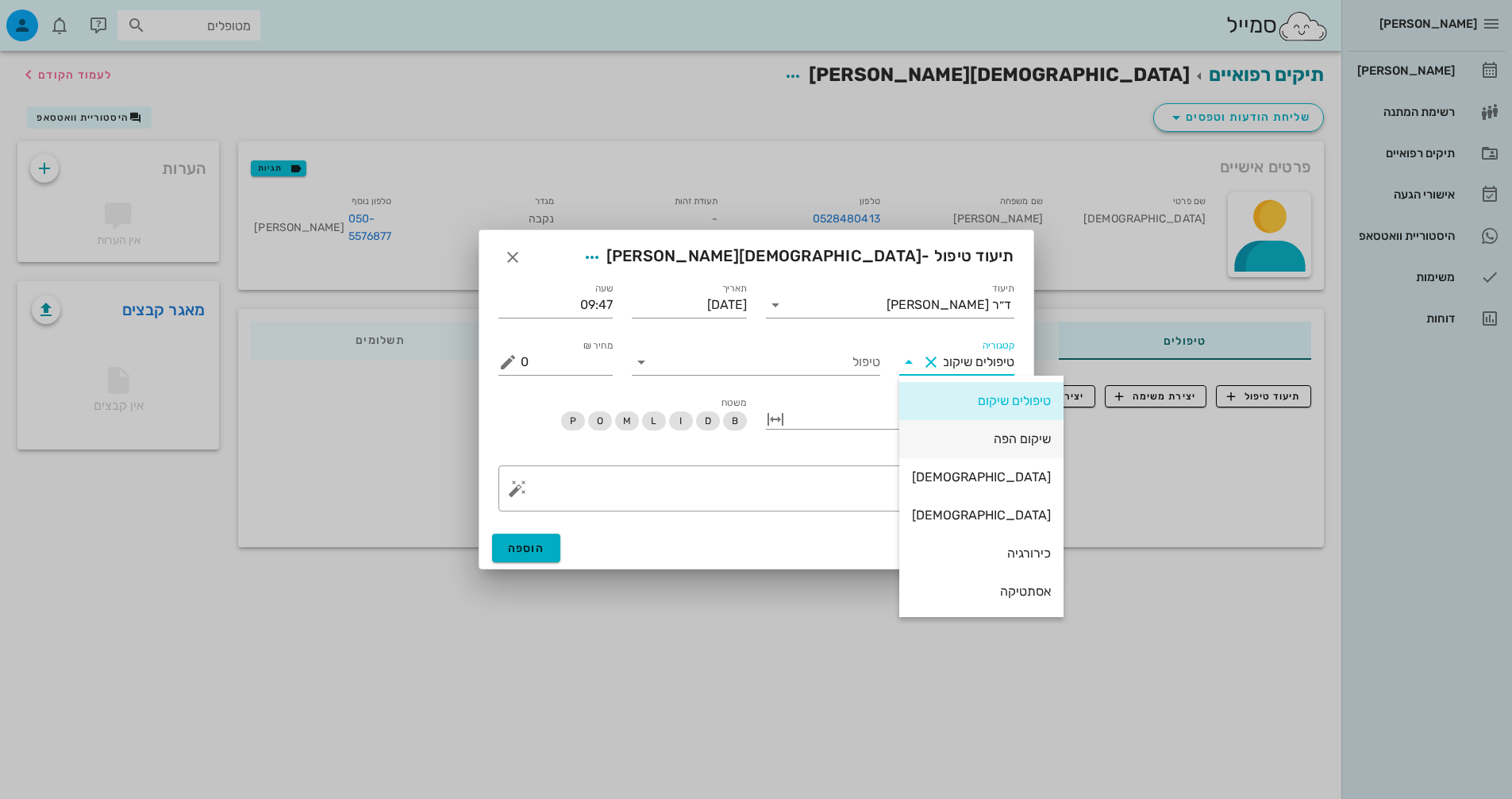
click at [1001, 438] on div "שיקום הפה" at bounding box center [981, 439] width 139 height 15
type input "שיקום הפה"
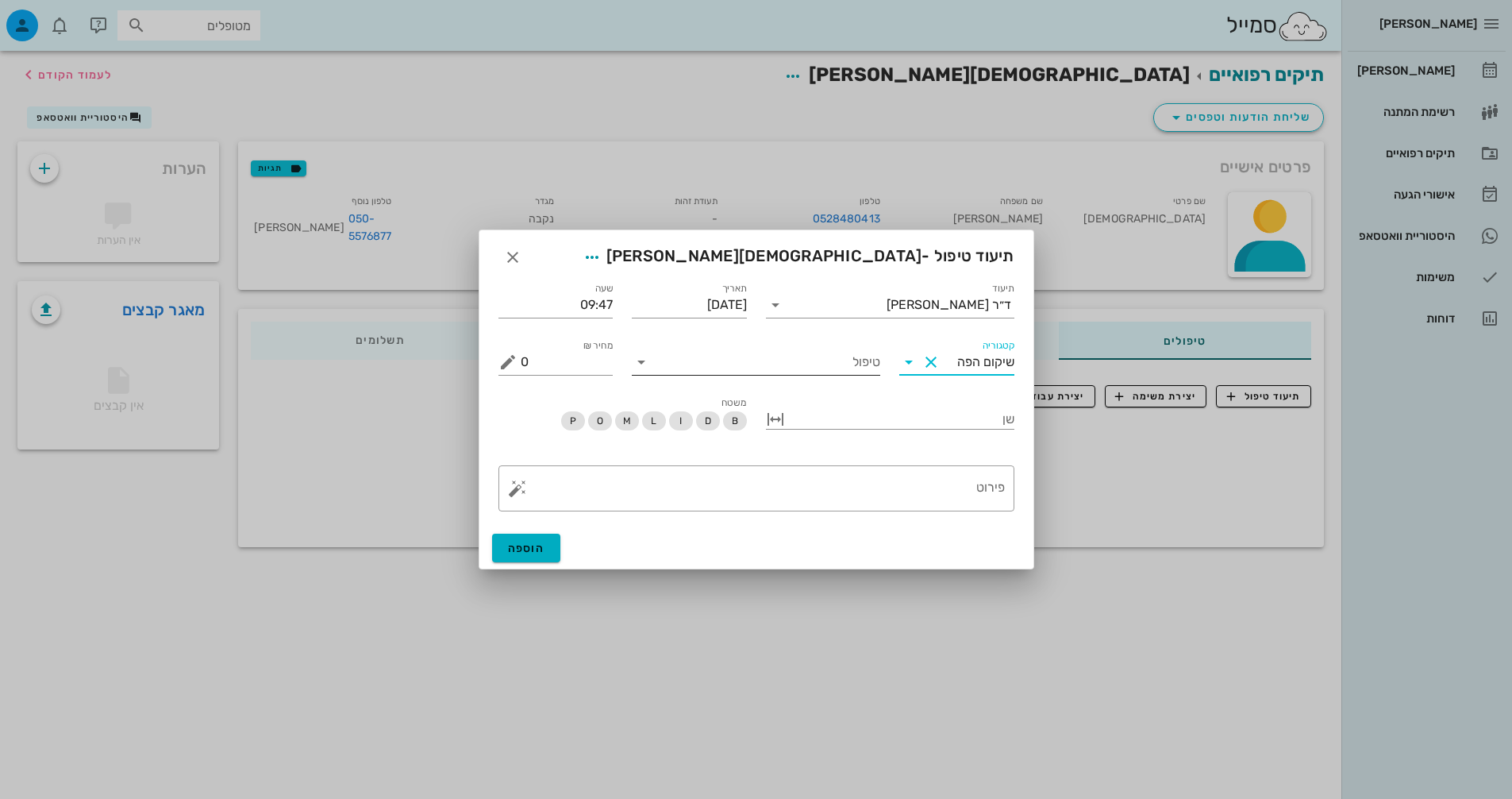
click at [828, 355] on input "טיפול" at bounding box center [768, 362] width 226 height 25
type input "הרכבה"
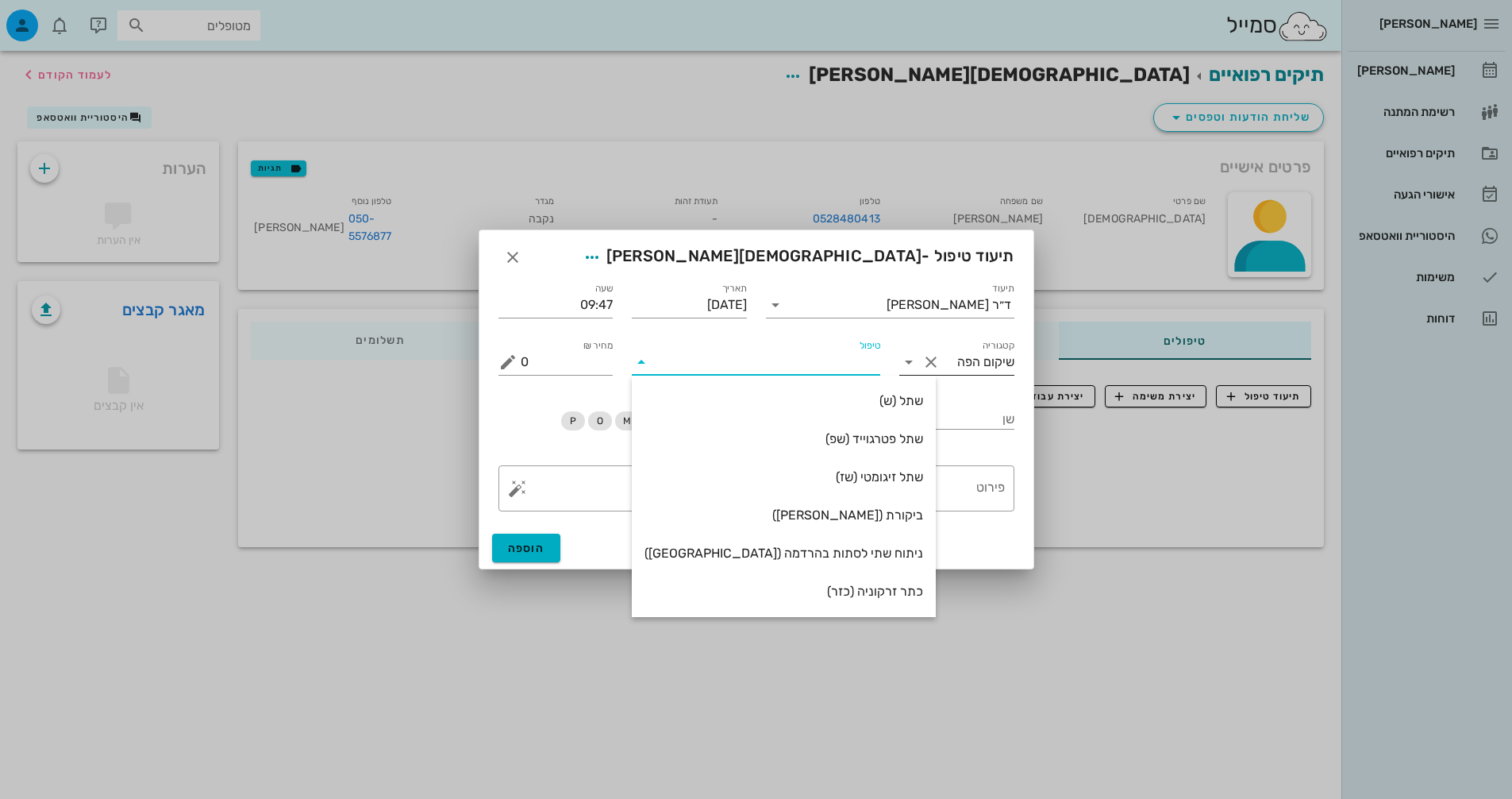
click at [941, 355] on div at bounding box center [933, 362] width 22 height 19
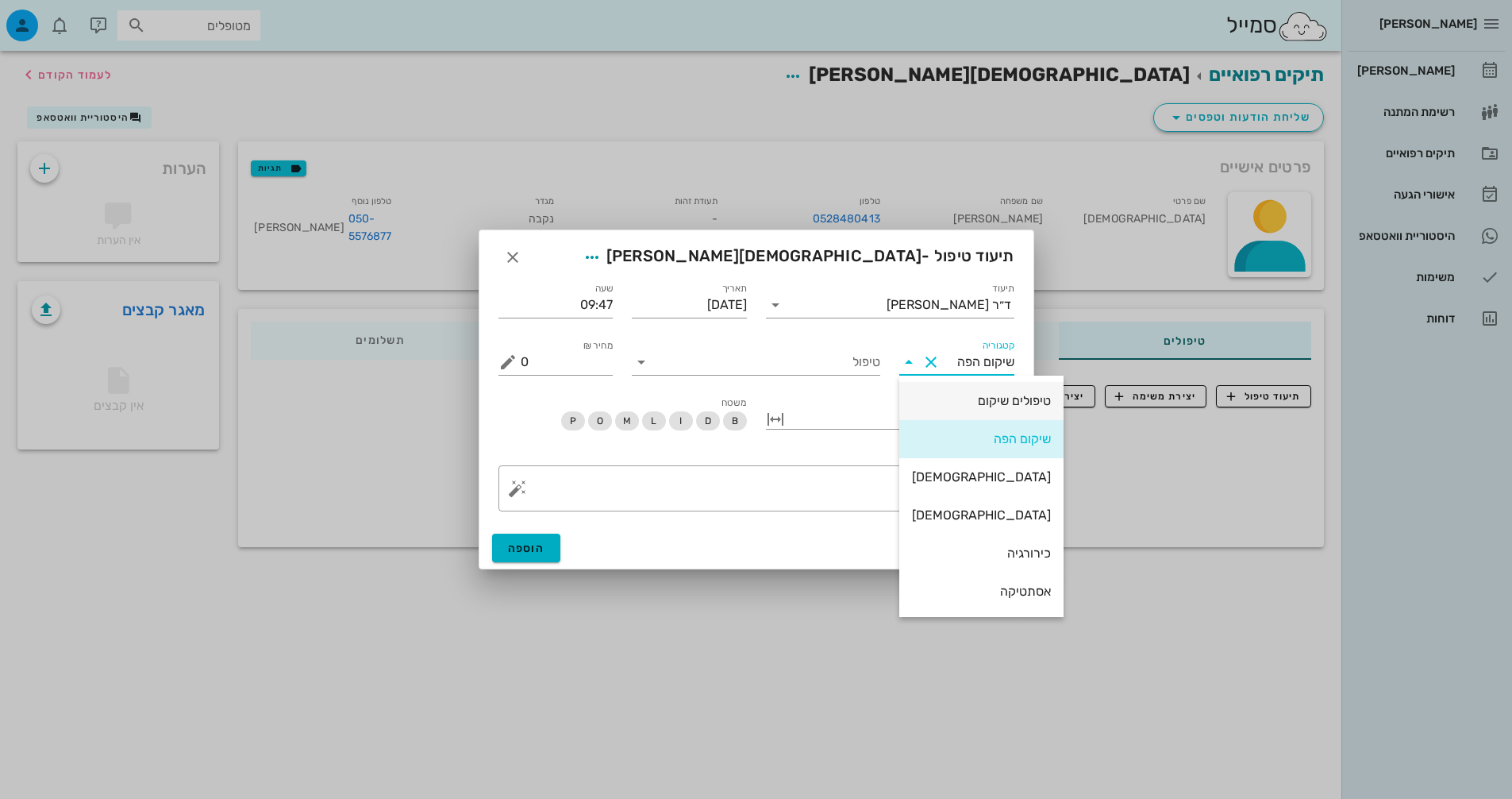
click at [964, 402] on div "טיפולים שיקום" at bounding box center [981, 400] width 139 height 15
type input "טיפולים שיקום"
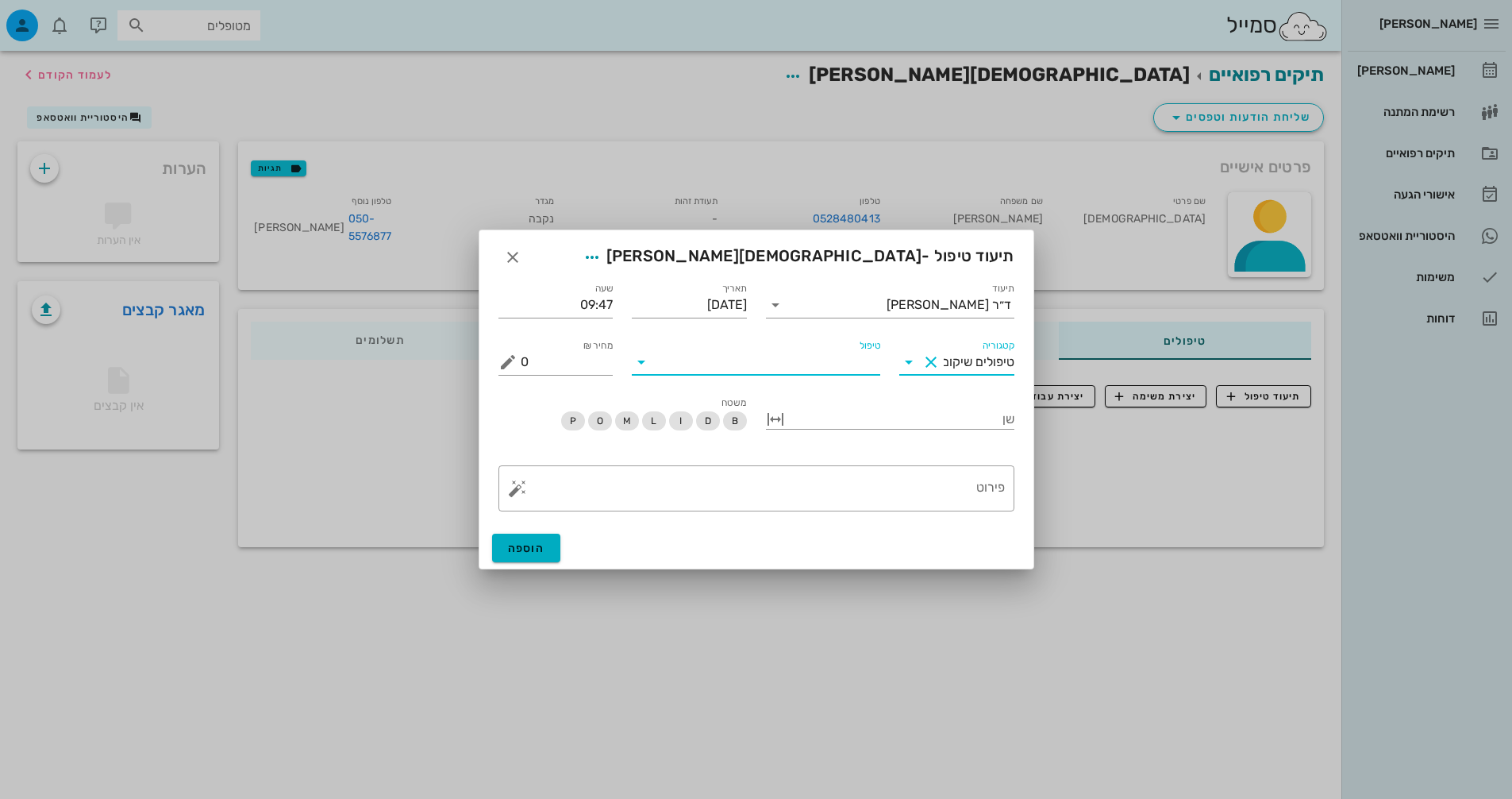
click at [832, 369] on input "טיפול" at bounding box center [768, 362] width 226 height 25
type input "ה"
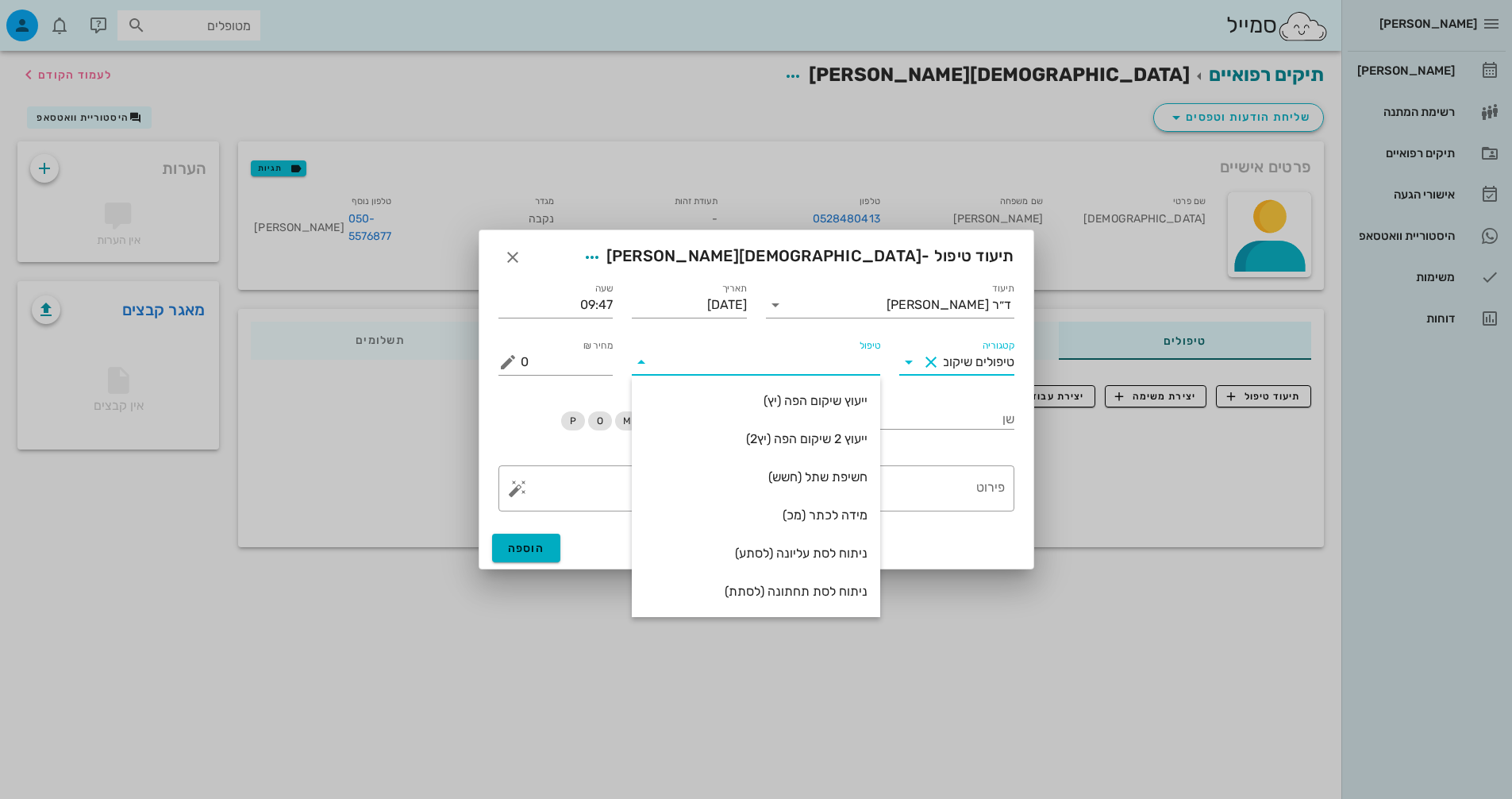
click at [959, 361] on input "טיפולים שיקום" at bounding box center [979, 362] width 71 height 25
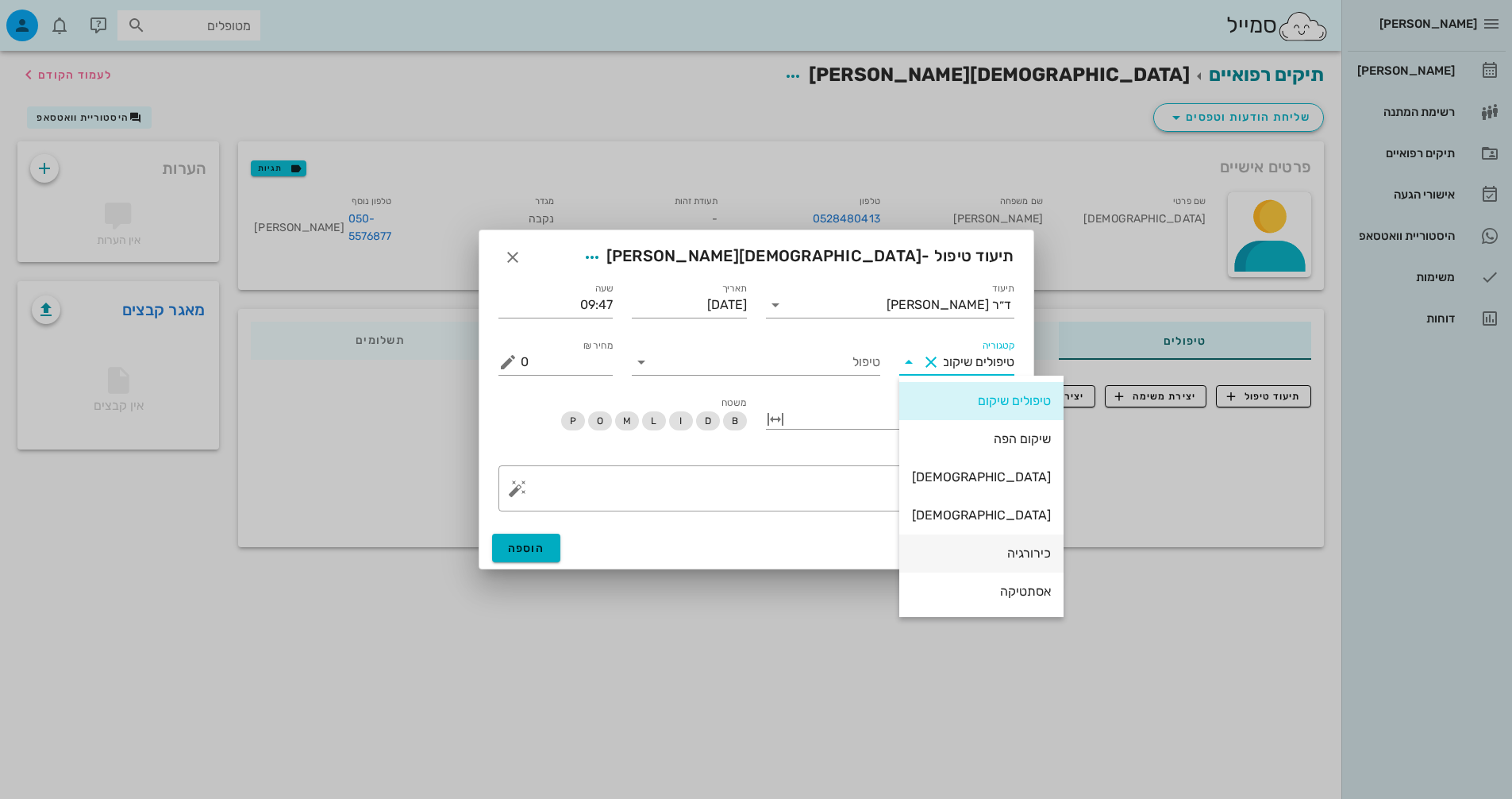
drag, startPoint x: 973, startPoint y: 441, endPoint x: 990, endPoint y: 545, distance: 105.4
click at [990, 567] on div "טיפולים שיקום שיקום הפה אורתו [DEMOGRAPHIC_DATA] כירורגיה אסתטיקה משמרת הדמיות …" at bounding box center [982, 554] width 165 height 356
click at [990, 545] on div "כירורגיה" at bounding box center [981, 553] width 139 height 35
type input "כירורגיה"
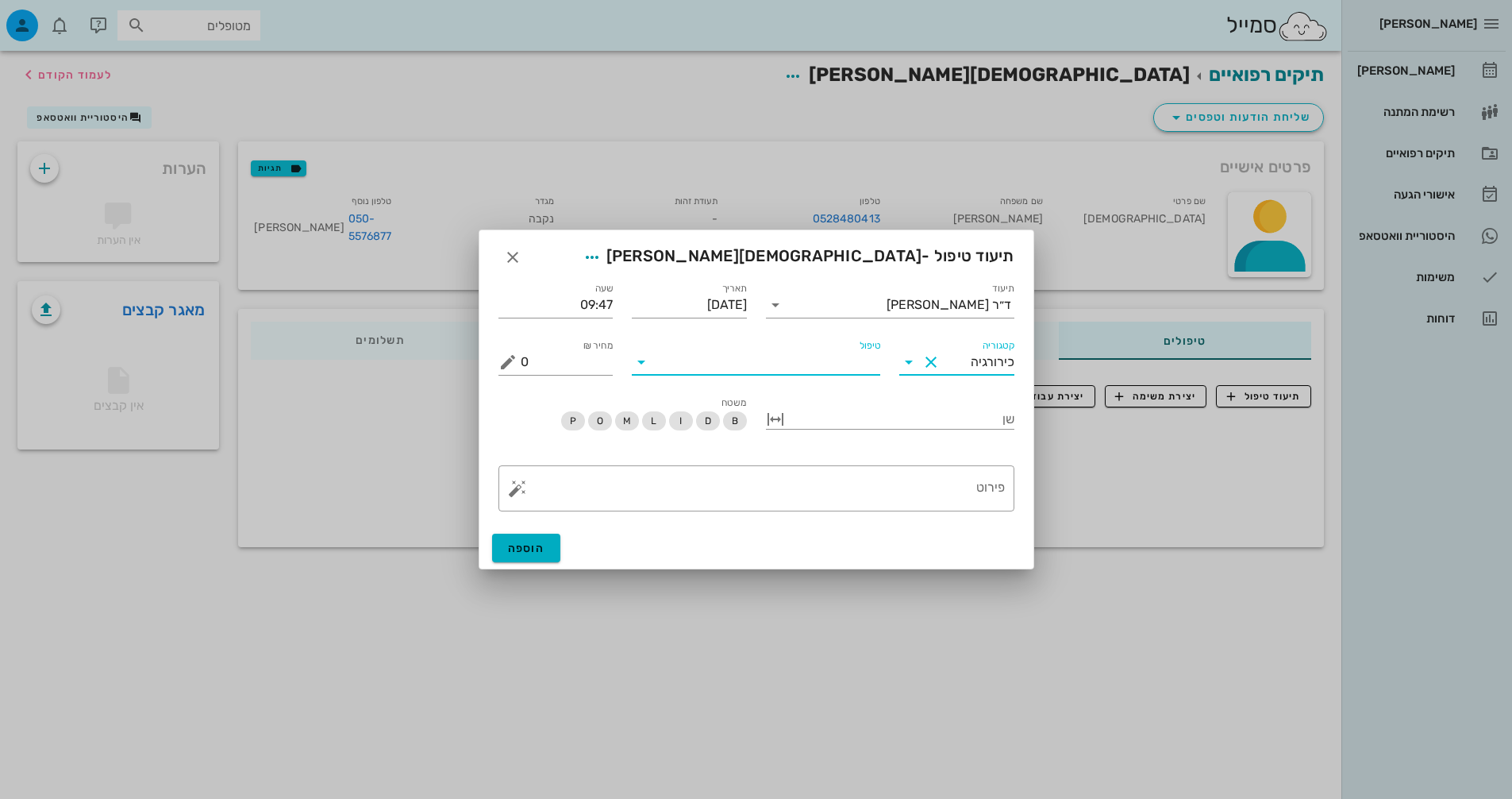
click at [833, 365] on input "טיפול" at bounding box center [768, 362] width 226 height 25
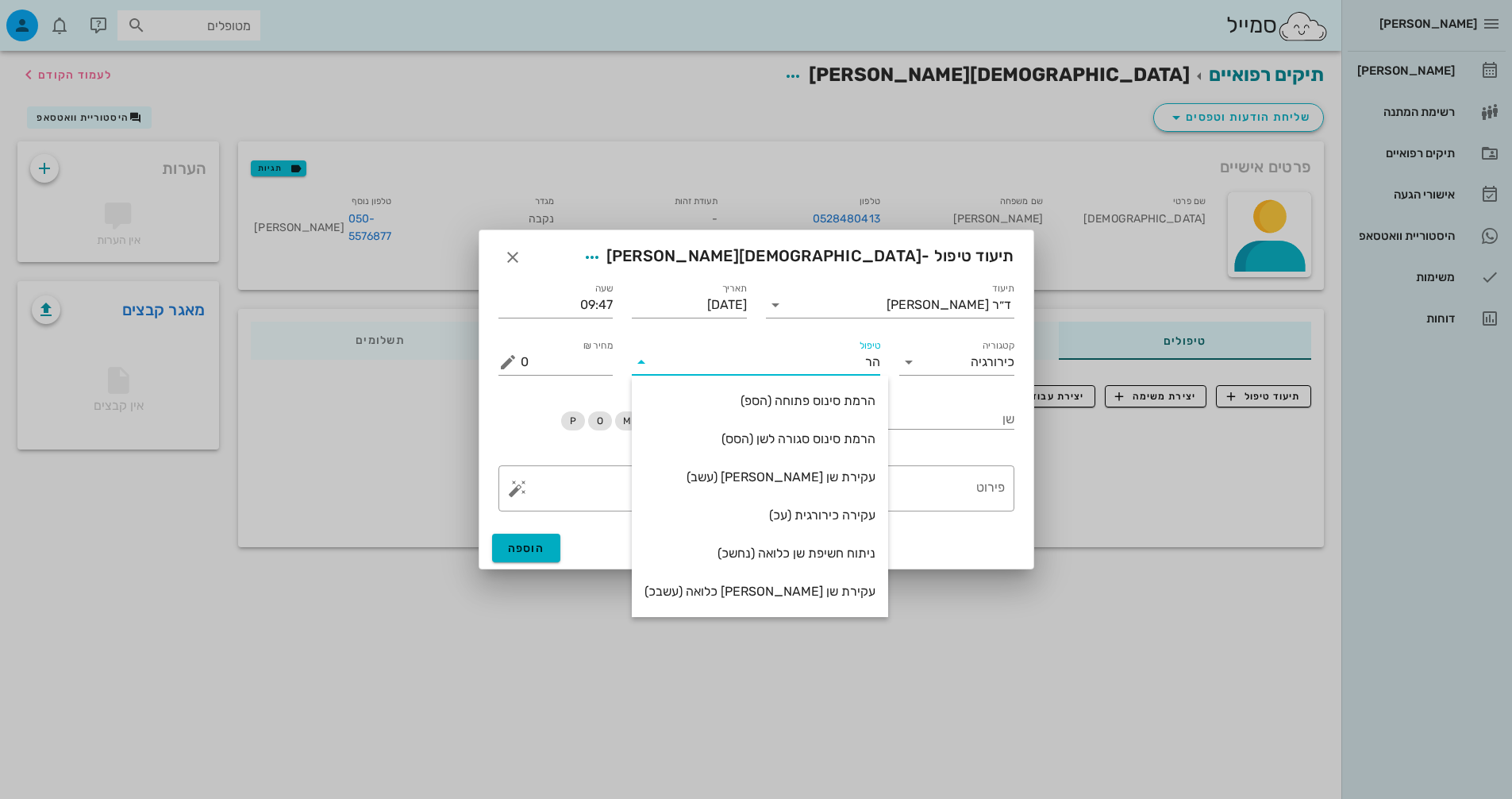
type input "ה"
click at [964, 365] on input "כירורגיה" at bounding box center [979, 362] width 71 height 25
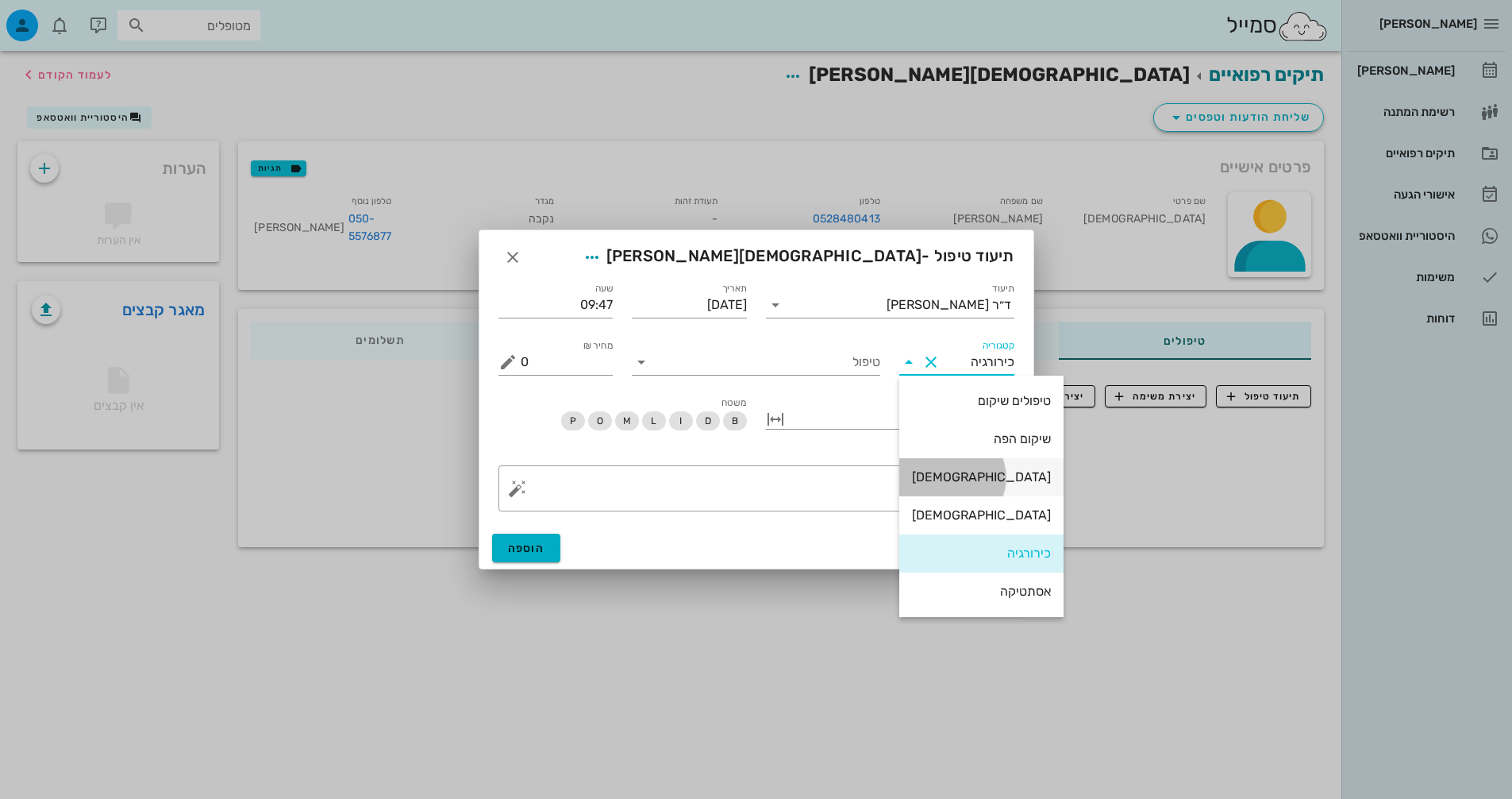
click at [988, 479] on div "[DEMOGRAPHIC_DATA]" at bounding box center [981, 477] width 139 height 15
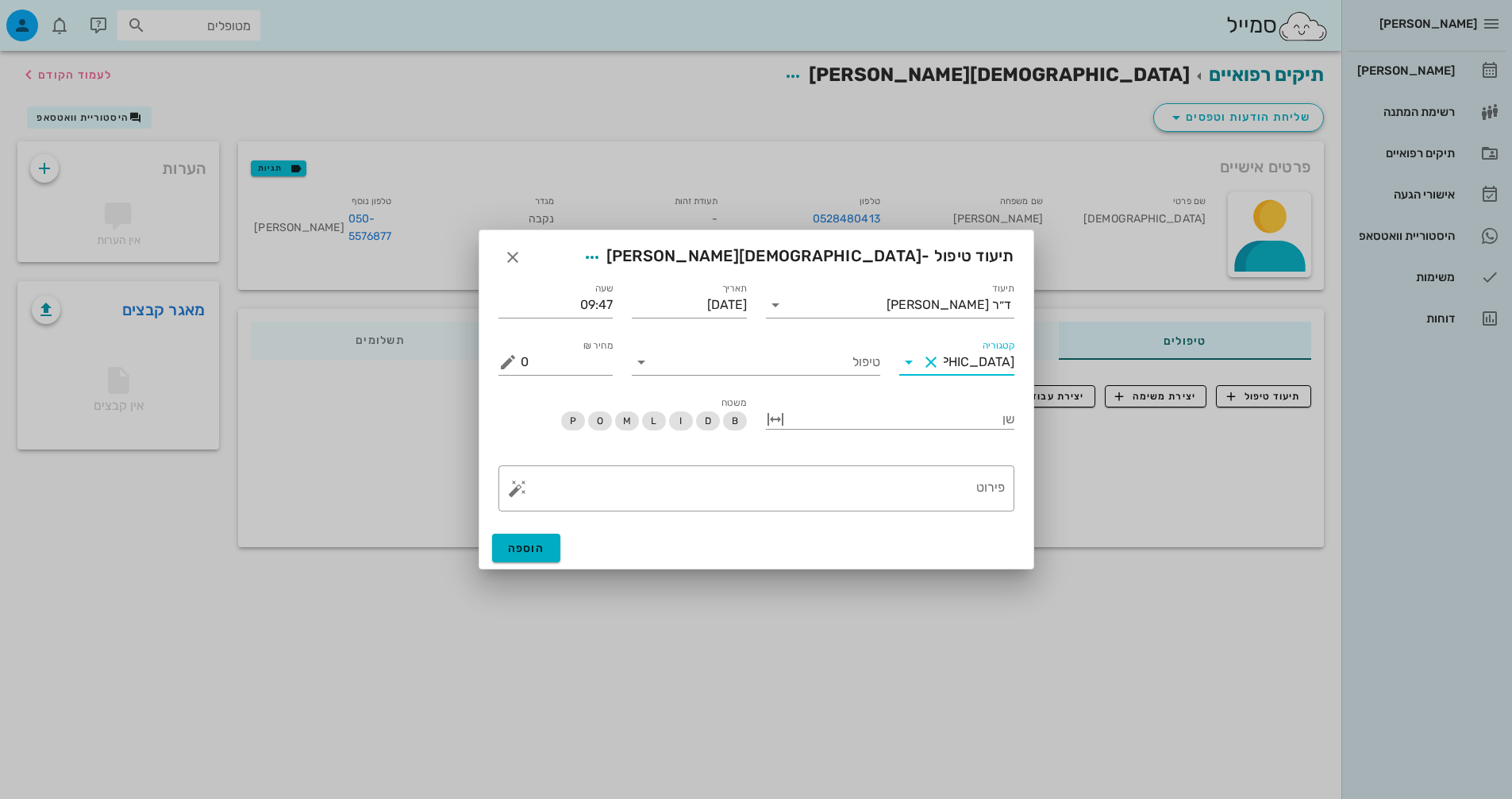
click at [972, 349] on div "קטגוריה אורתו" at bounding box center [957, 356] width 115 height 35
click at [975, 363] on input "[DEMOGRAPHIC_DATA]" at bounding box center [979, 362] width 71 height 25
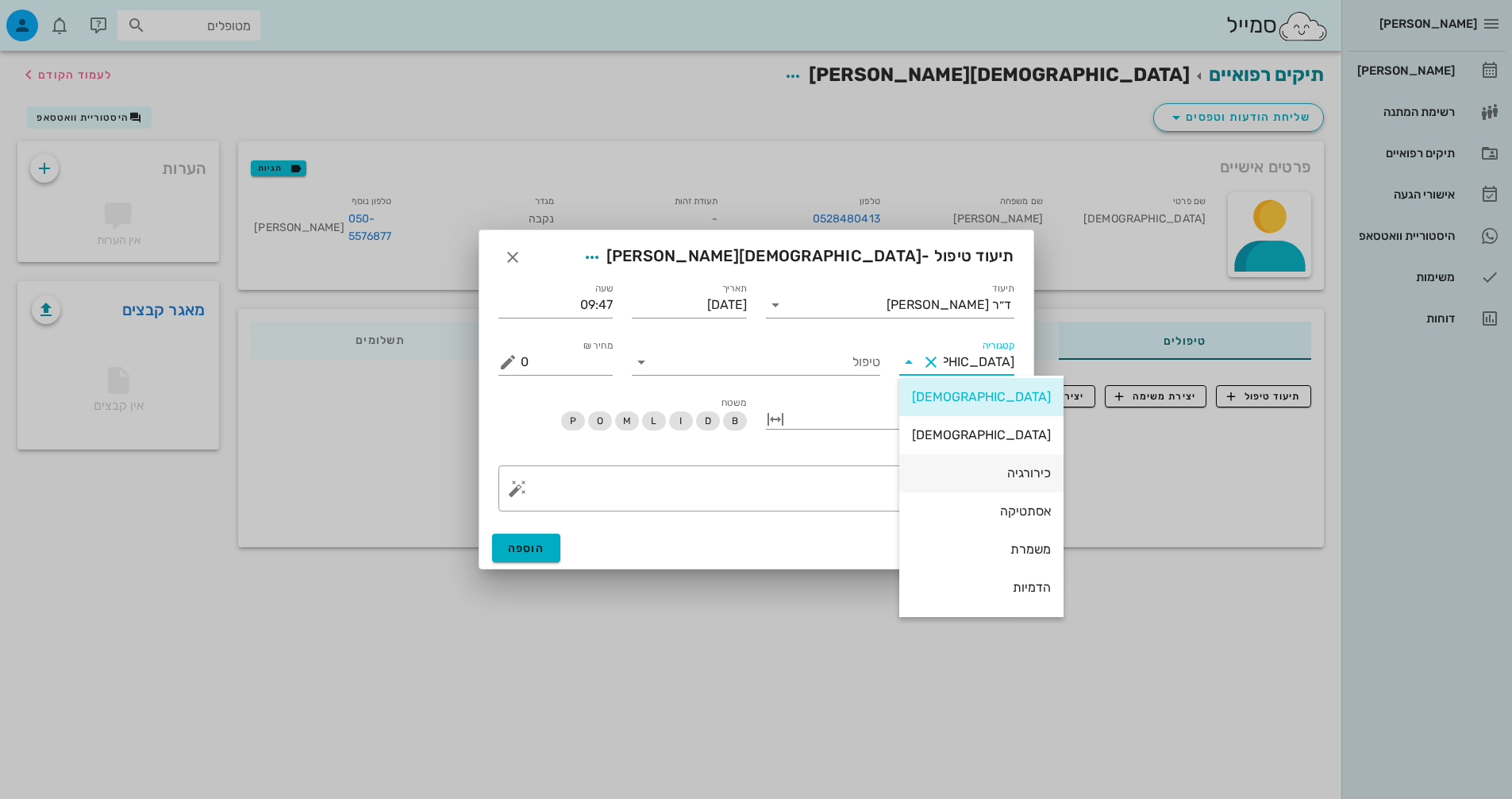
scroll to position [114, 0]
click at [977, 488] on div "אסתטיקה" at bounding box center [981, 477] width 139 height 35
type input "אסתטיקה"
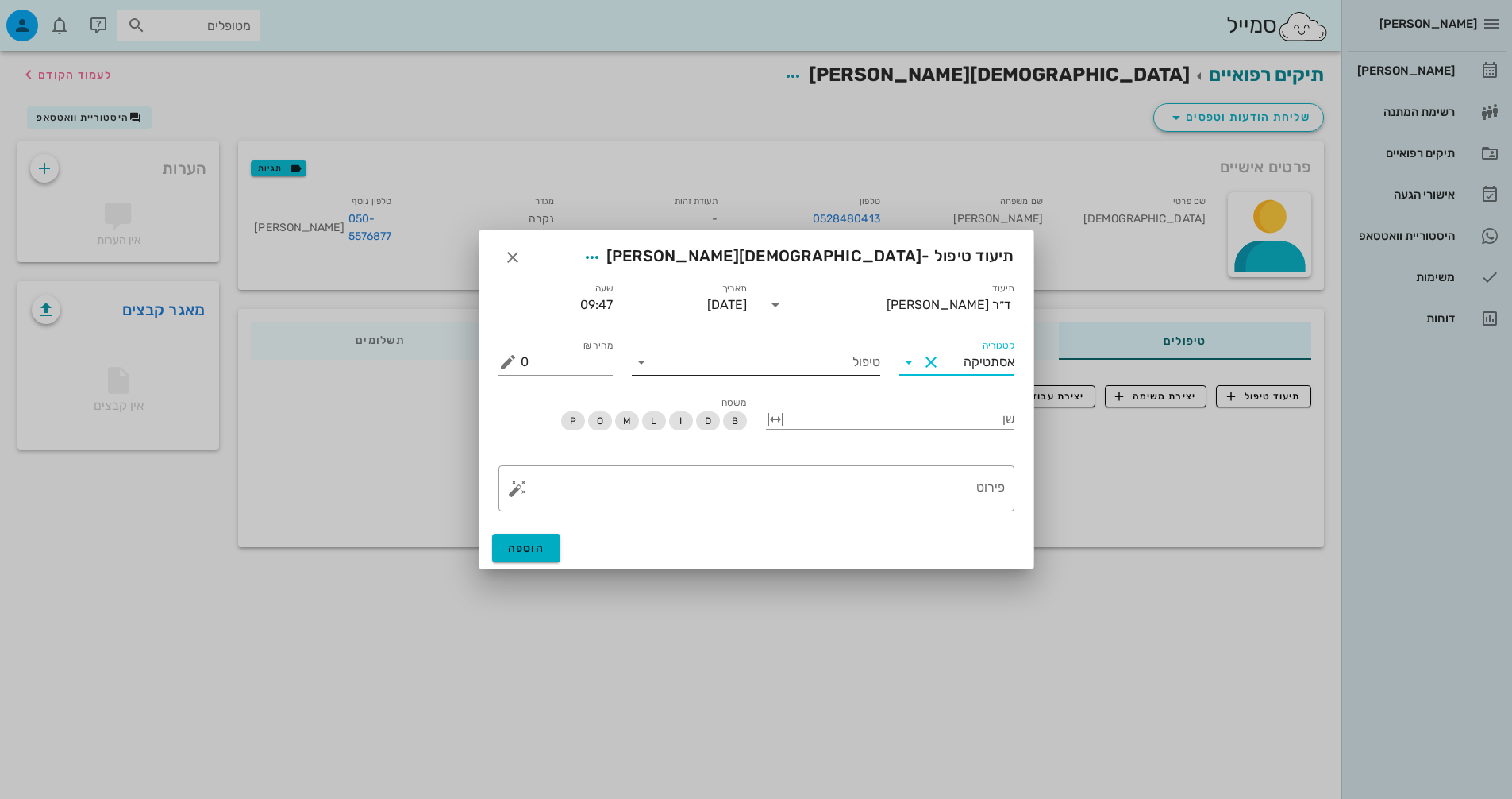
click at [839, 350] on input "טיפול" at bounding box center [768, 362] width 226 height 25
type input "הרכ"
click at [842, 360] on input "הרכ" at bounding box center [768, 362] width 226 height 25
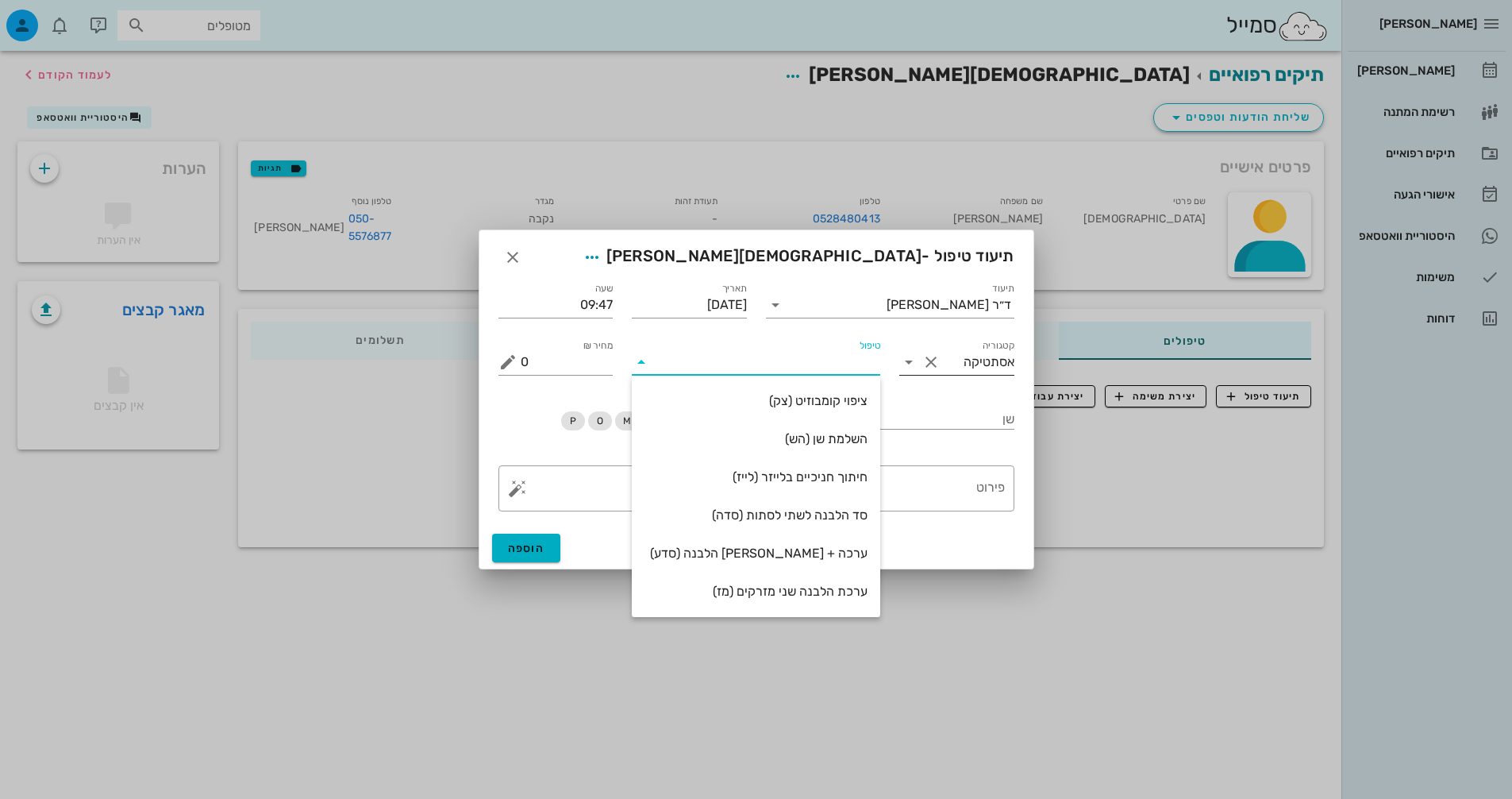
click at [976, 360] on input "אסתטיקה" at bounding box center [979, 362] width 71 height 25
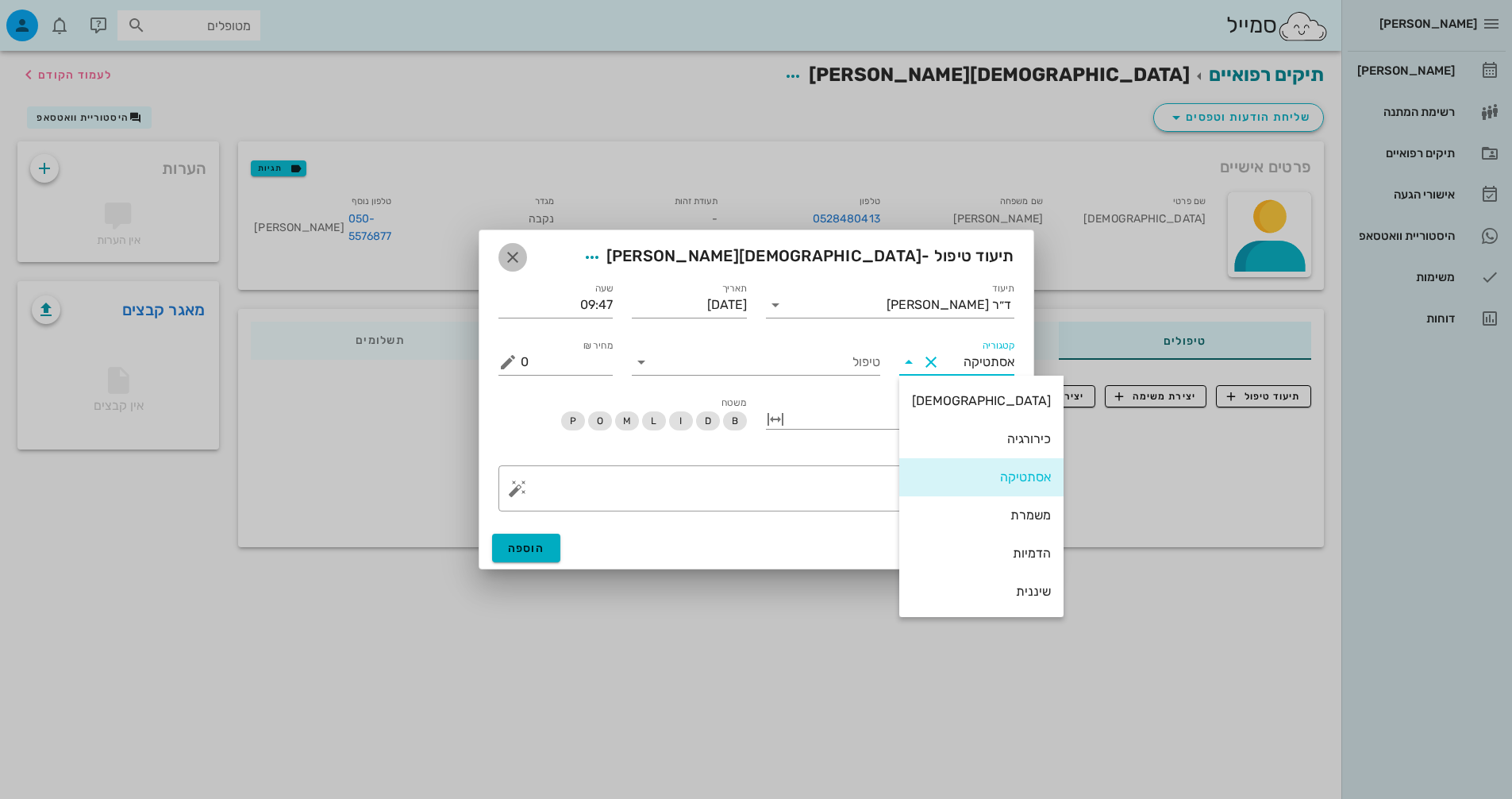
click at [510, 256] on icon "button" at bounding box center [512, 257] width 19 height 19
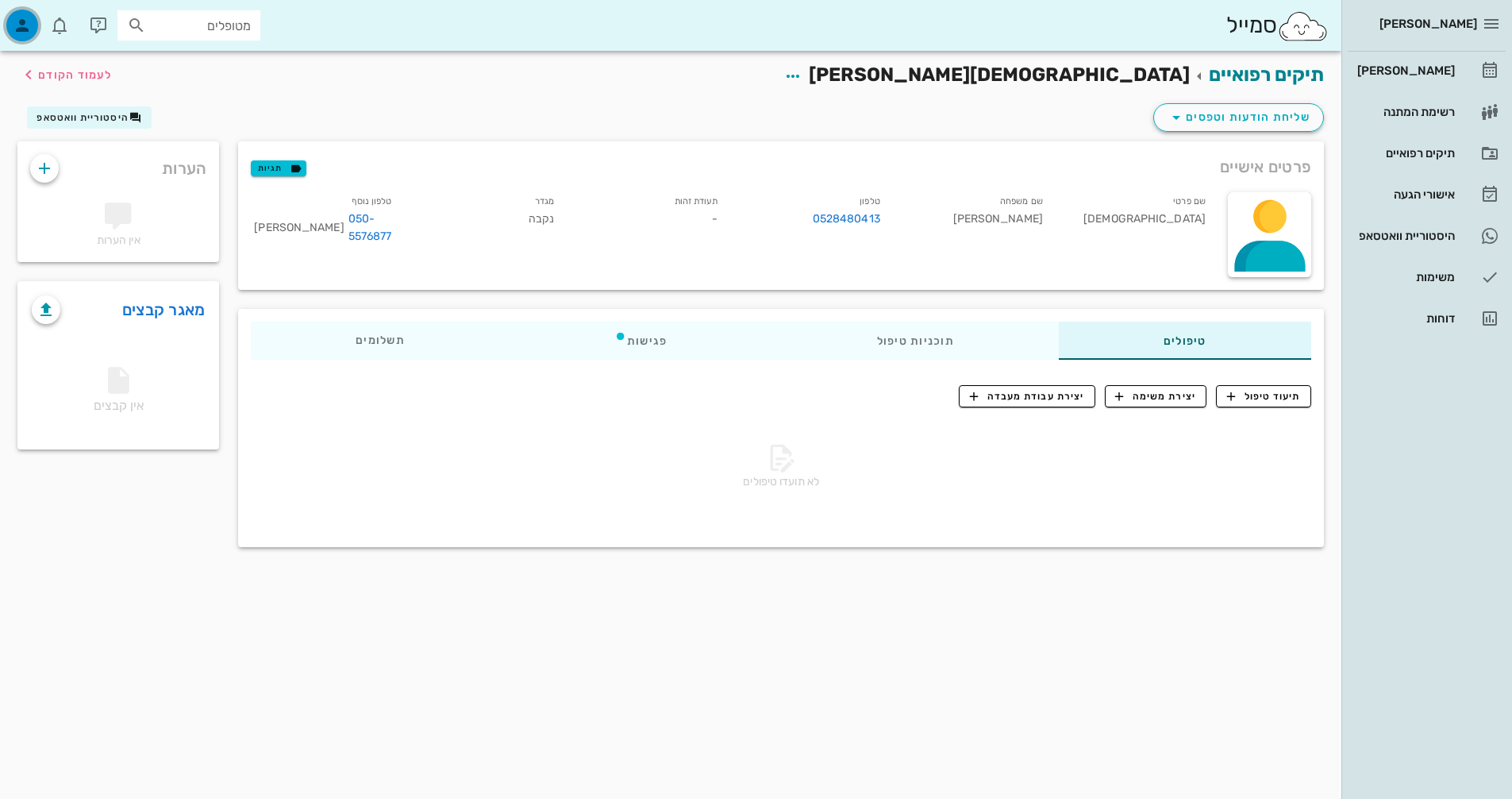
click at [11, 25] on div "button" at bounding box center [22, 25] width 32 height 32
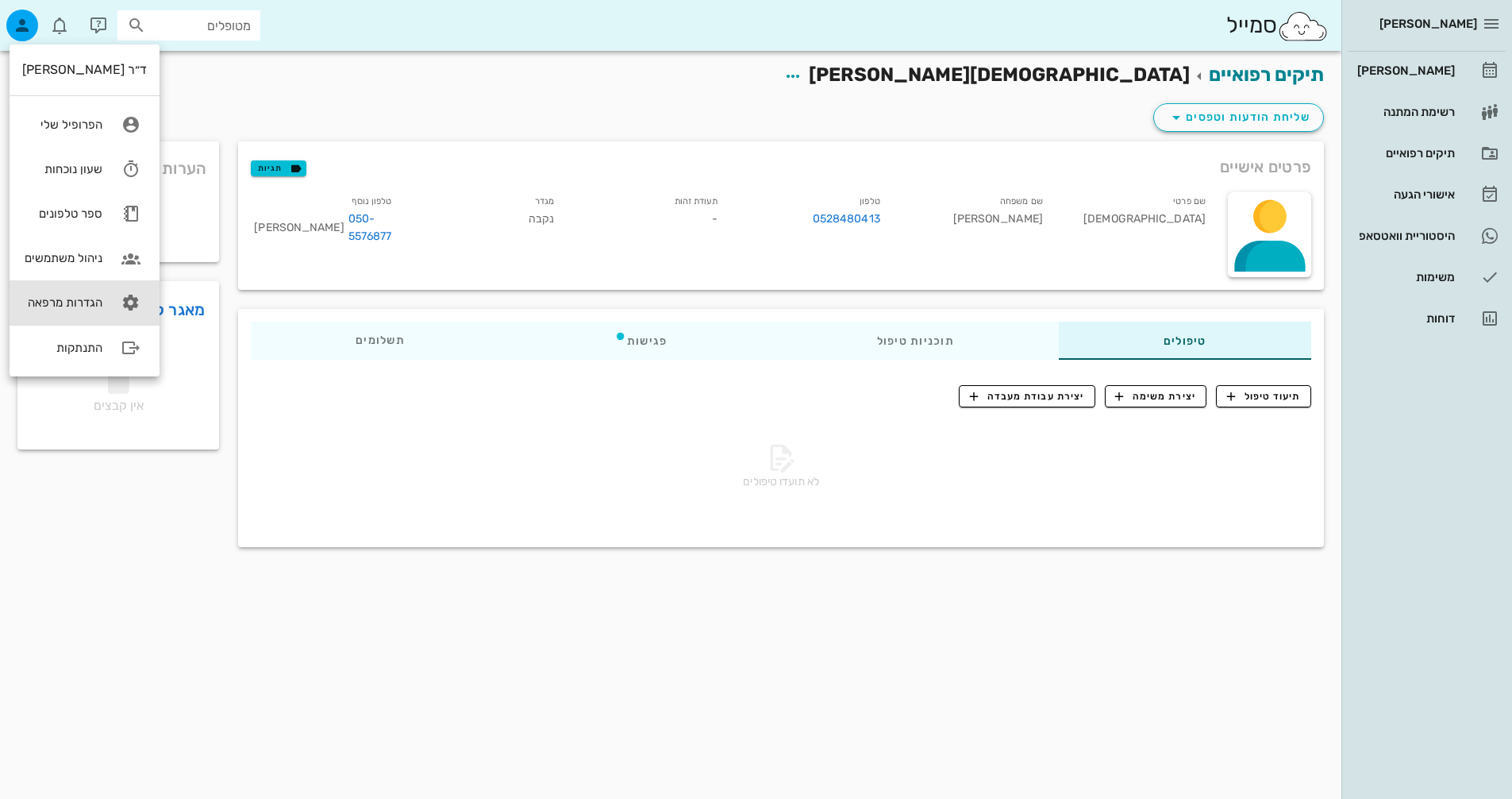
click at [94, 305] on div "הגדרות מרפאה" at bounding box center [63, 302] width 80 height 14
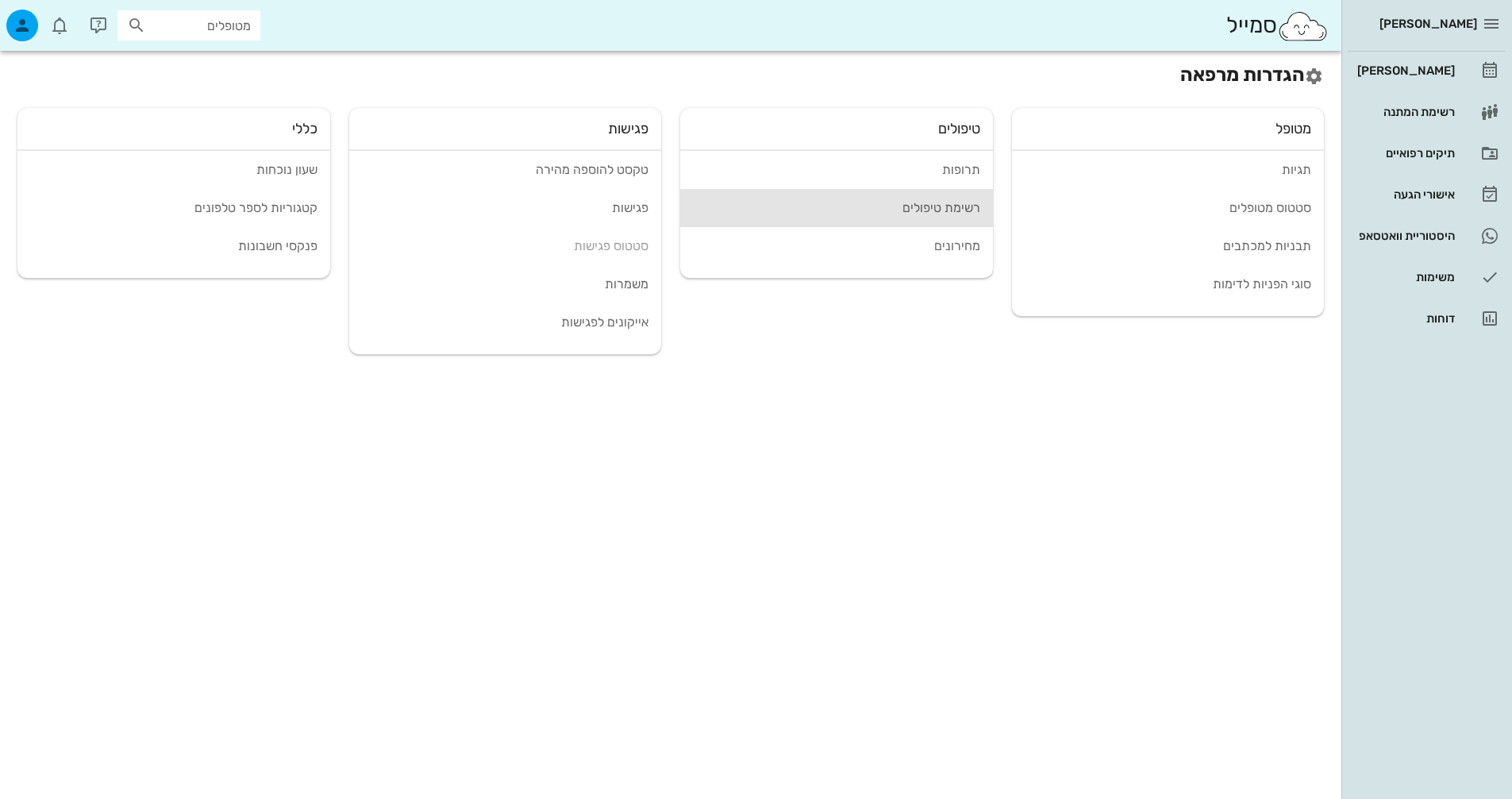
click at [937, 201] on div "רשימת טיפולים" at bounding box center [836, 208] width 287 height 15
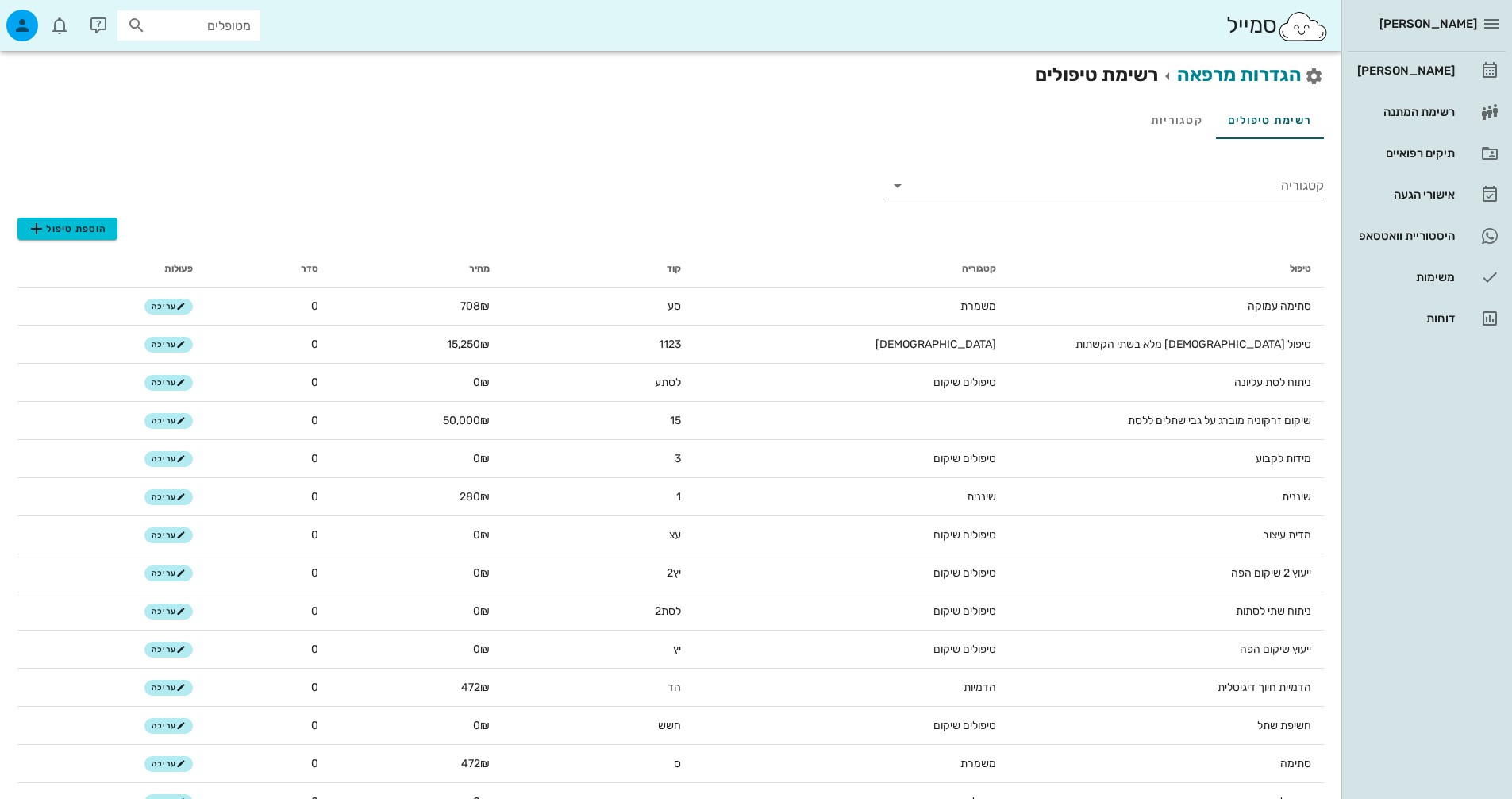
click at [1253, 186] on input "קטגוריה" at bounding box center [1118, 185] width 410 height 25
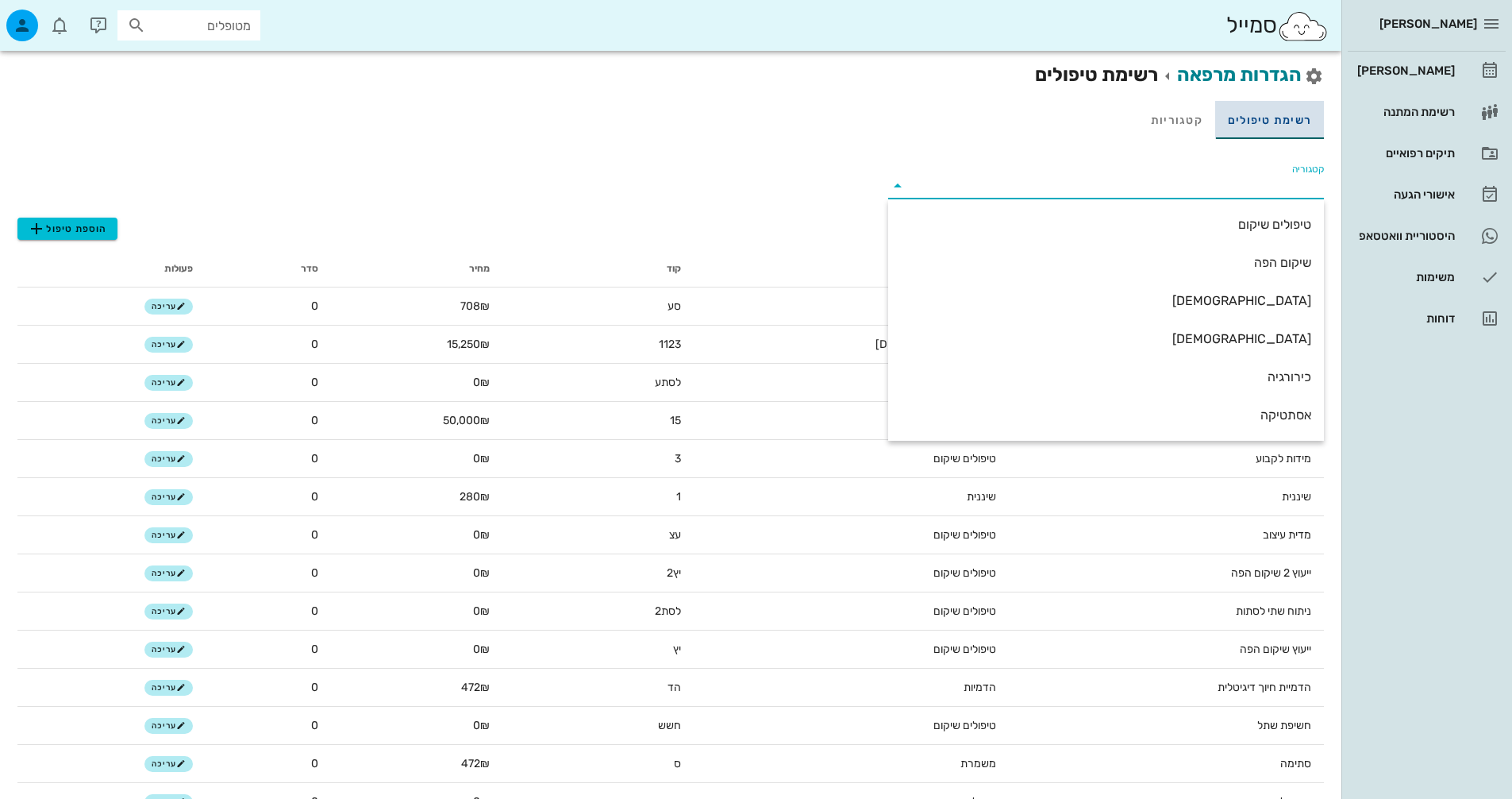
click at [1250, 113] on link "רשימת טיפולים" at bounding box center [1270, 120] width 108 height 38
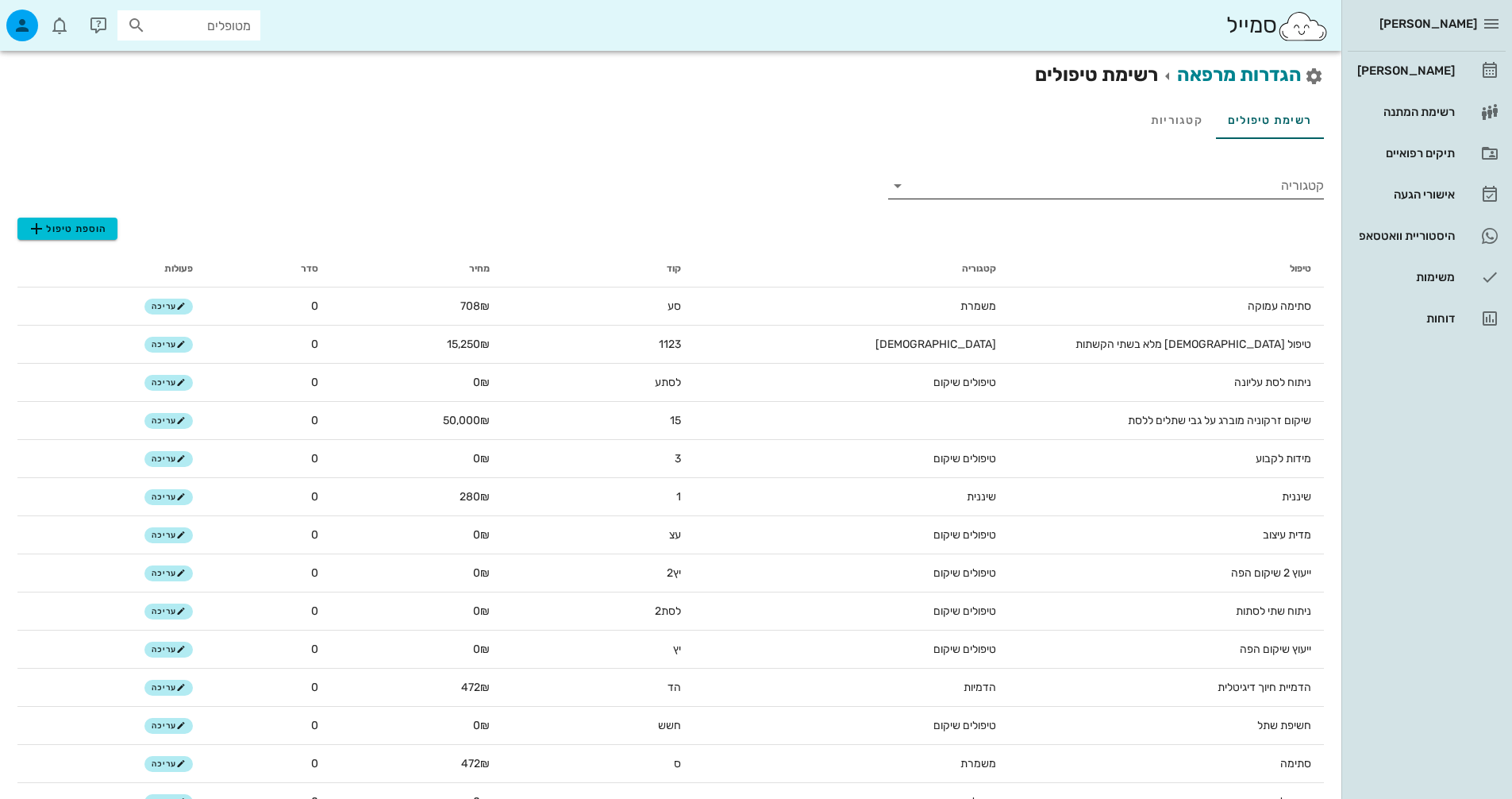
click at [1274, 173] on input "קטגוריה" at bounding box center [1118, 185] width 410 height 25
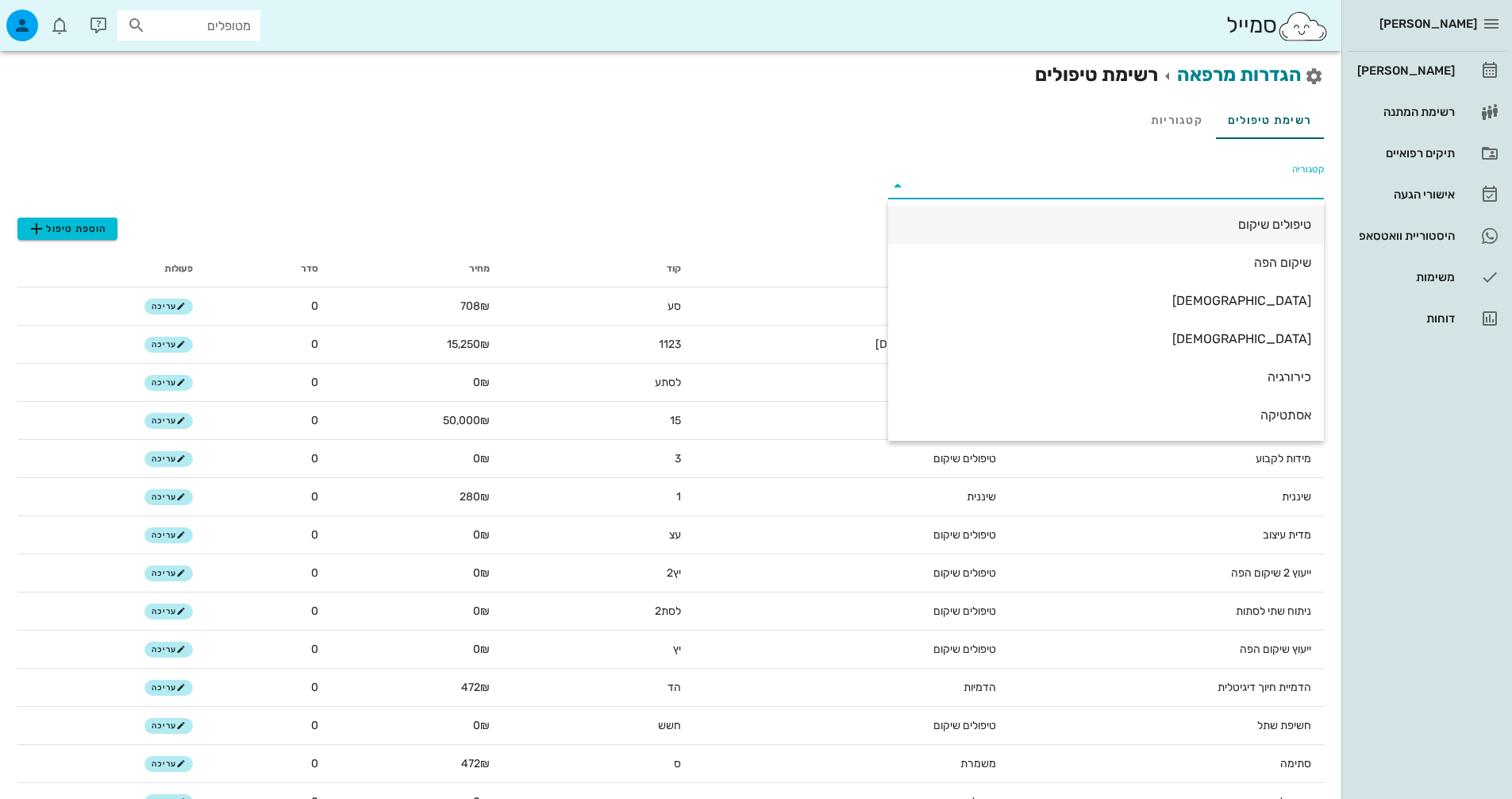
click at [1274, 229] on div "טיפולים שיקום" at bounding box center [1106, 225] width 410 height 15
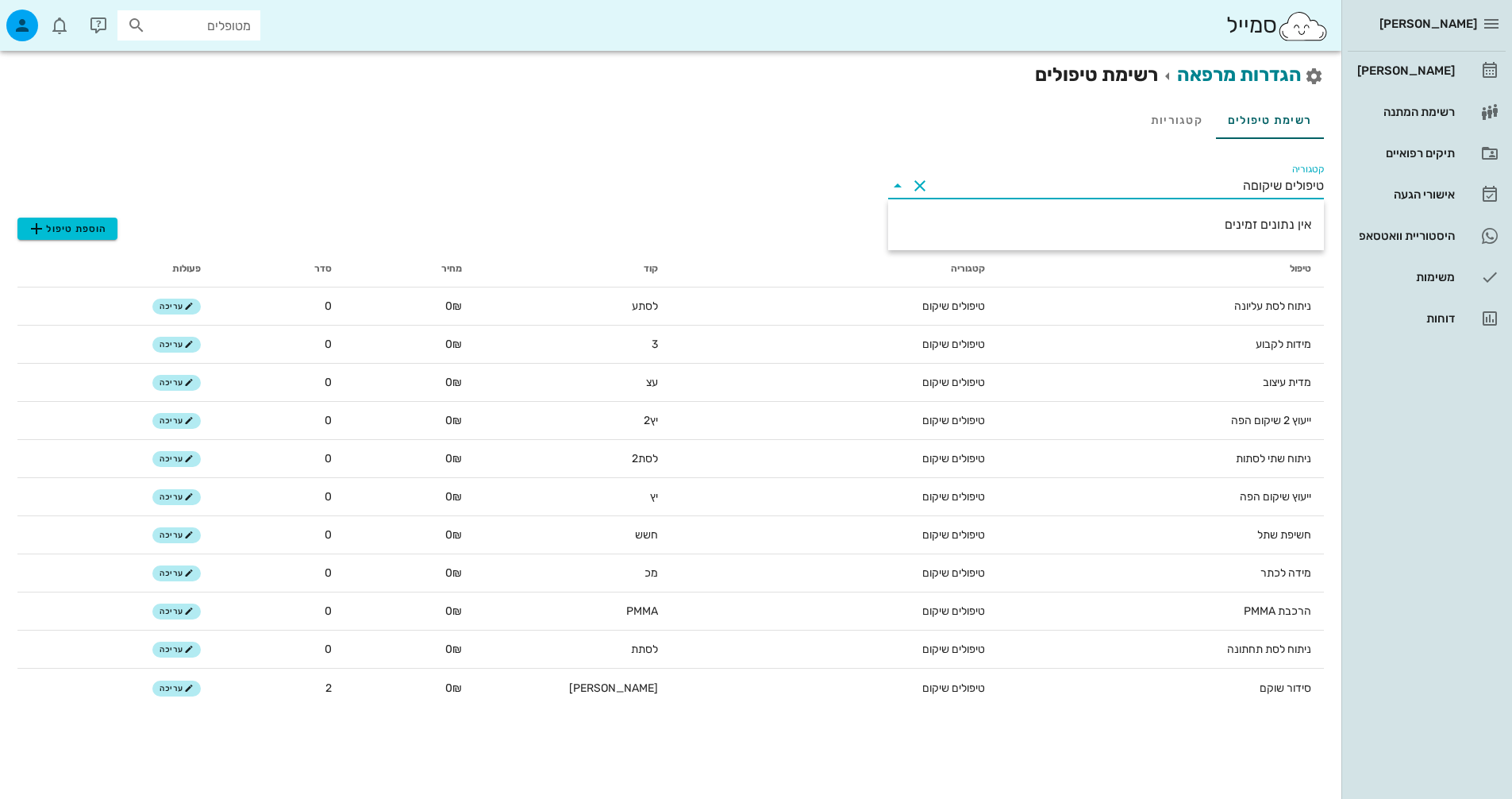
type input "טיפולים שיקום"
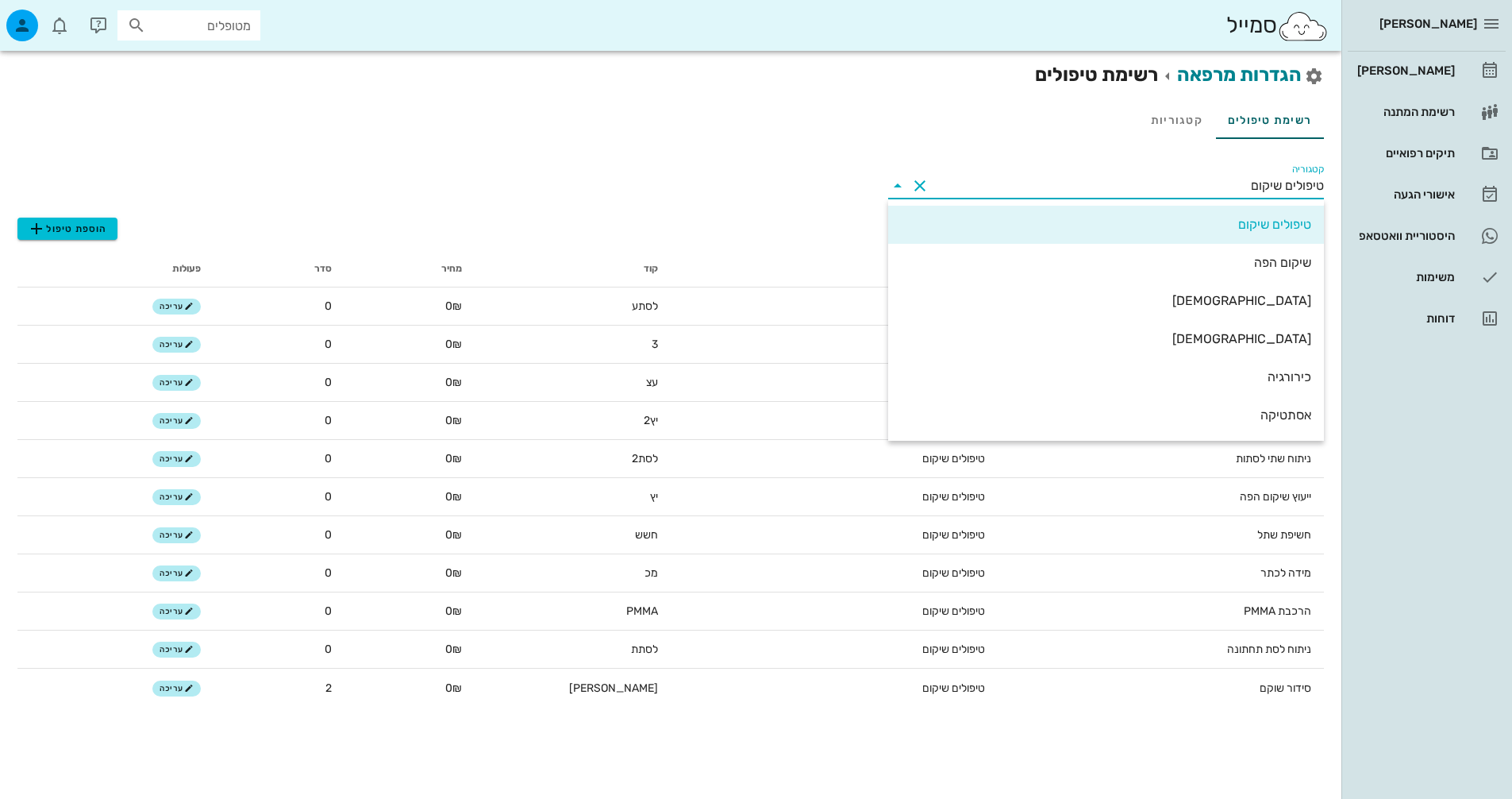
click at [760, 262] on th "קטגוריה" at bounding box center [834, 269] width 327 height 38
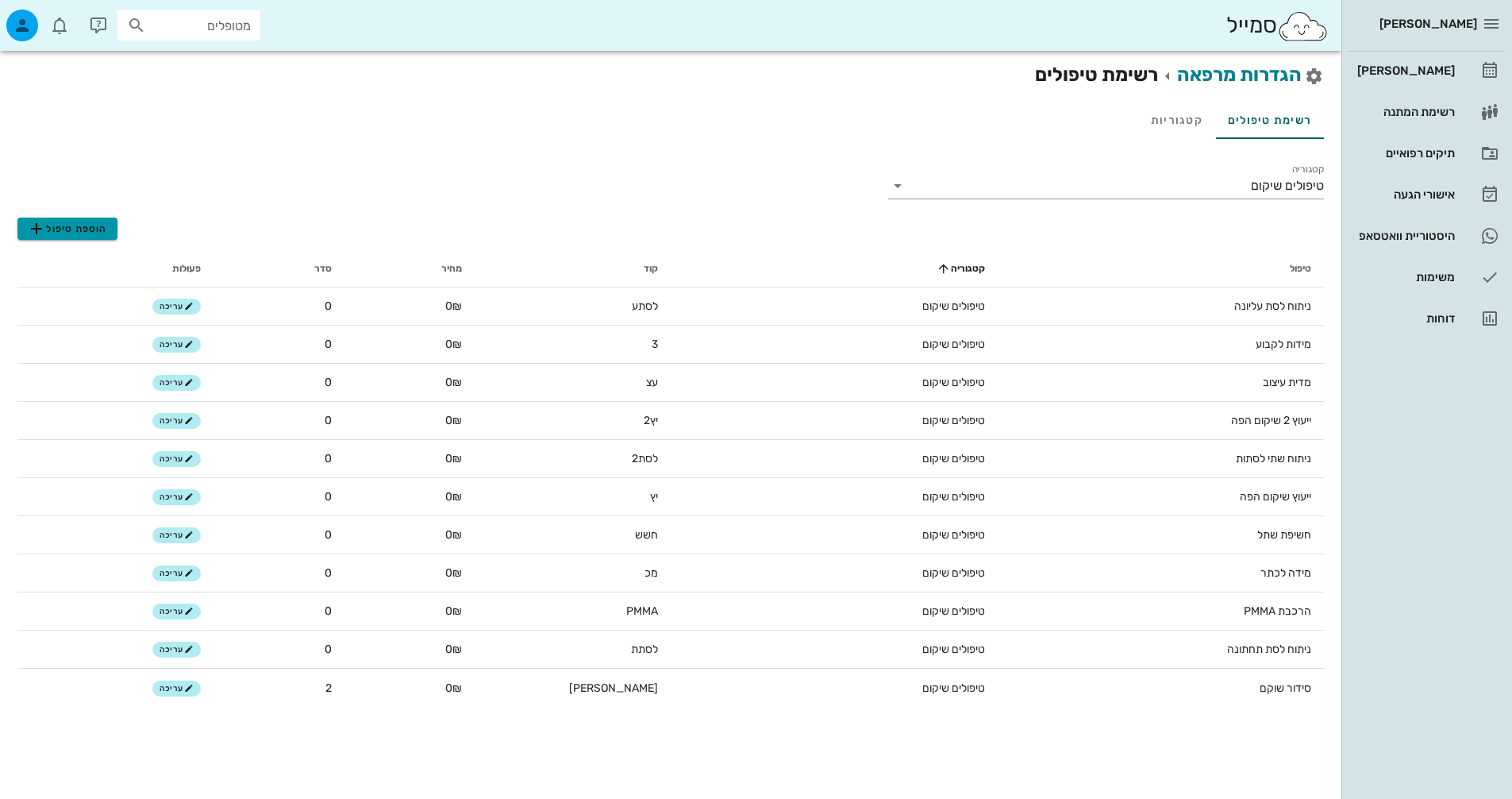
click at [65, 236] on span "הוספת טיפול" at bounding box center [67, 228] width 80 height 19
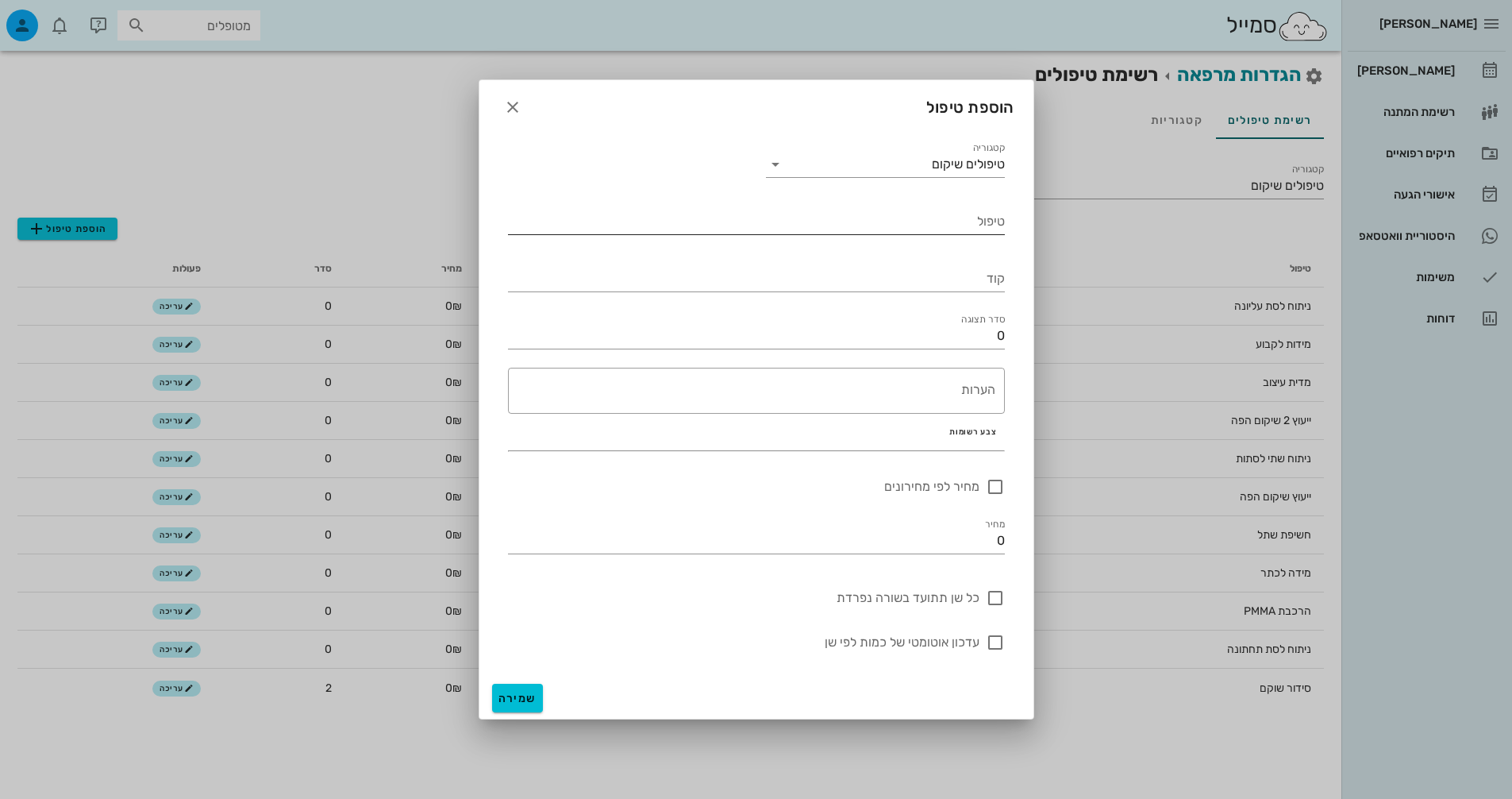
drag, startPoint x: 900, startPoint y: 207, endPoint x: 899, endPoint y: 216, distance: 9.1
click at [900, 209] on div "טיפול" at bounding box center [756, 216] width 497 height 35
click at [898, 218] on input "טיפול" at bounding box center [756, 221] width 497 height 25
type input "הרכבת"
click at [936, 224] on input "הרכבת" at bounding box center [756, 221] width 497 height 25
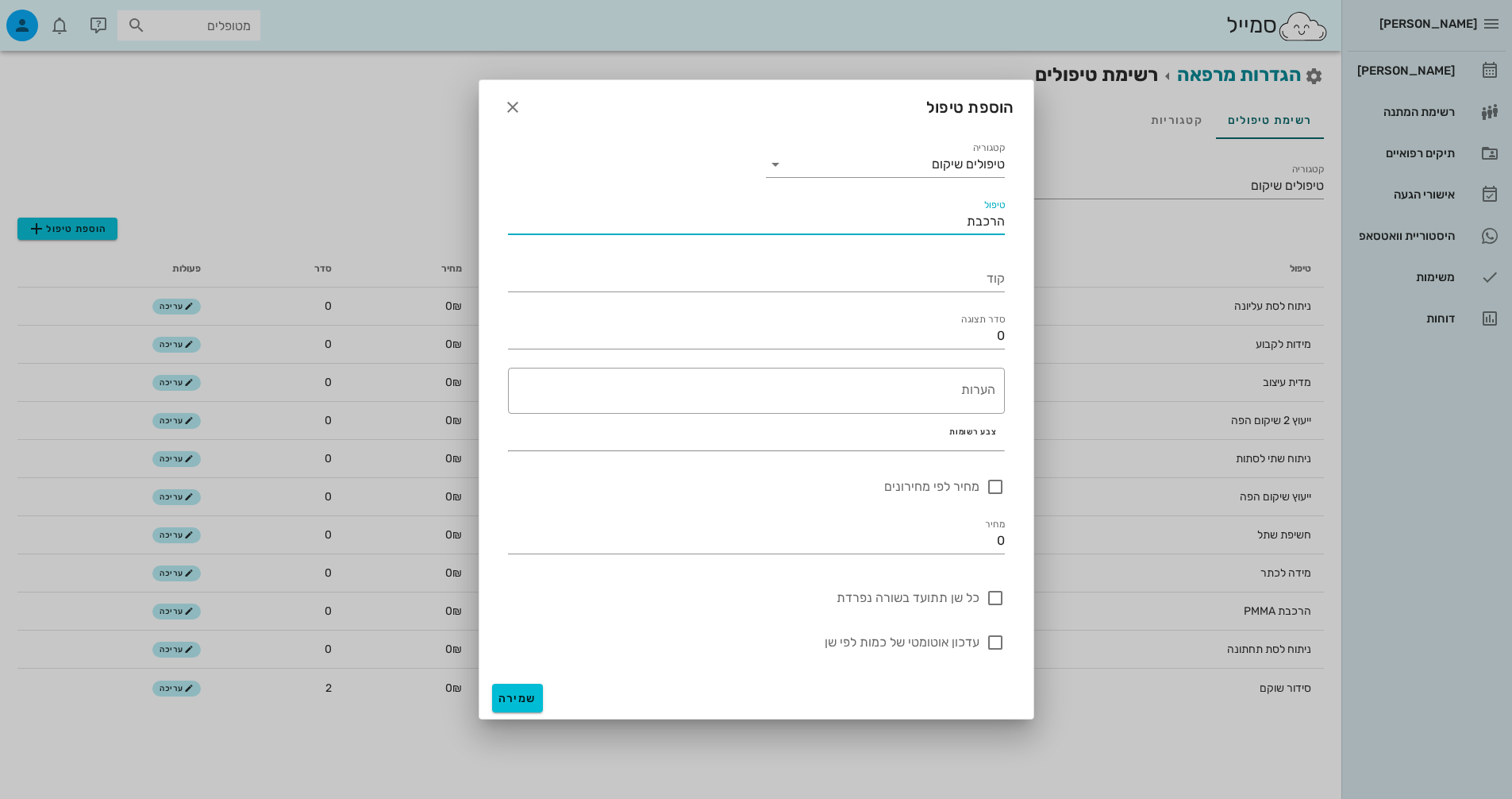
click at [936, 224] on input "הרכבת" at bounding box center [756, 221] width 497 height 25
type input "הרכבת כתר"
click at [986, 288] on input "קוד" at bounding box center [756, 278] width 497 height 25
type input "ברככת"
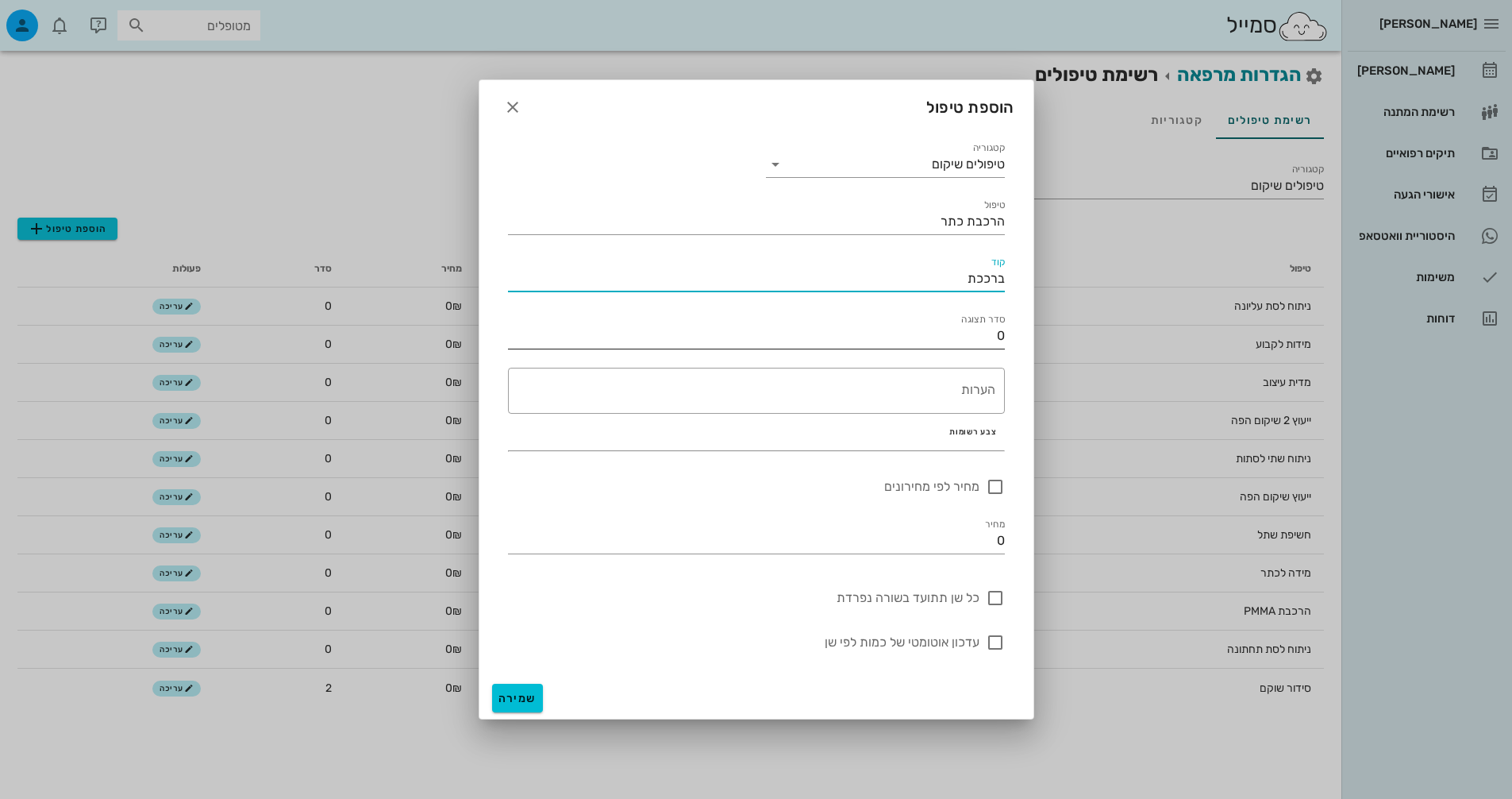
click at [990, 342] on input "0" at bounding box center [756, 336] width 497 height 25
type input "6"
click at [522, 704] on span "שמירה" at bounding box center [517, 698] width 38 height 13
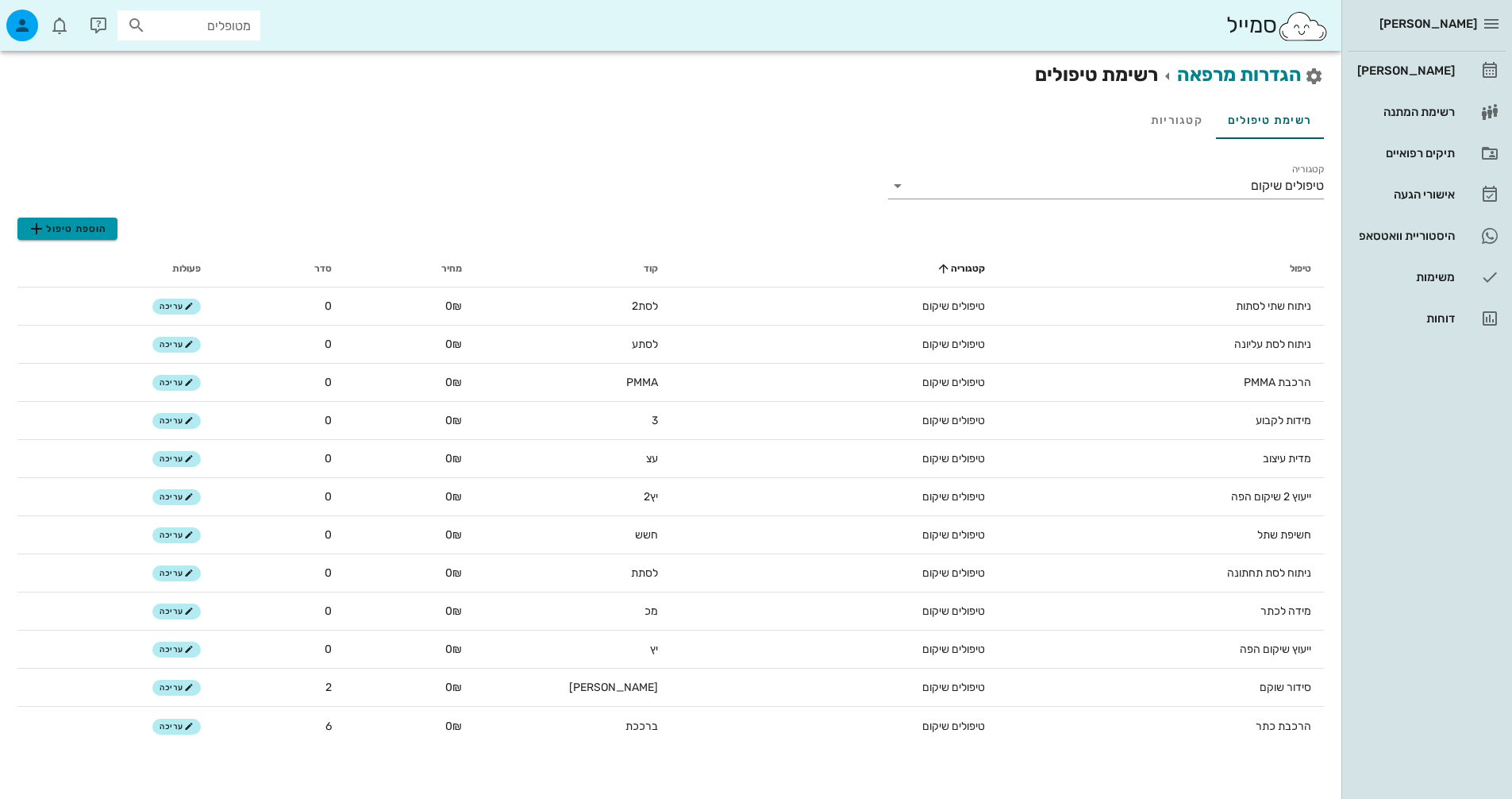
click at [48, 228] on span "הוספת טיפול" at bounding box center [67, 228] width 80 height 19
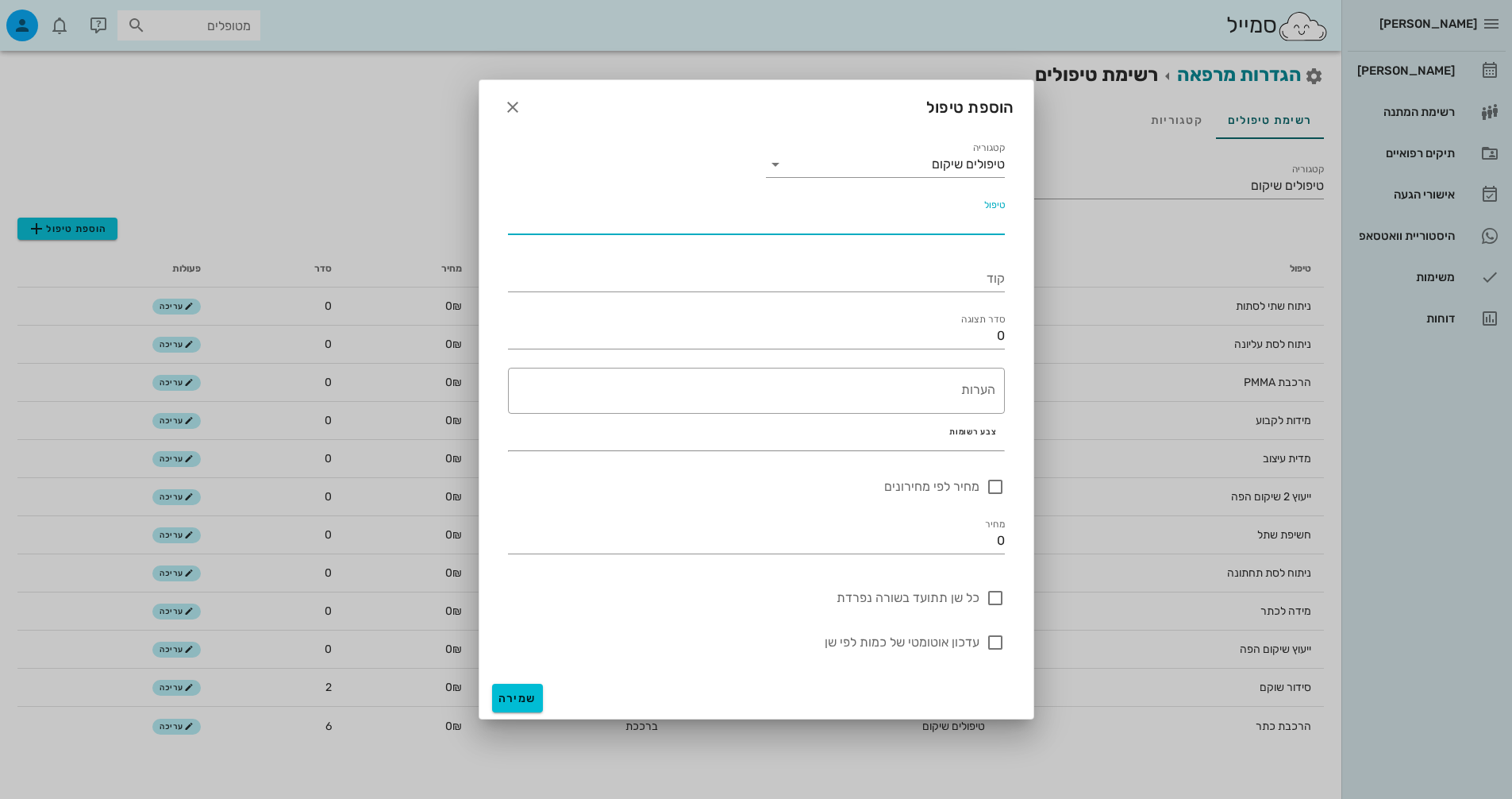
click at [804, 210] on input "טיפול" at bounding box center [756, 221] width 497 height 25
type input "הרכבה"
click at [935, 252] on div "קוד" at bounding box center [756, 272] width 516 height 57
click at [937, 266] on input "קוד" at bounding box center [756, 278] width 497 height 25
type input "הרכב"
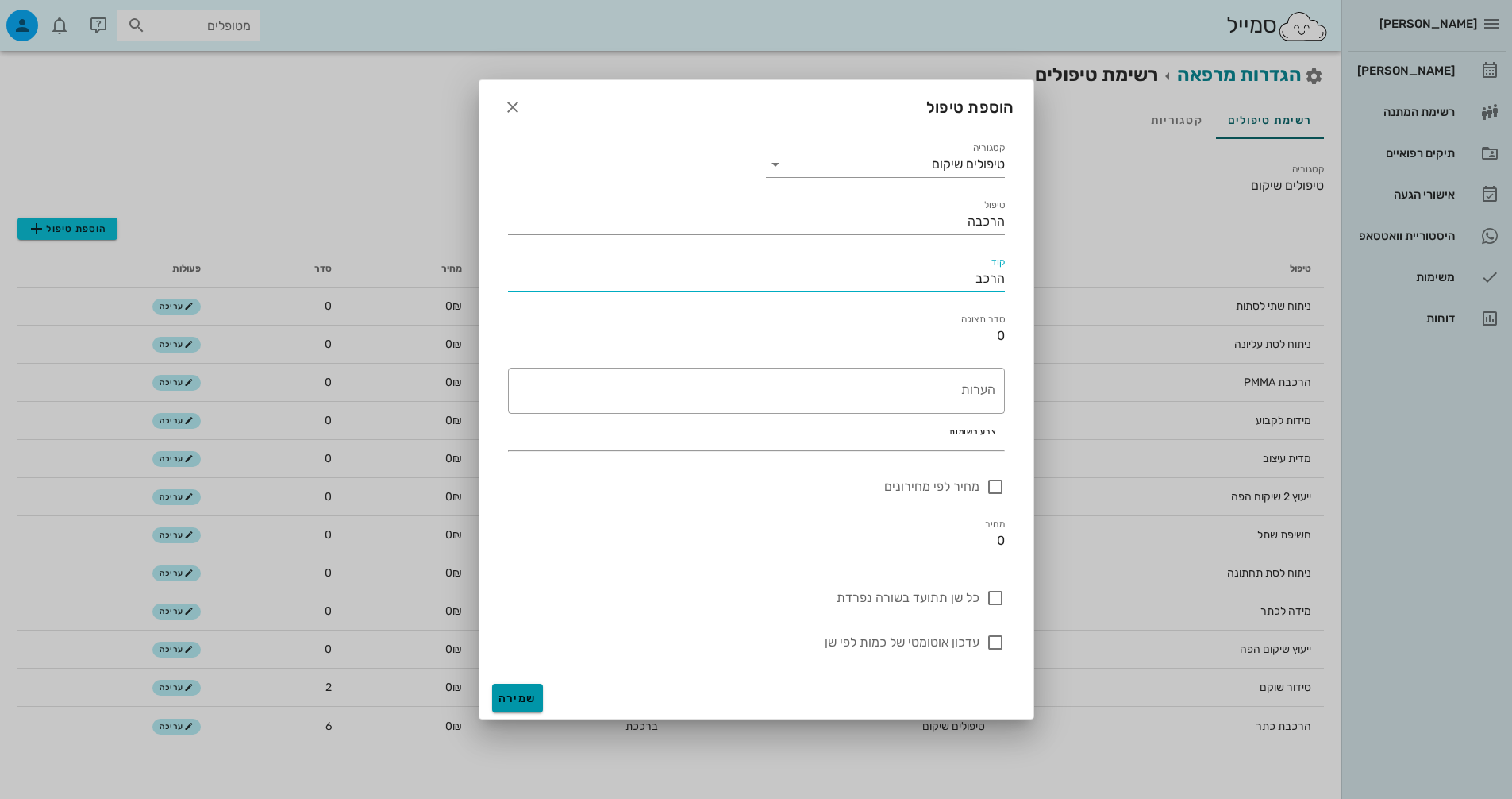
click at [515, 689] on button "שמירה" at bounding box center [517, 698] width 50 height 29
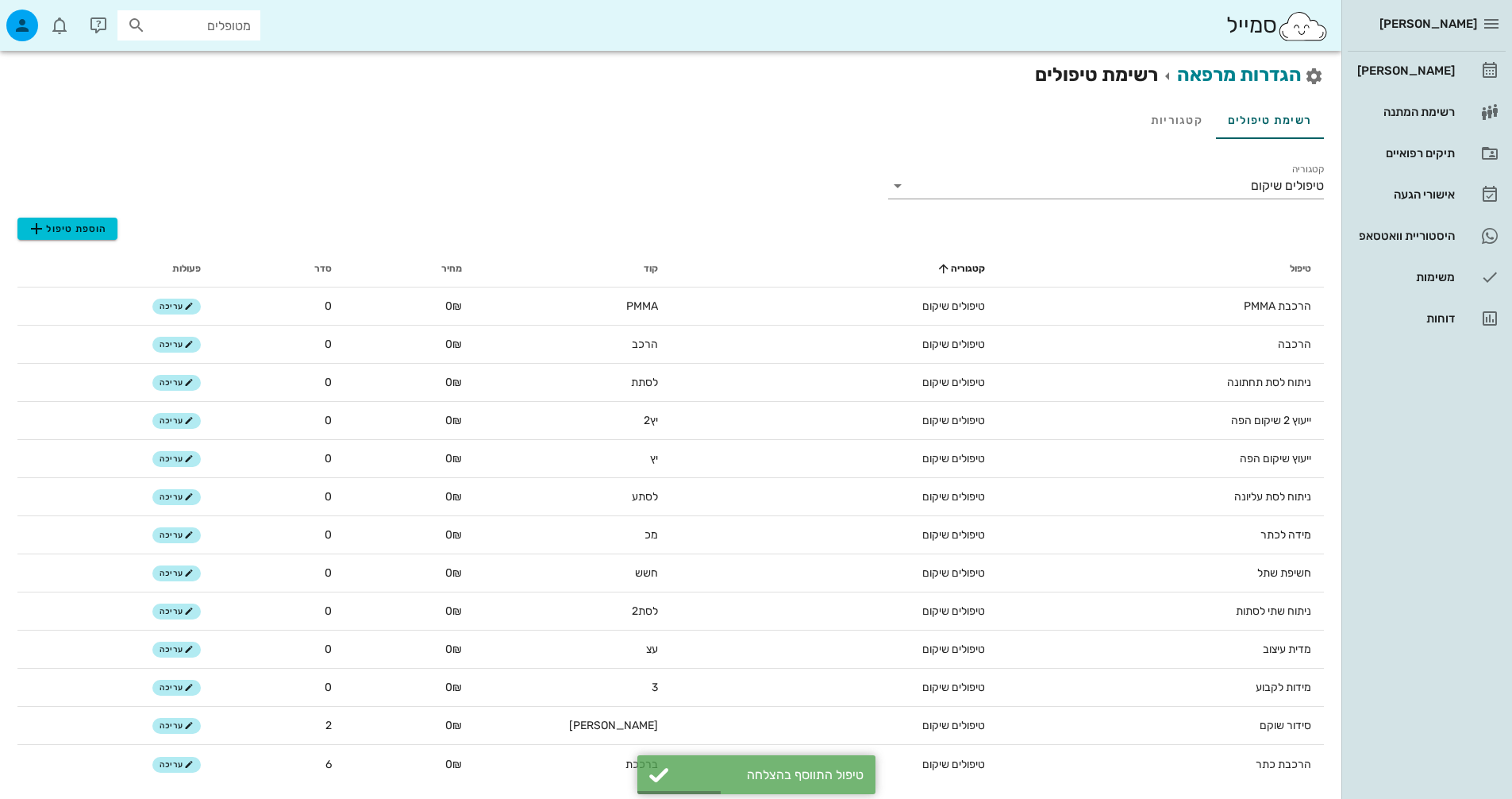
click at [218, 30] on input "מטופלים" at bounding box center [200, 25] width 102 height 21
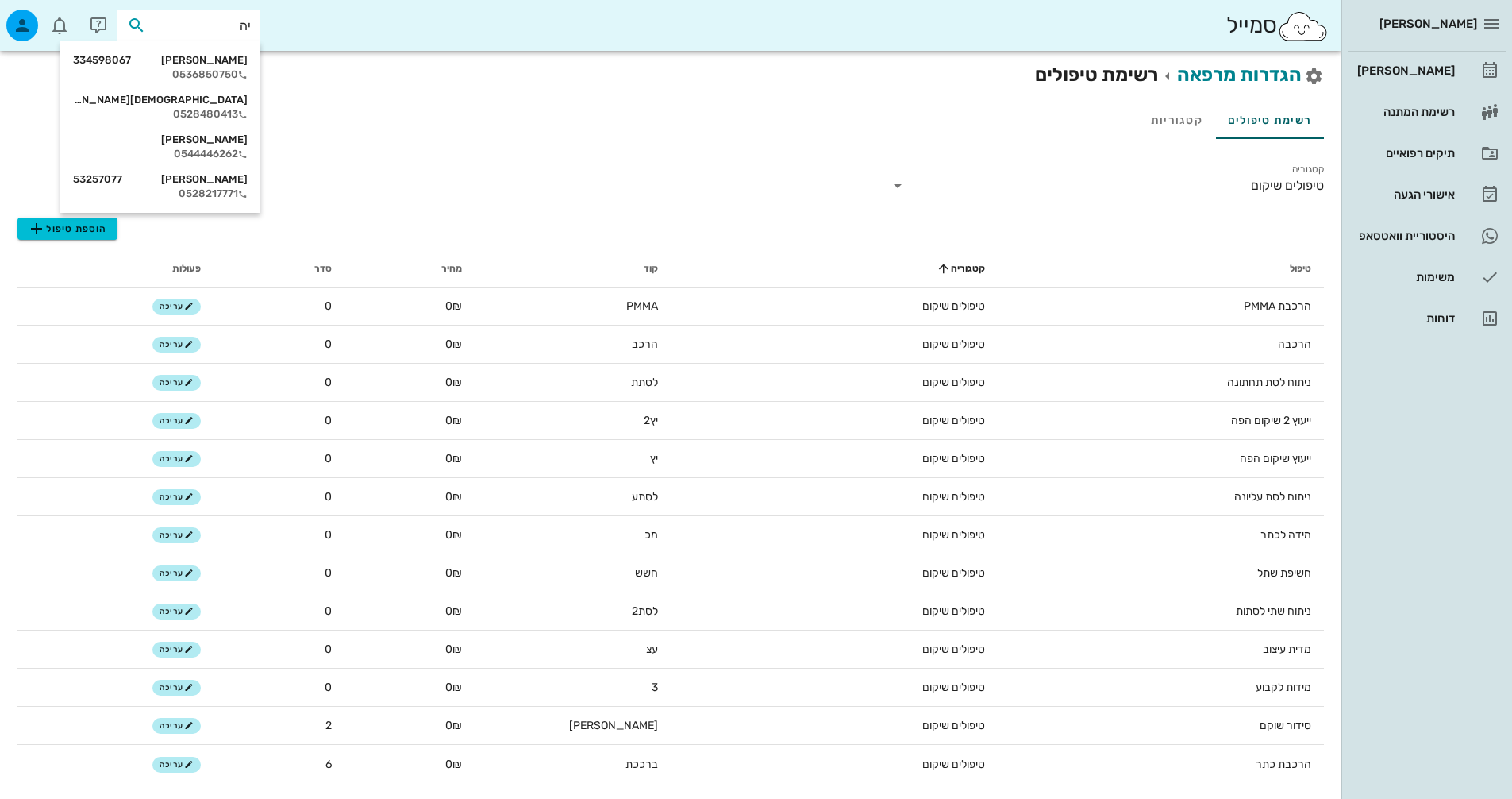
type input "יהו"
click at [209, 79] on div "0528480413" at bounding box center [170, 75] width 175 height 13
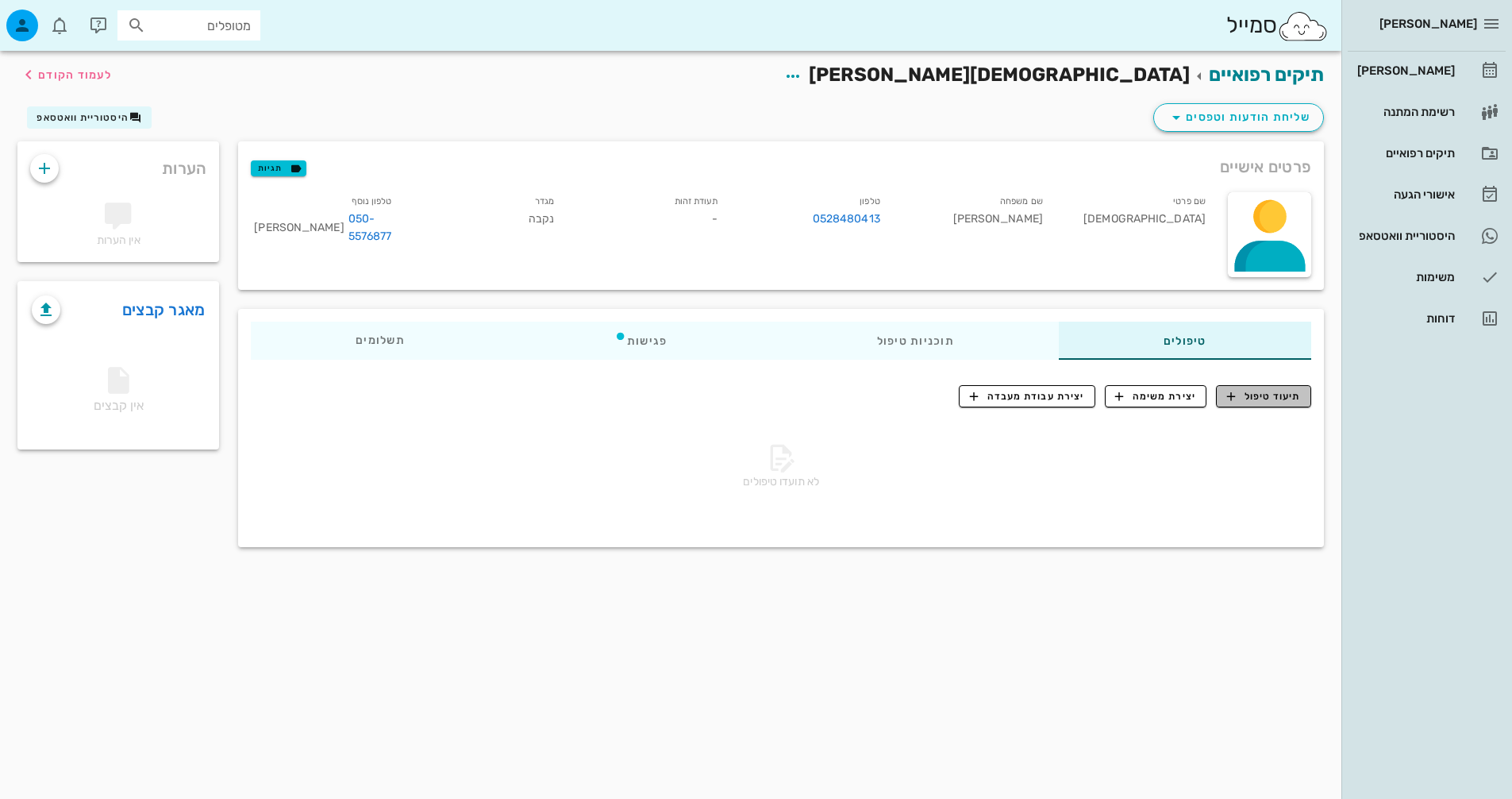
click at [1248, 386] on button "תיעוד טיפול" at bounding box center [1264, 397] width 95 height 22
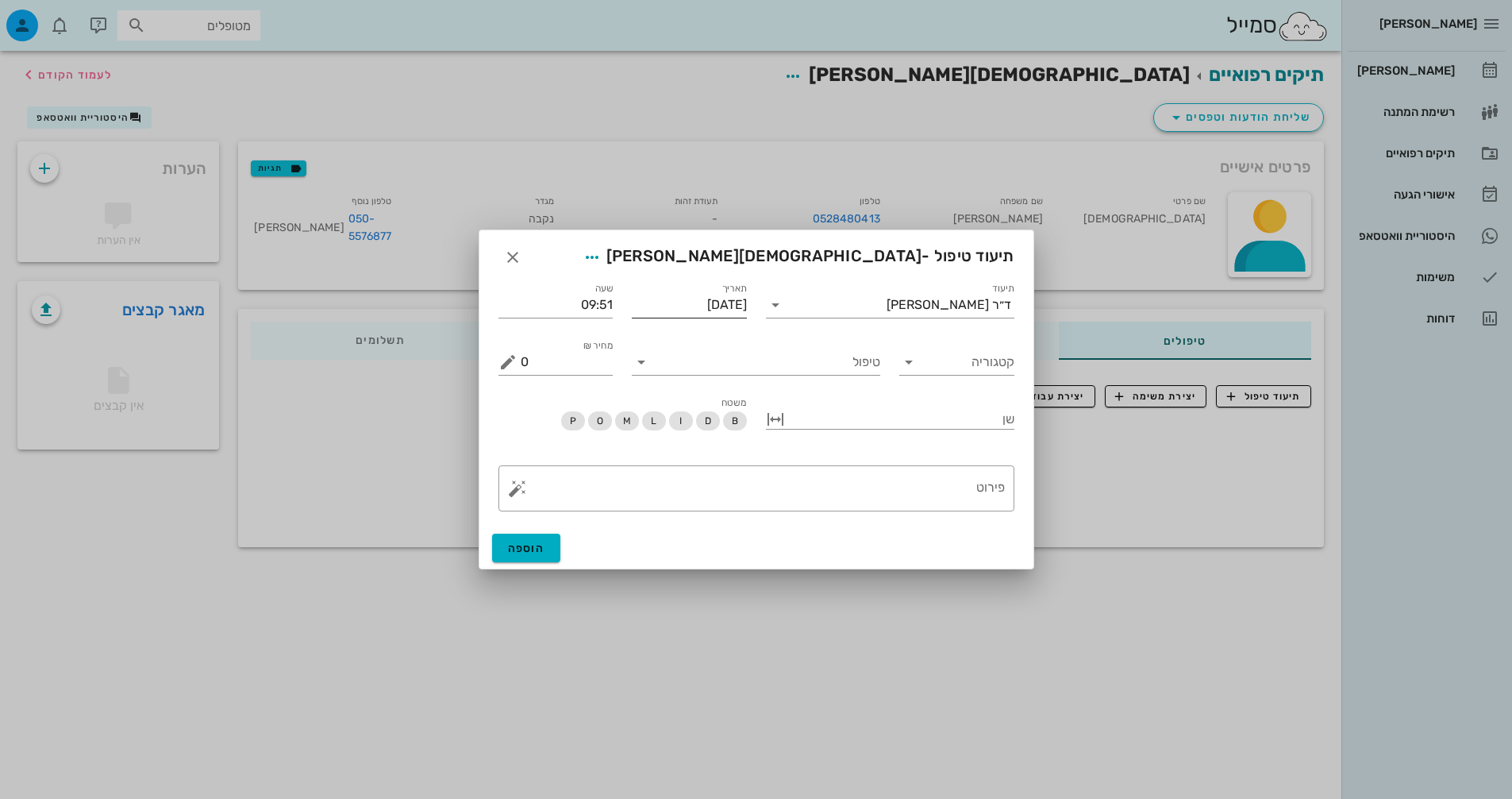
click at [708, 308] on input "[DATE]" at bounding box center [689, 304] width 115 height 25
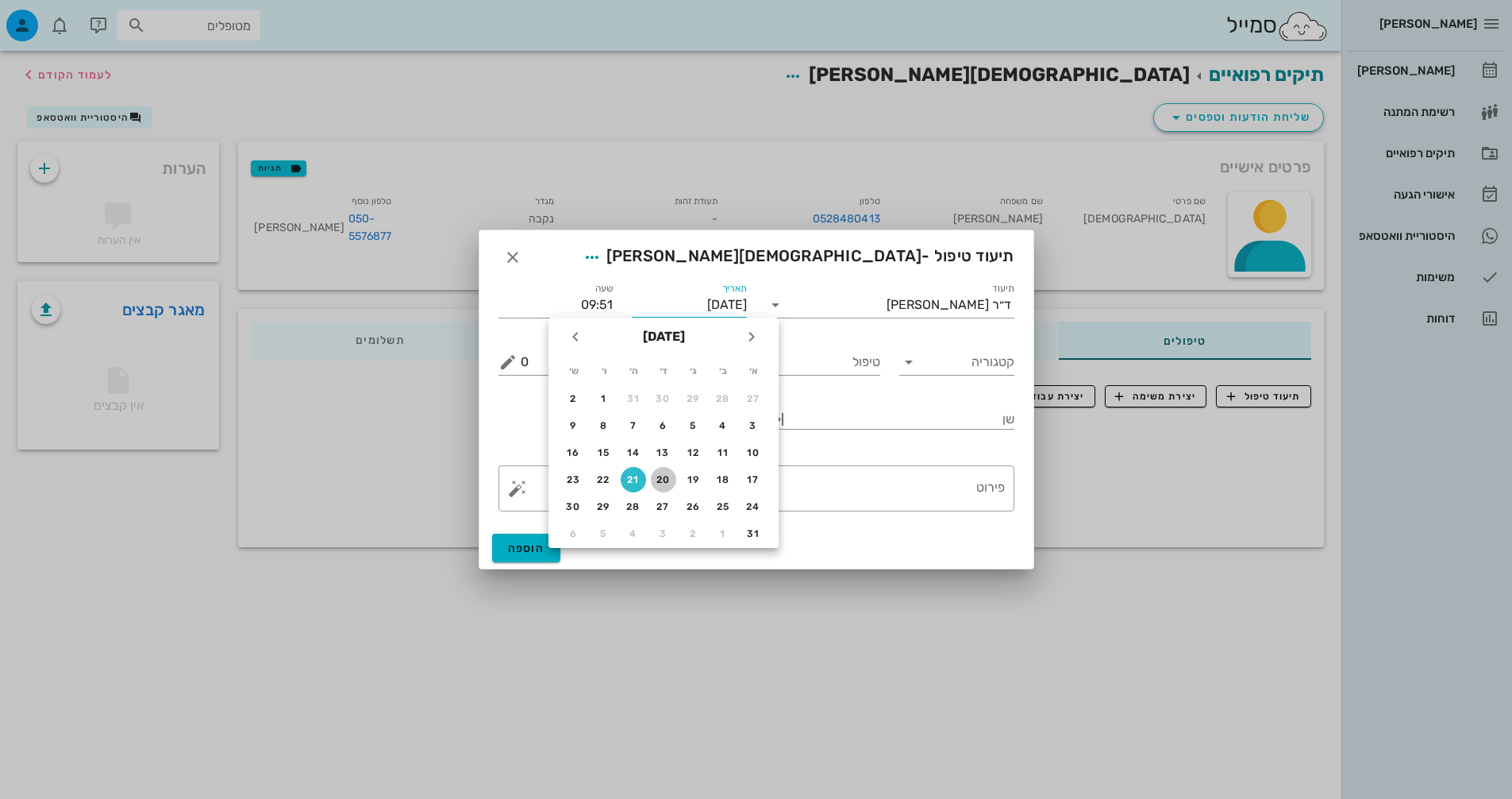
click at [659, 482] on div "20" at bounding box center [663, 480] width 25 height 11
type input "[DATE]"
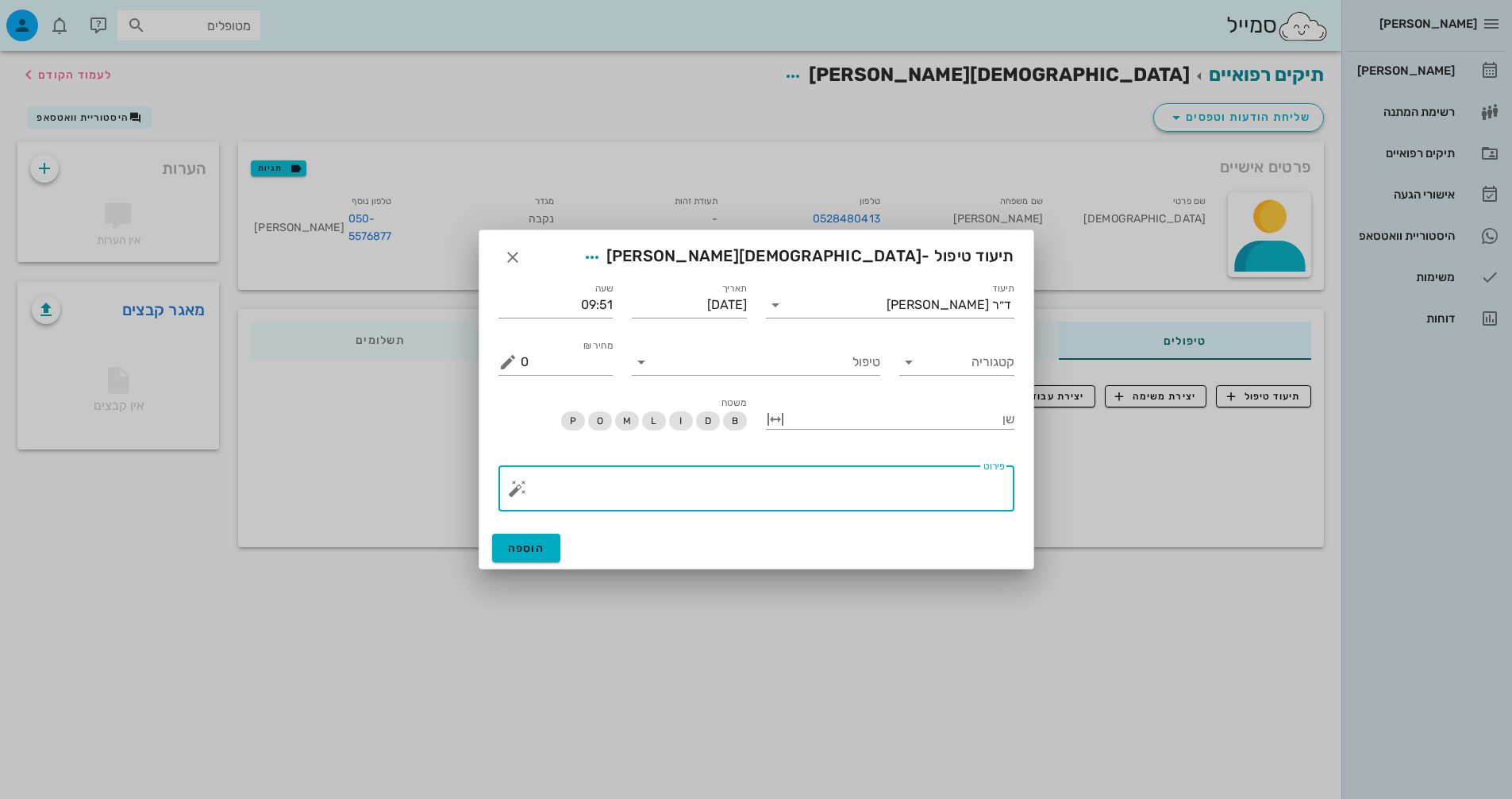
click at [926, 476] on textarea "פירוט" at bounding box center [763, 492] width 484 height 38
click at [805, 480] on textarea "לא בוצעה ההרכבה עקב תקלה תכניט" at bounding box center [763, 492] width 484 height 38
click at [817, 489] on textarea "לא בוצעה ההרכבה עקב תקלה תכניט" at bounding box center [763, 492] width 484 height 38
type textarea "לא בוצעה ההרכבה עקב תקלה תכנית"
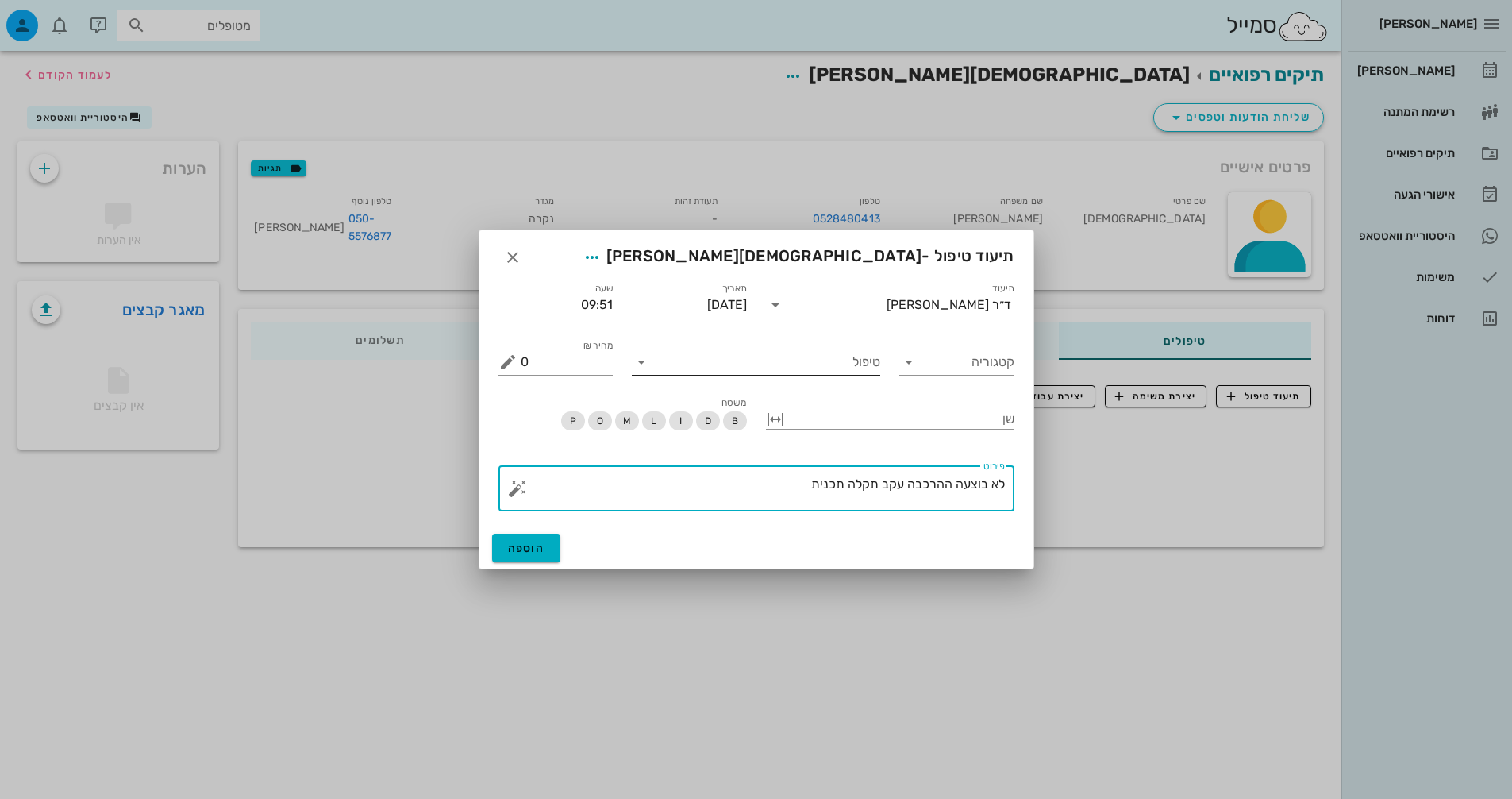
click at [859, 362] on input "טיפול" at bounding box center [768, 362] width 226 height 25
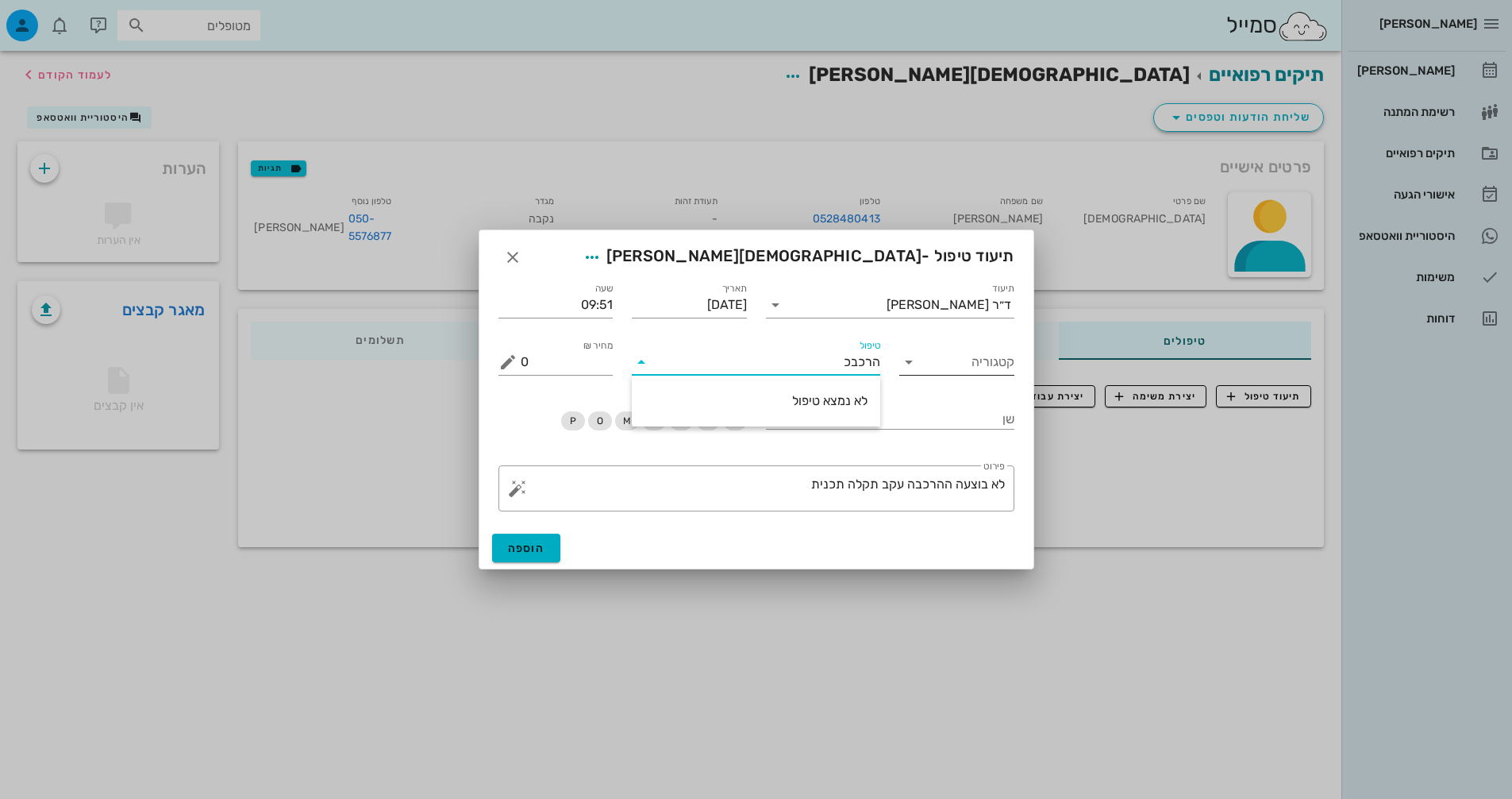
type input "הרכב"
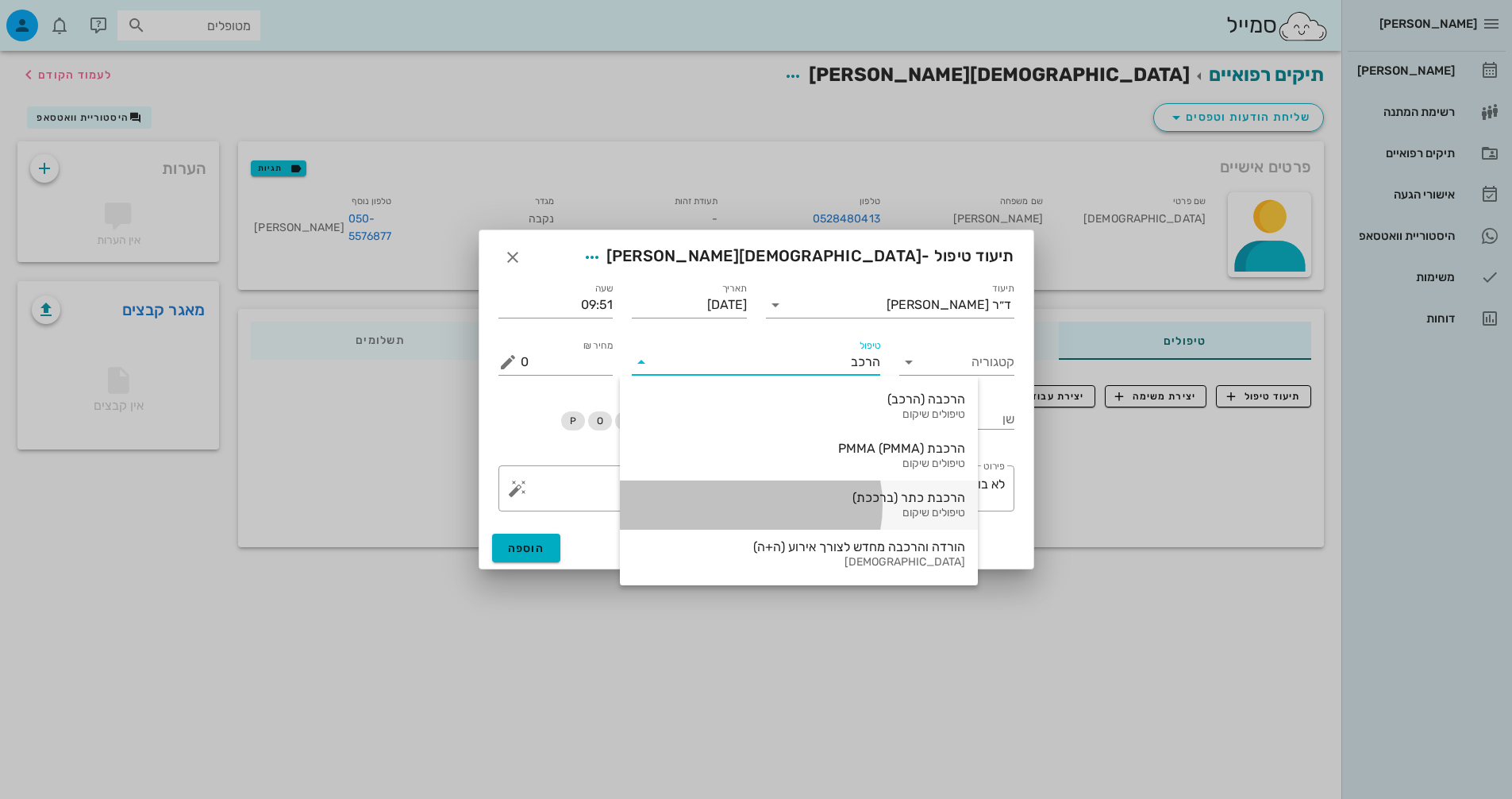
click at [835, 513] on div "טיפולים שיקום" at bounding box center [799, 514] width 333 height 13
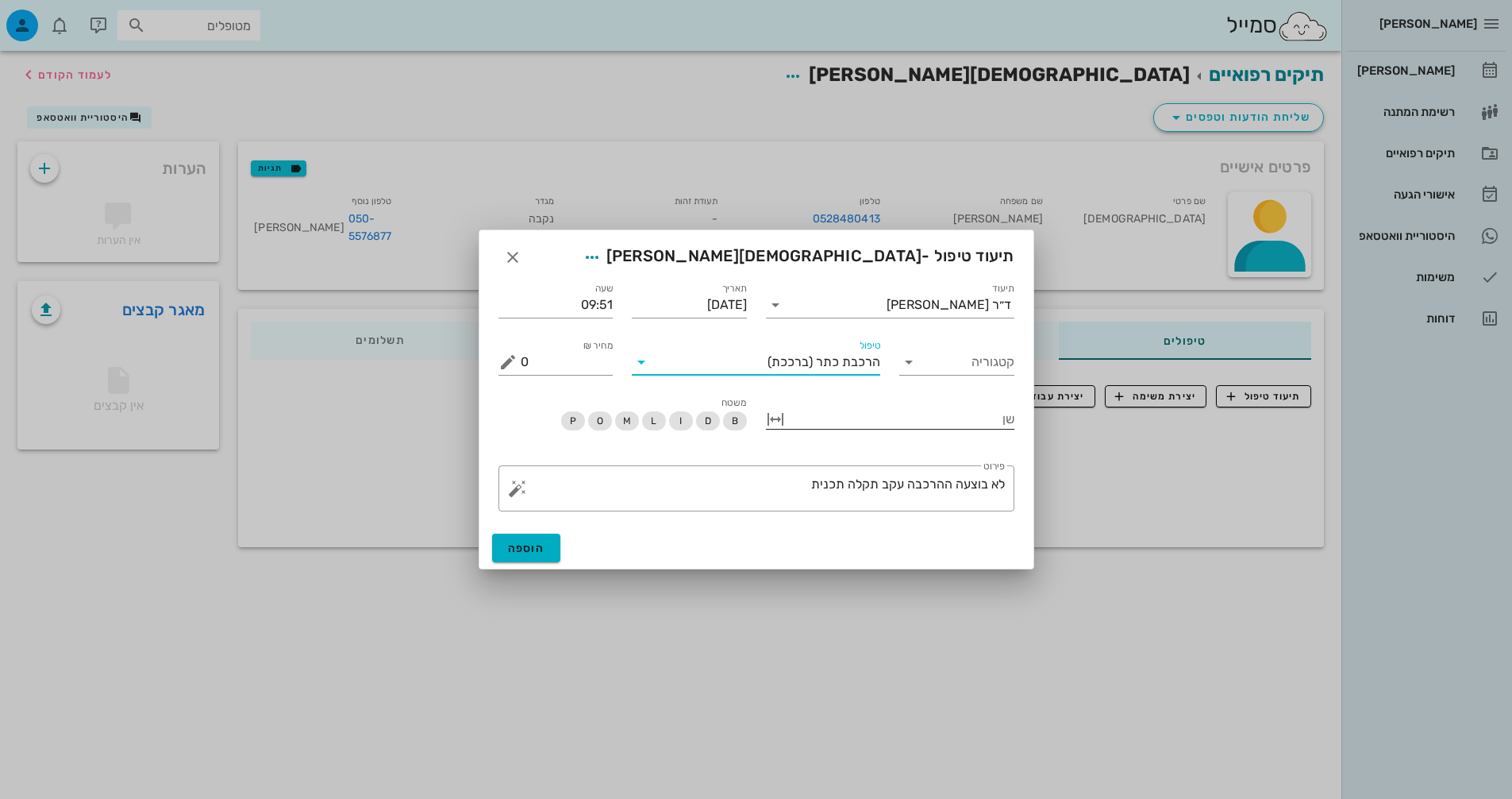
click at [784, 420] on button "button" at bounding box center [775, 419] width 19 height 19
click at [921, 421] on input "שן" at bounding box center [965, 417] width 99 height 25
click at [534, 547] on span "הוספה" at bounding box center [526, 550] width 37 height 13
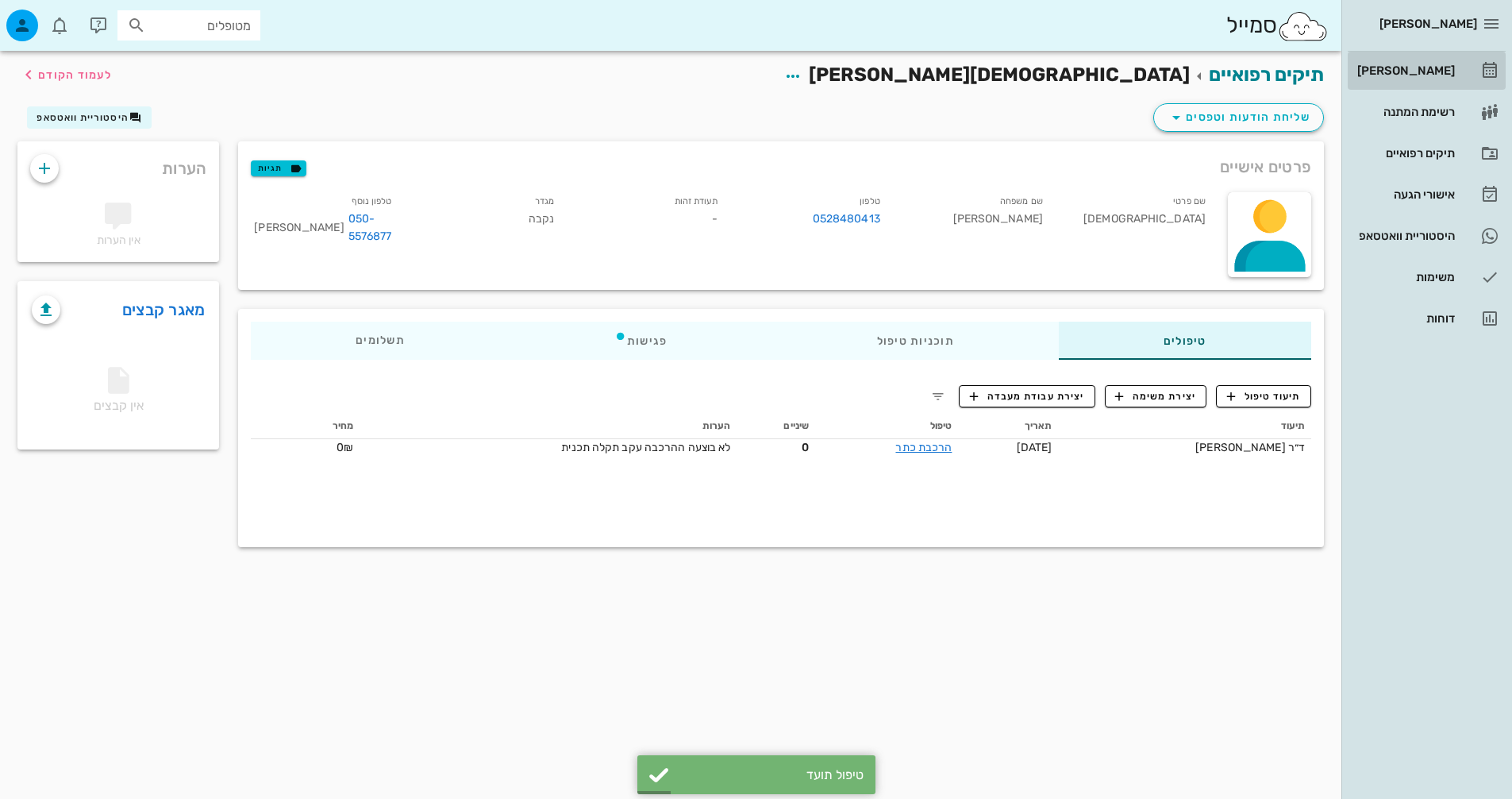
click at [1424, 71] on div "[PERSON_NAME]" at bounding box center [1404, 71] width 101 height 13
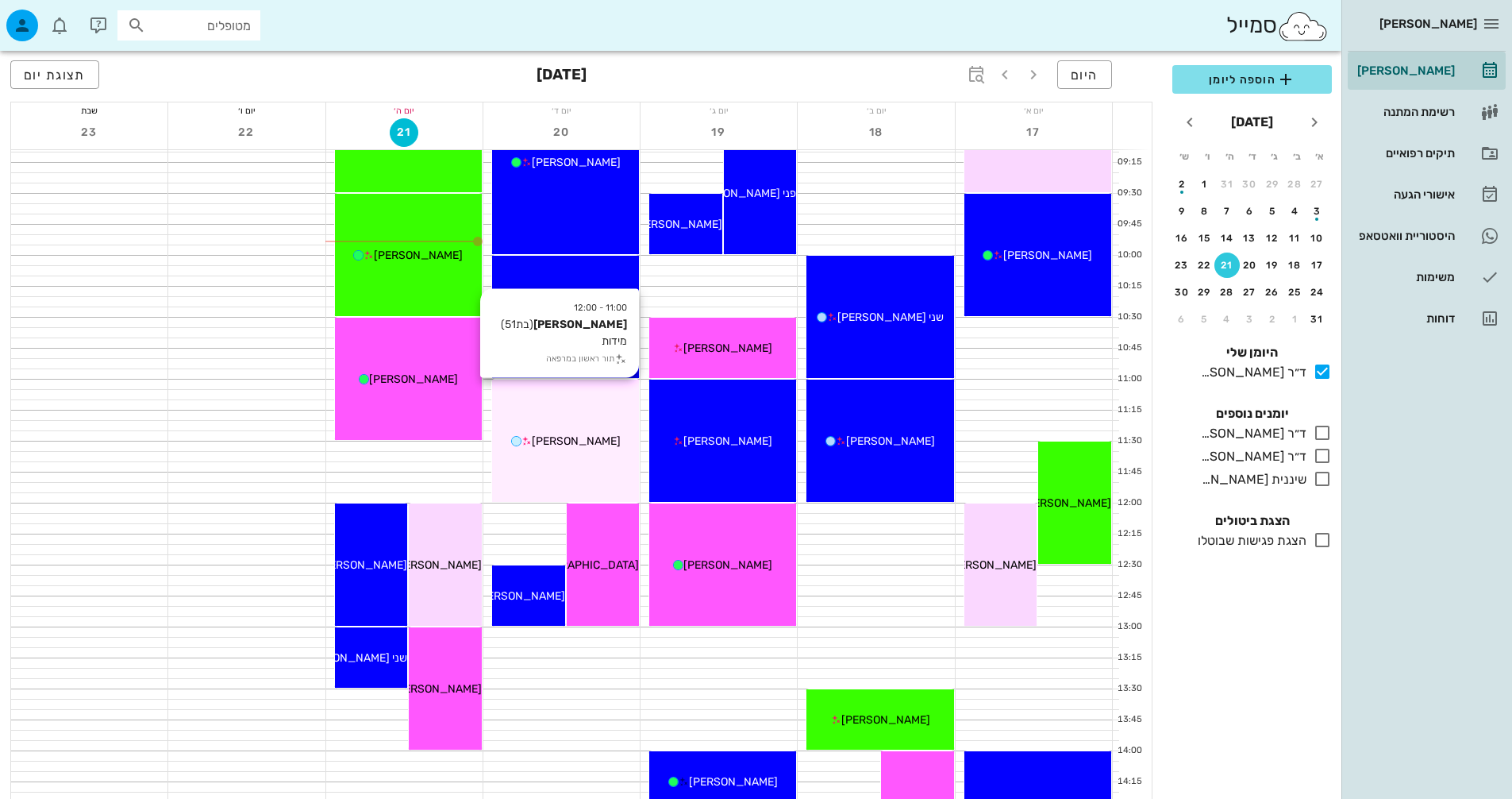
scroll to position [239, 0]
